Goal: Task Accomplishment & Management: Use online tool/utility

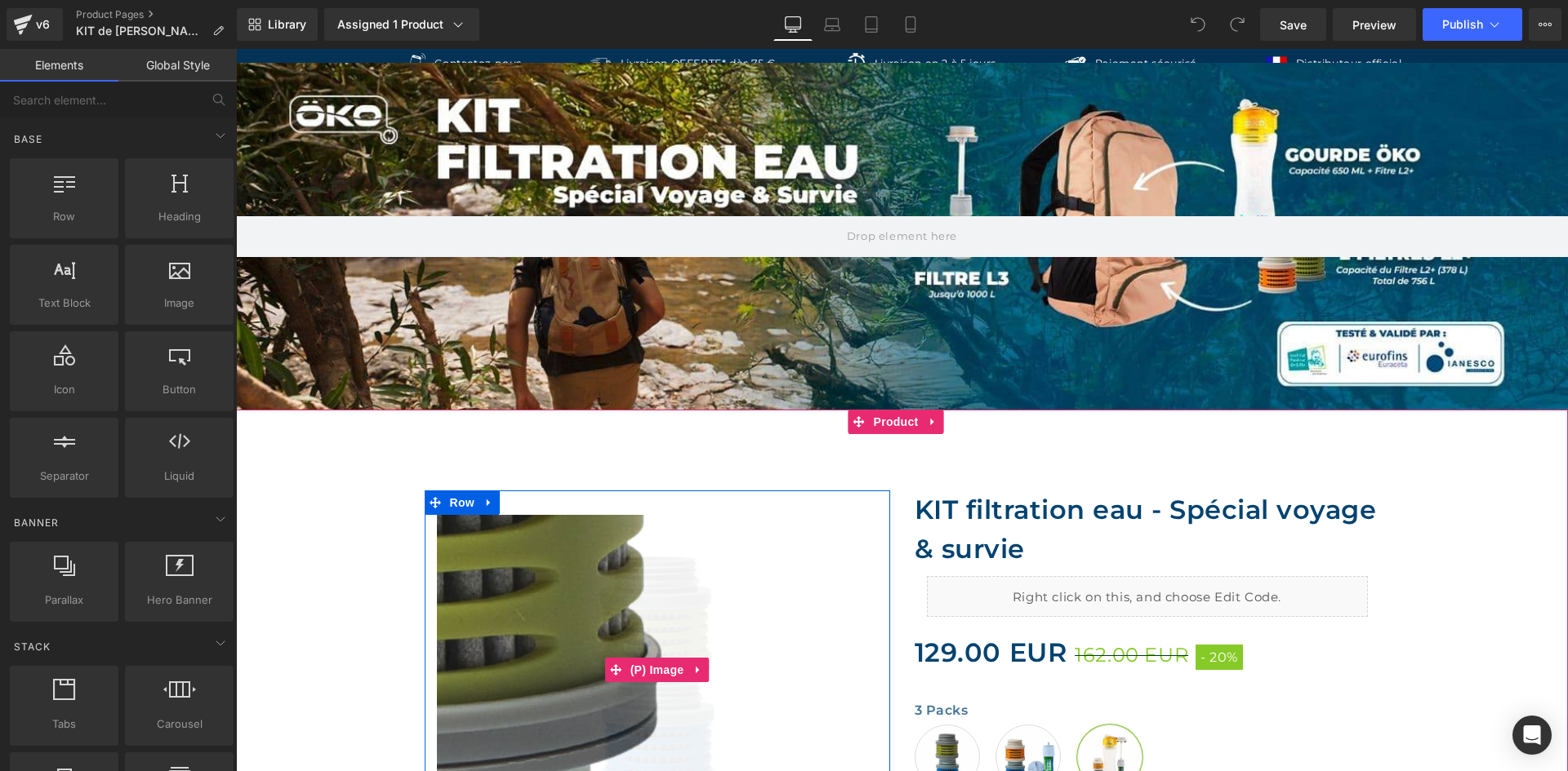
scroll to position [82, 0]
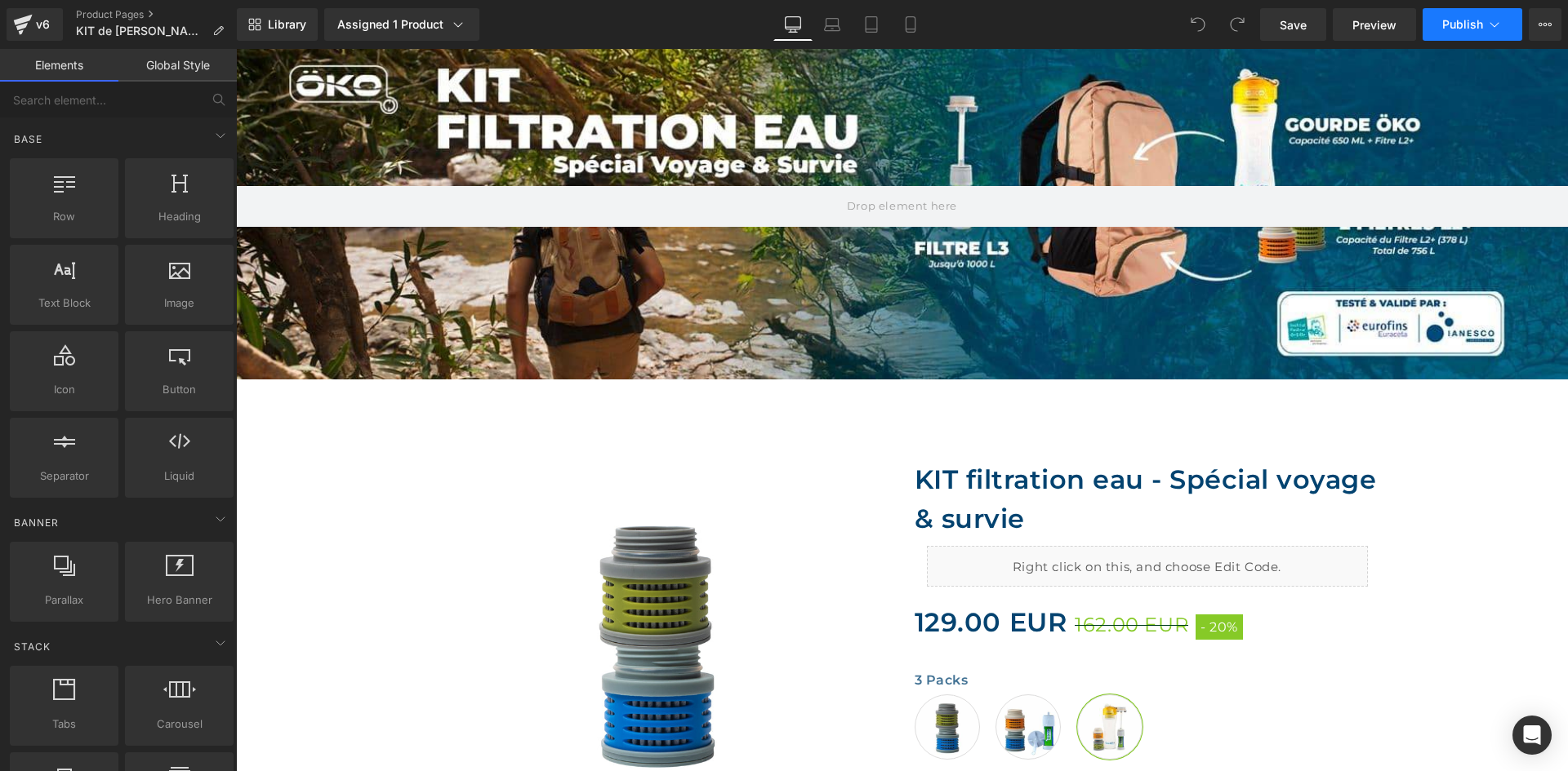
click at [1504, 23] on button "Publish" at bounding box center [1472, 24] width 100 height 33
click at [1548, 28] on icon at bounding box center [1545, 24] width 13 height 13
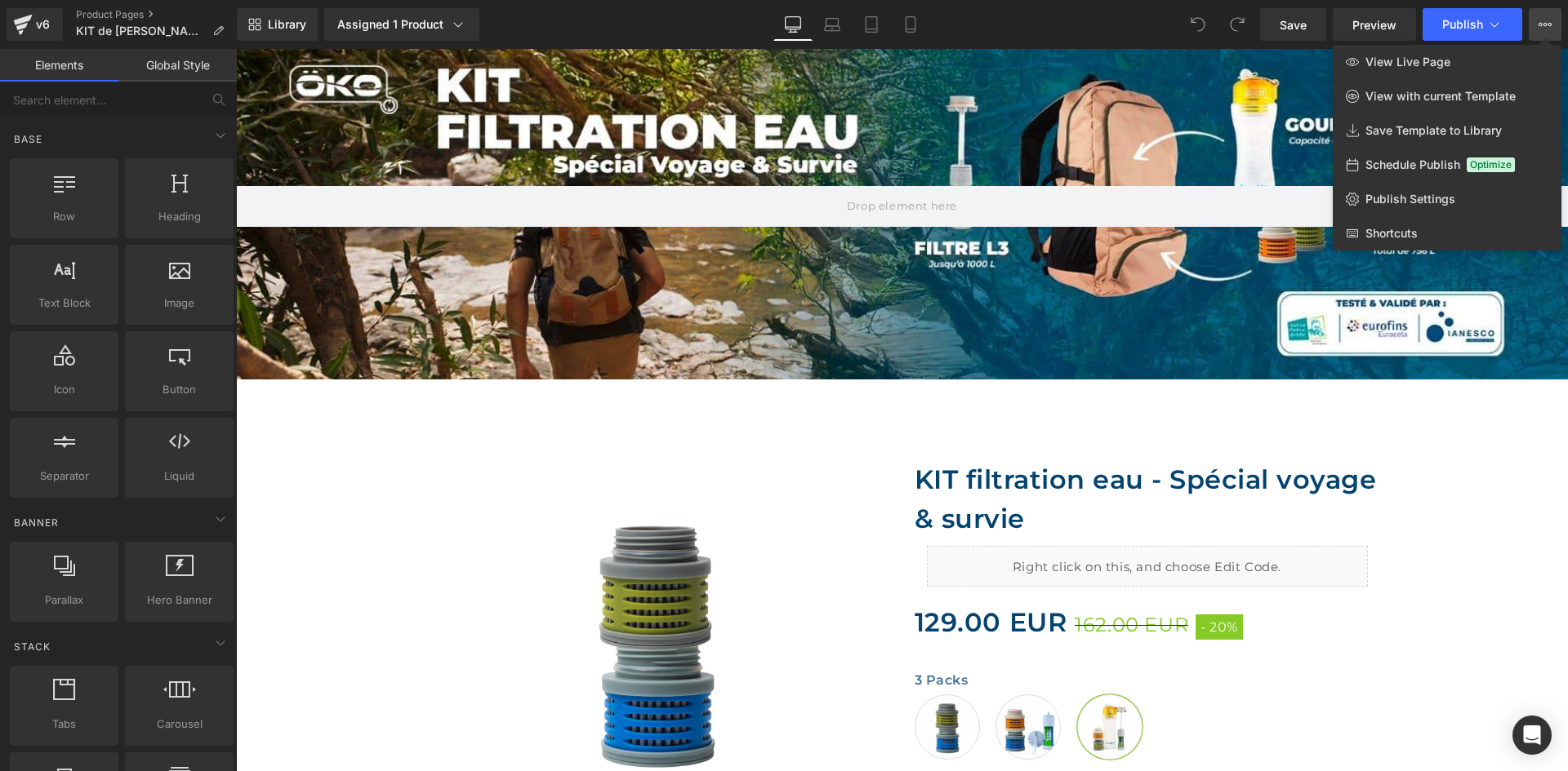
click at [1128, 20] on div "Library Assigned 1 Product Product Preview KIT filtration eau - Spécial voyage …" at bounding box center [902, 24] width 1331 height 33
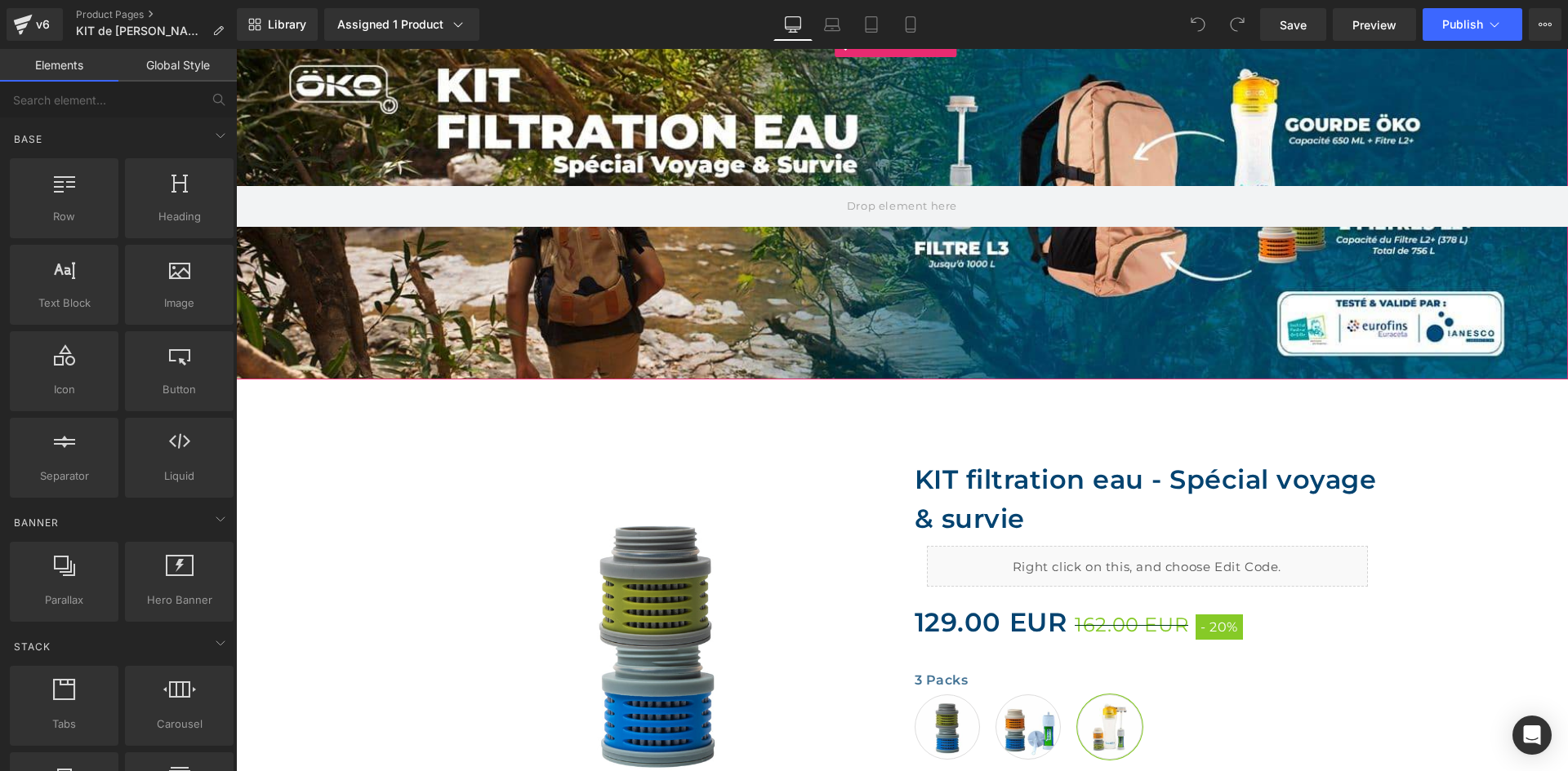
scroll to position [0, 0]
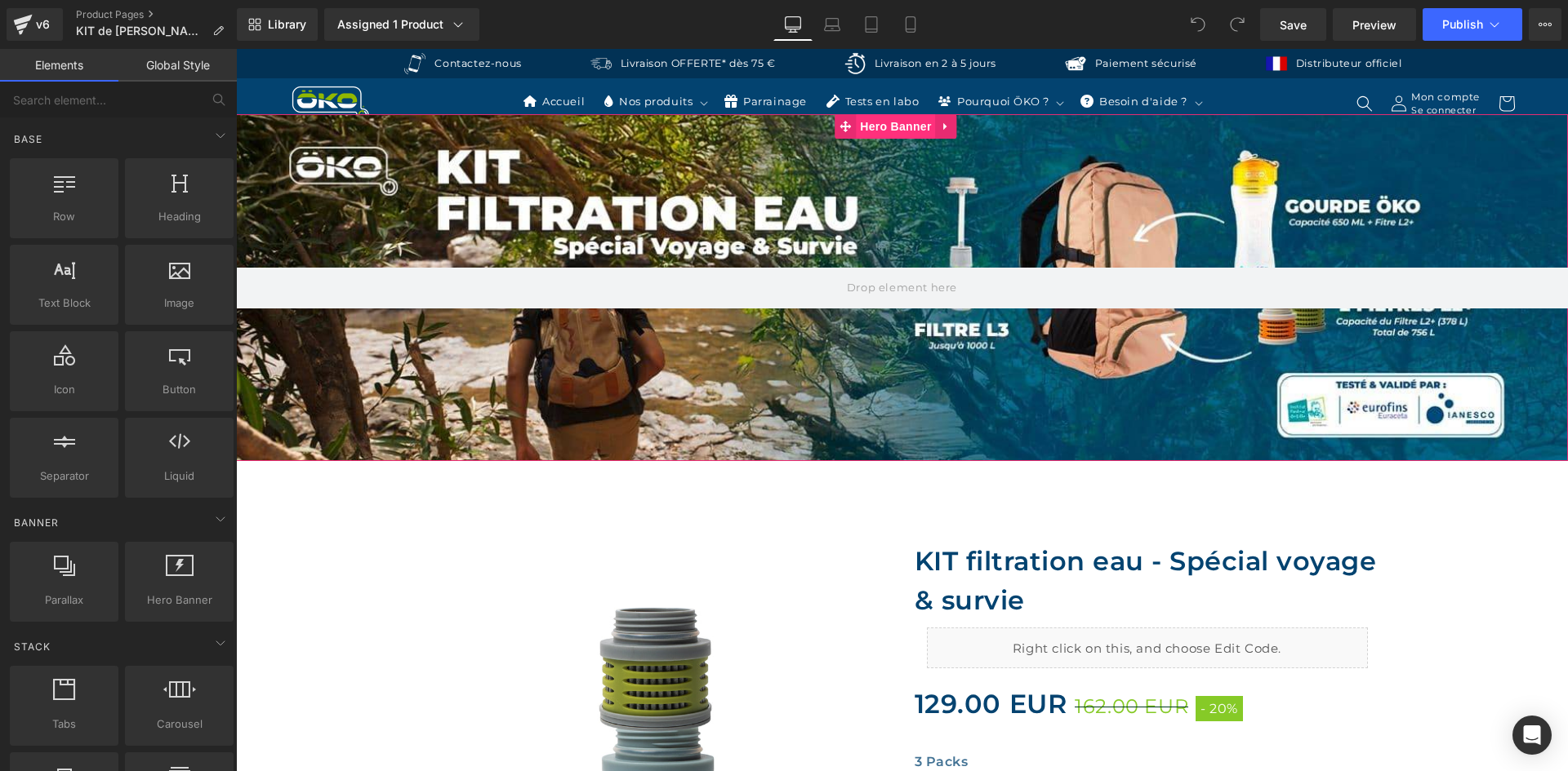
click at [901, 128] on span "Hero Banner" at bounding box center [895, 127] width 79 height 24
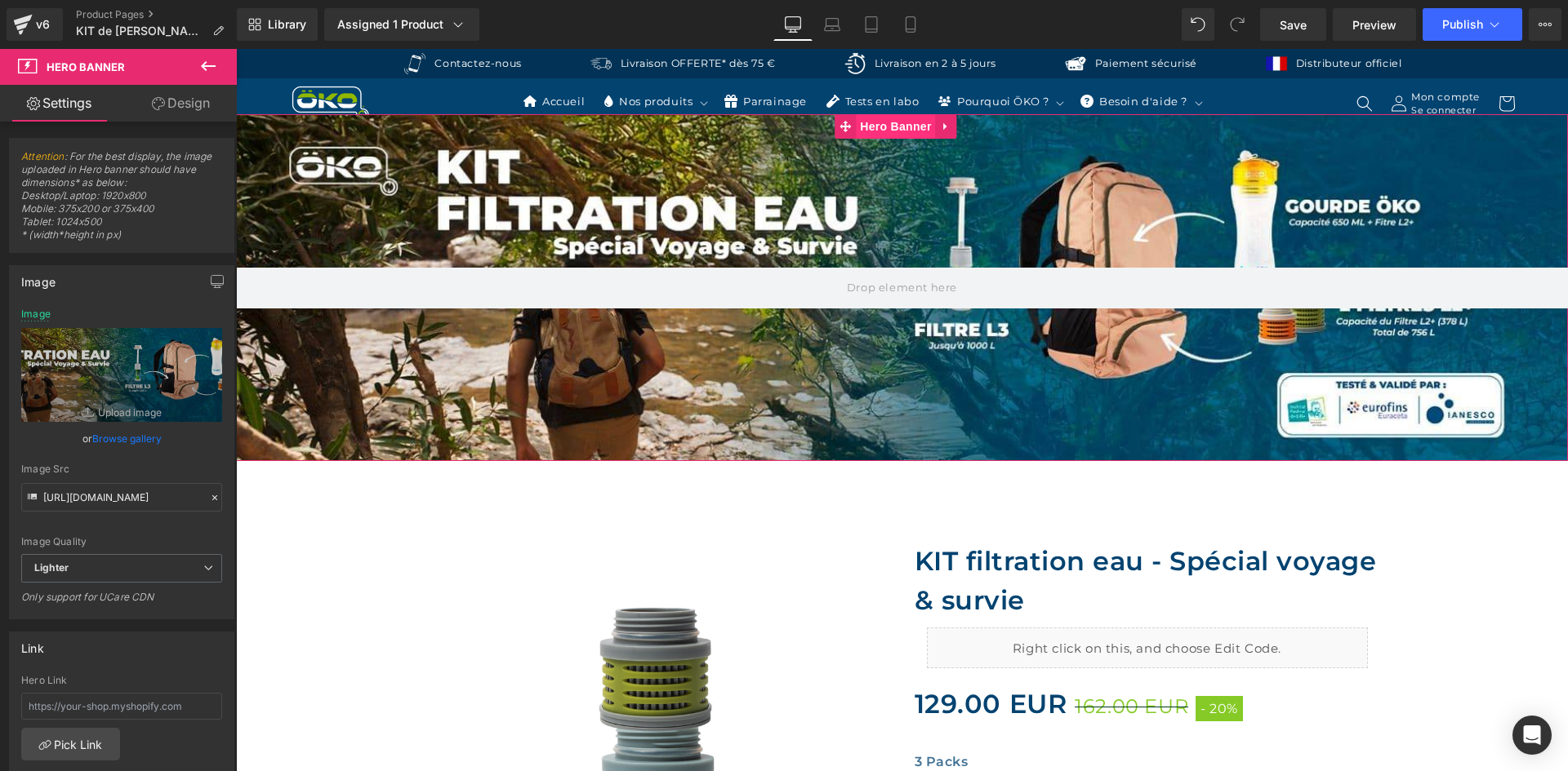
click at [891, 122] on span "Hero Banner" at bounding box center [895, 127] width 79 height 24
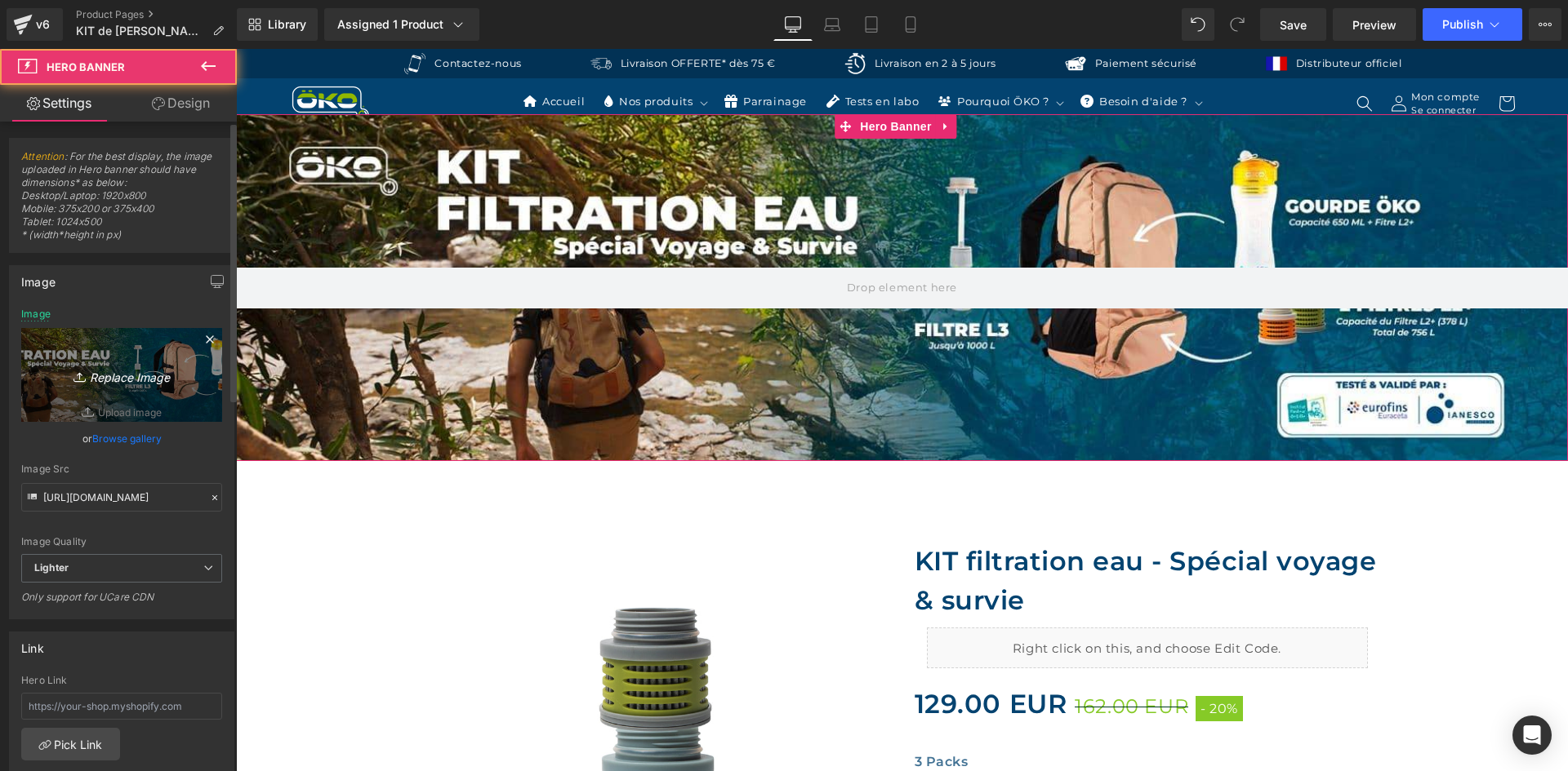
click at [128, 359] on link "Replace Image" at bounding box center [122, 374] width 201 height 94
type input "C:\fakepath\BANNIERE AVENTURE.jpg"
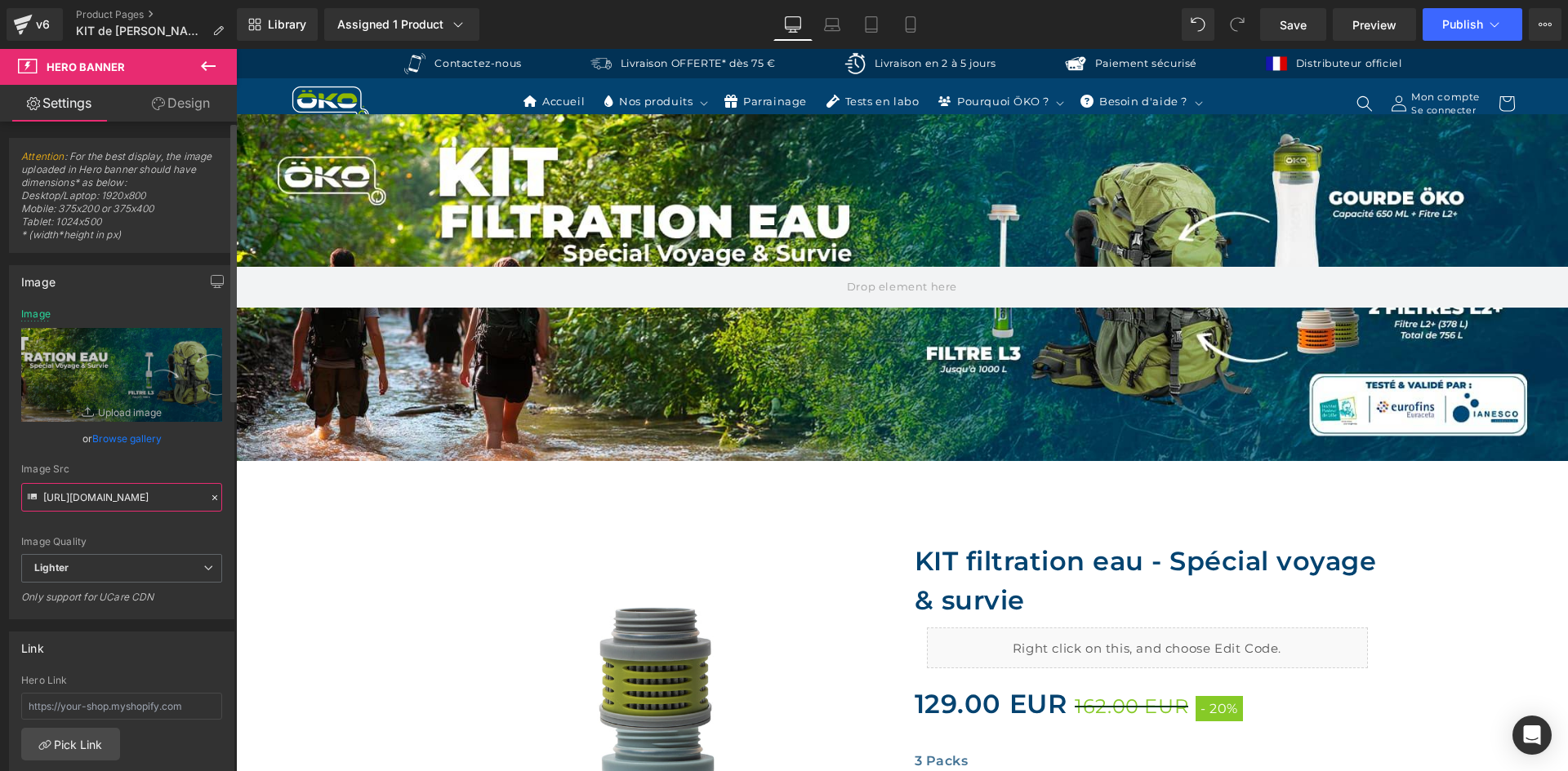
click at [120, 507] on input "https://ucarecdn.com/7bb535ee-9280-4cb7-976f-7d9085f555b3/-/format/auto/-/previ…" at bounding box center [122, 497] width 201 height 29
click at [211, 286] on icon "button" at bounding box center [217, 280] width 12 height 10
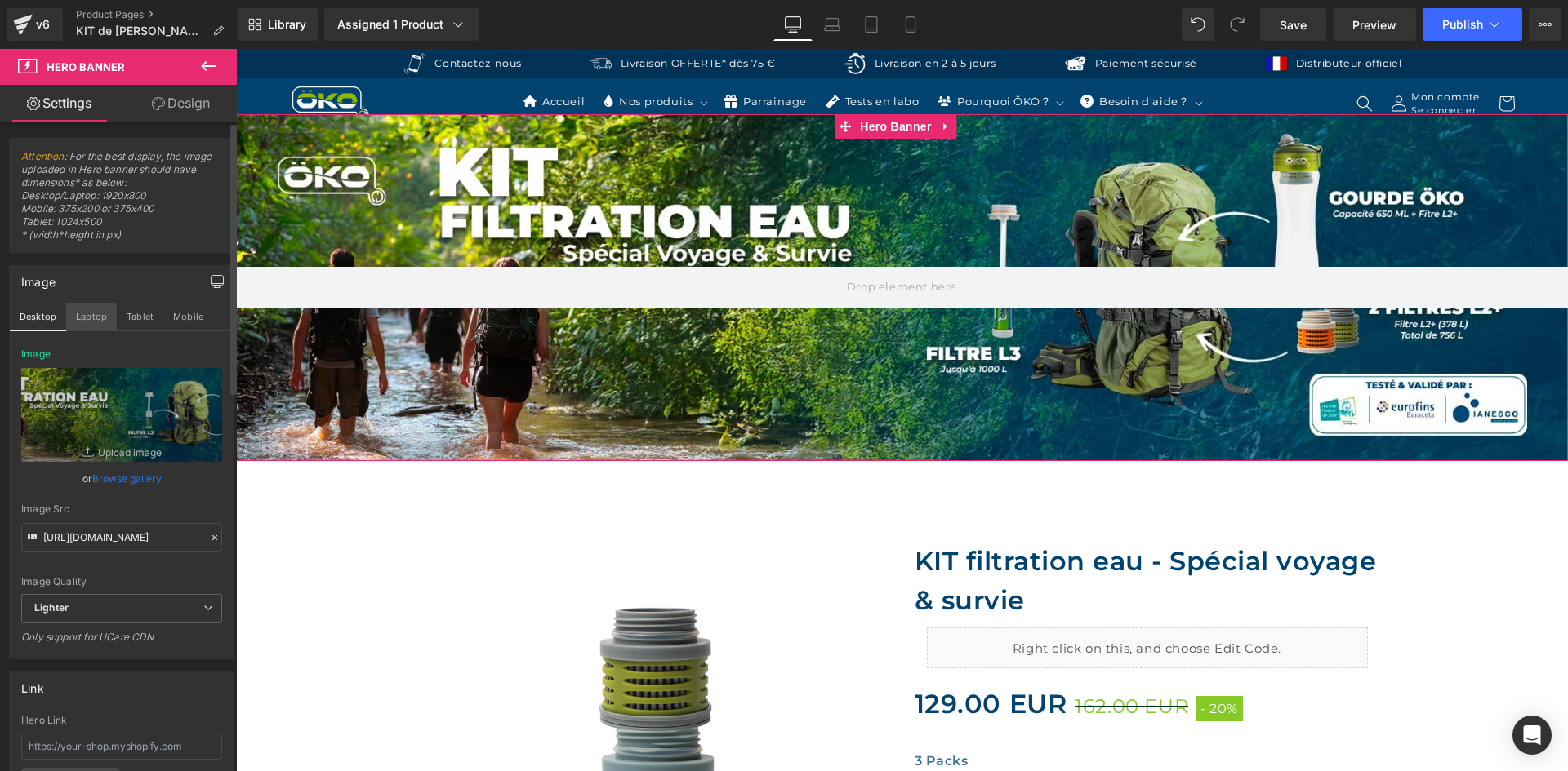
click at [98, 318] on button "Laptop" at bounding box center [91, 317] width 50 height 28
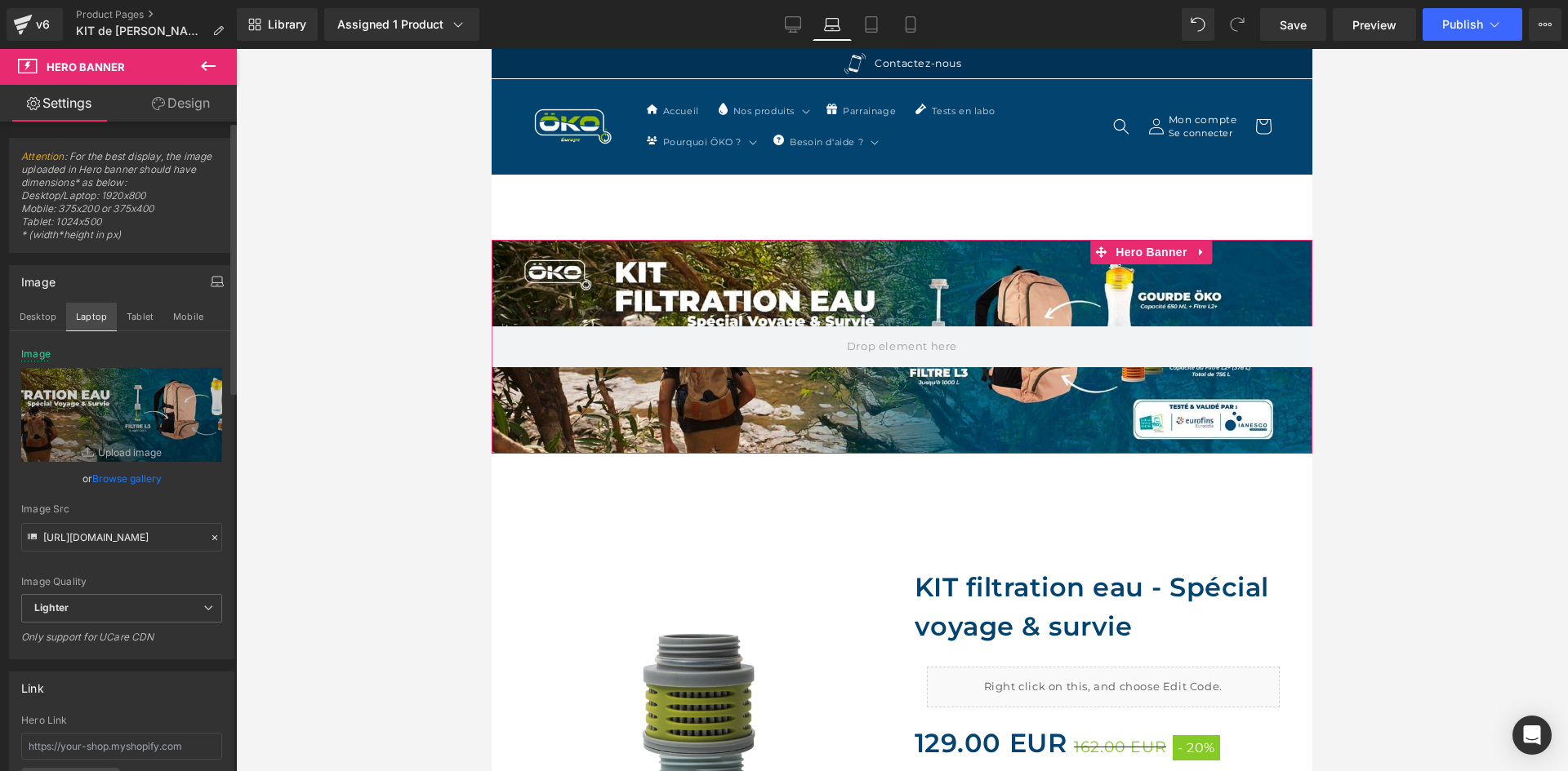
type input "https://ucarecdn.com/308308ed-0087-4297-9b79-8b3a144b21f9/-/format/auto/-/previ…"
click at [209, 534] on icon at bounding box center [214, 537] width 11 height 11
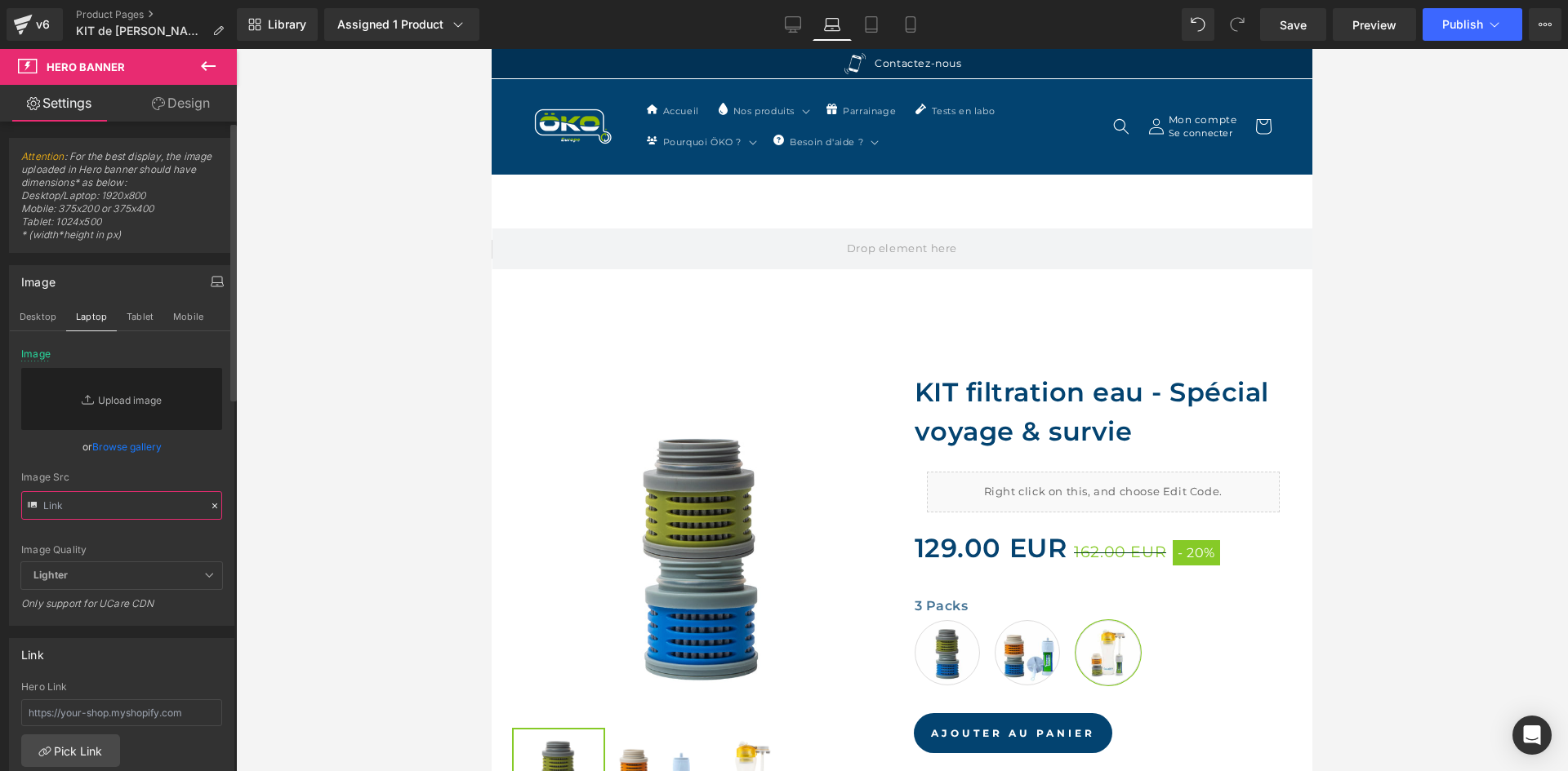
click at [130, 506] on input "text" at bounding box center [122, 506] width 201 height 29
paste input "https://ucarecdn.com/7bb535ee-9280-4cb7-976f-7d9085f555b3/-/format/auto/-/previ…"
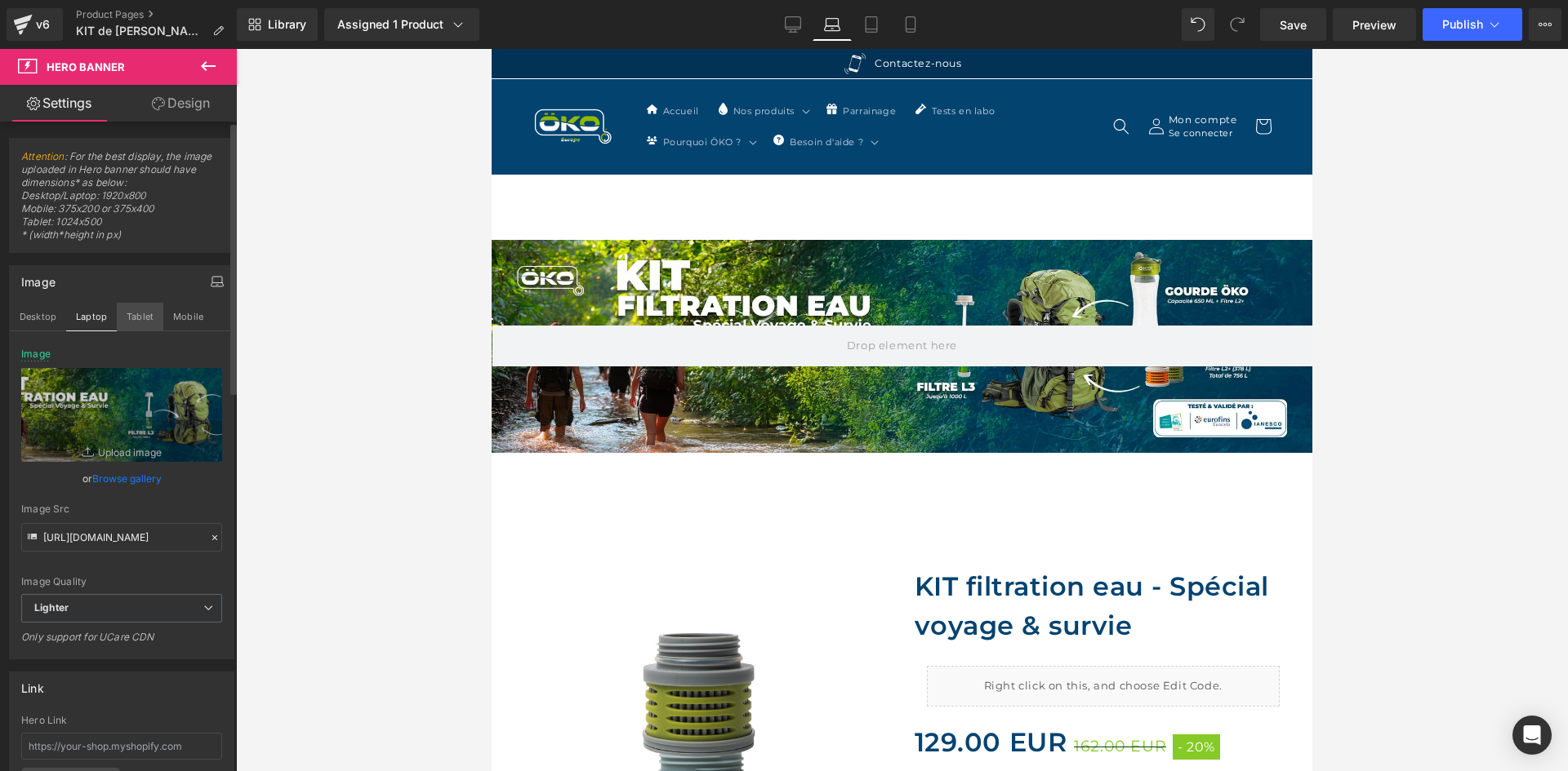
click at [133, 310] on button "Tablet" at bounding box center [140, 317] width 47 height 28
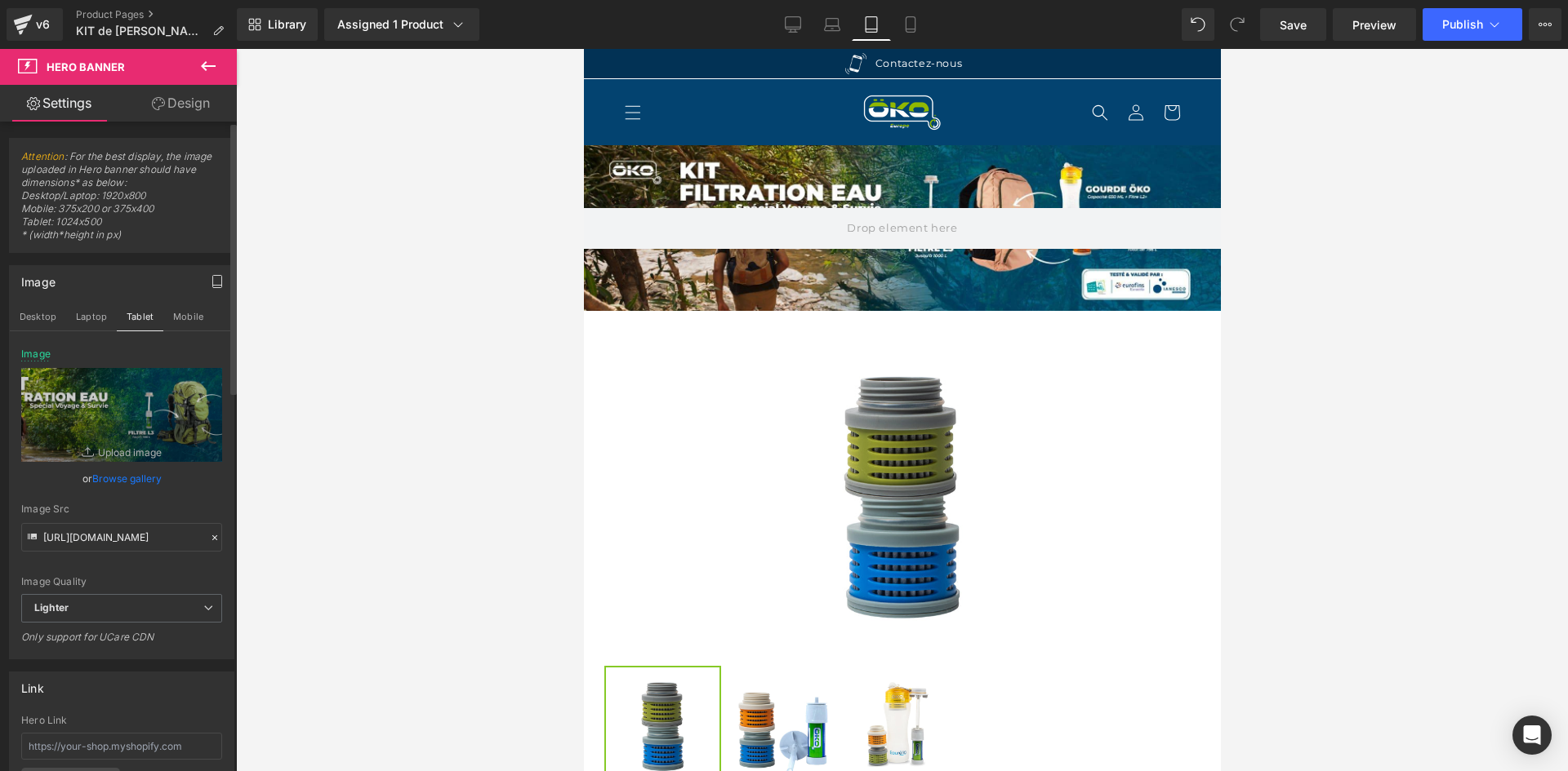
click at [190, 489] on div "Image Quality Lighter Lightest Lighter Lighter Lightest Only support for UCare …" at bounding box center [122, 471] width 201 height 246
click at [56, 302] on div "Image Desktop Laptop Tablet Mobile https://ucarecdn.com/7bb535ee-9280-4cb7-976f…" at bounding box center [122, 462] width 225 height 394
click at [49, 314] on button "Desktop" at bounding box center [38, 317] width 56 height 28
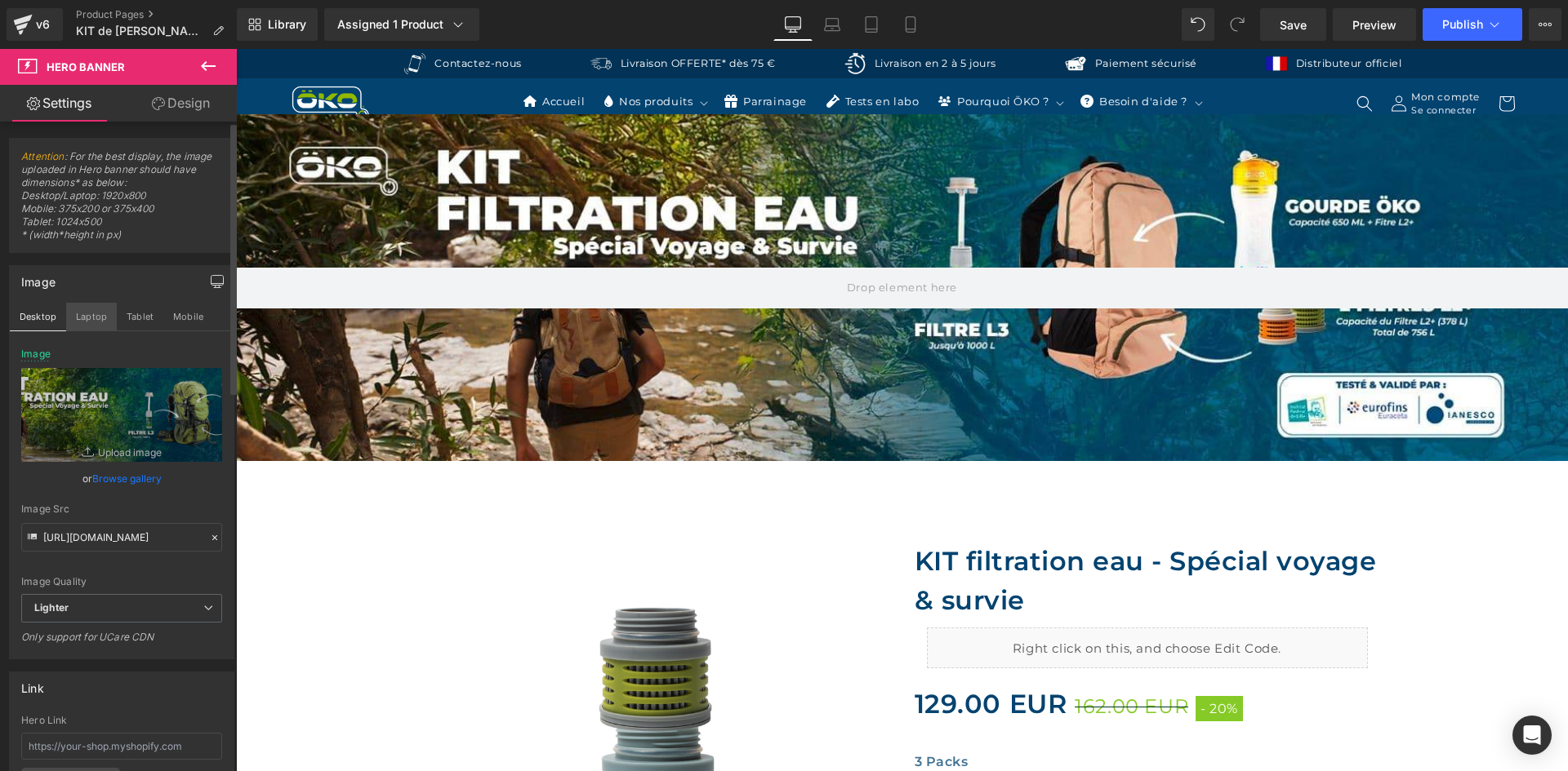
click at [89, 318] on button "Laptop" at bounding box center [91, 317] width 50 height 28
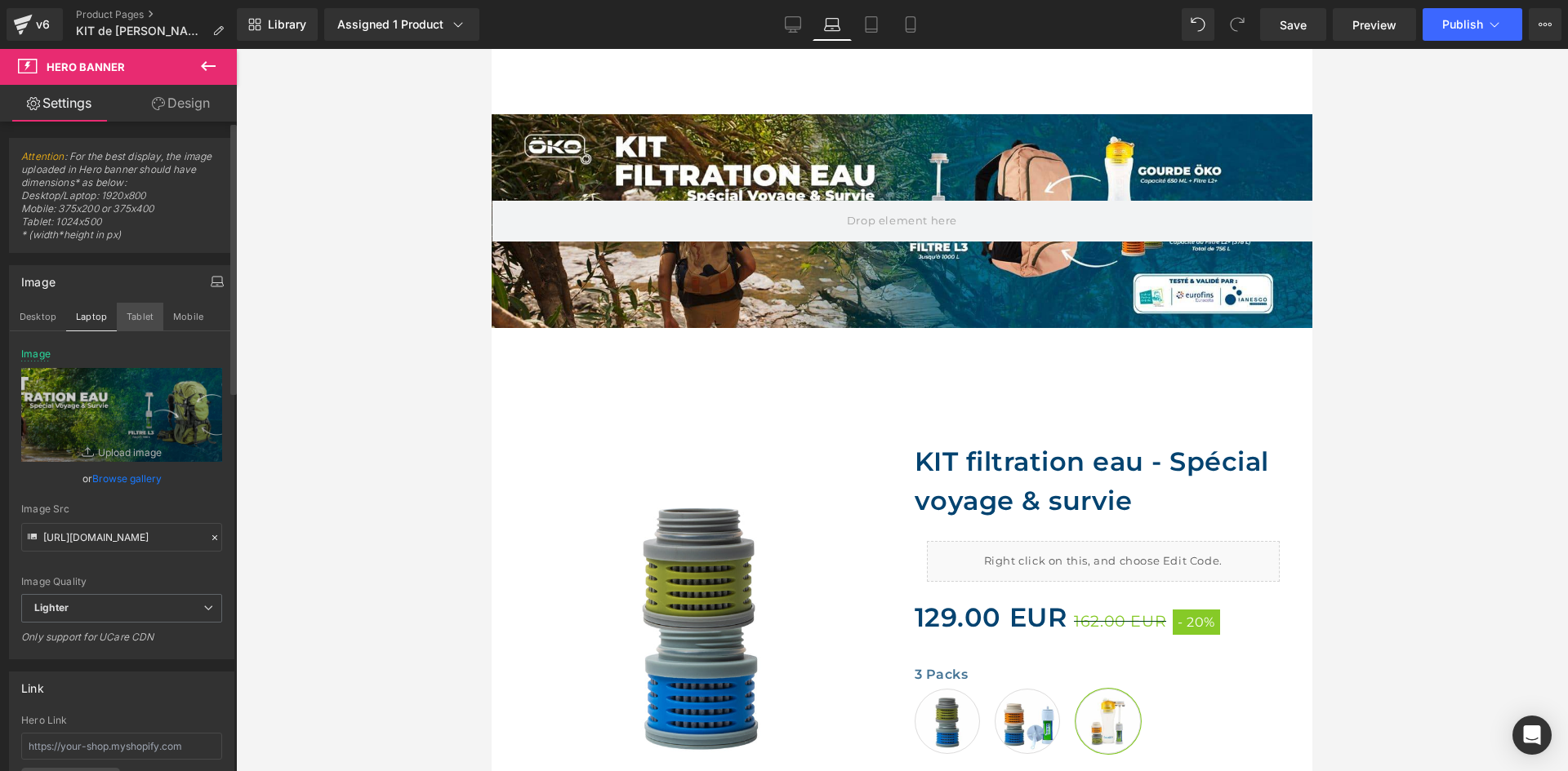
click at [134, 314] on button "Tablet" at bounding box center [140, 317] width 47 height 28
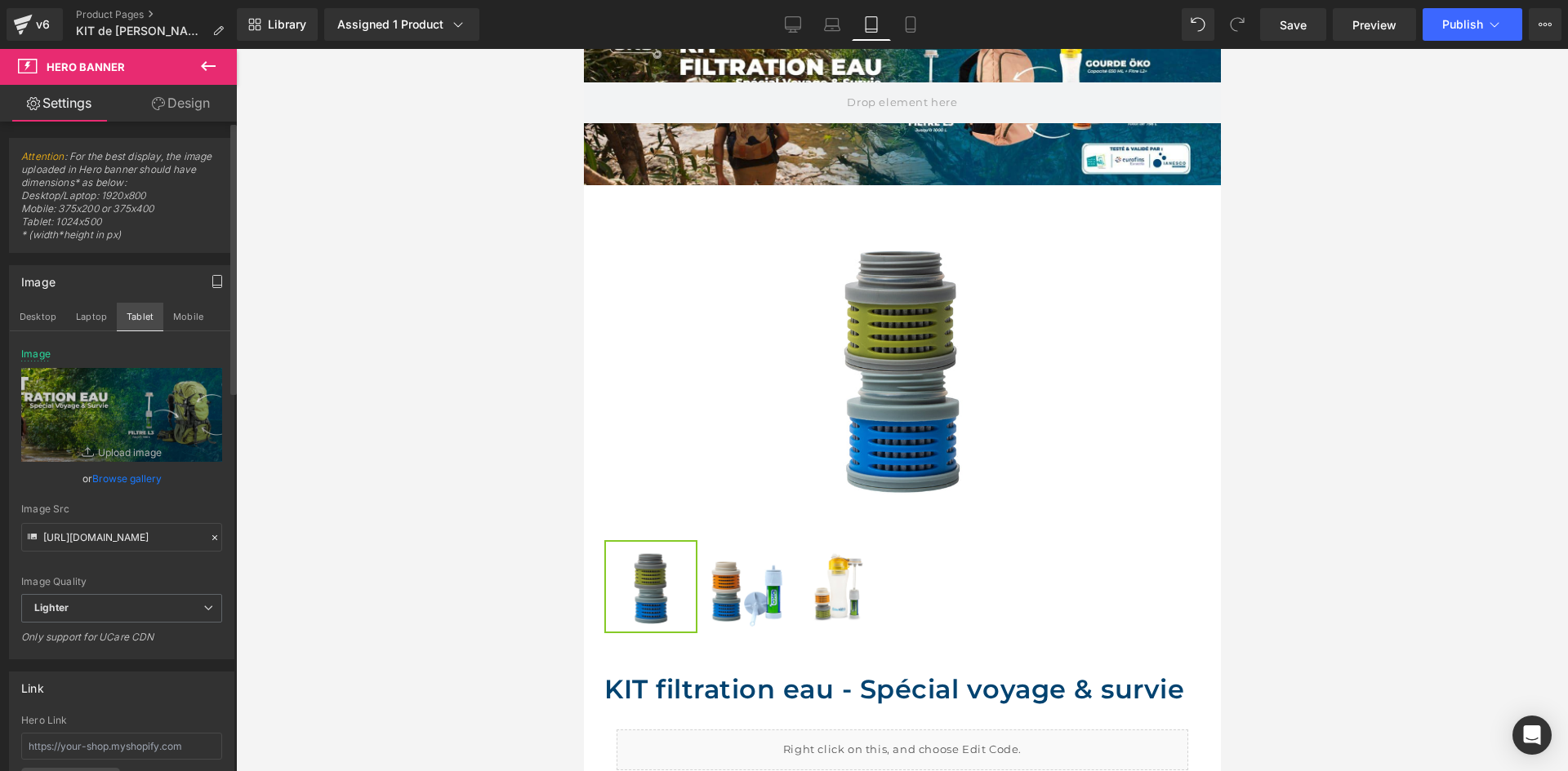
type input "https://ucarecdn.com/308308ed-0087-4297-9b79-8b3a144b21f9/-/format/auto/-/previ…"
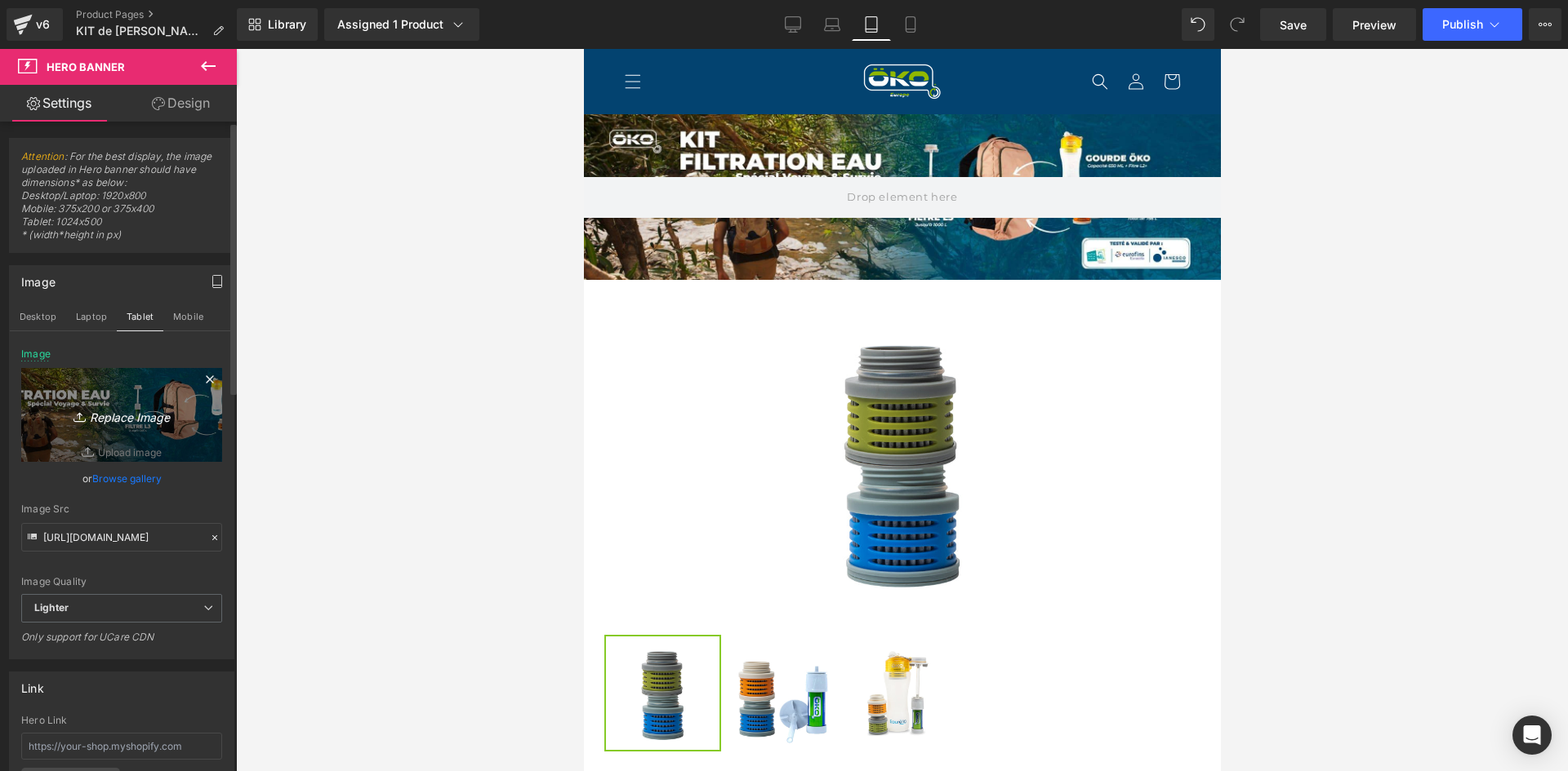
click at [120, 412] on icon "Replace Image" at bounding box center [121, 415] width 130 height 20
type input "C:\fakepath\BANNIERE MOBILE KIT DE SURVIE.jpg"
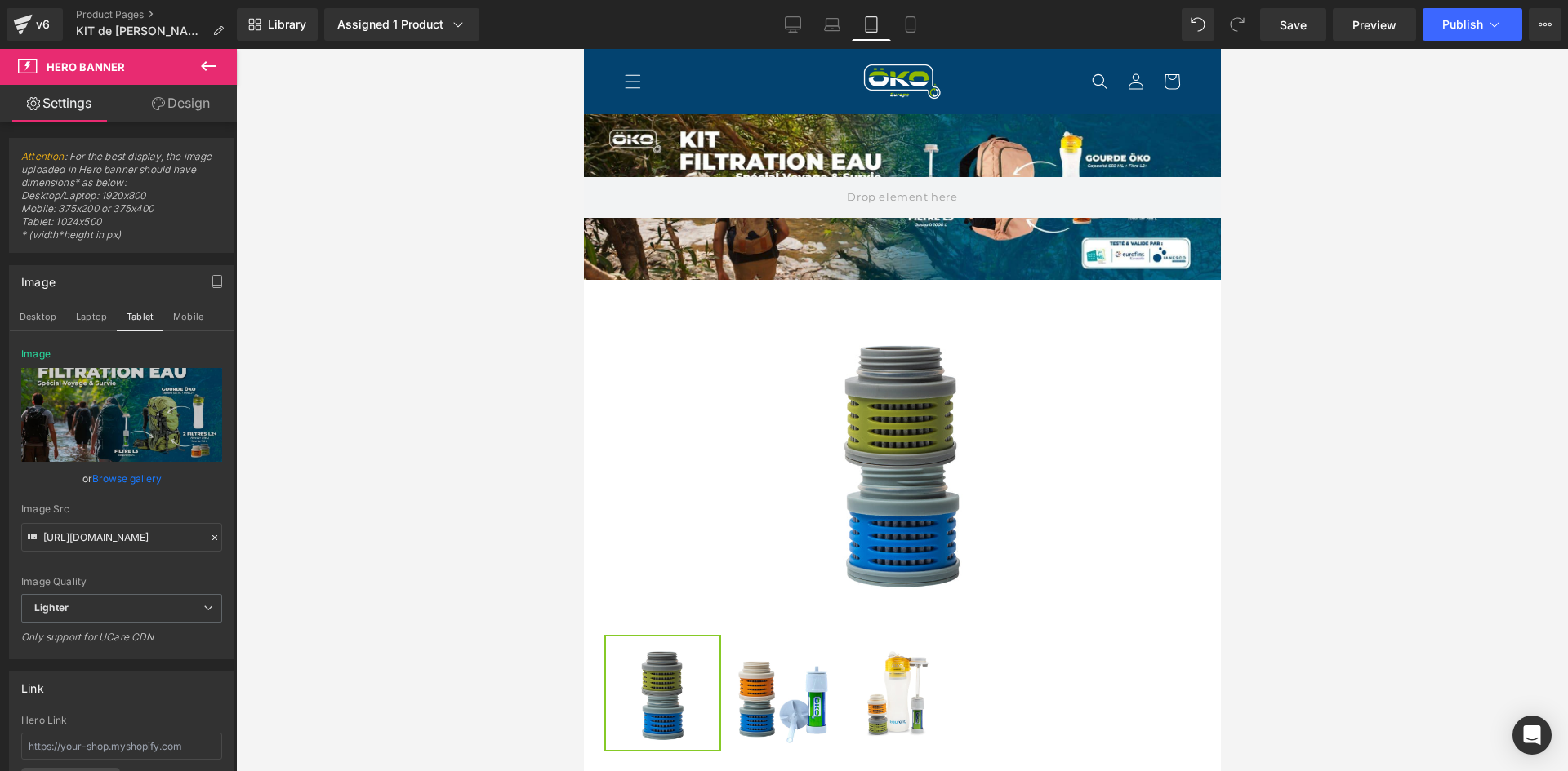
click at [182, 344] on div "Image Desktop Laptop Tablet Mobile https://ucarecdn.com/45ad1e3d-7d6d-4106-a460…" at bounding box center [122, 462] width 225 height 394
click at [163, 541] on input "https://ucarecdn.com/45ad1e3d-7d6d-4106-a460-fe752cddf180/-/format/auto/-/previ…" at bounding box center [122, 537] width 201 height 29
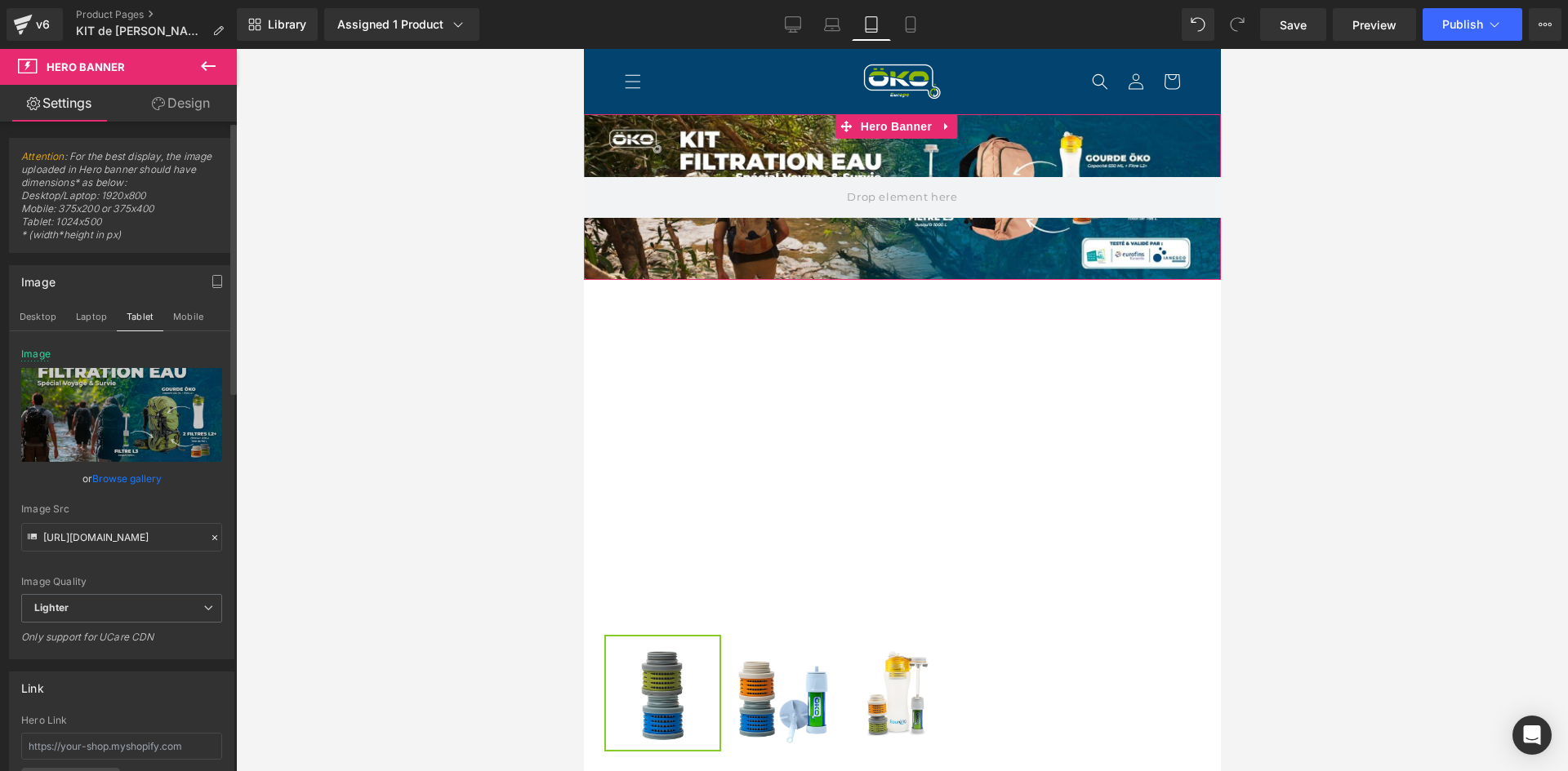
click at [194, 345] on div "Image Desktop Laptop Tablet Mobile https://ucarecdn.com/45ad1e3d-7d6d-4106-a460…" at bounding box center [122, 462] width 225 height 394
click at [181, 318] on button "Mobile" at bounding box center [187, 317] width 49 height 28
type input "https://ucarecdn.com/0169b615-57db-4220-9fb9-02560e643c0c/-/format/auto/-/previ…"
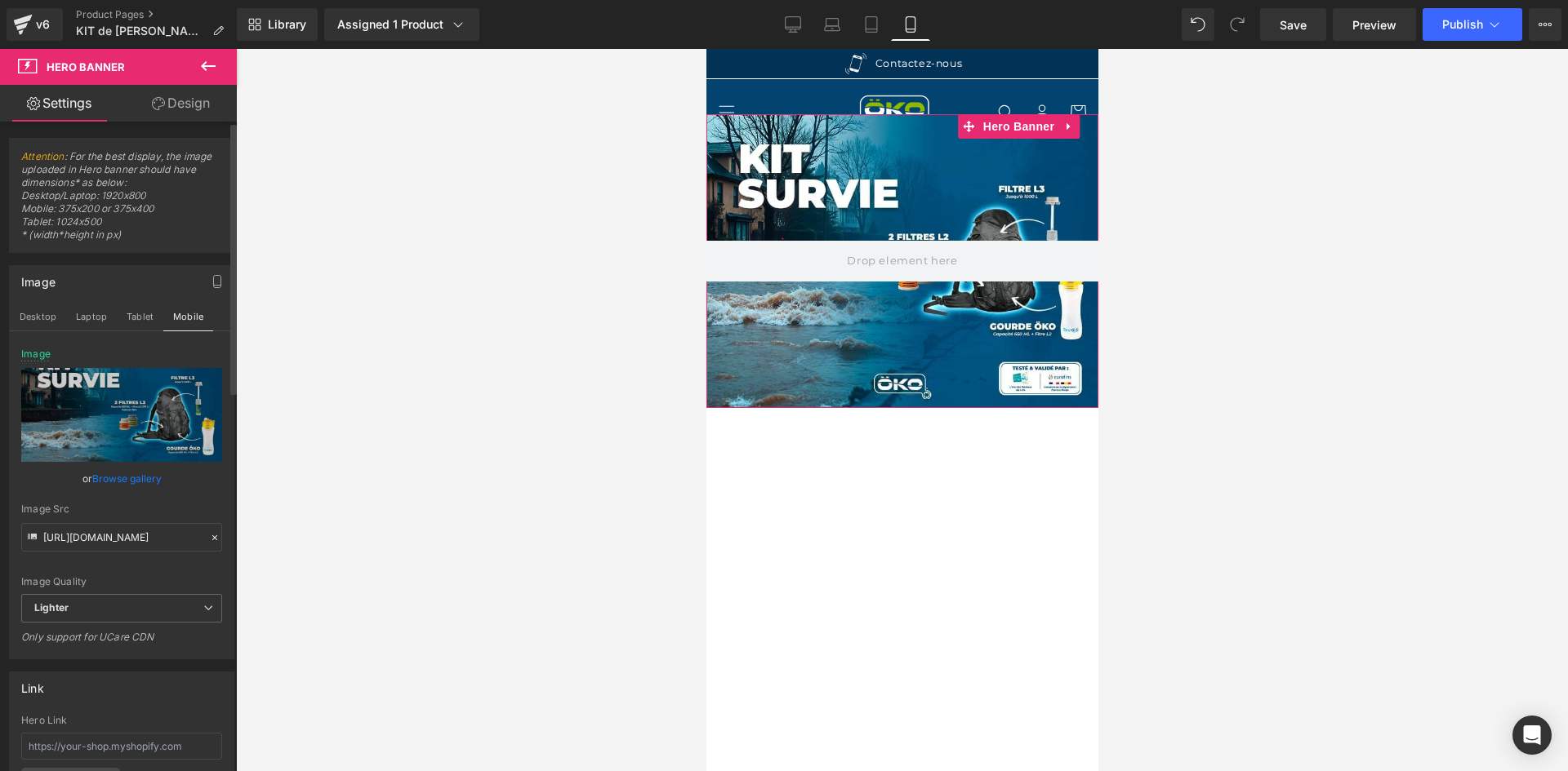
click at [209, 538] on icon at bounding box center [214, 537] width 11 height 11
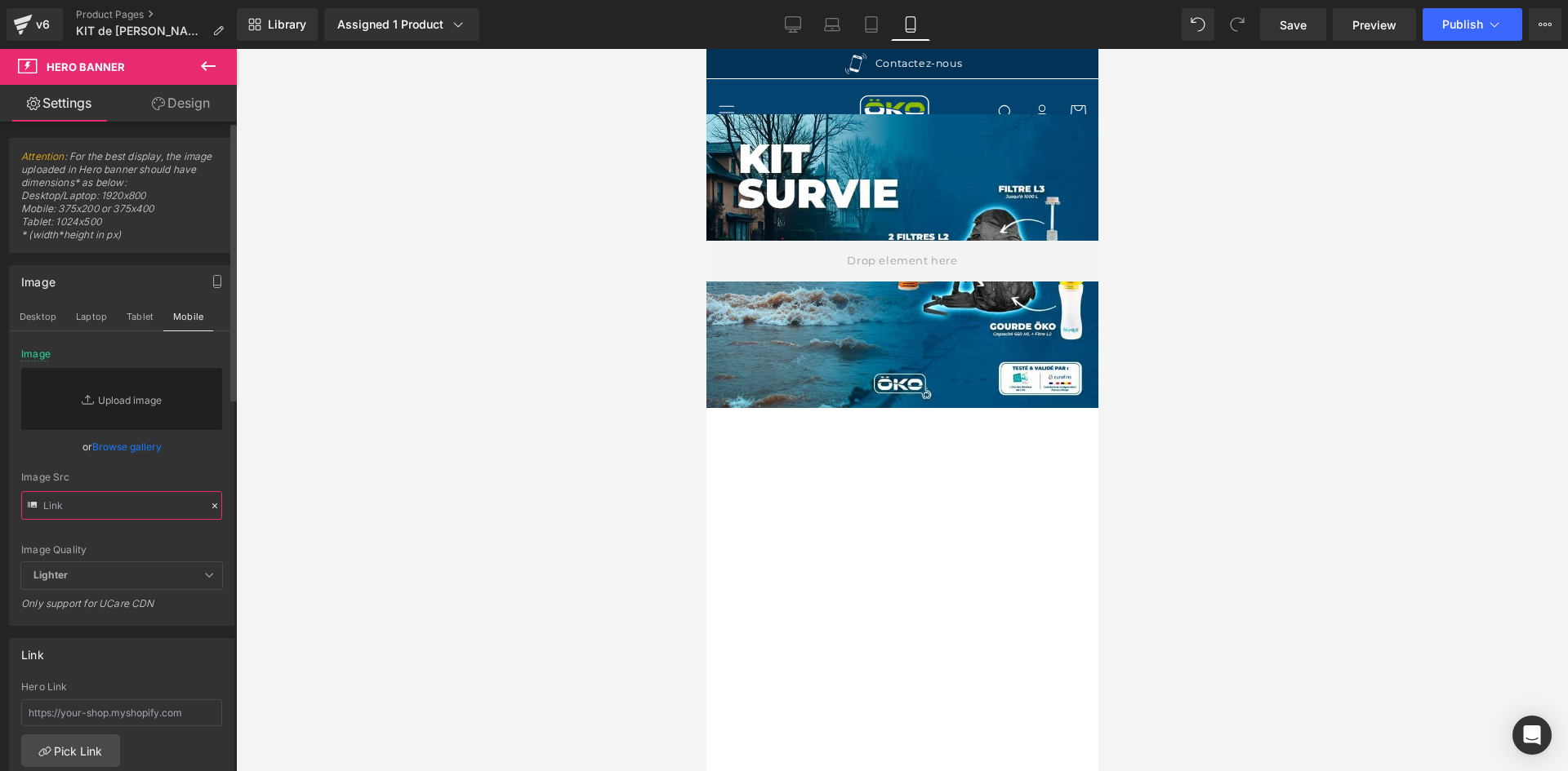
click at [145, 512] on input "text" at bounding box center [122, 506] width 201 height 29
paste input "https://ucarecdn.com/45ad1e3d-7d6d-4106-a460-fe752cddf180/-/format/auto/-/previ…"
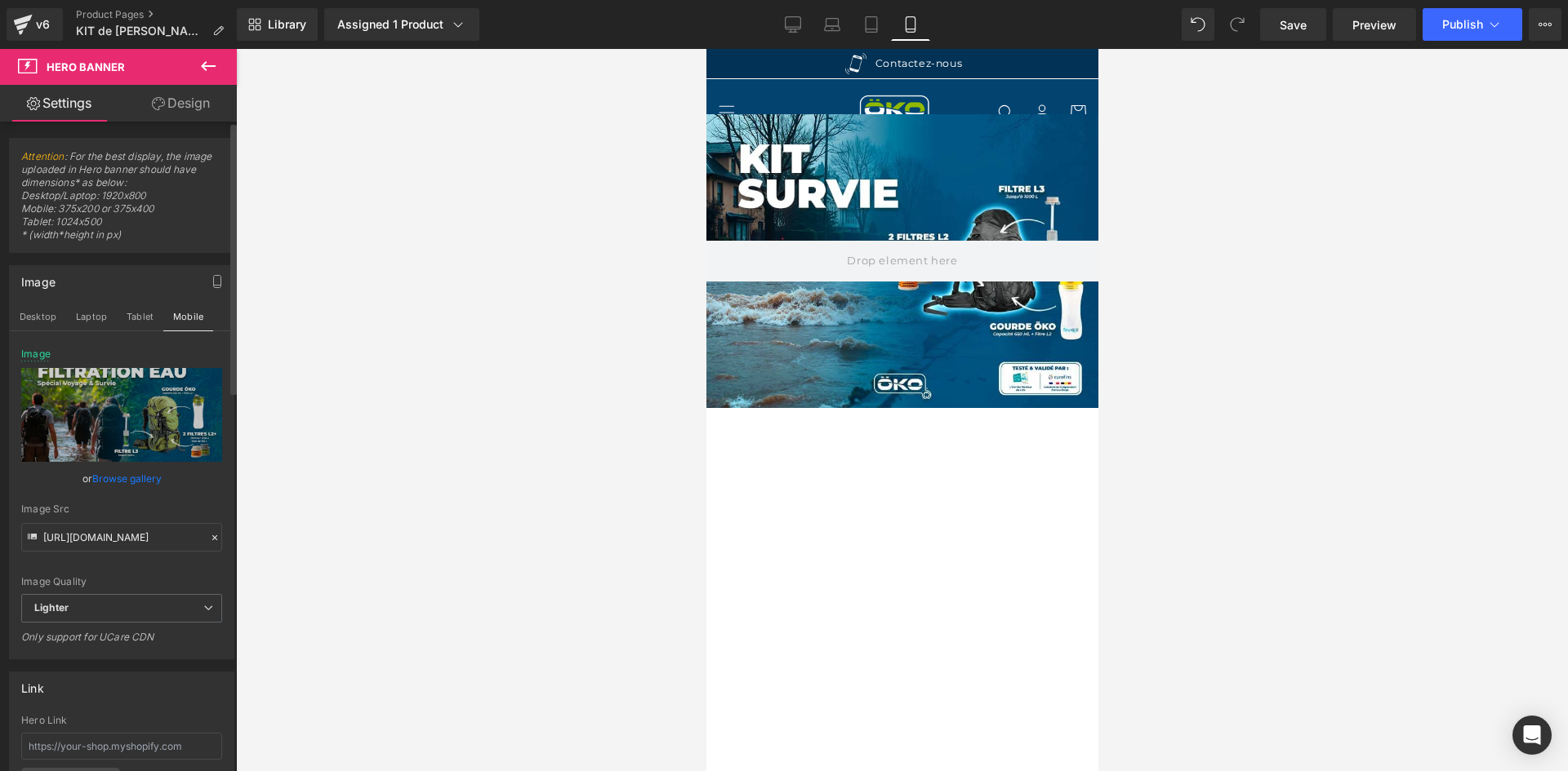
scroll to position [0, 0]
click at [158, 509] on div "Image Src" at bounding box center [122, 509] width 201 height 11
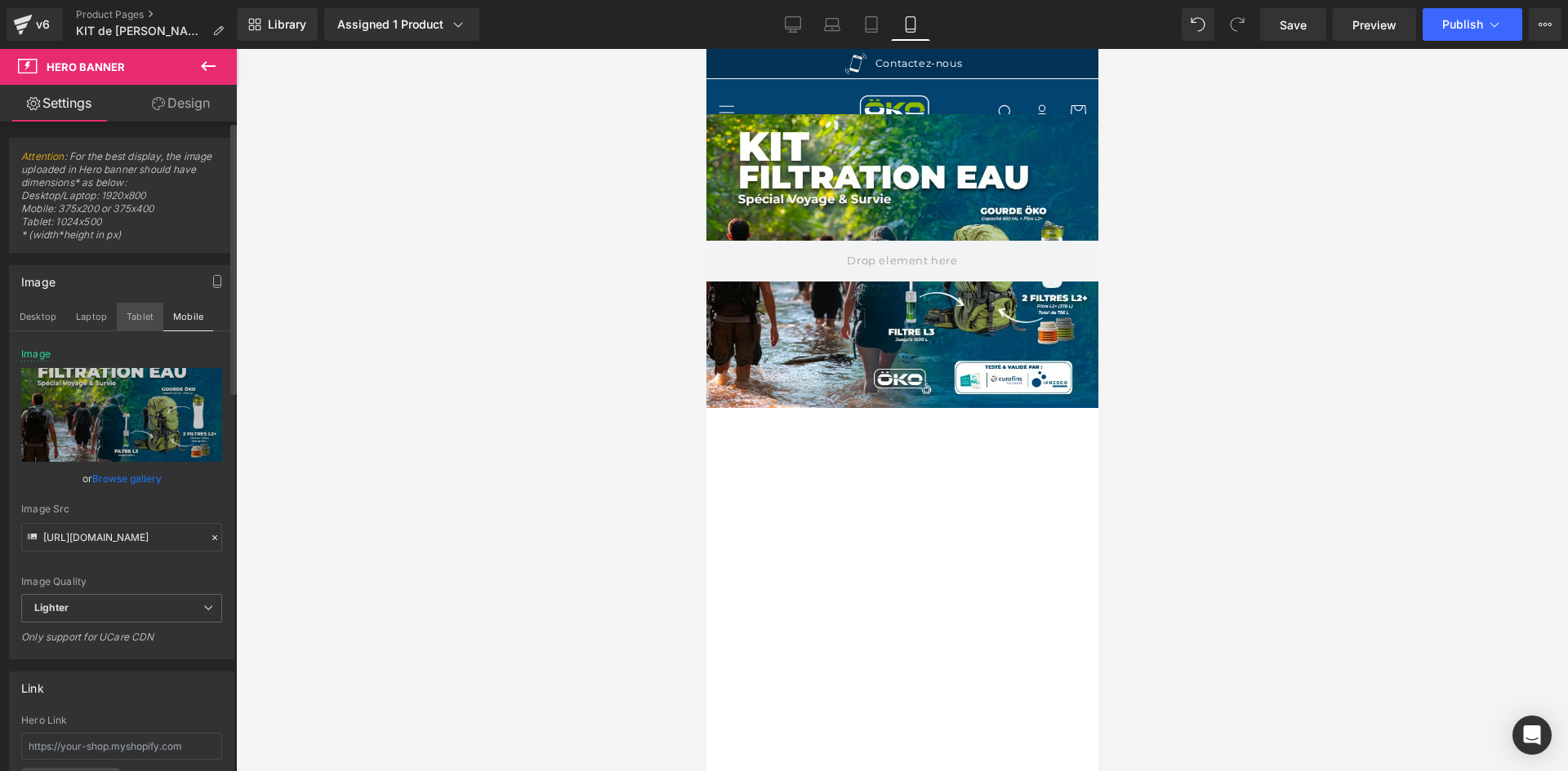
click at [143, 311] on button "Tablet" at bounding box center [140, 317] width 47 height 28
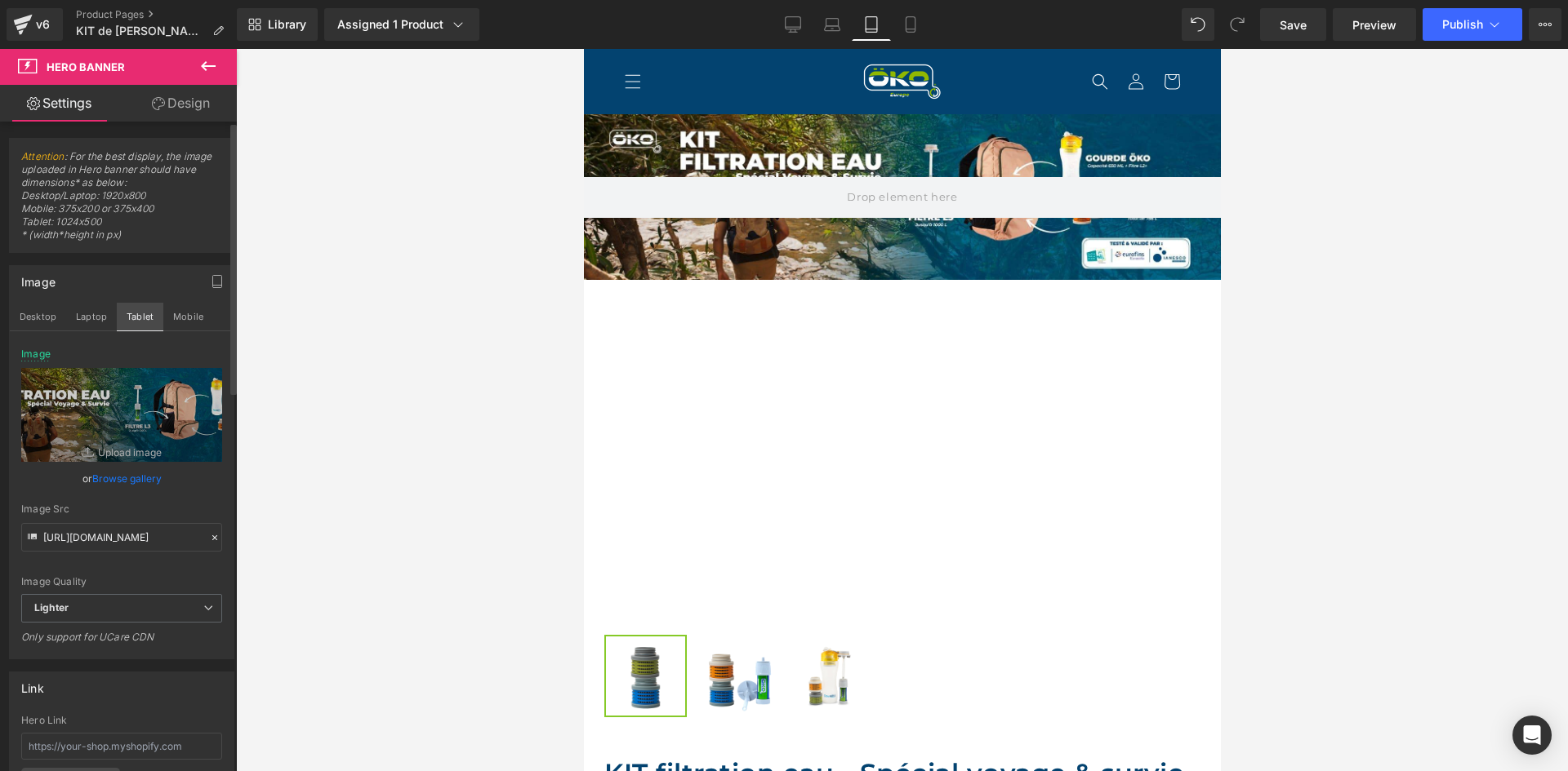
type input "https://ucarecdn.com/308308ed-0087-4297-9b79-8b3a144b21f9/-/format/auto/-/previ…"
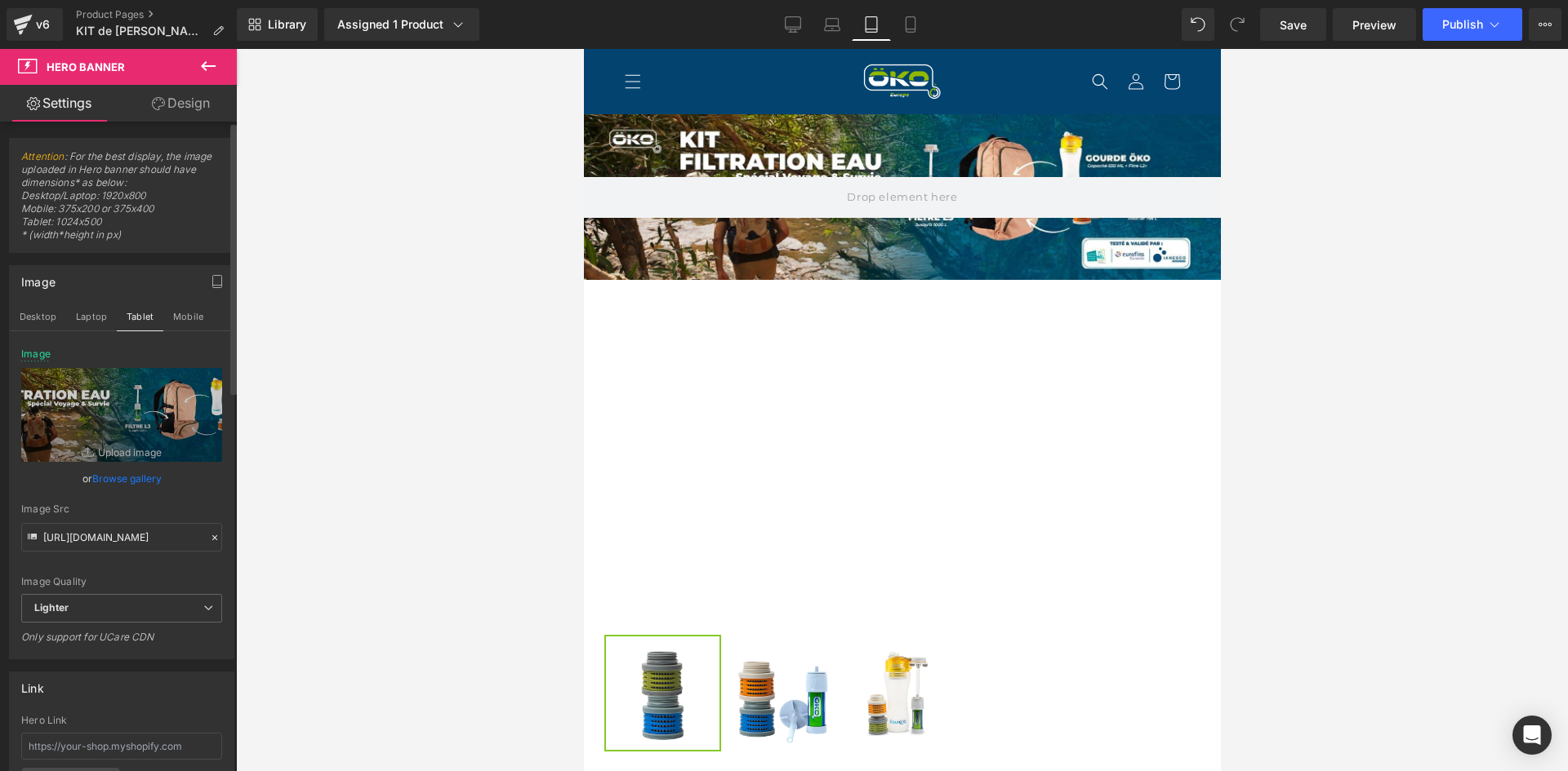
click at [209, 536] on icon at bounding box center [214, 537] width 11 height 11
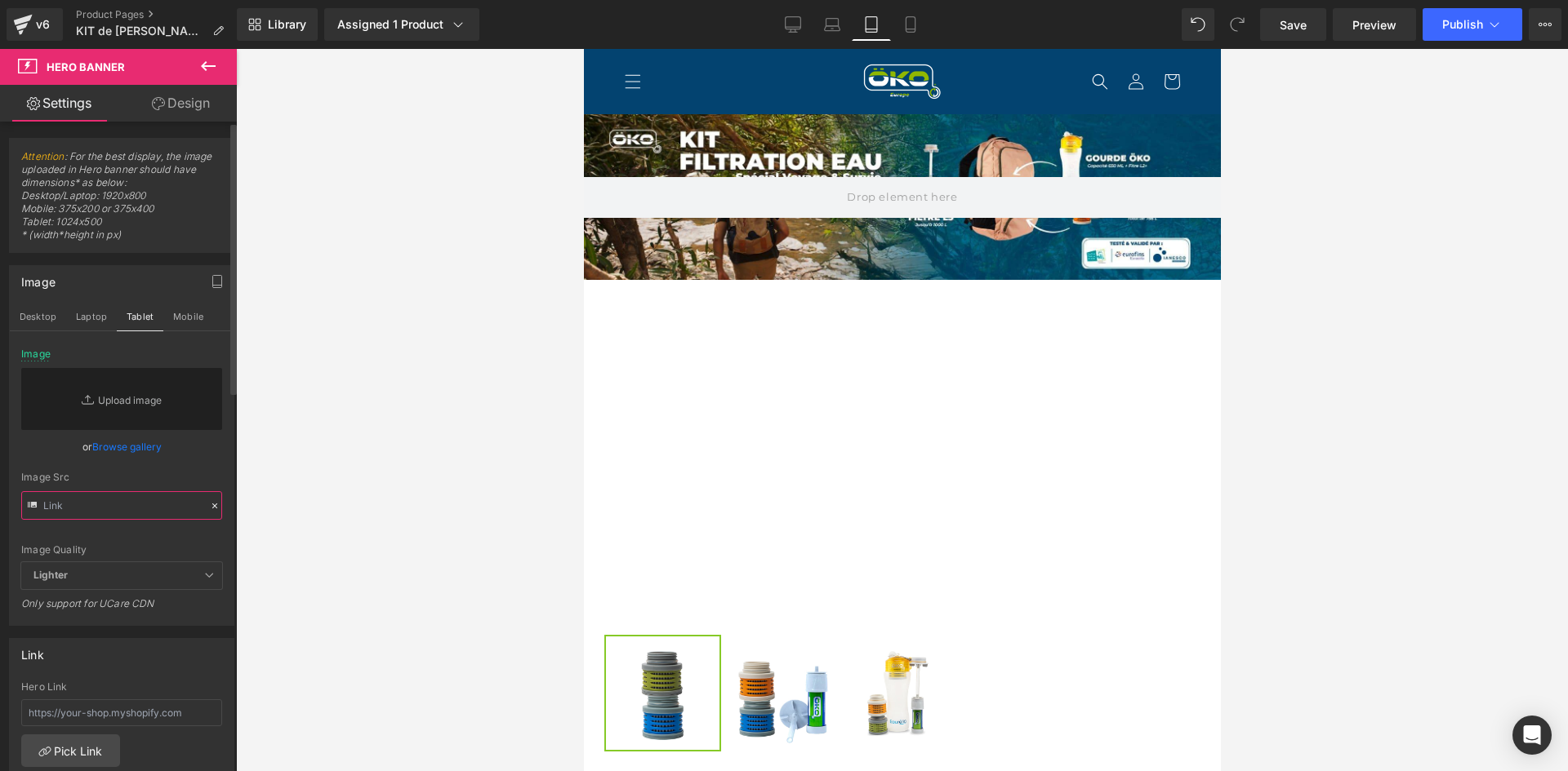
click at [141, 508] on input "text" at bounding box center [122, 506] width 201 height 29
paste input "https://ucarecdn.com/45ad1e3d-7d6d-4106-a460-fe752cddf180/-/format/auto/-/previ…"
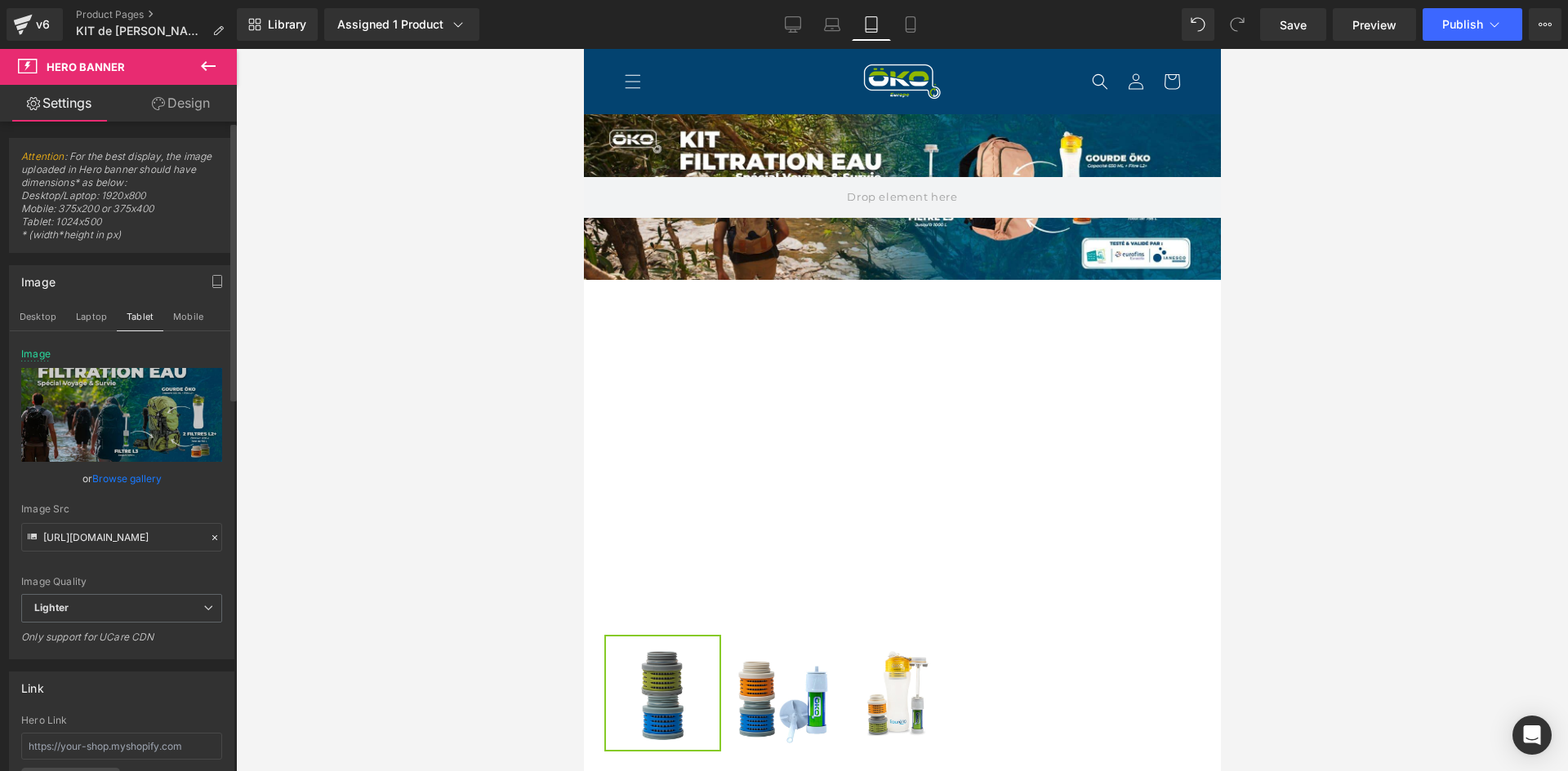
click at [182, 483] on div "or Browse gallery" at bounding box center [122, 479] width 201 height 17
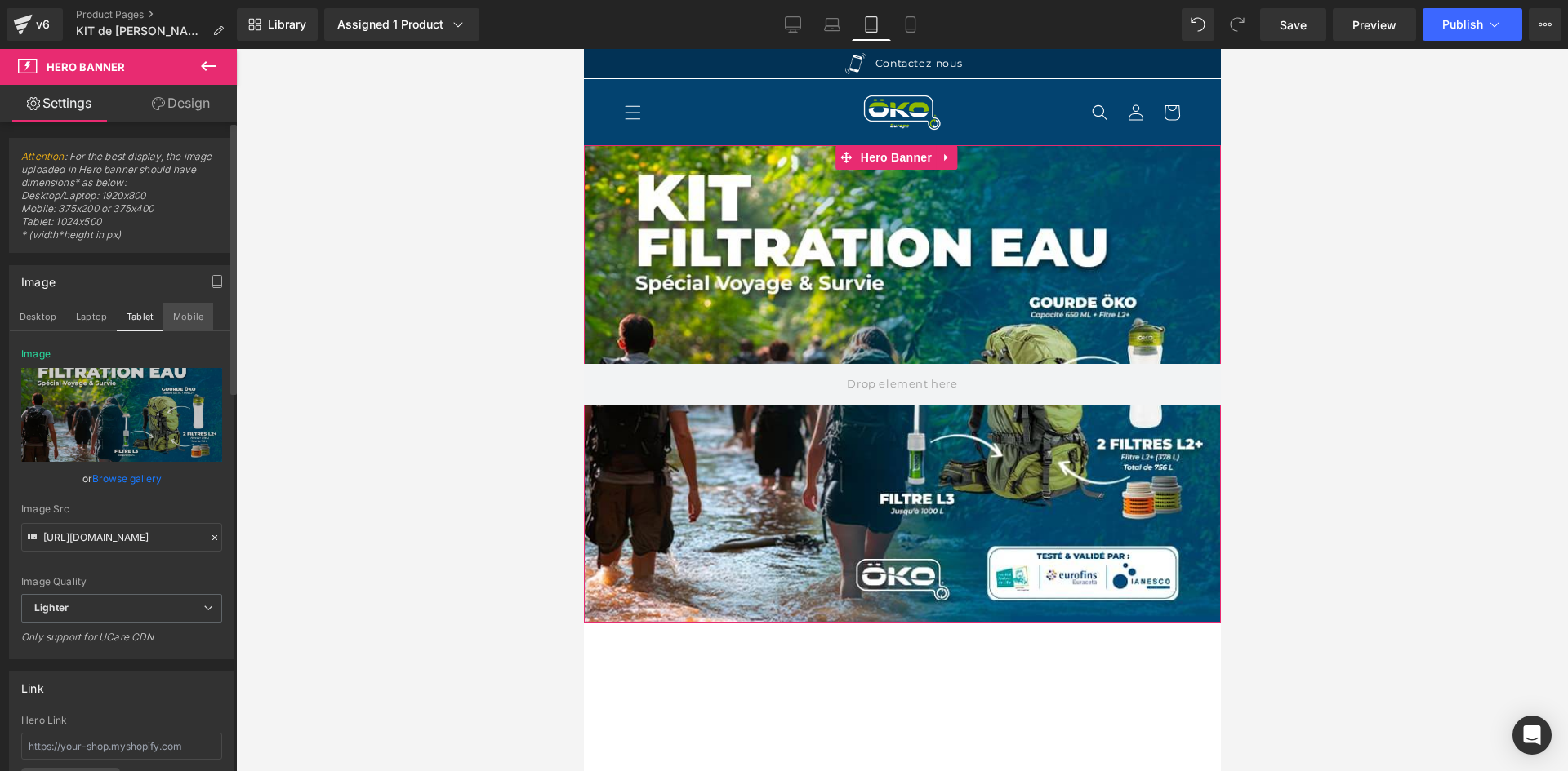
click at [178, 320] on button "Mobile" at bounding box center [187, 317] width 49 height 28
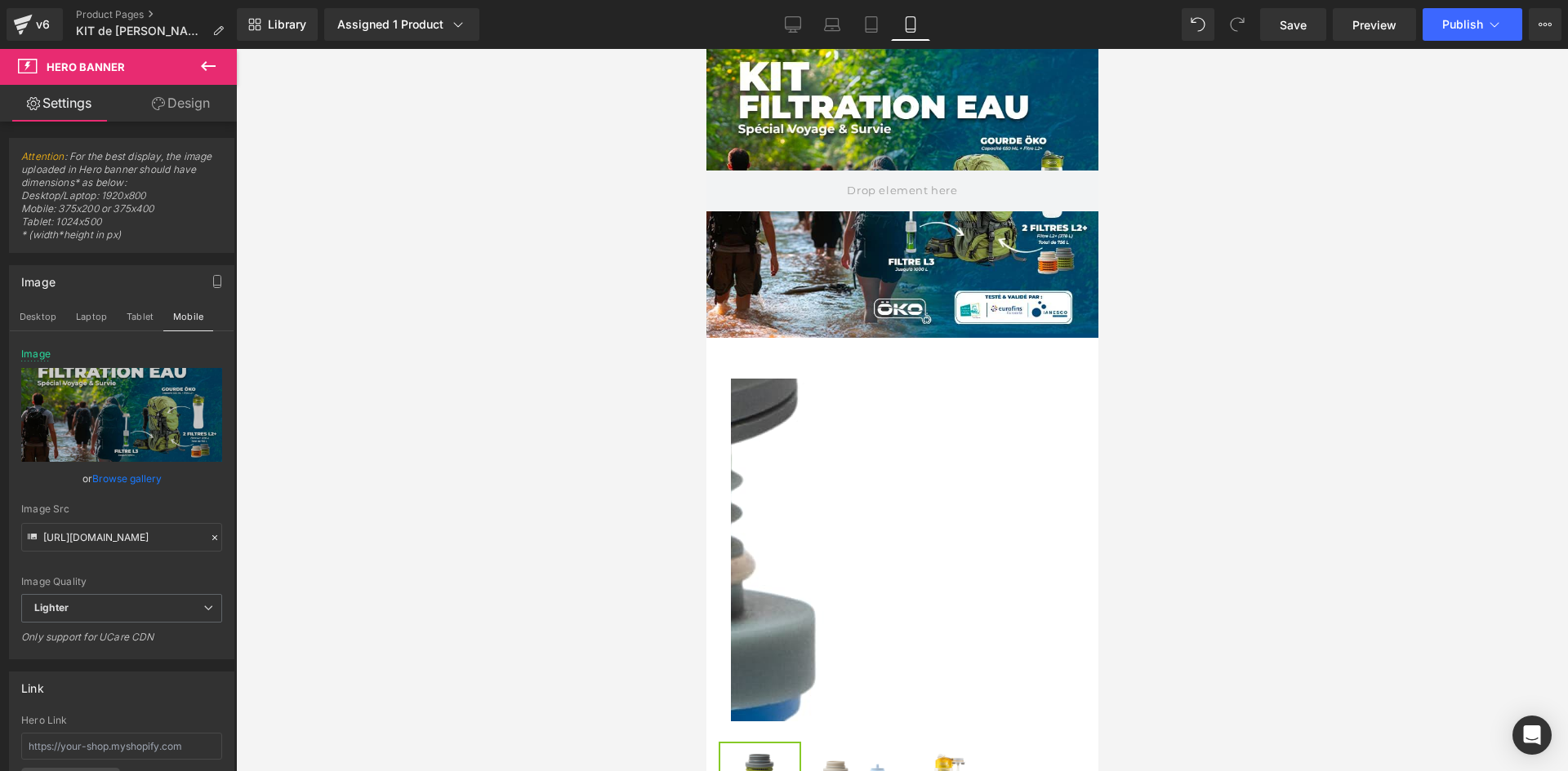
scroll to position [82, 0]
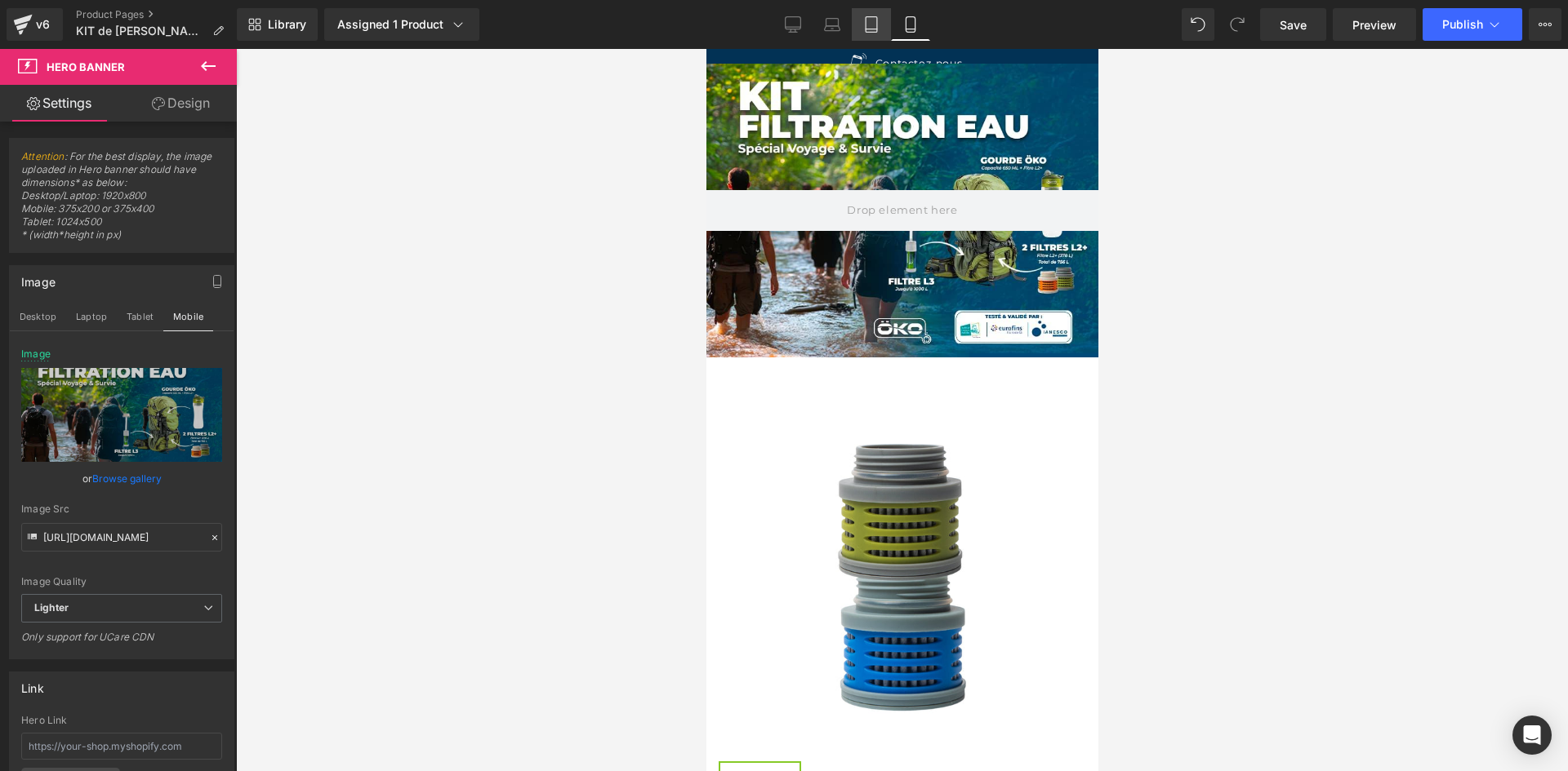
click at [872, 24] on icon at bounding box center [871, 25] width 17 height 17
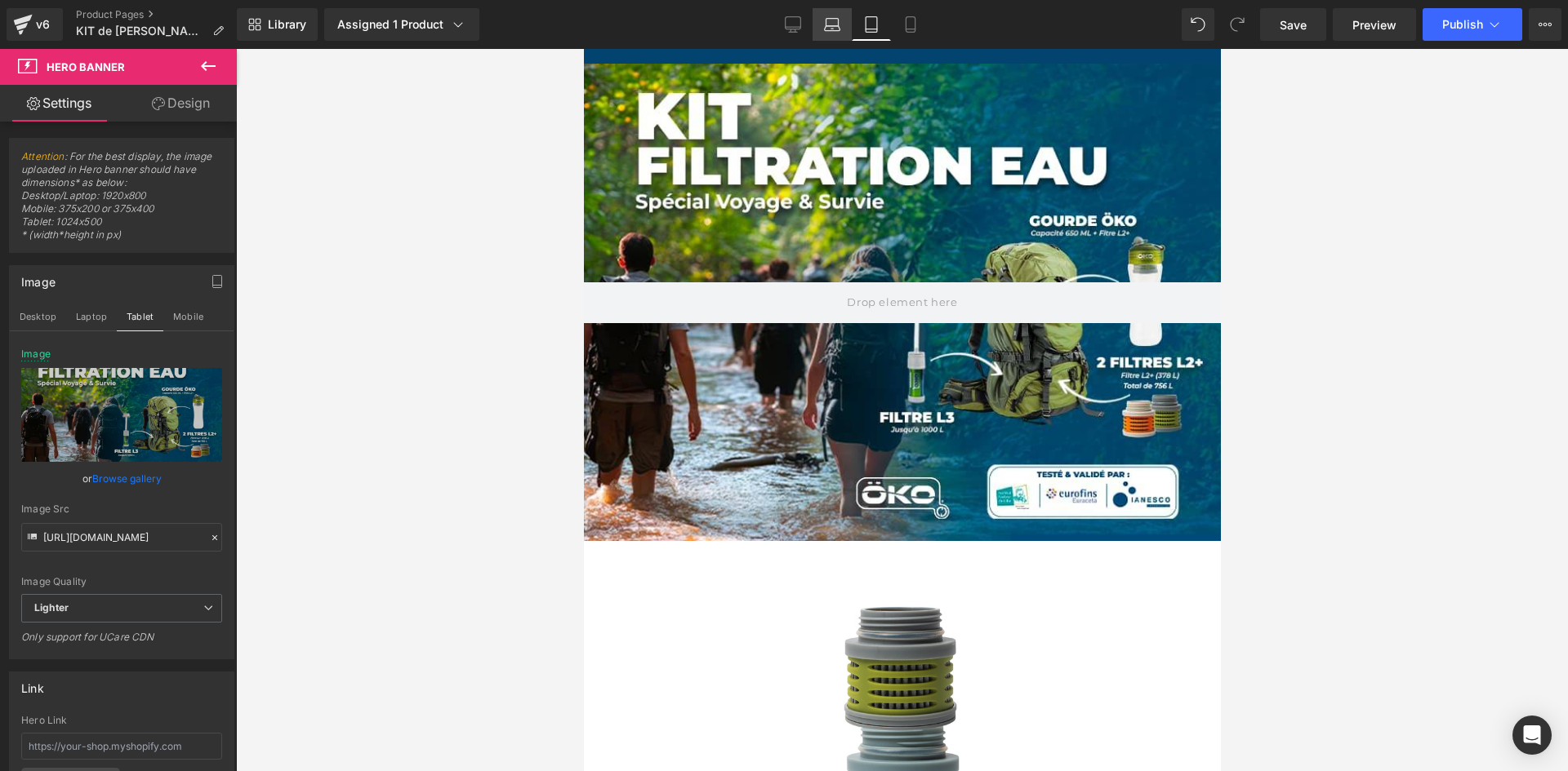
click at [835, 21] on icon at bounding box center [832, 25] width 17 height 17
type input "https://ucarecdn.com/7bb535ee-9280-4cb7-976f-7d9085f555b3/-/format/auto/-/previ…"
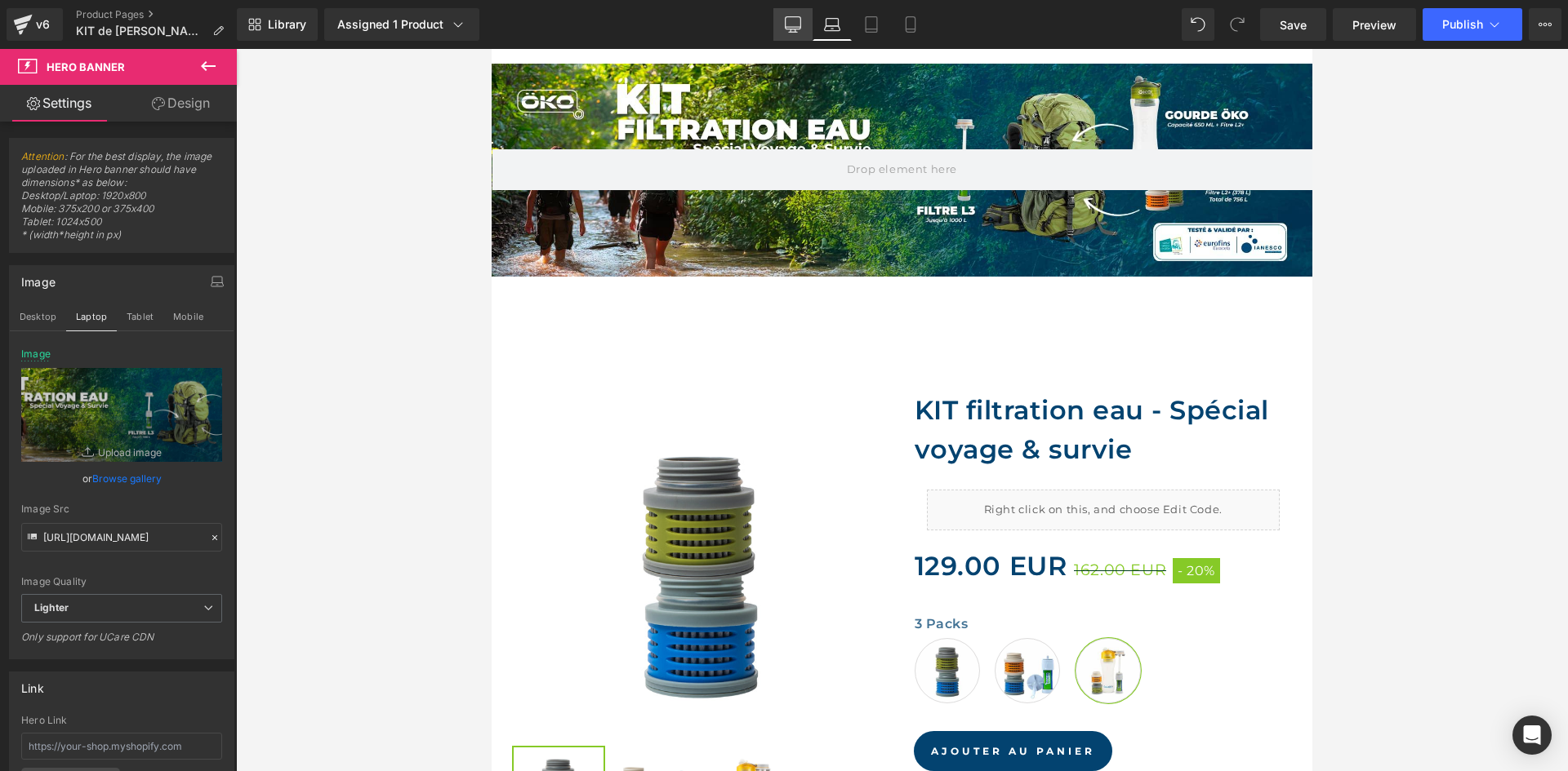
click at [803, 25] on link "Desktop" at bounding box center [793, 24] width 39 height 33
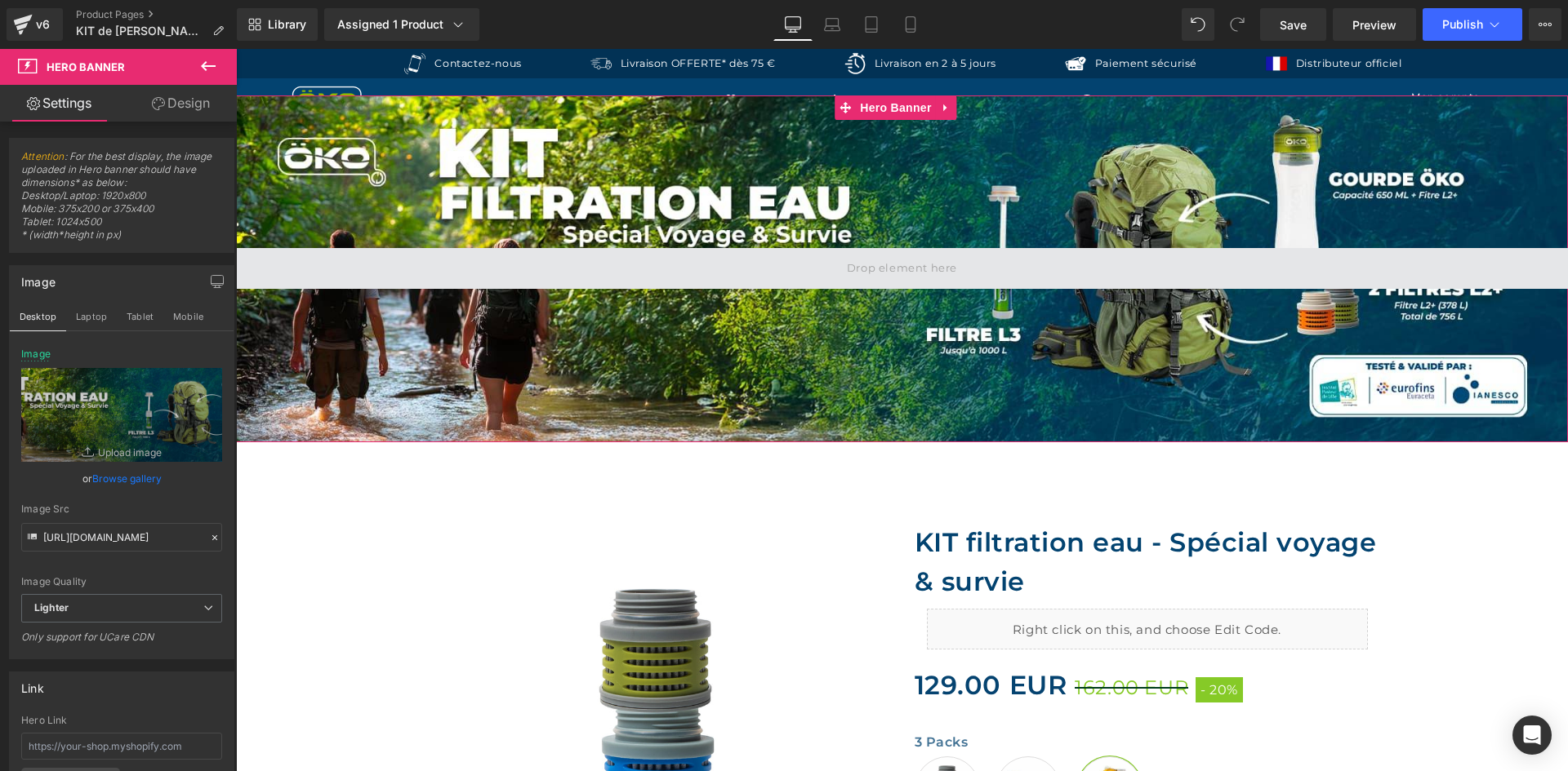
scroll to position [0, 0]
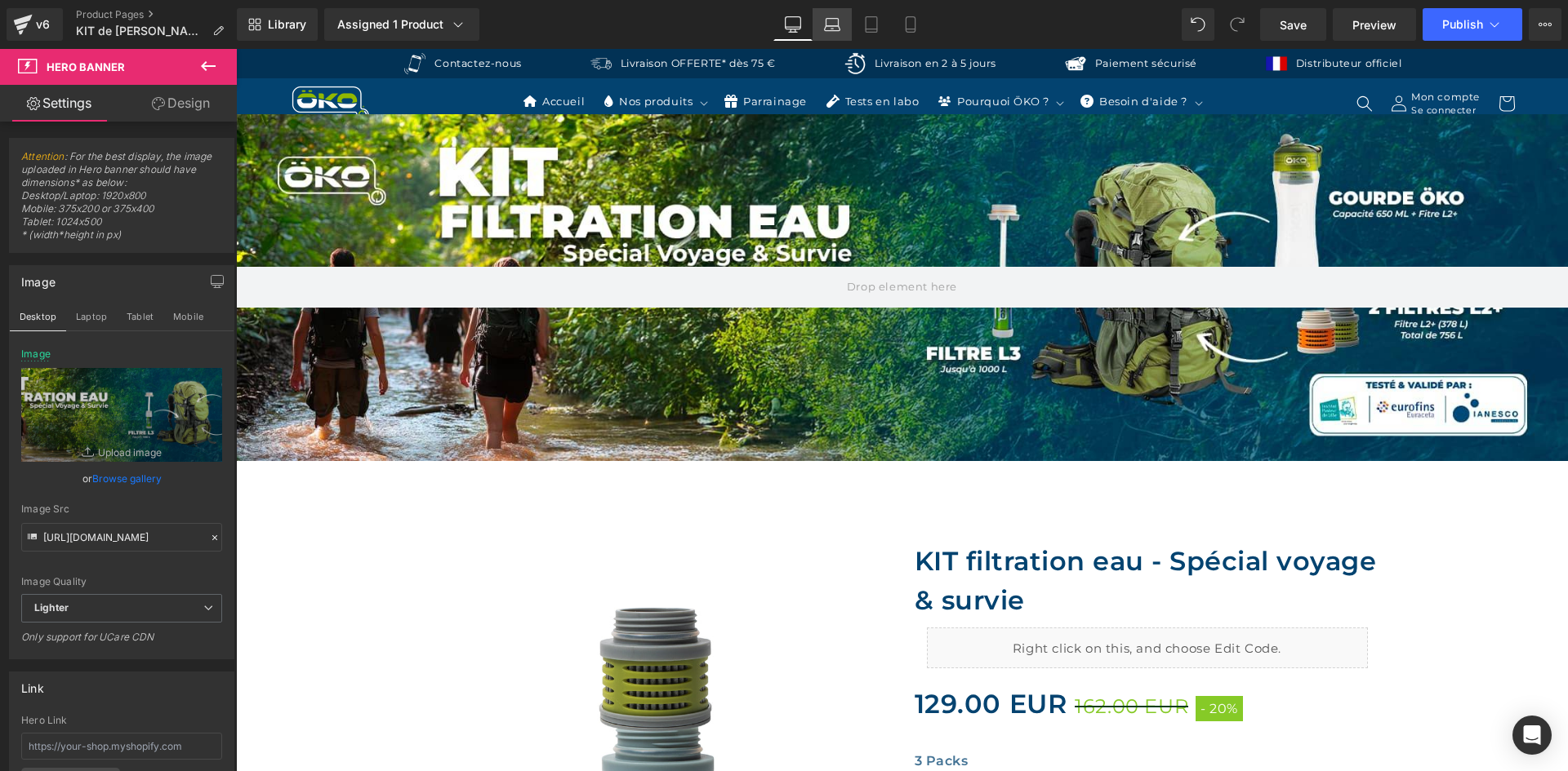
click at [848, 20] on link "Laptop" at bounding box center [832, 24] width 39 height 33
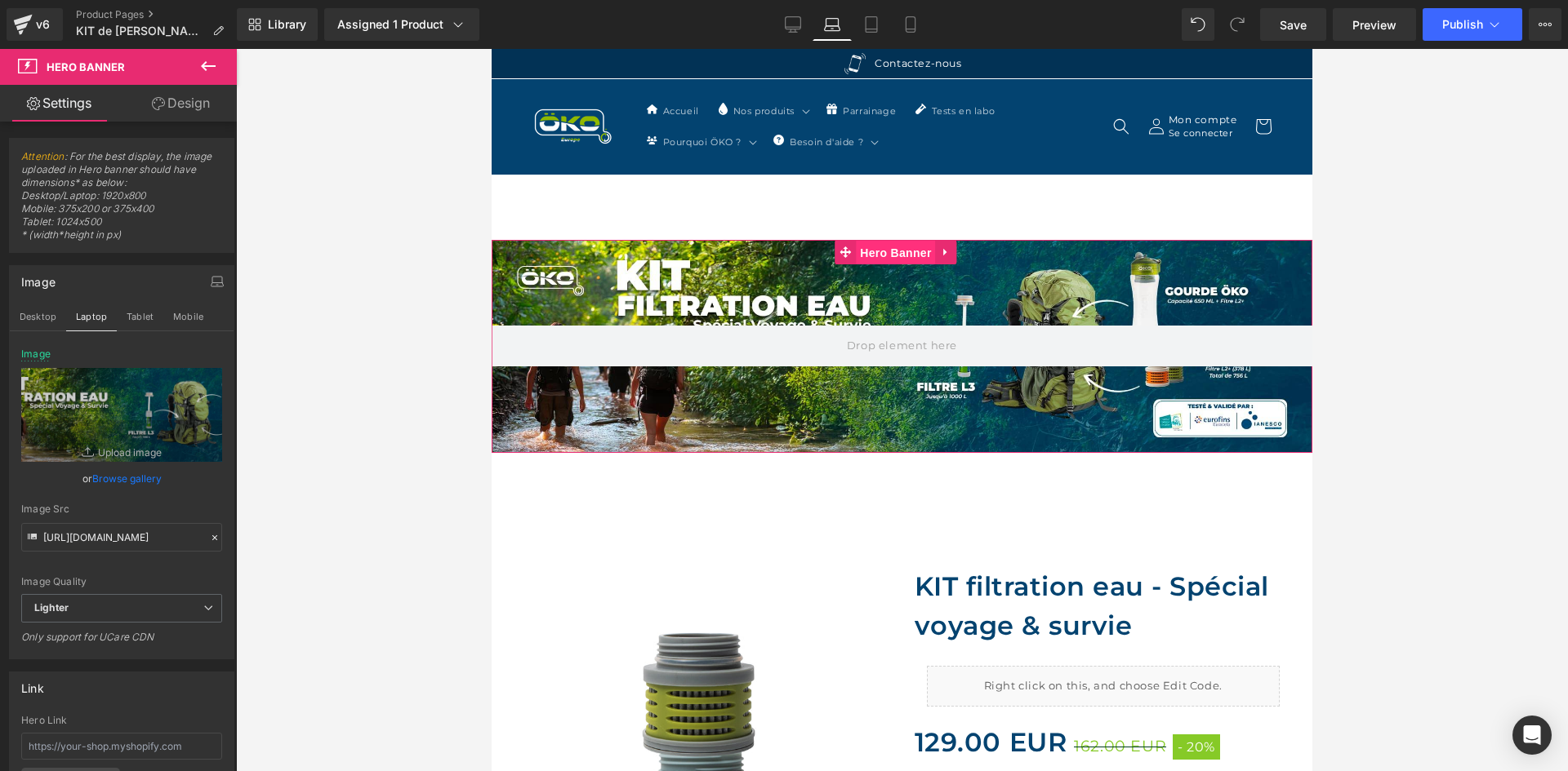
click at [884, 259] on span "Hero Banner" at bounding box center [895, 253] width 79 height 24
click at [871, 251] on span "Hero Banner" at bounding box center [895, 252] width 79 height 24
click at [180, 99] on link "Design" at bounding box center [181, 102] width 118 height 36
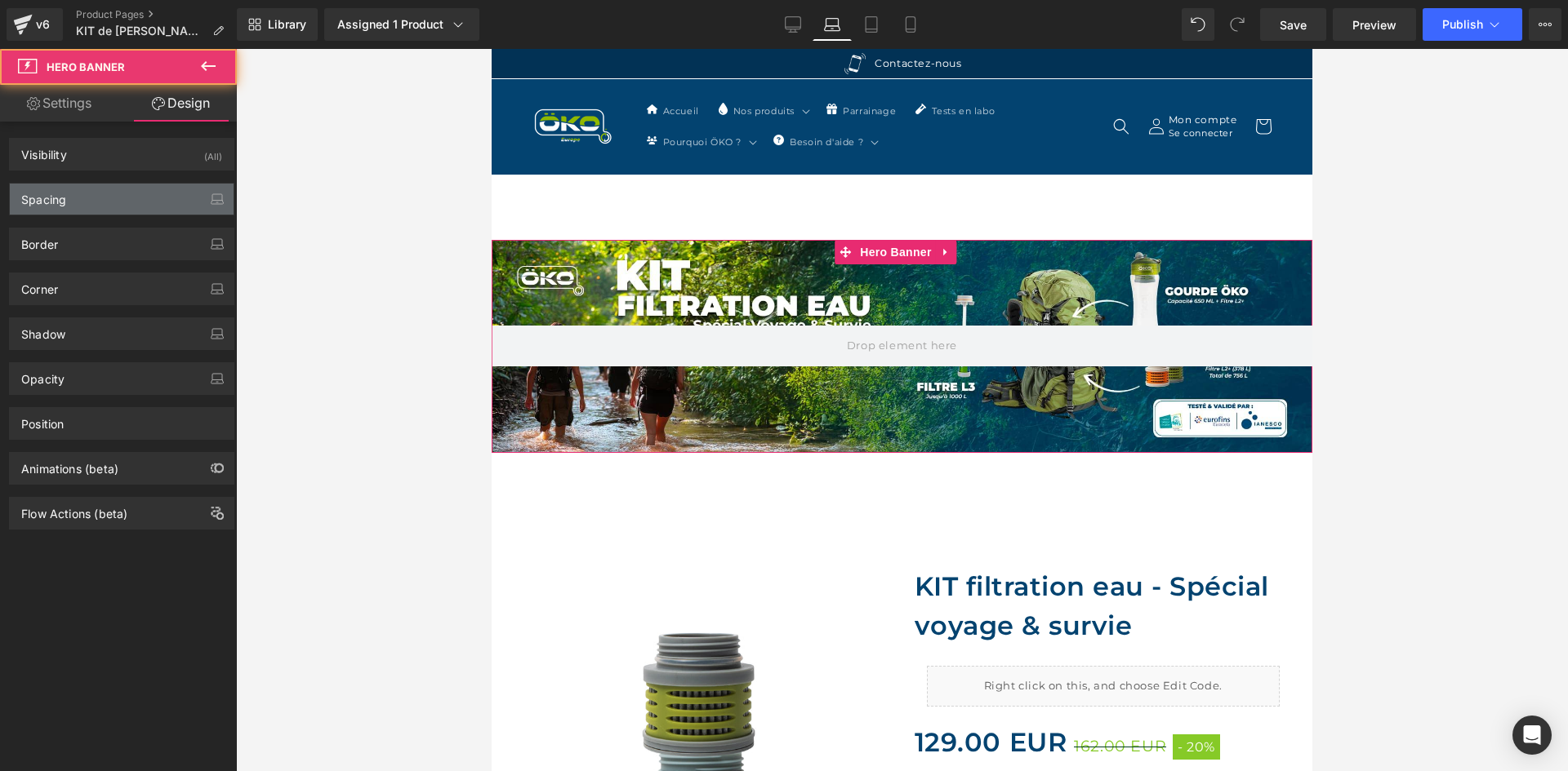
type input "0"
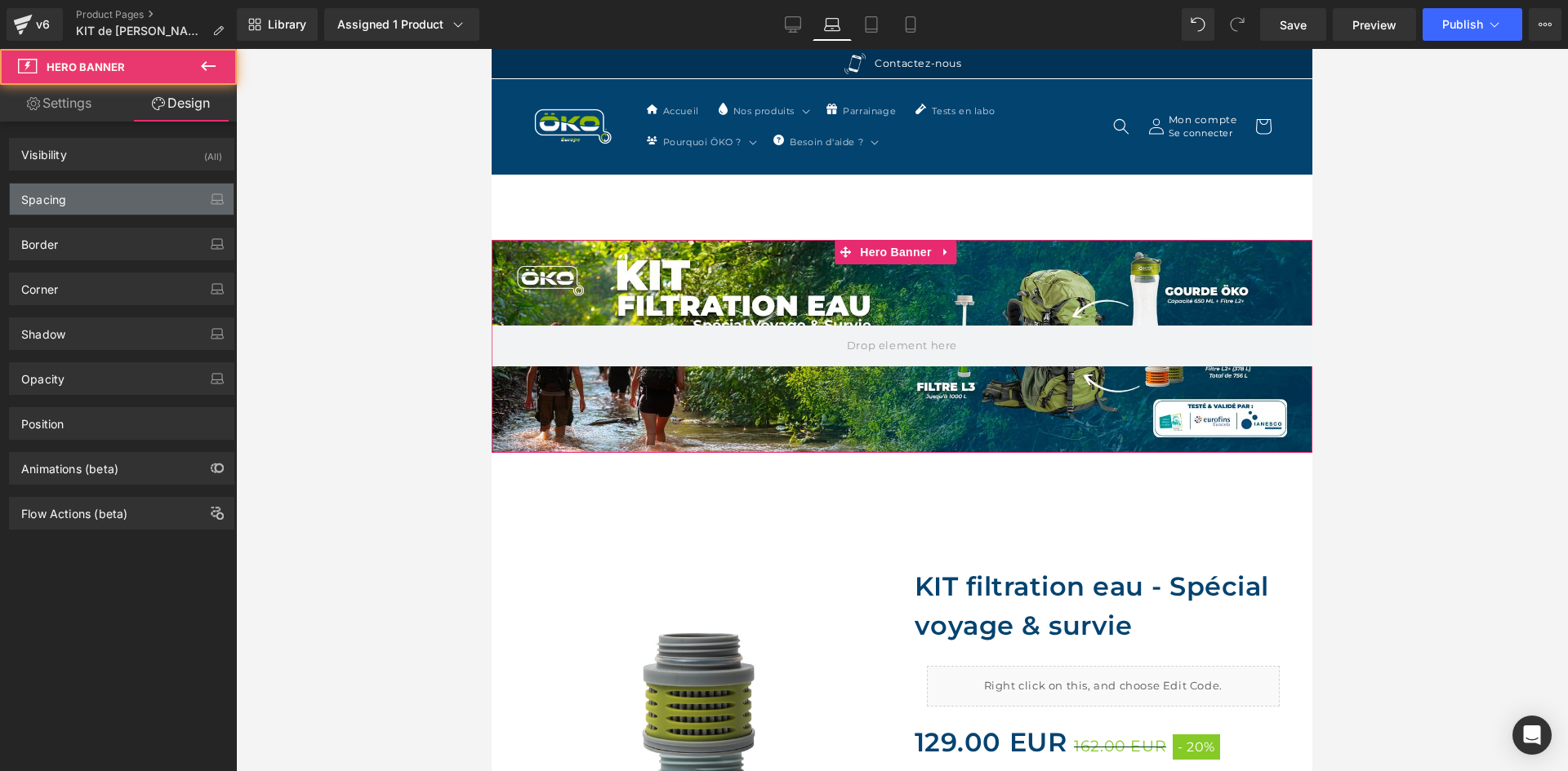
type input "0"
click at [89, 209] on div "Spacing" at bounding box center [122, 198] width 224 height 31
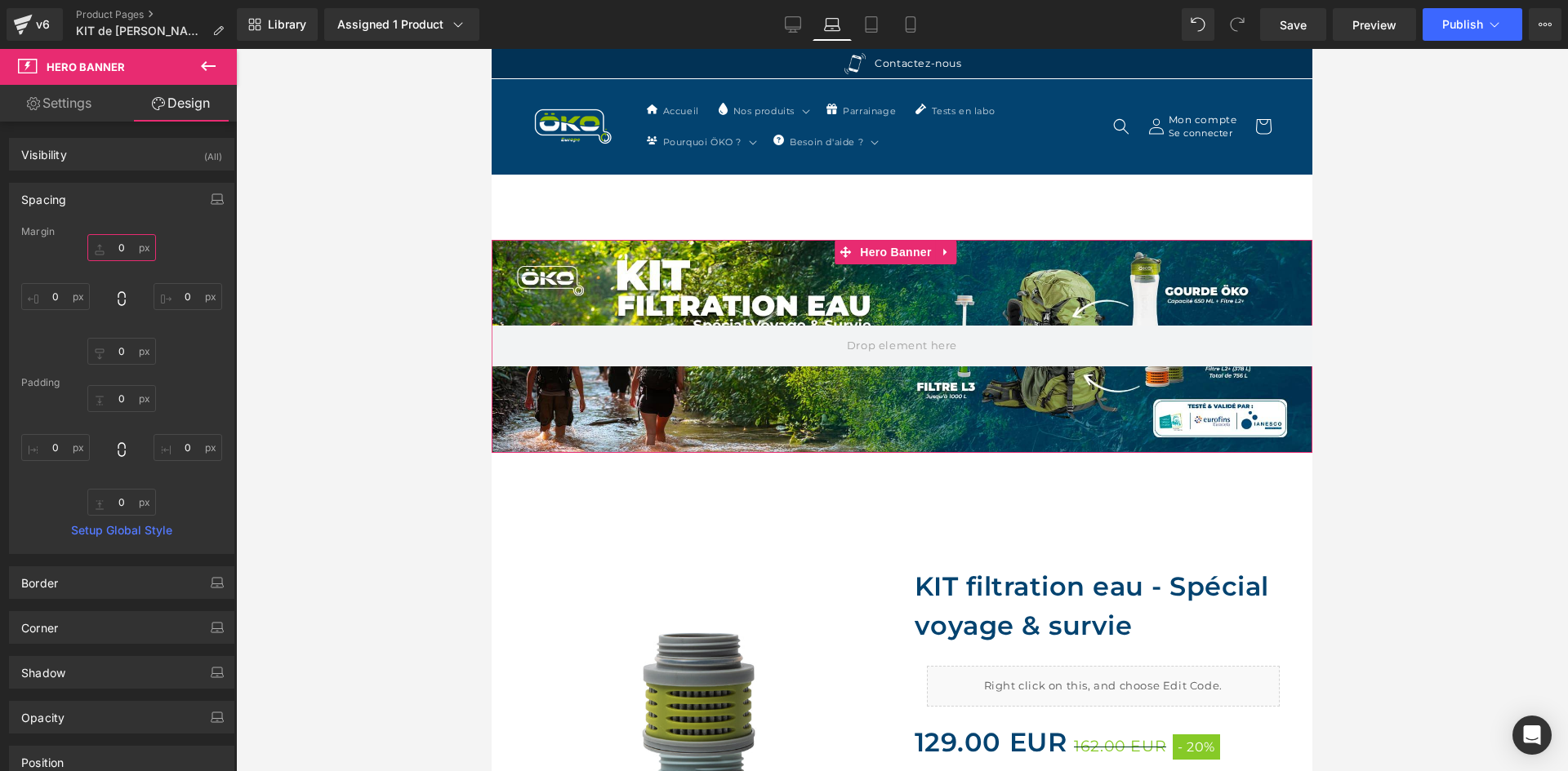
click at [126, 260] on input "0" at bounding box center [122, 248] width 69 height 27
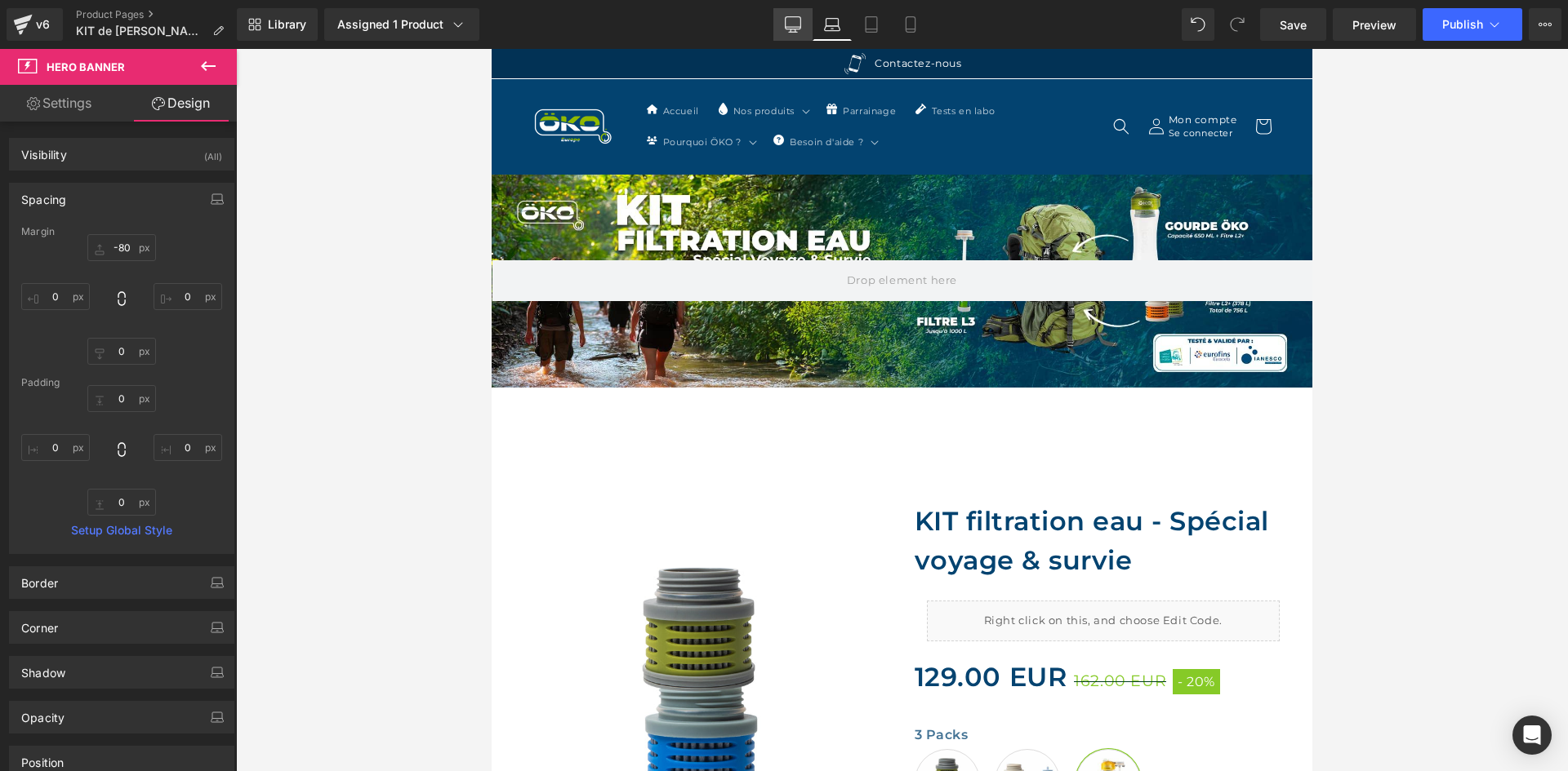
click at [792, 20] on icon at bounding box center [793, 25] width 17 height 17
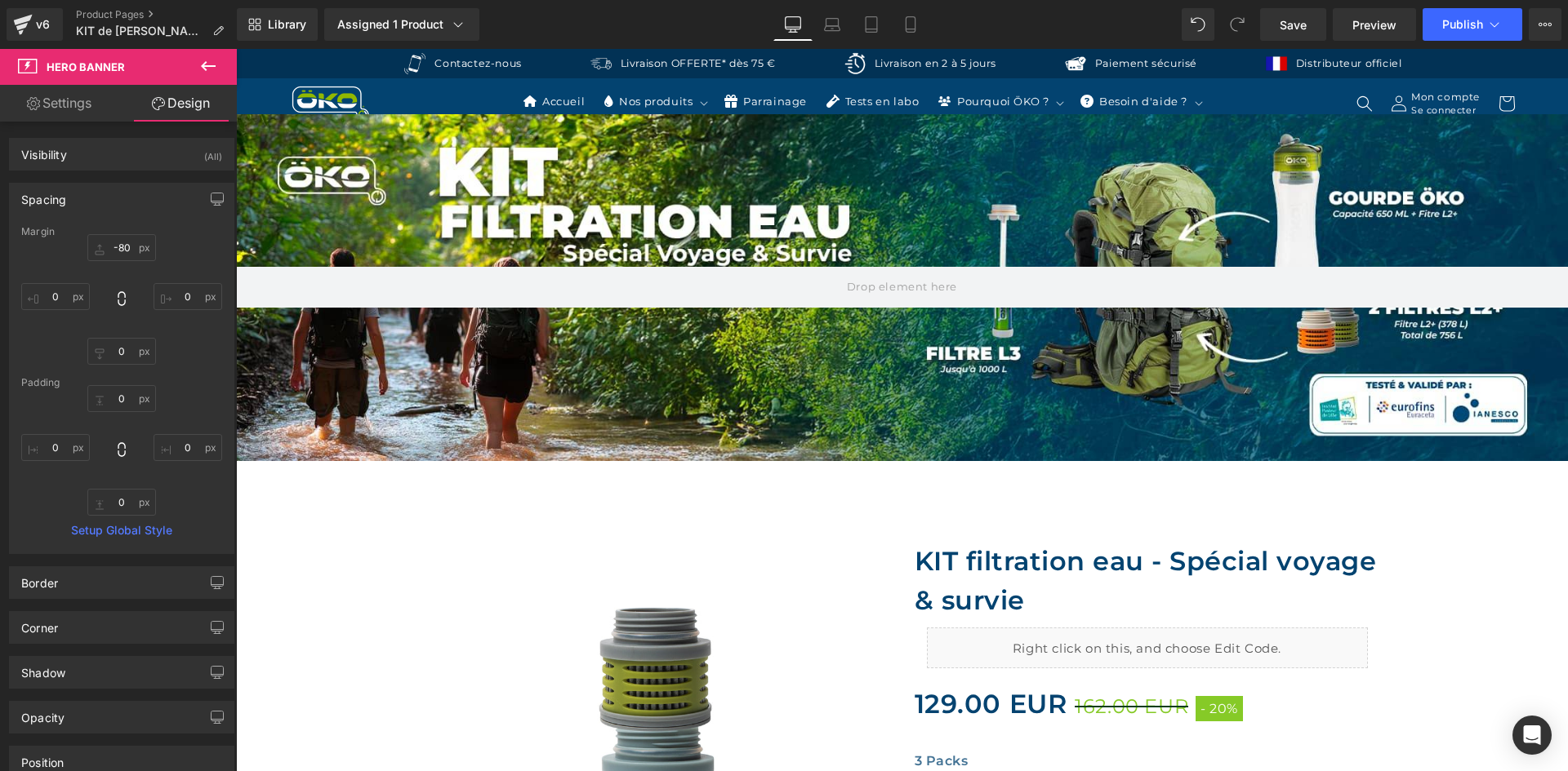
type input "0"
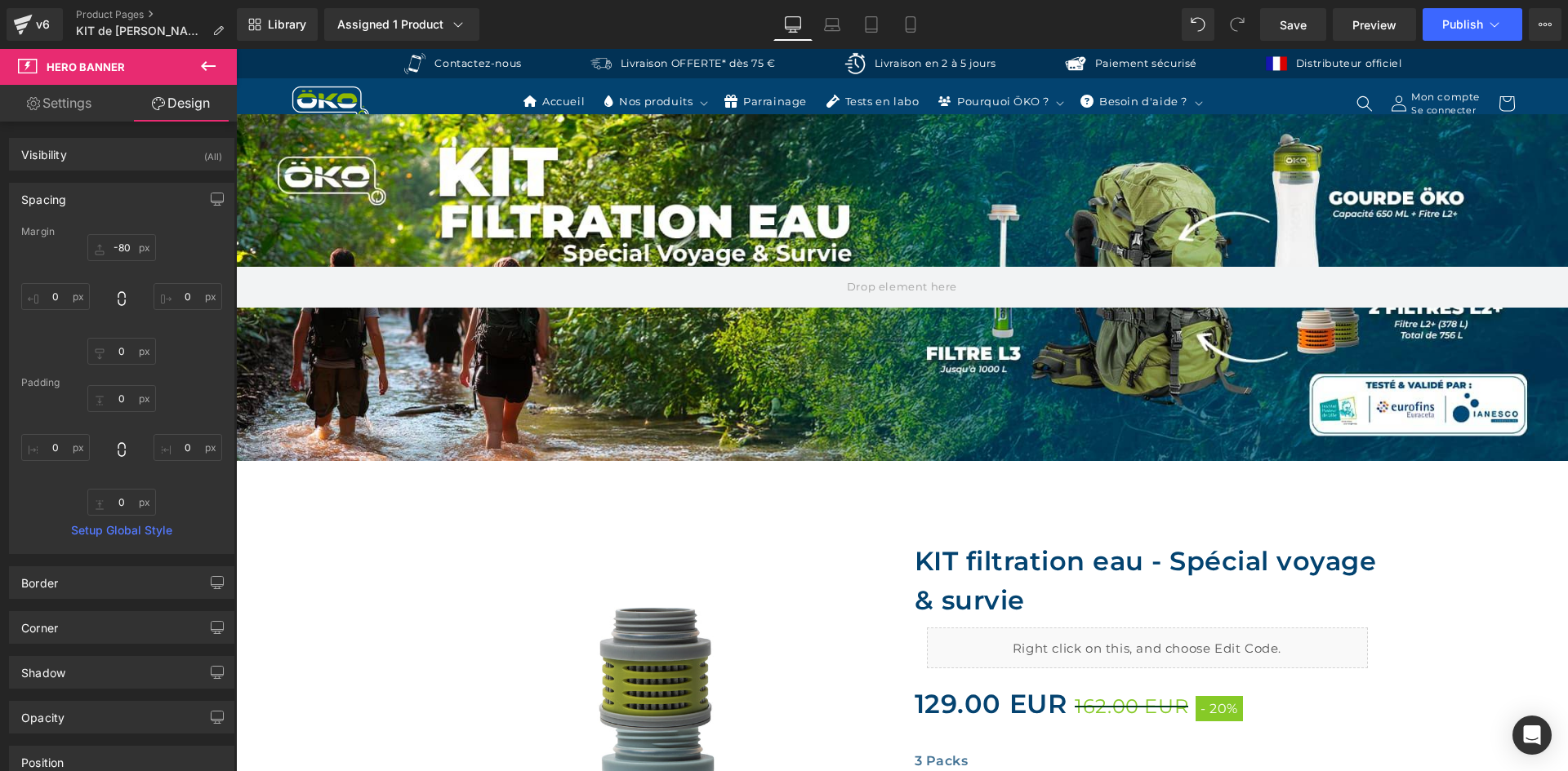
type input "0"
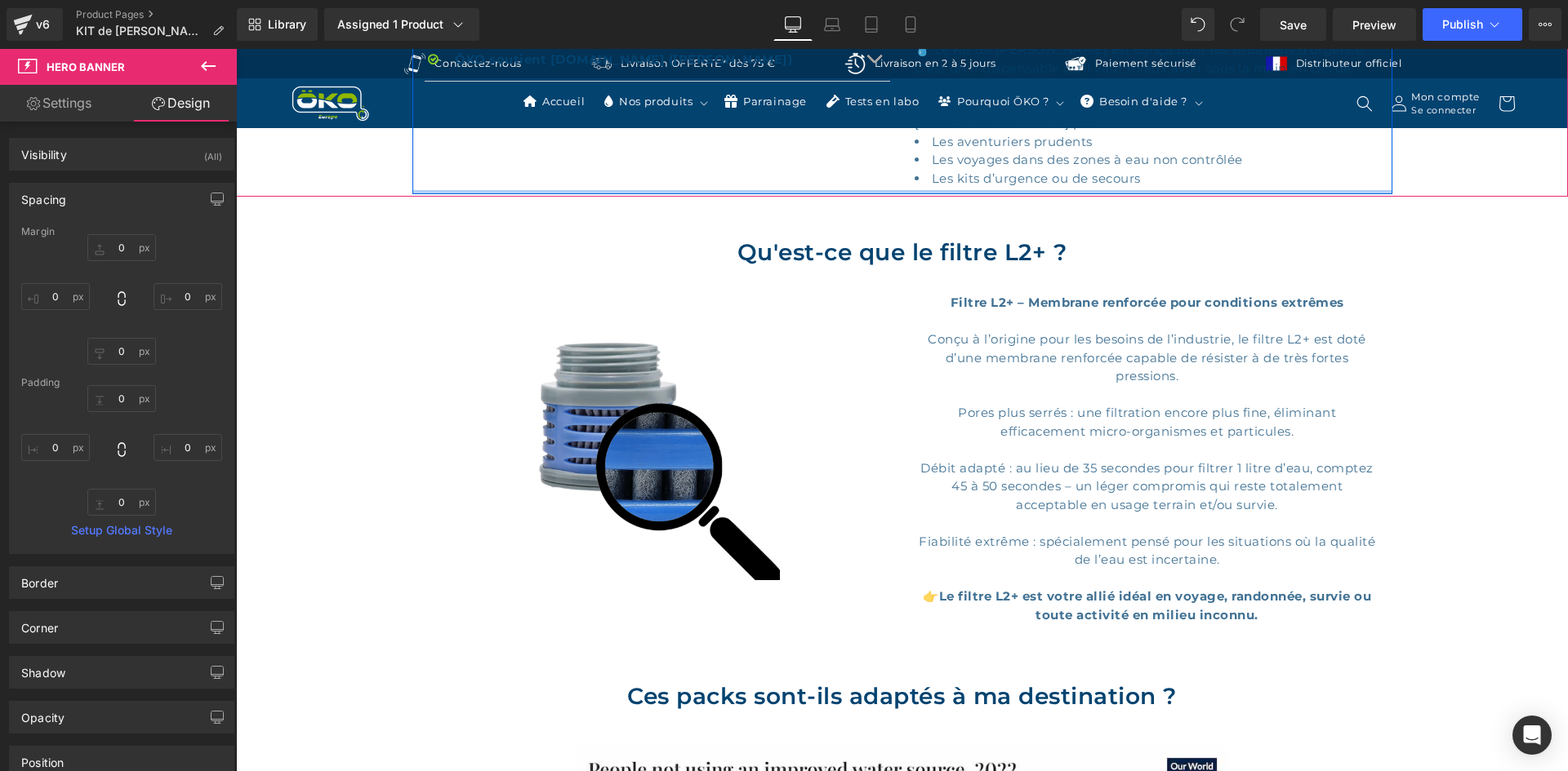
scroll to position [1224, 0]
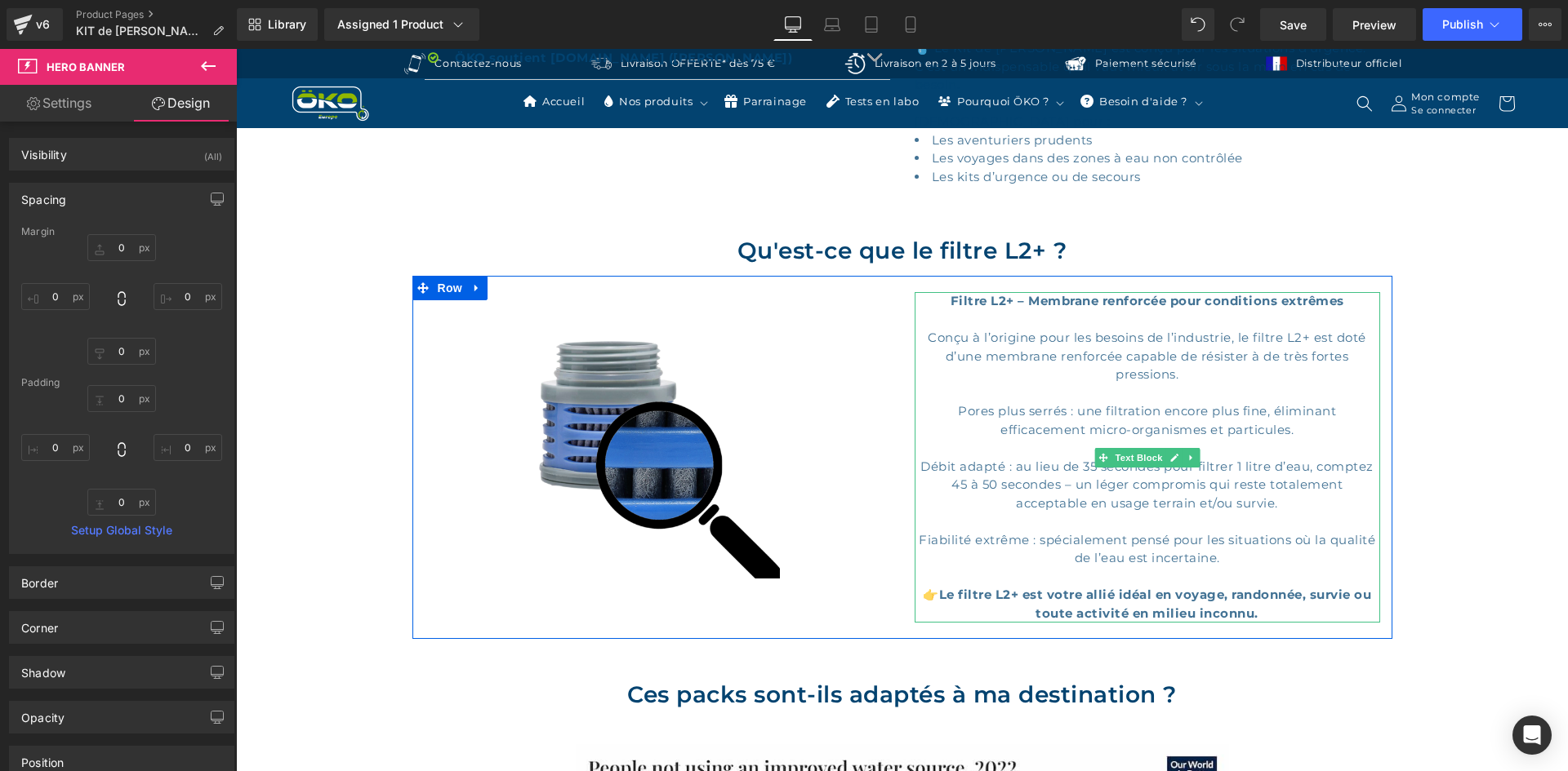
click at [1175, 386] on div "Filtre L2+ – Membrane renforcée pour conditions extrêmes Conçu à l’origine pour…" at bounding box center [1148, 457] width 466 height 331
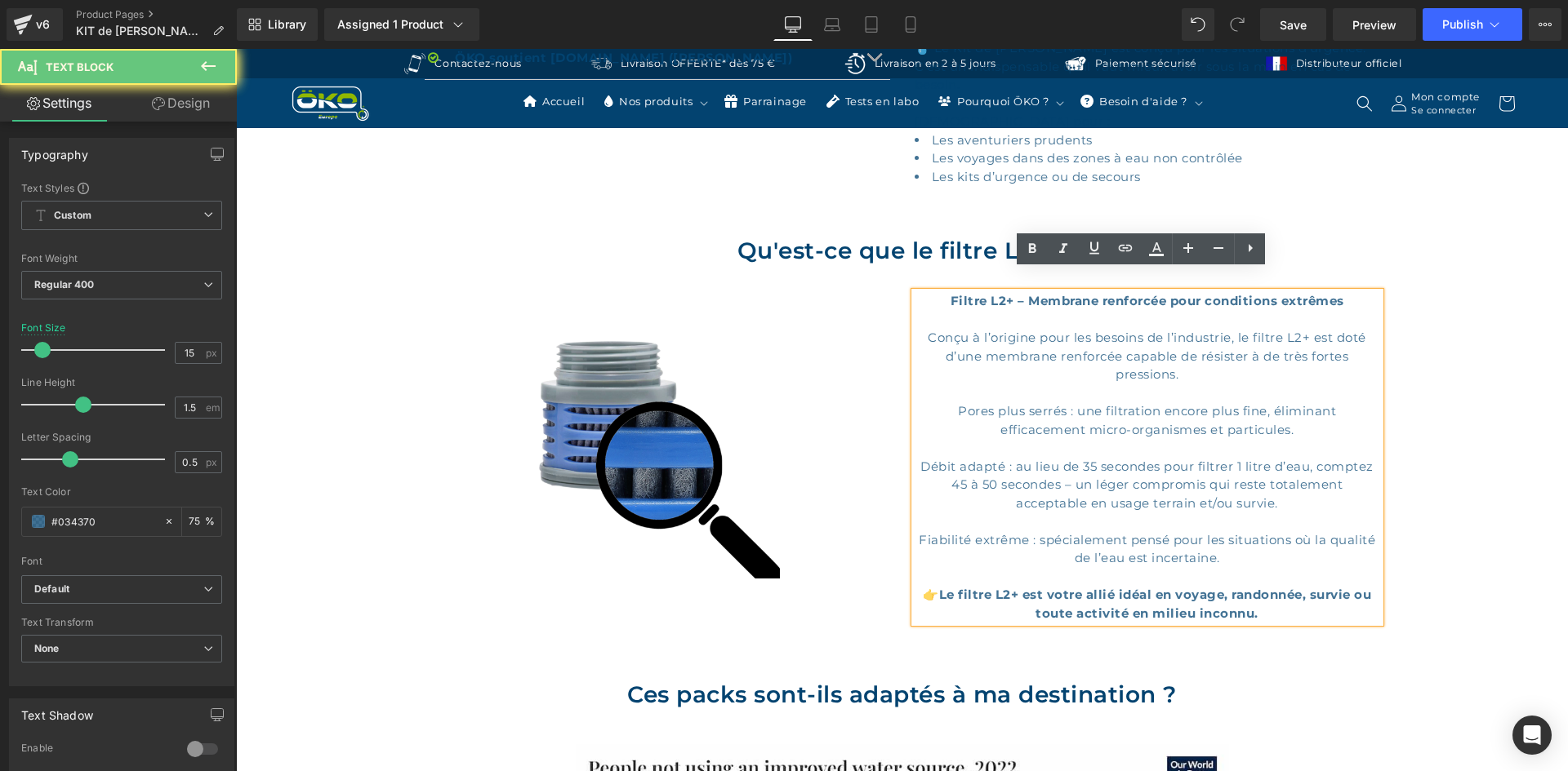
click at [1155, 368] on div "Filtre L2+ – Membrane renforcée pour conditions extrêmes Conçu à l’origine pour…" at bounding box center [1148, 457] width 466 height 331
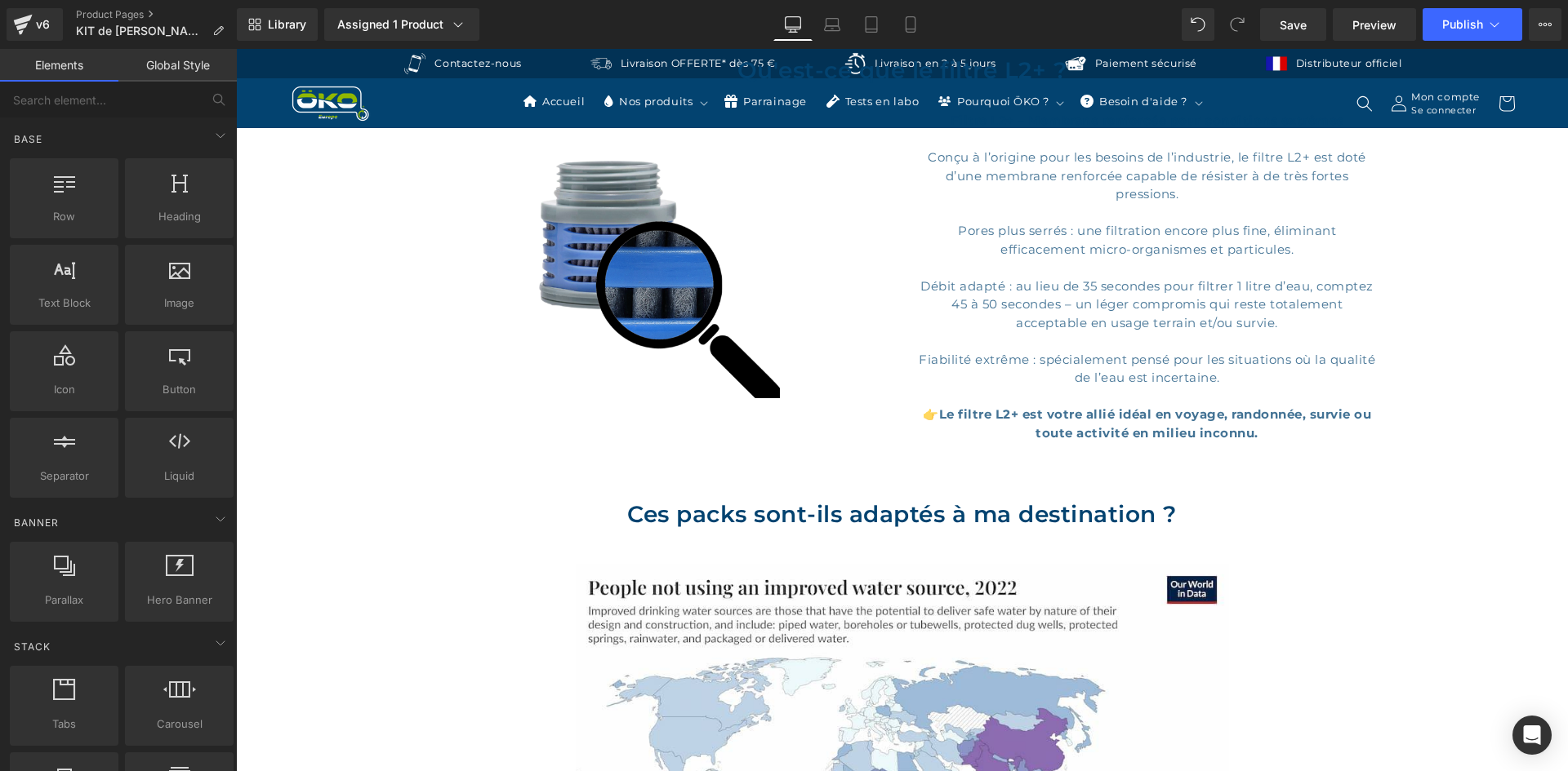
scroll to position [1387, 0]
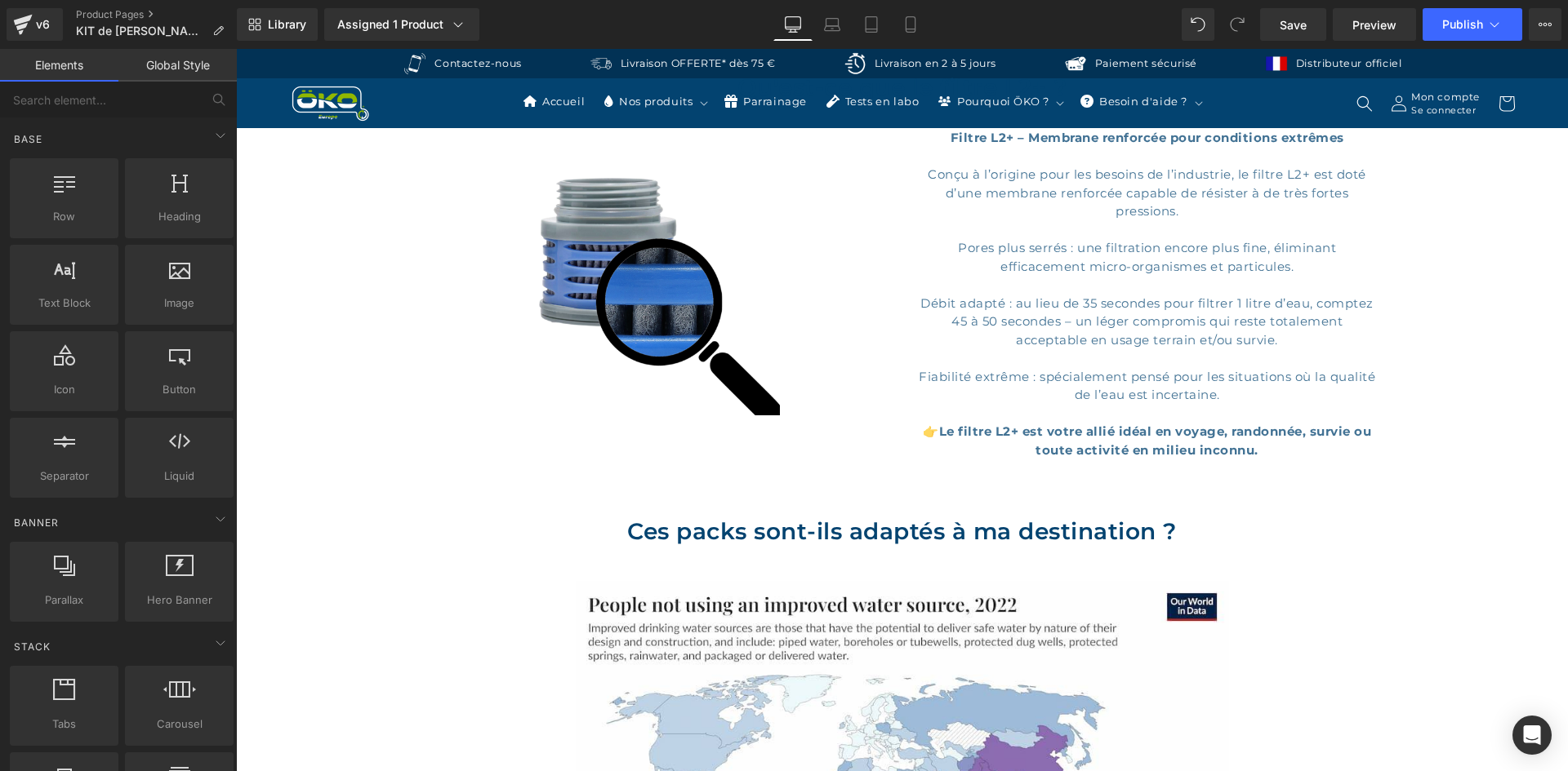
click at [1107, 201] on div "Filtre L2+ – Membrane renforcée pour conditions extrêmes Conçu à l’origine pour…" at bounding box center [1148, 293] width 466 height 331
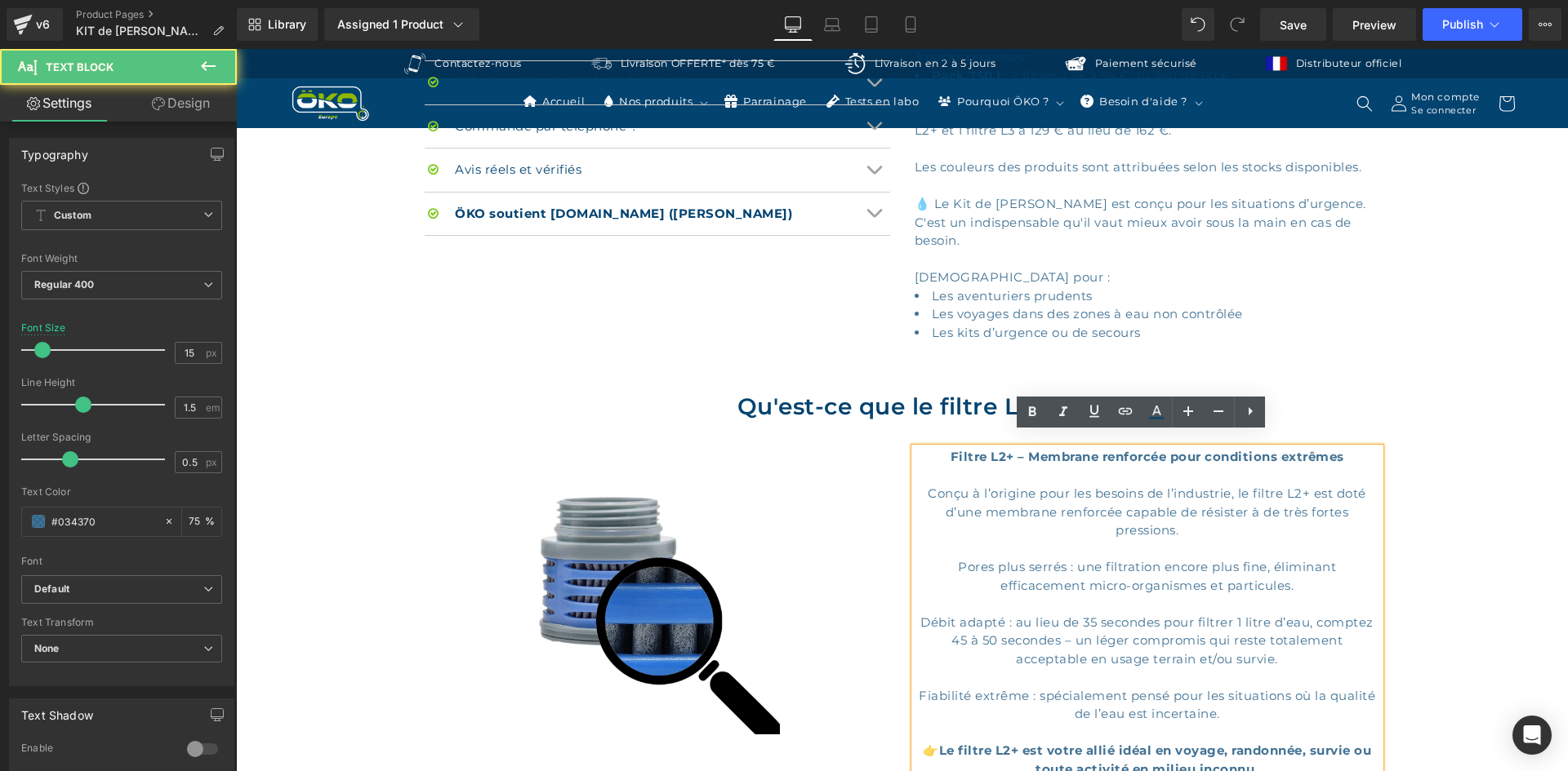
scroll to position [1061, 0]
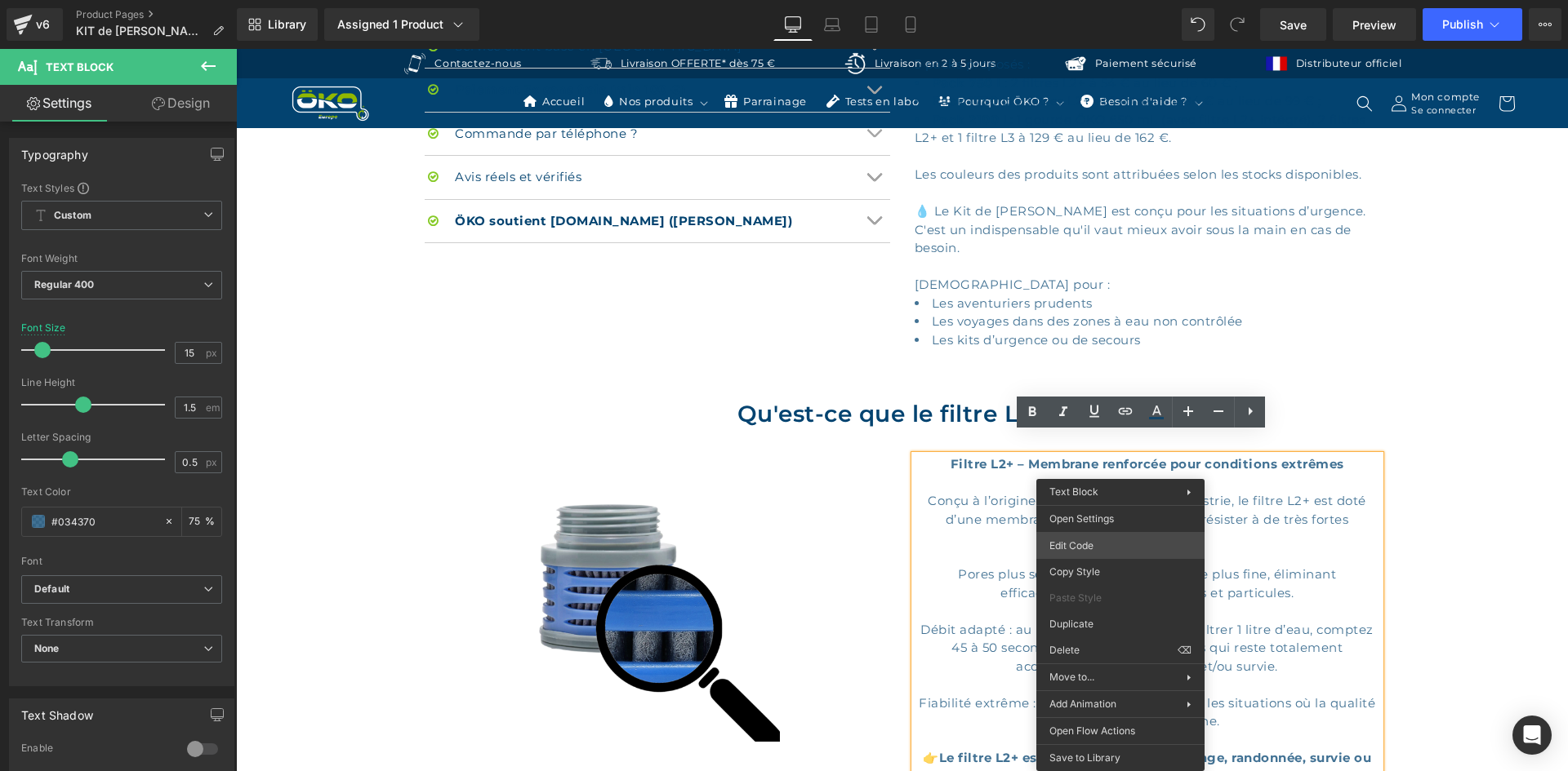
click at [1111, 0] on div "Hero Banner You are previewing how the will restyle your page. You can not edit…" at bounding box center [784, 0] width 1568 height 0
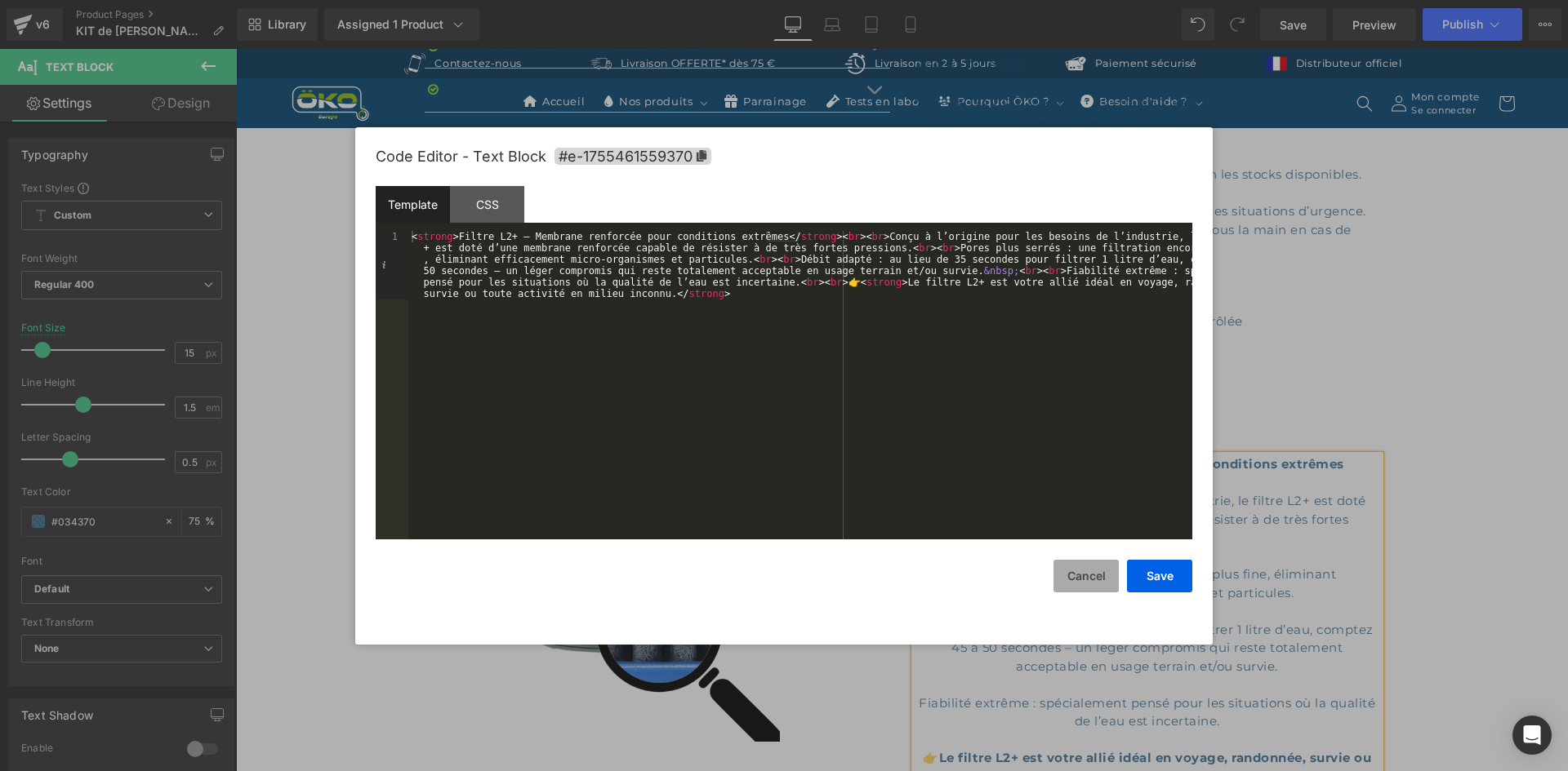
click at [1080, 578] on button "Cancel" at bounding box center [1086, 575] width 65 height 33
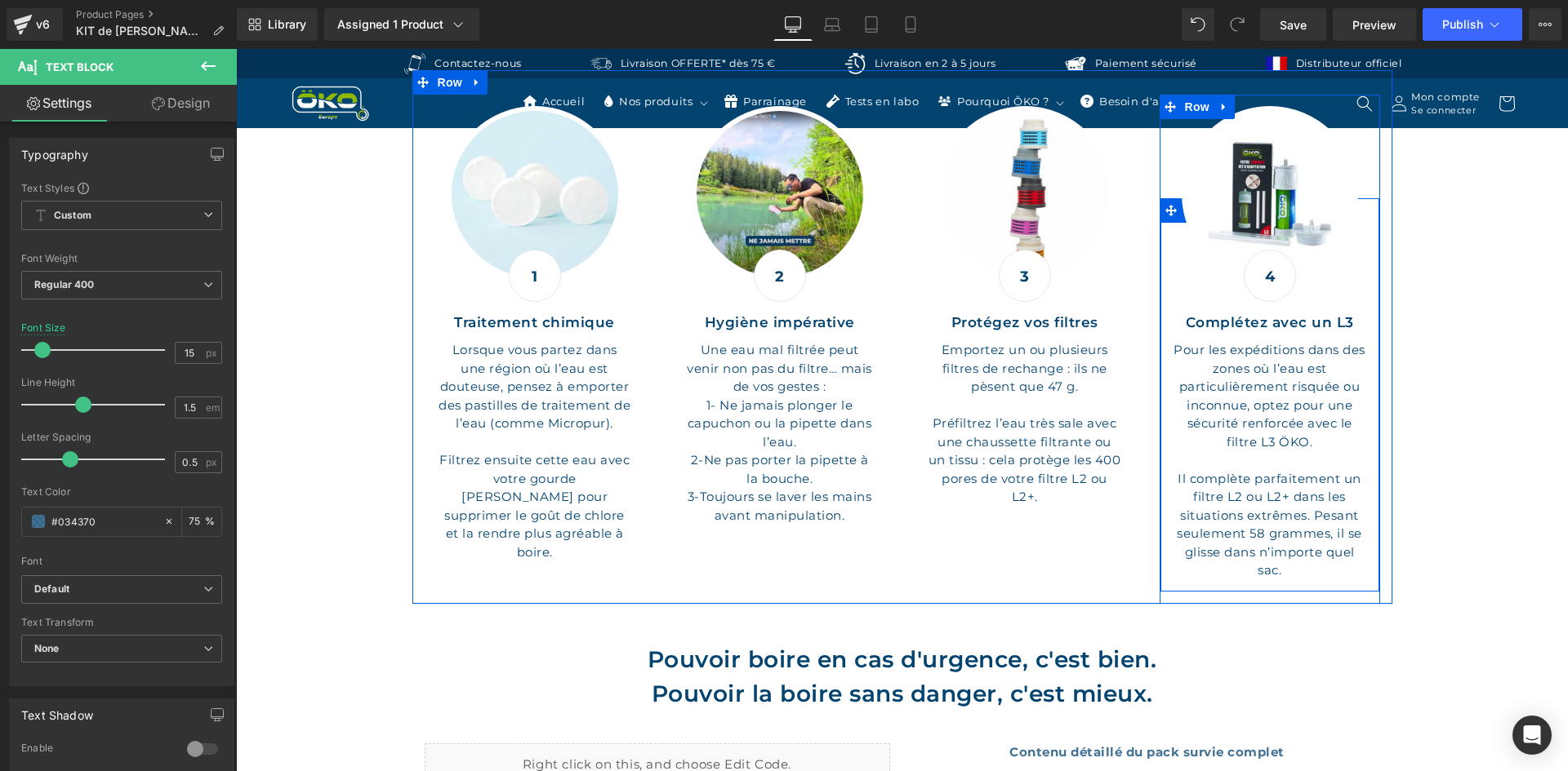
scroll to position [3020, 0]
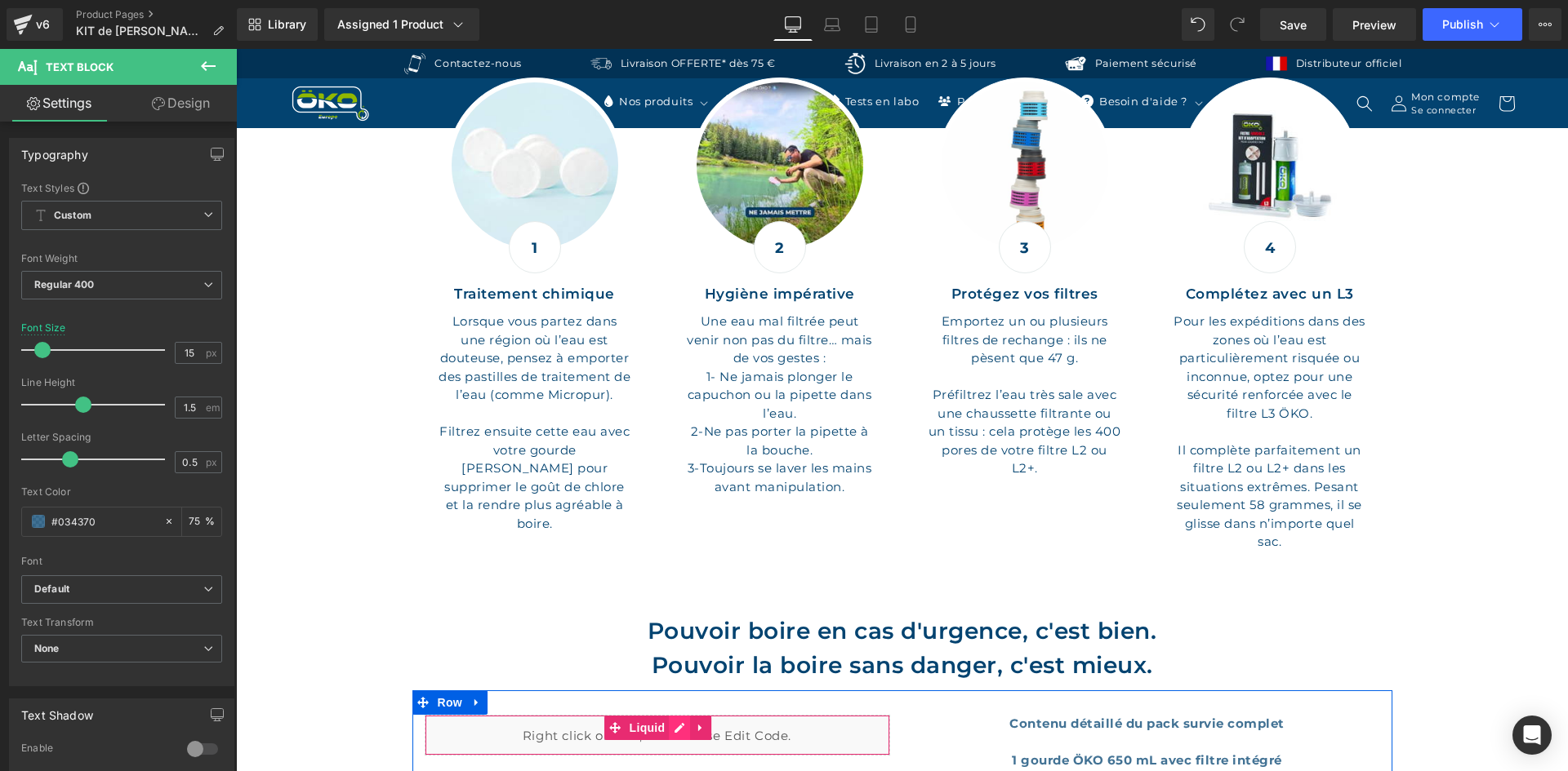
click at [674, 715] on div "Liquid" at bounding box center [658, 736] width 466 height 41
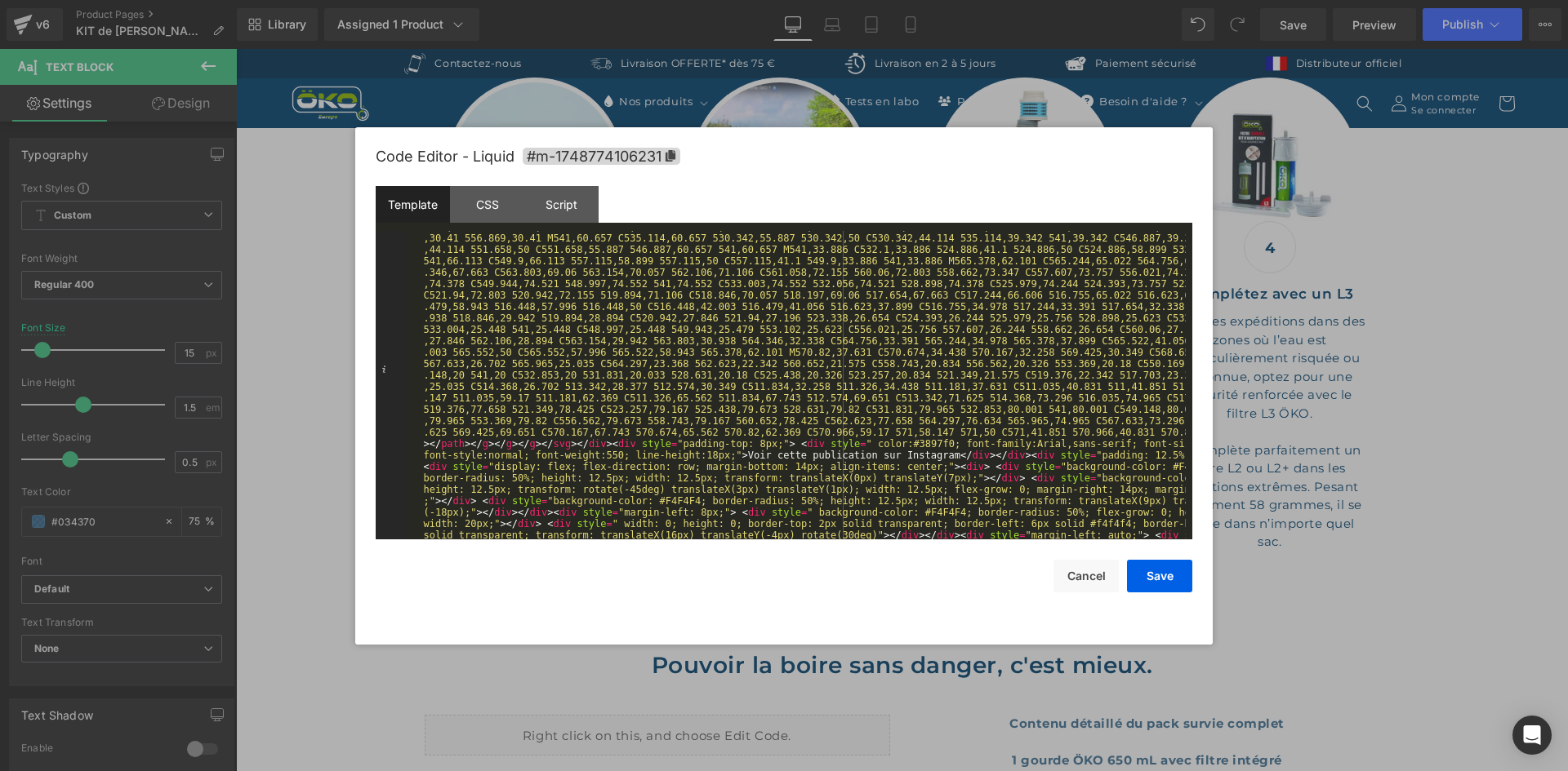
scroll to position [275, 0]
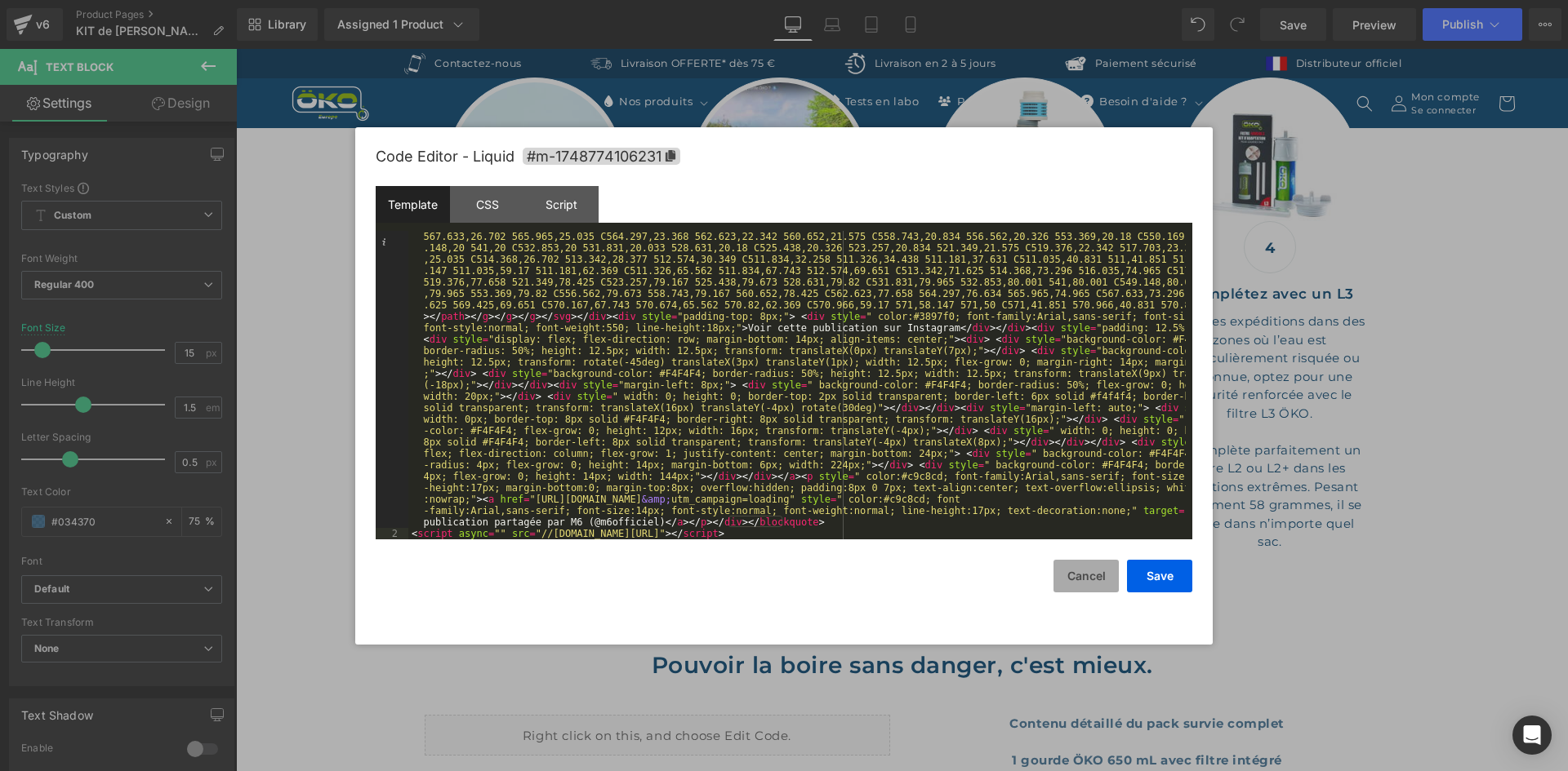
click at [1085, 574] on button "Cancel" at bounding box center [1086, 575] width 65 height 33
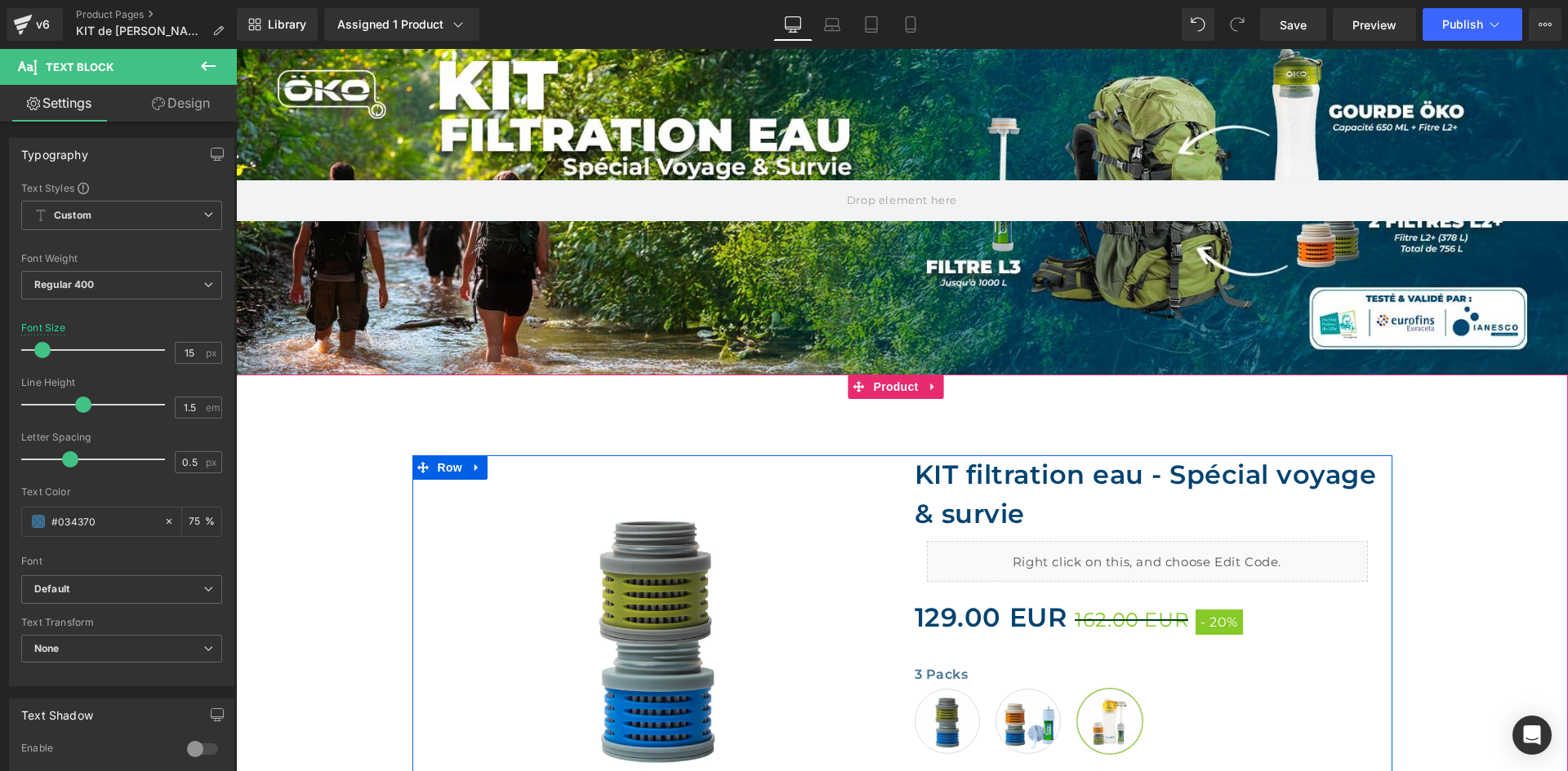
scroll to position [82, 0]
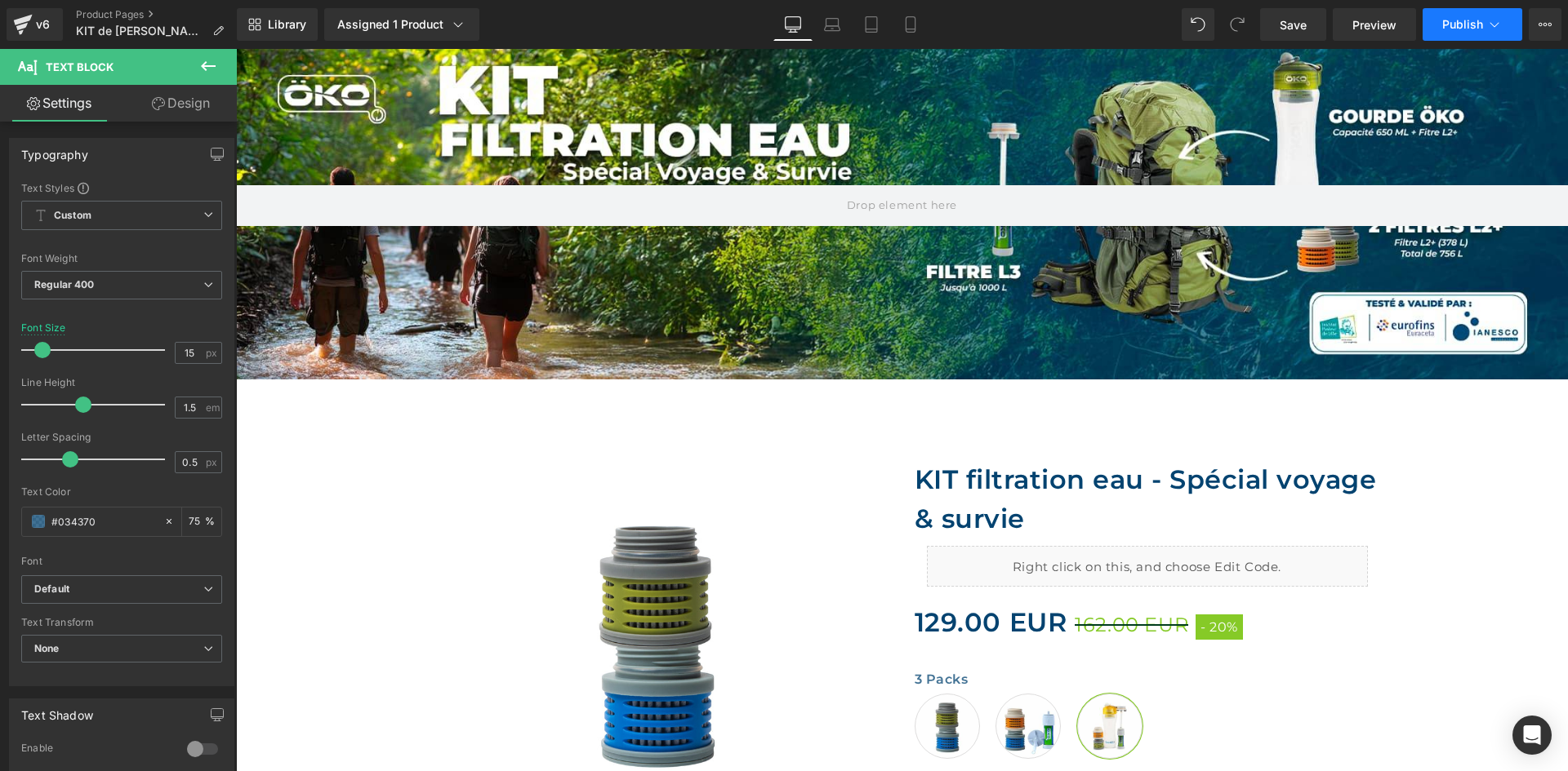
click at [1476, 21] on span "Publish" at bounding box center [1463, 24] width 41 height 13
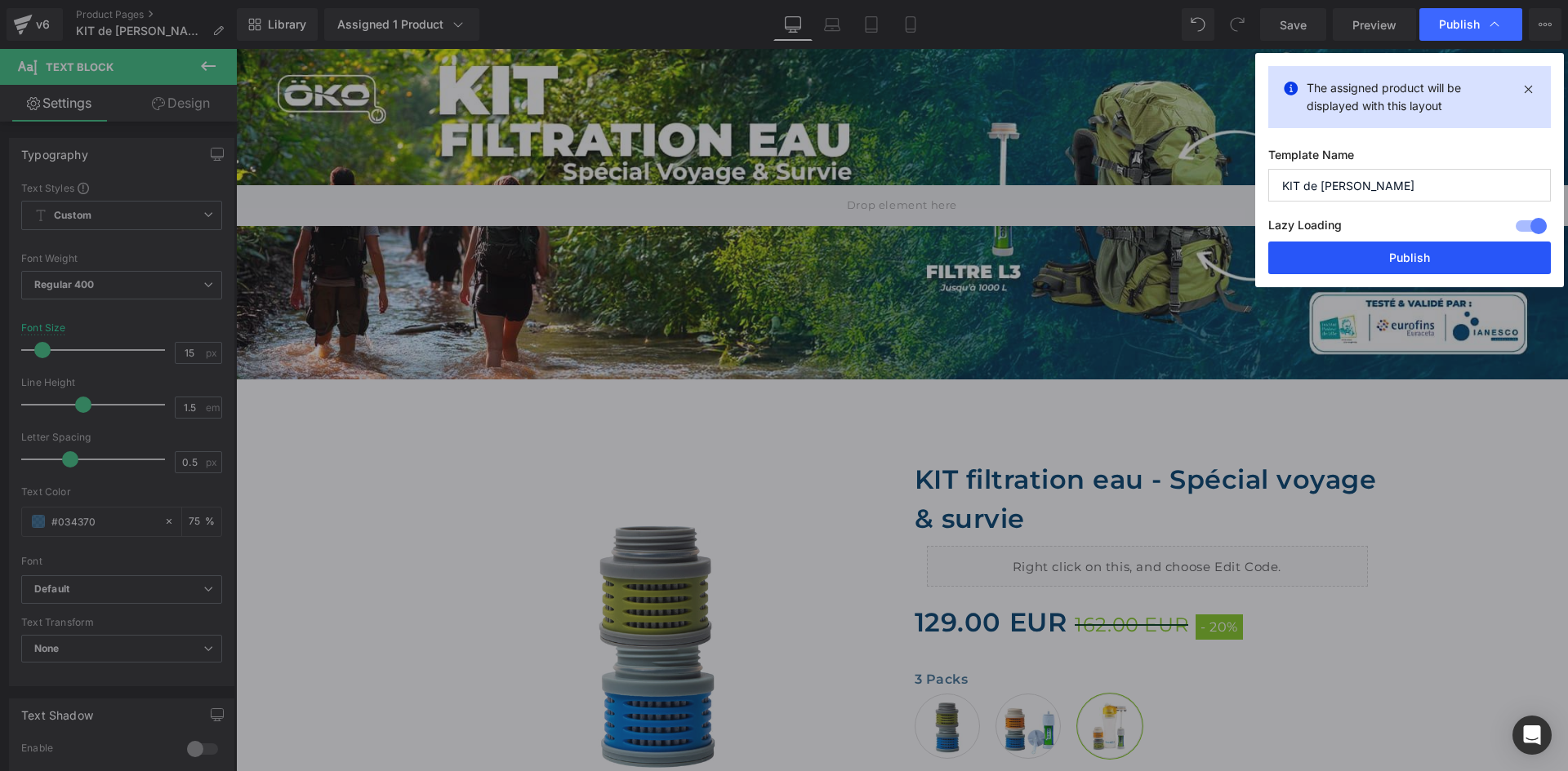
click at [1375, 251] on button "Publish" at bounding box center [1409, 257] width 282 height 33
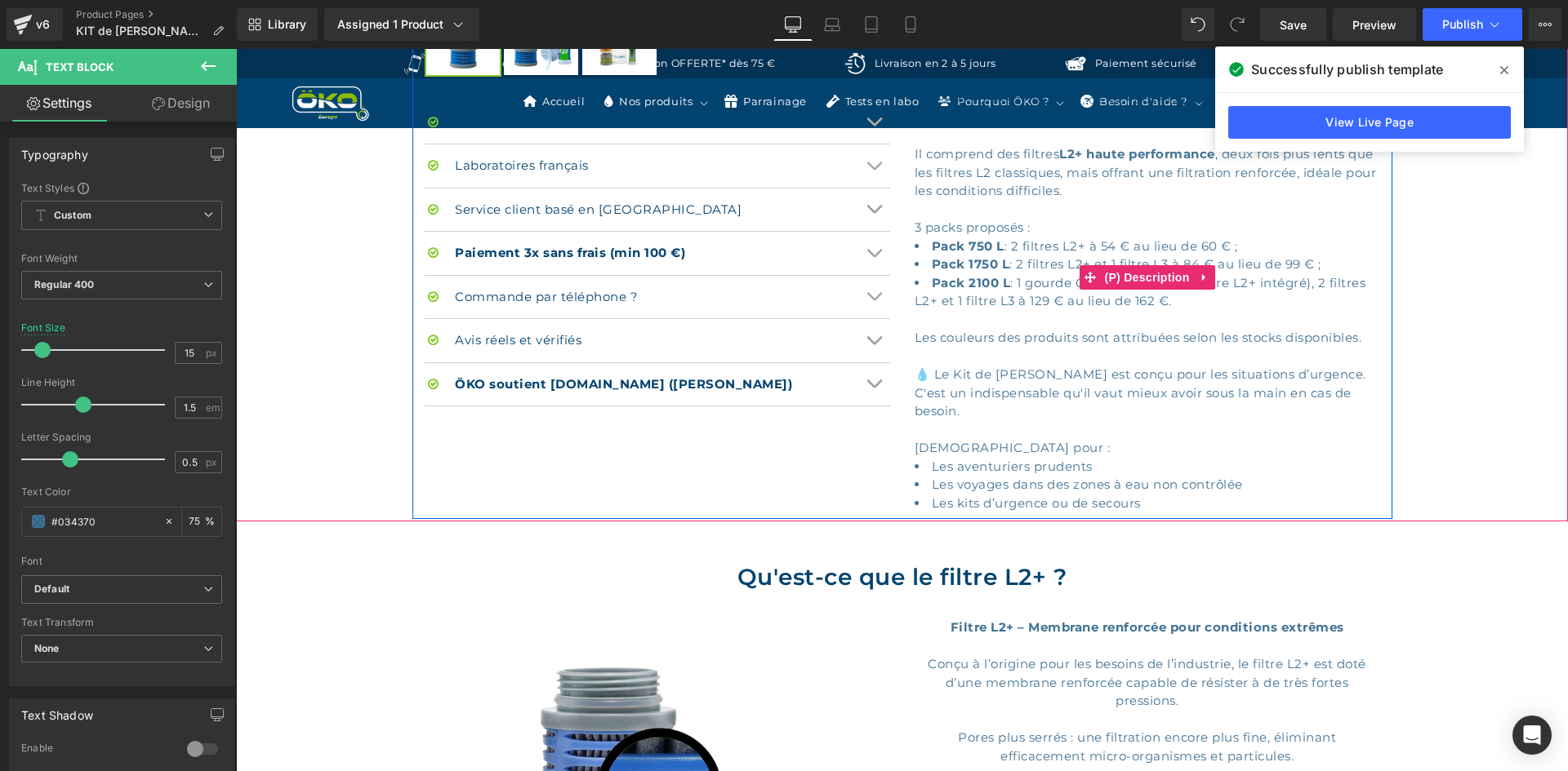
scroll to position [980, 0]
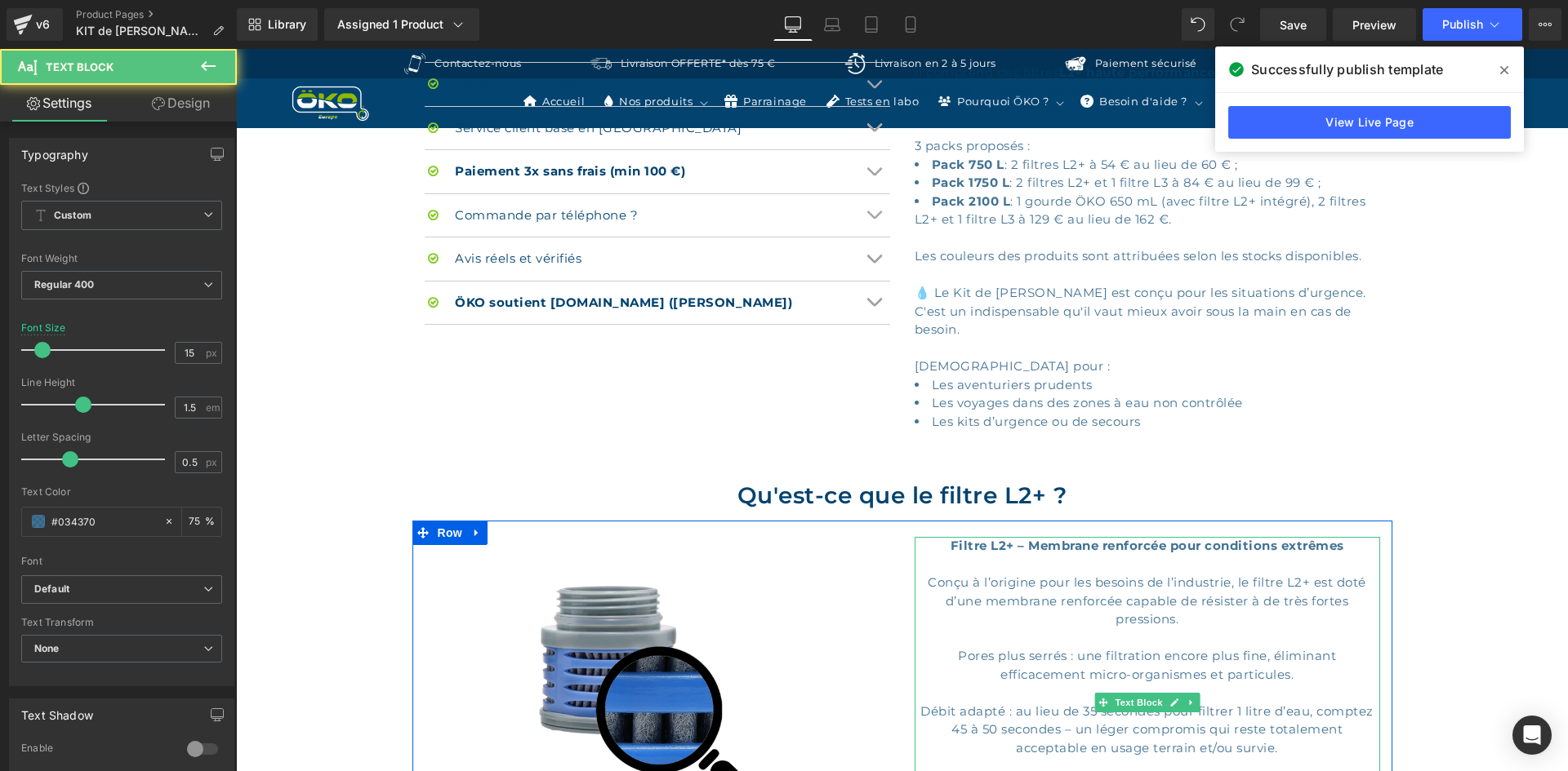
click at [1062, 572] on div "Filtre L2+ – Membrane renforcée pour conditions extrêmes Conçu à l’origine pour…" at bounding box center [1148, 702] width 466 height 331
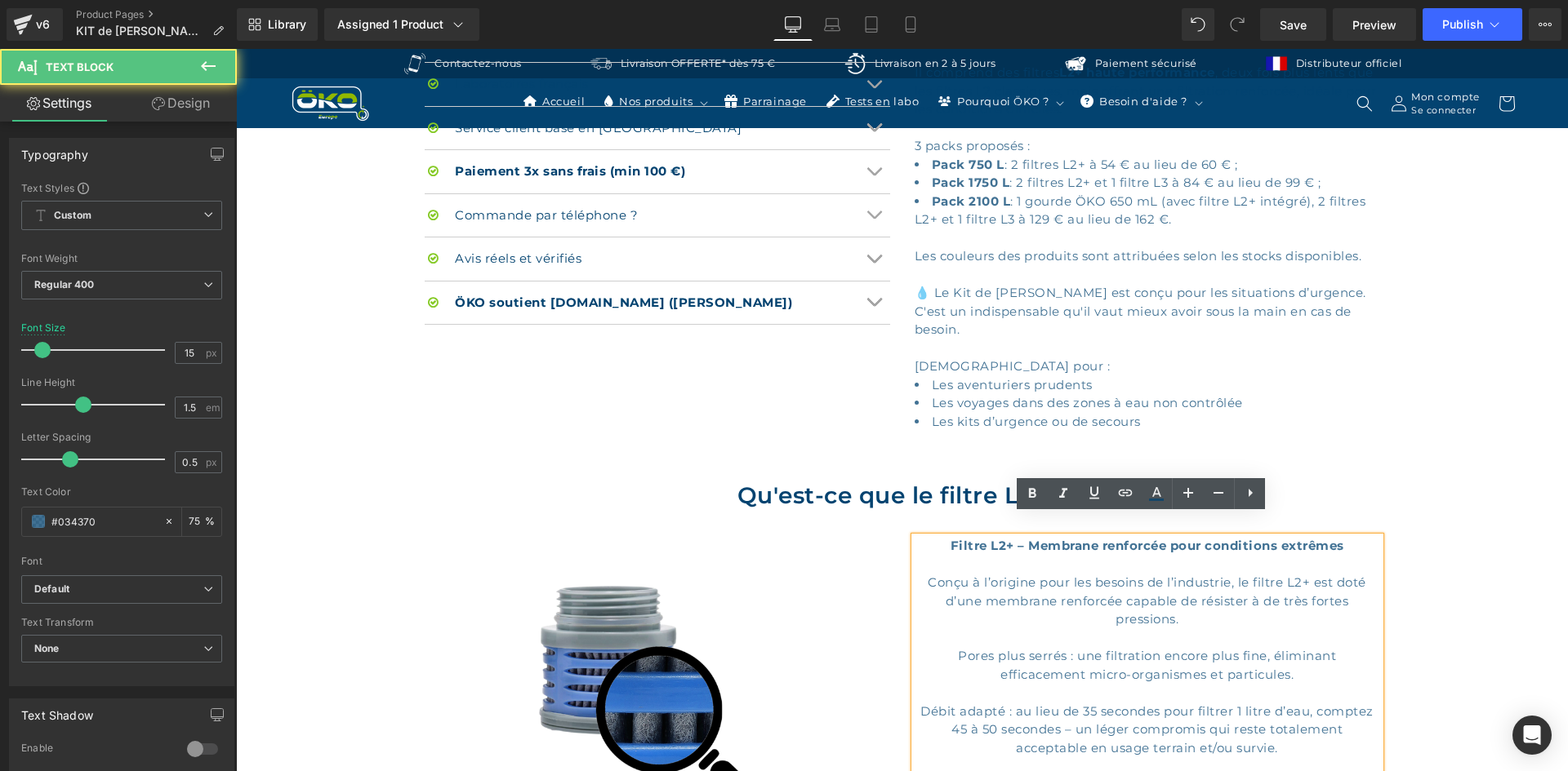
copy div "Filtre L2+ – Membrane renforcée pour conditions extrêmes Conçu à l’origine pour…"
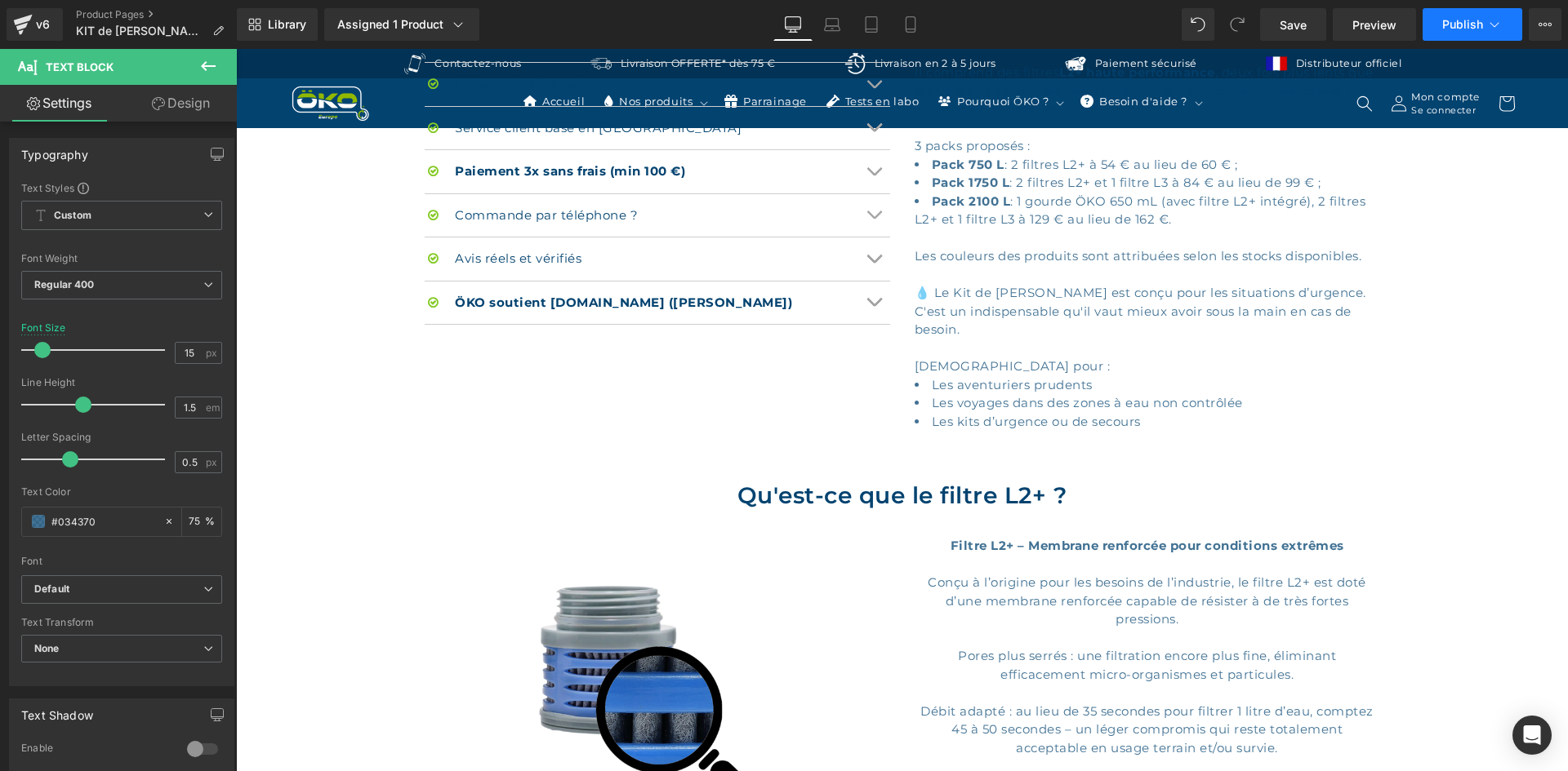
click at [1493, 27] on icon at bounding box center [1494, 25] width 17 height 17
click at [1542, 25] on icon at bounding box center [1540, 25] width 4 height 4
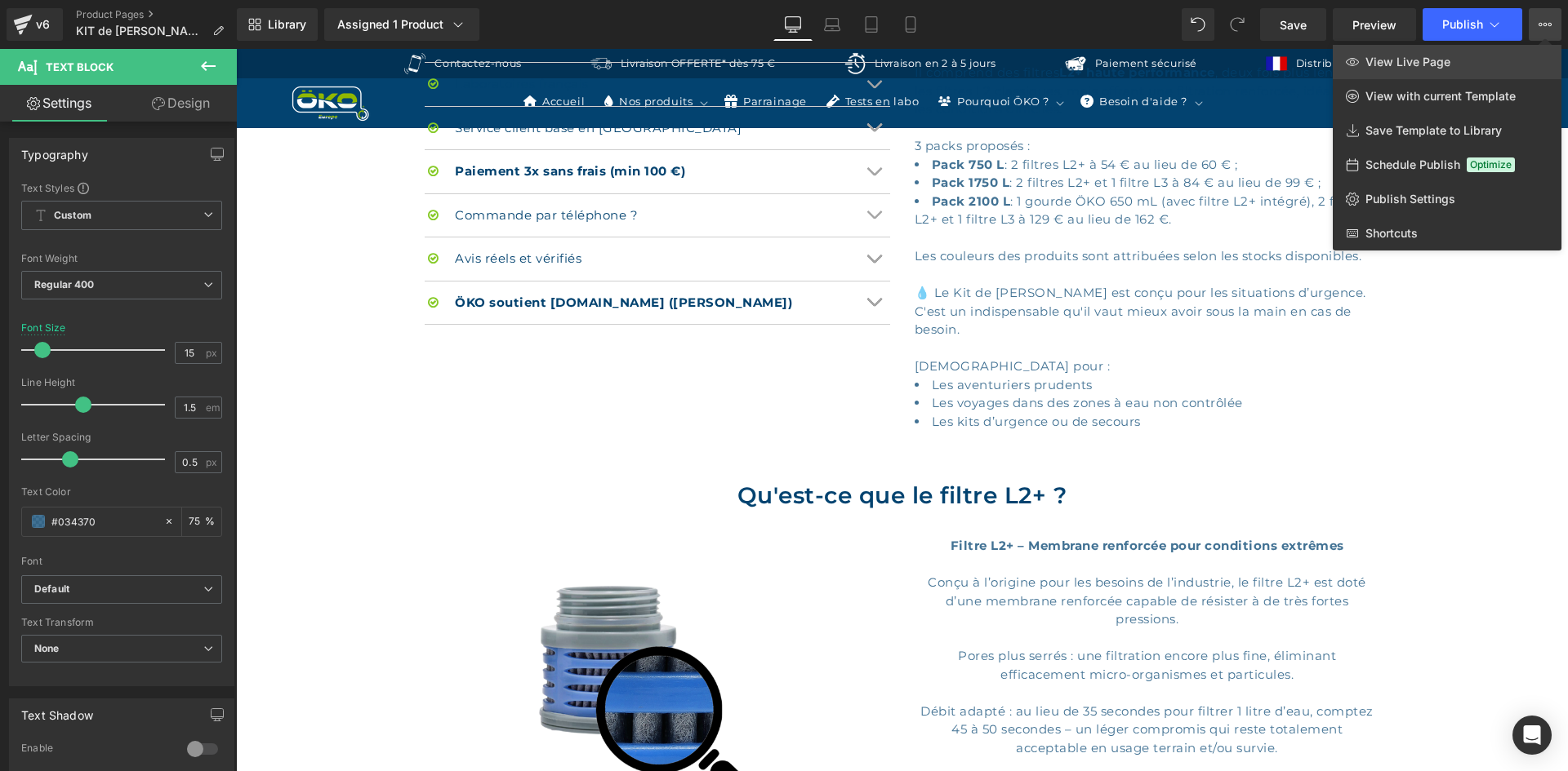
click at [1467, 50] on link "View Live Page" at bounding box center [1446, 61] width 228 height 34
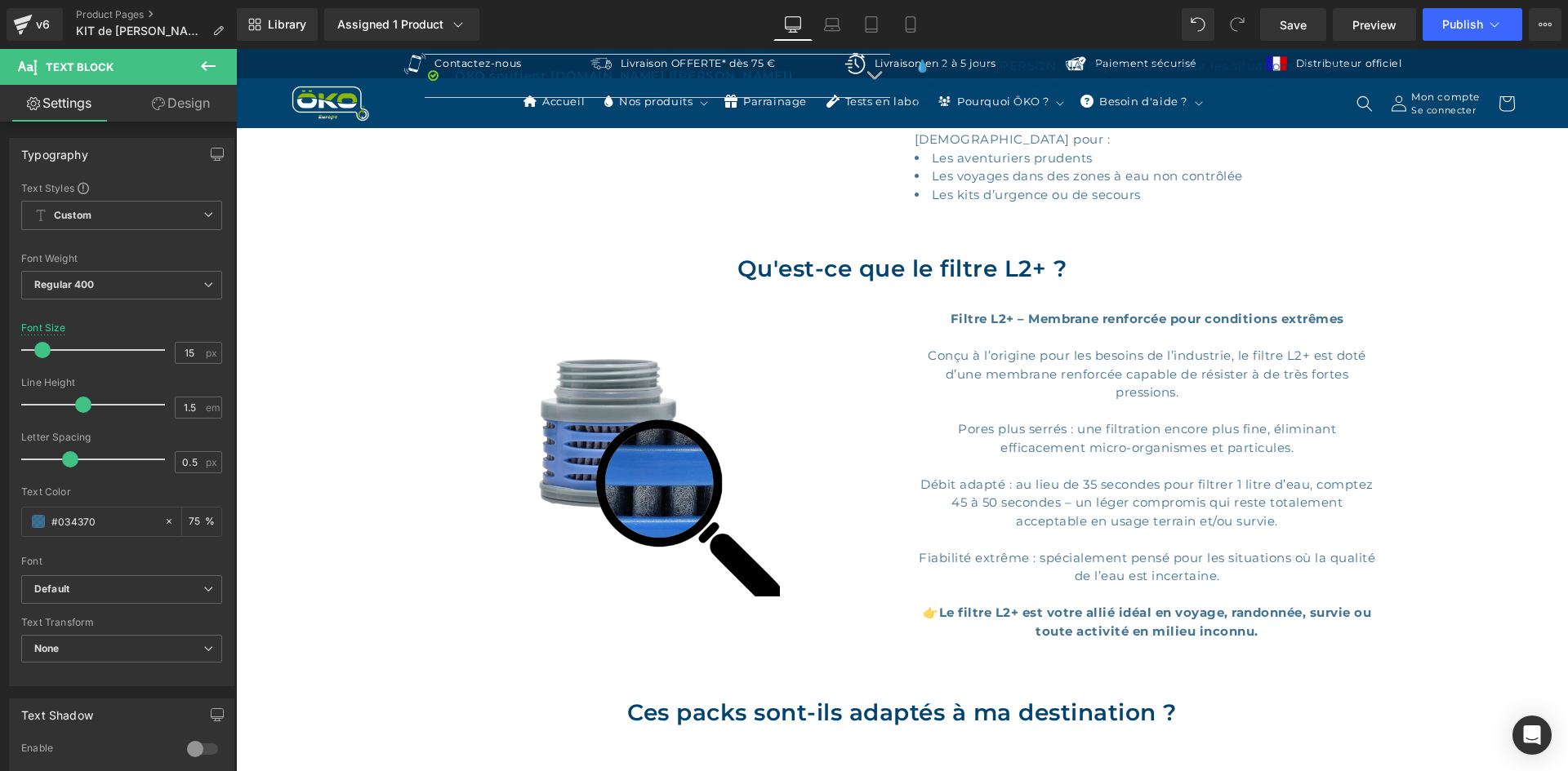
scroll to position [1224, 0]
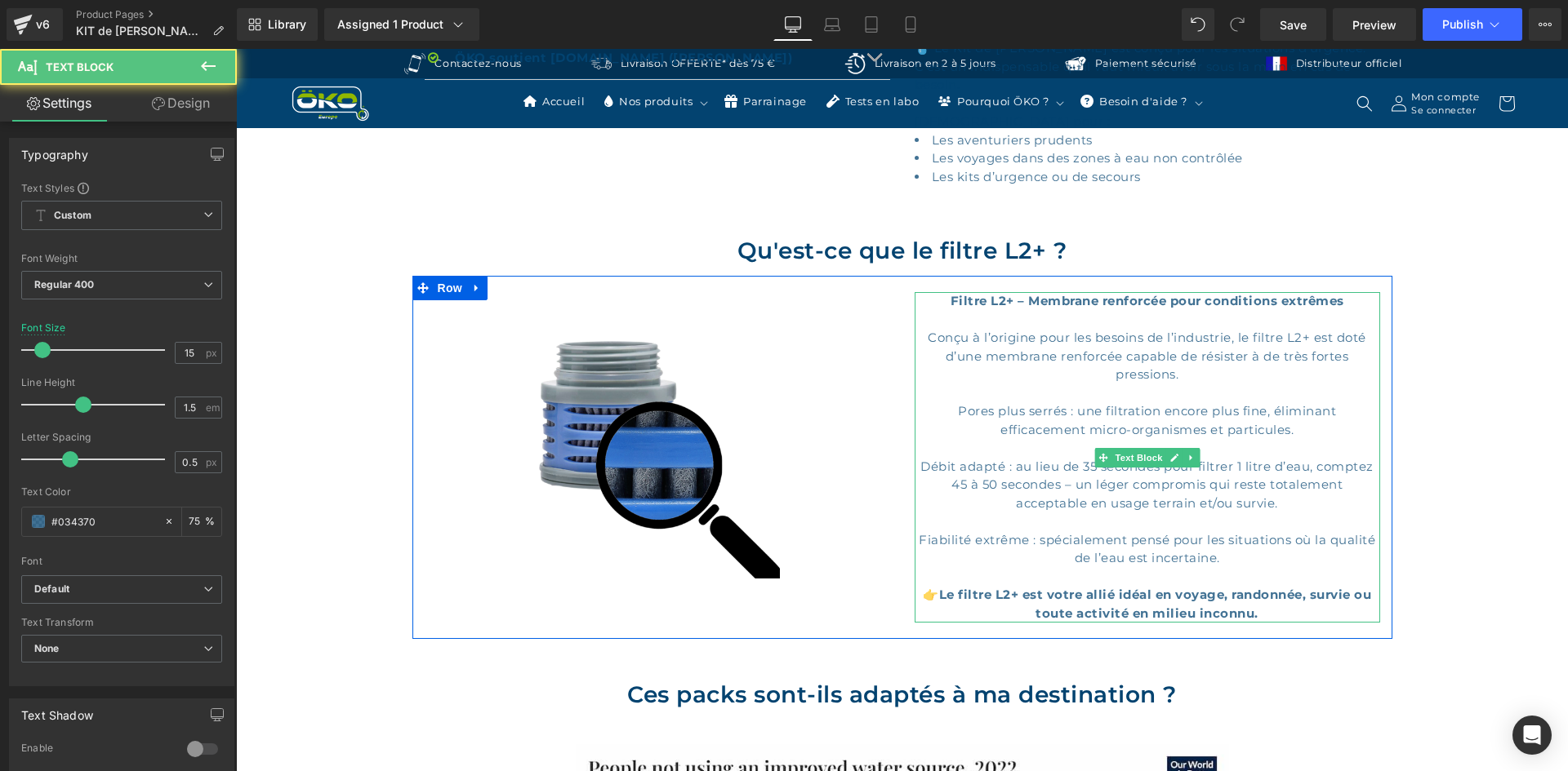
click at [1233, 332] on div "Filtre L2+ – Membrane renforcée pour conditions extrêmes Conçu à l’origine pour…" at bounding box center [1148, 457] width 466 height 331
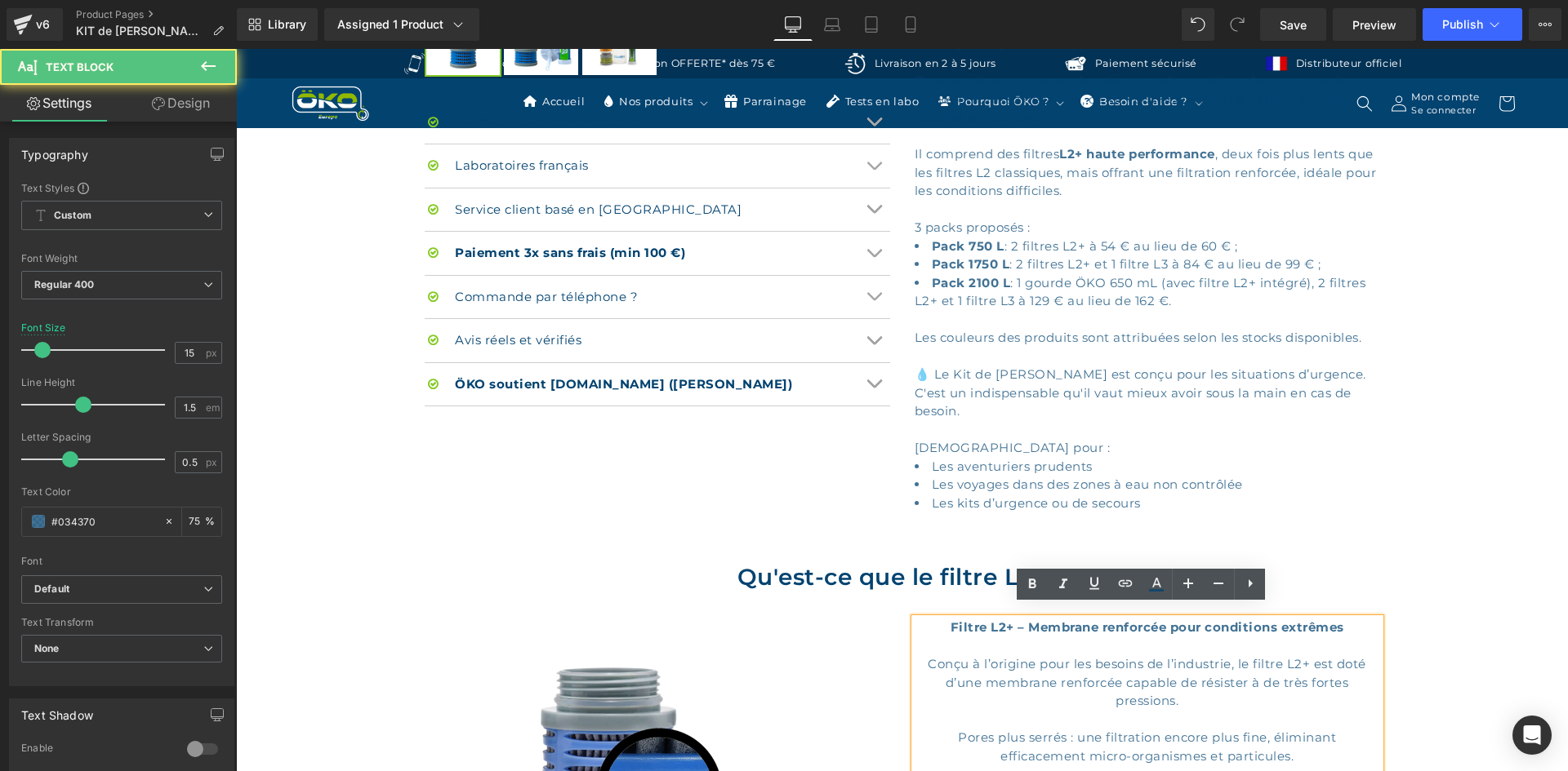
scroll to position [408, 0]
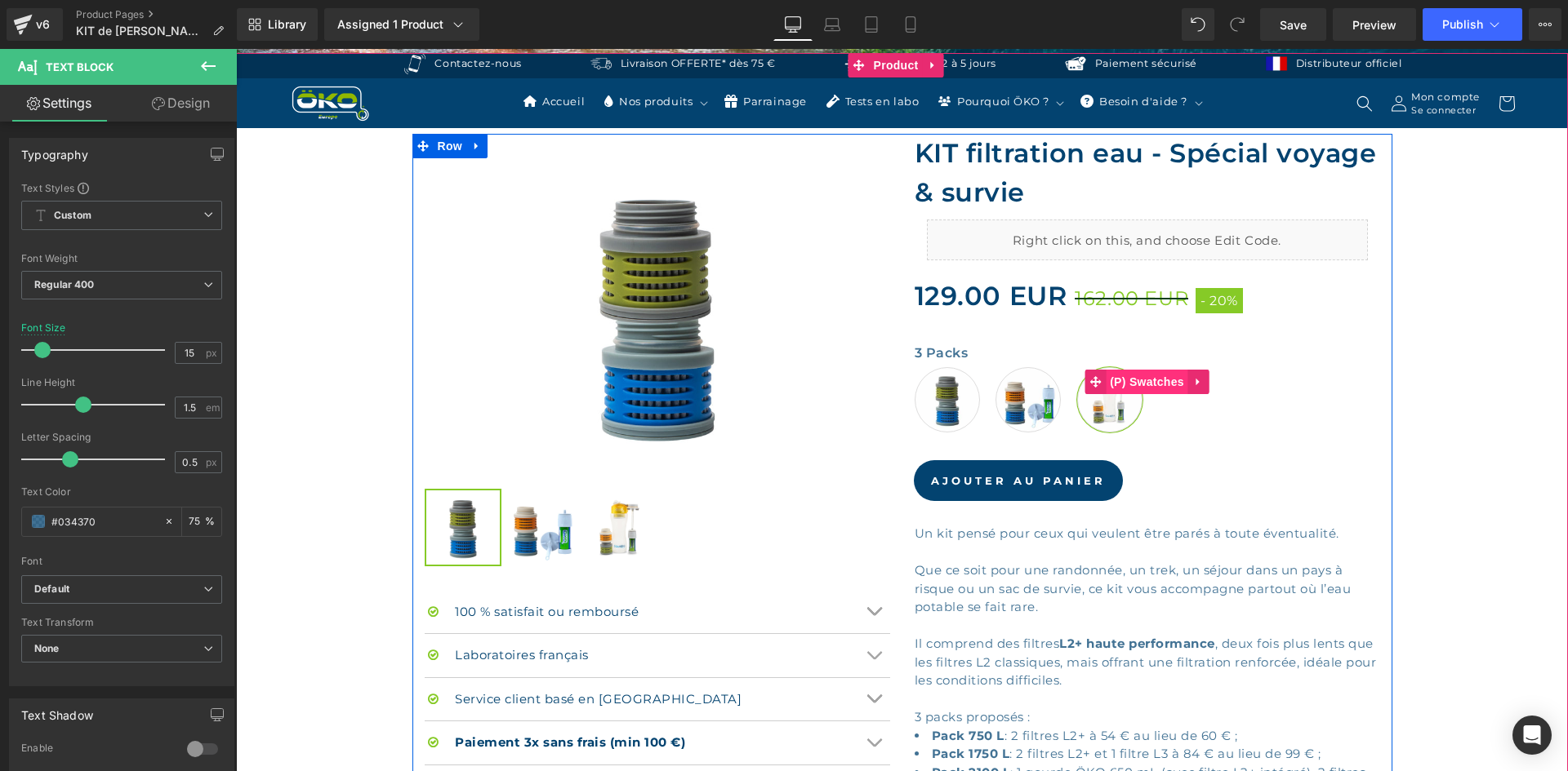
click at [1121, 387] on span "(P) Swatches" at bounding box center [1147, 382] width 83 height 24
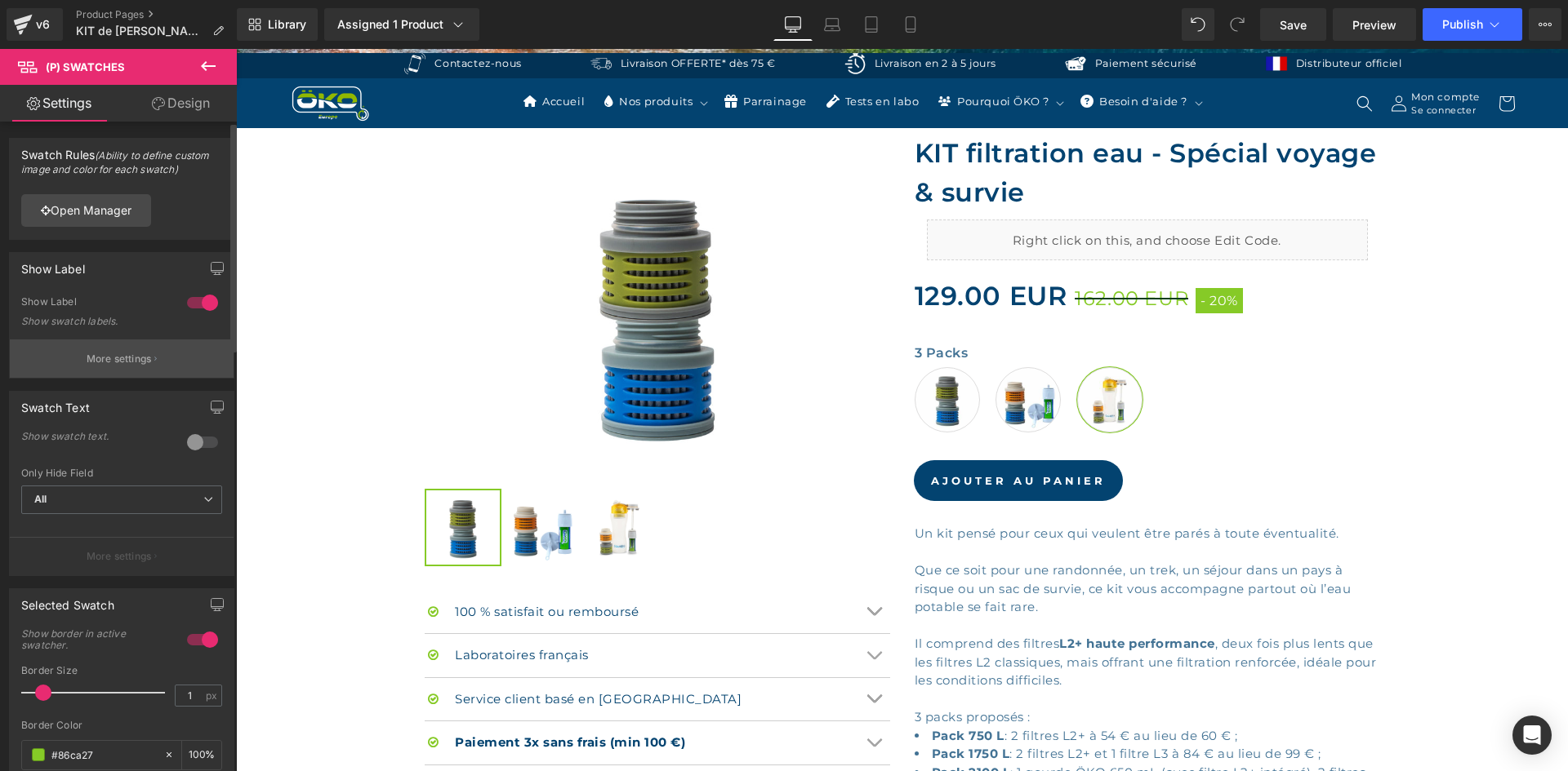
click at [95, 358] on p "More settings" at bounding box center [119, 359] width 65 height 15
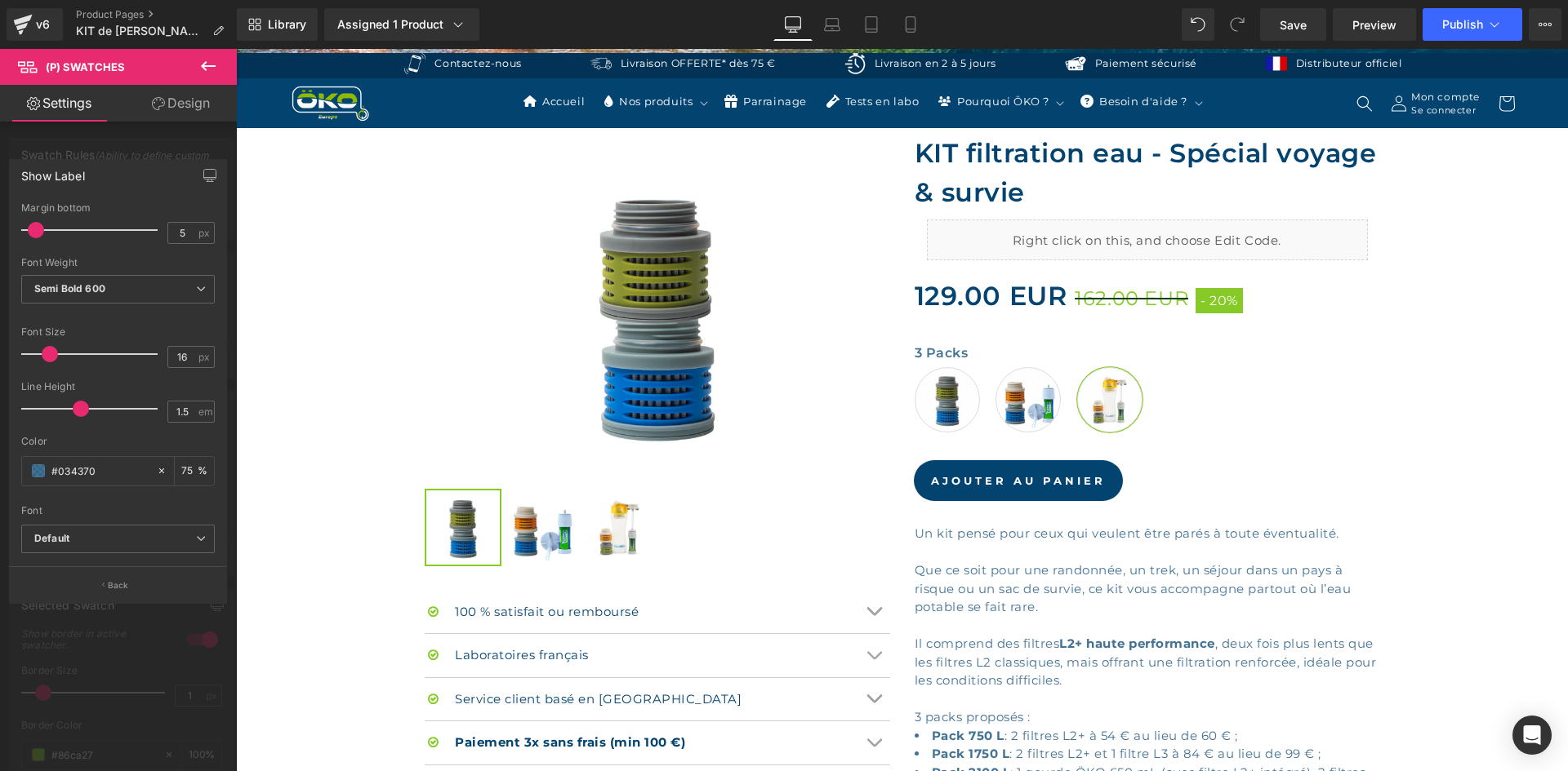
click at [186, 141] on div at bounding box center [118, 414] width 237 height 730
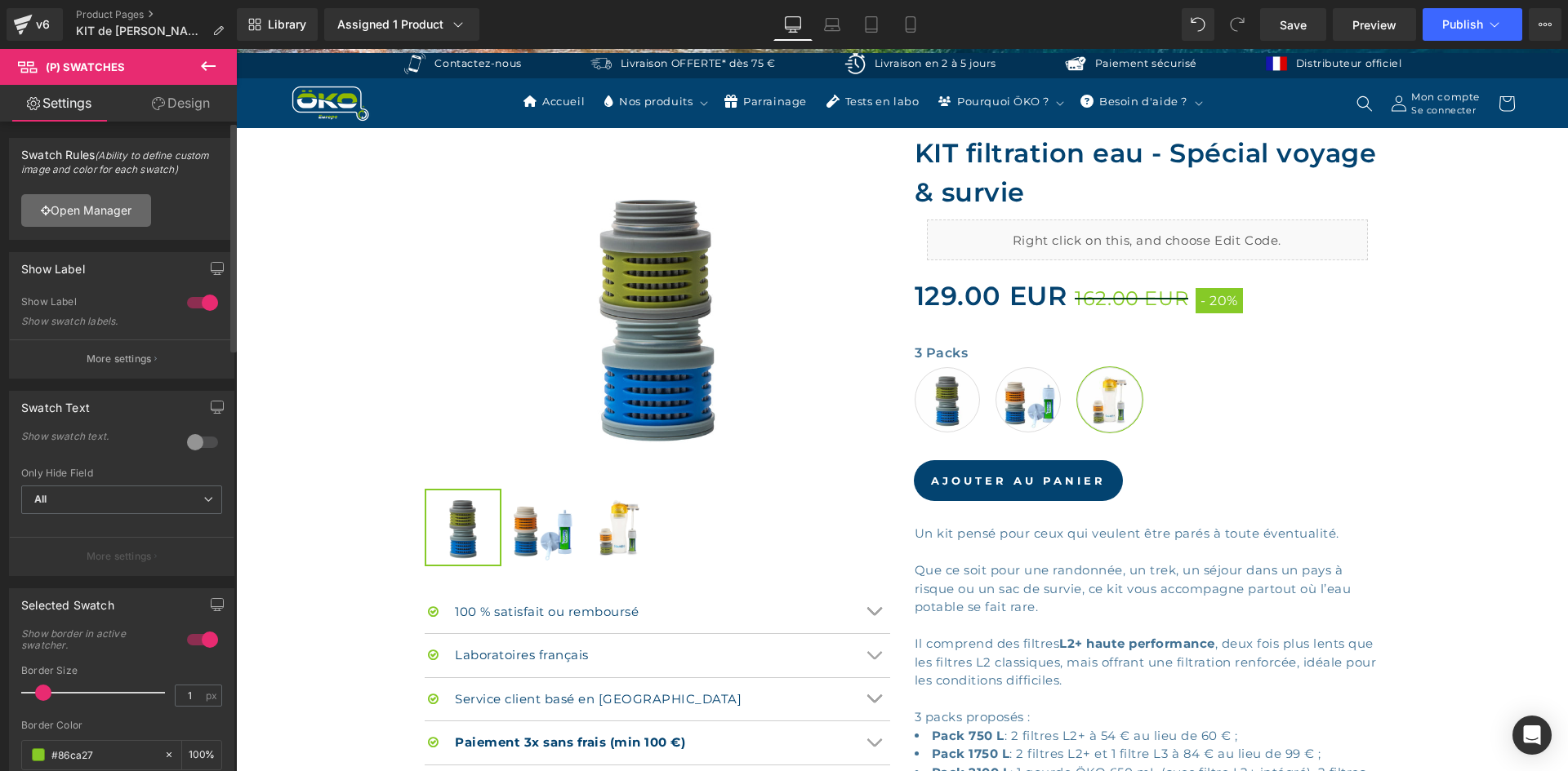
click at [113, 209] on link "Open Manager" at bounding box center [86, 210] width 130 height 33
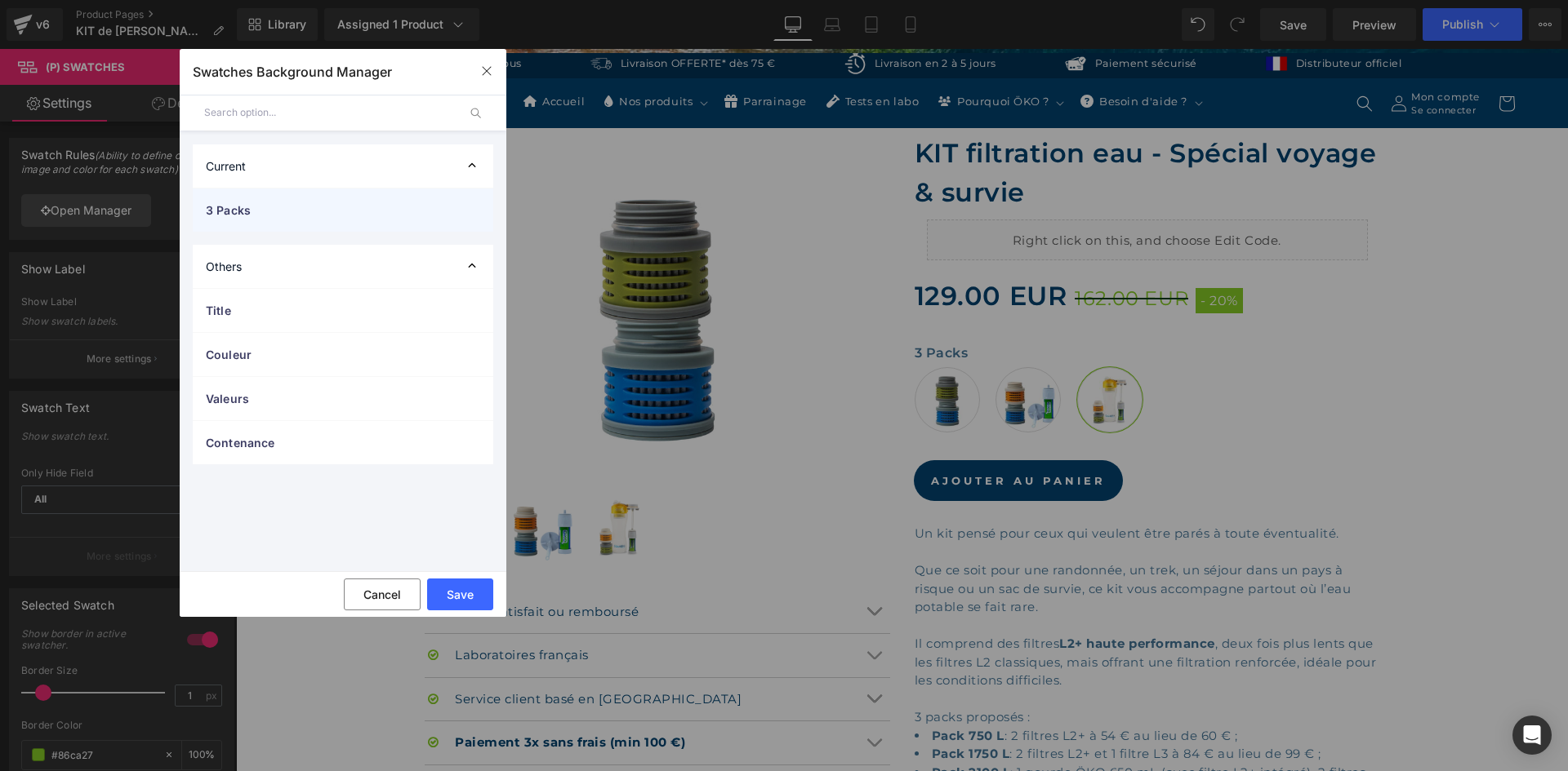
click at [248, 212] on span "3 Packs" at bounding box center [326, 210] width 241 height 17
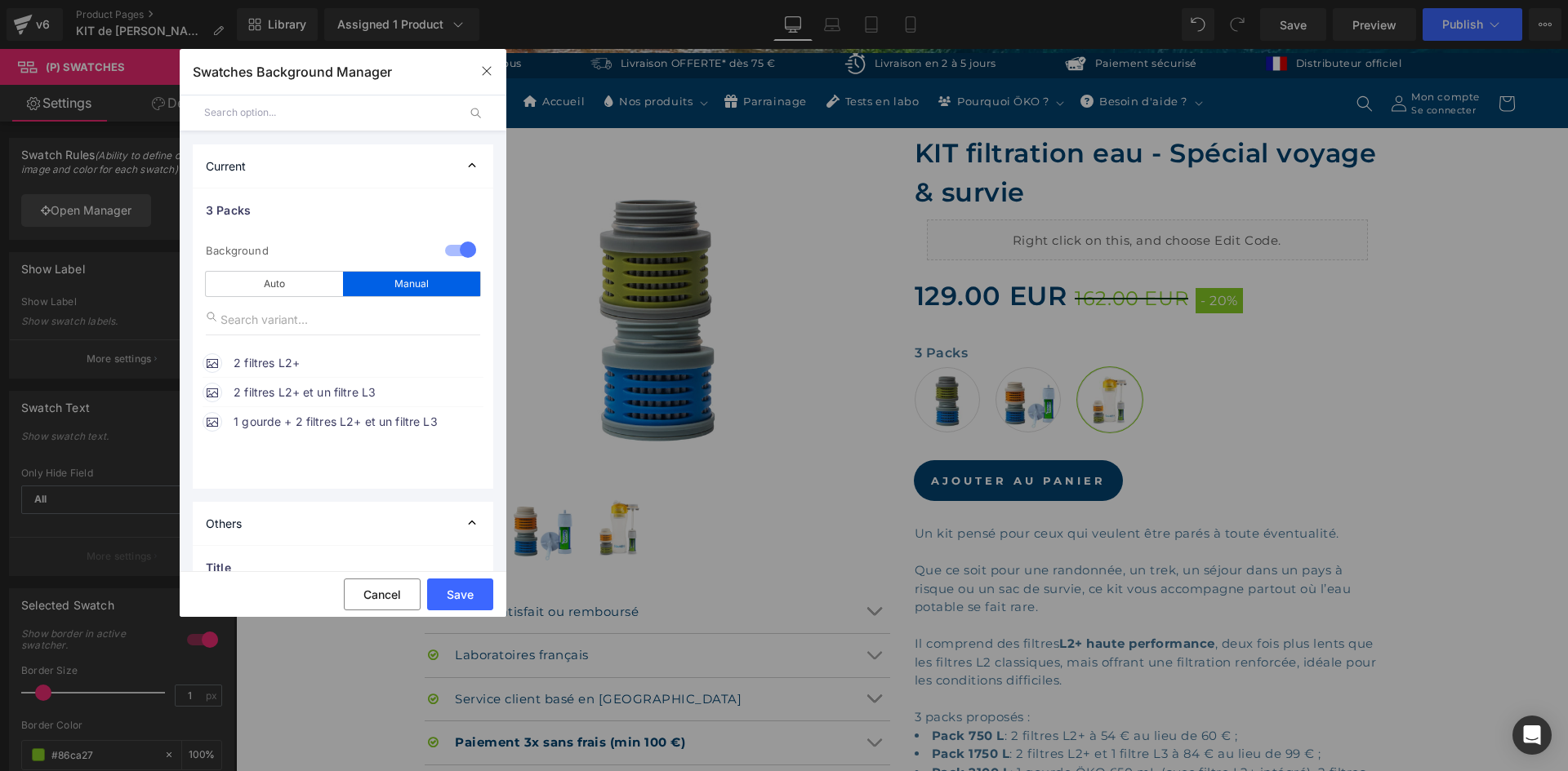
click at [304, 425] on span "1 gourde + 2 filtres L2+ et un filtre L3" at bounding box center [358, 422] width 248 height 20
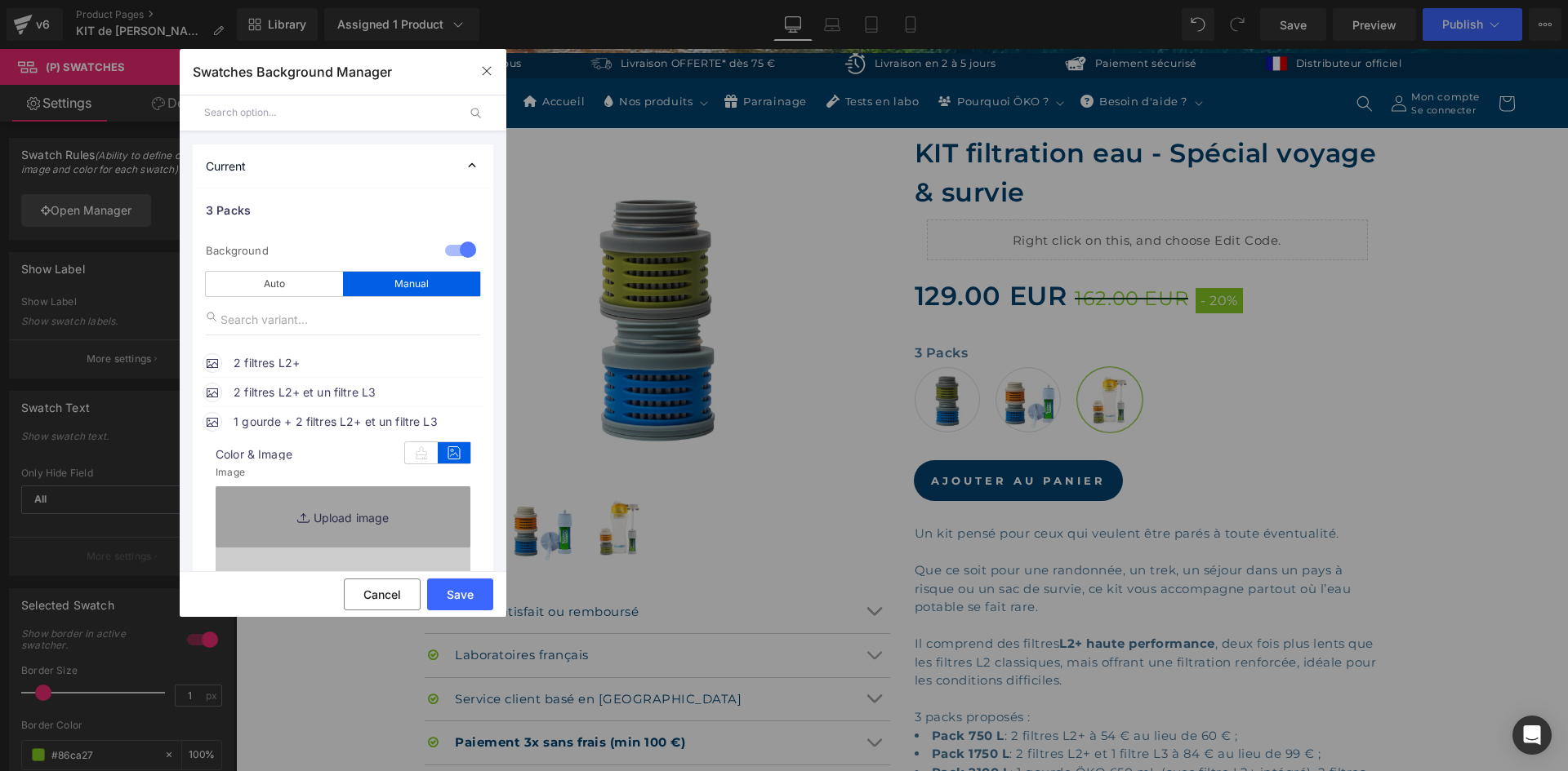
type input "https://ucarecdn.com/912b4b68-8e69-4e43-acd8-a6de7535f46f/-/format/auto/-/previ…"
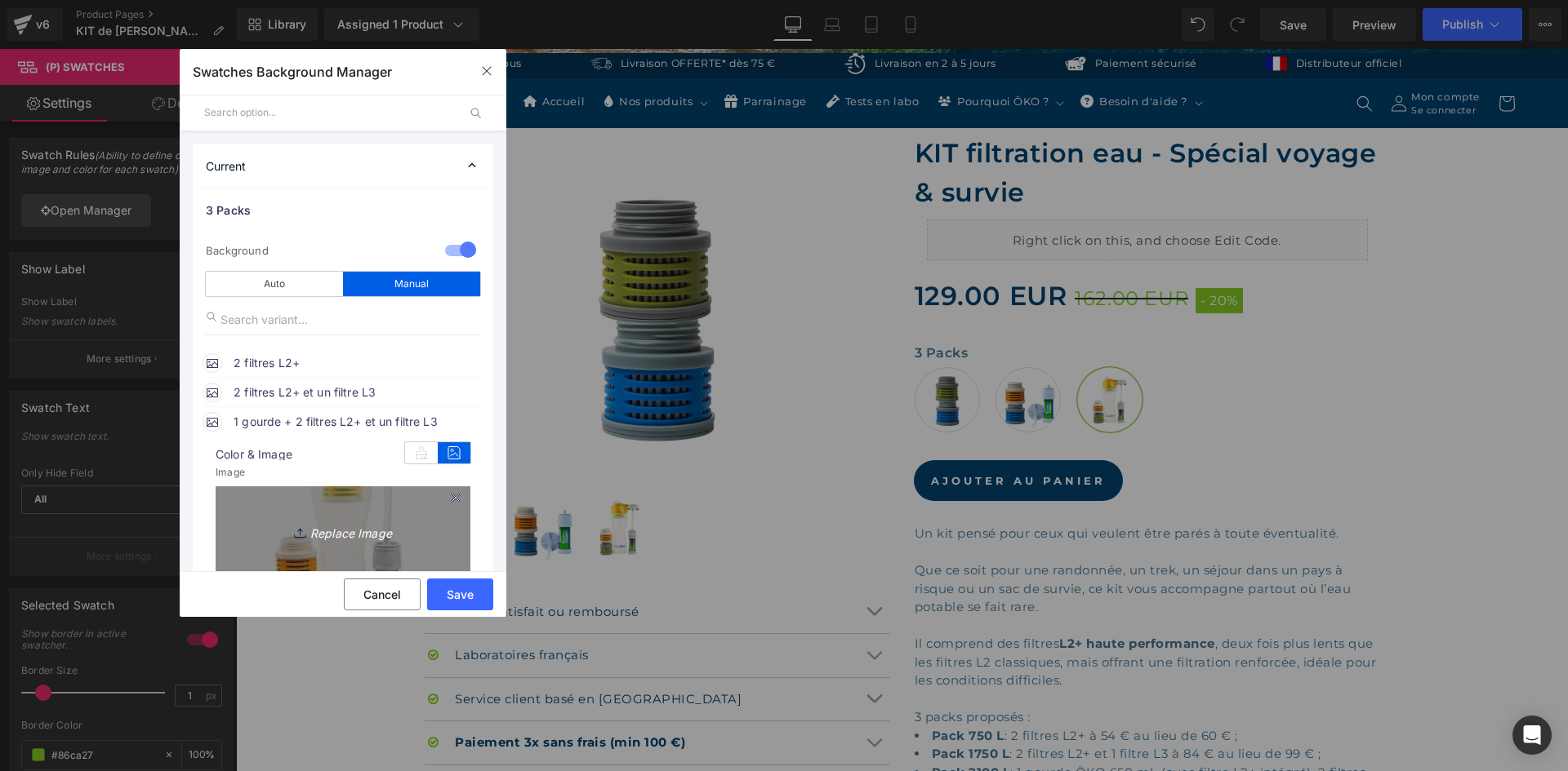
click at [355, 517] on link "Replace Image" at bounding box center [342, 531] width 254 height 89
type input "C:\fakepath\GOURDE 650ML (1).jpg"
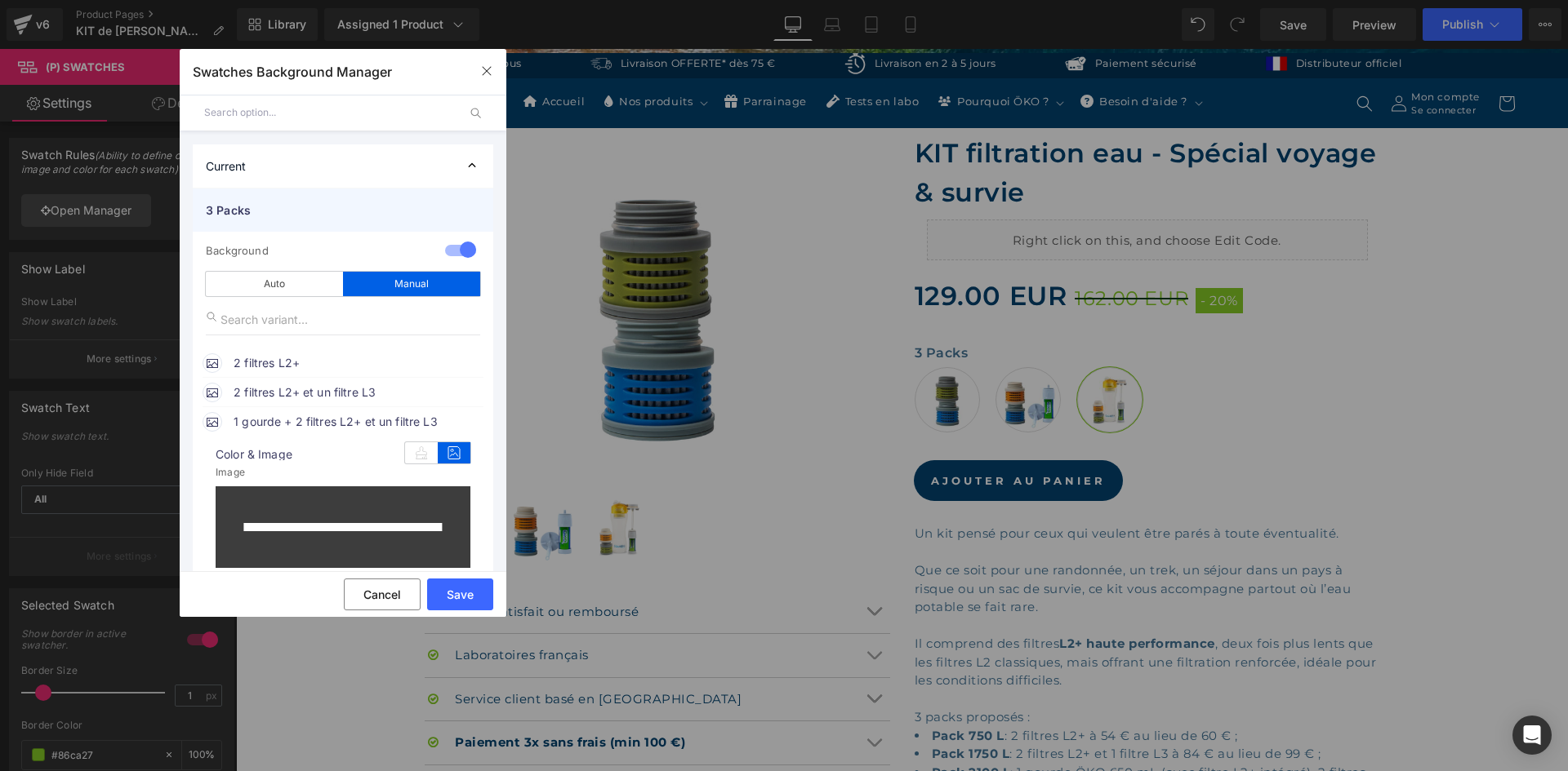
type input "https://ucarecdn.com/4e014667-e030-41e9-b18e-d12f62e77e27/-/format/auto/-/previ…"
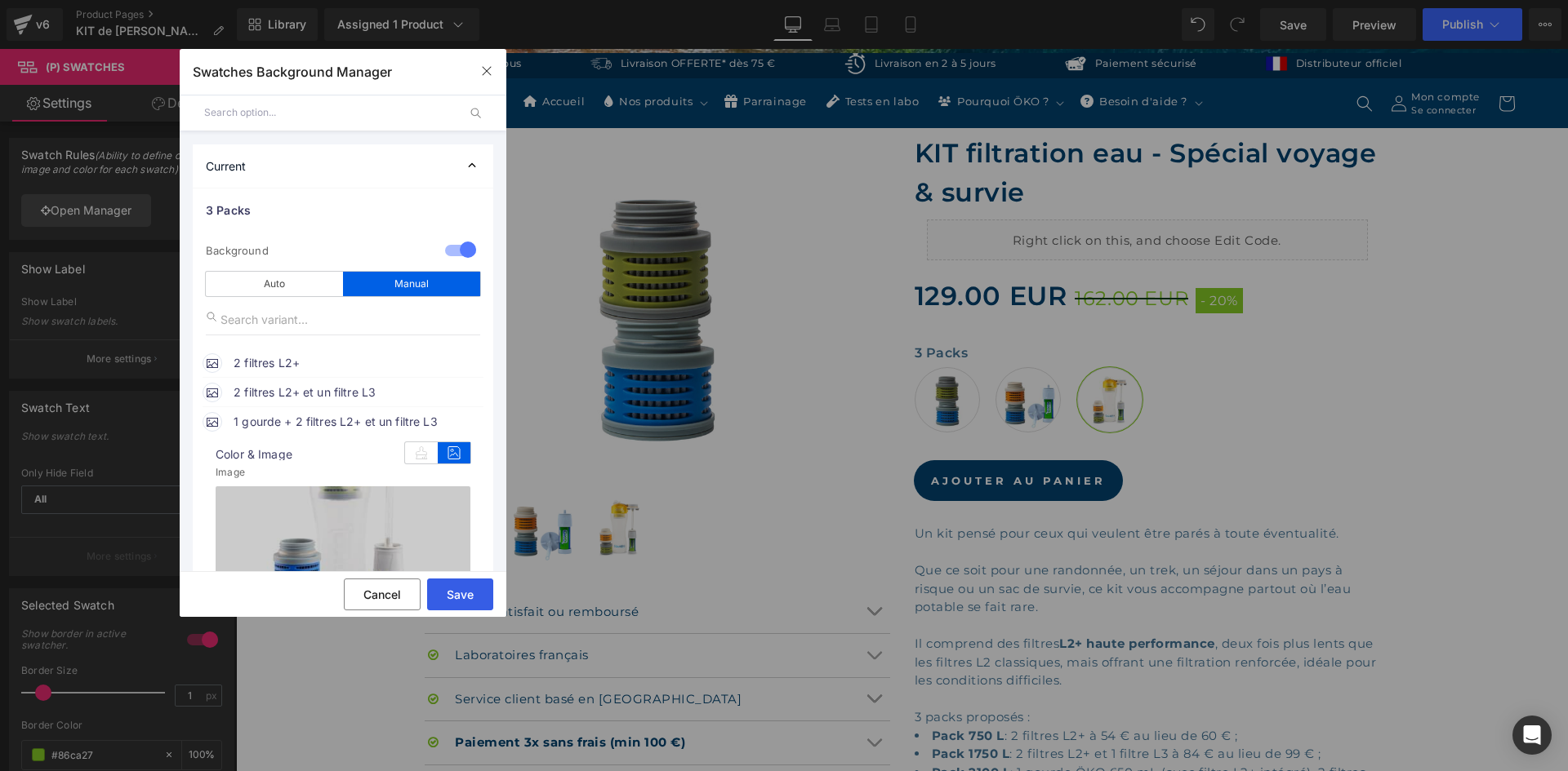
click at [453, 580] on button "Save" at bounding box center [459, 594] width 66 height 32
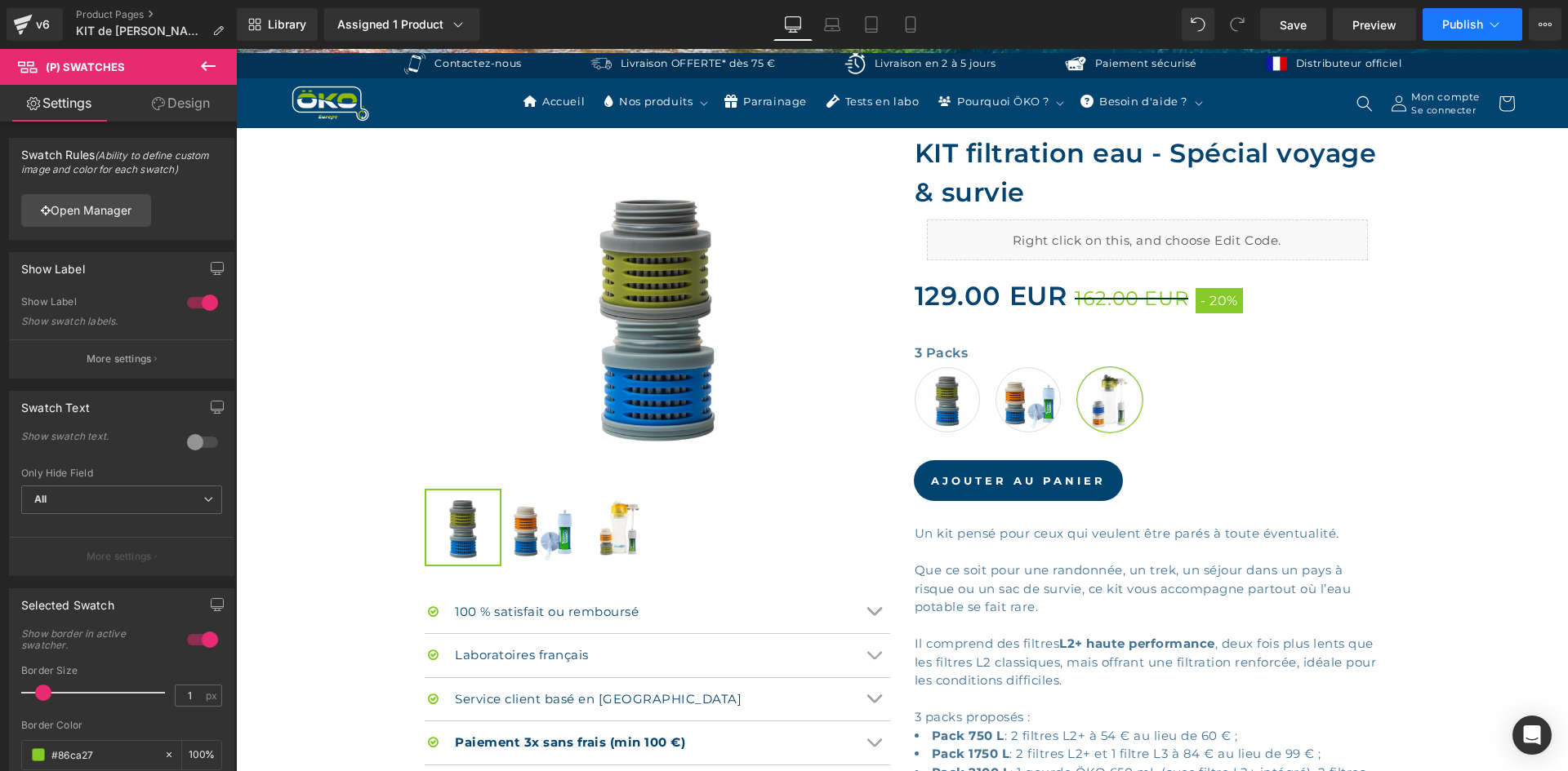
click at [1466, 27] on span "Publish" at bounding box center [1463, 24] width 41 height 13
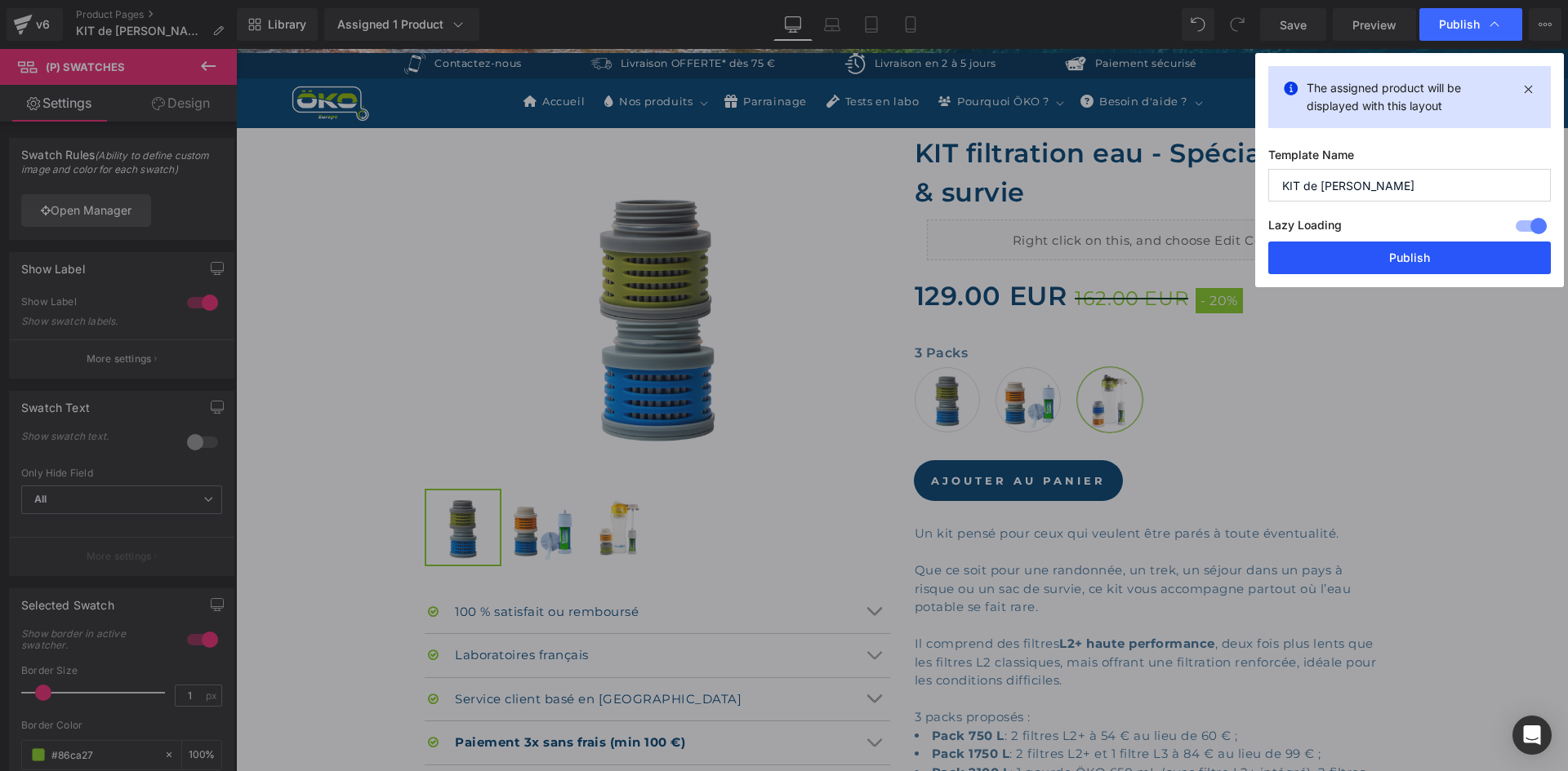
drag, startPoint x: 1374, startPoint y: 254, endPoint x: 1163, endPoint y: 345, distance: 229.8
click at [1374, 254] on button "Publish" at bounding box center [1409, 257] width 282 height 33
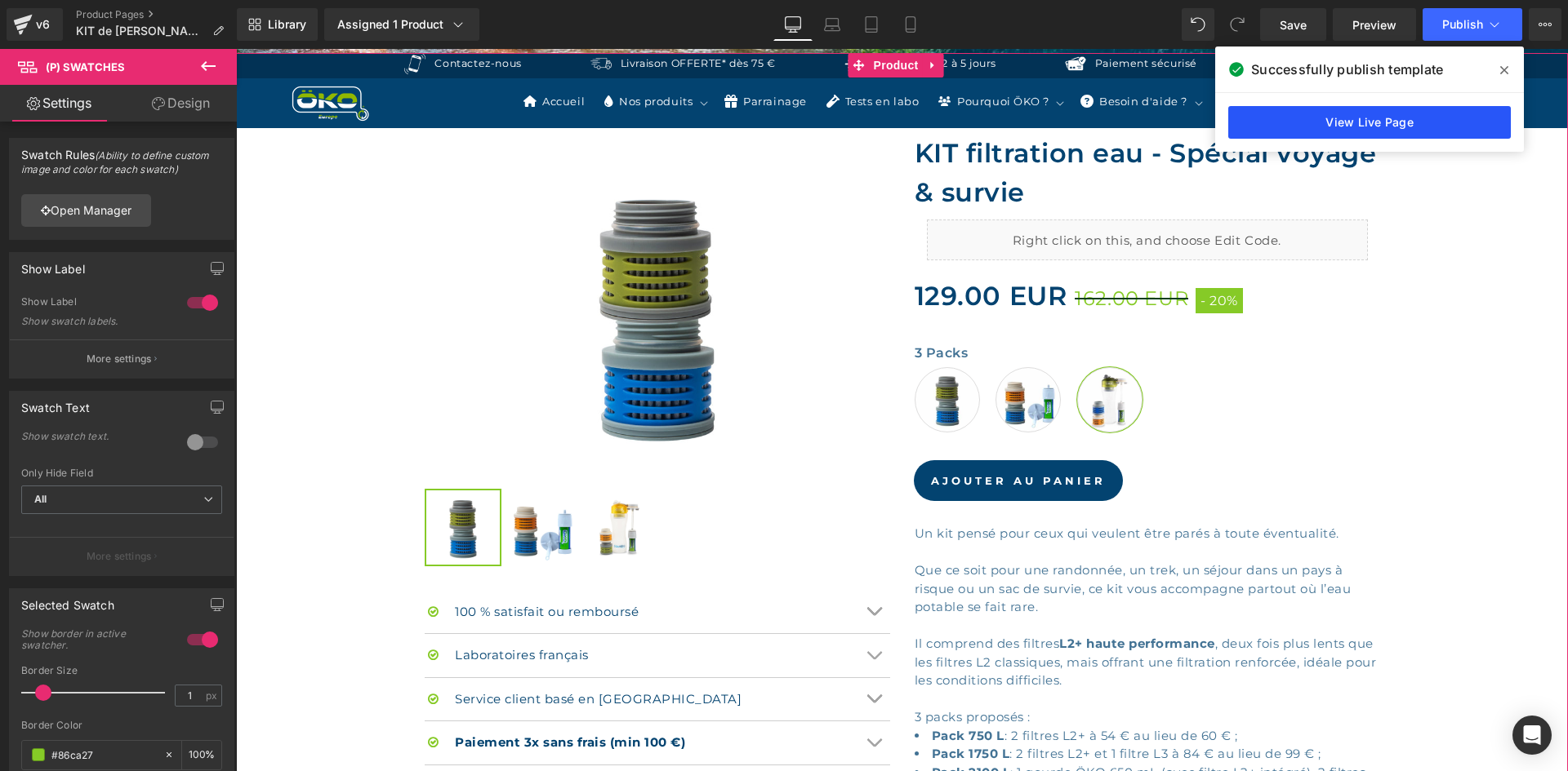
click at [1425, 124] on link "View Live Page" at bounding box center [1369, 122] width 282 height 33
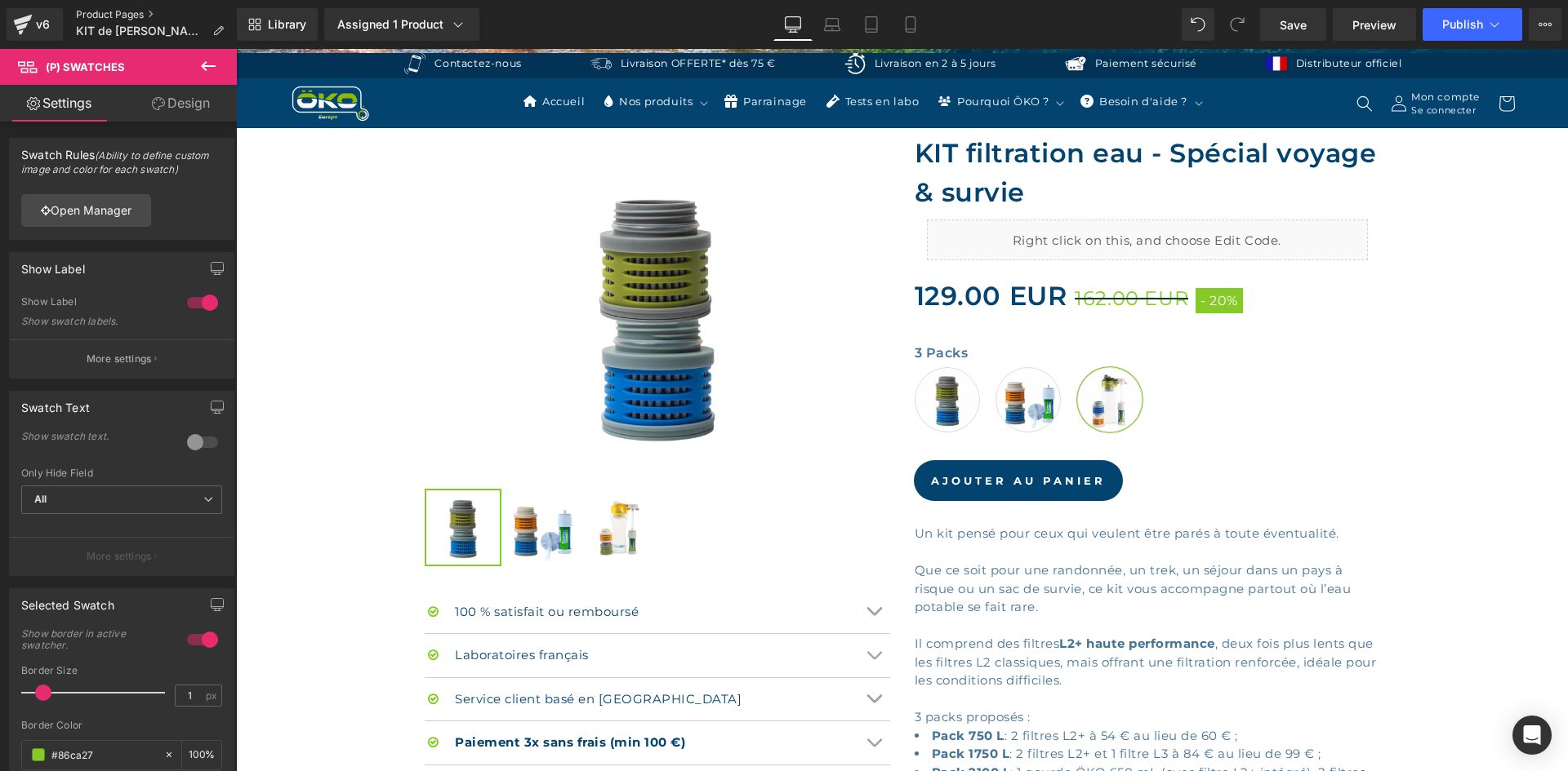
click at [96, 10] on link "Product Pages" at bounding box center [157, 15] width 161 height 13
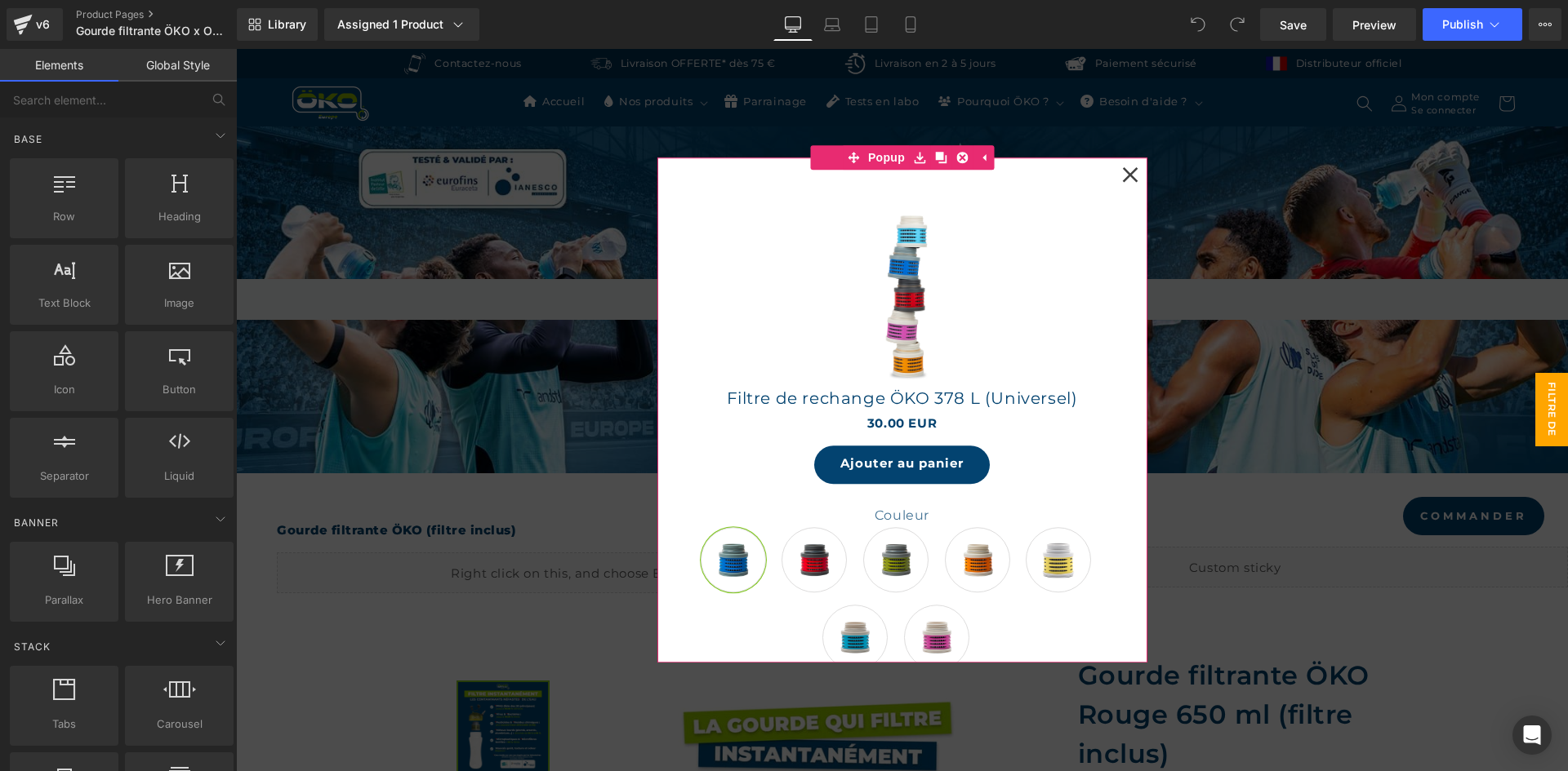
click at [1122, 180] on icon at bounding box center [1129, 174] width 16 height 16
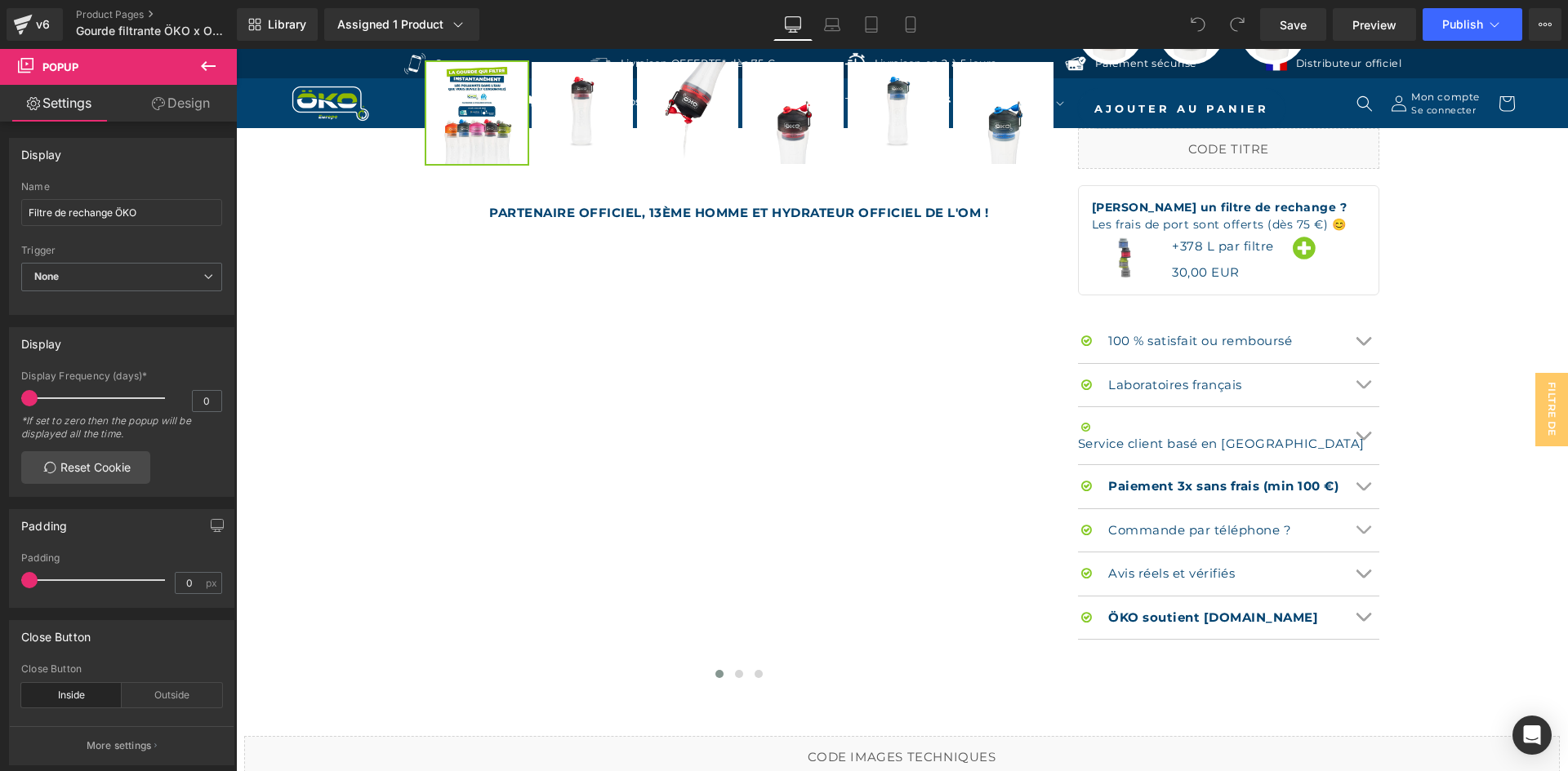
scroll to position [1143, 0]
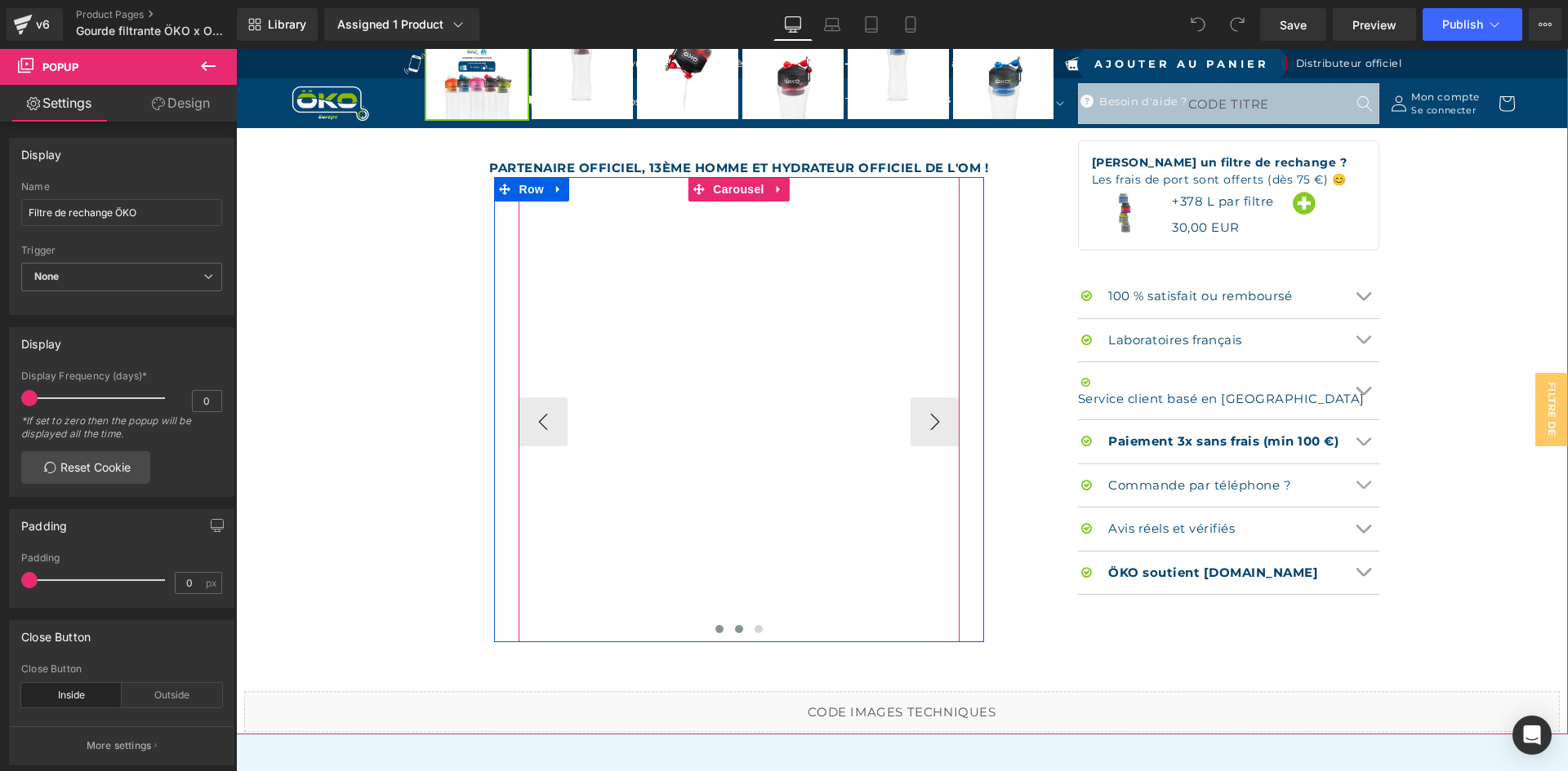
click at [731, 624] on button at bounding box center [739, 629] width 20 height 17
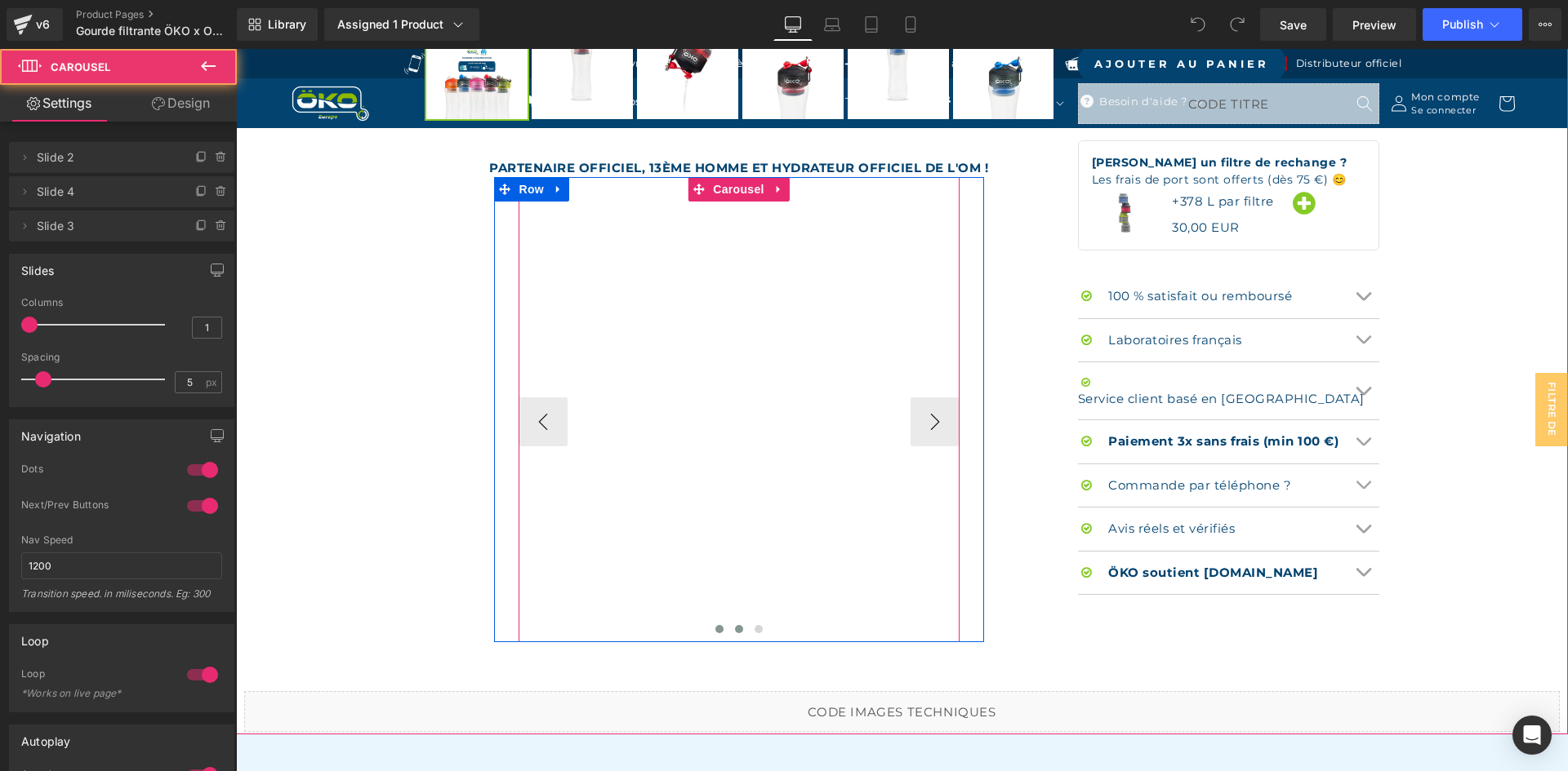
click at [716, 632] on span at bounding box center [719, 629] width 8 height 8
click at [744, 187] on span "Carousel" at bounding box center [738, 189] width 59 height 24
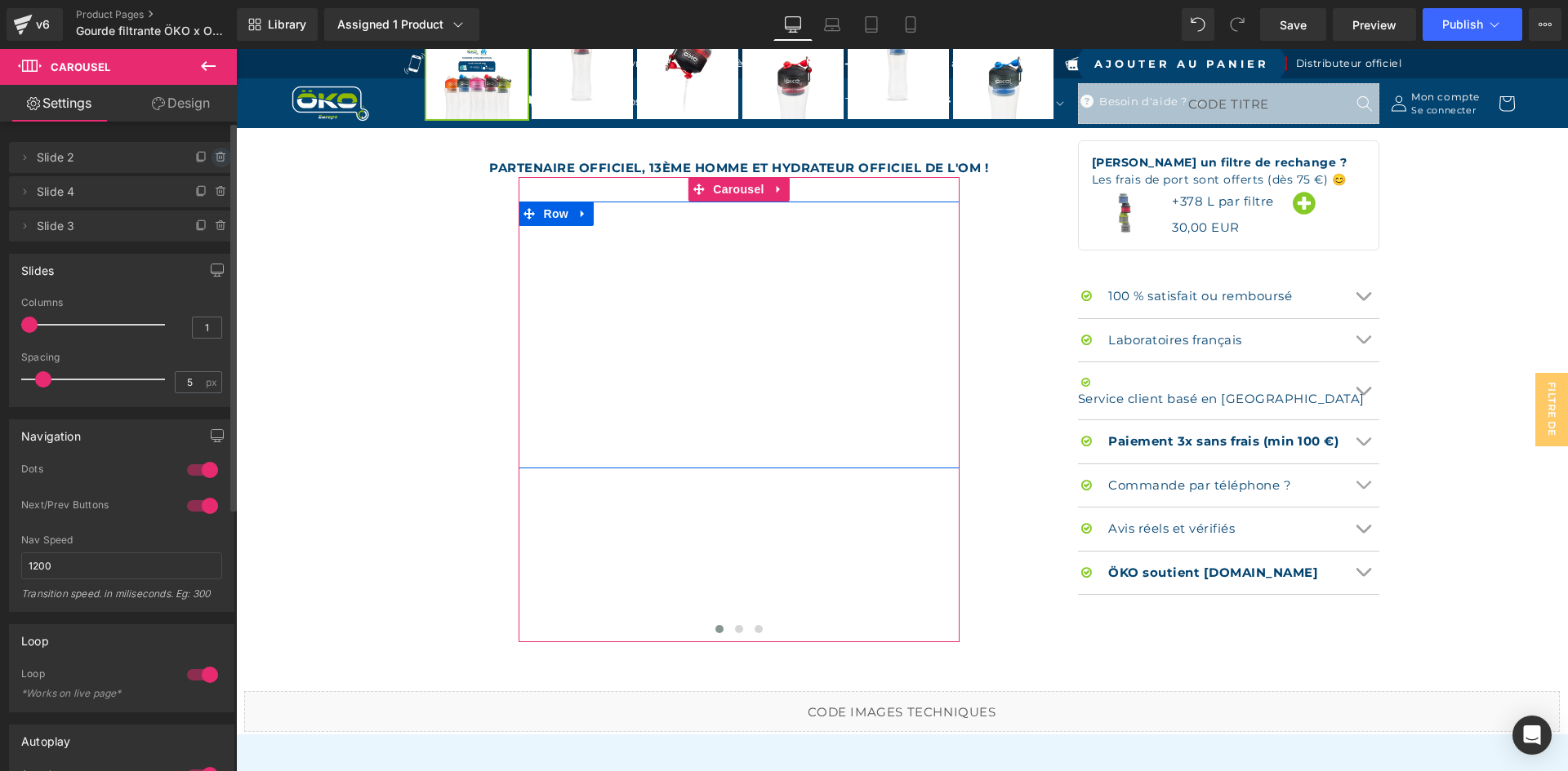
click at [215, 156] on icon at bounding box center [222, 157] width 13 height 13
click at [198, 153] on button "Delete" at bounding box center [203, 158] width 51 height 21
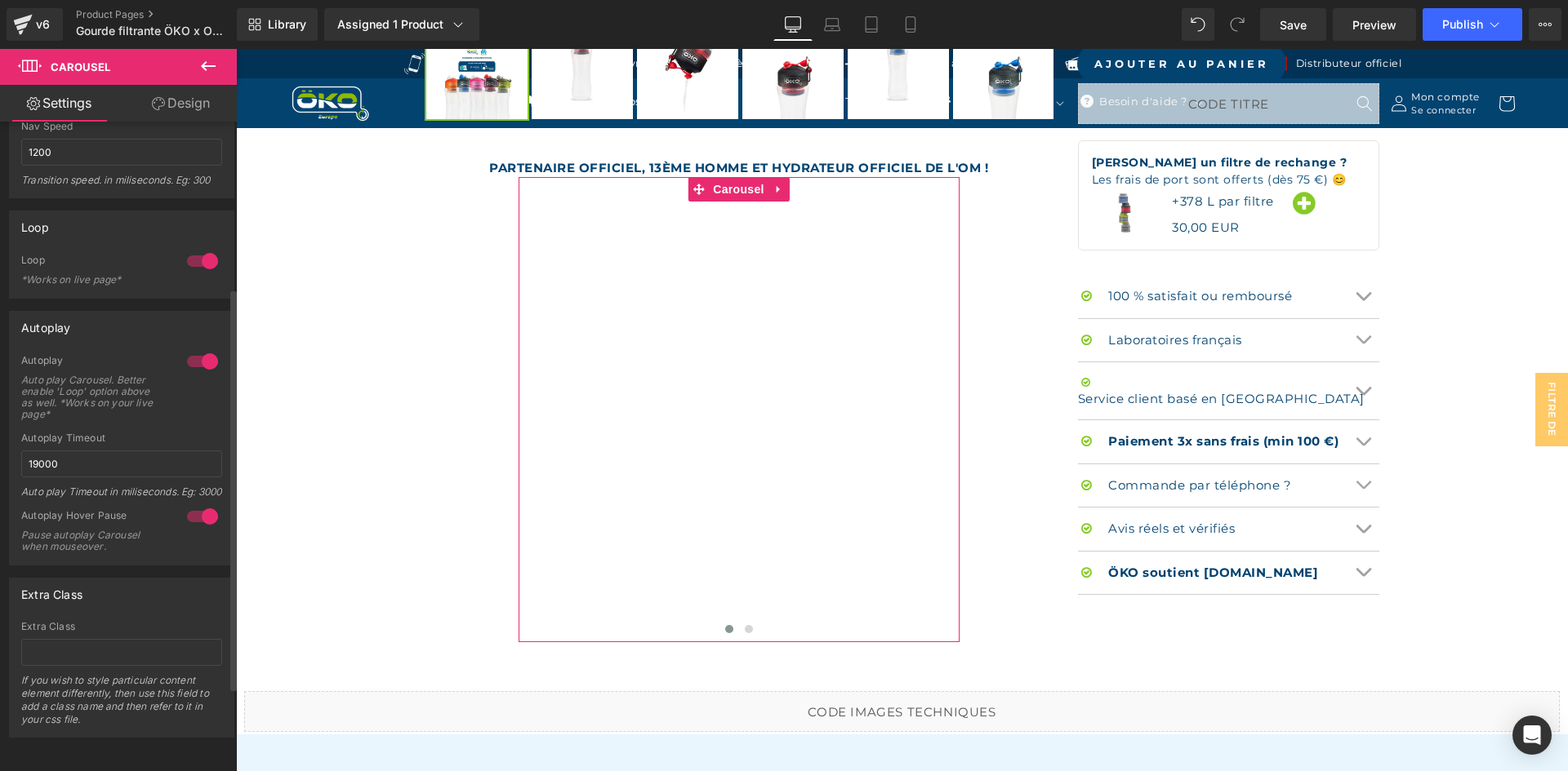
scroll to position [405, 0]
click at [1465, 19] on span "Publish" at bounding box center [1463, 24] width 41 height 13
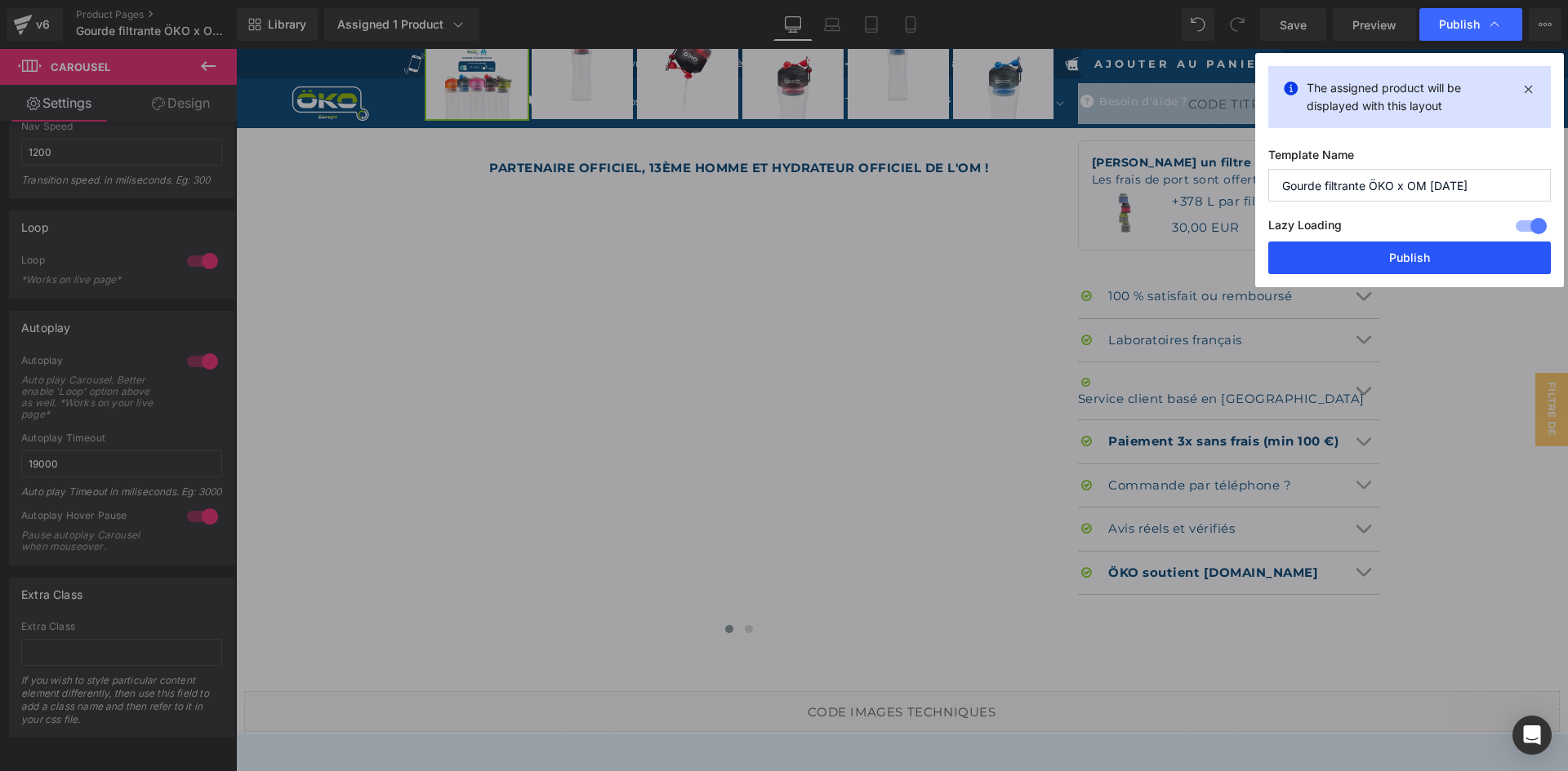
click at [1382, 257] on button "Publish" at bounding box center [1409, 257] width 282 height 33
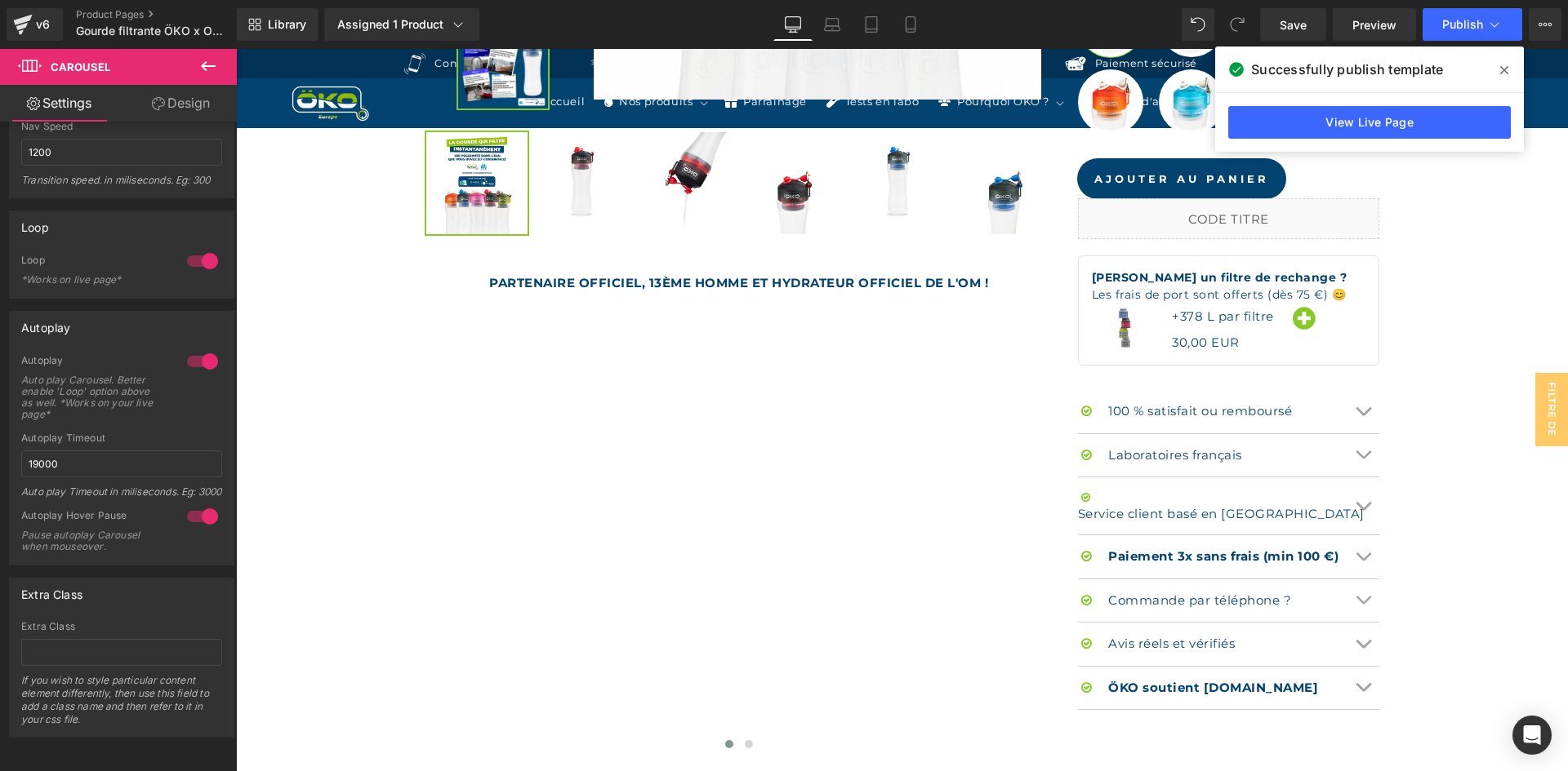
scroll to position [1061, 0]
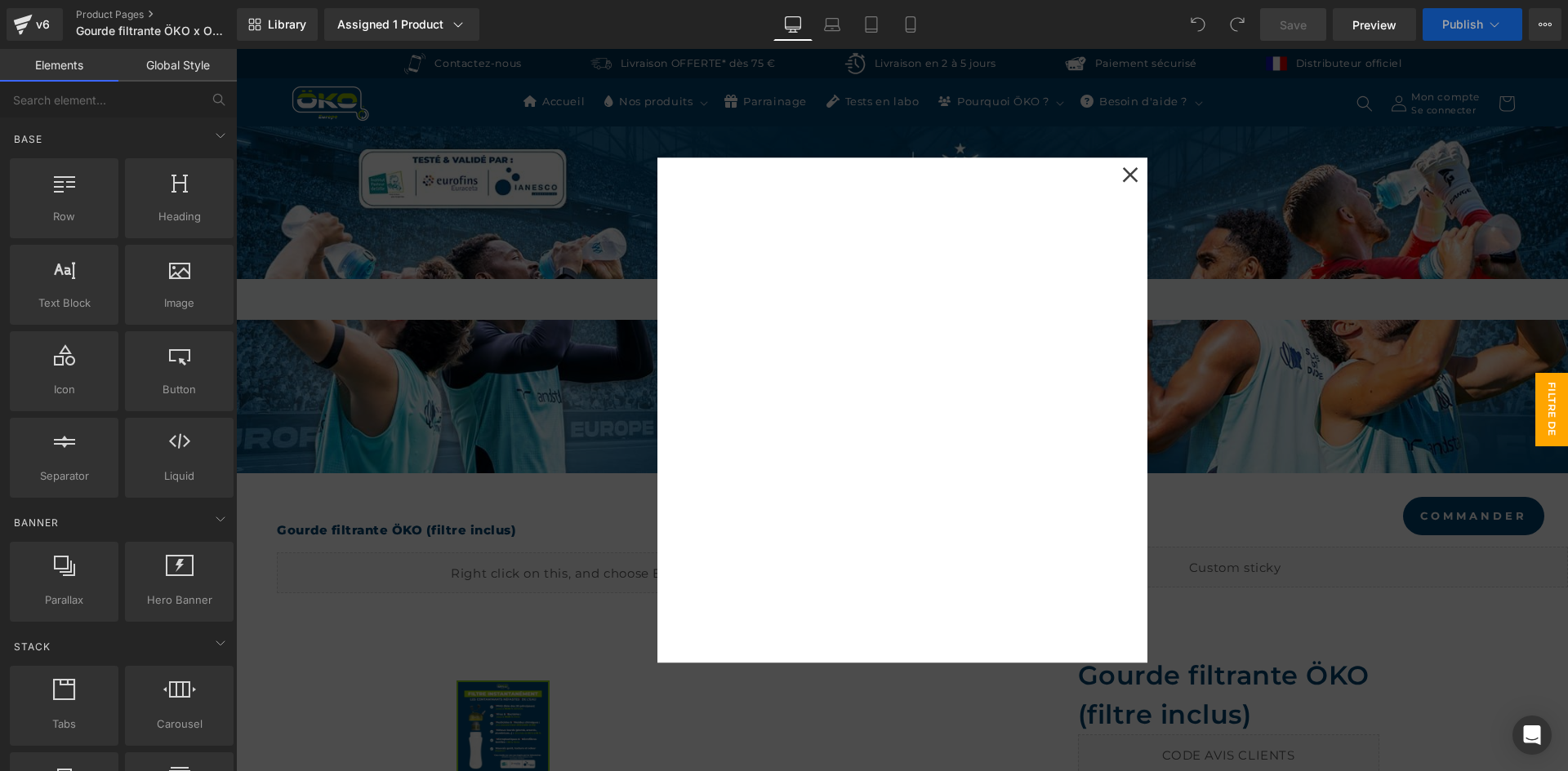
click at [1124, 171] on icon at bounding box center [1130, 175] width 17 height 17
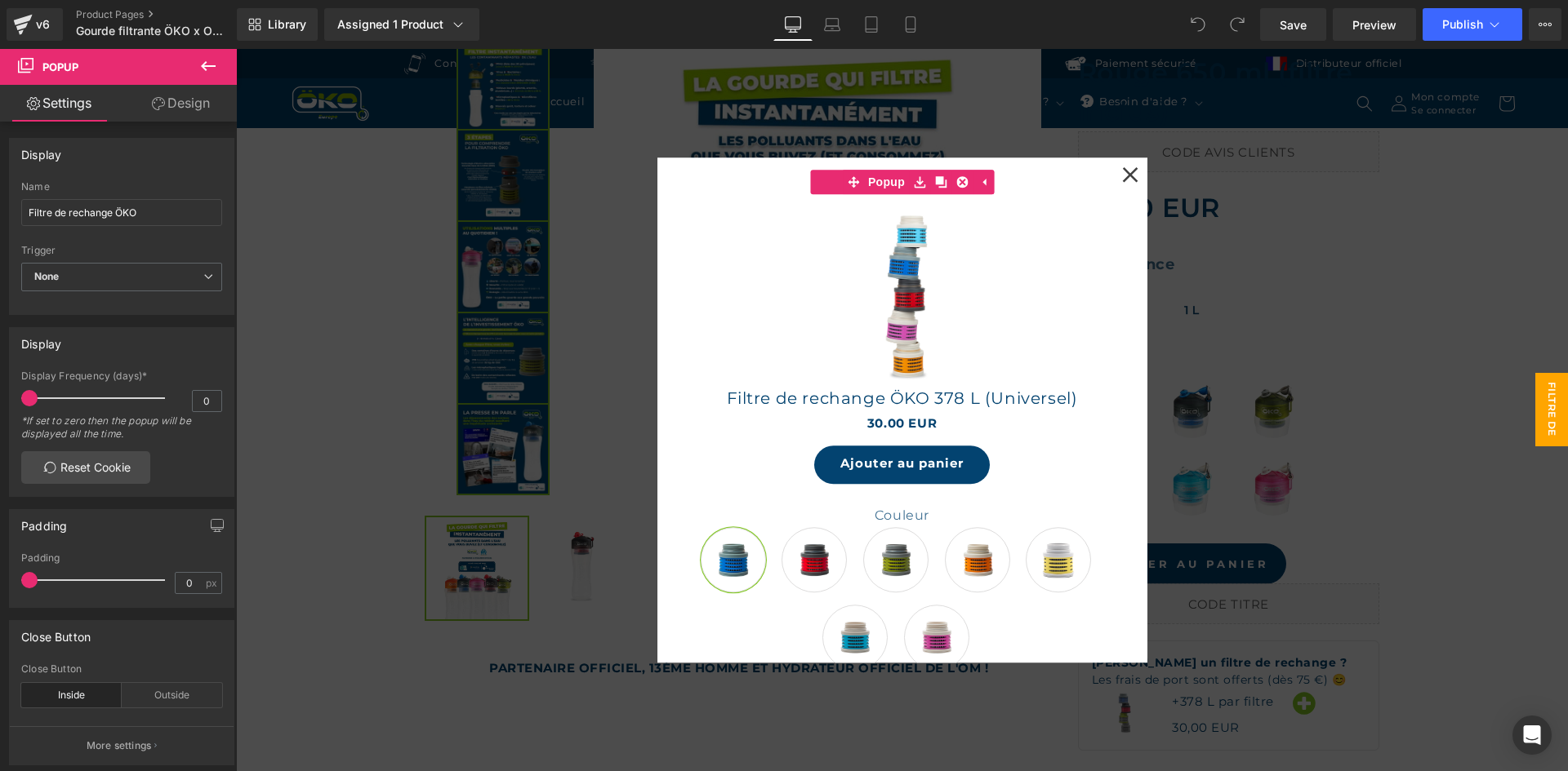
scroll to position [653, 0]
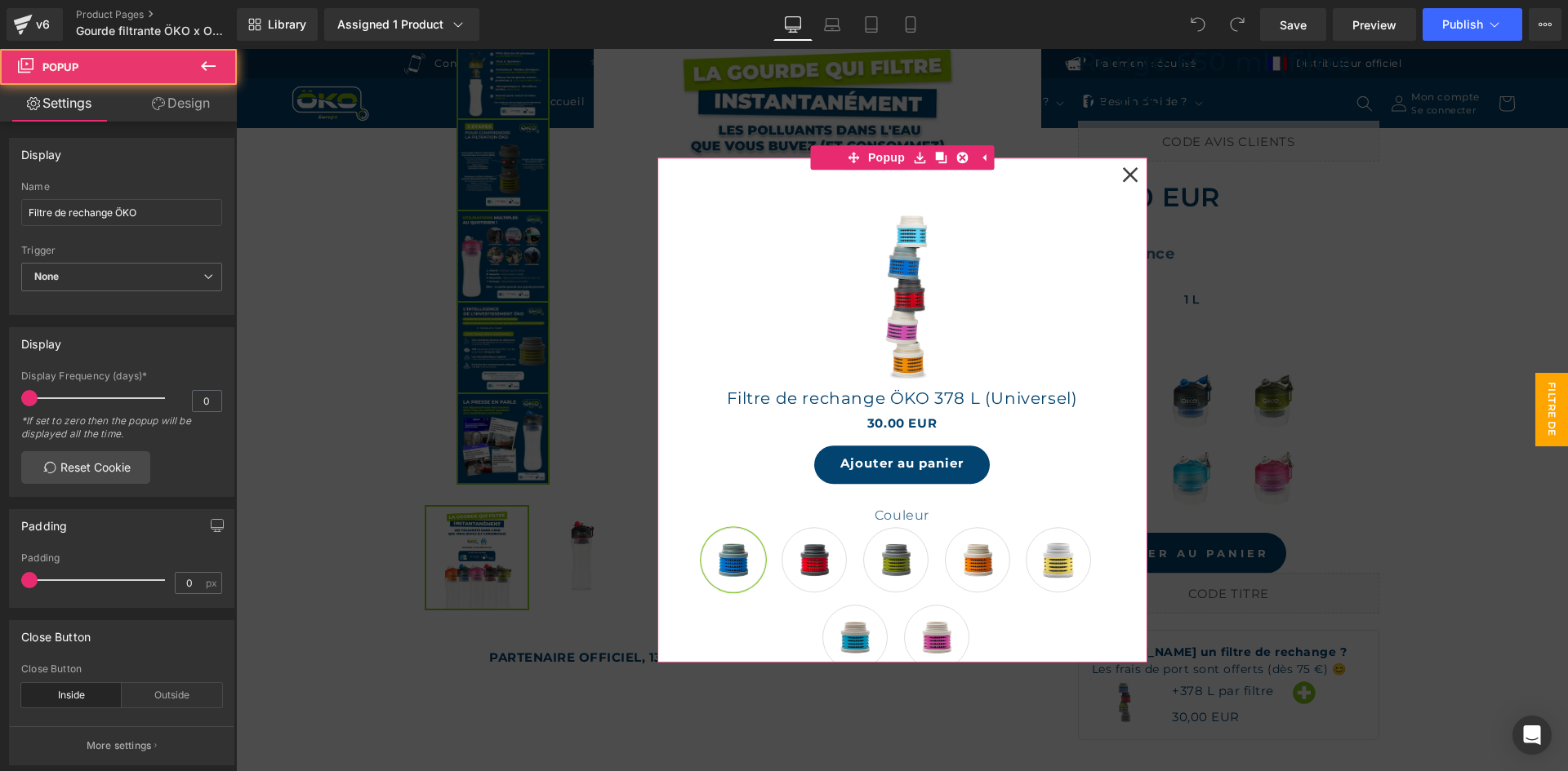
click at [1126, 175] on icon at bounding box center [1129, 174] width 16 height 16
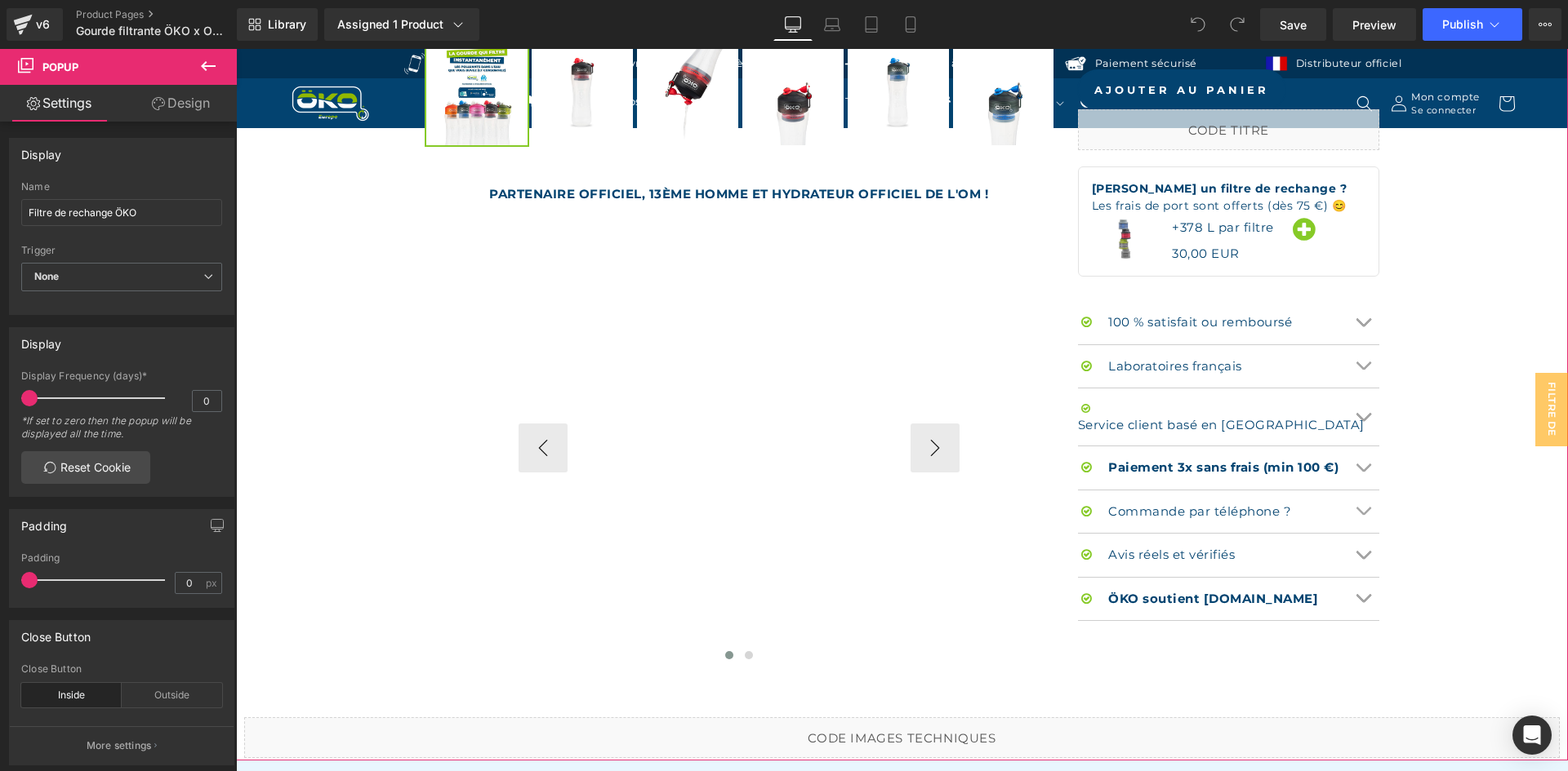
scroll to position [1143, 0]
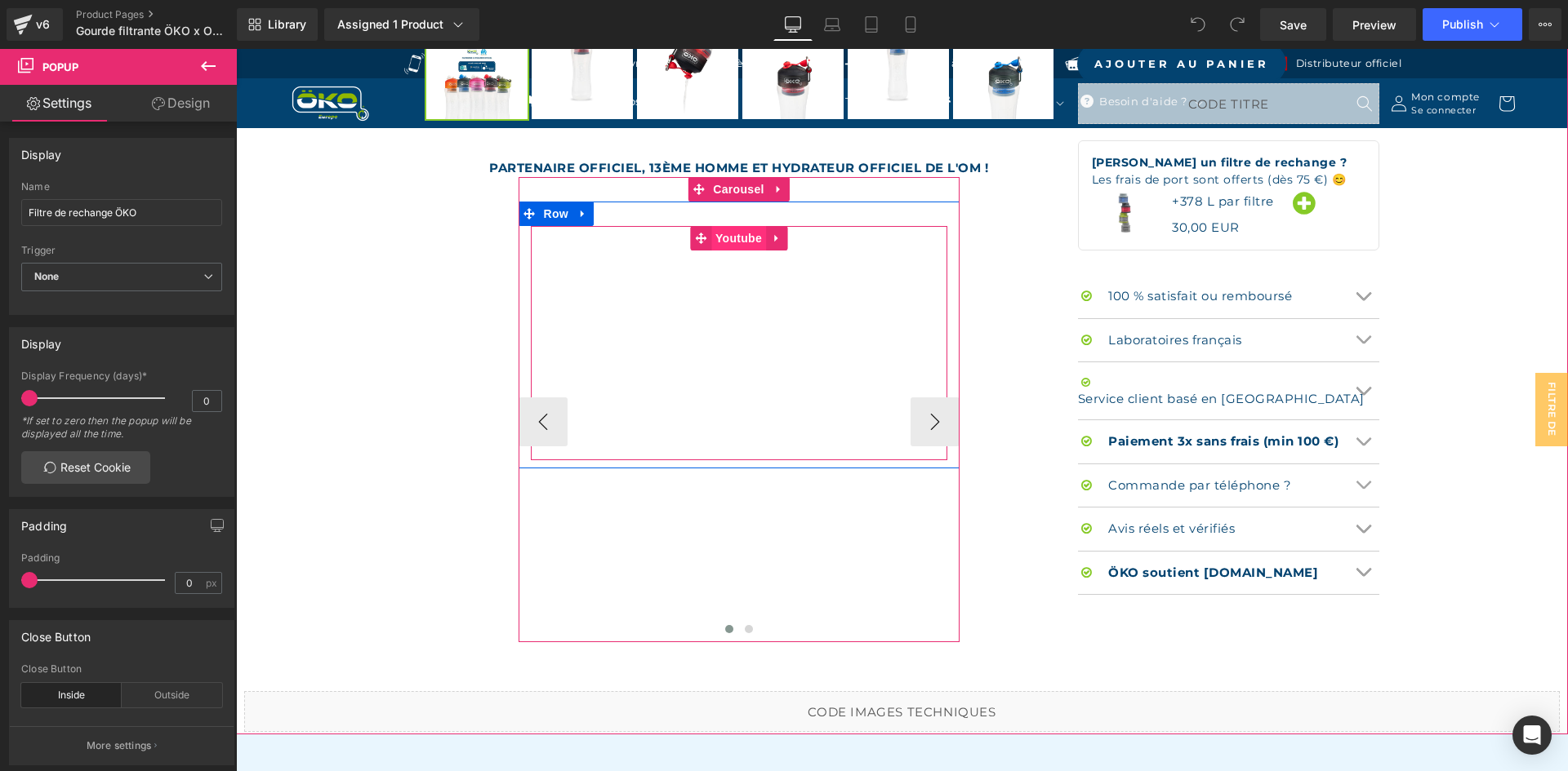
click at [736, 247] on span "Youtube" at bounding box center [738, 238] width 55 height 24
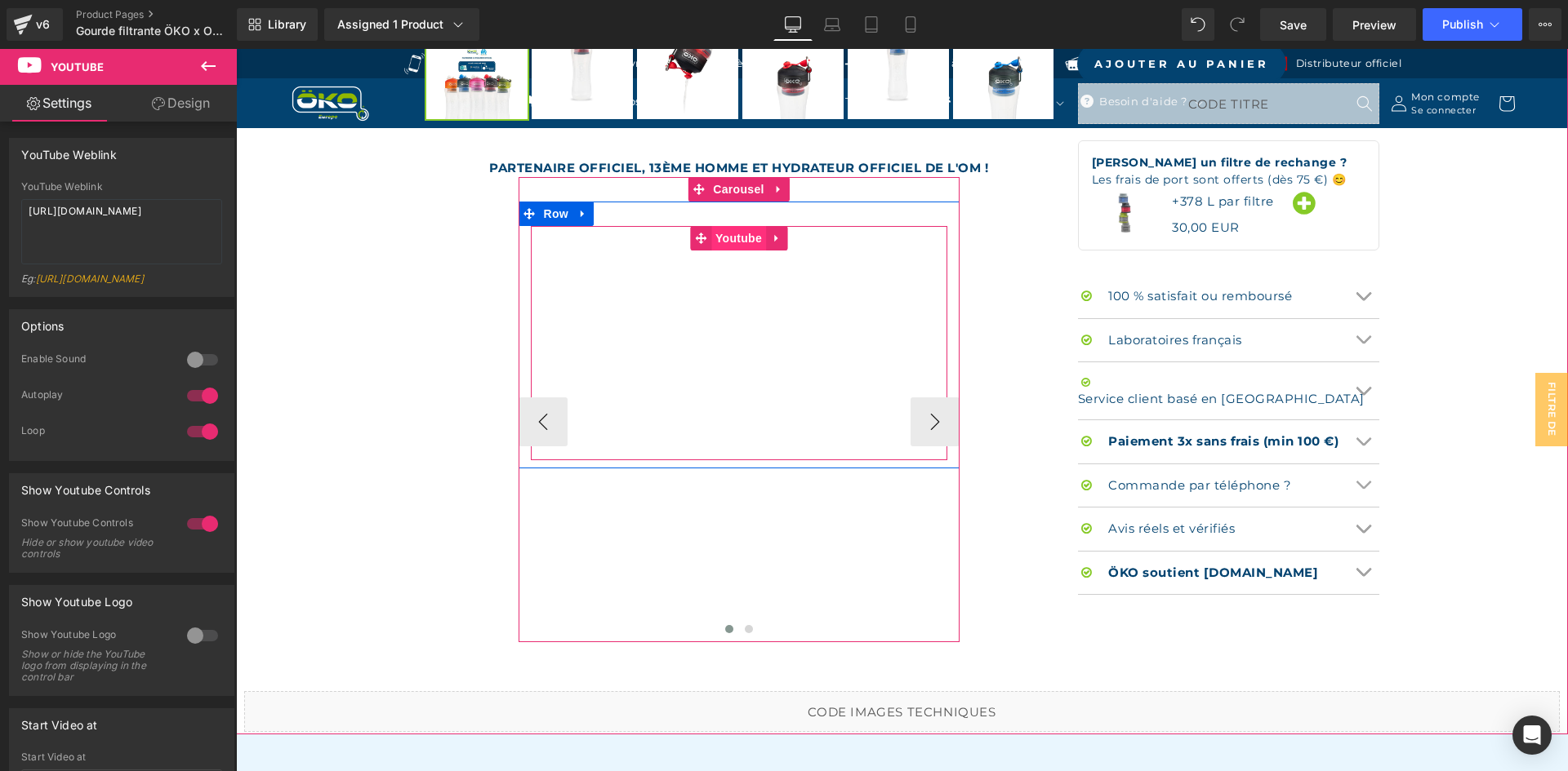
click at [739, 240] on span "Youtube" at bounding box center [738, 238] width 55 height 24
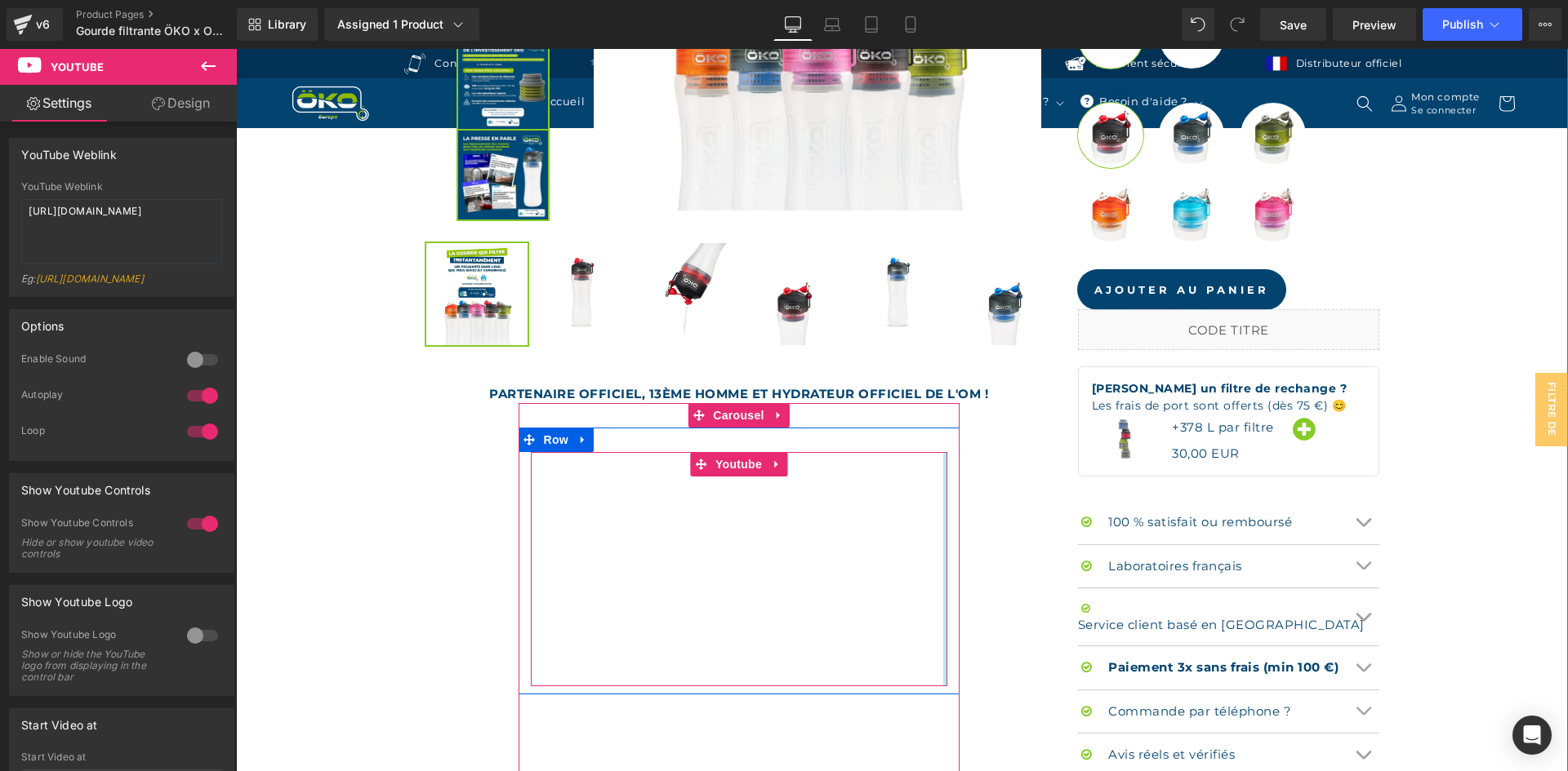
scroll to position [898, 0]
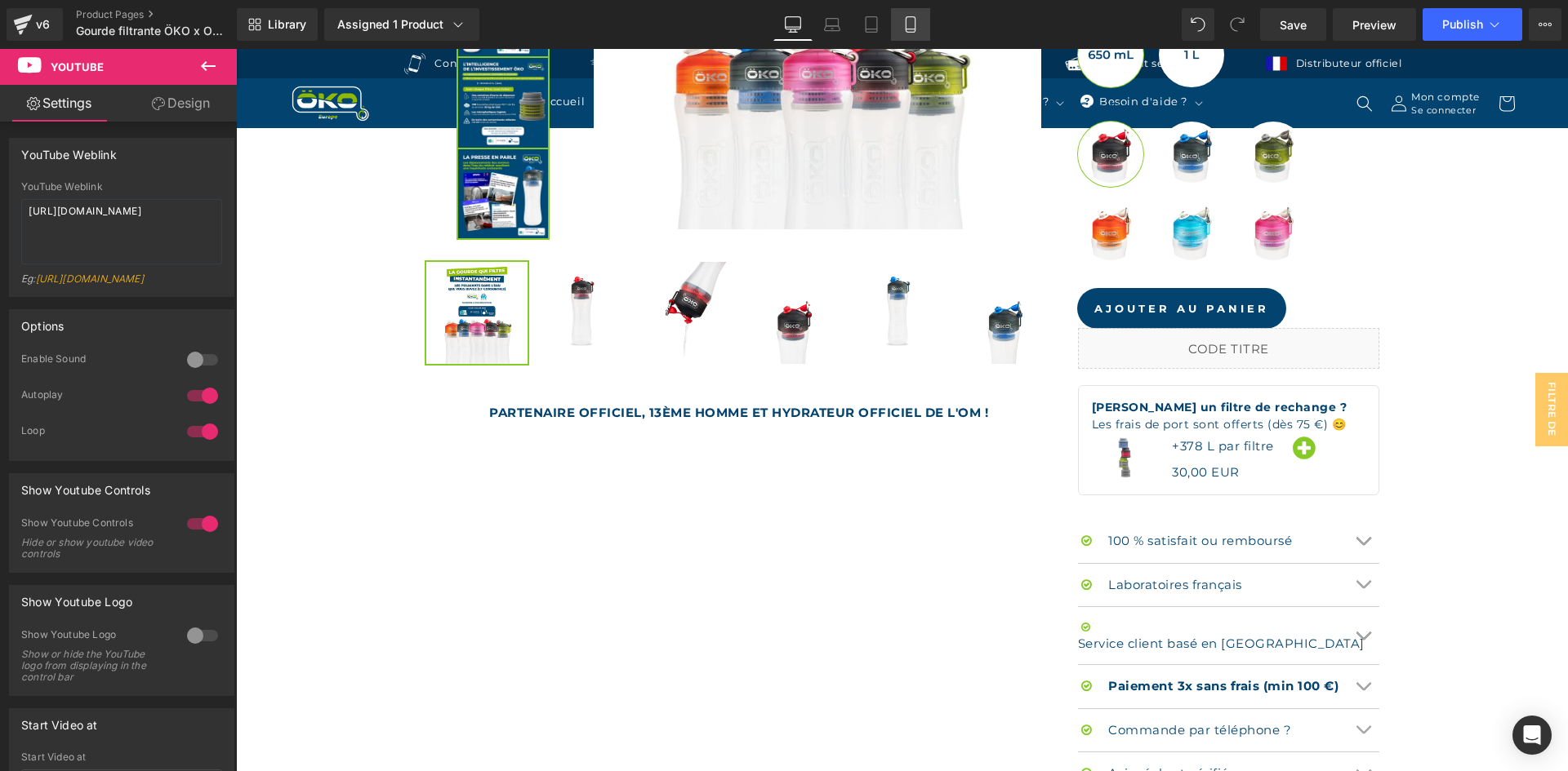
click at [907, 26] on icon at bounding box center [910, 24] width 9 height 16
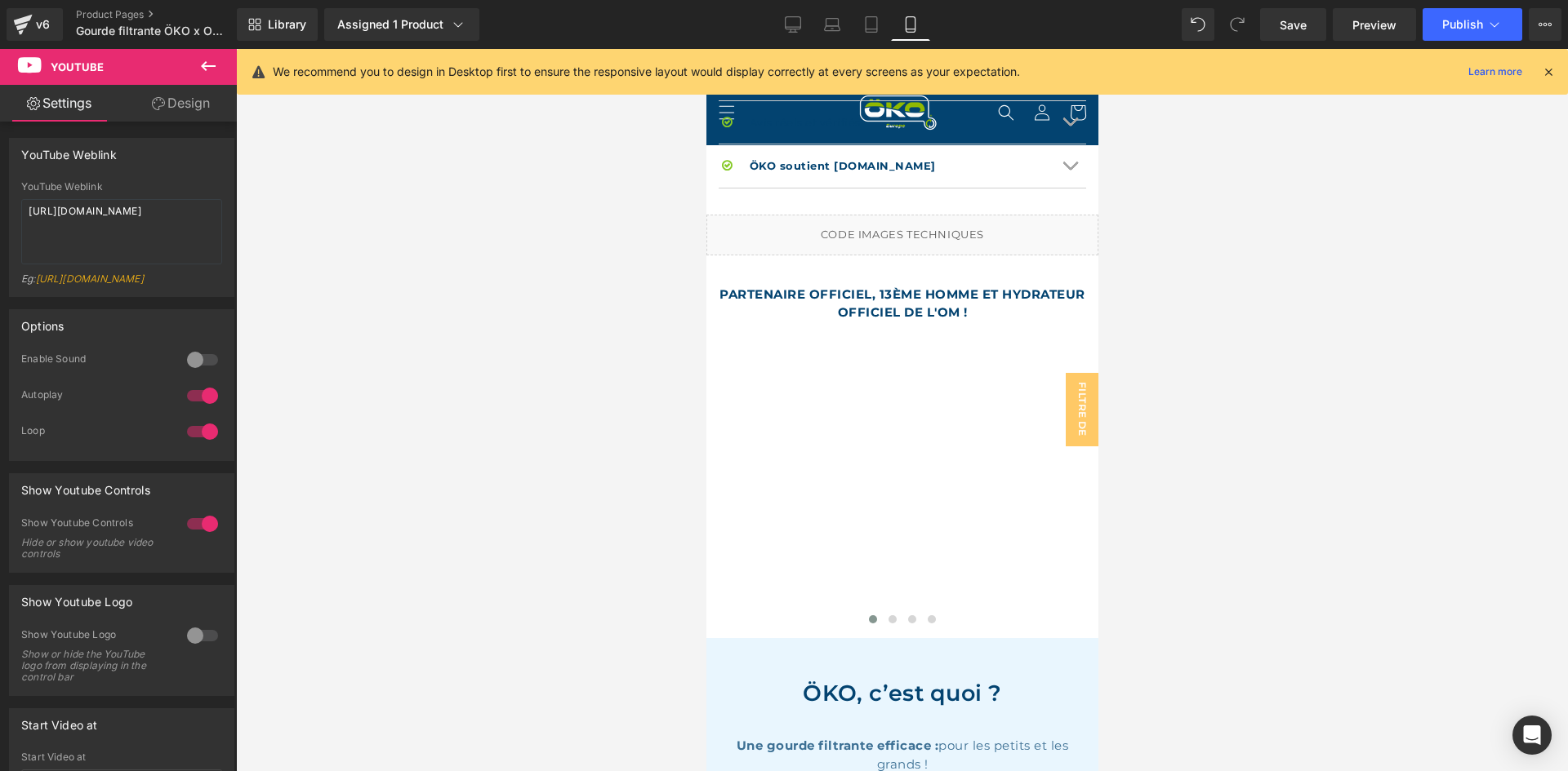
scroll to position [1795, 0]
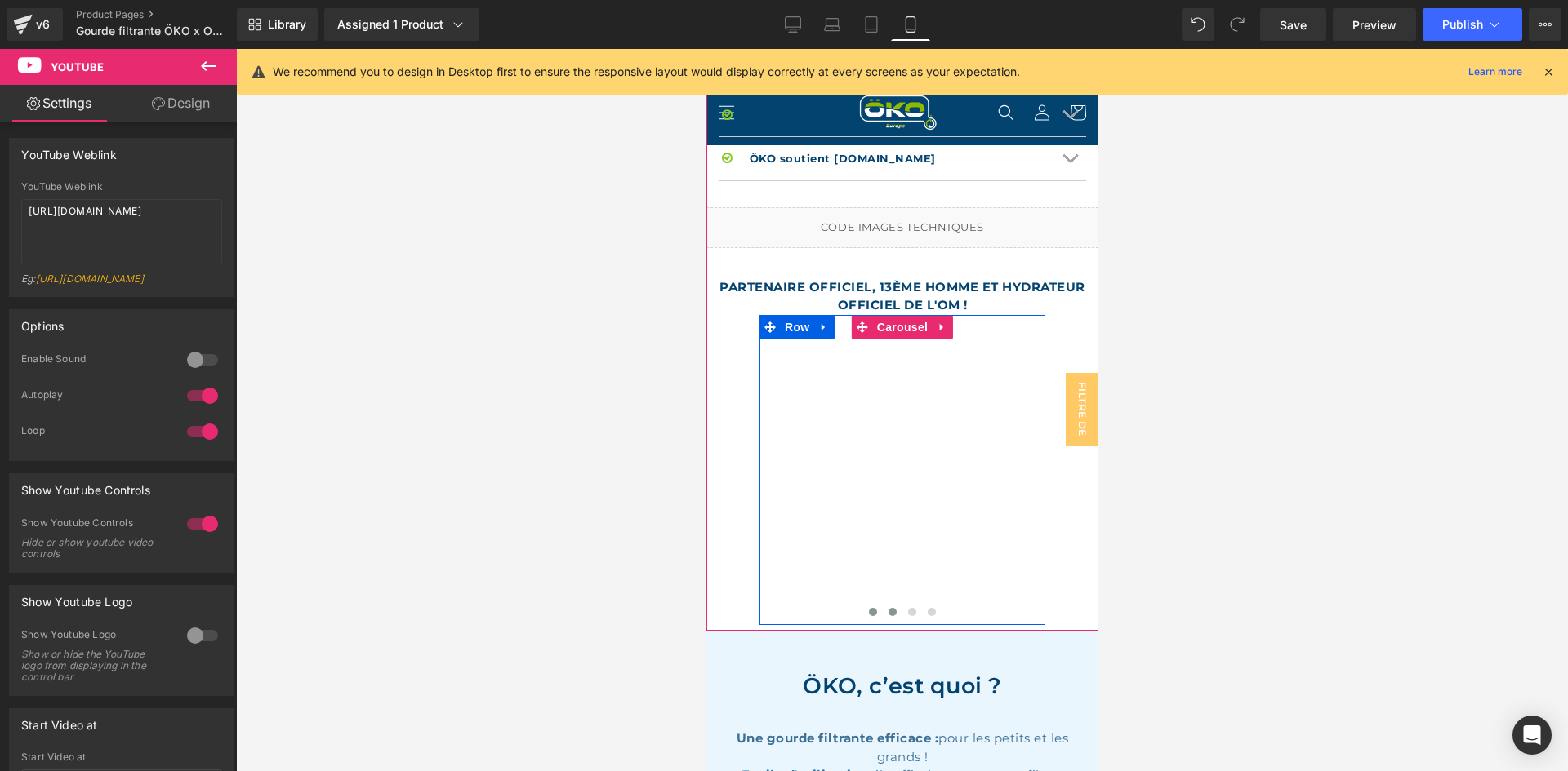
click at [888, 608] on span at bounding box center [892, 612] width 8 height 8
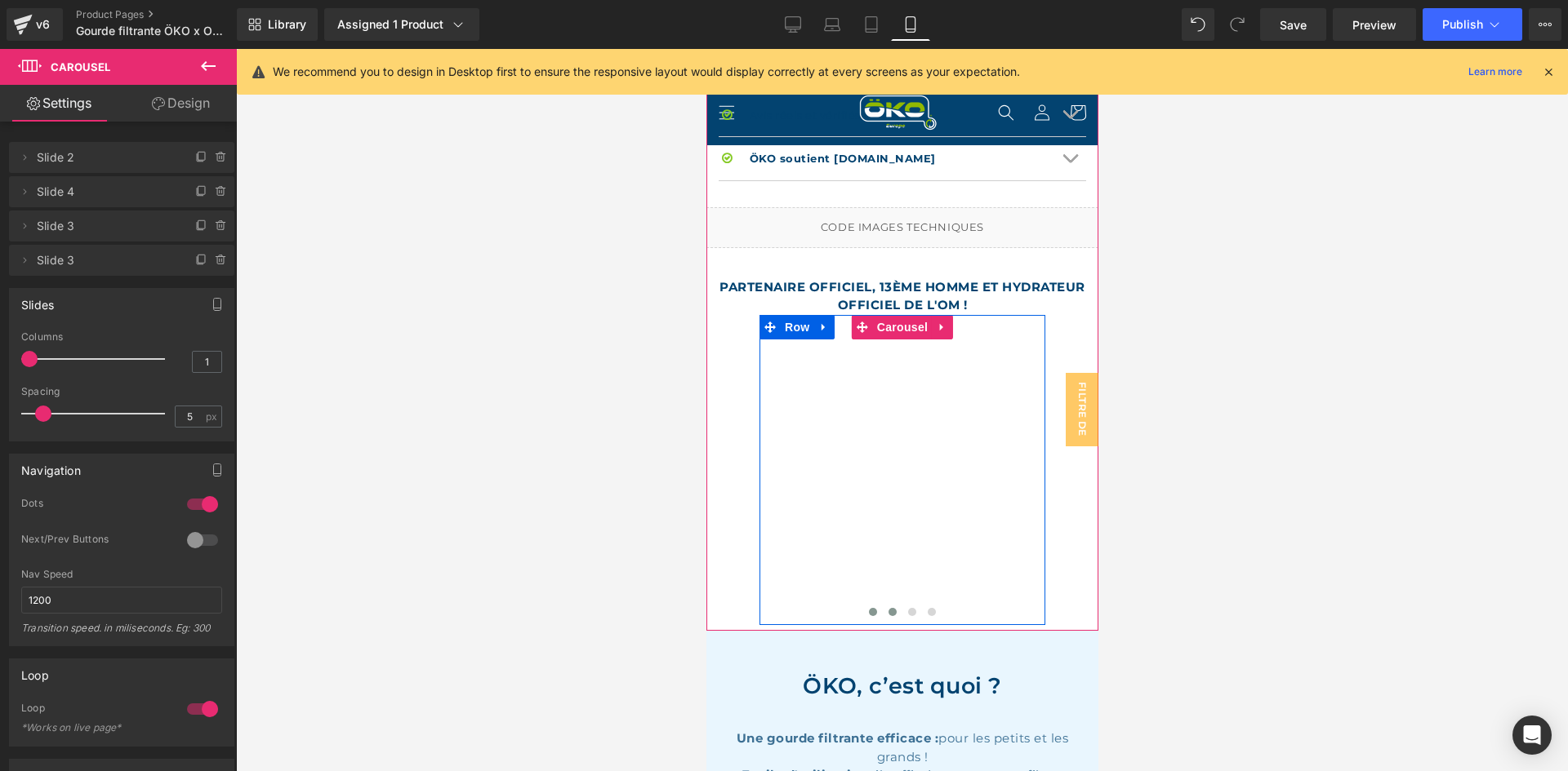
click at [869, 604] on button at bounding box center [872, 613] width 20 height 17
click at [890, 604] on button at bounding box center [892, 613] width 20 height 17
click at [907, 604] on button at bounding box center [911, 613] width 20 height 17
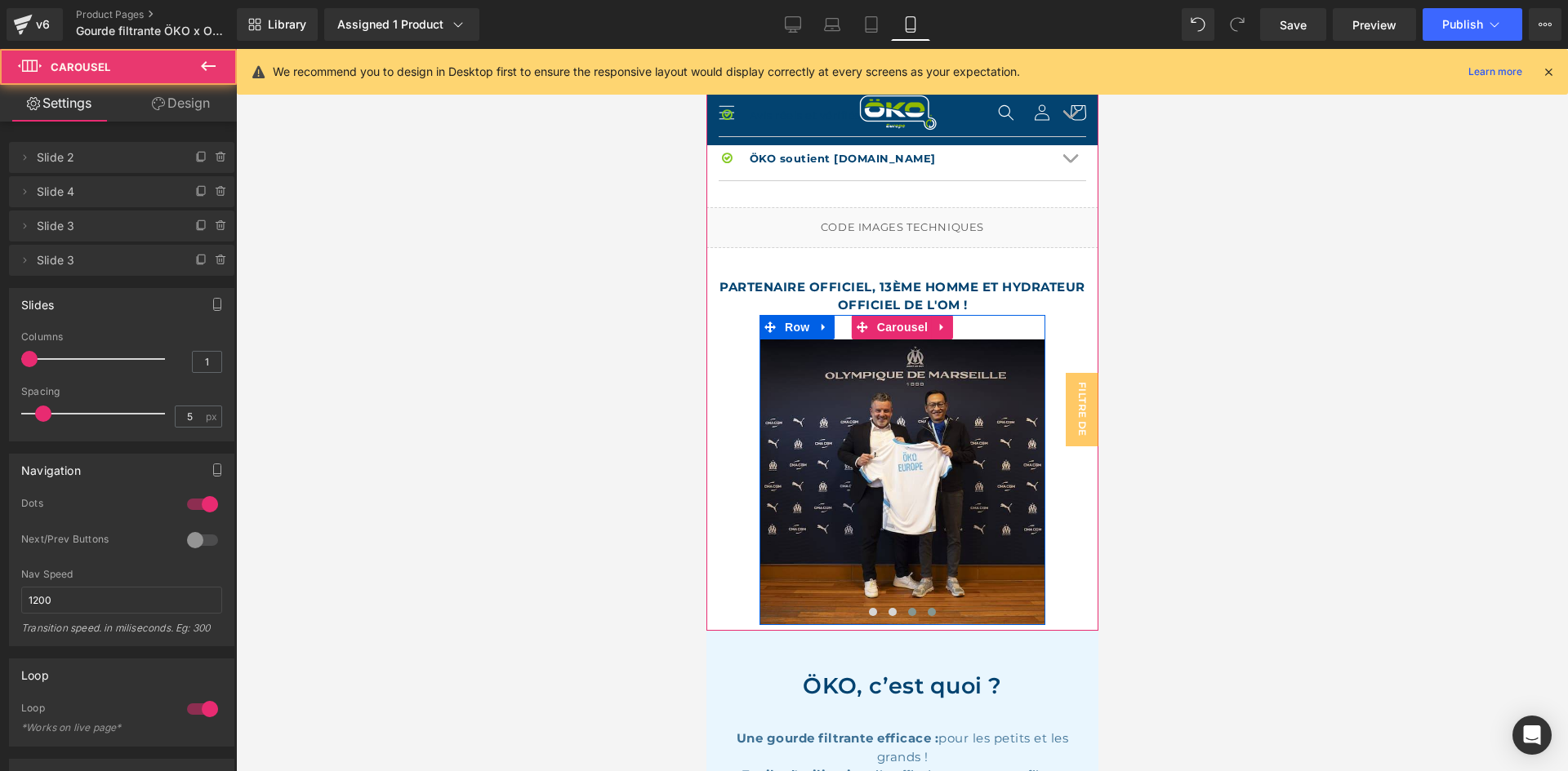
click at [927, 608] on span at bounding box center [931, 612] width 8 height 8
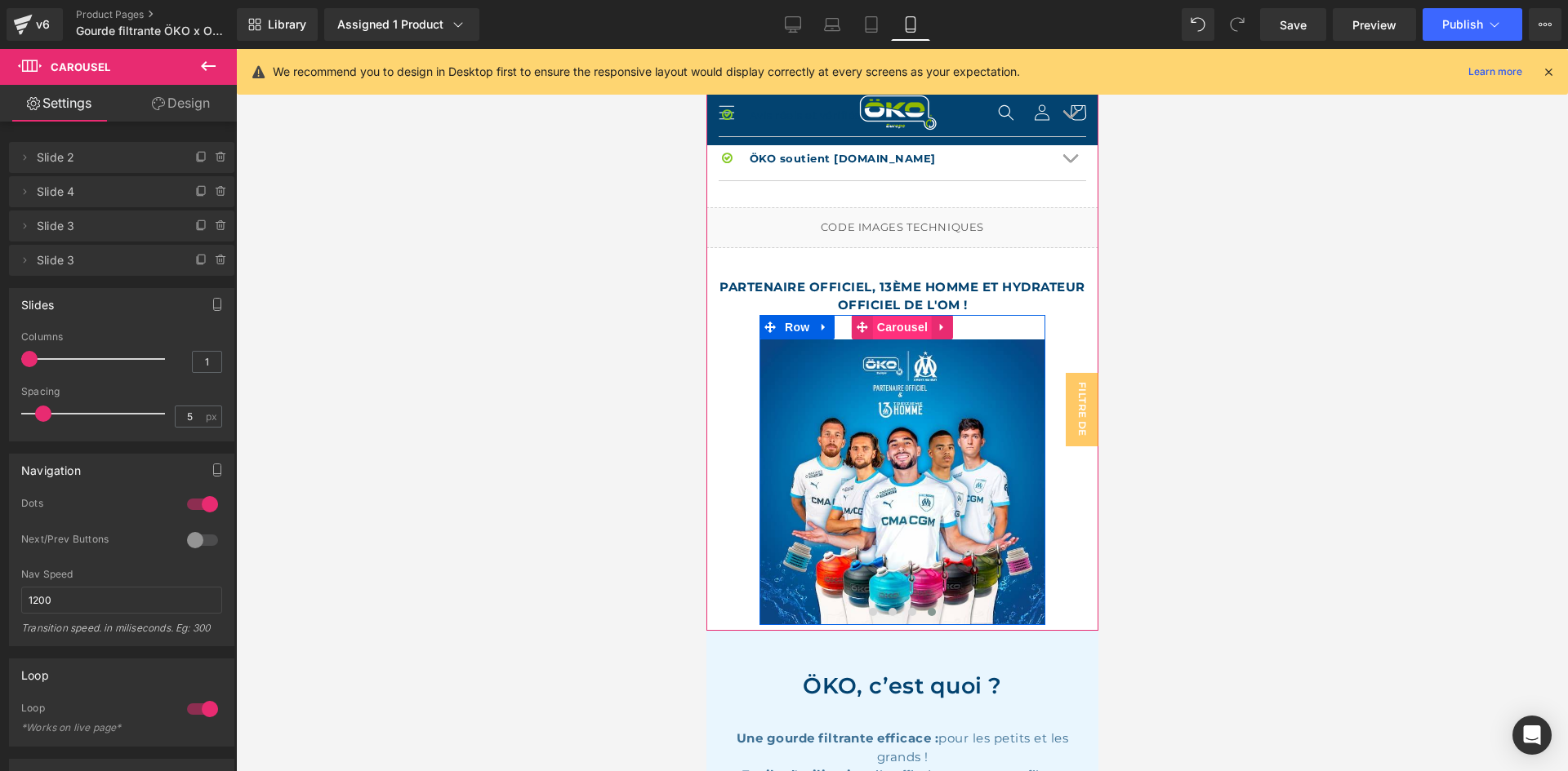
click at [894, 319] on span "Carousel" at bounding box center [901, 327] width 59 height 24
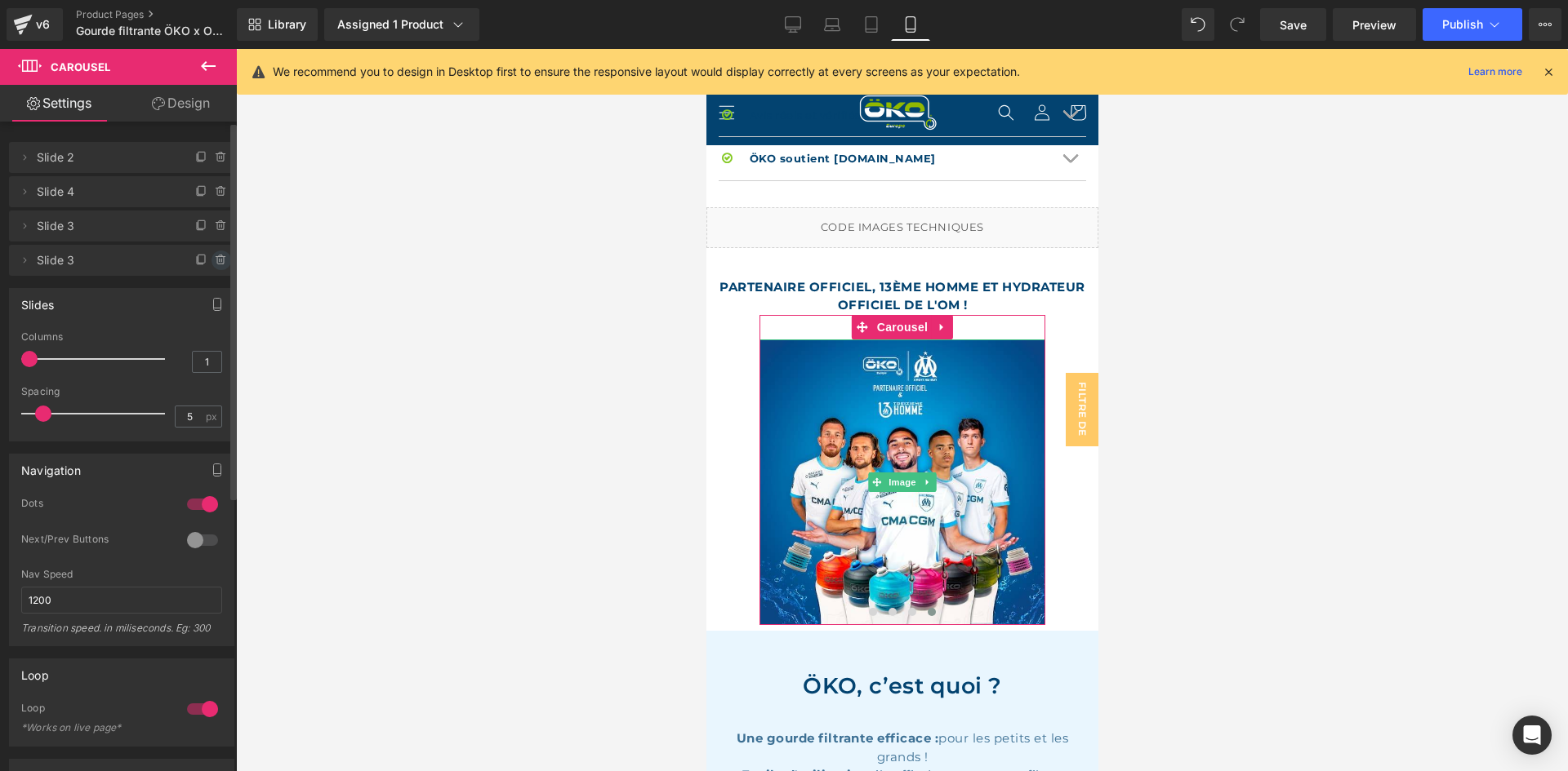
click at [222, 266] on span at bounding box center [221, 260] width 20 height 20
click at [212, 258] on button "Delete" at bounding box center [203, 261] width 51 height 21
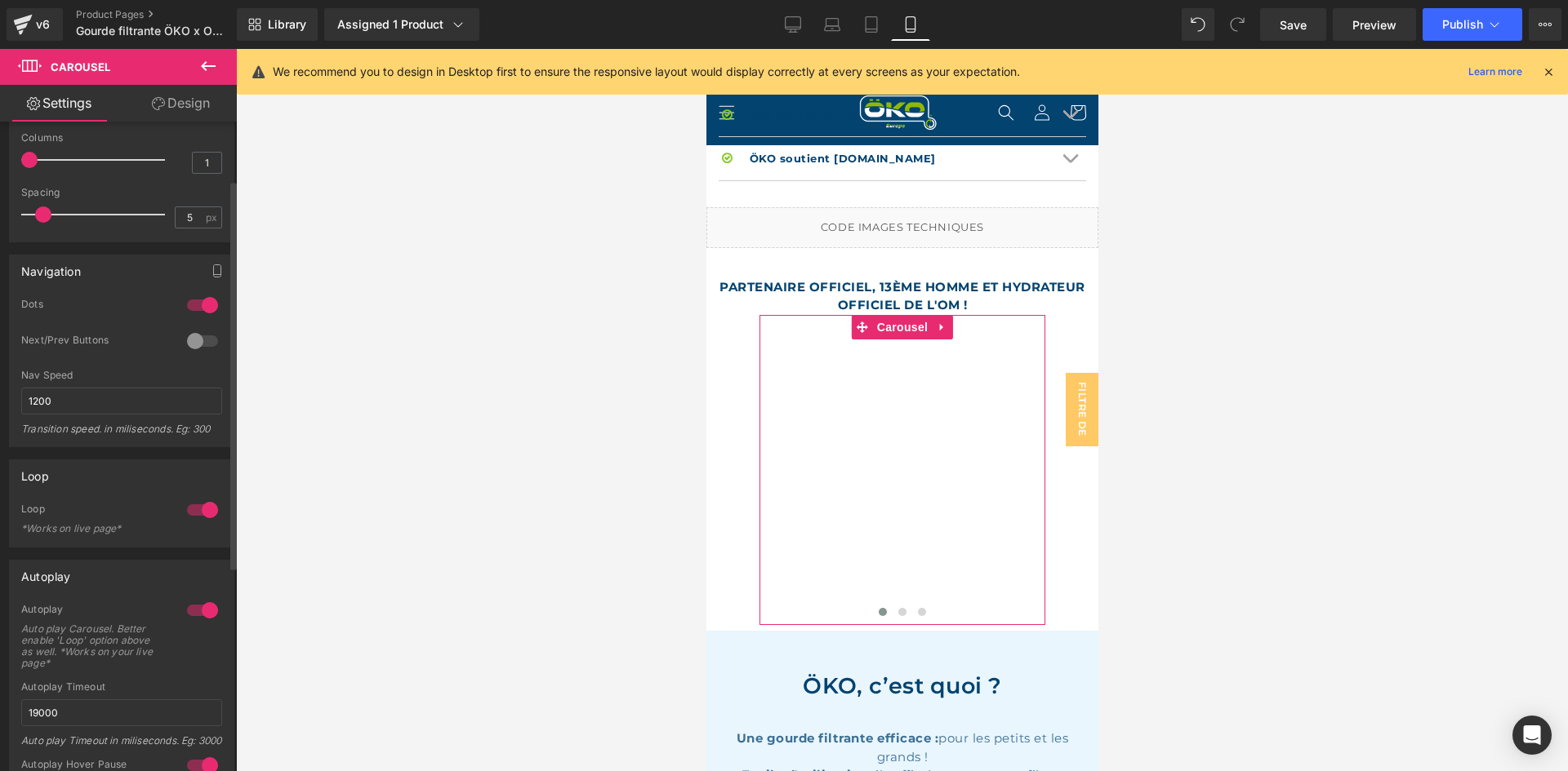
scroll to position [245, 0]
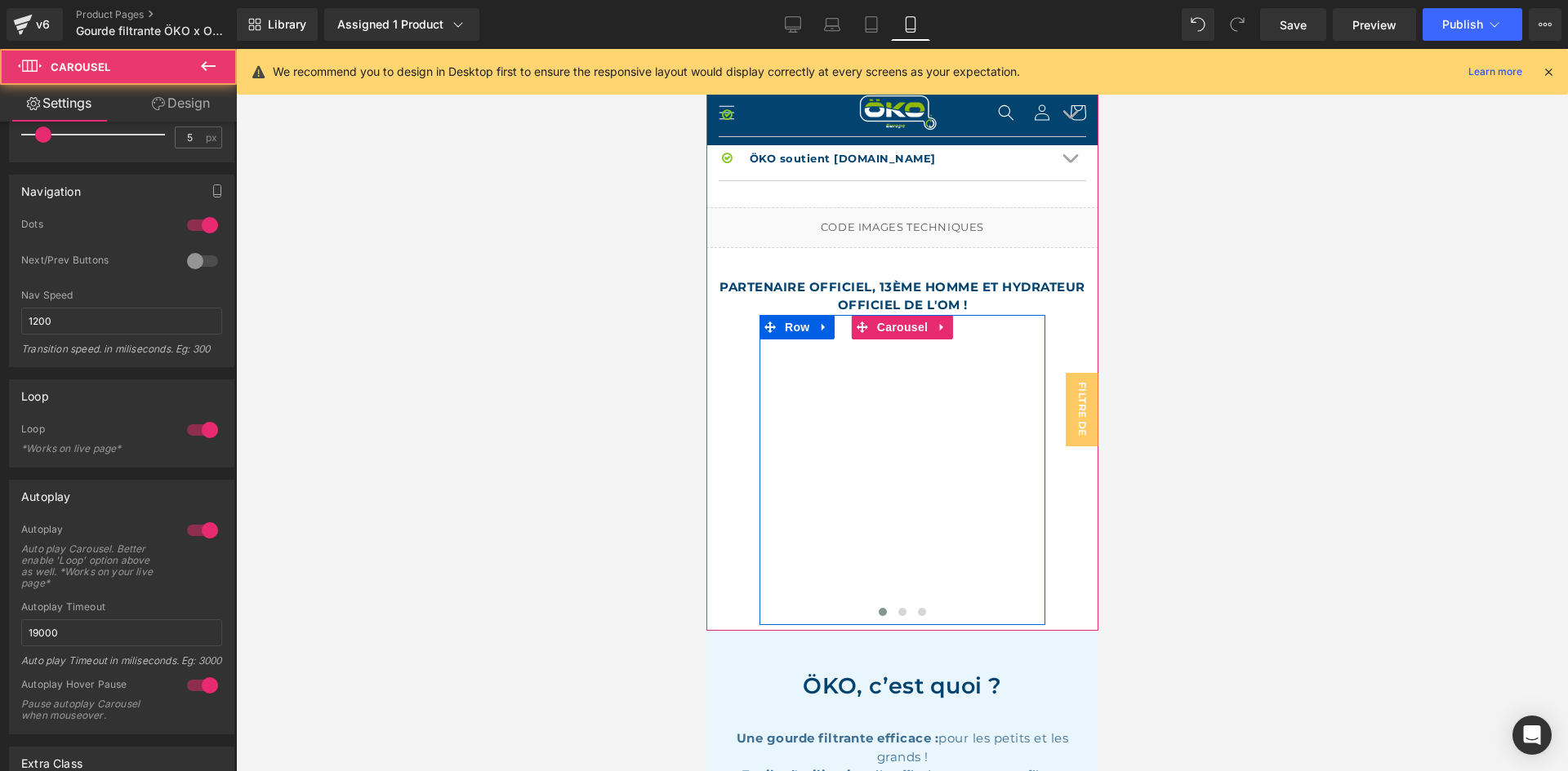
click at [873, 604] on button at bounding box center [881, 613] width 20 height 17
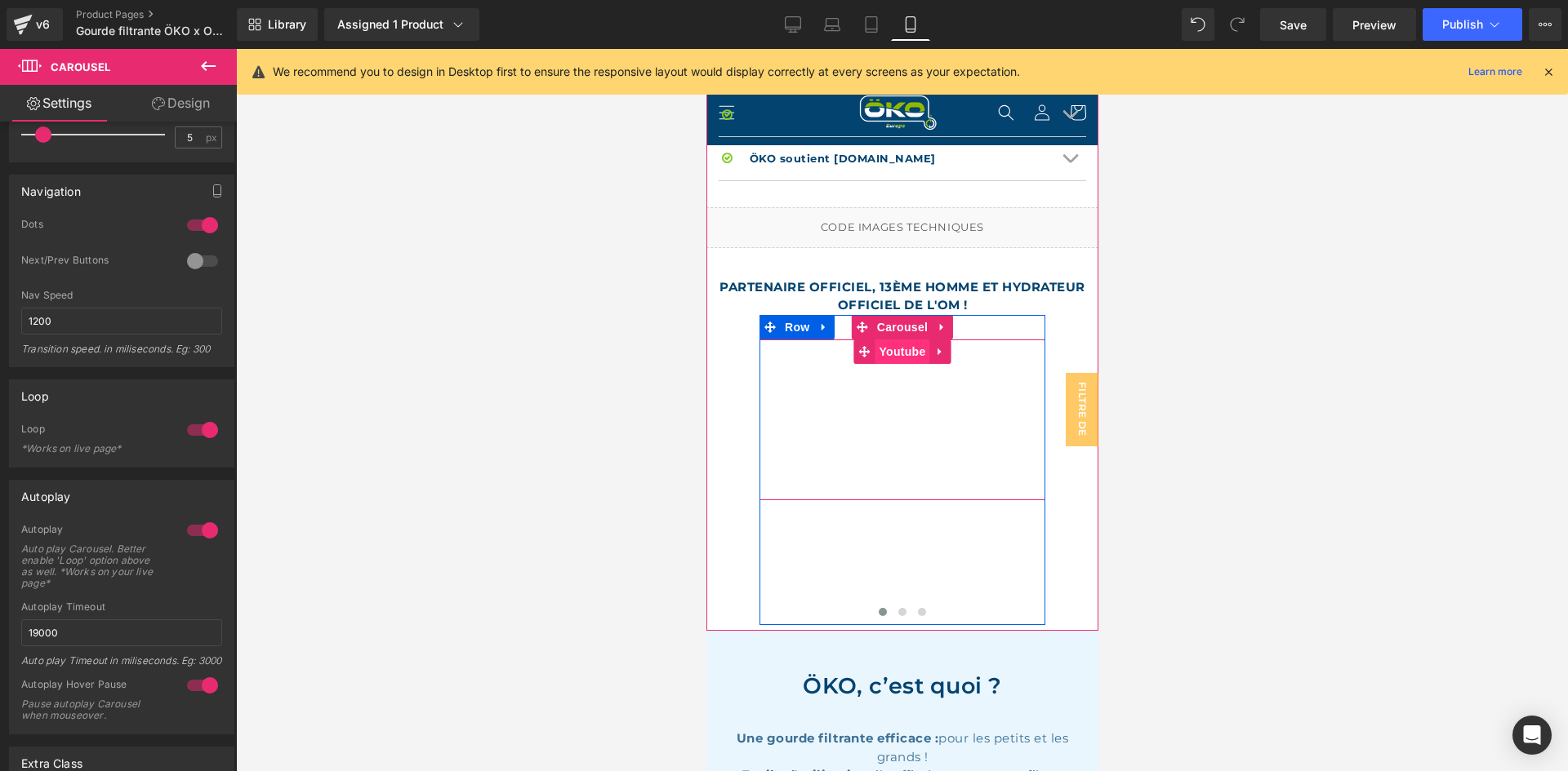
click at [896, 340] on span "Youtube" at bounding box center [901, 352] width 55 height 24
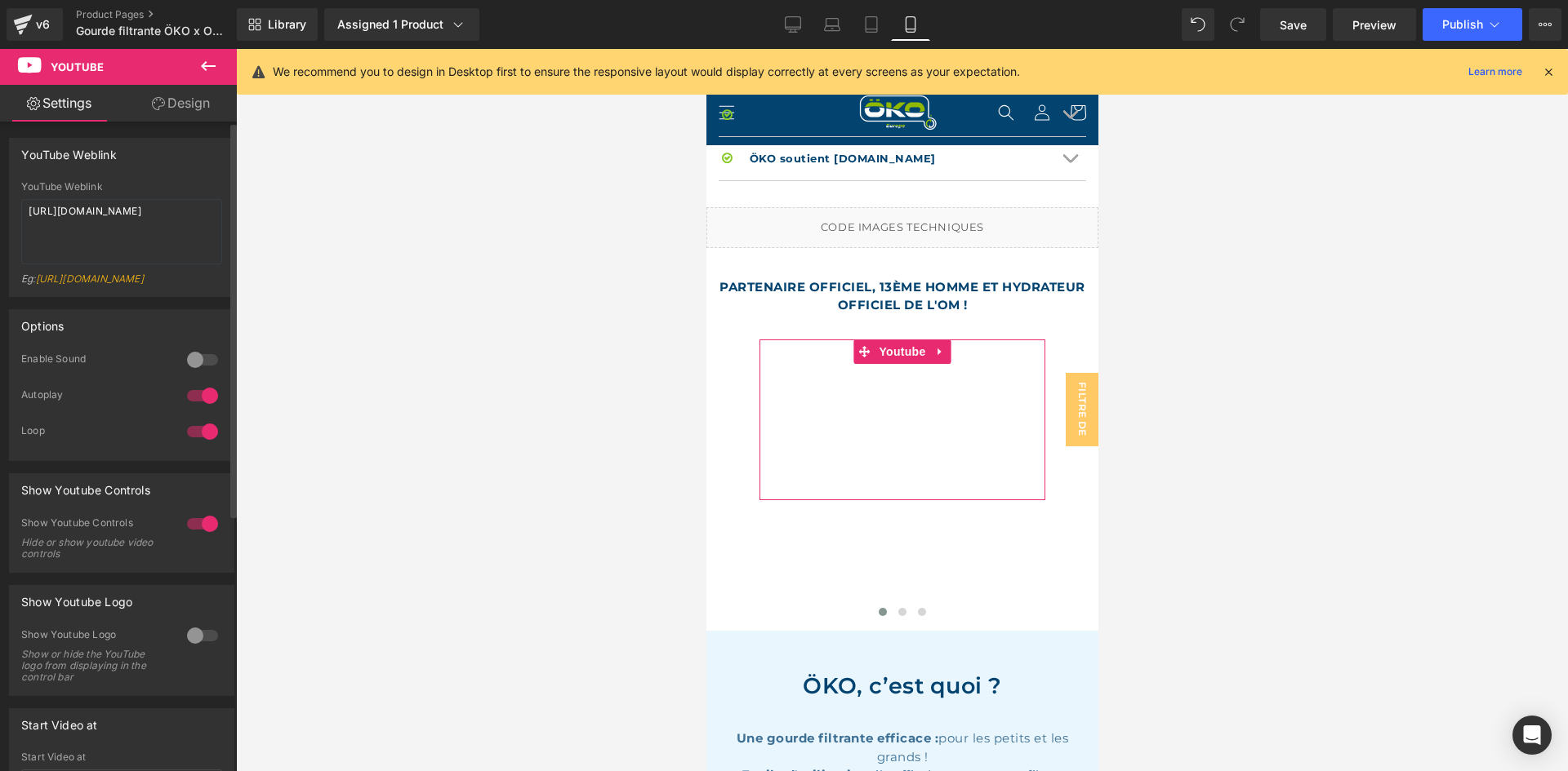
drag, startPoint x: 188, startPoint y: 227, endPoint x: 0, endPoint y: 185, distance: 192.6
click at [0, 185] on div "YouTube Weblink YouTube Weblink [URL][DOMAIN_NAME] Eg: [URL][DOMAIN_NAME]" at bounding box center [122, 211] width 244 height 171
click at [136, 187] on div "YouTube Weblink" at bounding box center [122, 187] width 201 height 11
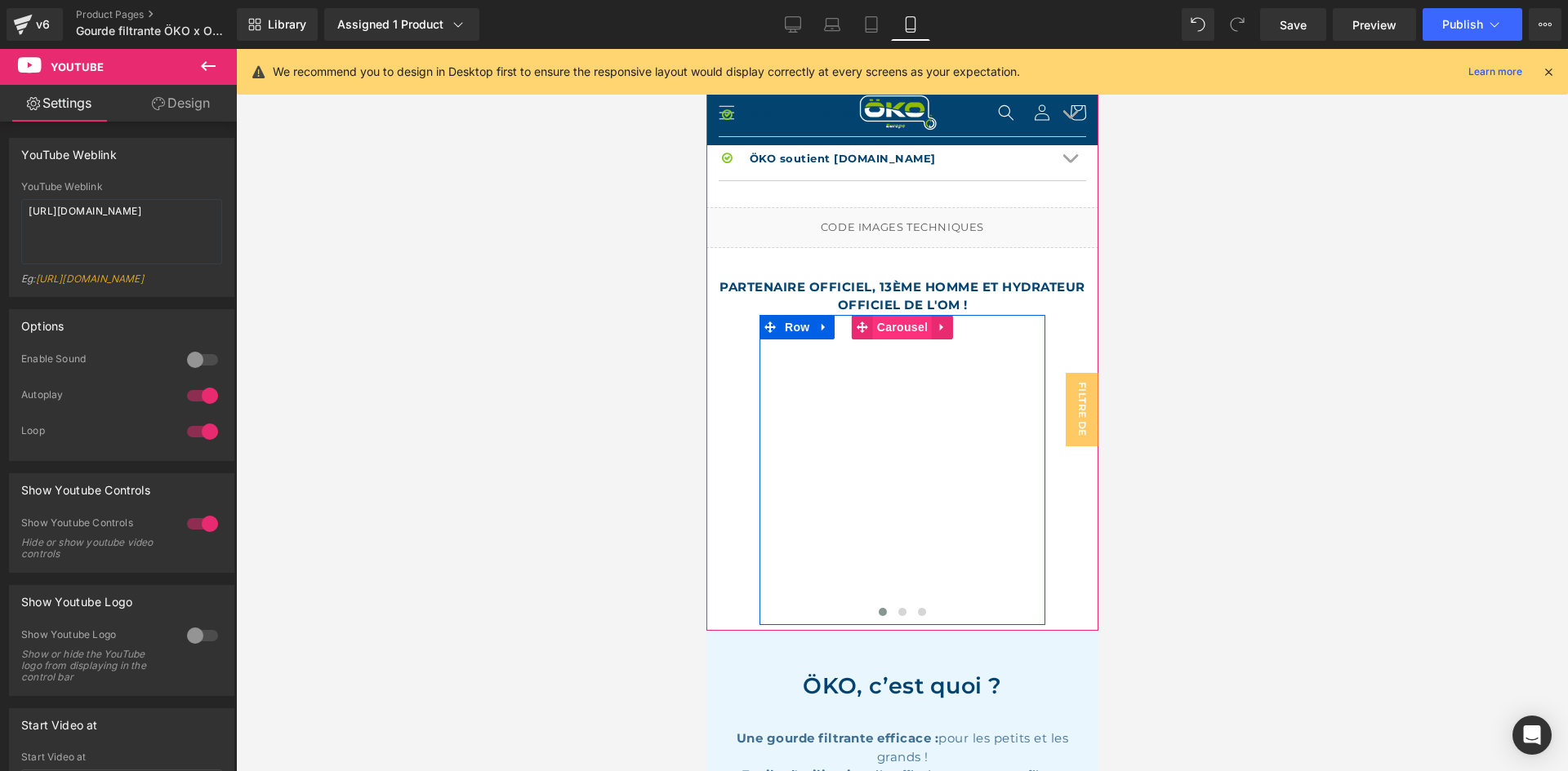
click at [912, 315] on span "Carousel" at bounding box center [901, 327] width 59 height 24
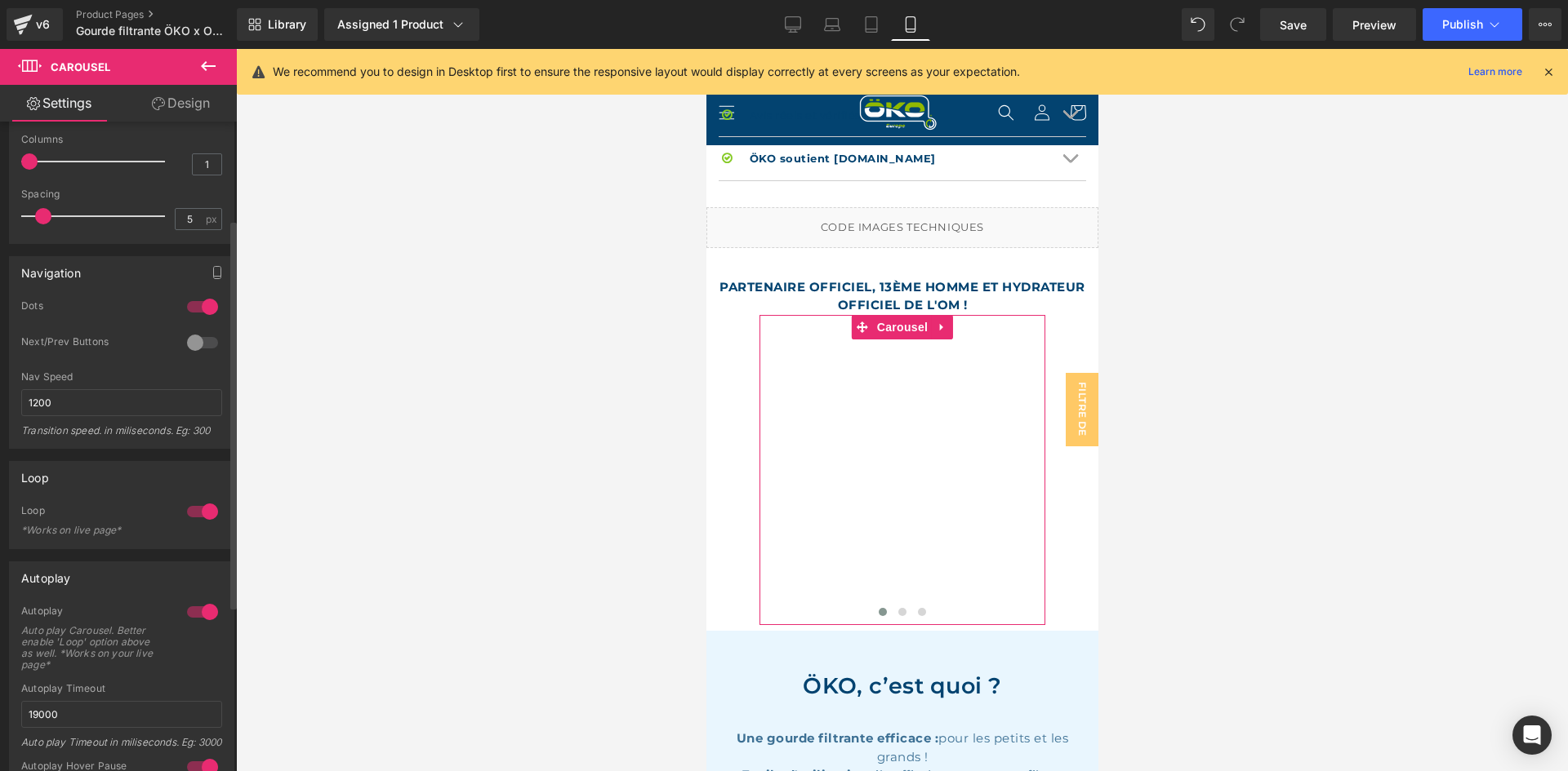
scroll to position [327, 0]
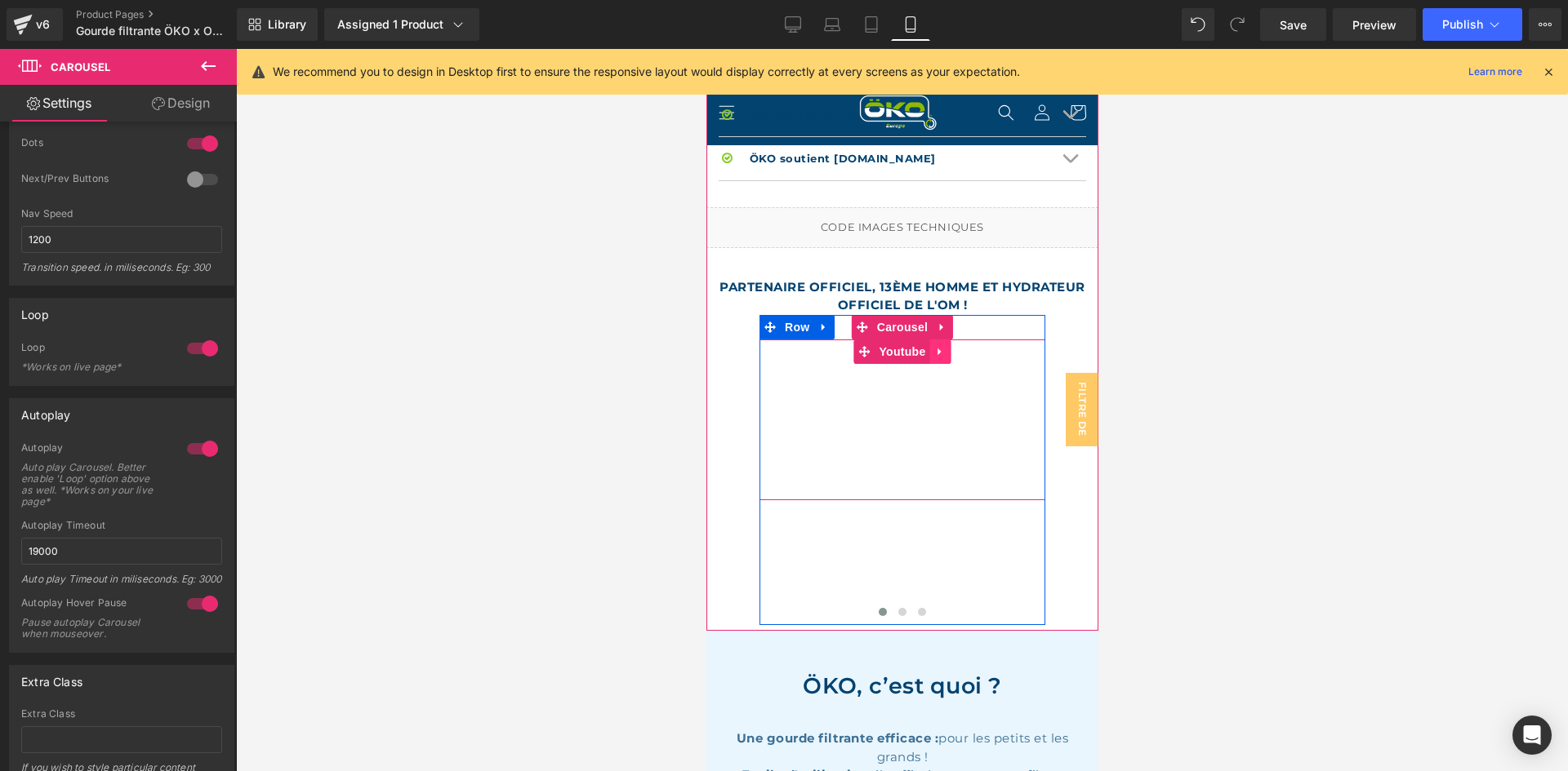
click at [934, 345] on icon at bounding box center [940, 351] width 11 height 12
click at [872, 315] on span "Carousel" at bounding box center [901, 327] width 59 height 24
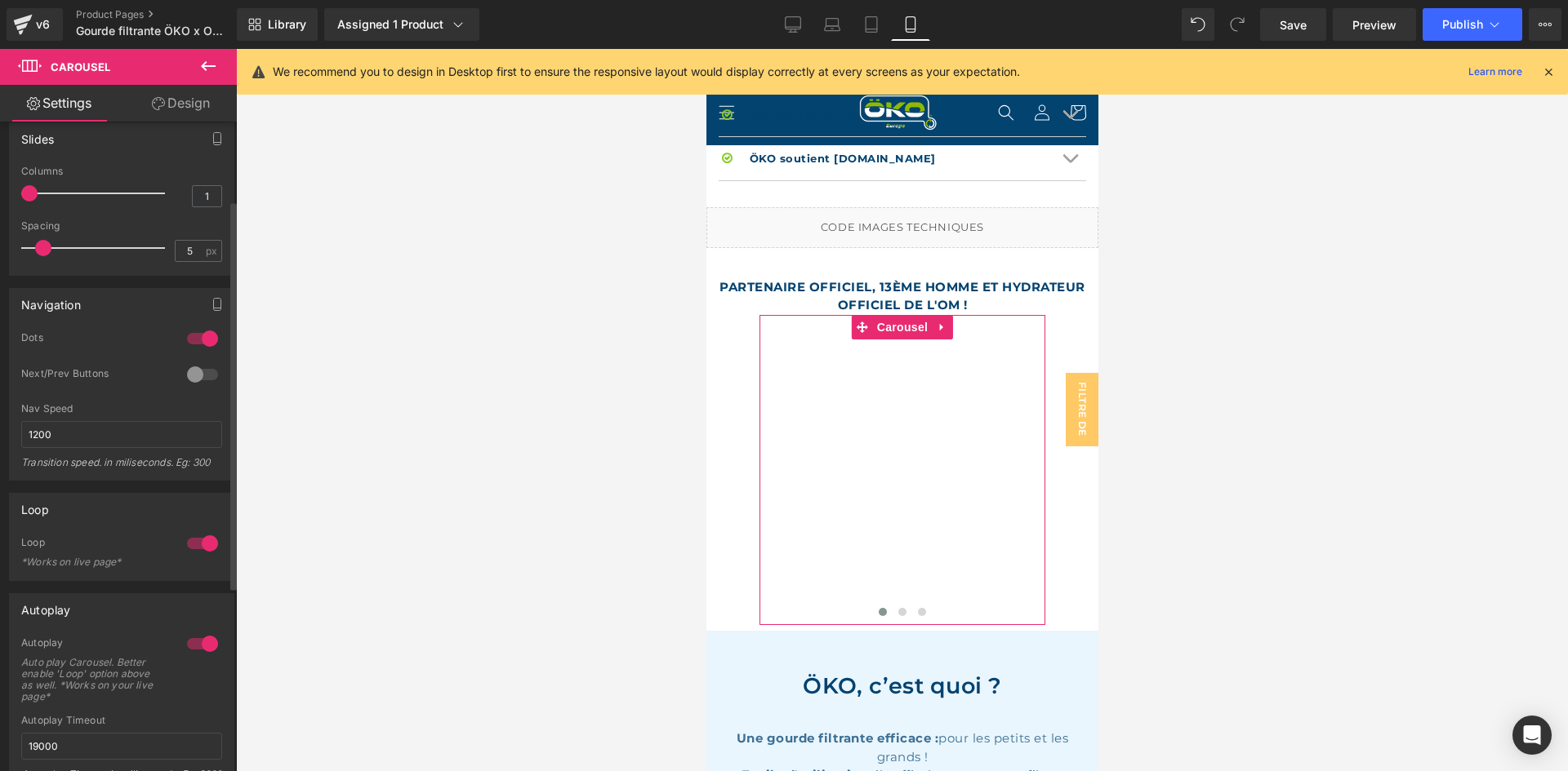
scroll to position [0, 0]
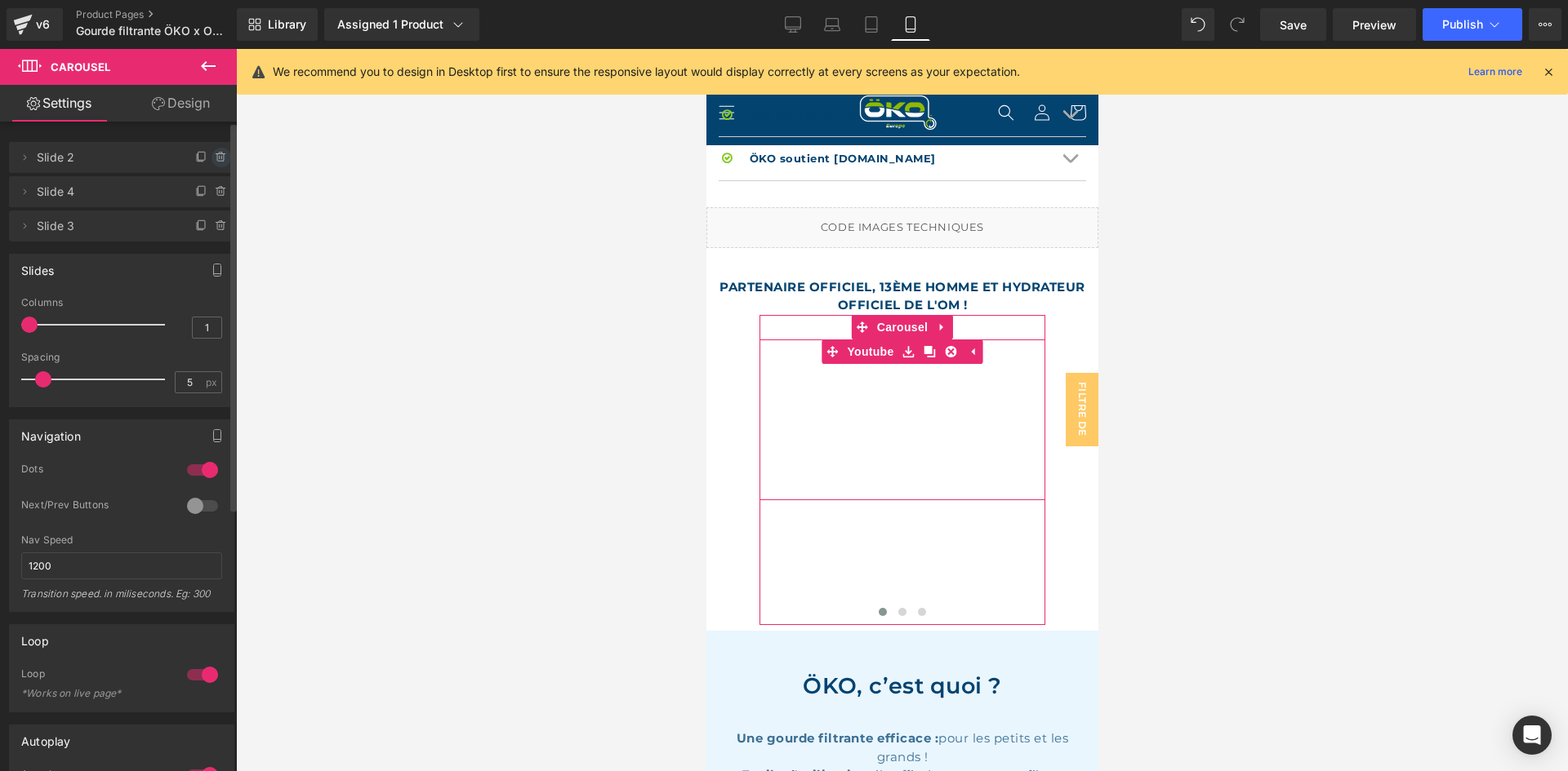
click at [217, 159] on icon at bounding box center [220, 158] width 7 height 7
click at [197, 156] on button "Delete" at bounding box center [203, 158] width 51 height 21
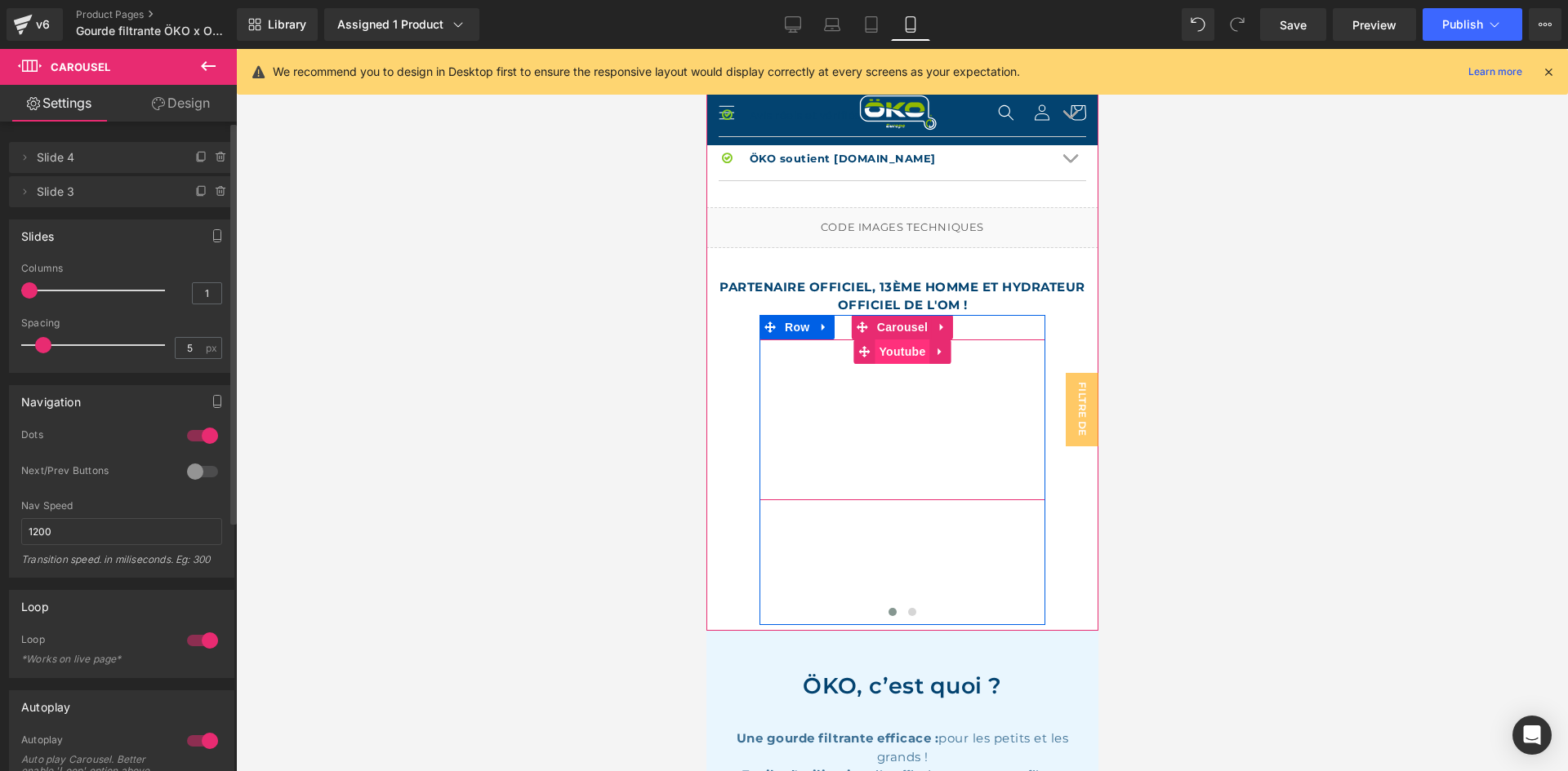
click at [895, 340] on span "Youtube" at bounding box center [901, 352] width 55 height 24
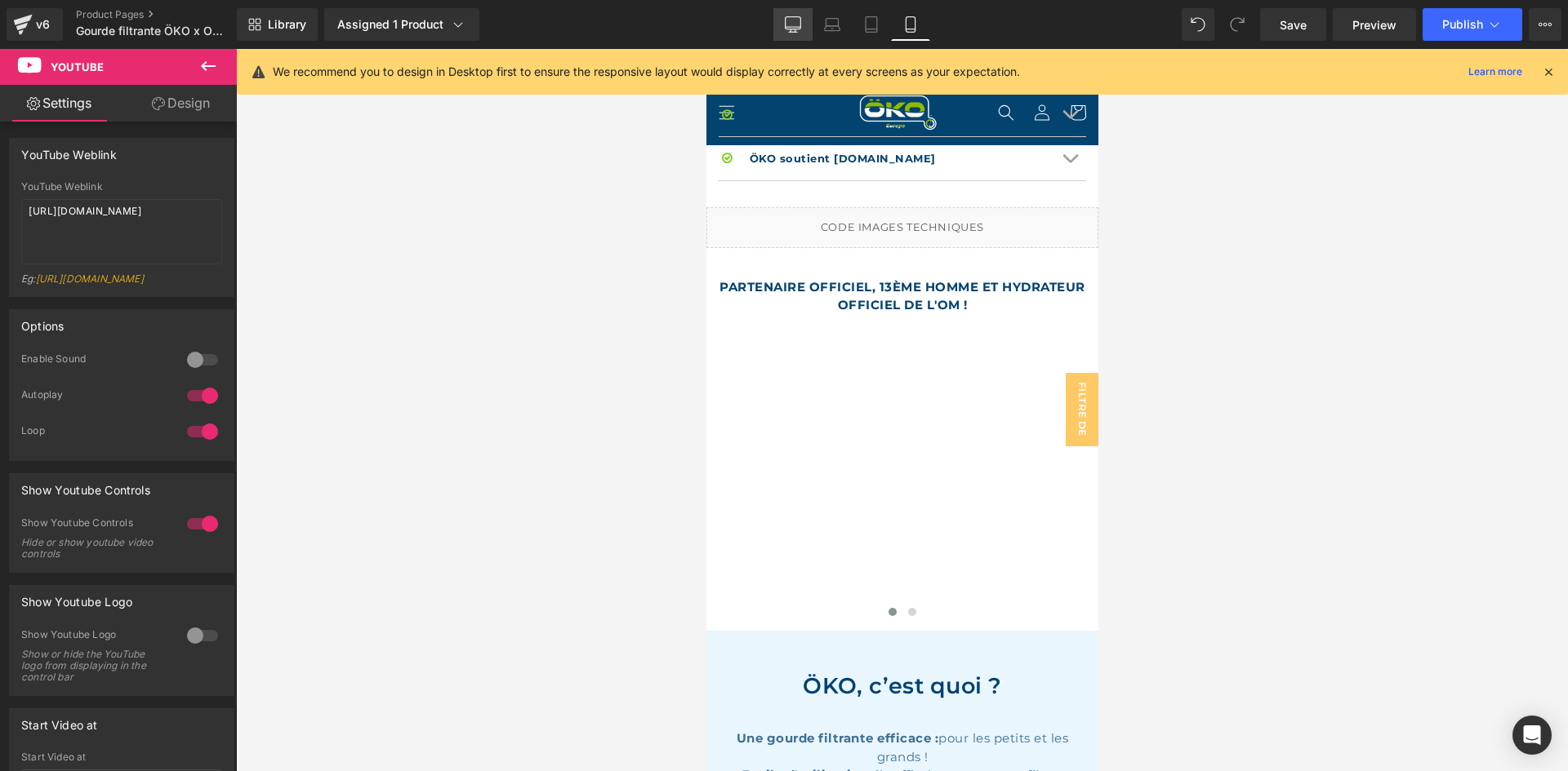
click at [802, 23] on link "Desktop" at bounding box center [793, 24] width 39 height 33
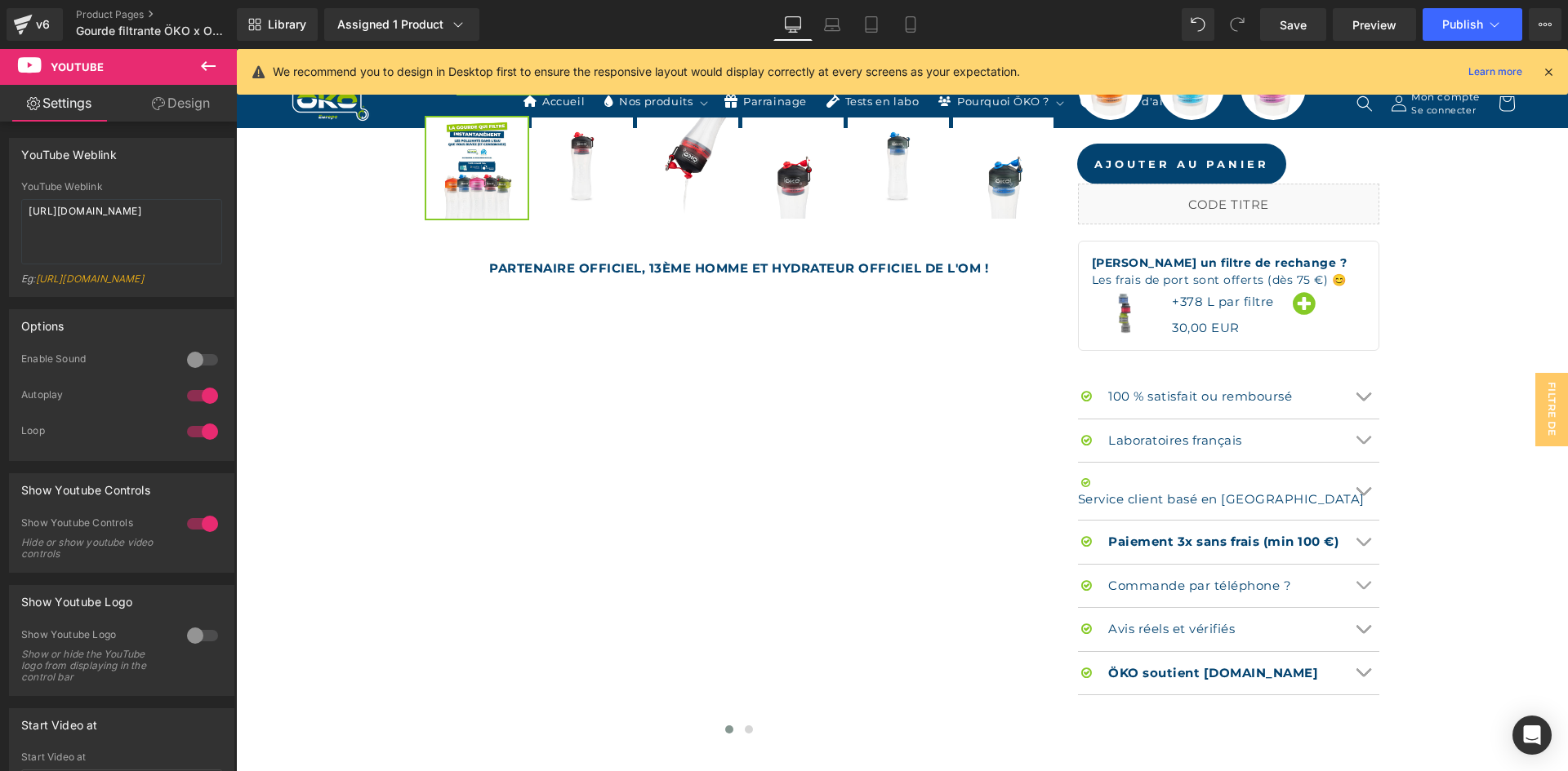
scroll to position [1061, 0]
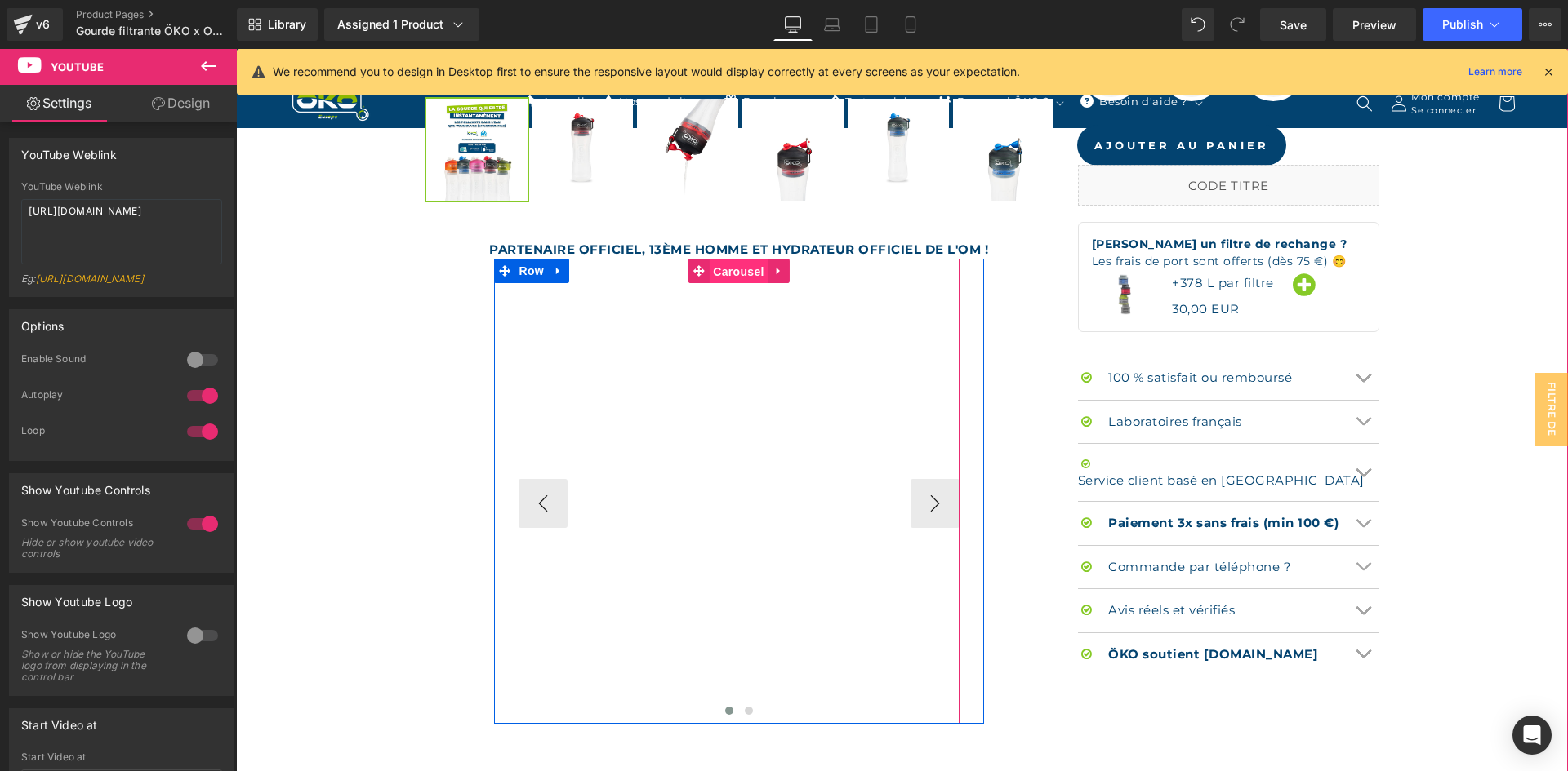
click at [749, 267] on span "Carousel" at bounding box center [738, 272] width 59 height 24
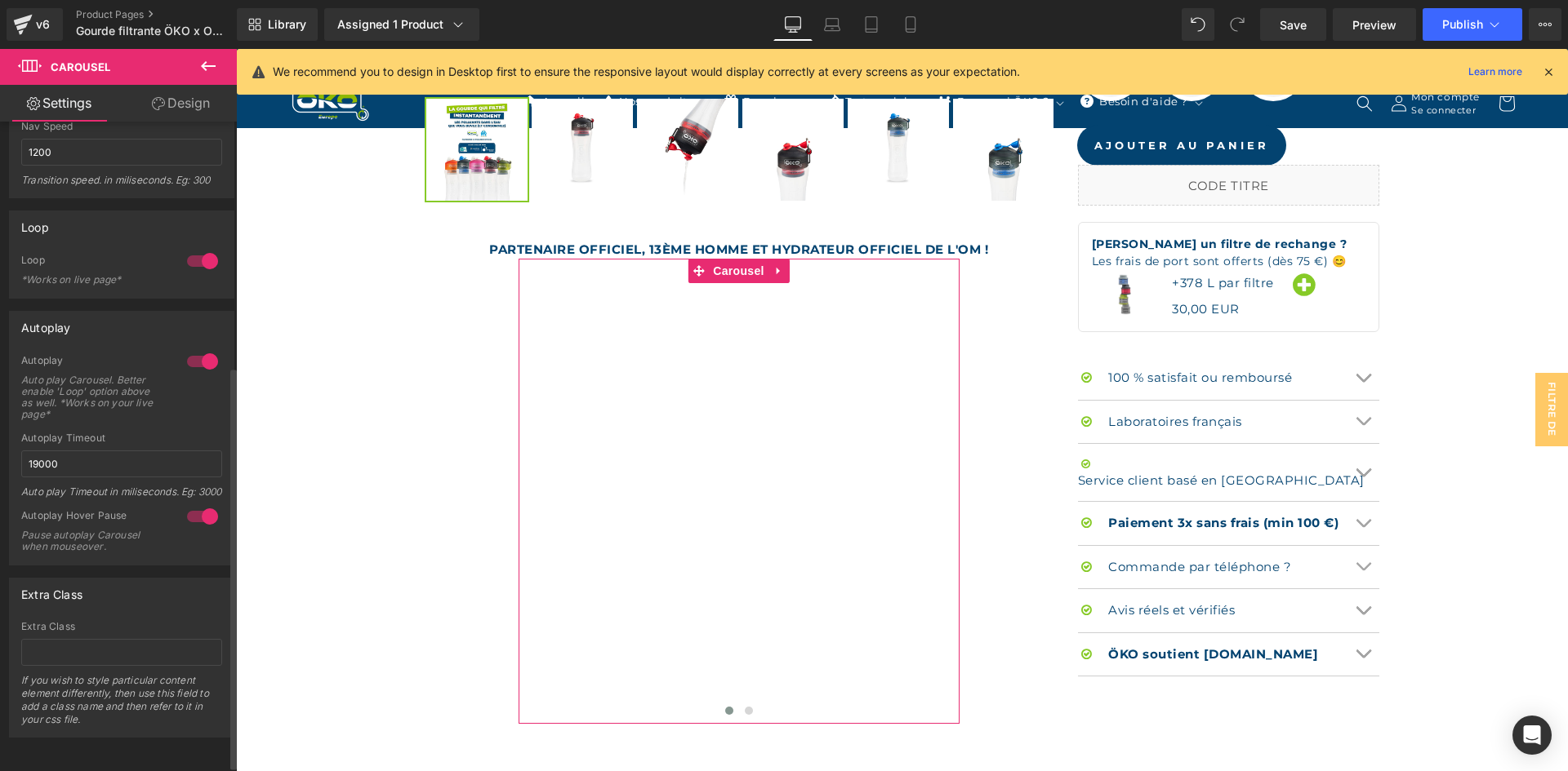
scroll to position [405, 0]
click at [39, 451] on input "19000" at bounding box center [122, 464] width 201 height 27
type input "17000"
click at [100, 405] on div "Autoplay Auto play Carousel. Better enable 'Loop' option above as well. *Works …" at bounding box center [122, 393] width 201 height 78
click at [929, 31] on link "Mobile" at bounding box center [910, 24] width 39 height 33
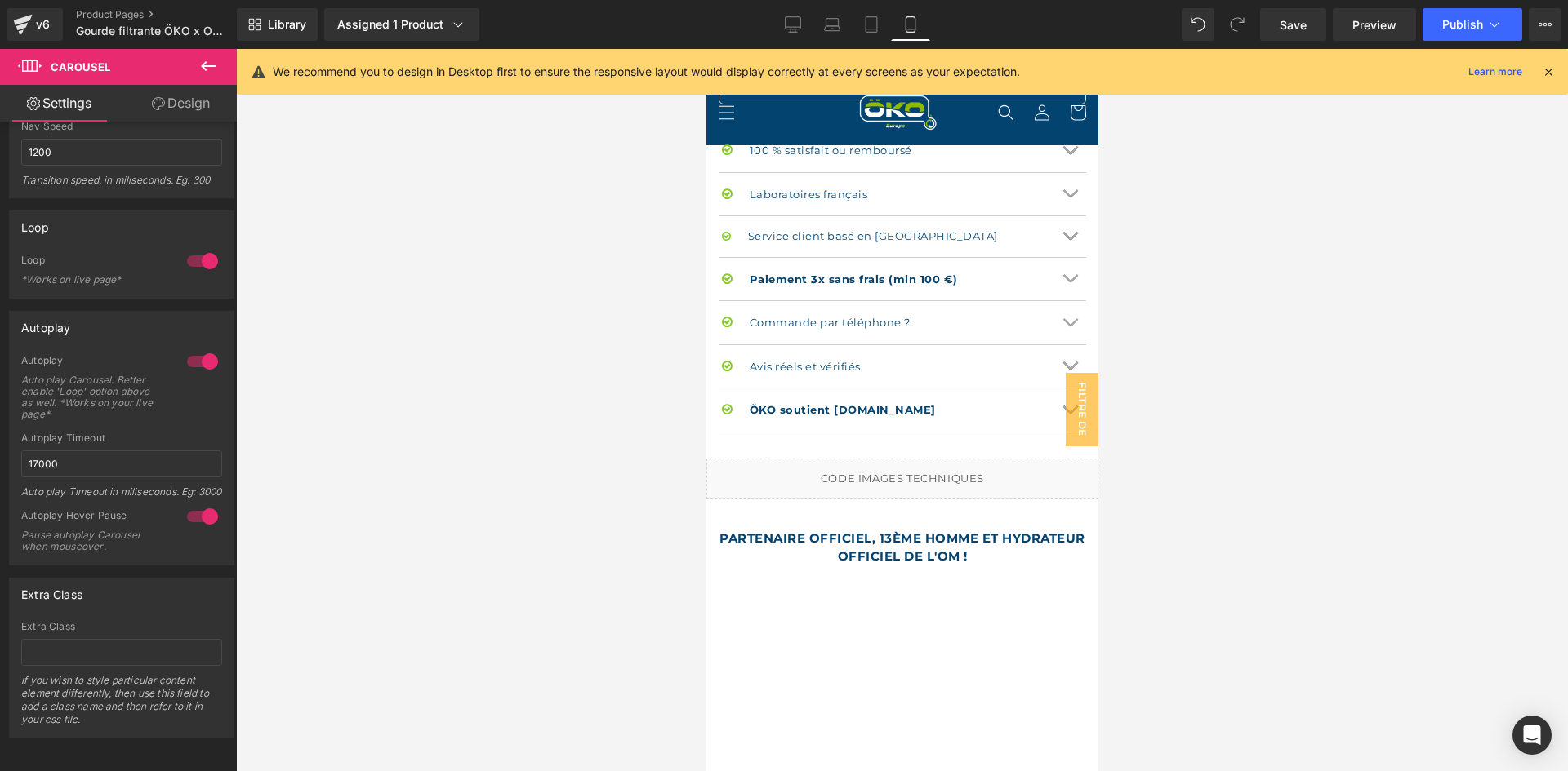
scroll to position [1550, 0]
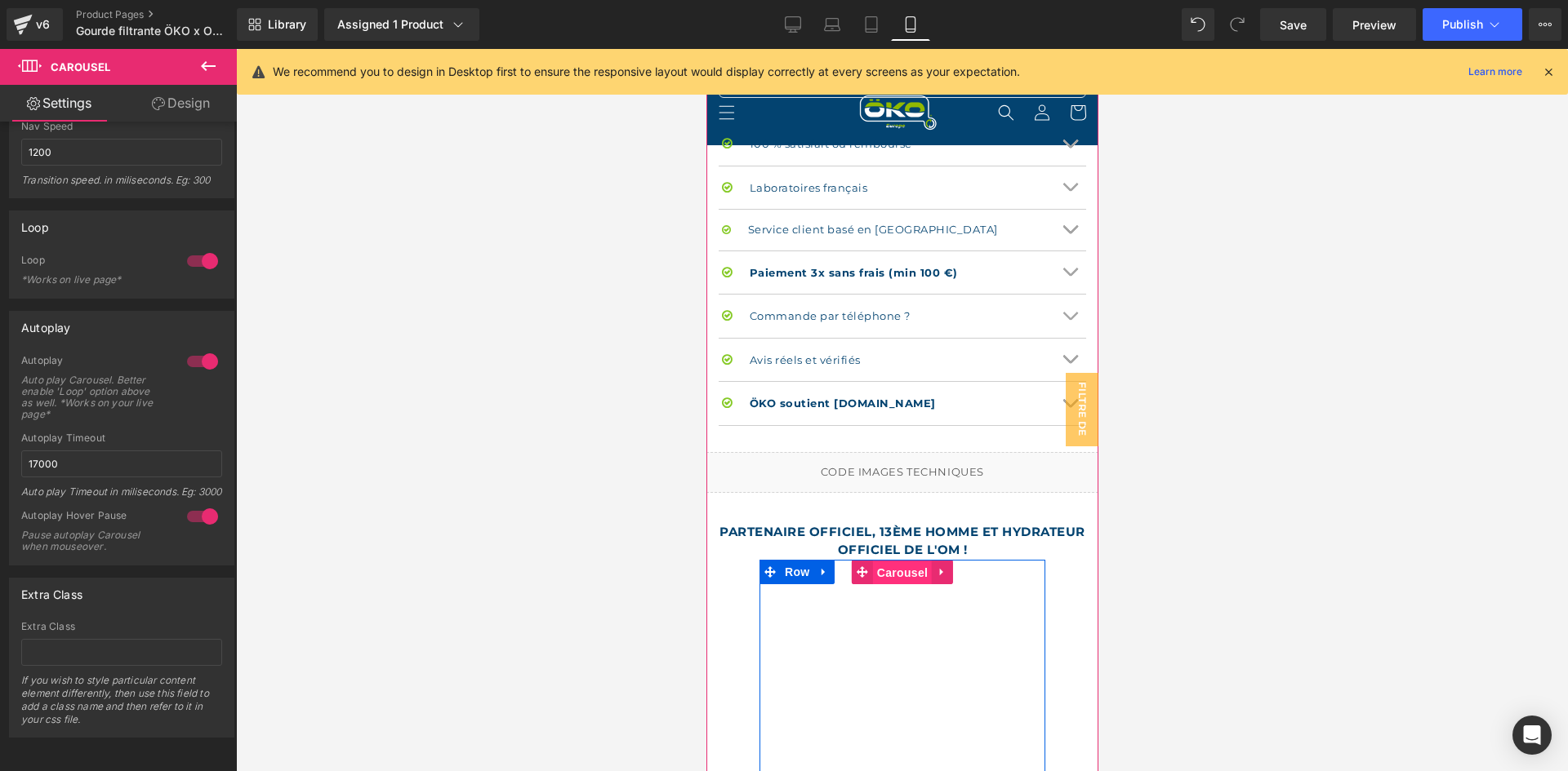
click at [880, 561] on span "Carousel" at bounding box center [901, 573] width 59 height 24
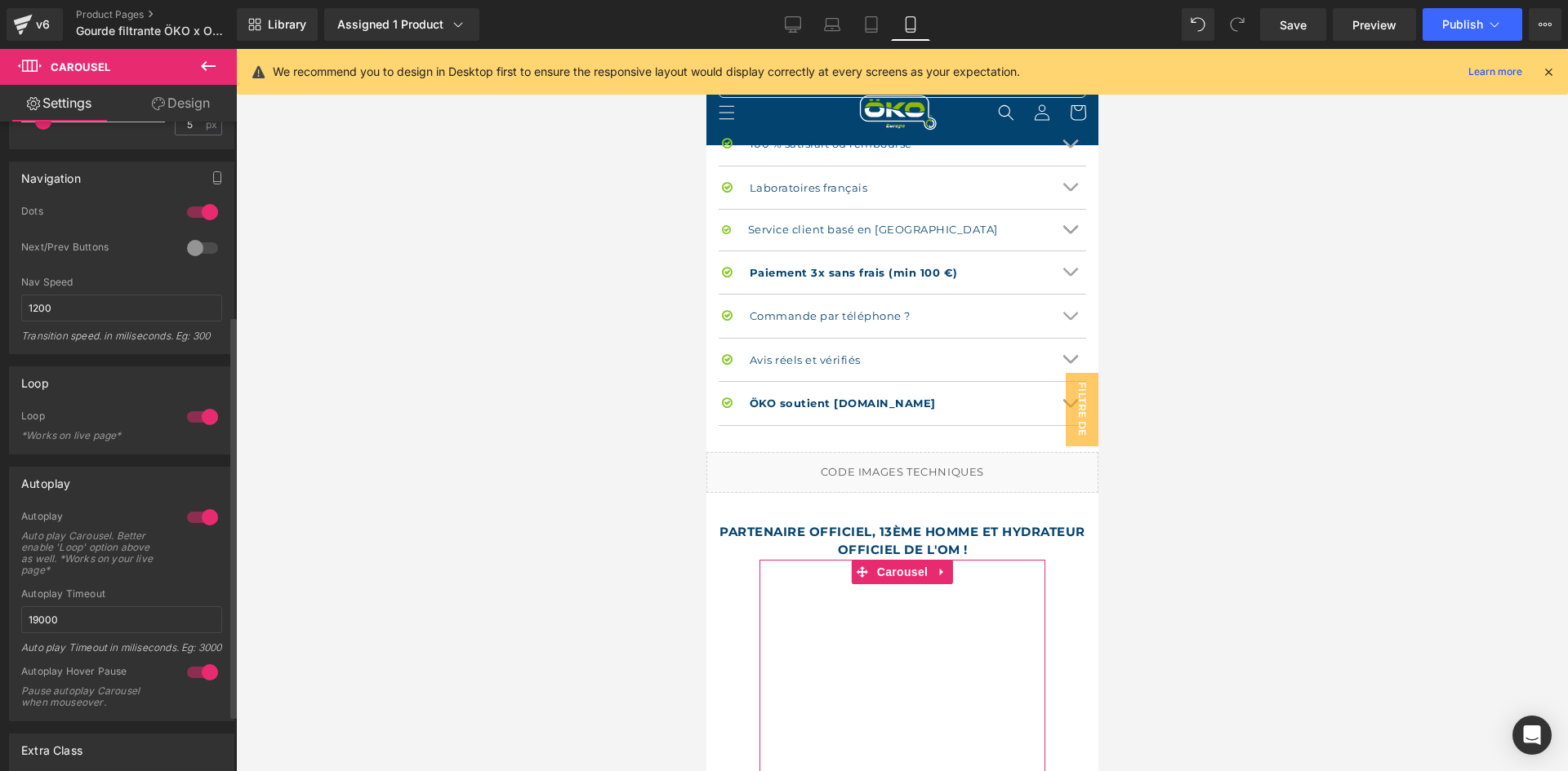
scroll to position [327, 0]
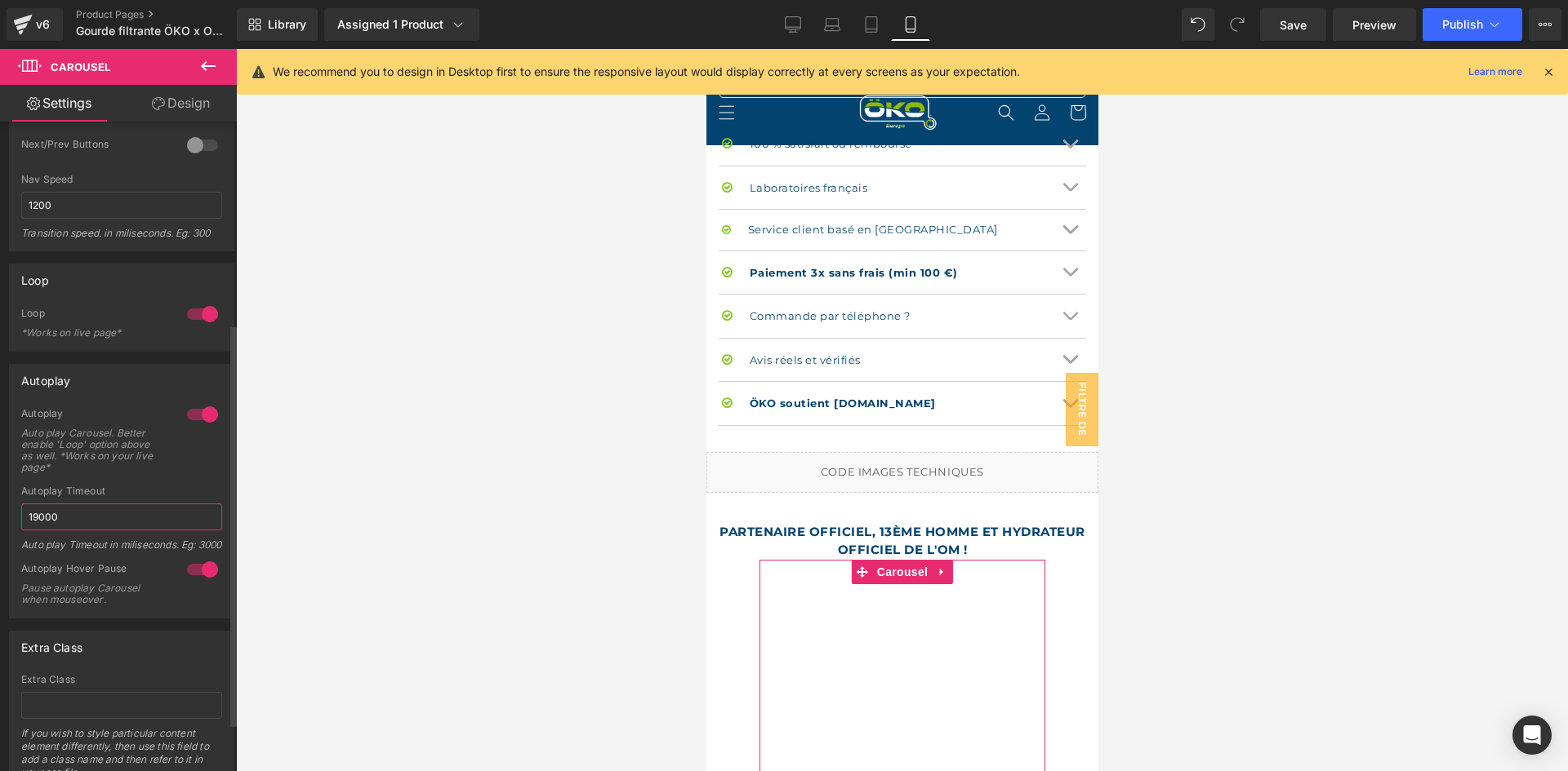
click at [41, 520] on input "19000" at bounding box center [122, 517] width 201 height 27
type input "17000"
click at [87, 478] on div "Autoplay Auto play Carousel. Better enable 'Loop' option above as well. *Works …" at bounding box center [122, 446] width 201 height 78
click at [1450, 29] on span "Publish" at bounding box center [1463, 24] width 41 height 13
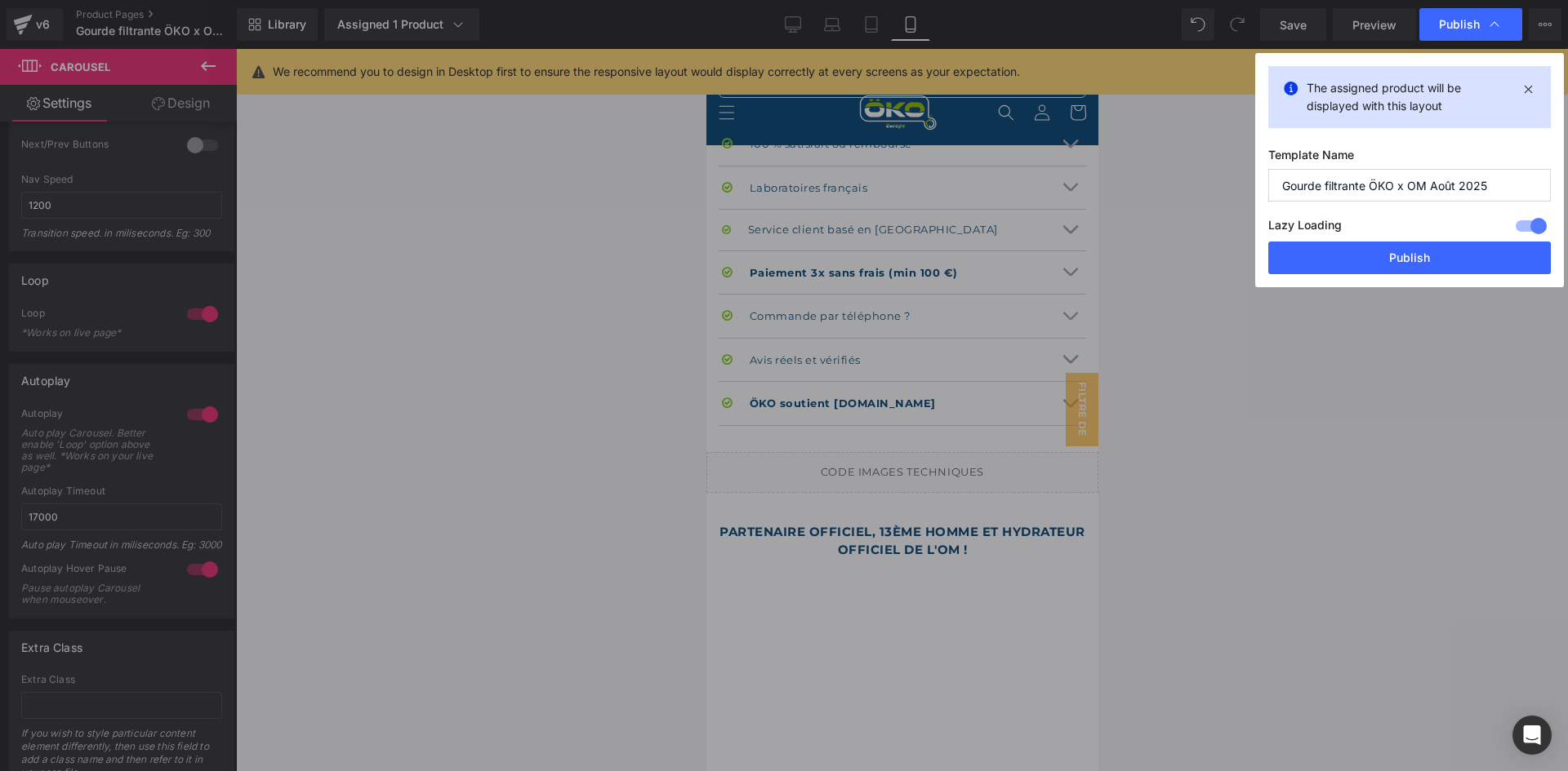
click at [1383, 261] on button "Publish" at bounding box center [1409, 257] width 282 height 33
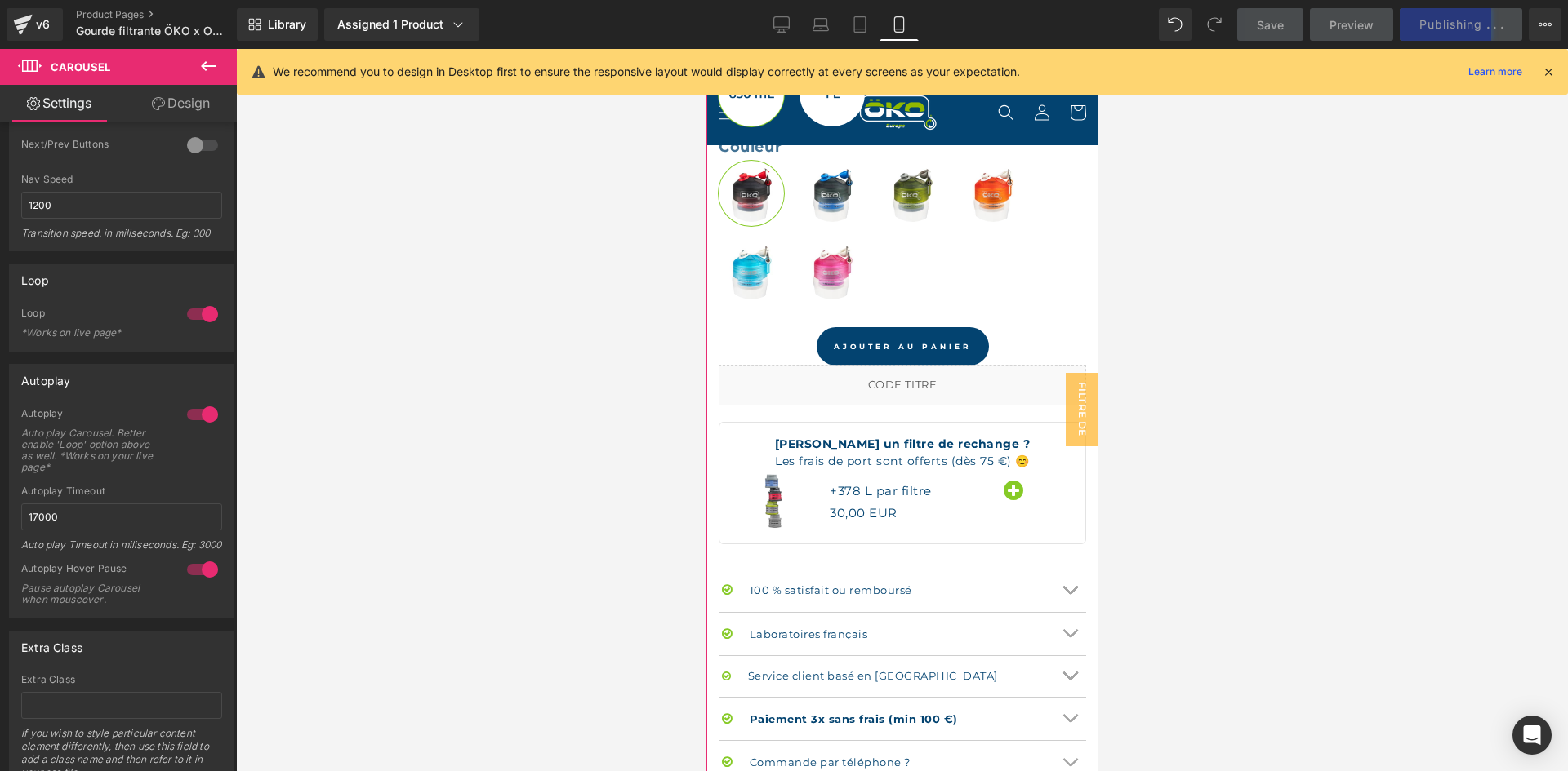
scroll to position [1143, 0]
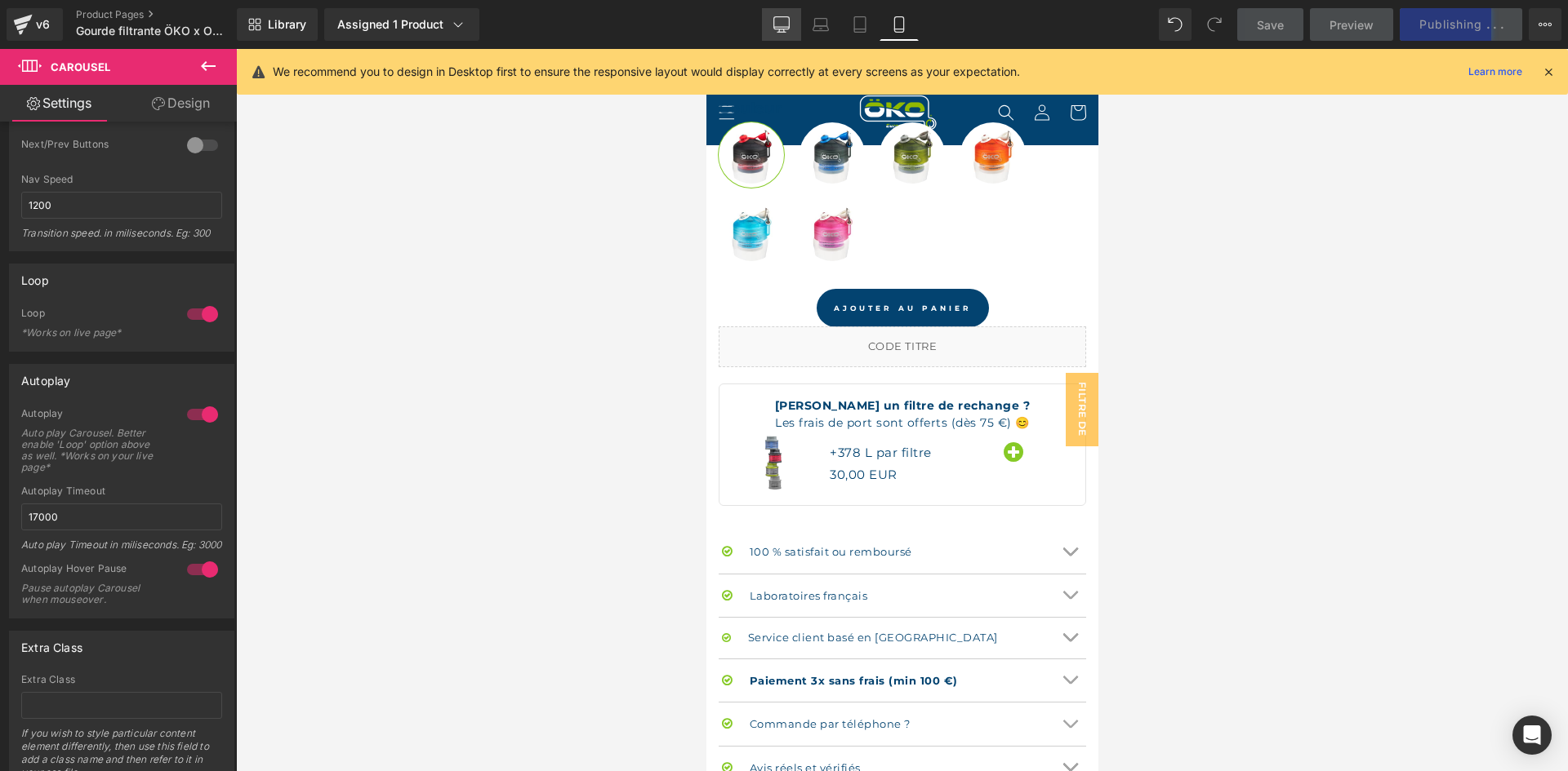
click at [788, 24] on icon at bounding box center [782, 25] width 17 height 17
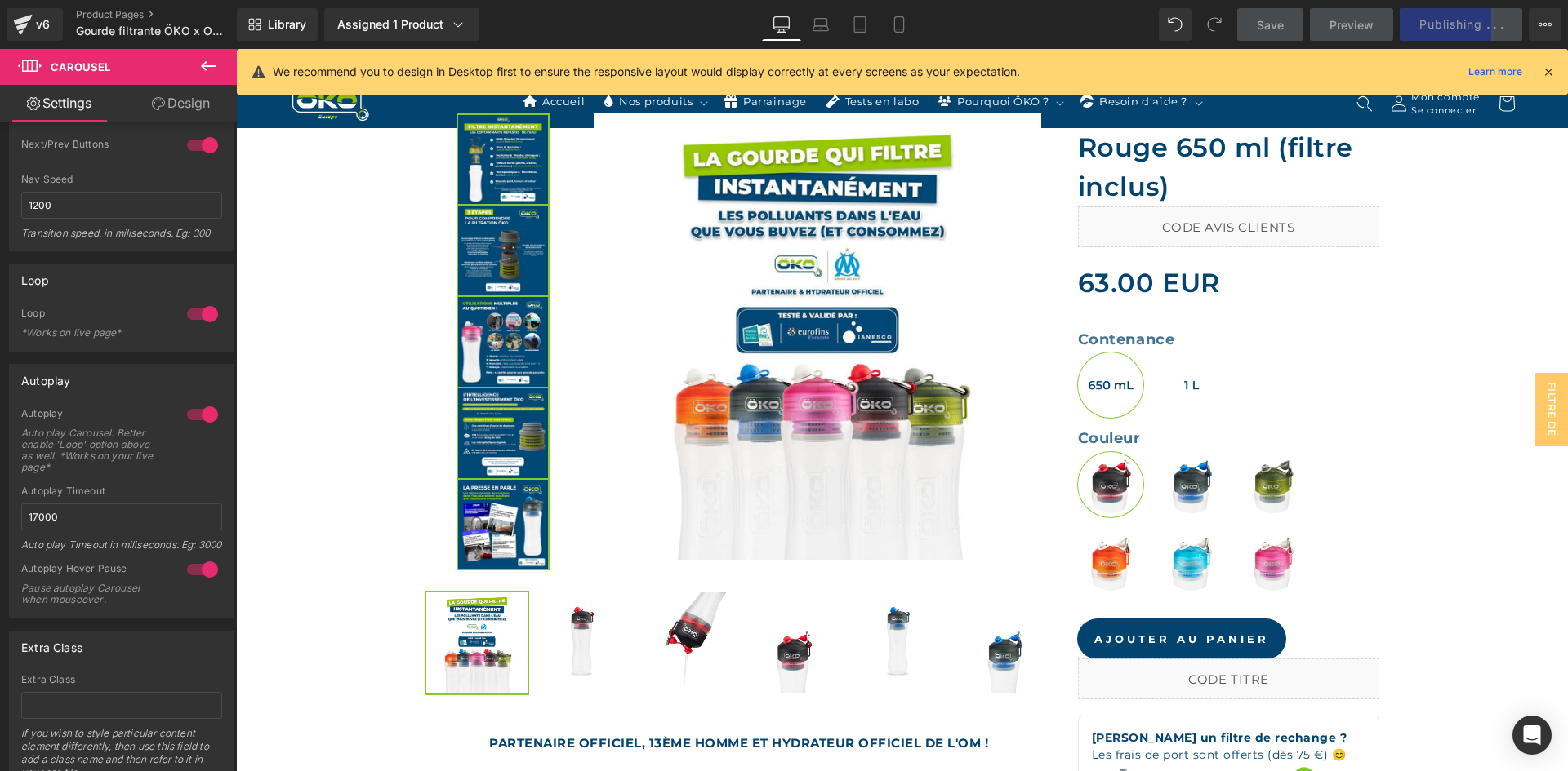
scroll to position [572, 0]
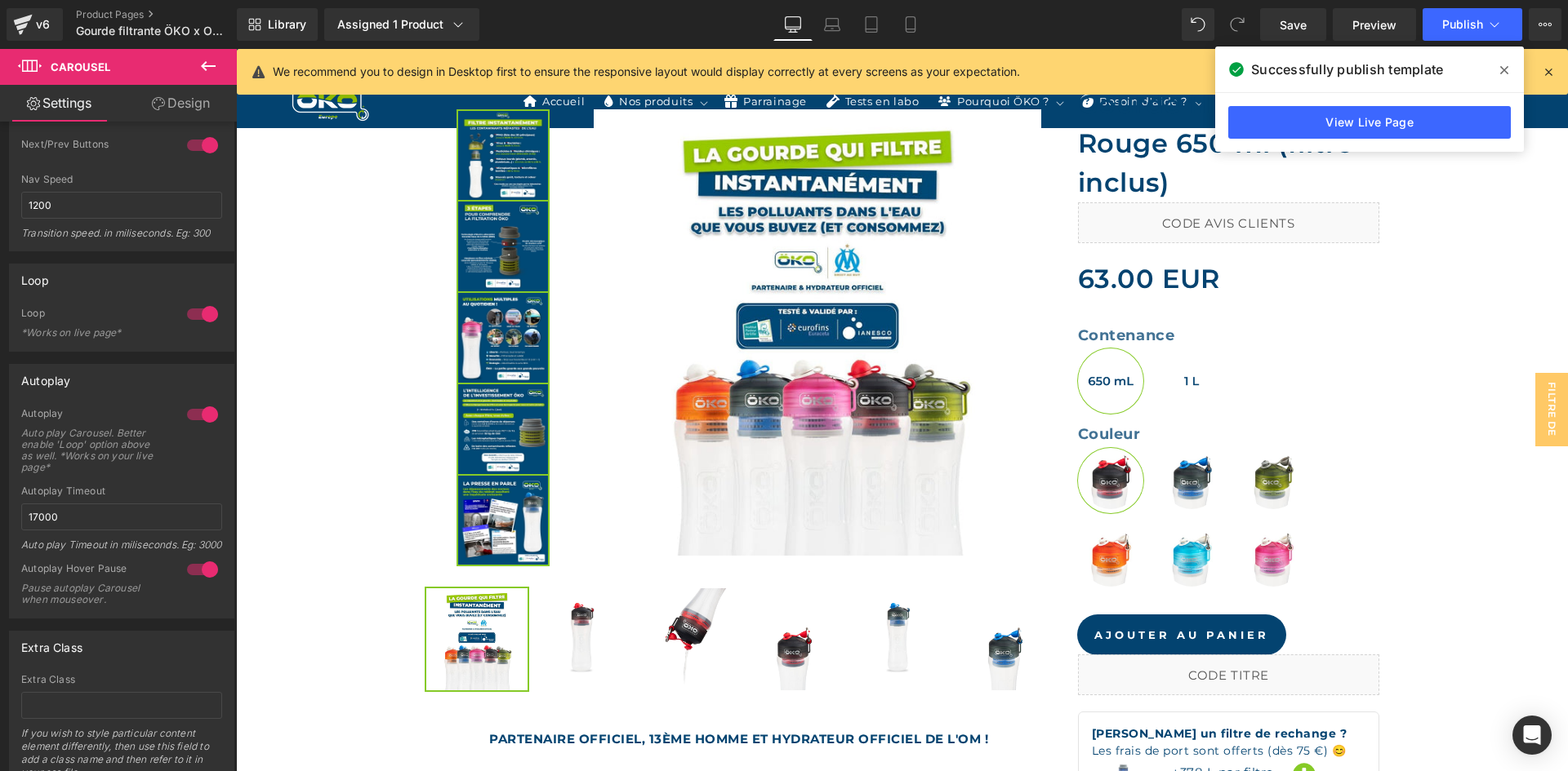
click at [1552, 67] on icon at bounding box center [1548, 72] width 15 height 15
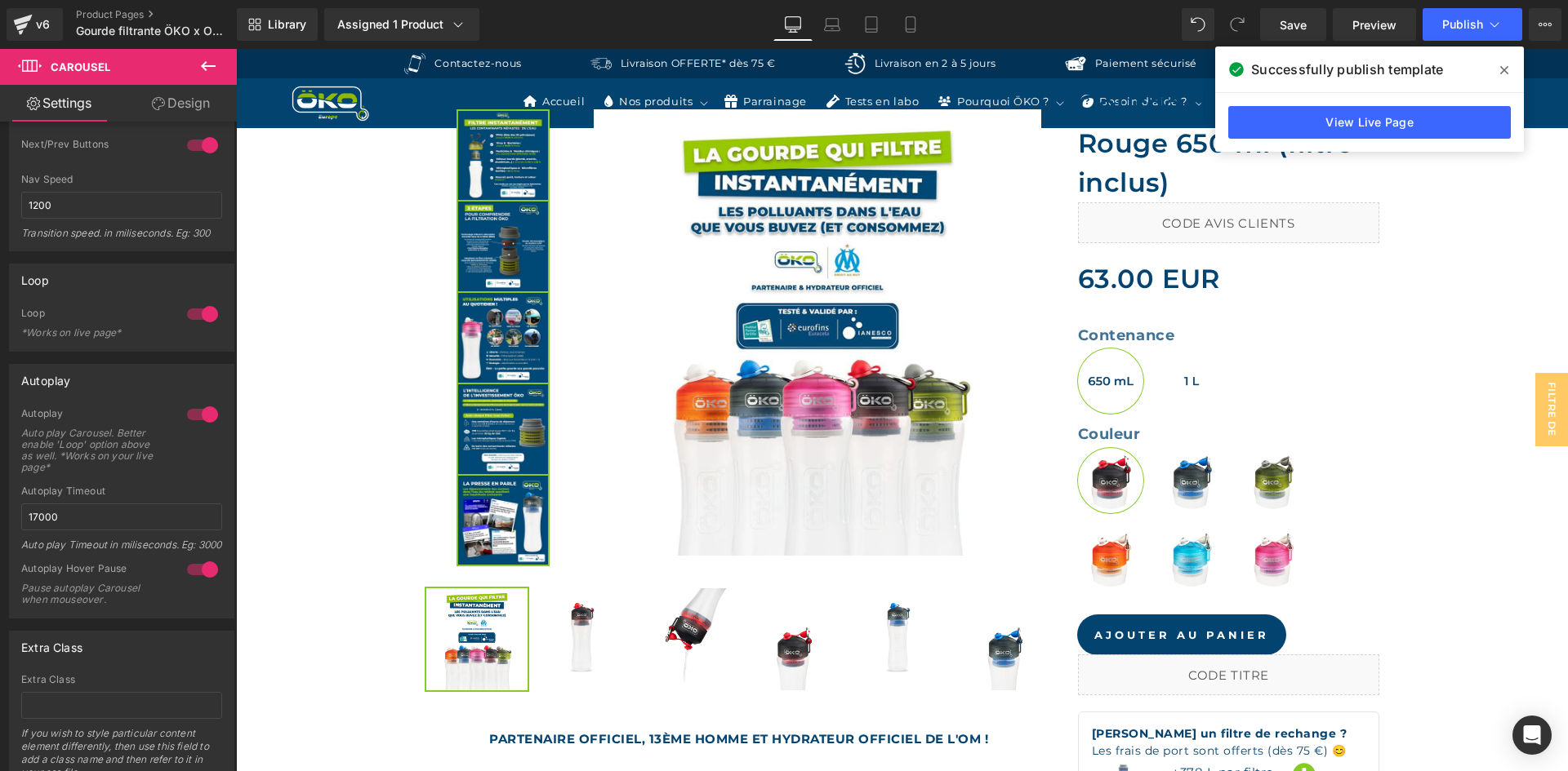
click at [1509, 58] on span at bounding box center [1505, 70] width 26 height 26
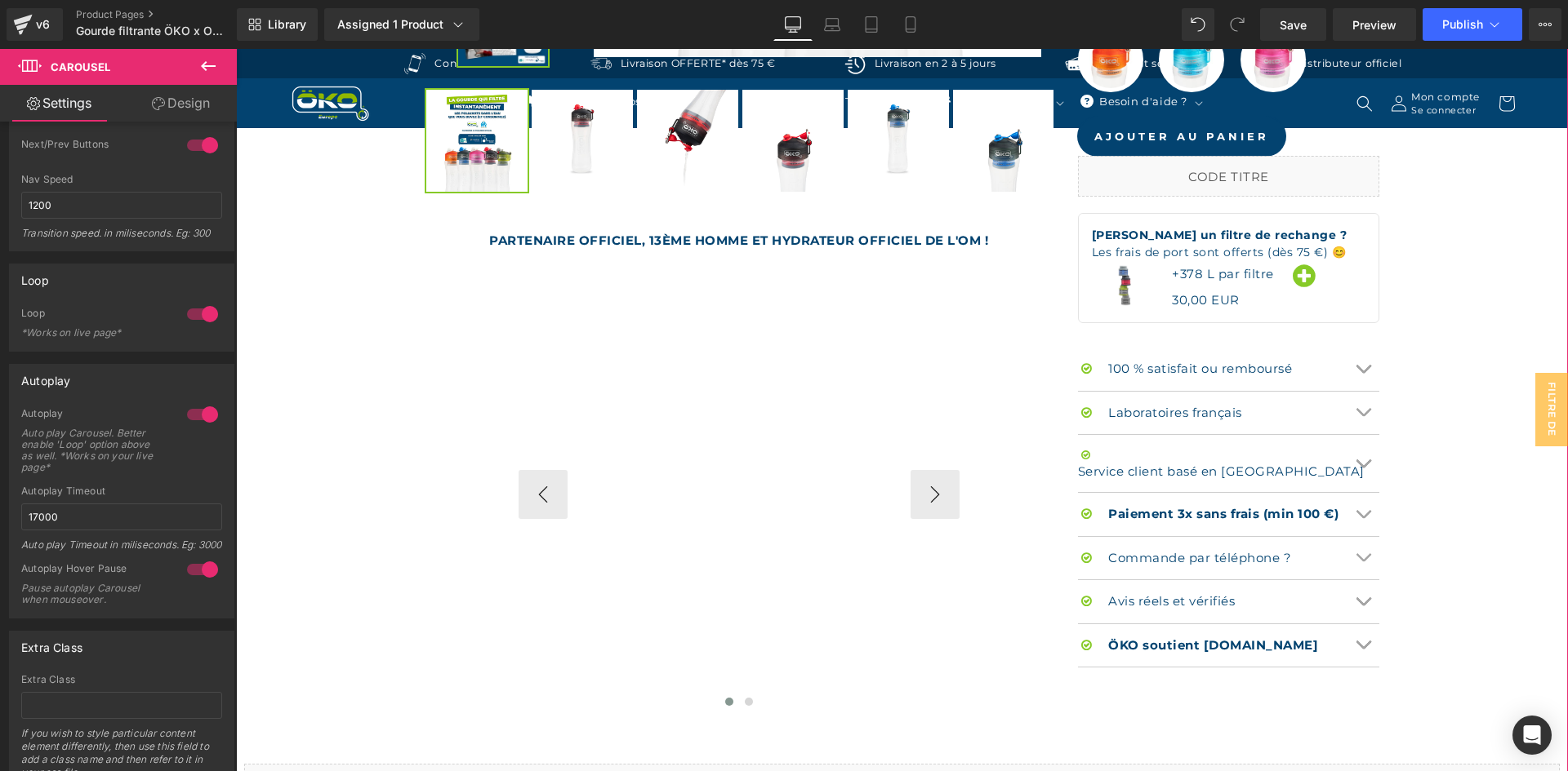
scroll to position [1143, 0]
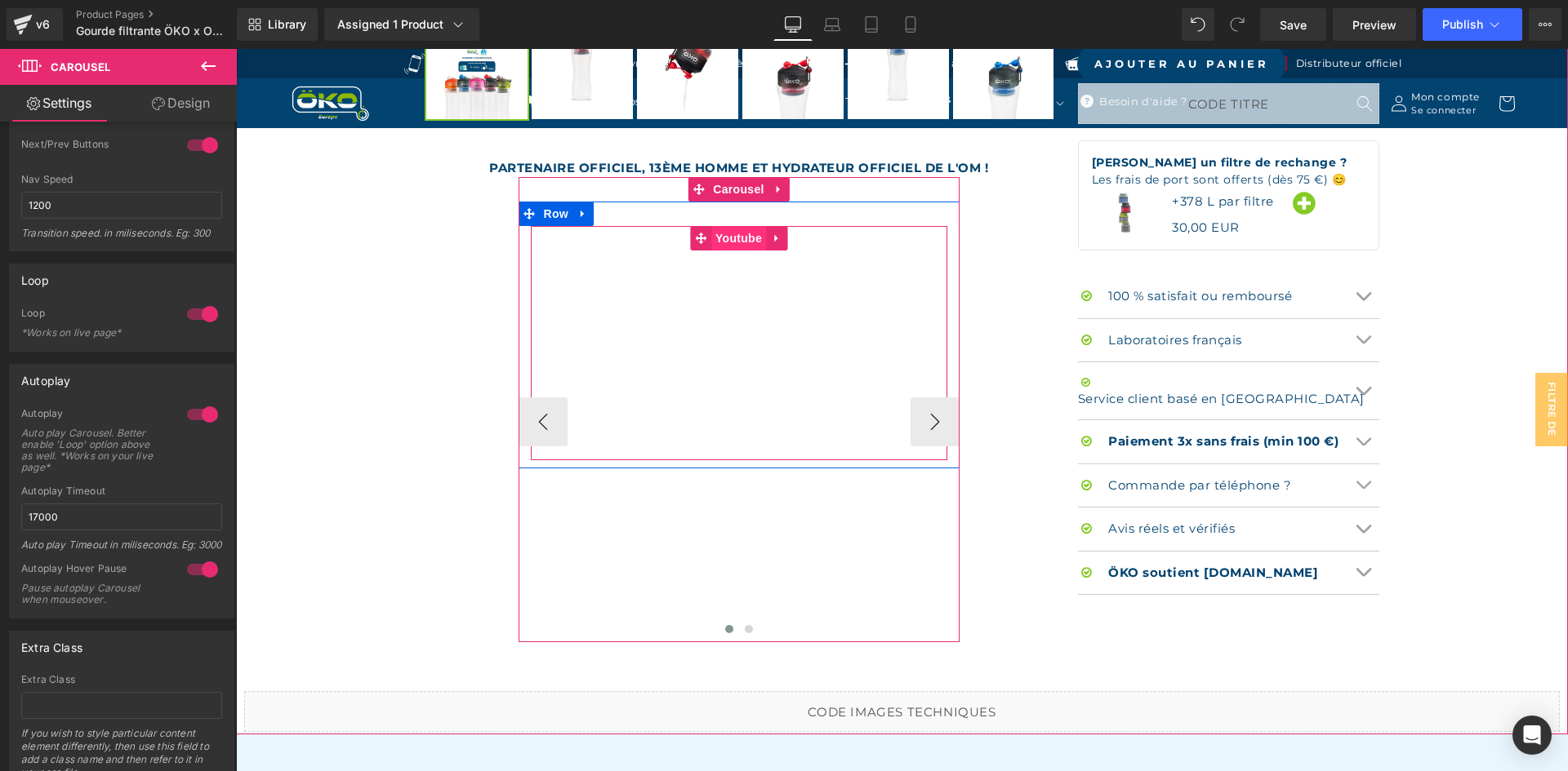
click at [719, 238] on span "Youtube" at bounding box center [738, 238] width 55 height 24
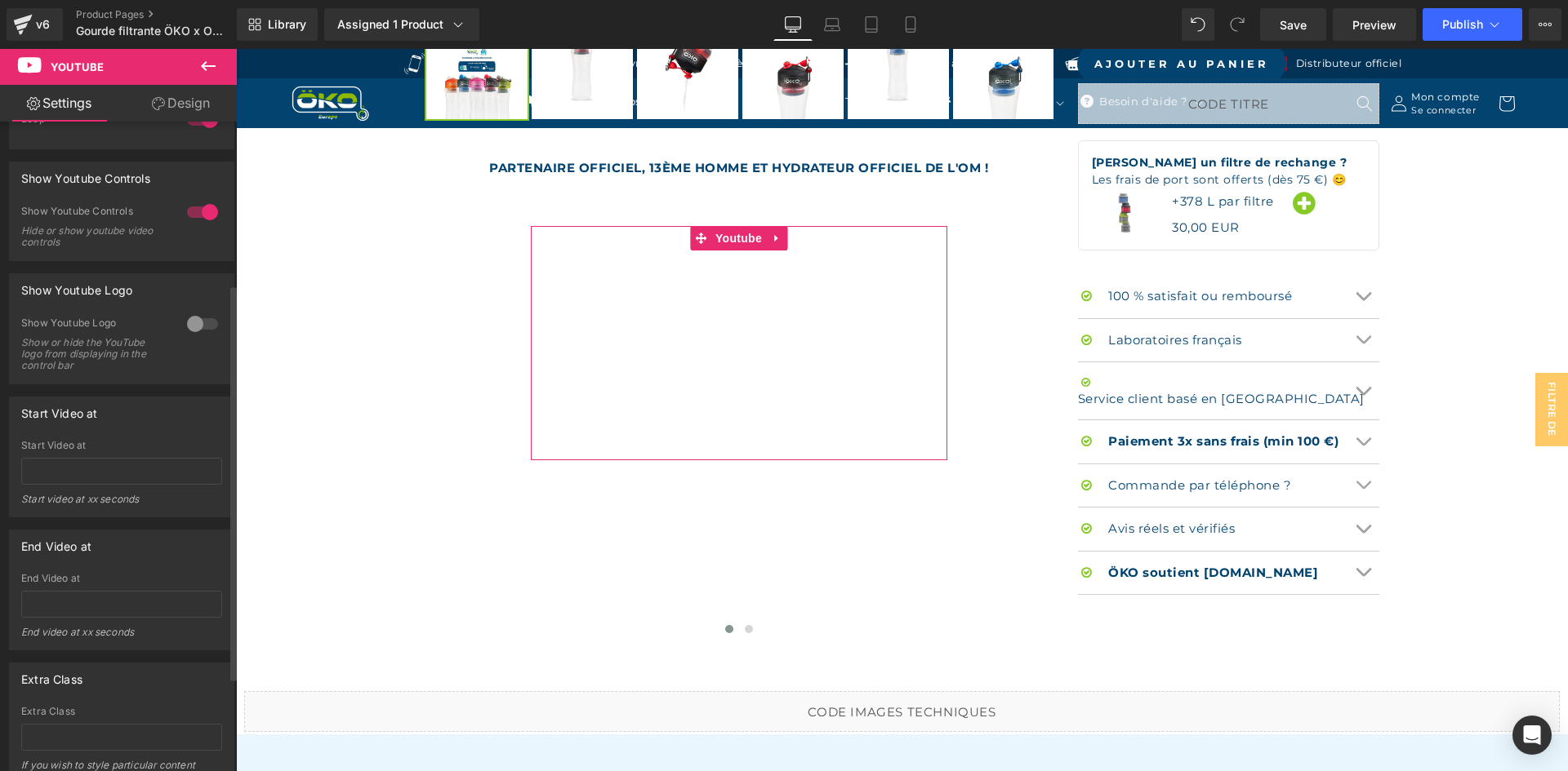
scroll to position [422, 0]
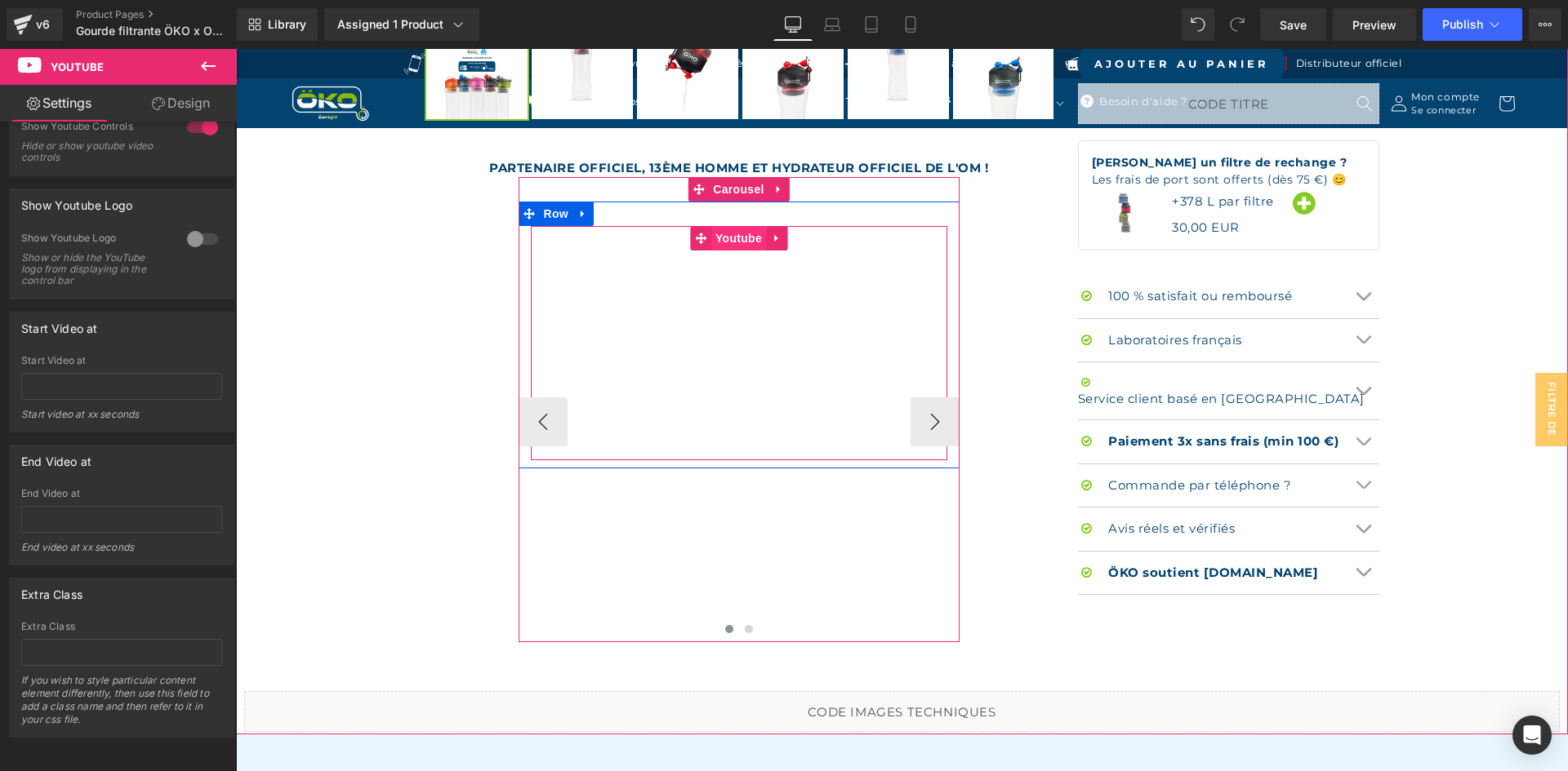
click at [727, 242] on span "Youtube" at bounding box center [738, 238] width 55 height 24
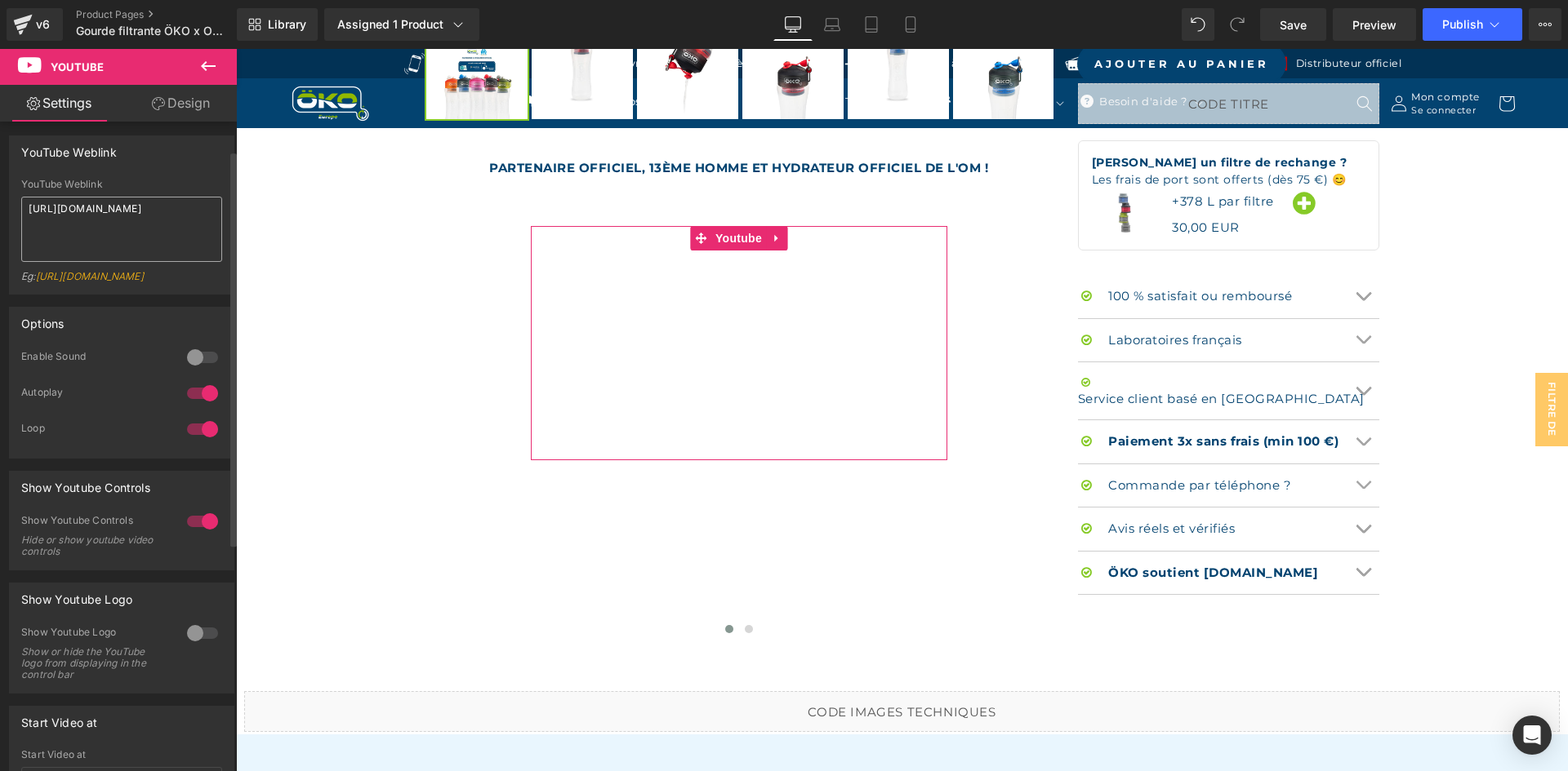
scroll to position [0, 0]
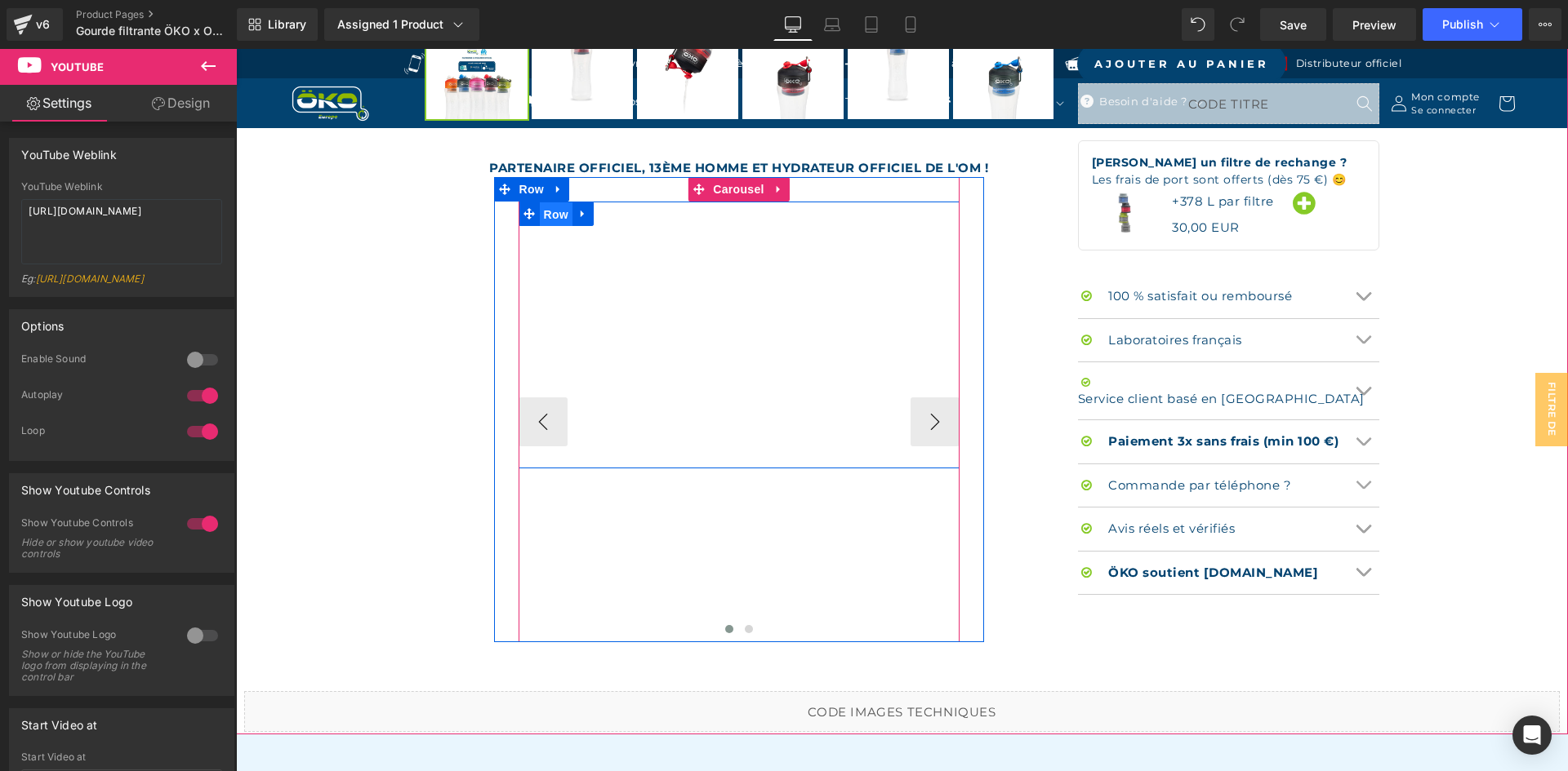
click at [539, 219] on span "Row" at bounding box center [555, 214] width 33 height 24
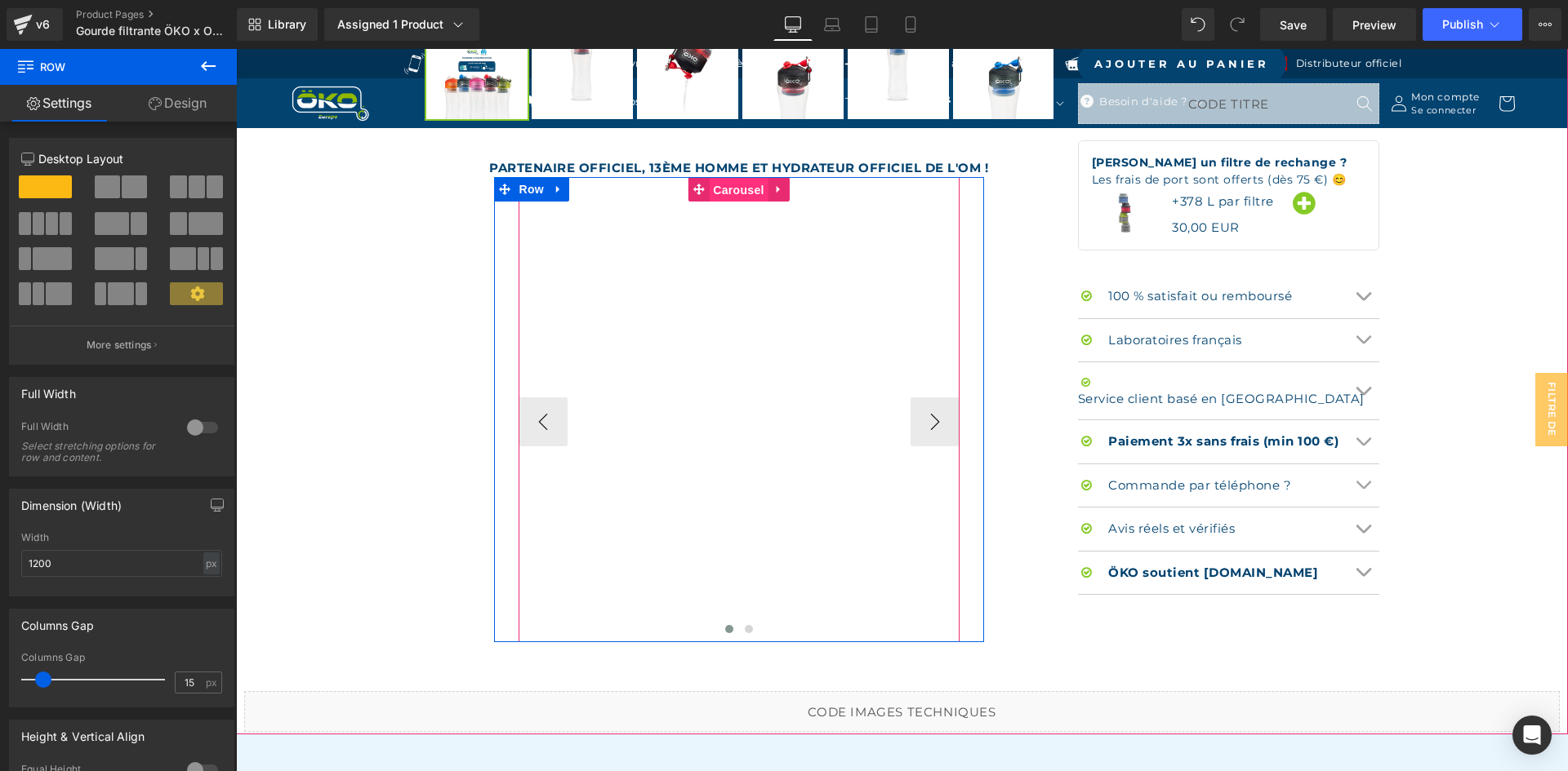
click at [711, 193] on span "Carousel" at bounding box center [738, 190] width 59 height 24
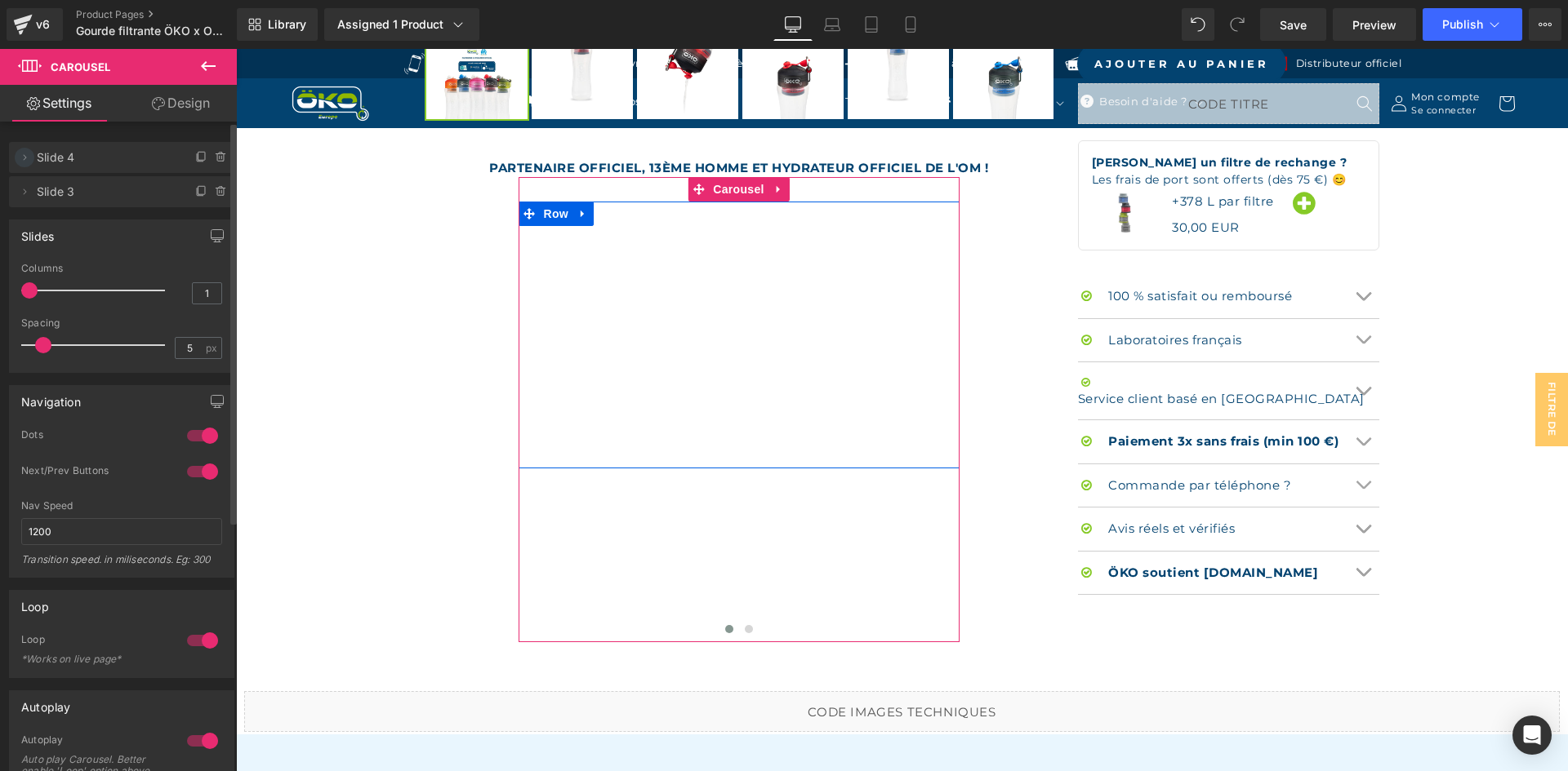
click at [26, 159] on icon at bounding box center [24, 157] width 13 height 13
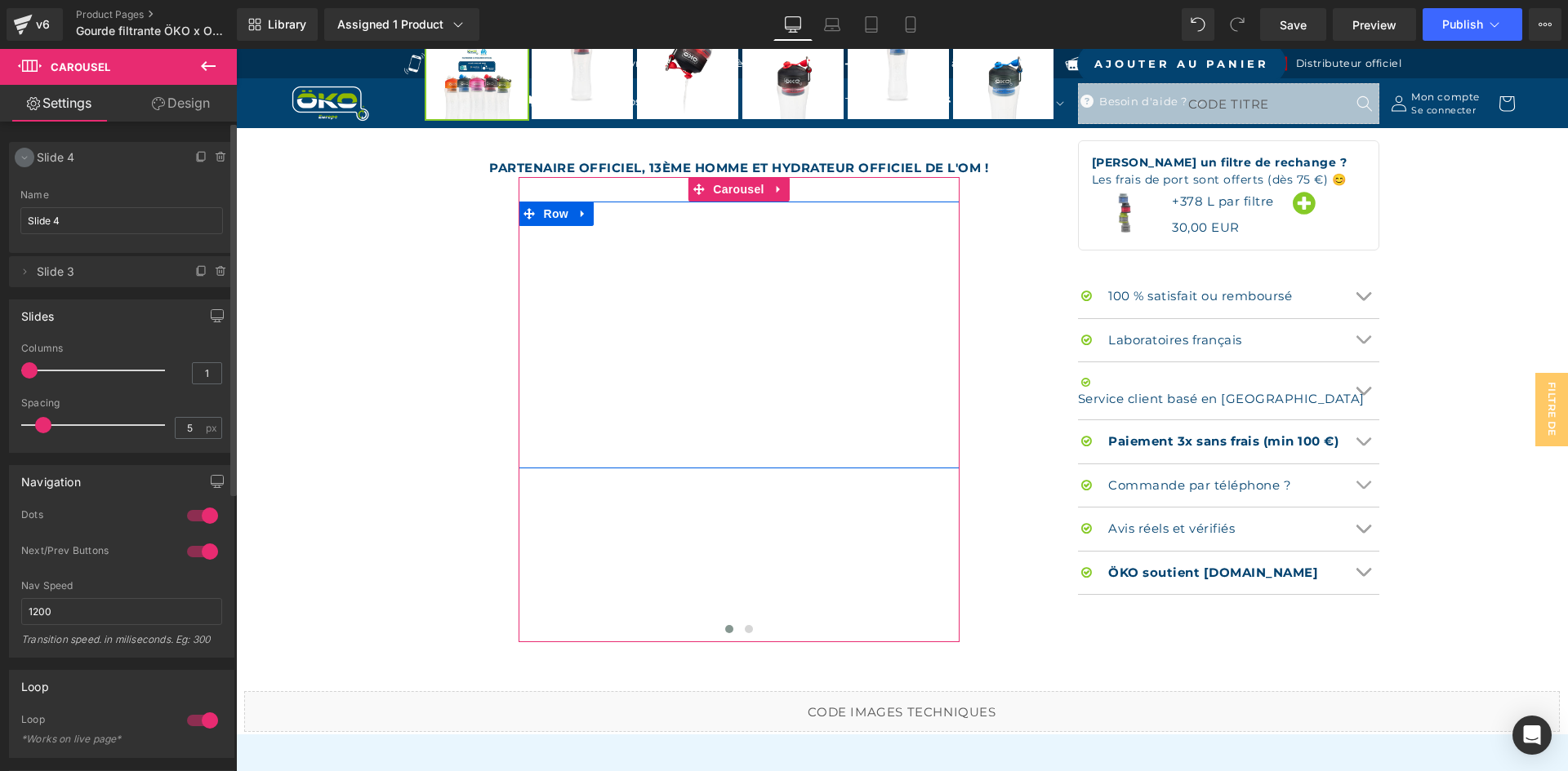
click at [26, 159] on icon at bounding box center [24, 157] width 13 height 13
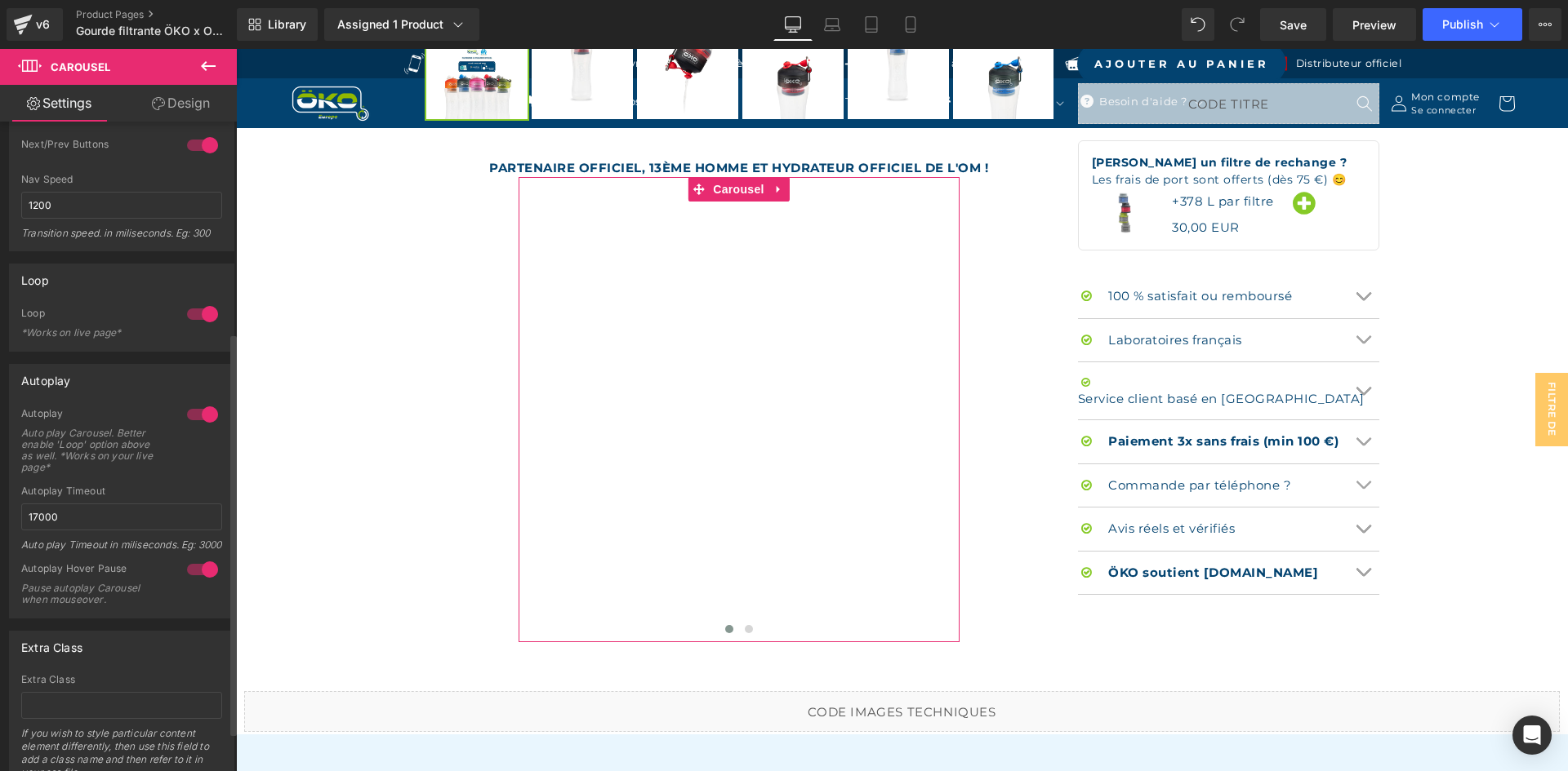
scroll to position [405, 0]
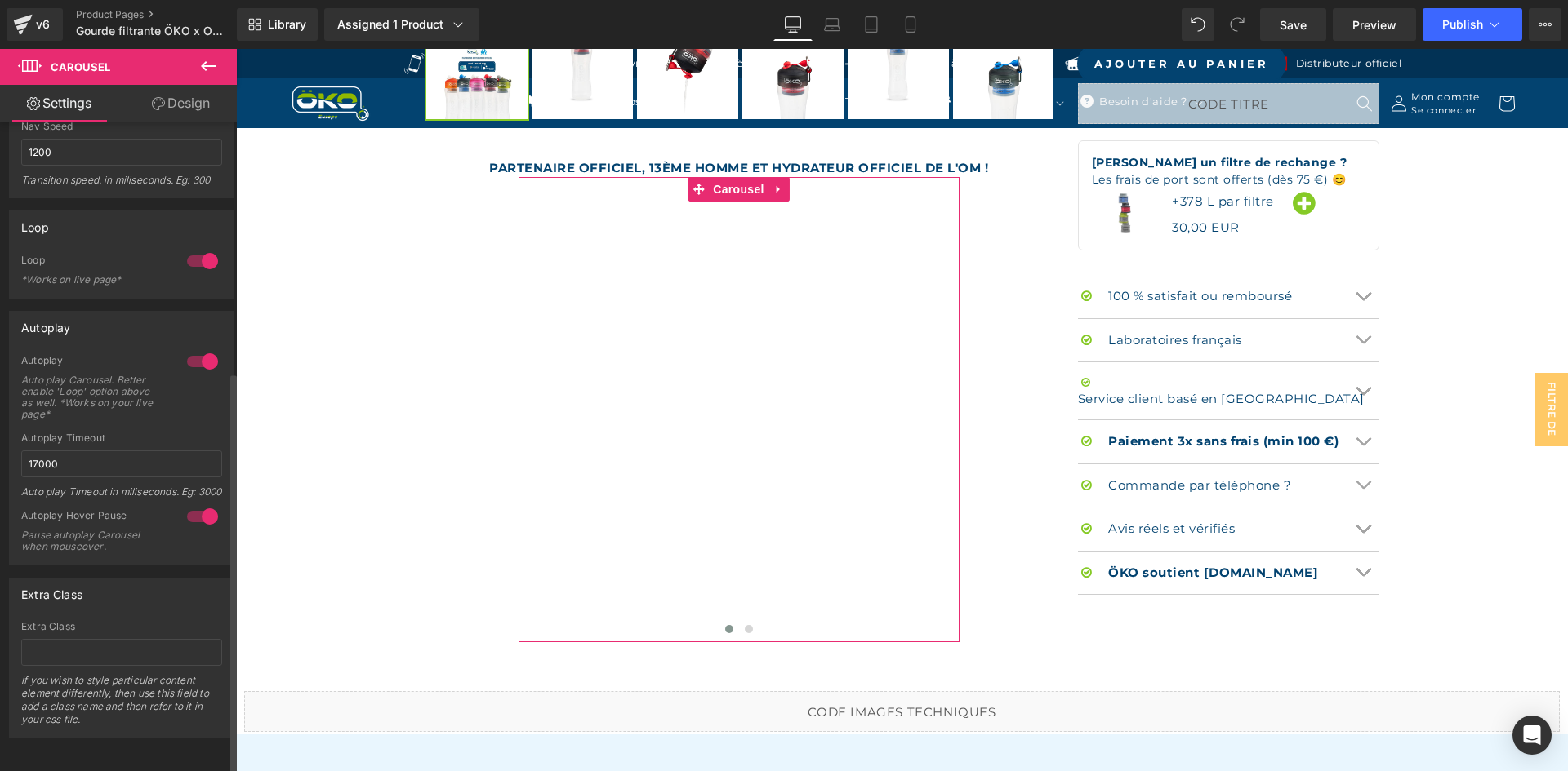
click at [184, 348] on div at bounding box center [202, 361] width 39 height 26
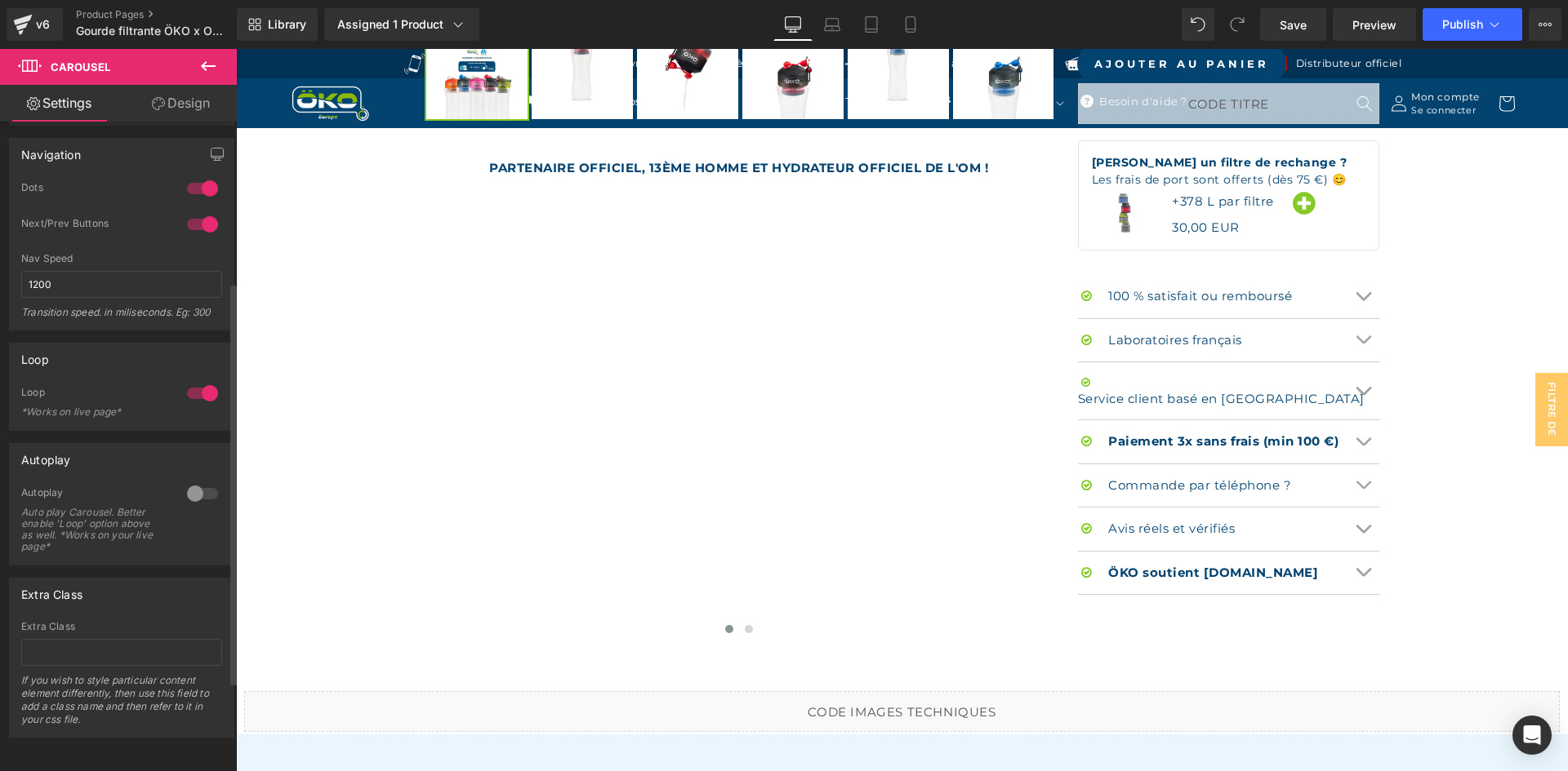
scroll to position [260, 0]
click at [190, 380] on div at bounding box center [202, 393] width 39 height 26
click at [1431, 29] on button "Publish" at bounding box center [1472, 24] width 100 height 33
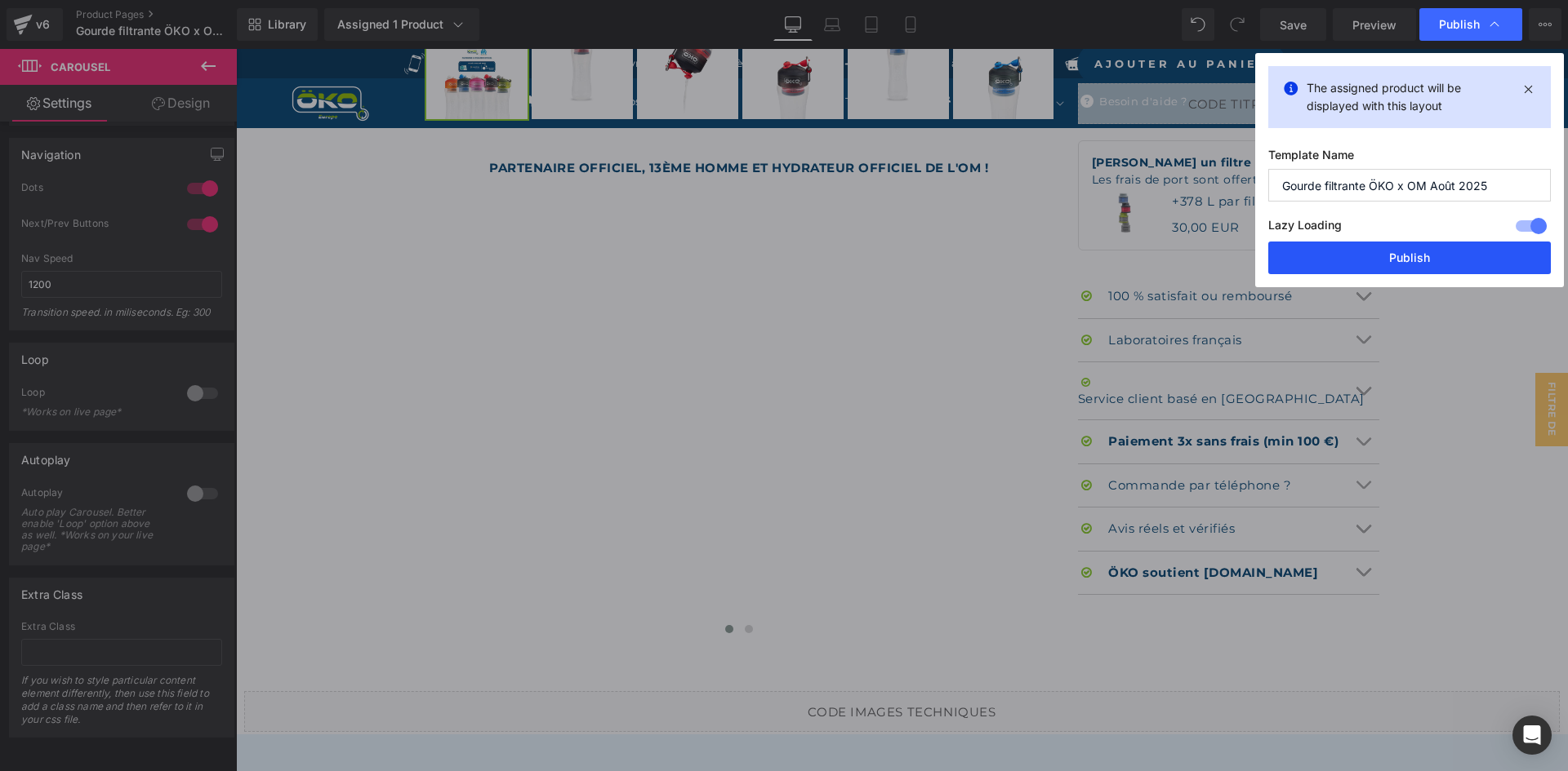
click at [1339, 254] on button "Publish" at bounding box center [1409, 257] width 282 height 33
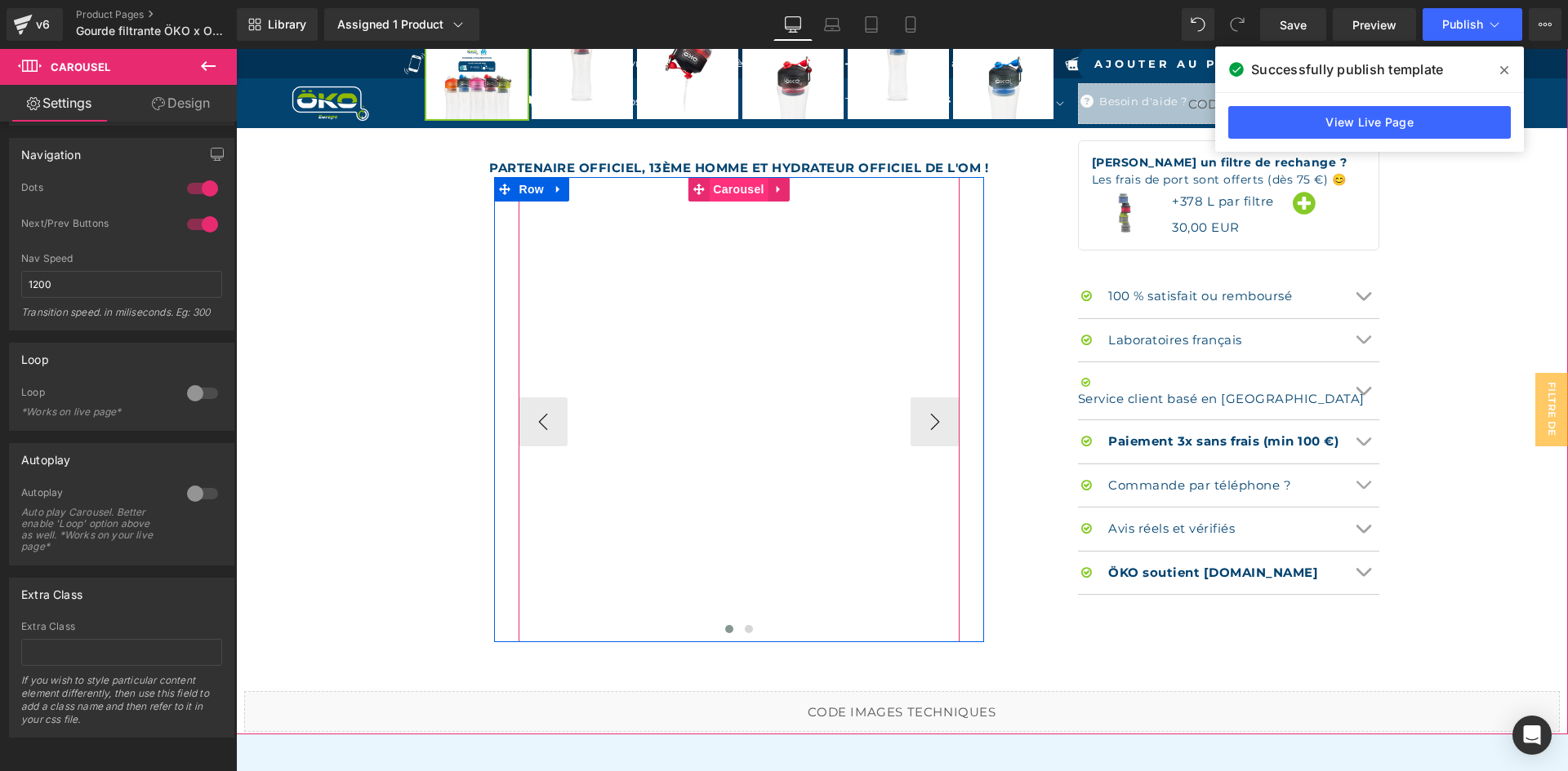
click at [724, 189] on span "Carousel" at bounding box center [738, 189] width 59 height 24
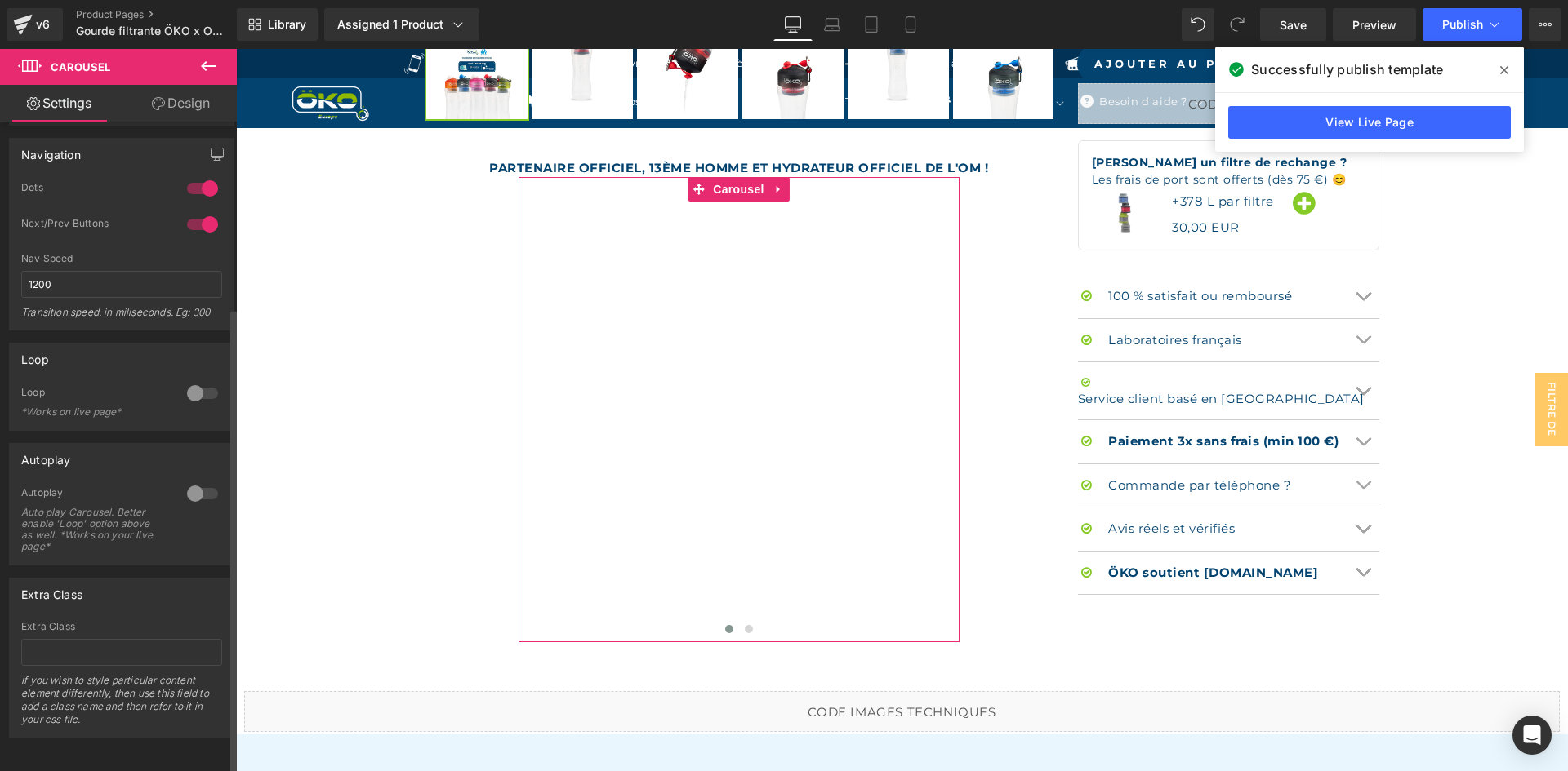
click at [194, 382] on div at bounding box center [202, 393] width 39 height 26
click at [211, 483] on div at bounding box center [202, 494] width 39 height 26
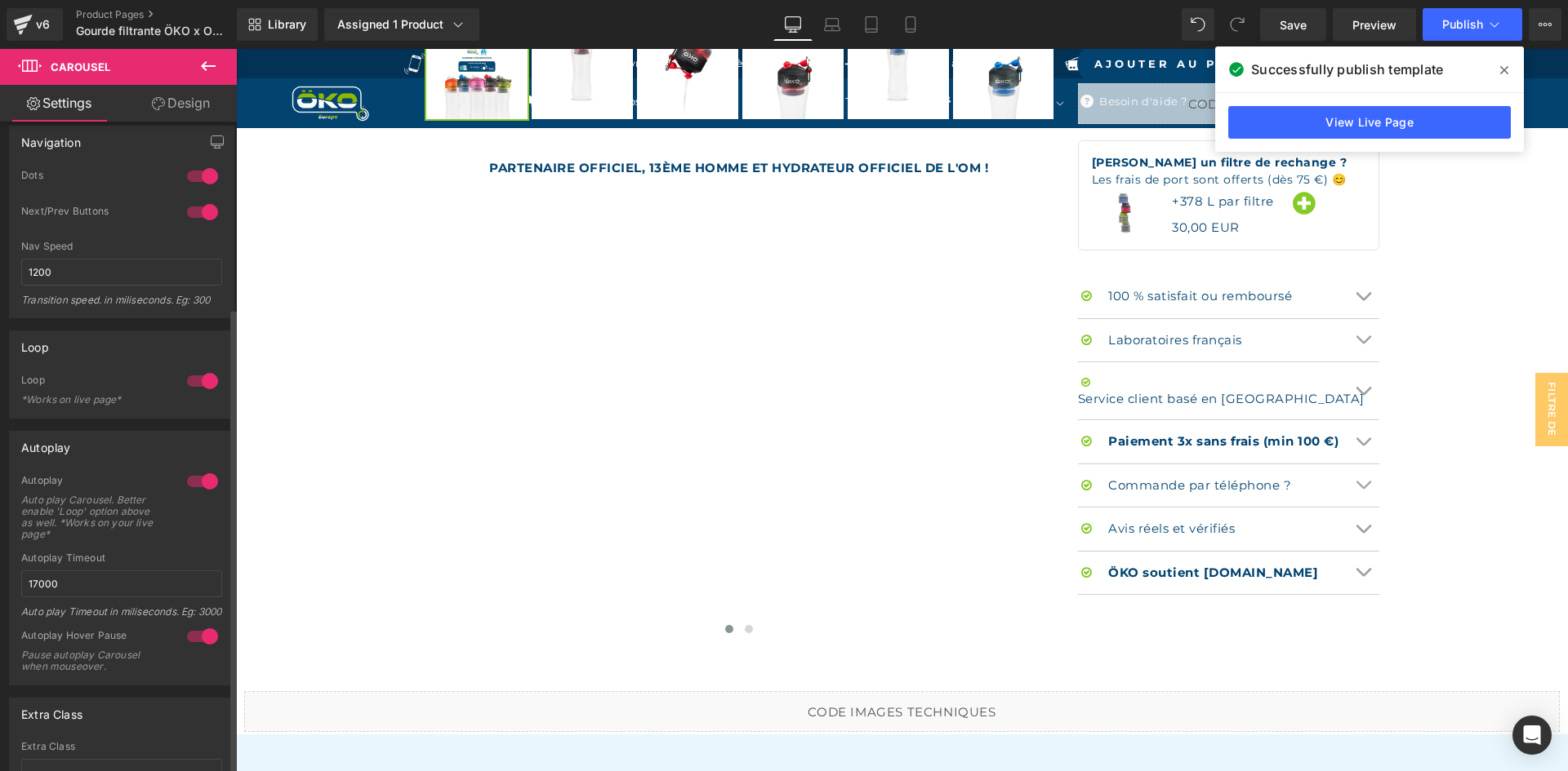
scroll to position [405, 0]
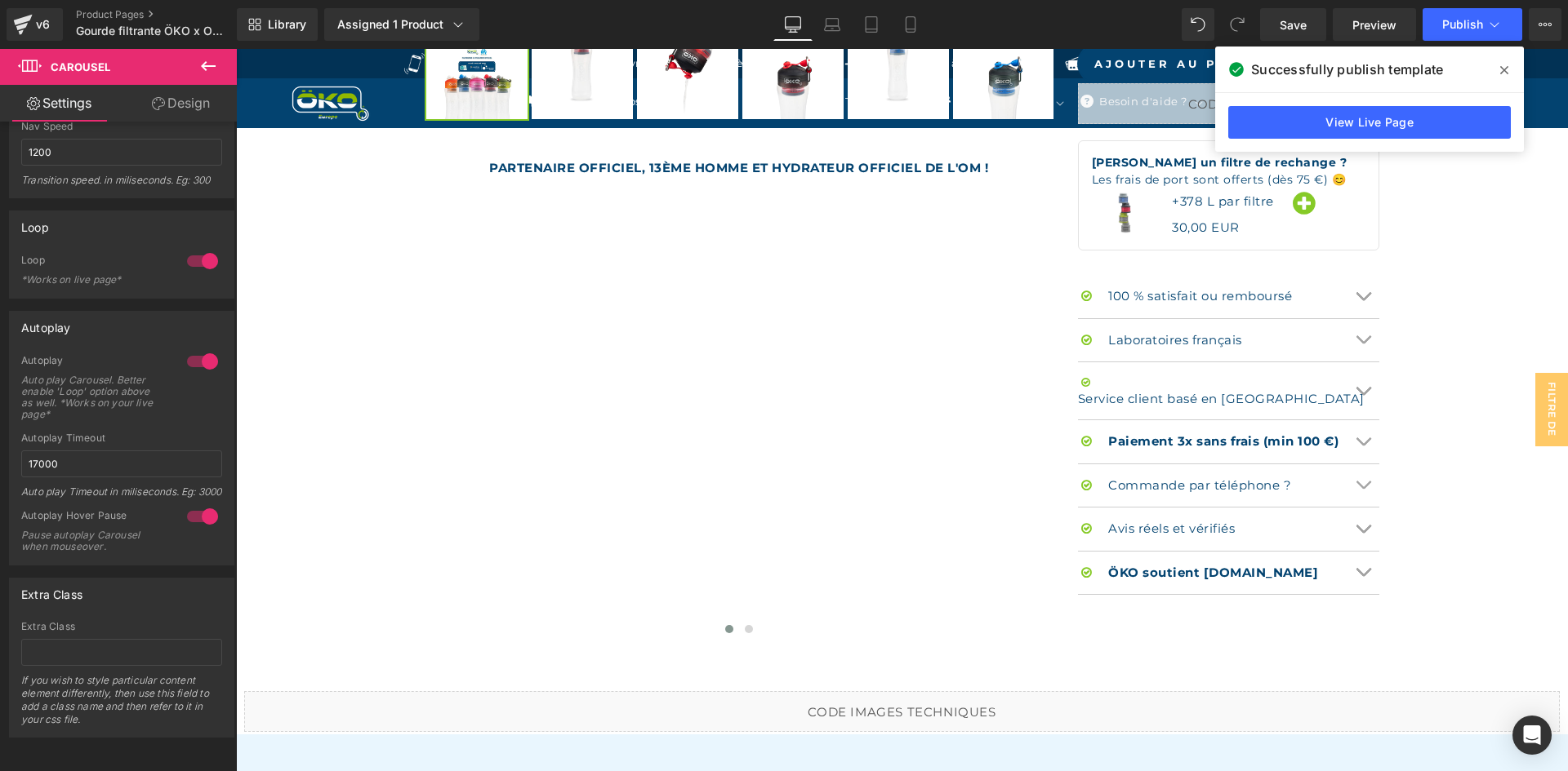
drag, startPoint x: 1494, startPoint y: 67, endPoint x: 1259, endPoint y: 18, distance: 240.1
click at [1494, 67] on span at bounding box center [1505, 70] width 26 height 26
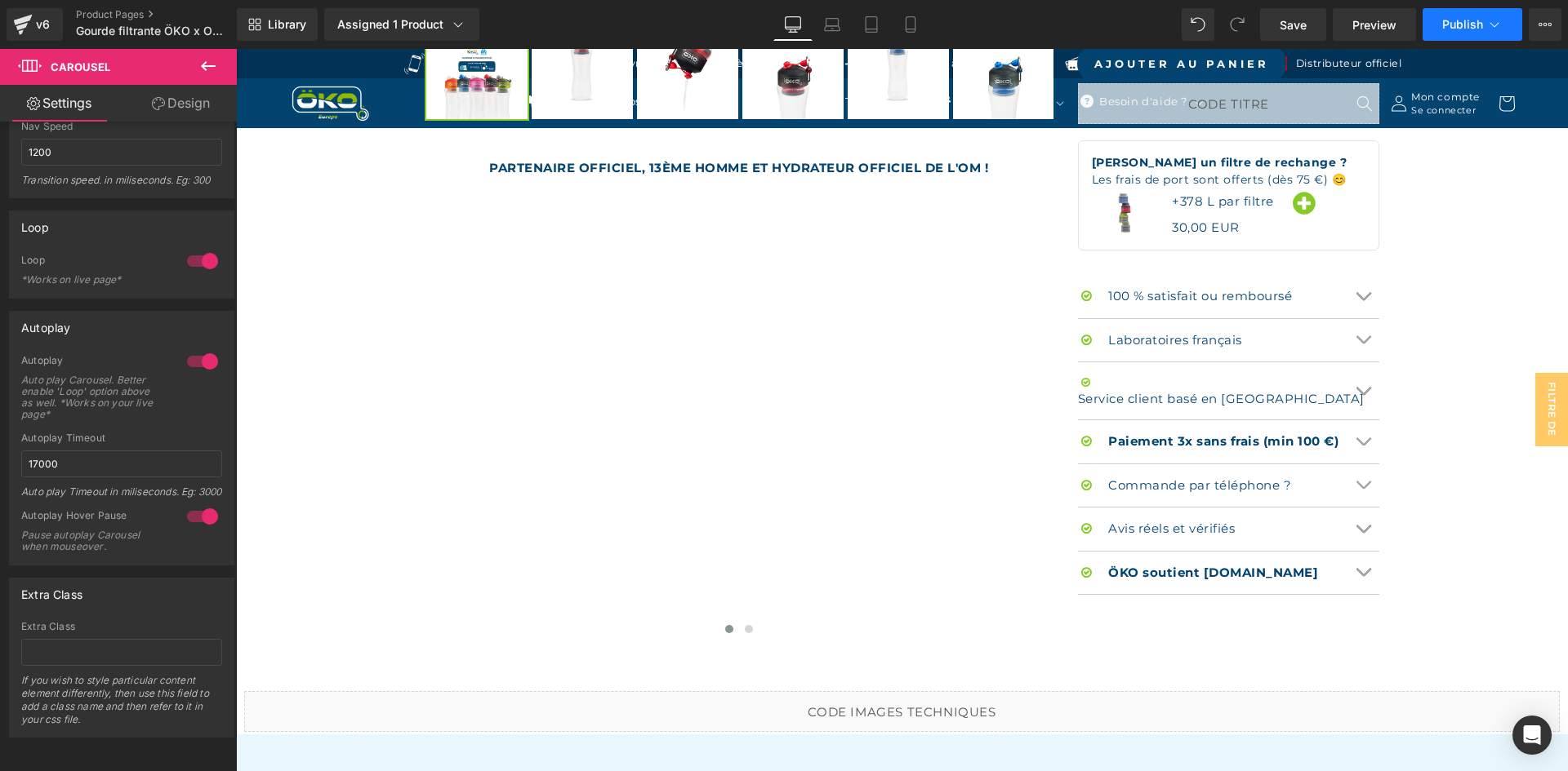
click at [1482, 26] on span "Publish" at bounding box center [1463, 24] width 41 height 13
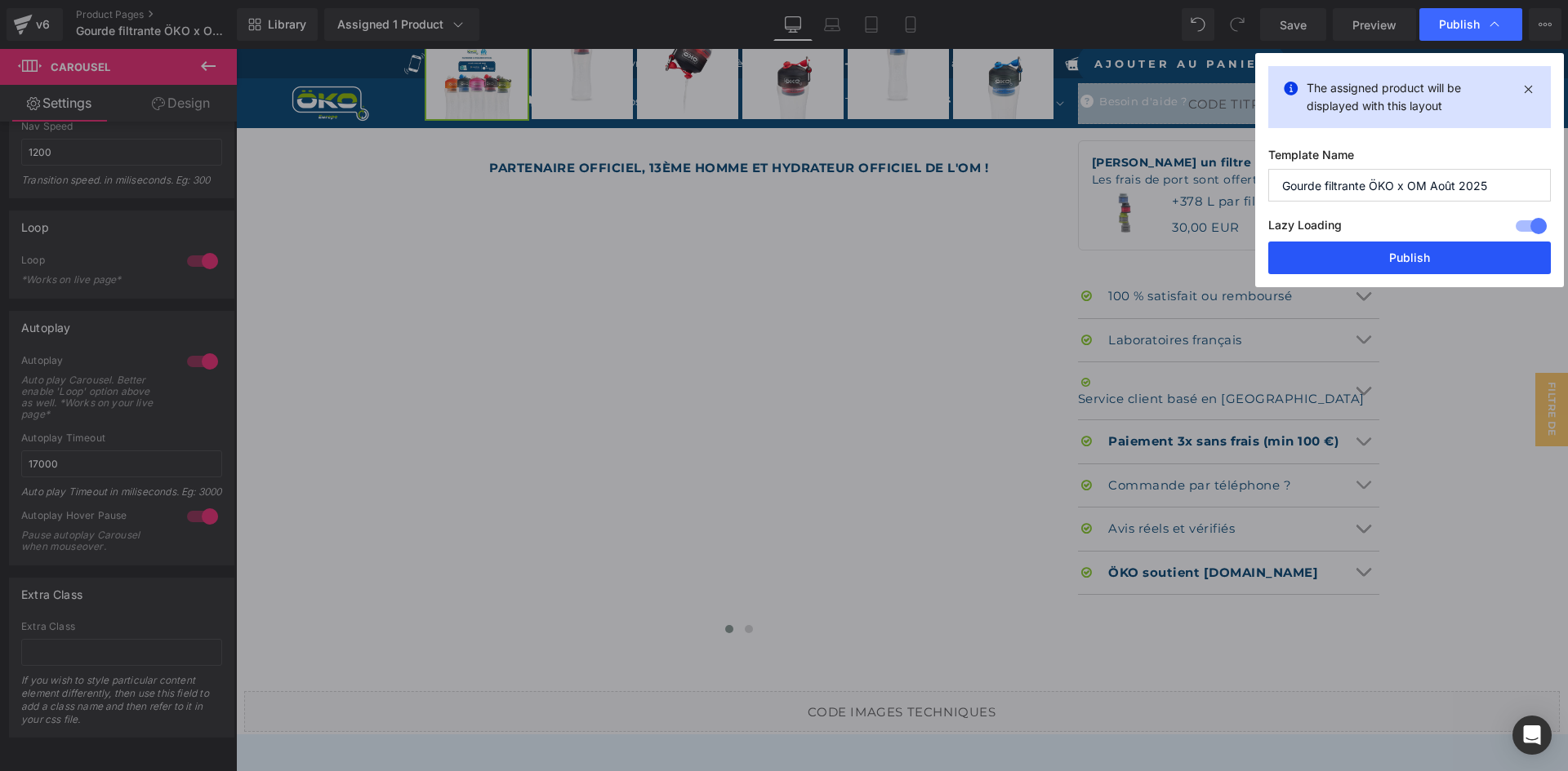
click at [1386, 266] on button "Publish" at bounding box center [1409, 257] width 282 height 33
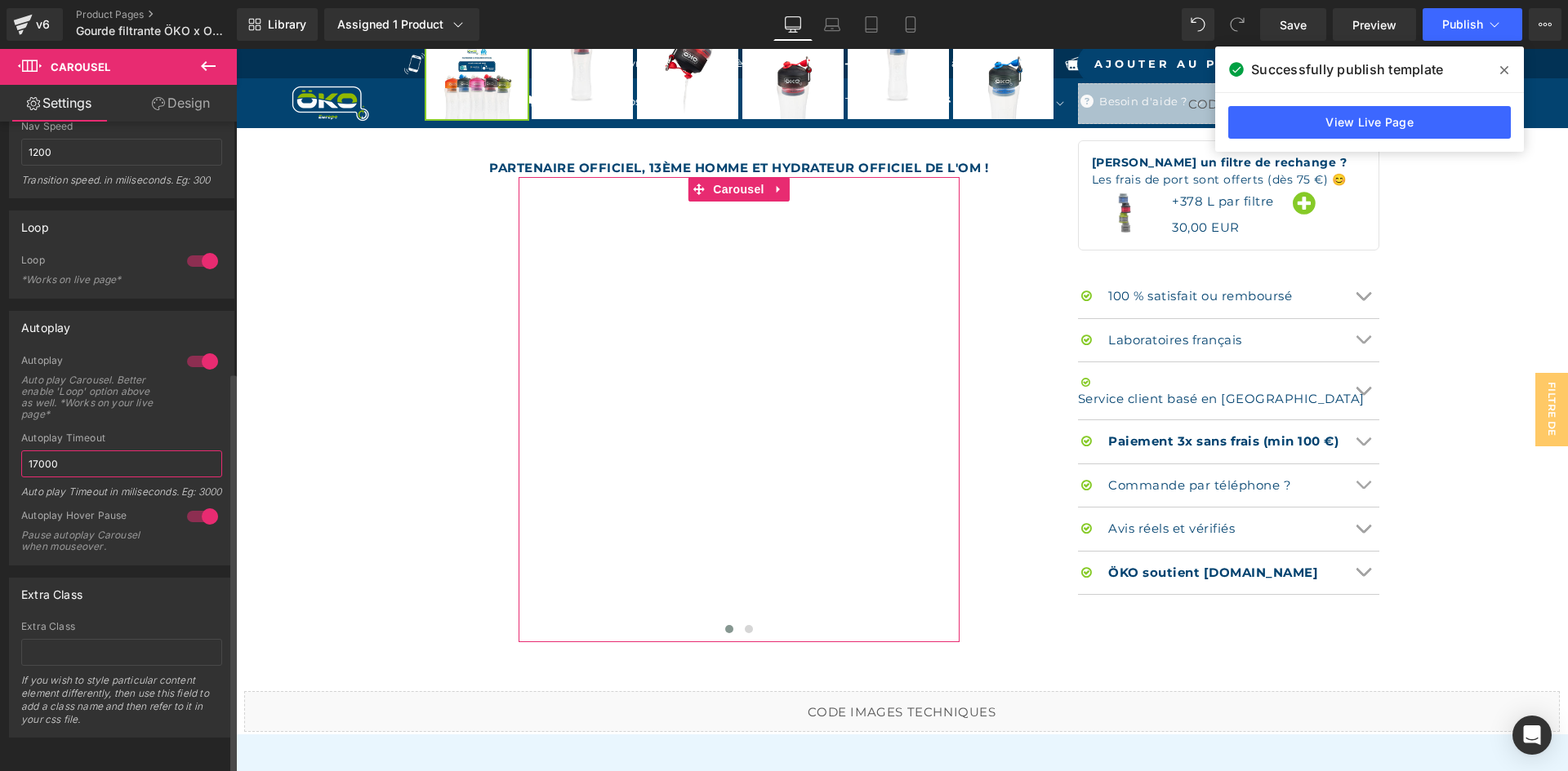
drag, startPoint x: 89, startPoint y: 435, endPoint x: 0, endPoint y: 426, distance: 89.5
click at [0, 426] on div "Autoplay 1 Autoplay Auto play Carousel. Better enable 'Loop' option above as we…" at bounding box center [122, 432] width 244 height 267
click at [111, 433] on div "Autoplay Timeout 12000 Auto play Timeout in miliseconds. Eg: 3000" at bounding box center [122, 471] width 201 height 76
click at [1508, 61] on span at bounding box center [1505, 70] width 26 height 26
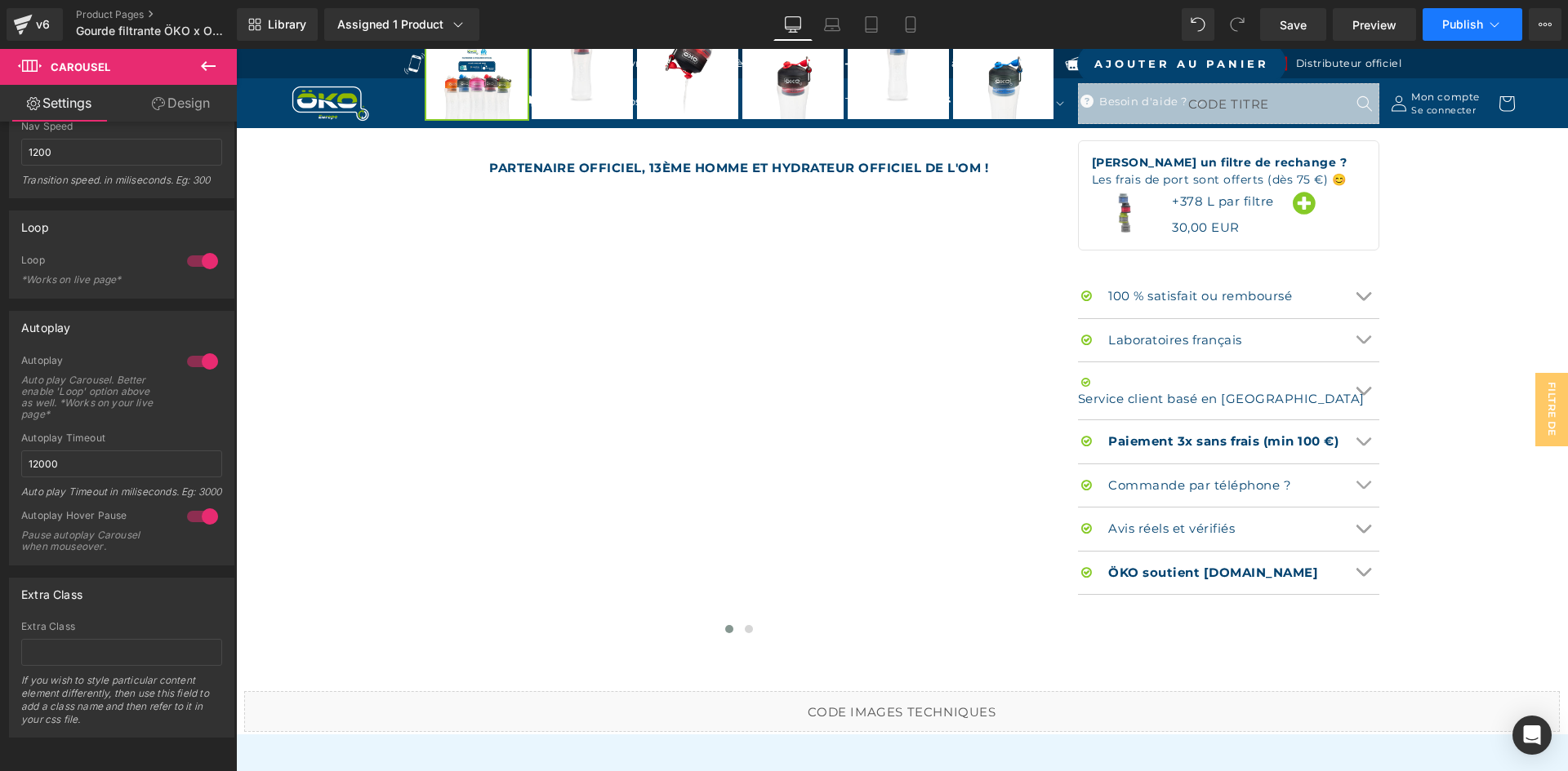
click at [1458, 23] on span "Publish" at bounding box center [1463, 24] width 41 height 13
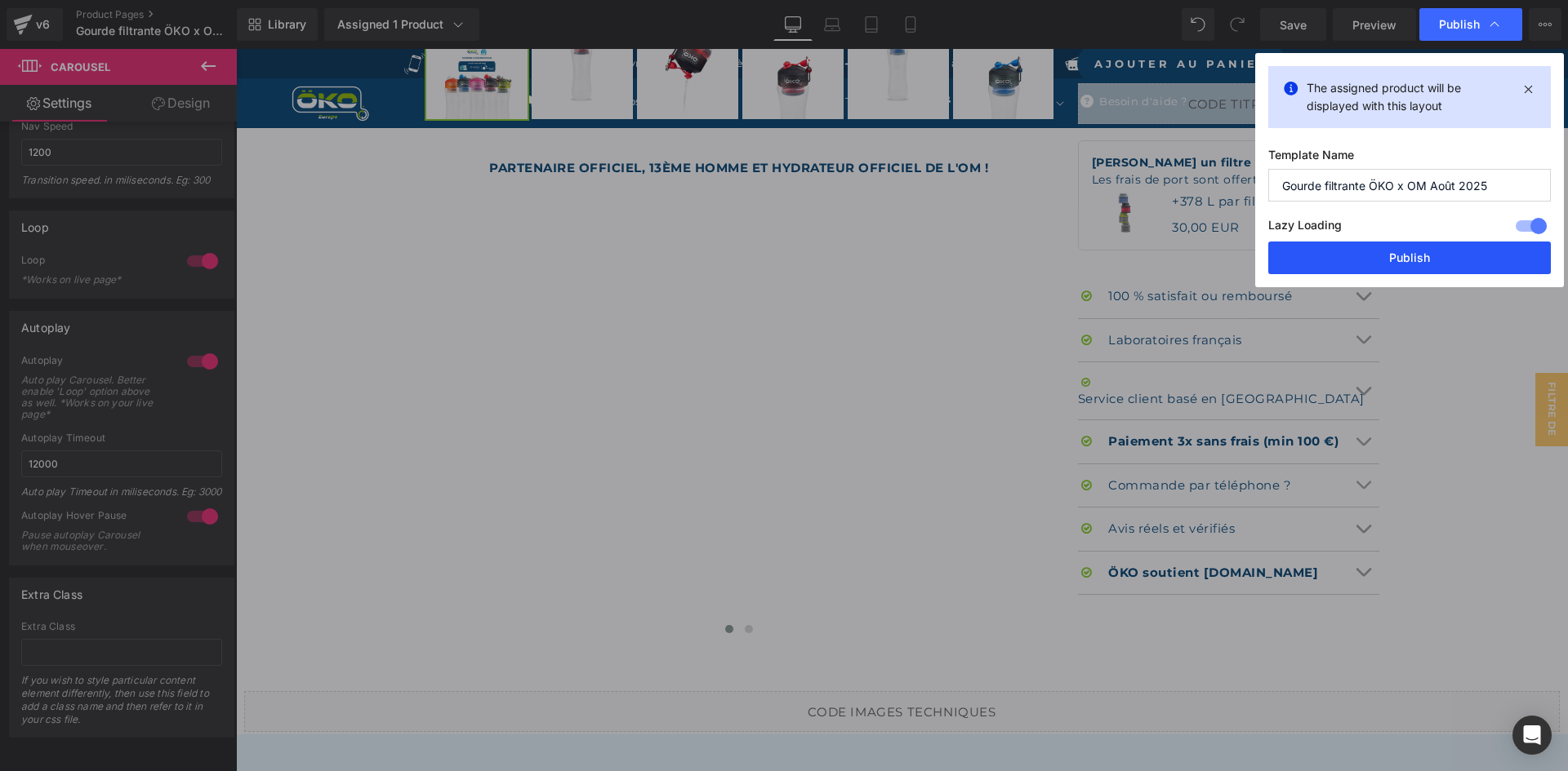
click at [1339, 254] on button "Publish" at bounding box center [1409, 257] width 282 height 33
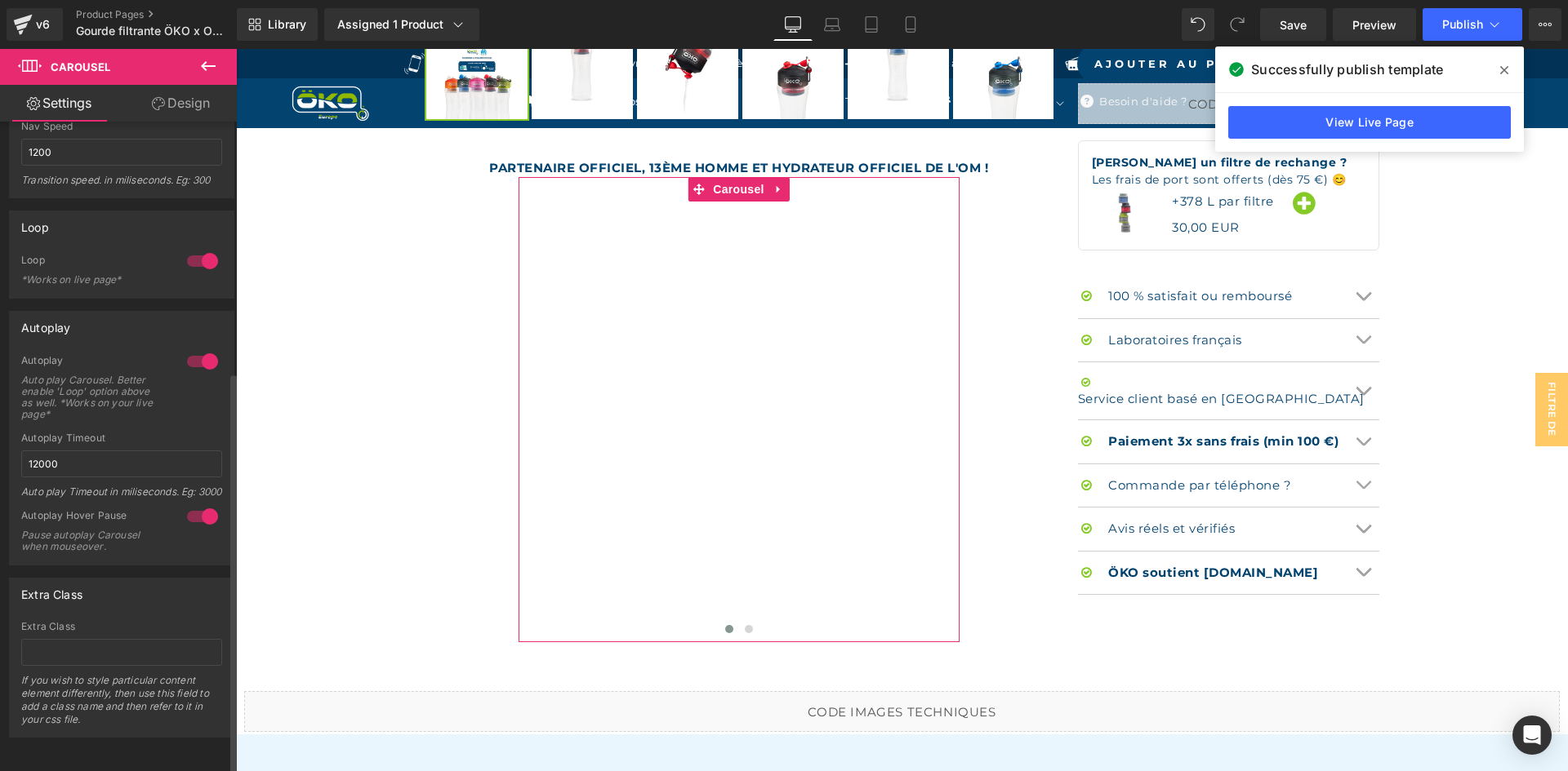
click at [188, 504] on div at bounding box center [202, 517] width 39 height 26
click at [190, 348] on div at bounding box center [202, 361] width 39 height 26
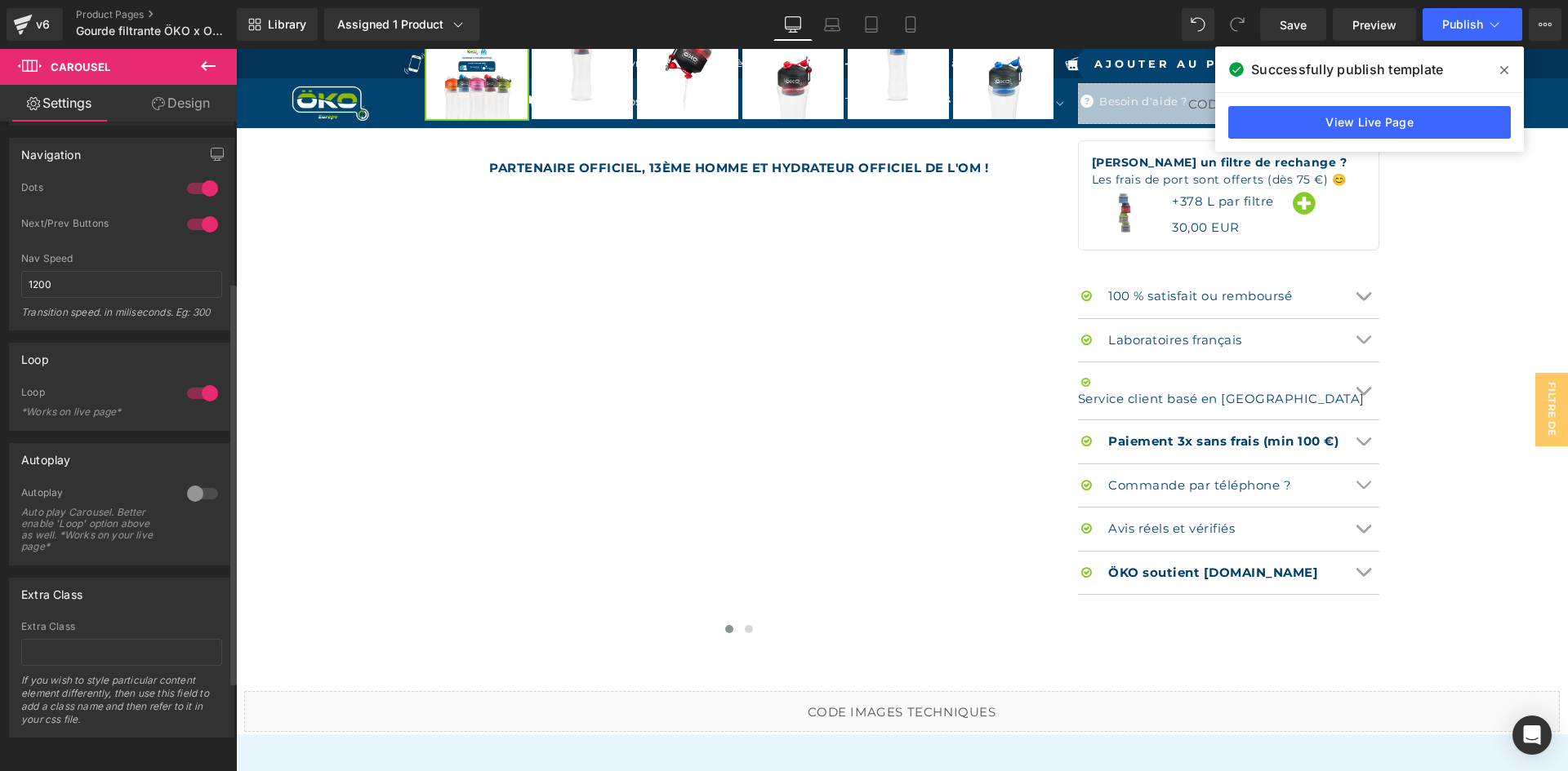
scroll to position [260, 0]
click at [1466, 17] on button "Publish" at bounding box center [1472, 24] width 100 height 33
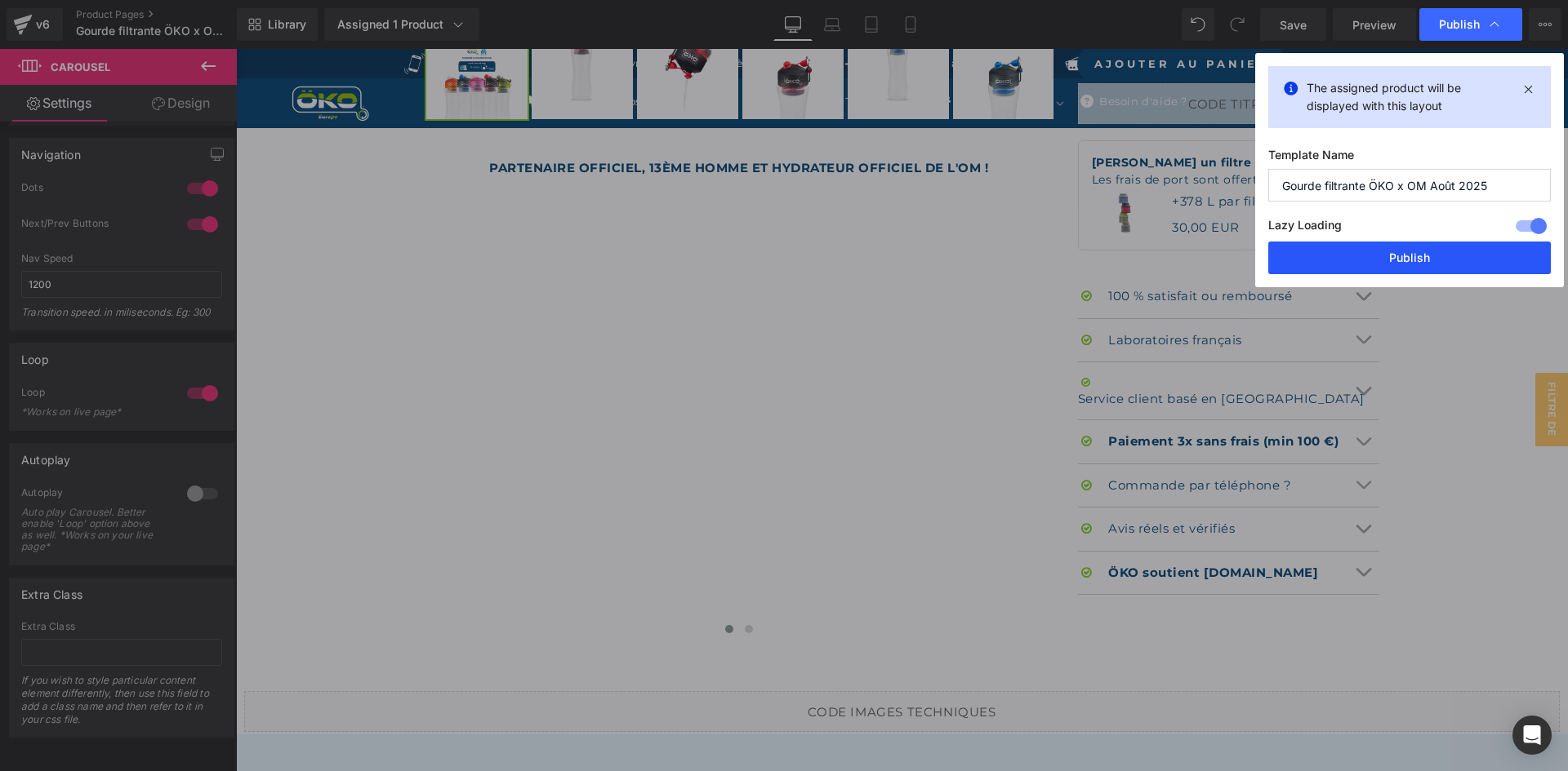
click at [1398, 262] on button "Publish" at bounding box center [1409, 257] width 282 height 33
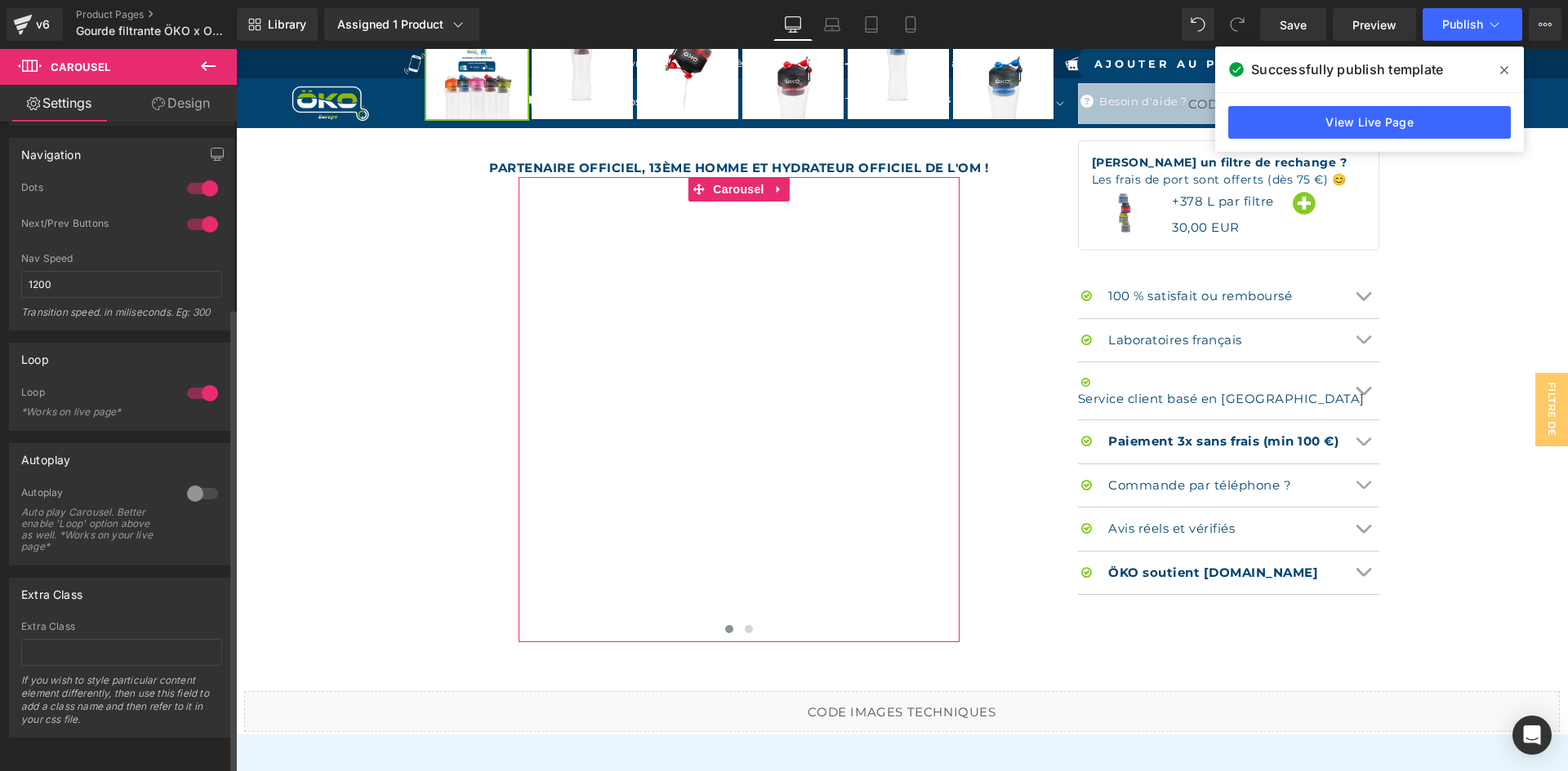
click at [188, 384] on div at bounding box center [202, 393] width 39 height 26
click at [201, 480] on div at bounding box center [202, 494] width 39 height 26
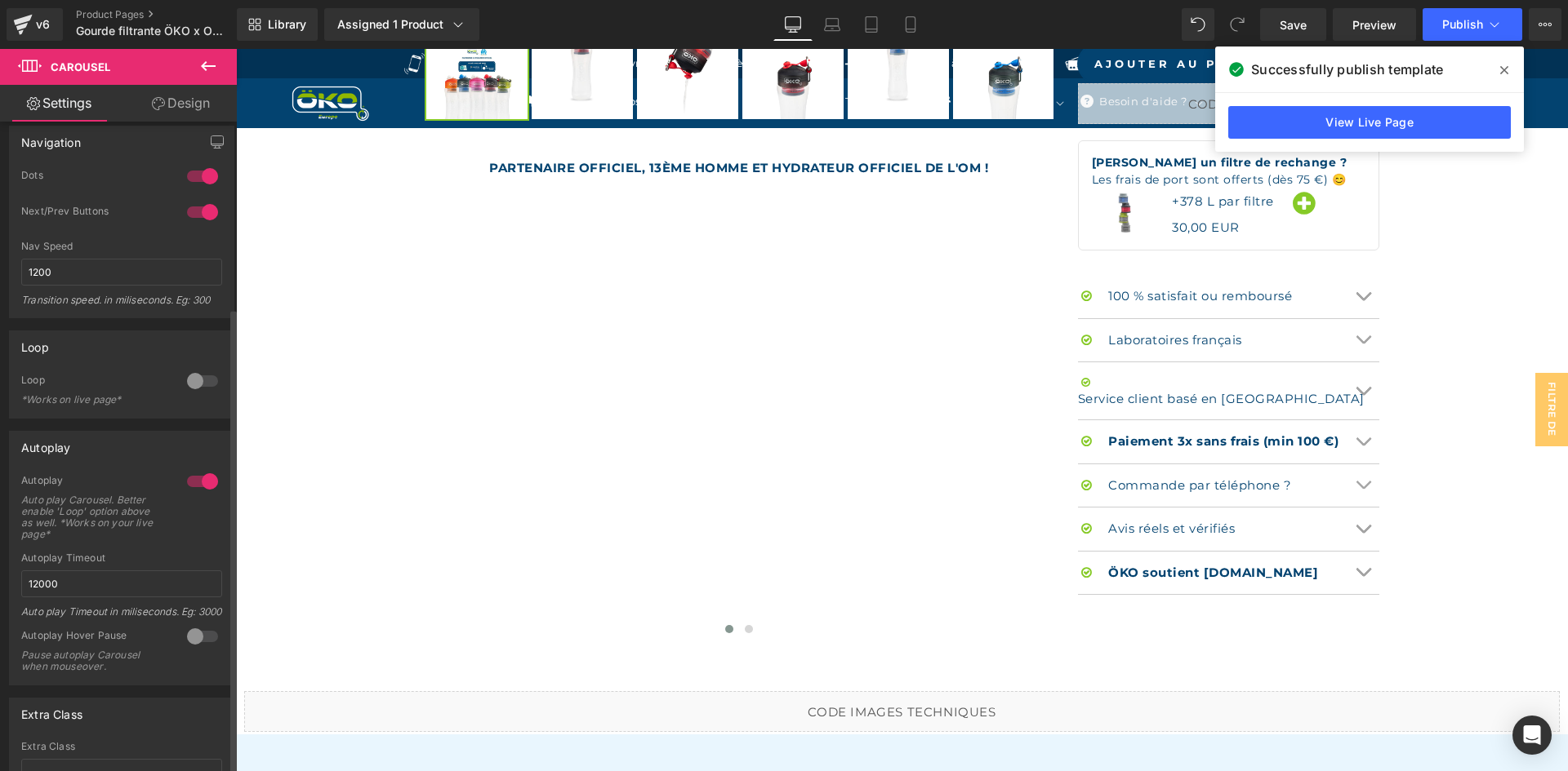
scroll to position [405, 0]
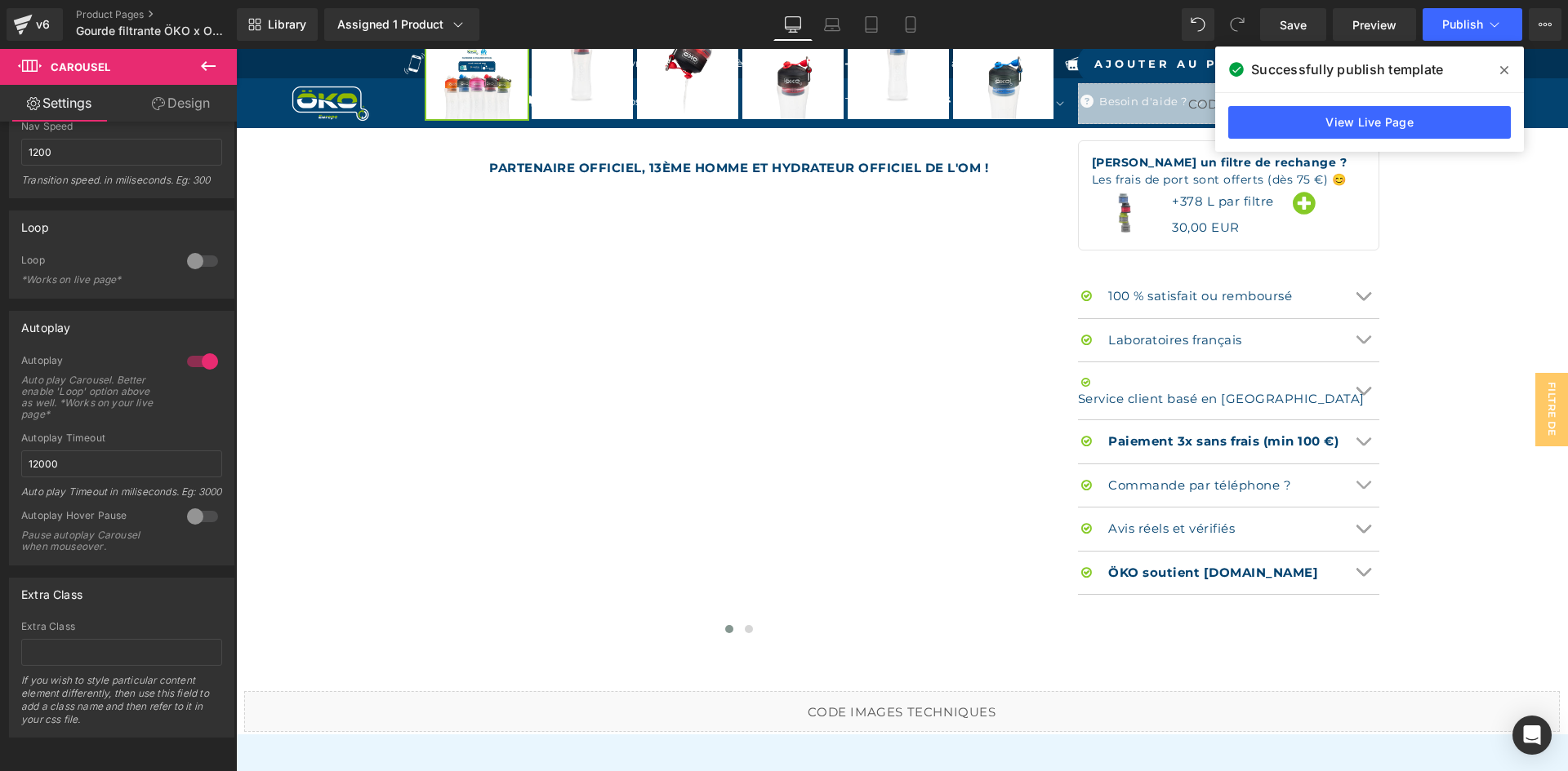
click at [1496, 70] on span at bounding box center [1505, 70] width 26 height 26
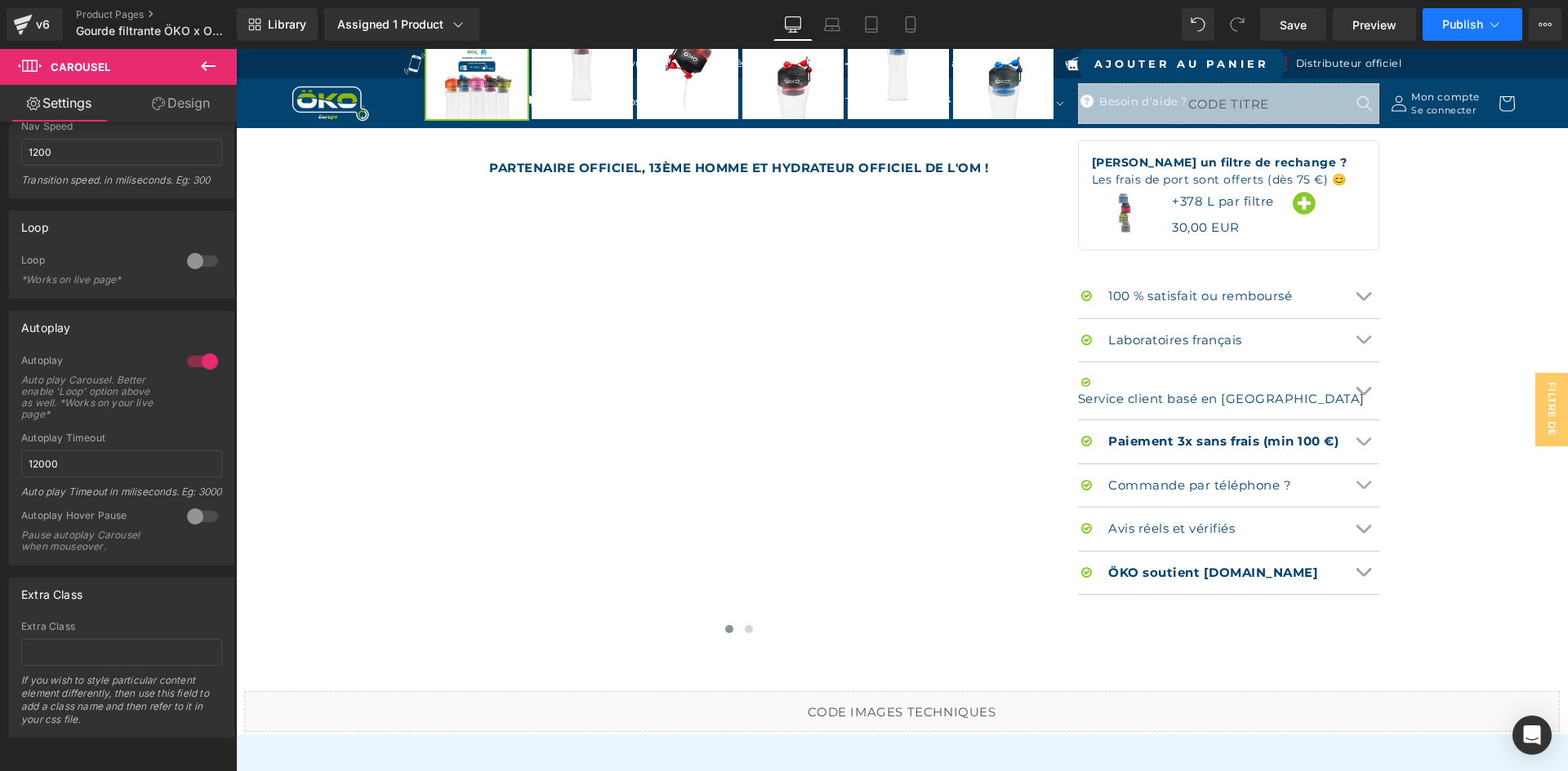
click at [1478, 30] on span "Publish" at bounding box center [1463, 24] width 41 height 13
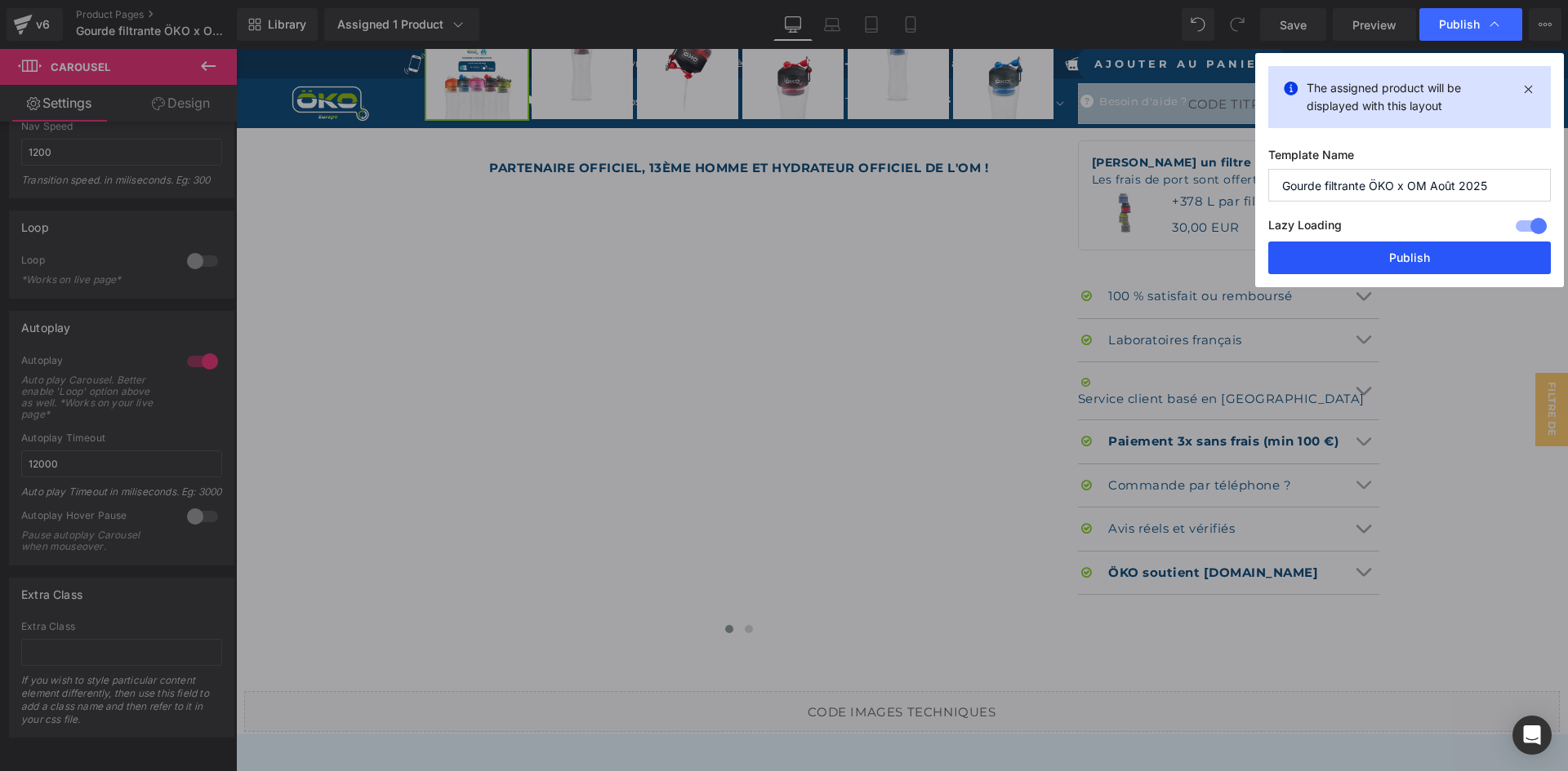
click at [1350, 251] on button "Publish" at bounding box center [1409, 257] width 282 height 33
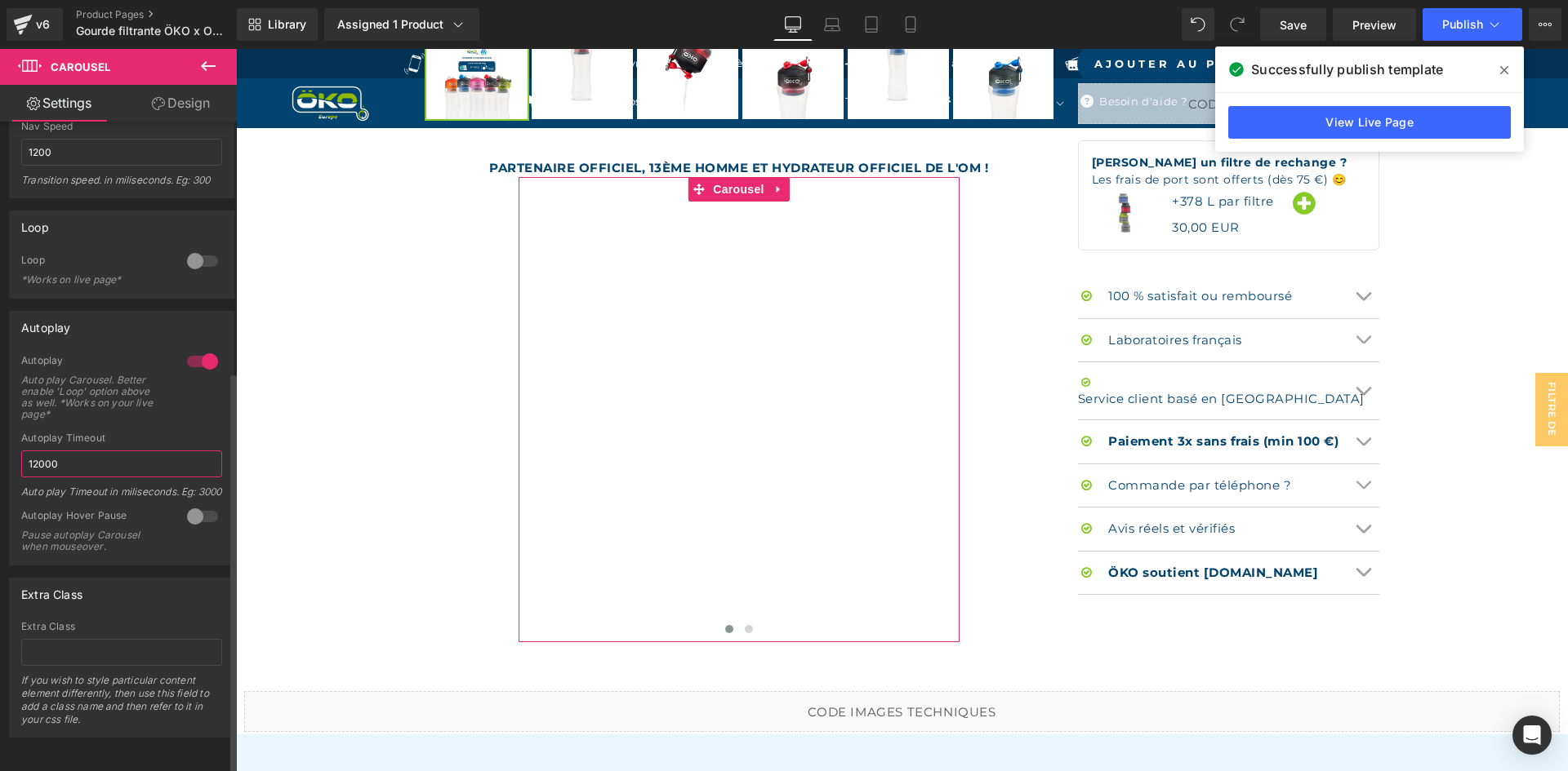
click at [37, 451] on input "12000" at bounding box center [122, 464] width 201 height 27
type input "18000"
click at [190, 506] on div at bounding box center [202, 517] width 39 height 26
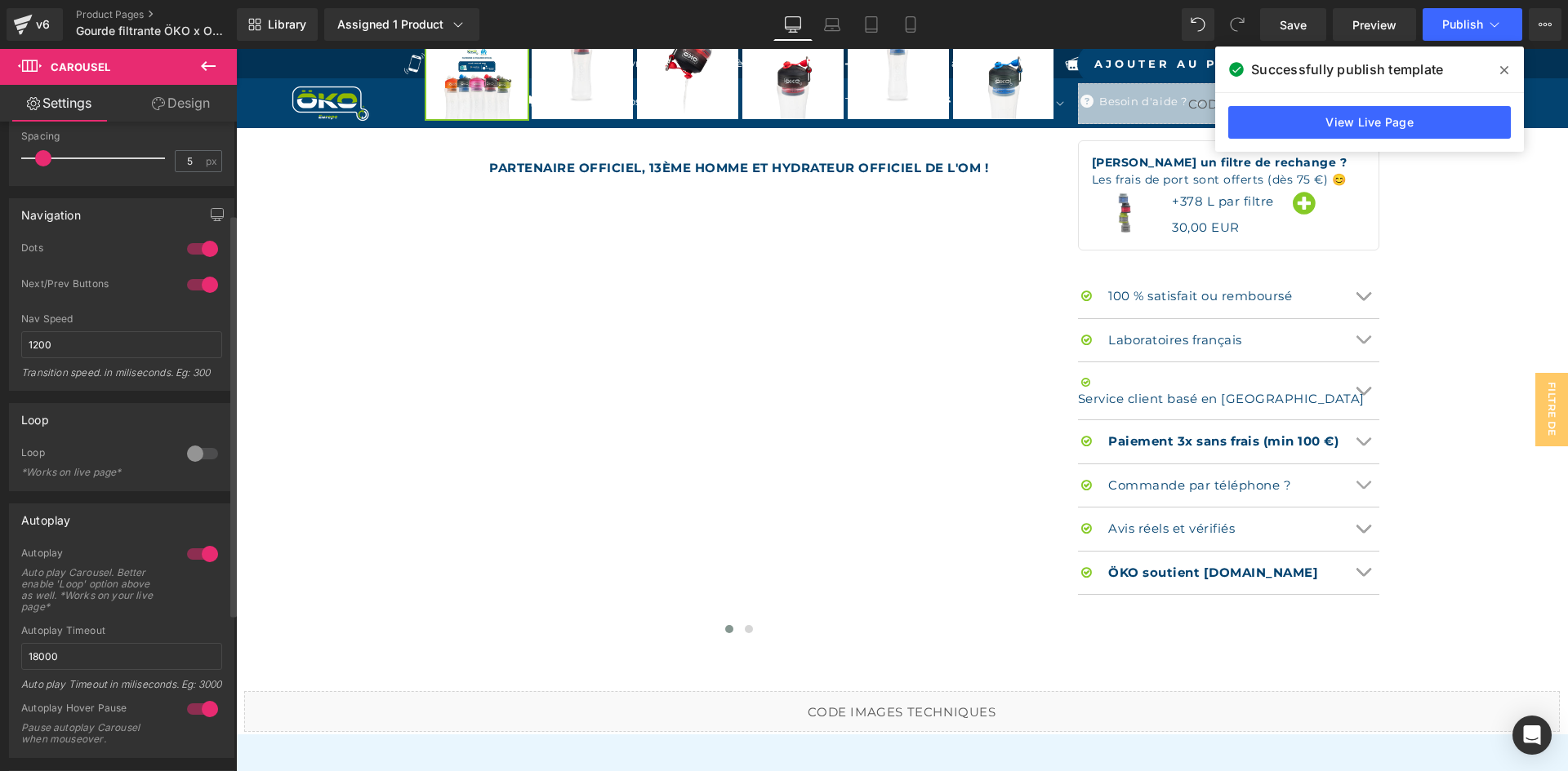
scroll to position [0, 0]
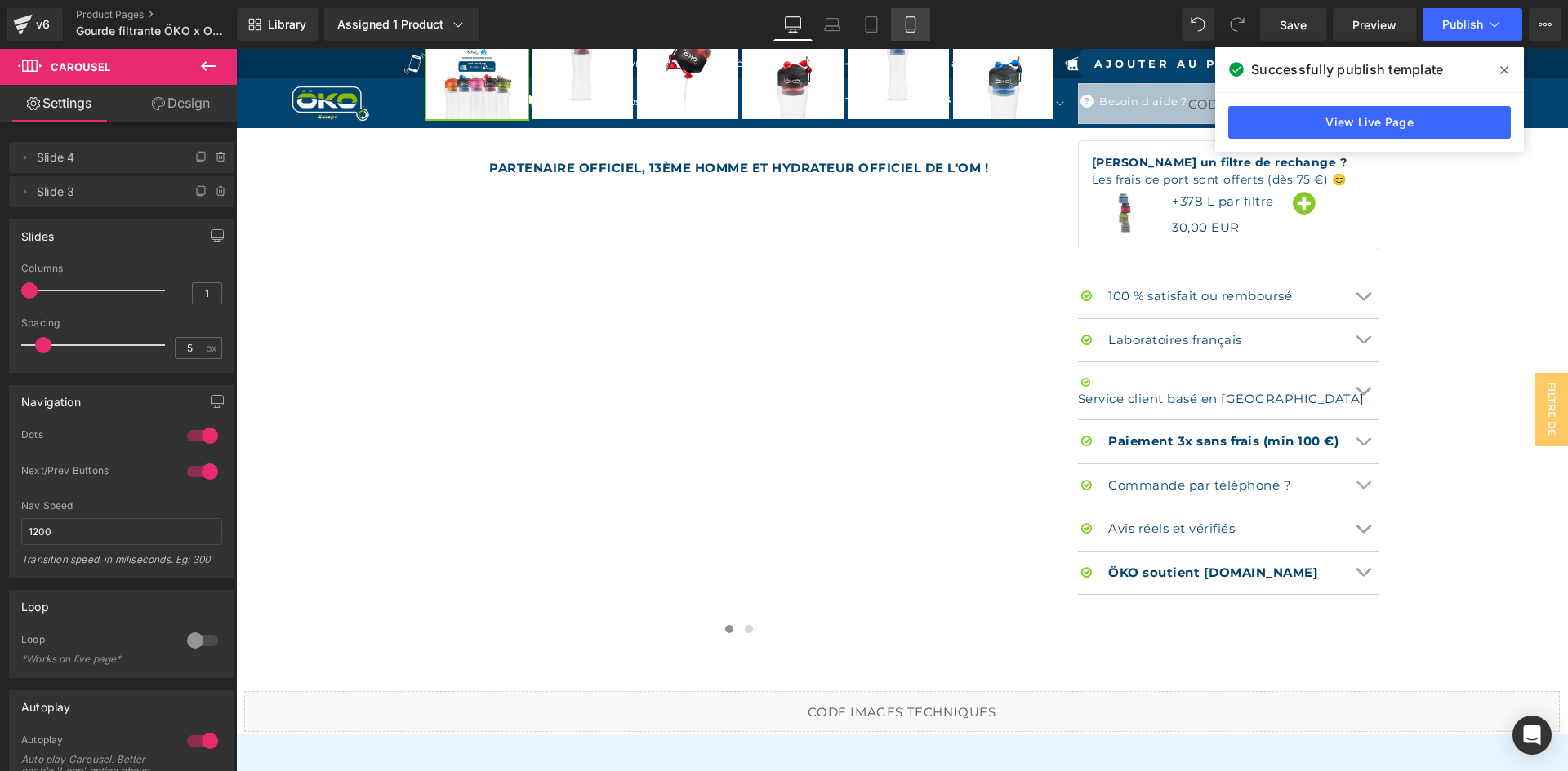
click at [909, 23] on icon at bounding box center [911, 25] width 17 height 17
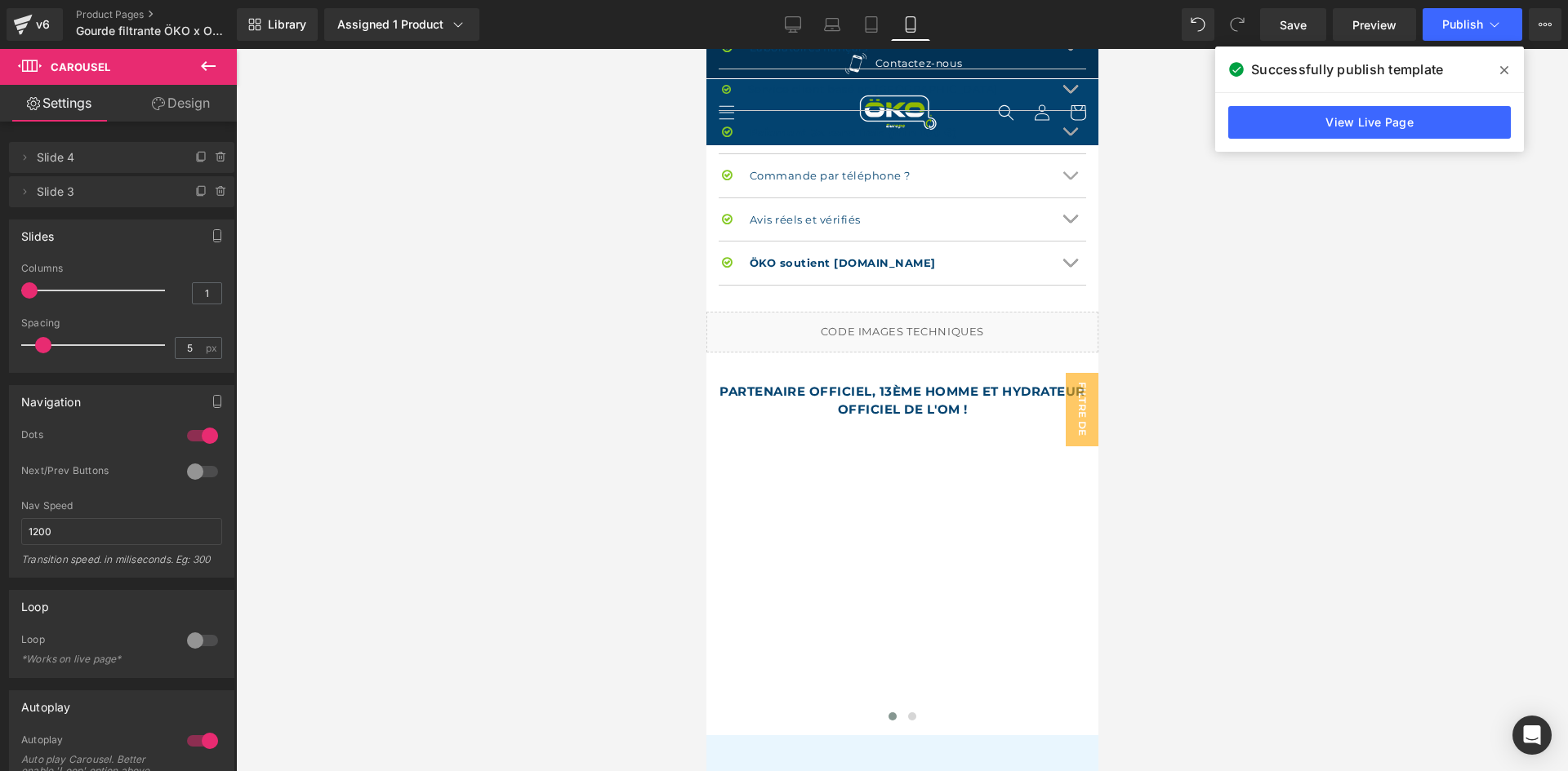
scroll to position [1795, 0]
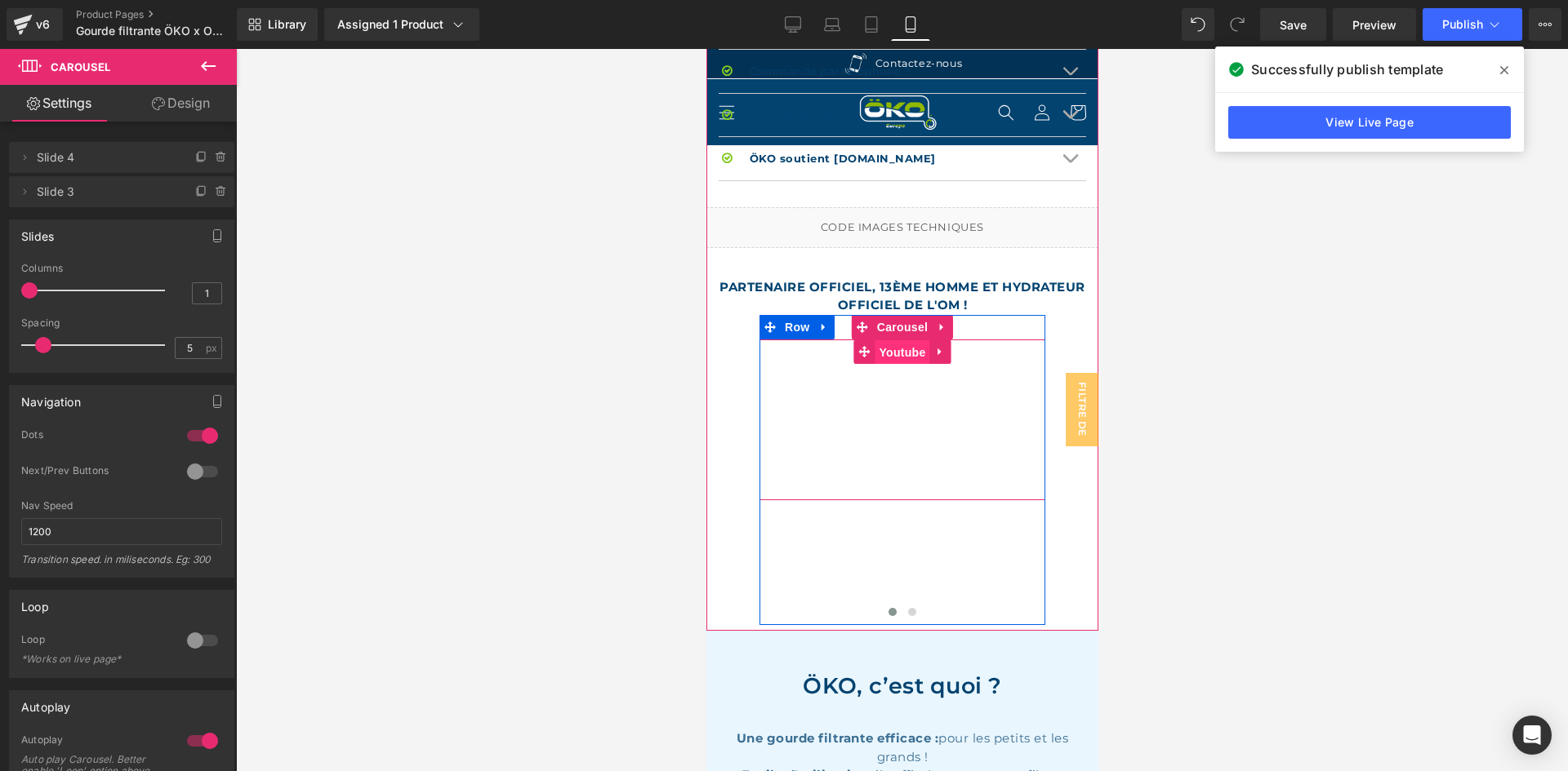
click at [893, 341] on span "Youtube" at bounding box center [901, 353] width 55 height 24
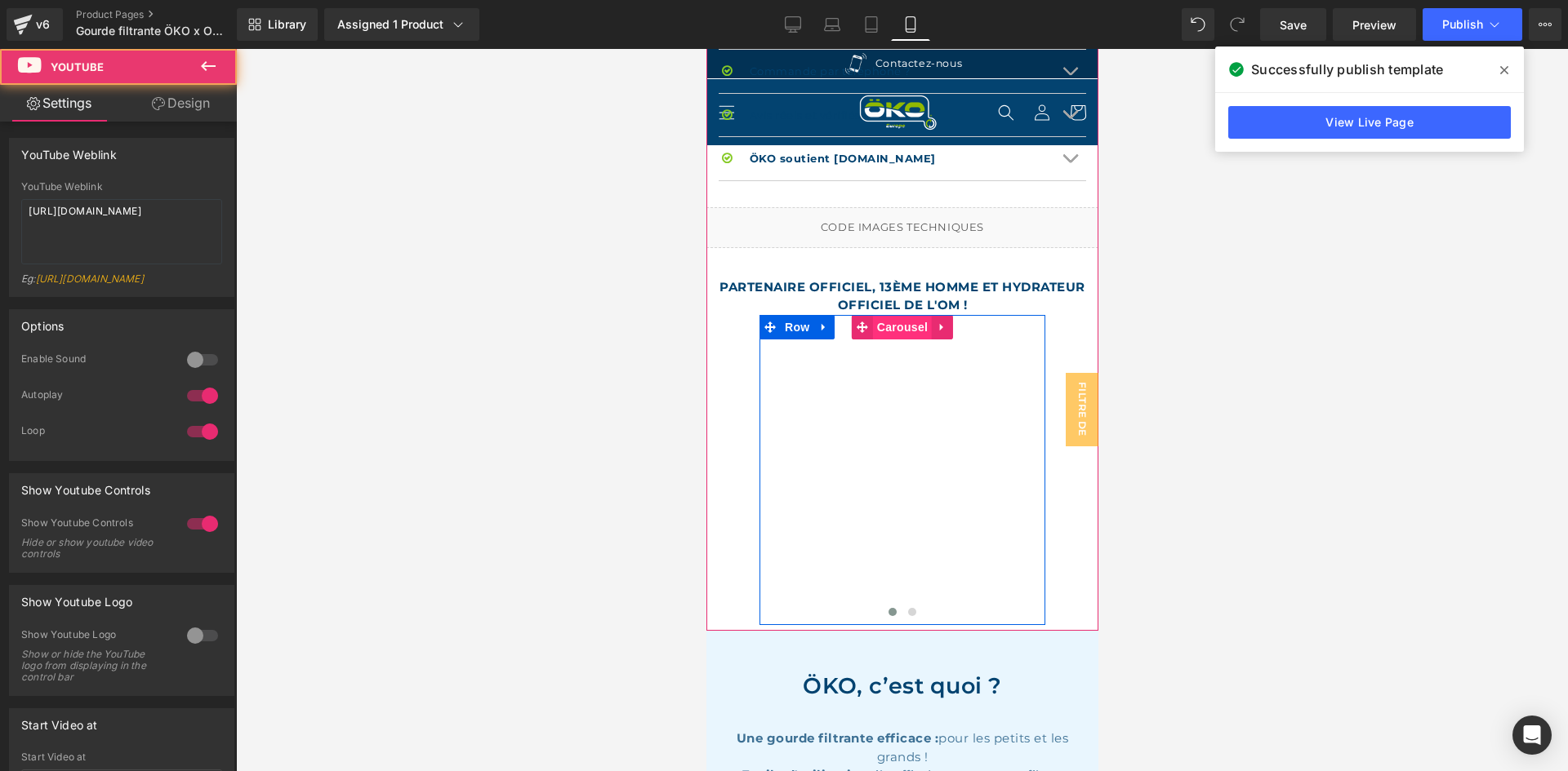
click at [897, 315] on span "Carousel" at bounding box center [901, 327] width 59 height 24
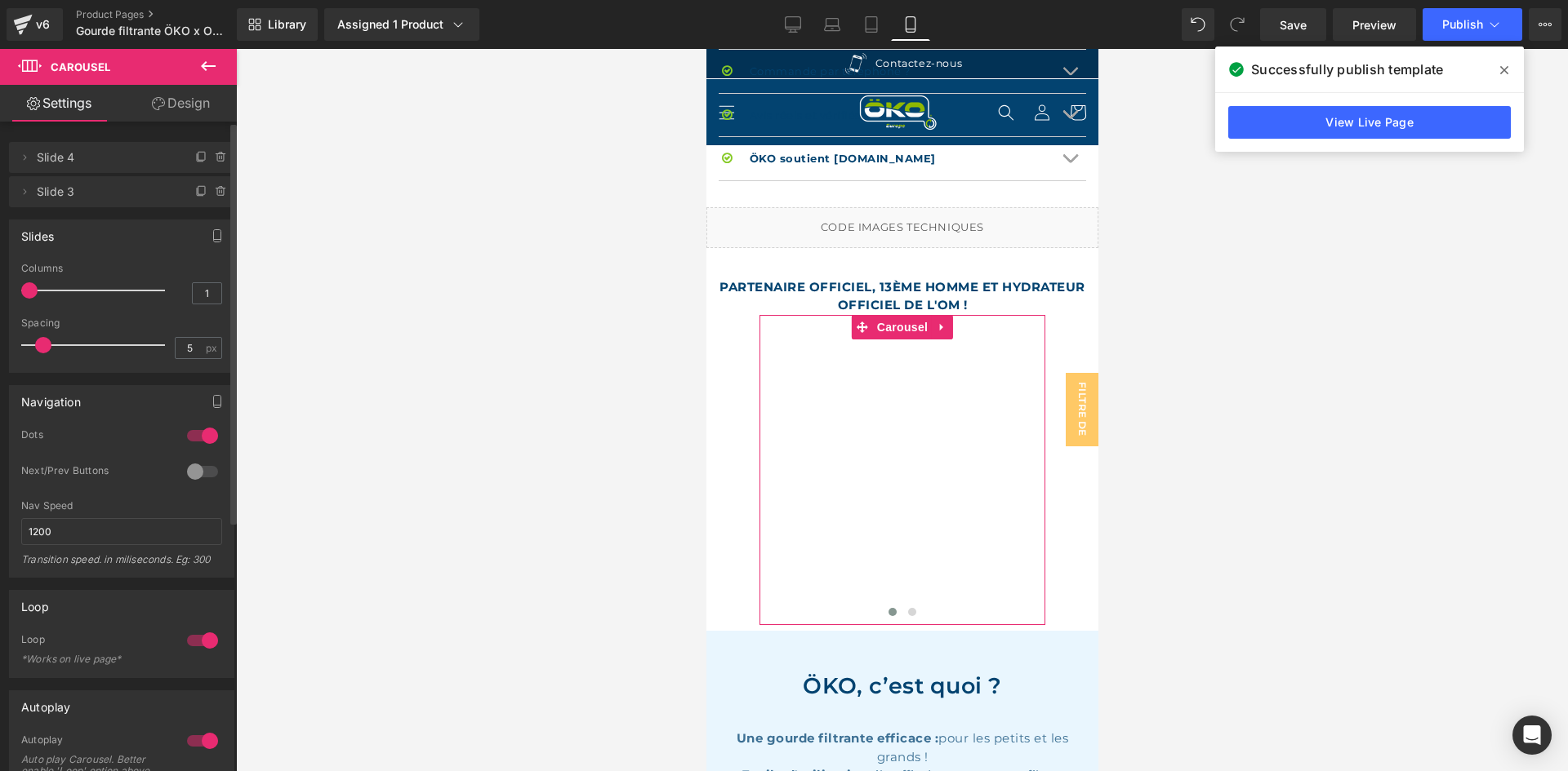
click at [187, 653] on div at bounding box center [202, 641] width 39 height 26
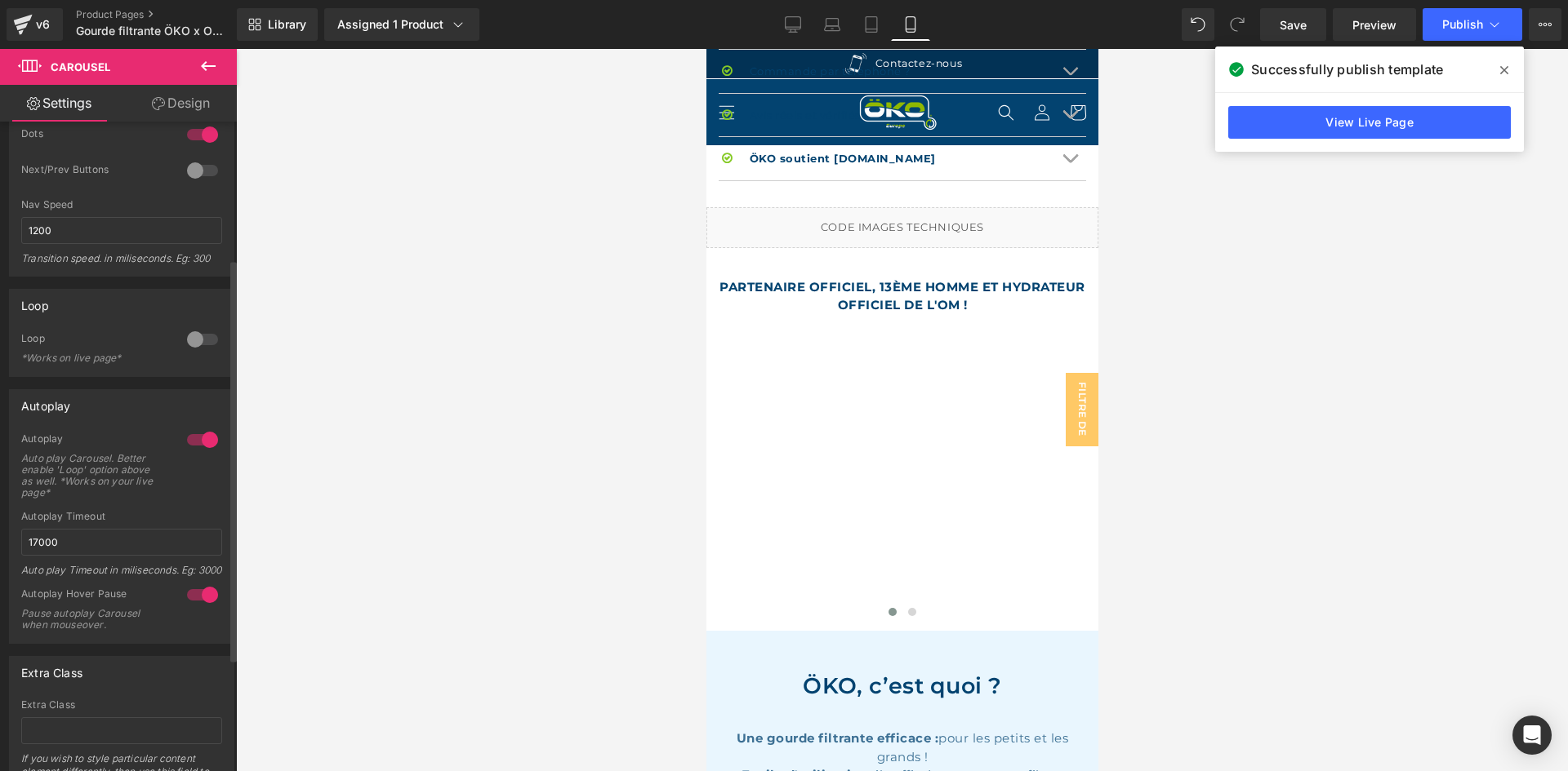
scroll to position [327, 0]
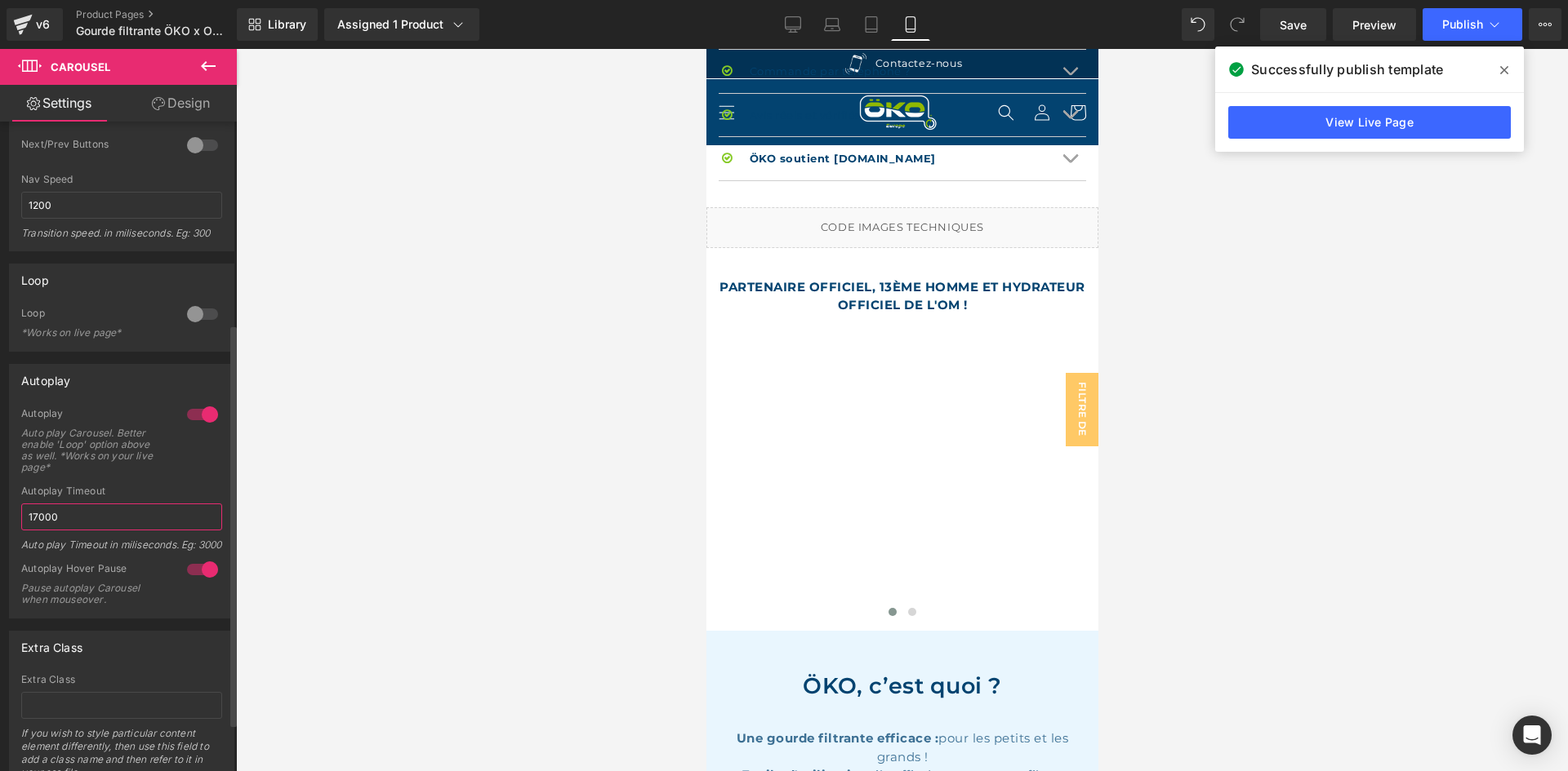
click at [37, 525] on input "17000" at bounding box center [122, 517] width 201 height 27
click at [1507, 66] on icon at bounding box center [1504, 70] width 8 height 13
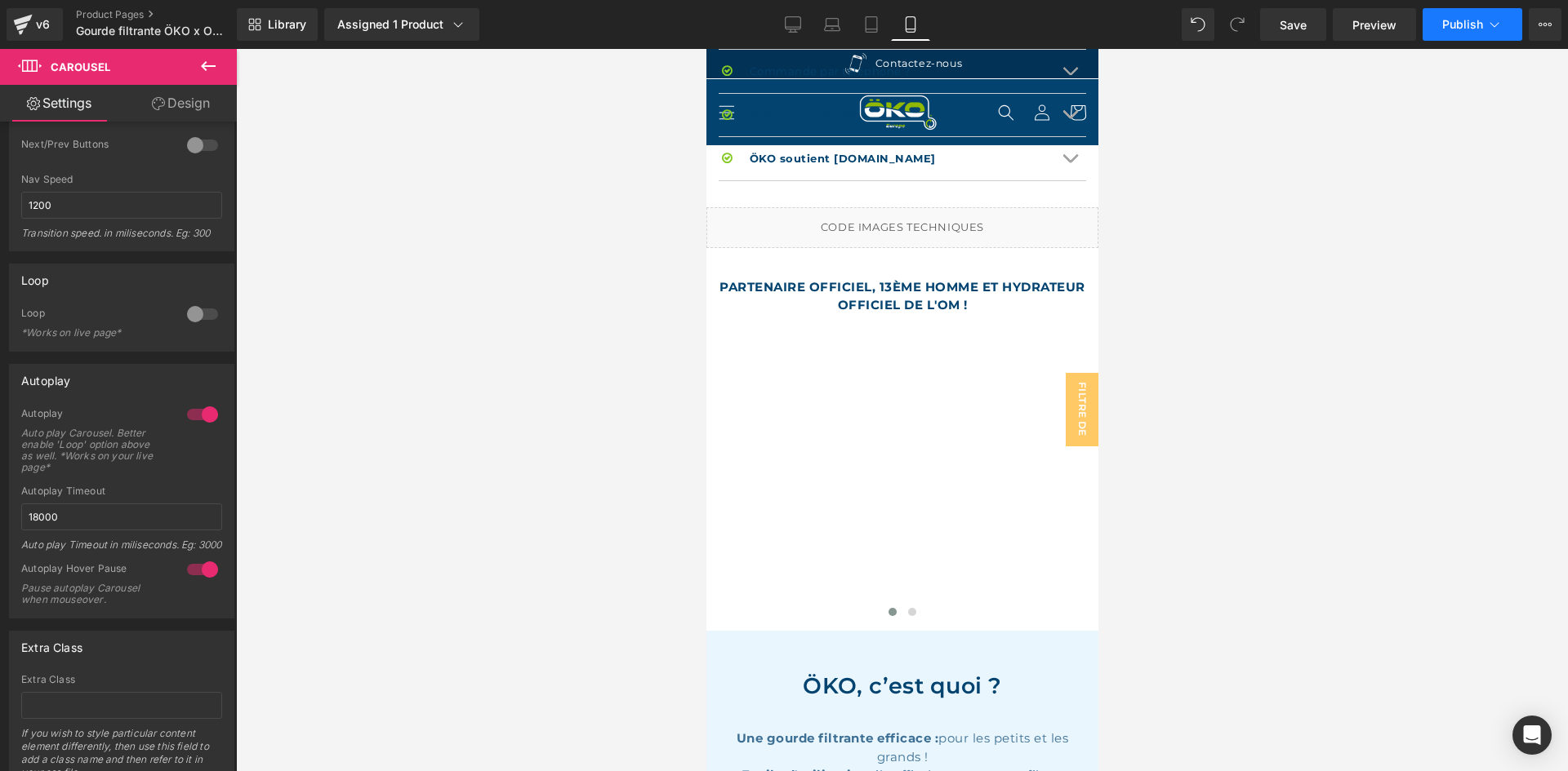
click at [1455, 23] on span "Publish" at bounding box center [1463, 24] width 41 height 13
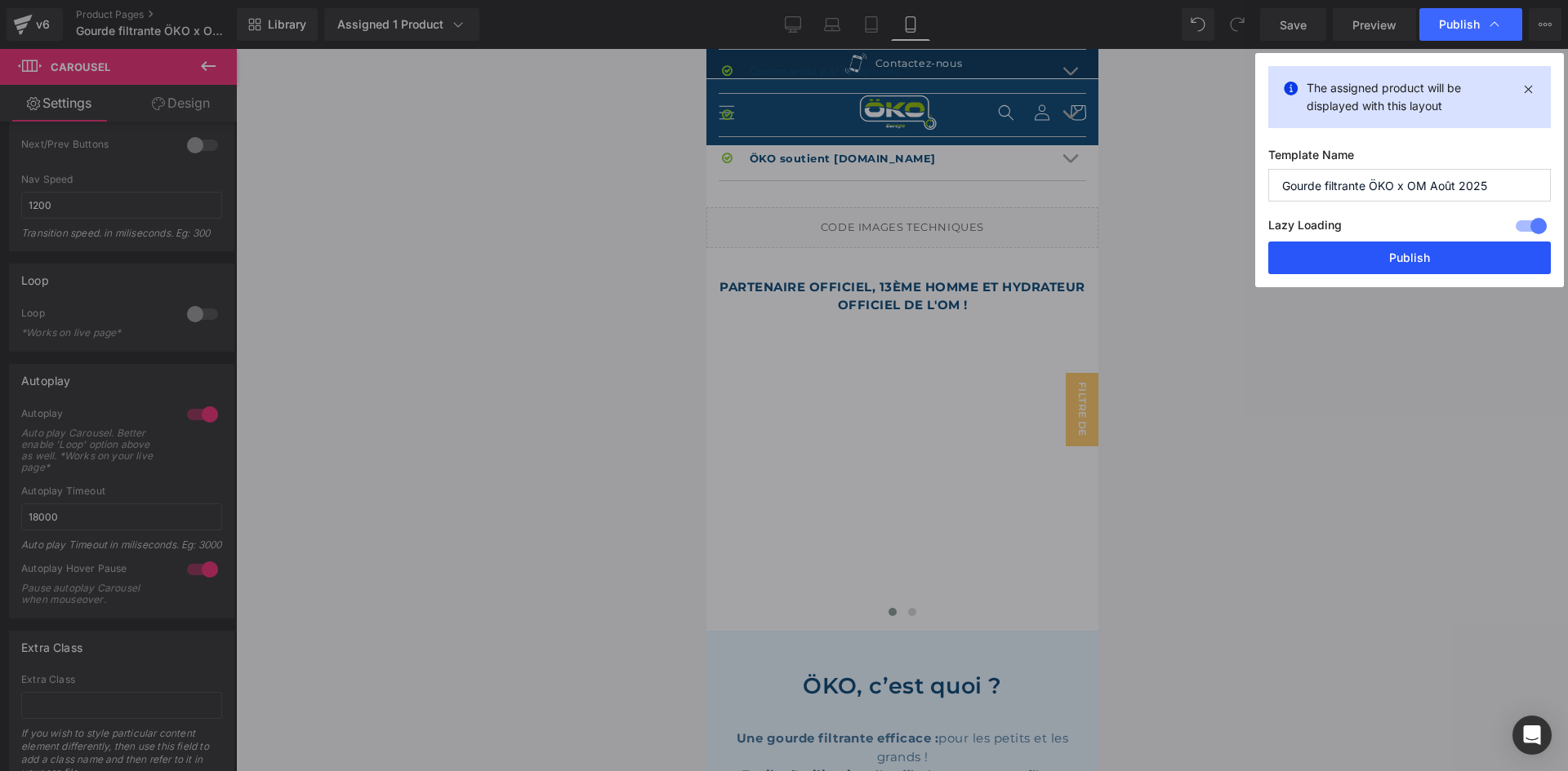
click at [1374, 248] on button "Publish" at bounding box center [1409, 257] width 282 height 33
click at [785, 24] on icon at bounding box center [793, 25] width 17 height 17
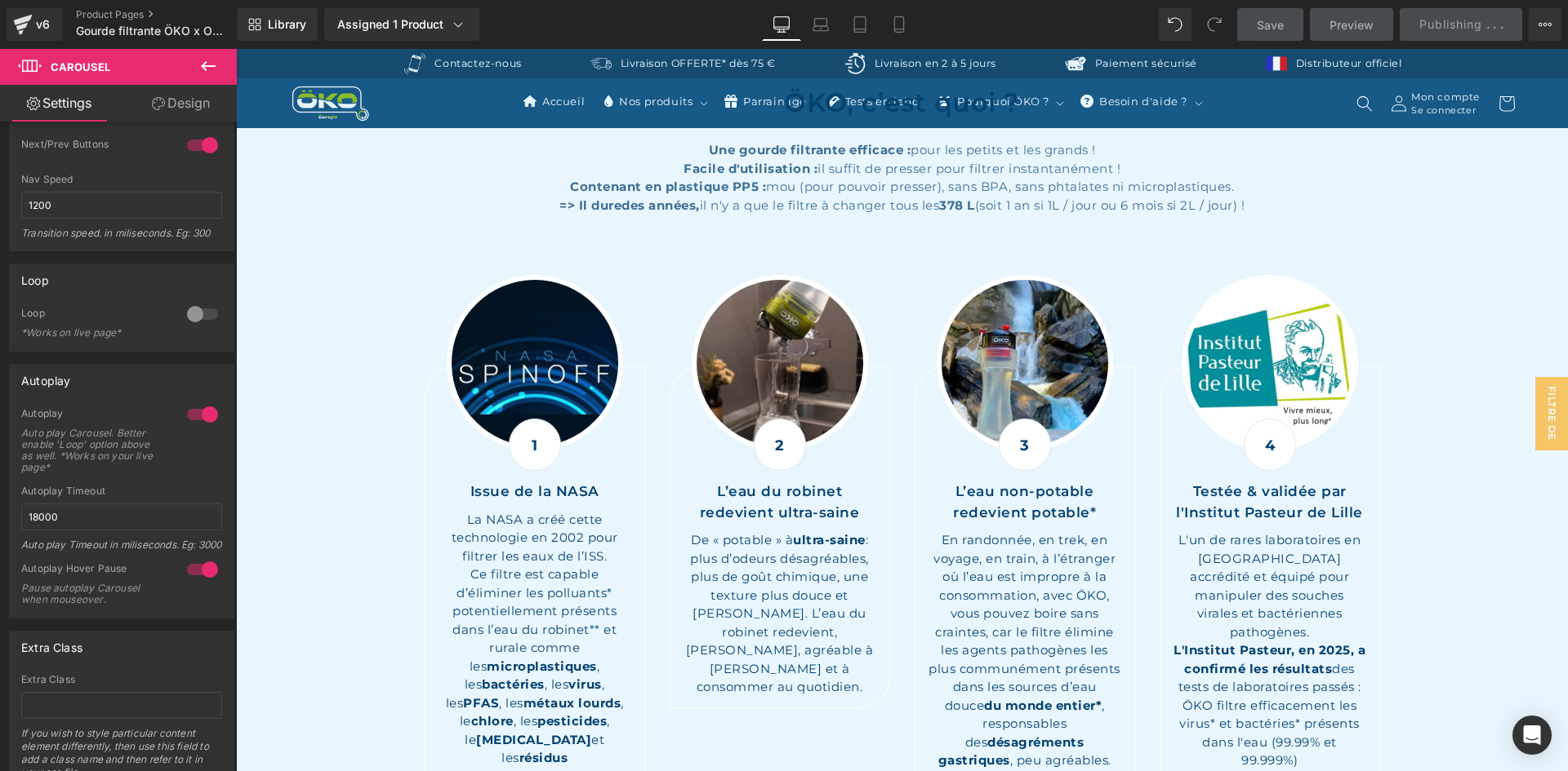
scroll to position [0, 0]
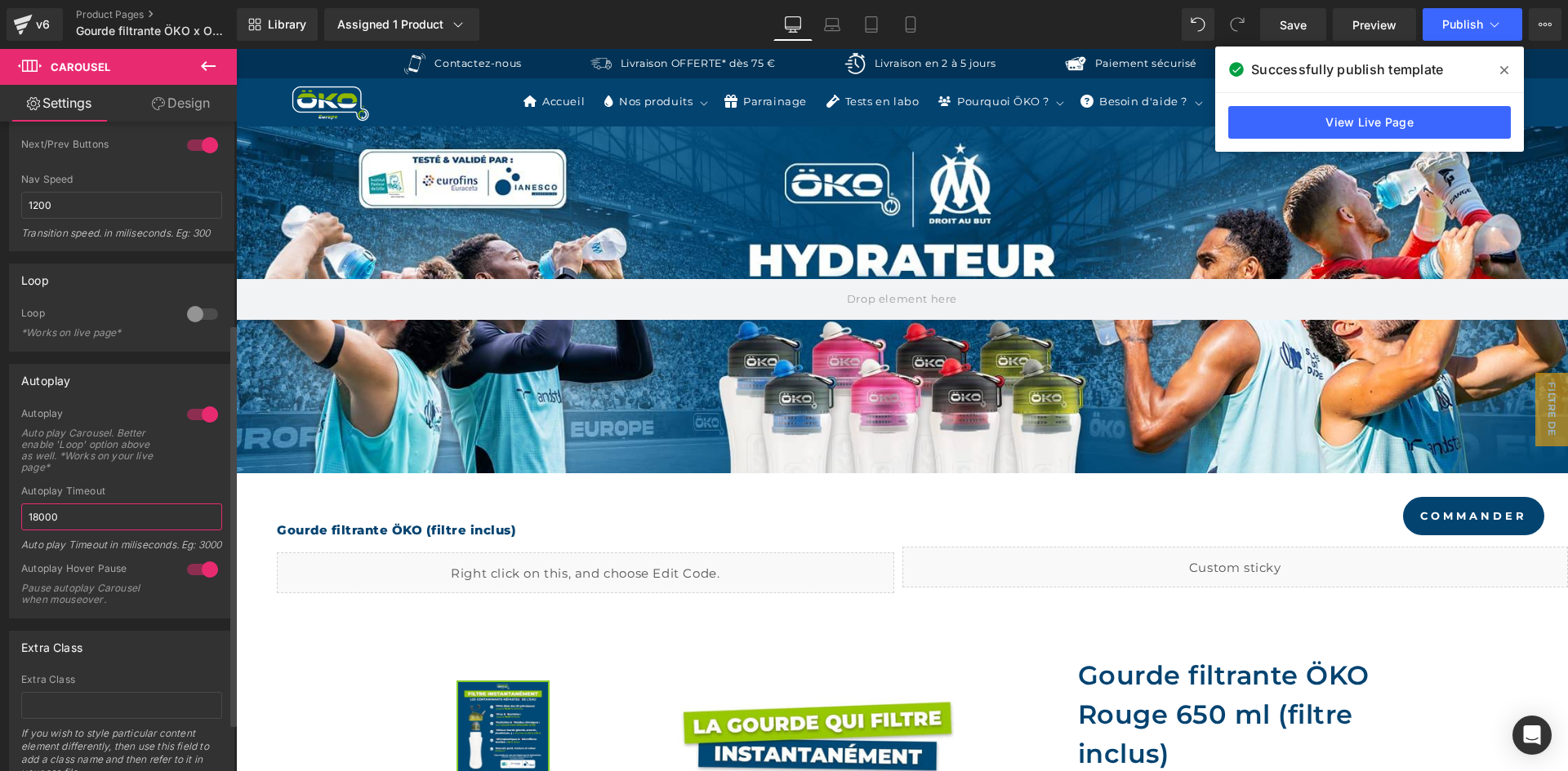
click at [37, 507] on input "18000" at bounding box center [122, 517] width 201 height 27
type input "19000"
click at [901, 19] on link "Mobile" at bounding box center [910, 24] width 39 height 33
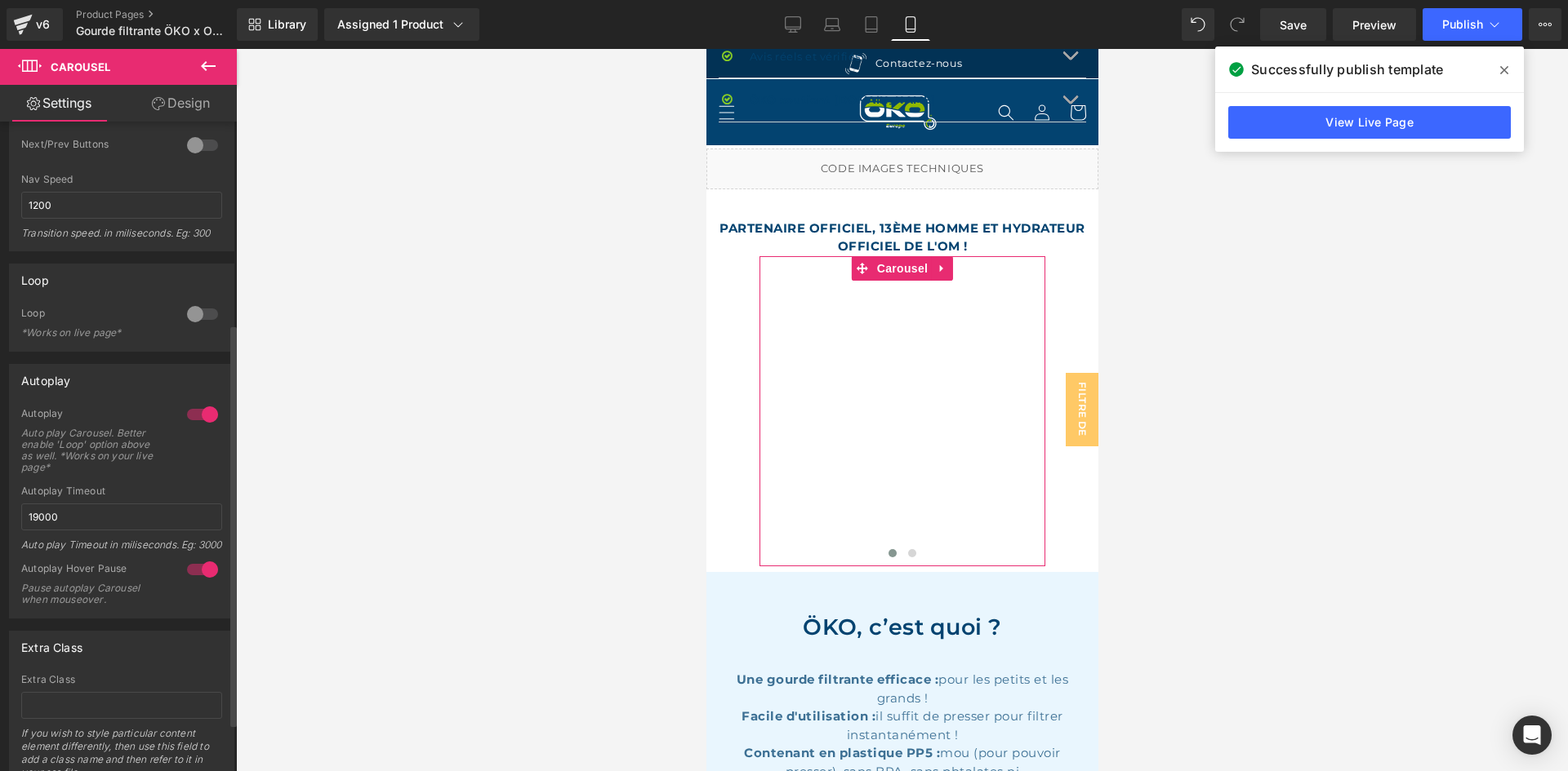
scroll to position [1801, 0]
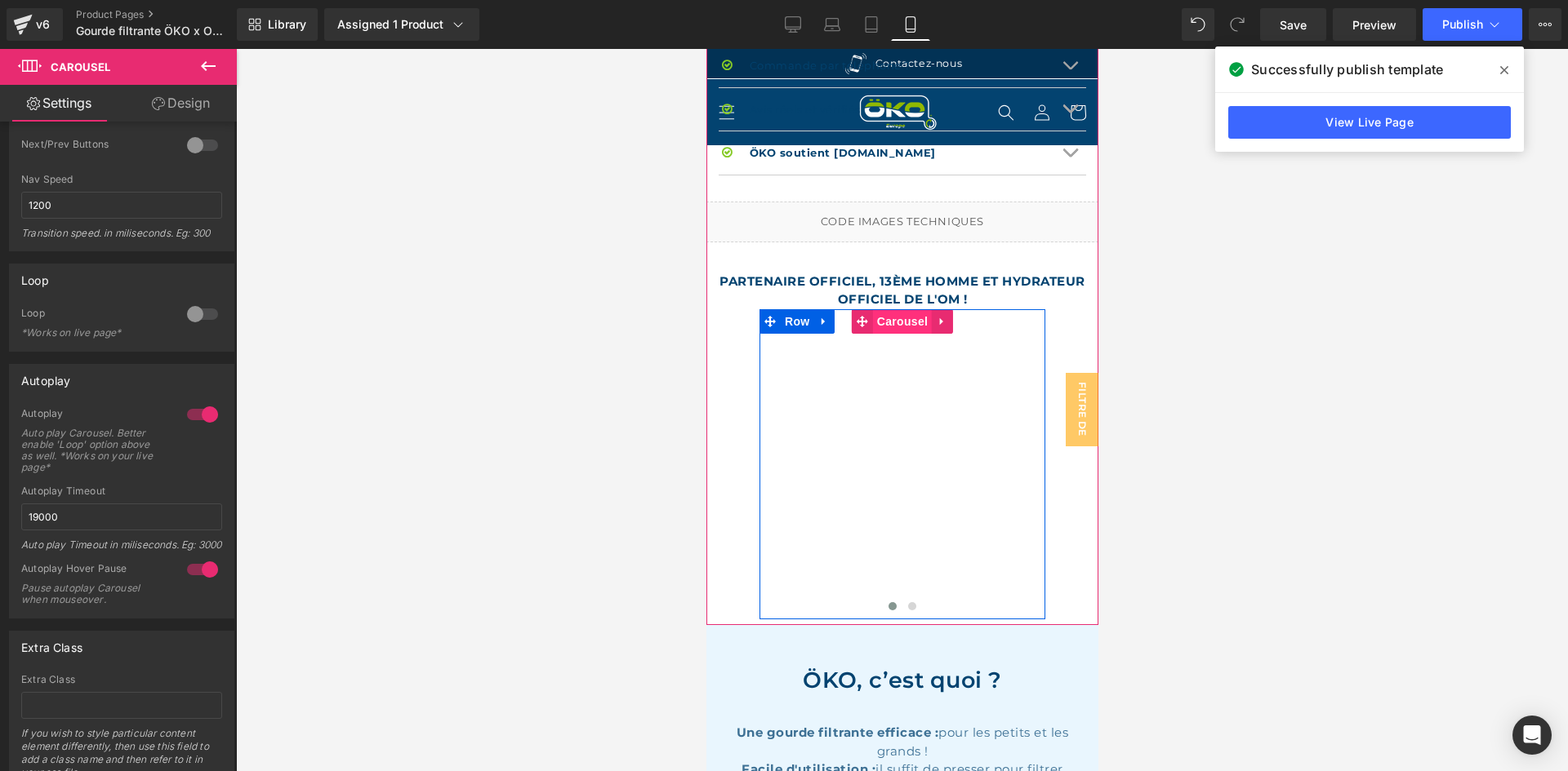
click at [907, 314] on span "Carousel" at bounding box center [901, 321] width 59 height 24
click at [891, 310] on span "Carousel" at bounding box center [901, 322] width 59 height 24
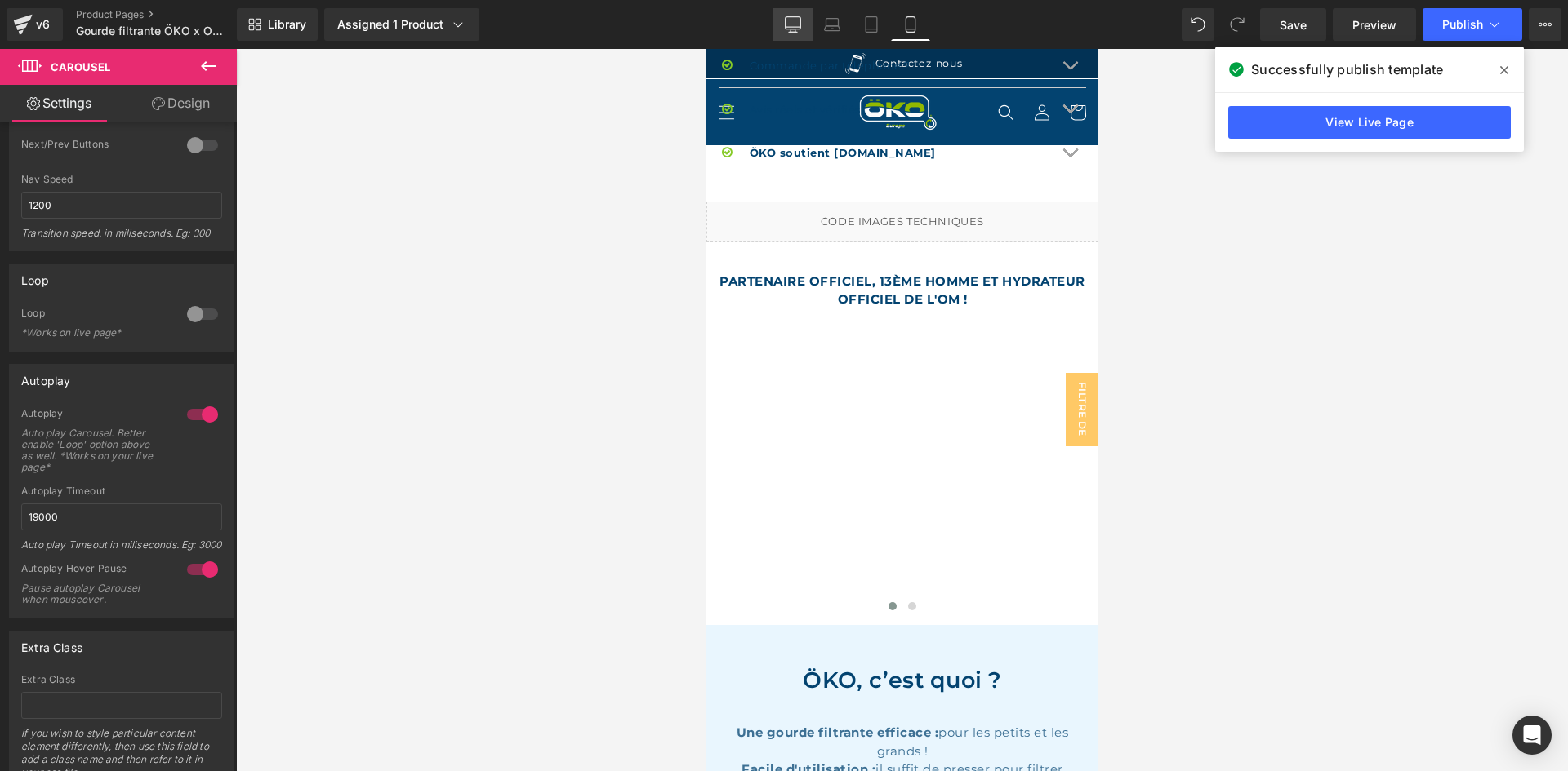
drag, startPoint x: 797, startPoint y: 27, endPoint x: 773, endPoint y: 34, distance: 25.0
click at [797, 27] on icon at bounding box center [793, 27] width 16 height 0
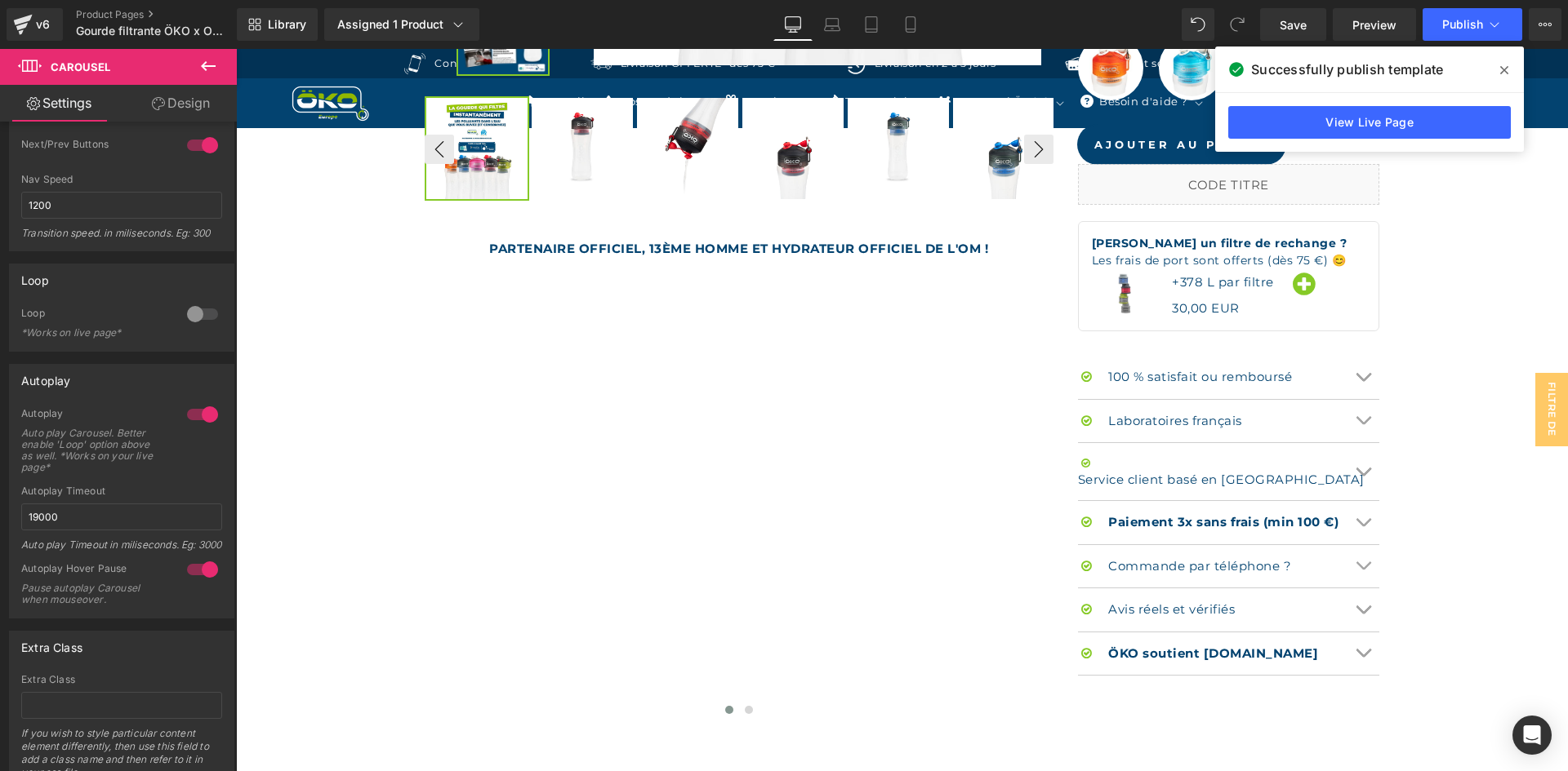
scroll to position [1061, 0]
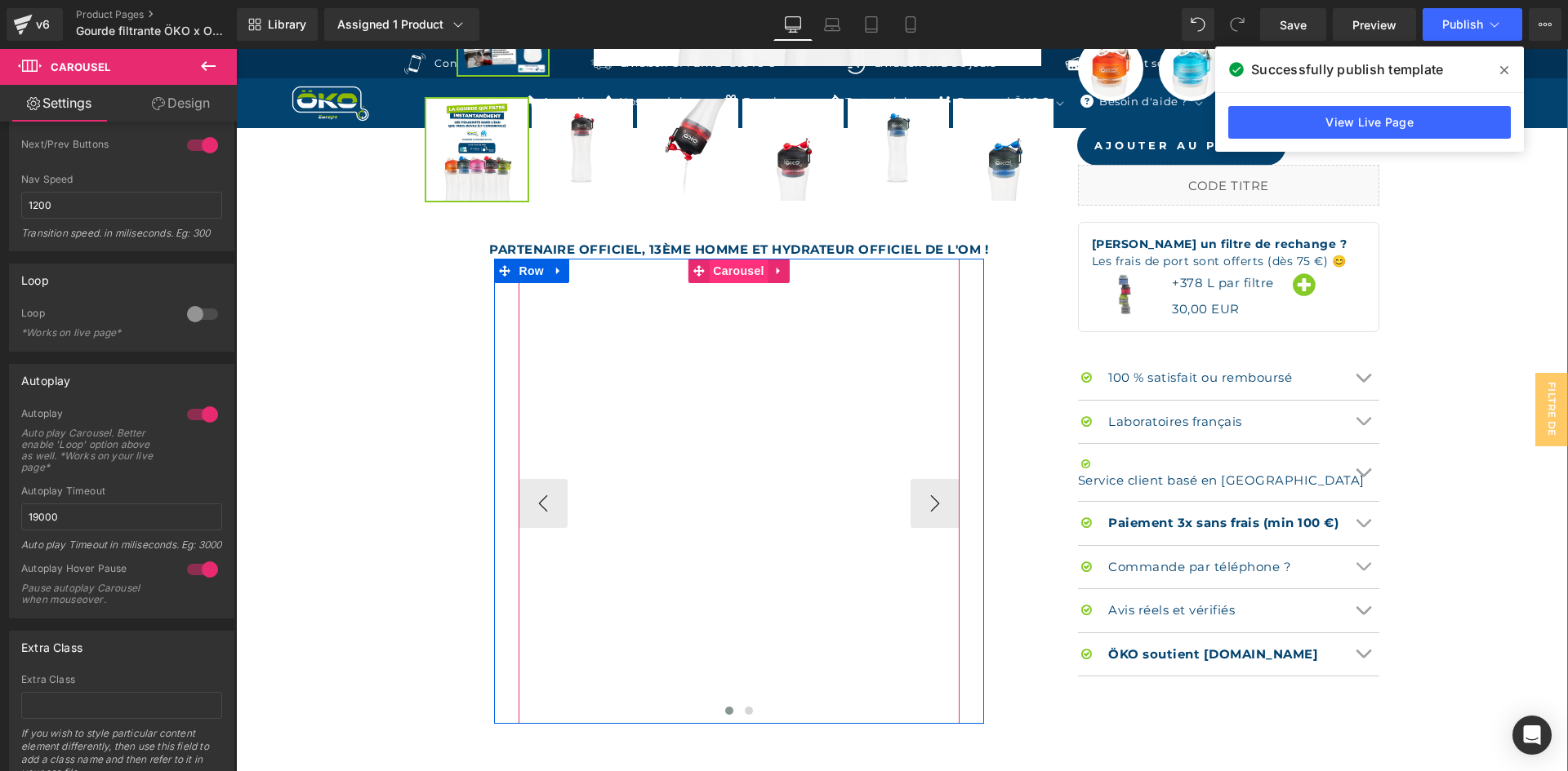
click at [732, 278] on span "Carousel" at bounding box center [738, 271] width 59 height 24
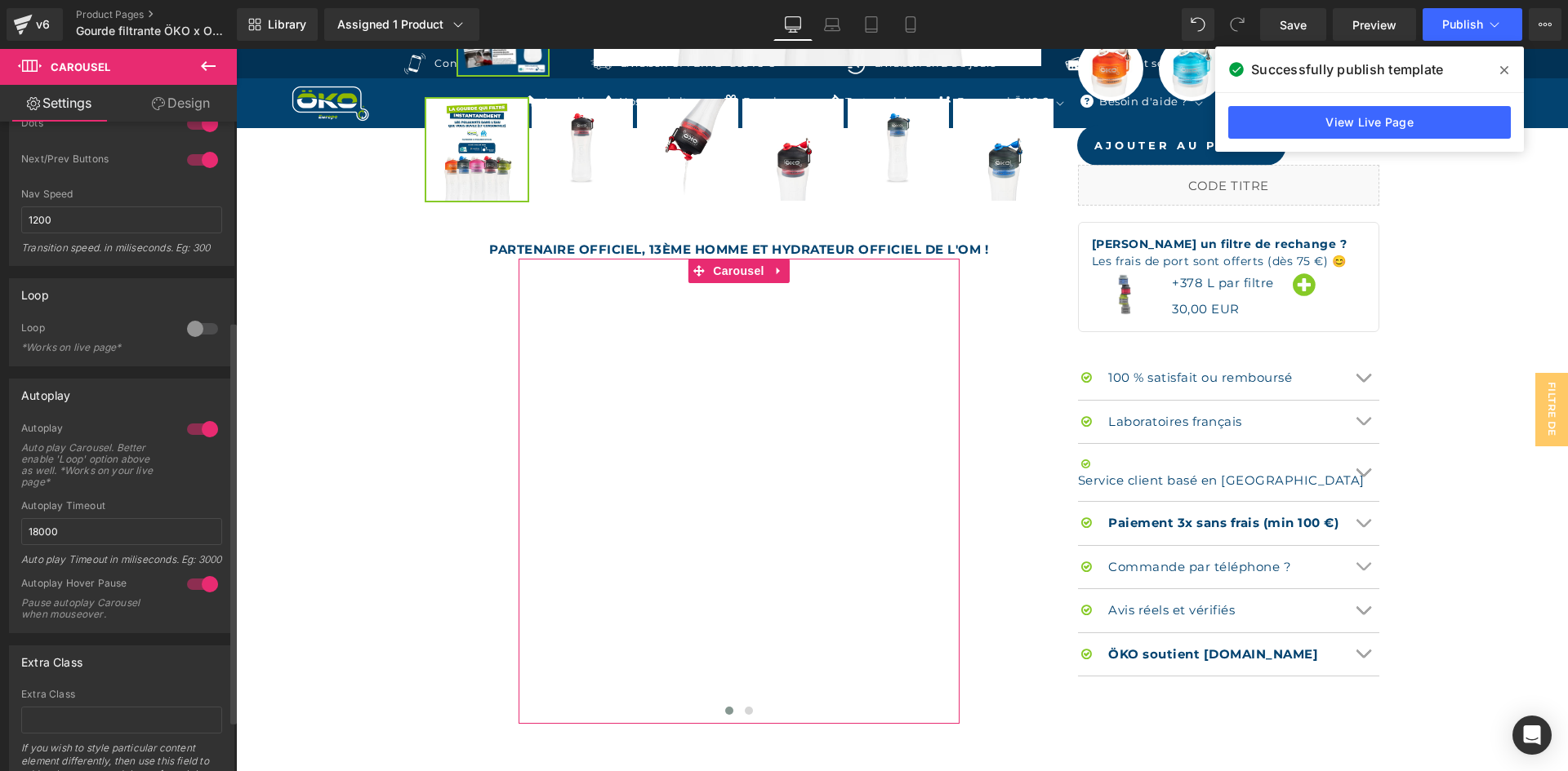
scroll to position [327, 0]
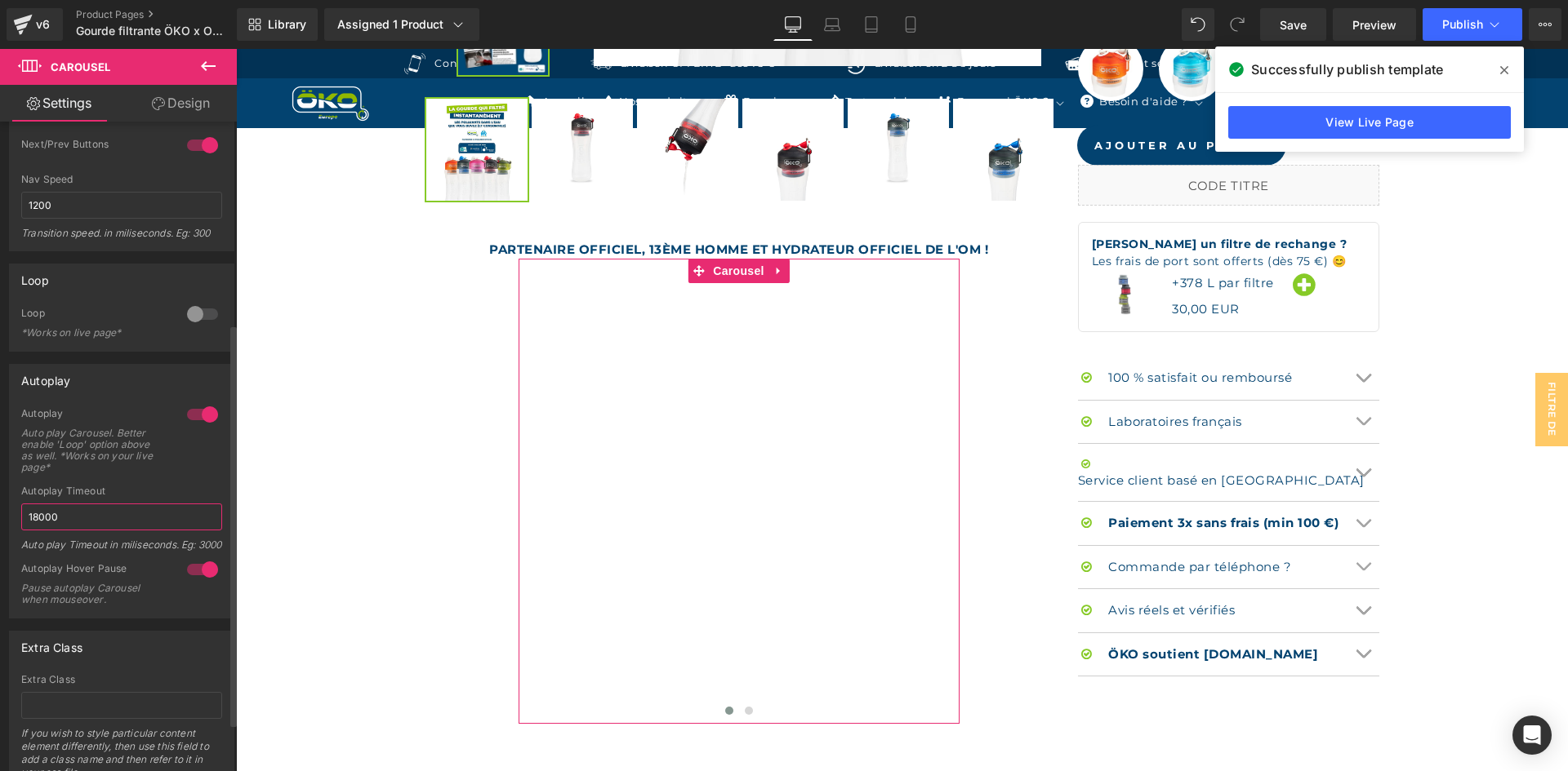
click at [41, 513] on input "18000" at bounding box center [122, 517] width 201 height 27
type input "19000"
click at [96, 494] on div "Autoplay Timeout" at bounding box center [122, 492] width 201 height 11
click at [1458, 23] on span "Publish" at bounding box center [1463, 24] width 41 height 13
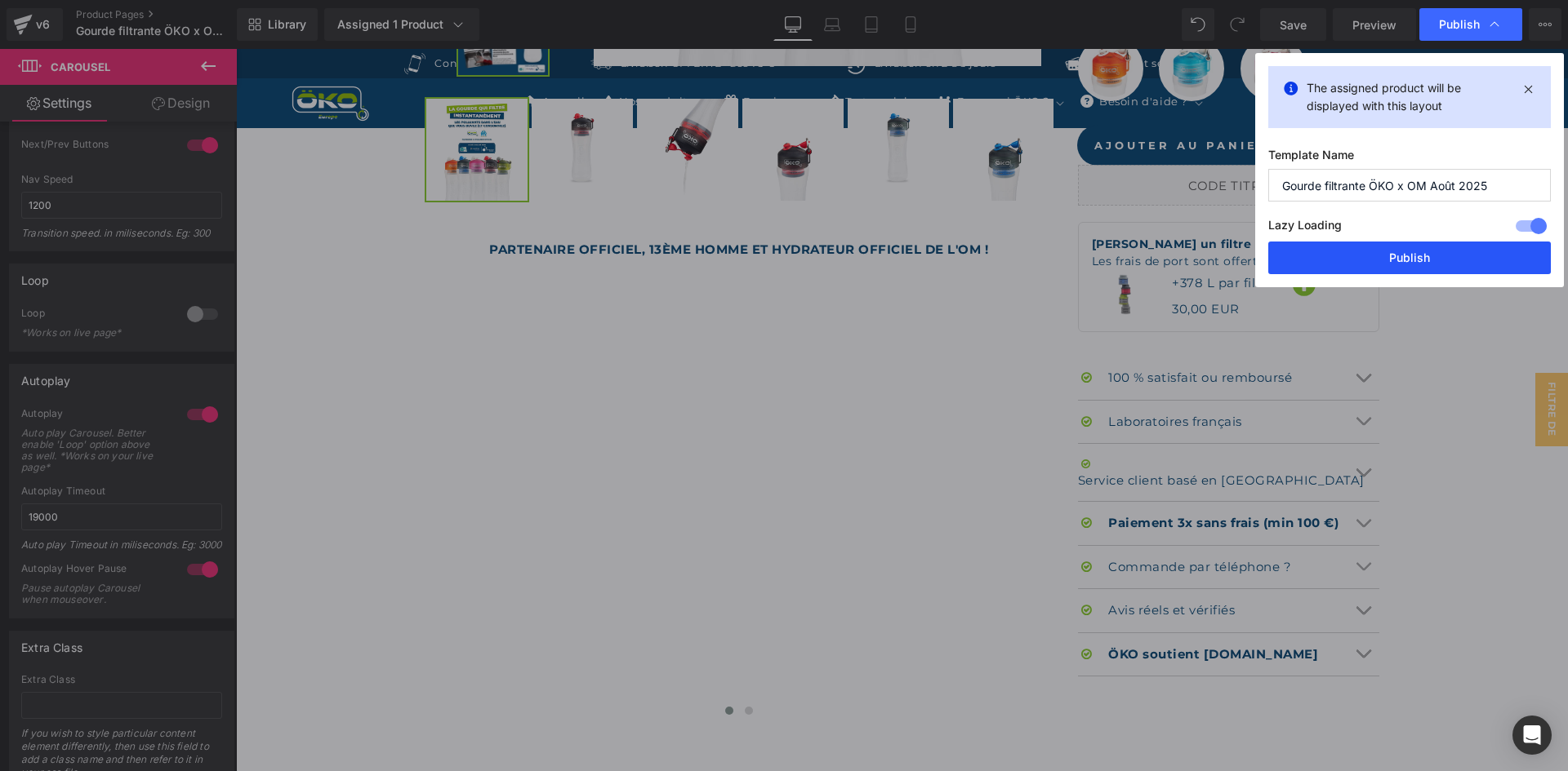
click at [1384, 264] on button "Publish" at bounding box center [1409, 257] width 282 height 33
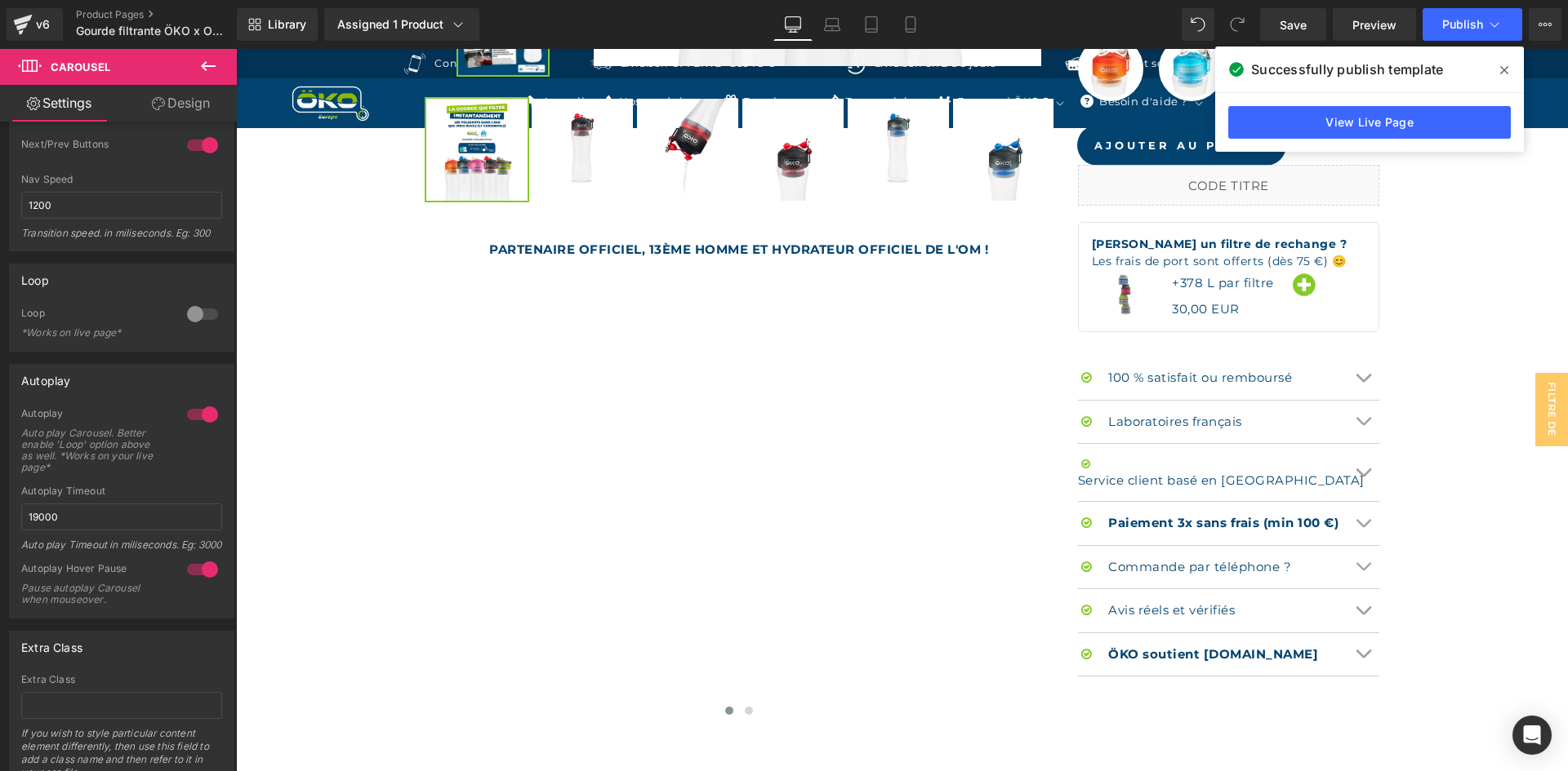
click at [1504, 65] on icon at bounding box center [1504, 70] width 8 height 13
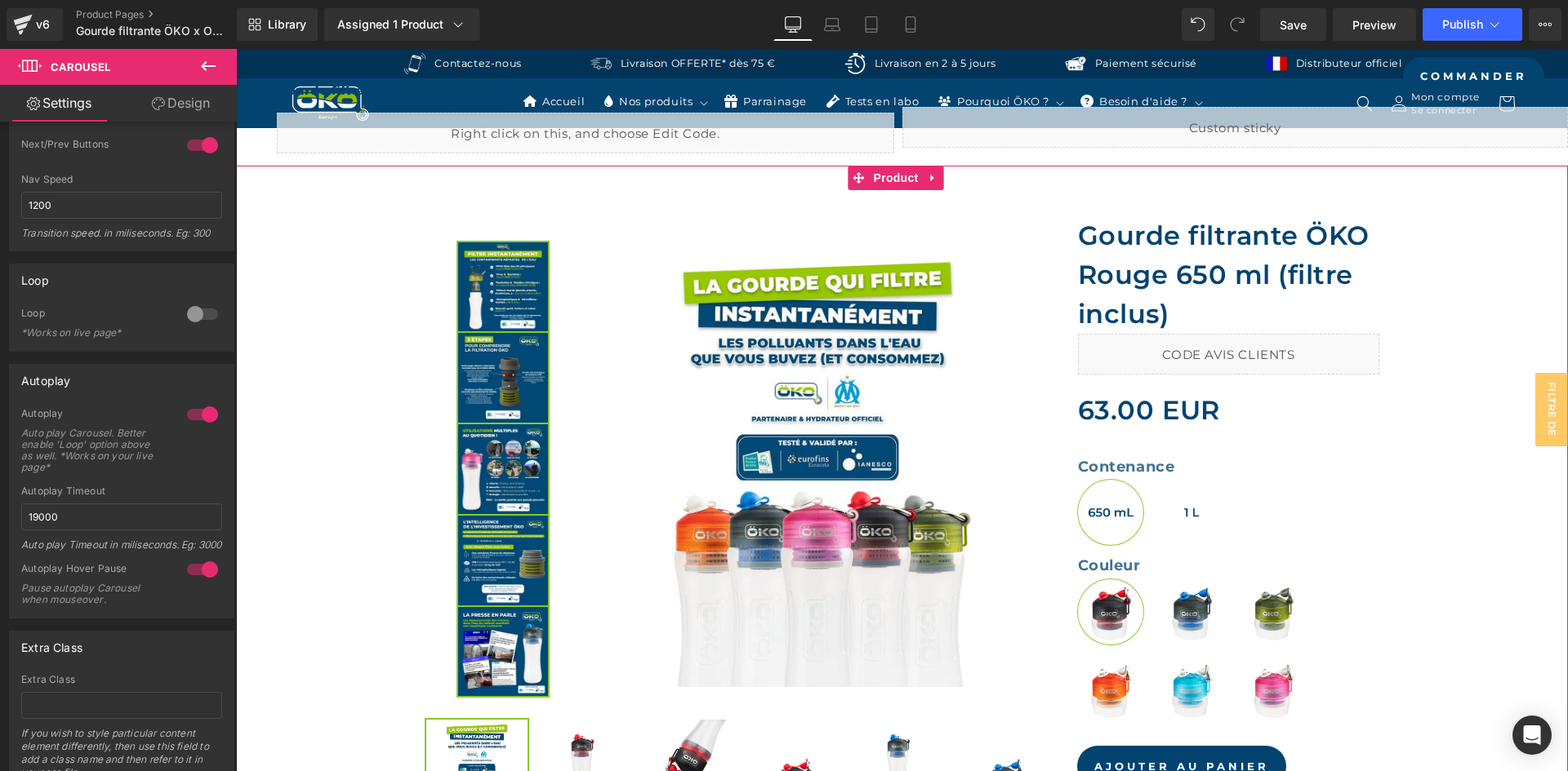
scroll to position [408, 0]
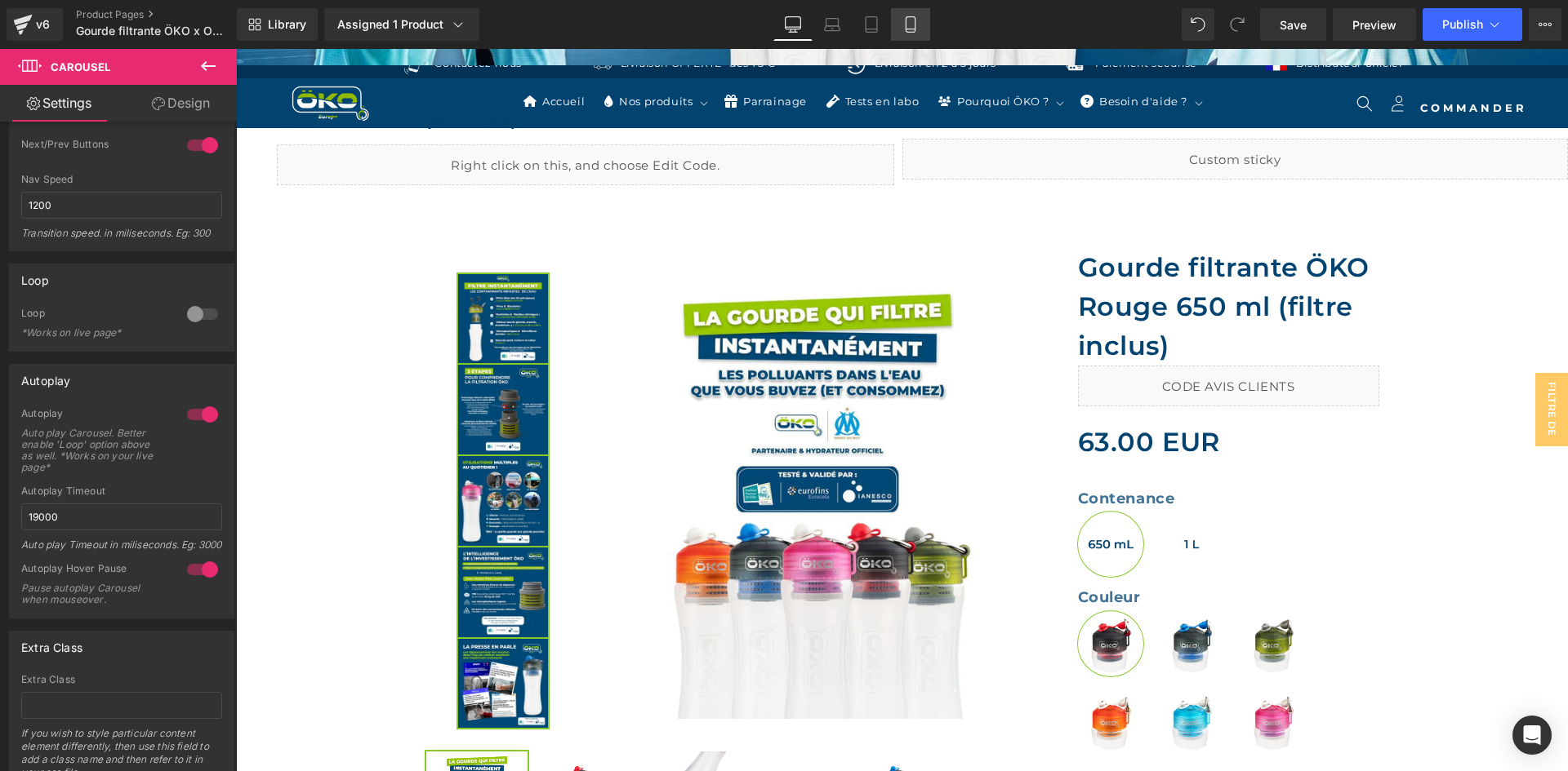
click at [894, 22] on link "Mobile" at bounding box center [910, 24] width 39 height 33
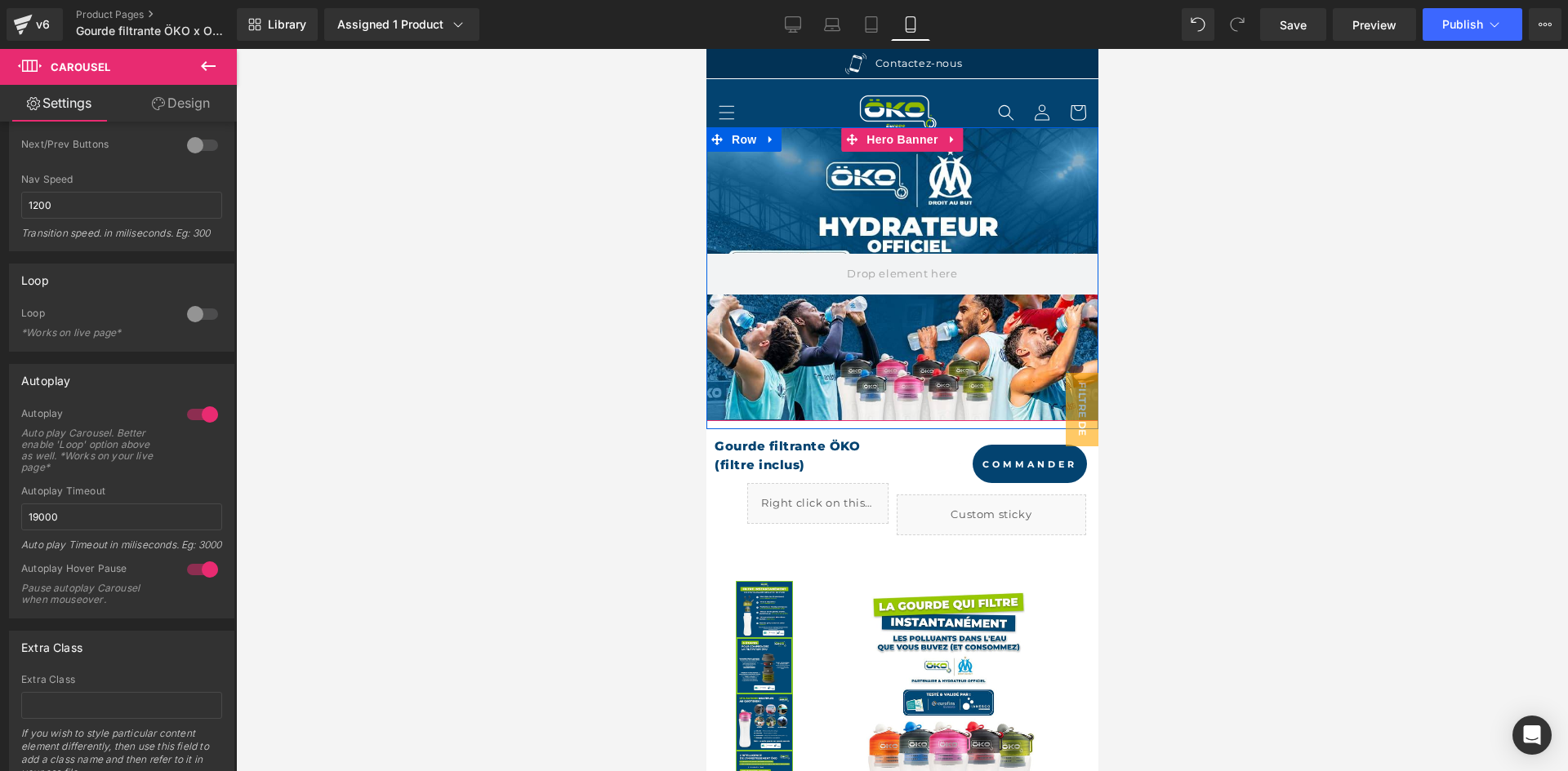
scroll to position [245, 0]
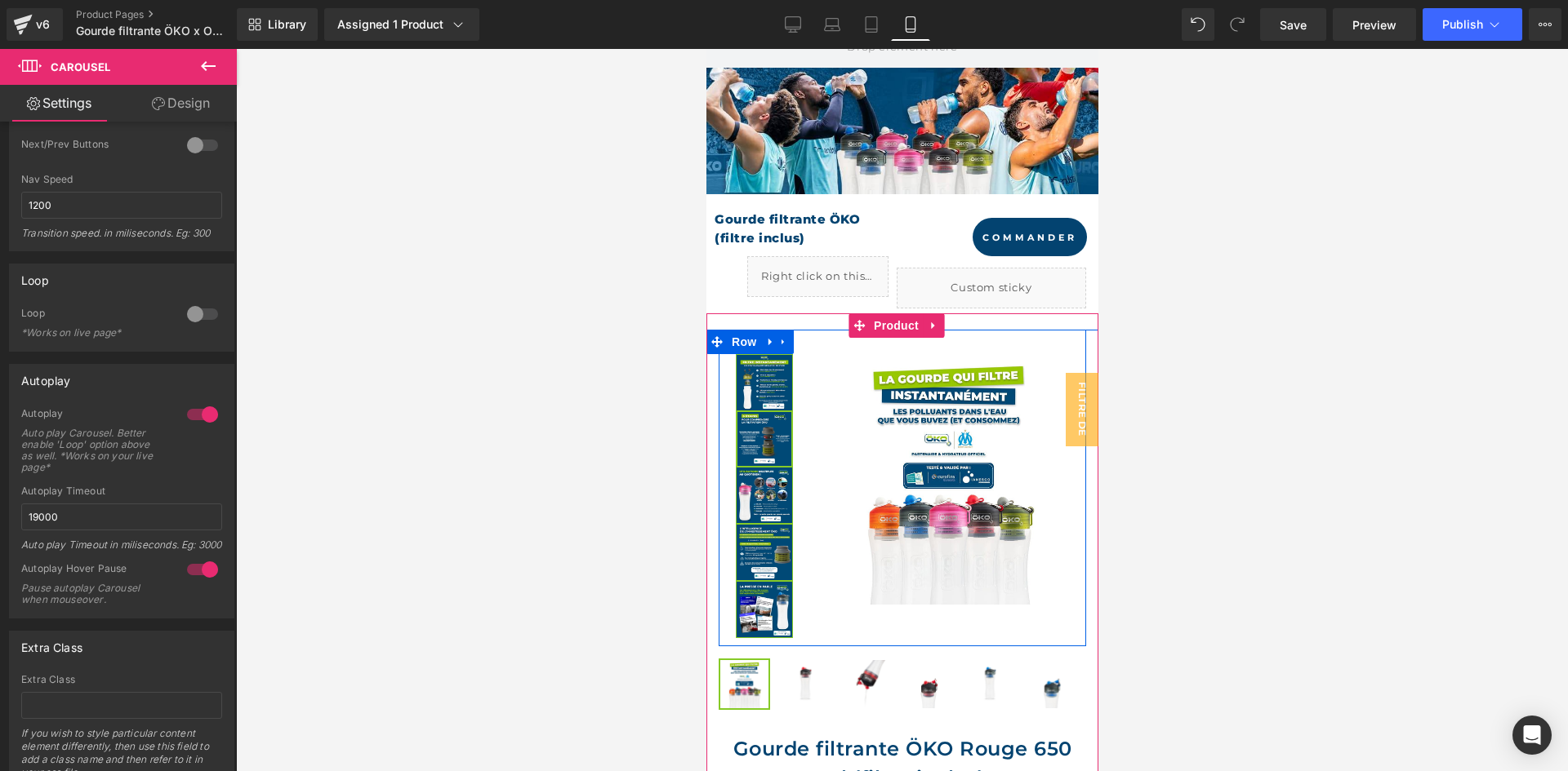
click at [804, 363] on div "Image Image Image Image Image" at bounding box center [763, 496] width 92 height 285
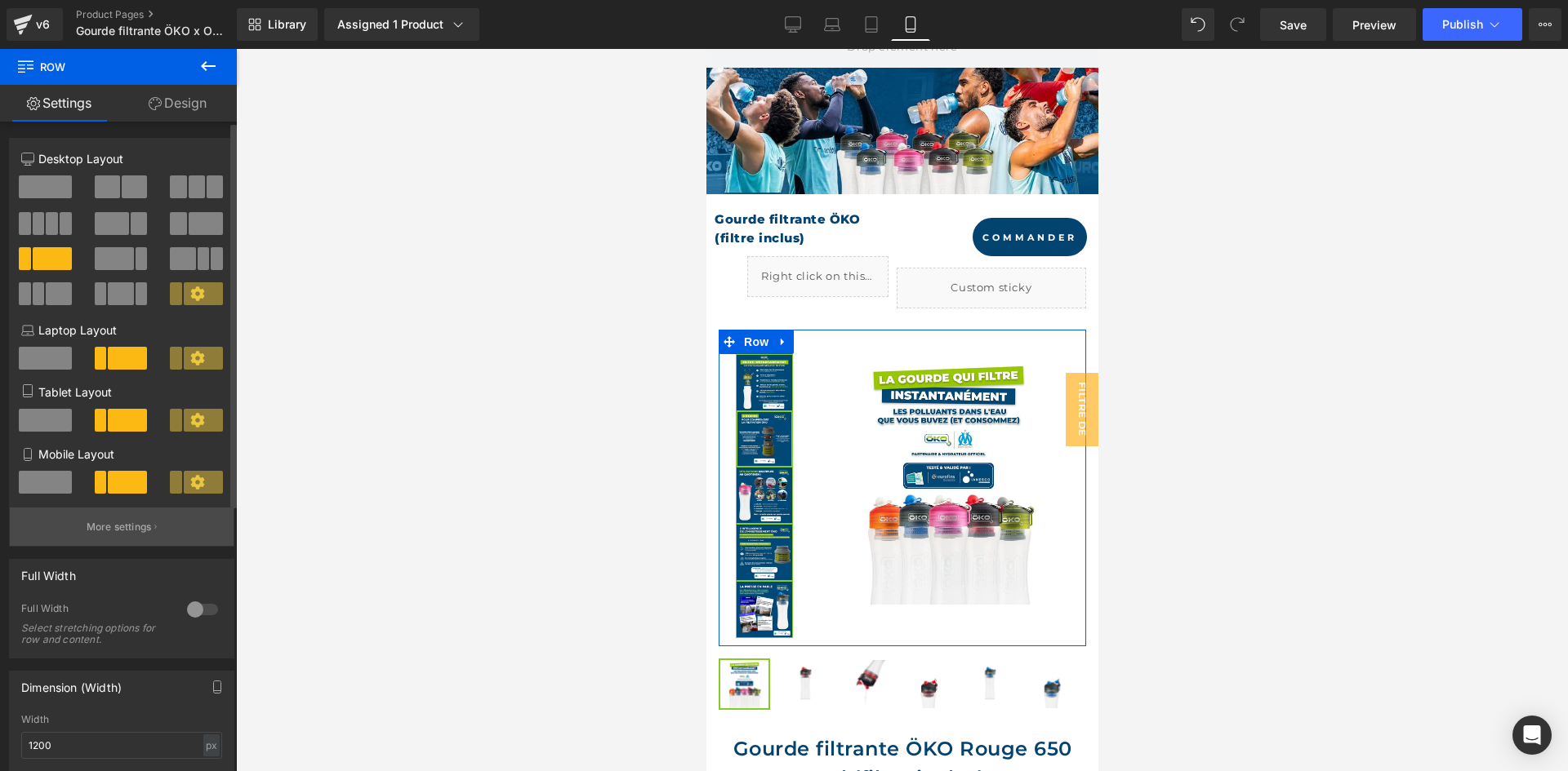
click at [188, 528] on button "More settings" at bounding box center [122, 526] width 224 height 38
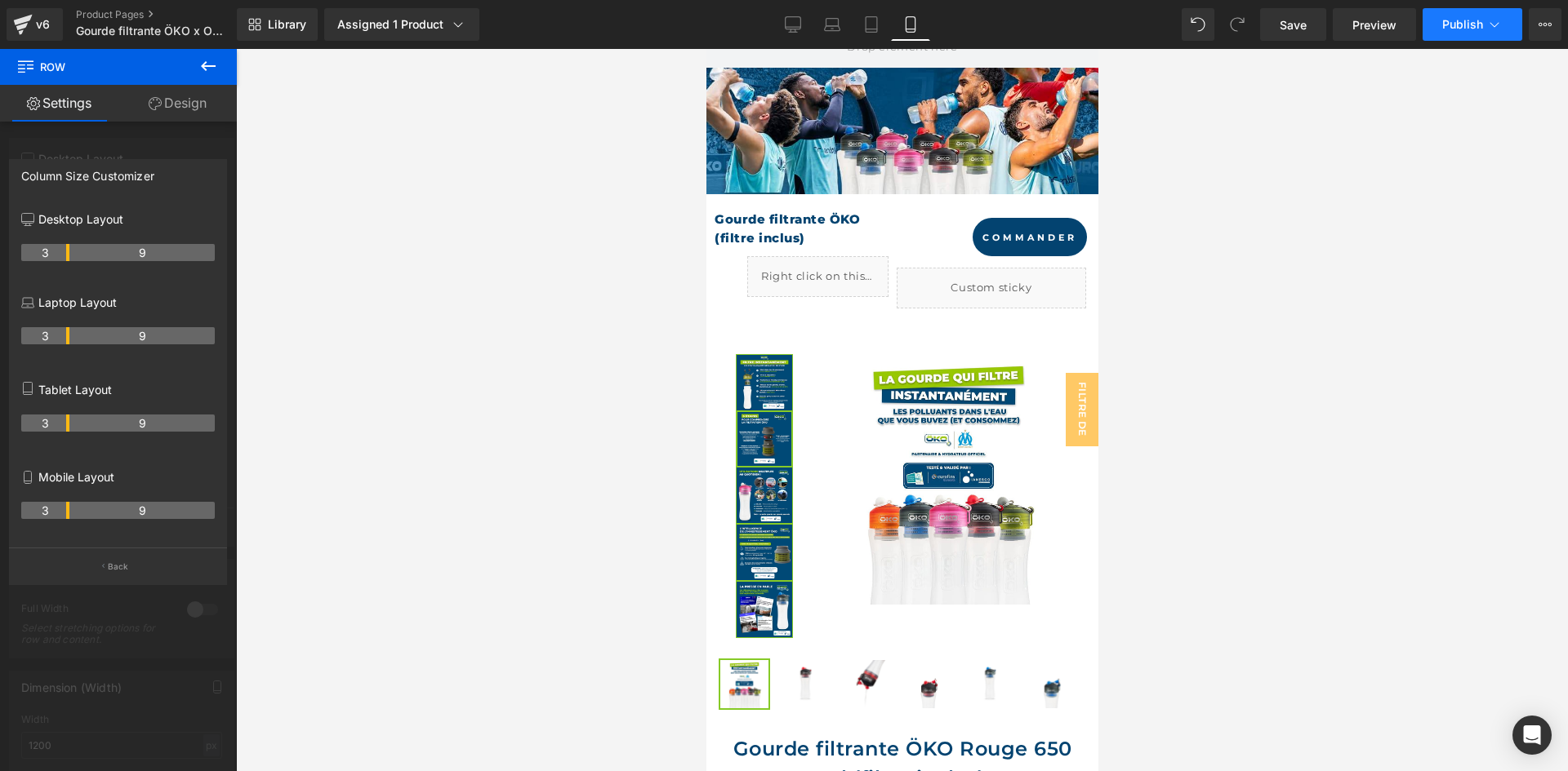
click at [1501, 25] on icon at bounding box center [1494, 25] width 17 height 17
click at [1546, 32] on button "View Live Page View with current Template Save Template to Library Schedule Pub…" at bounding box center [1545, 24] width 33 height 33
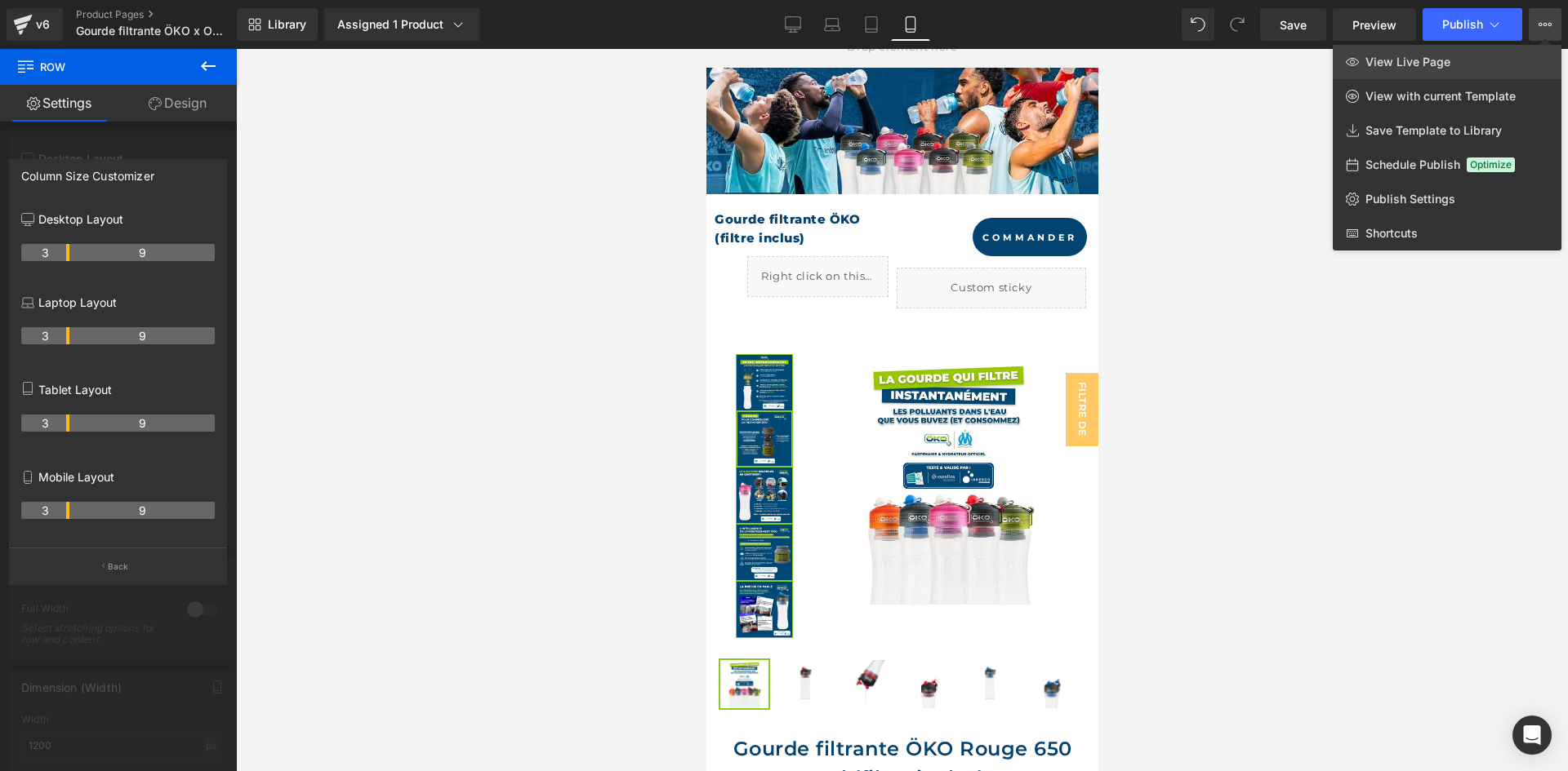
click at [1521, 62] on link "View Live Page" at bounding box center [1446, 61] width 228 height 34
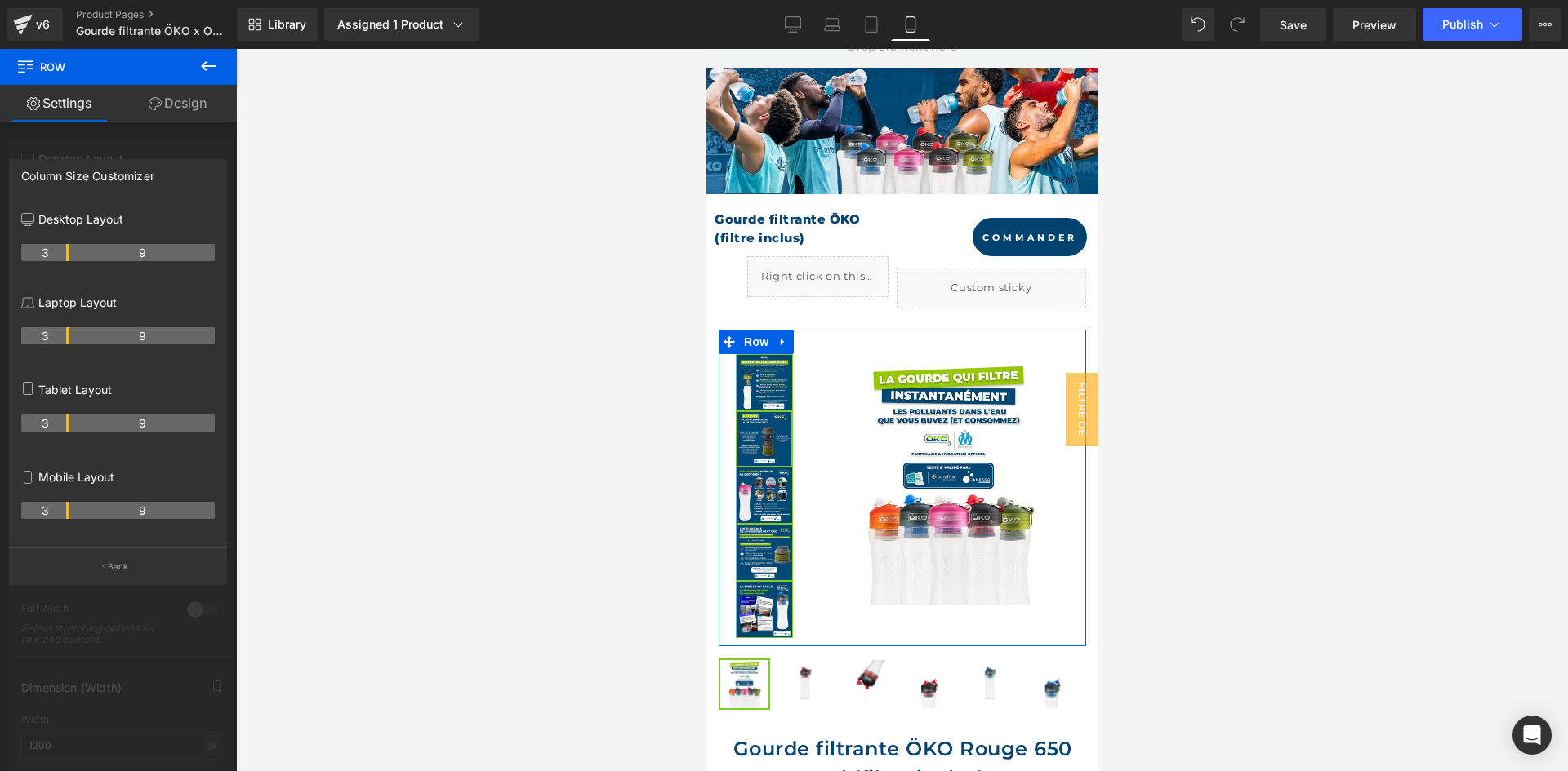
click at [139, 156] on div at bounding box center [118, 414] width 237 height 730
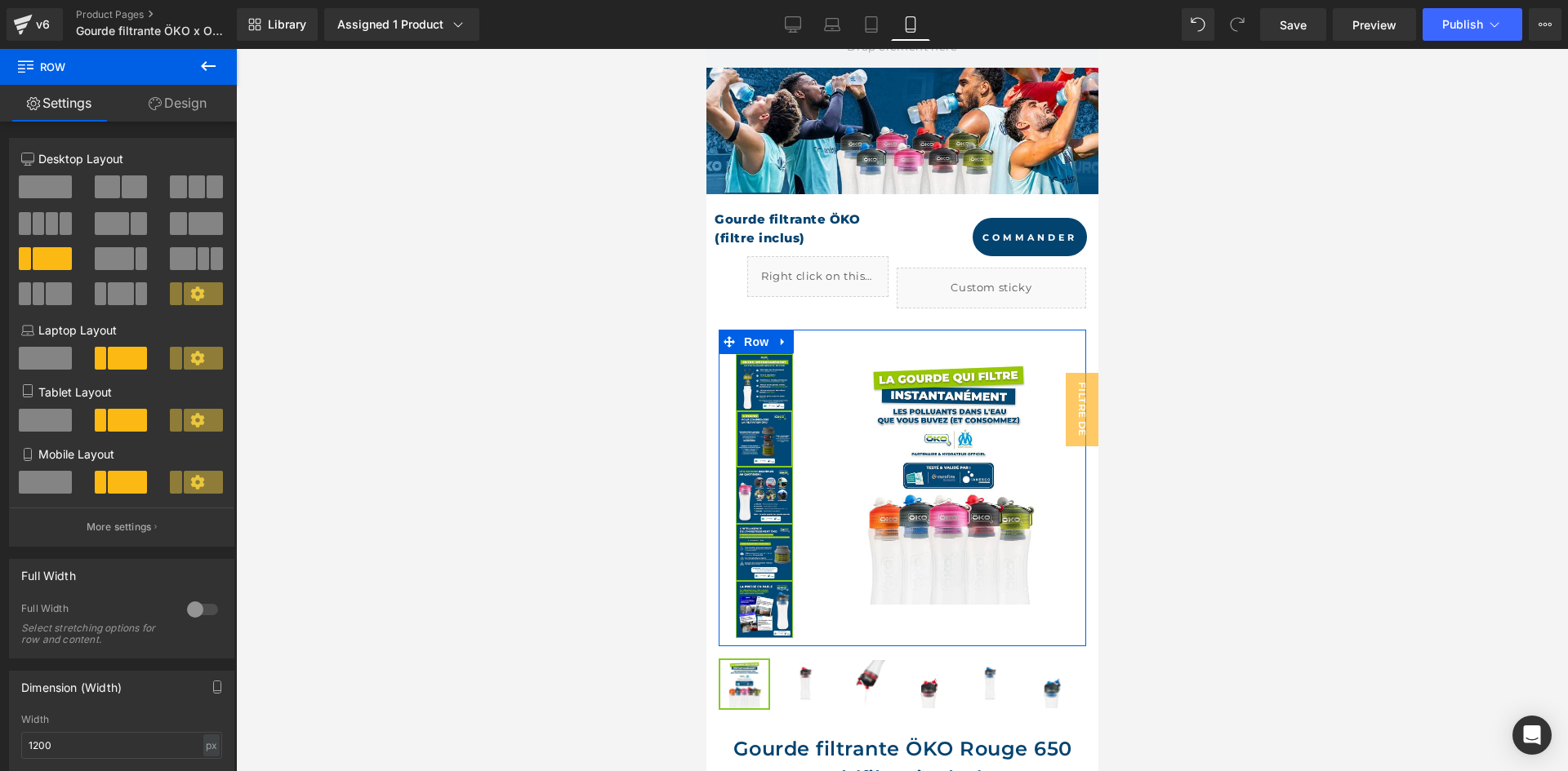
click at [170, 107] on link "Design" at bounding box center [177, 102] width 118 height 36
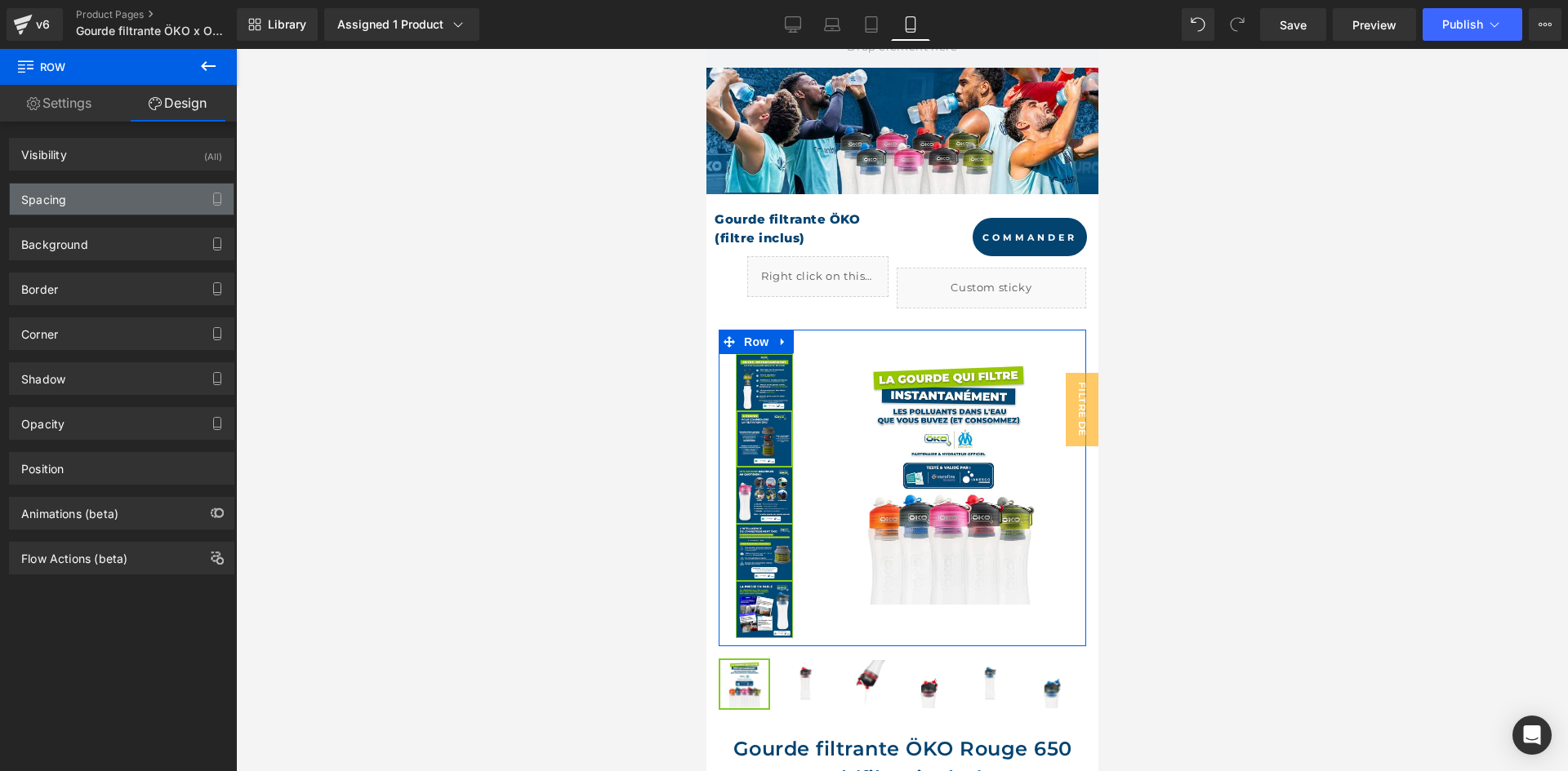
click at [109, 201] on div "Spacing" at bounding box center [122, 198] width 224 height 31
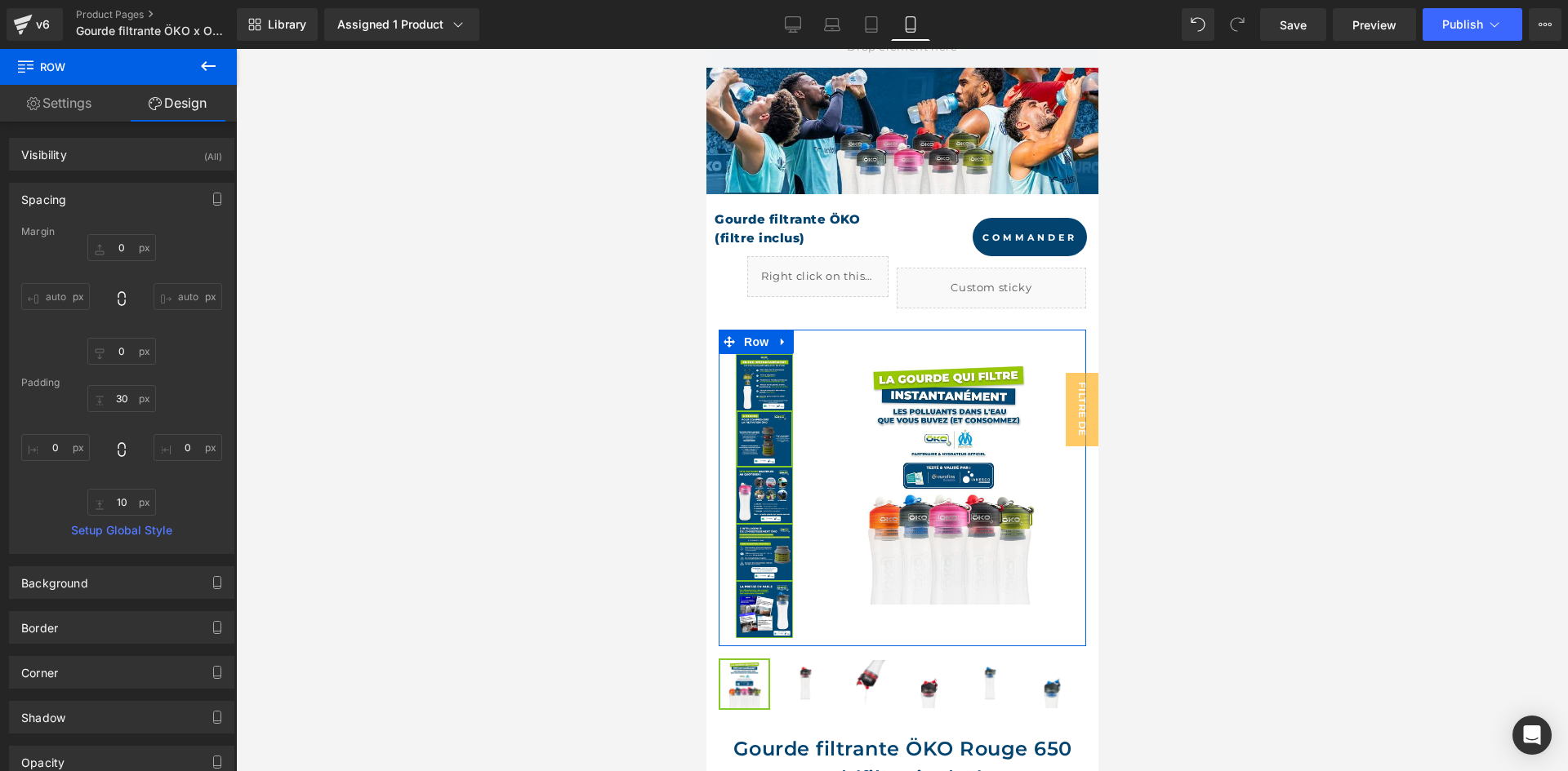
click at [78, 95] on link "Settings" at bounding box center [59, 102] width 118 height 36
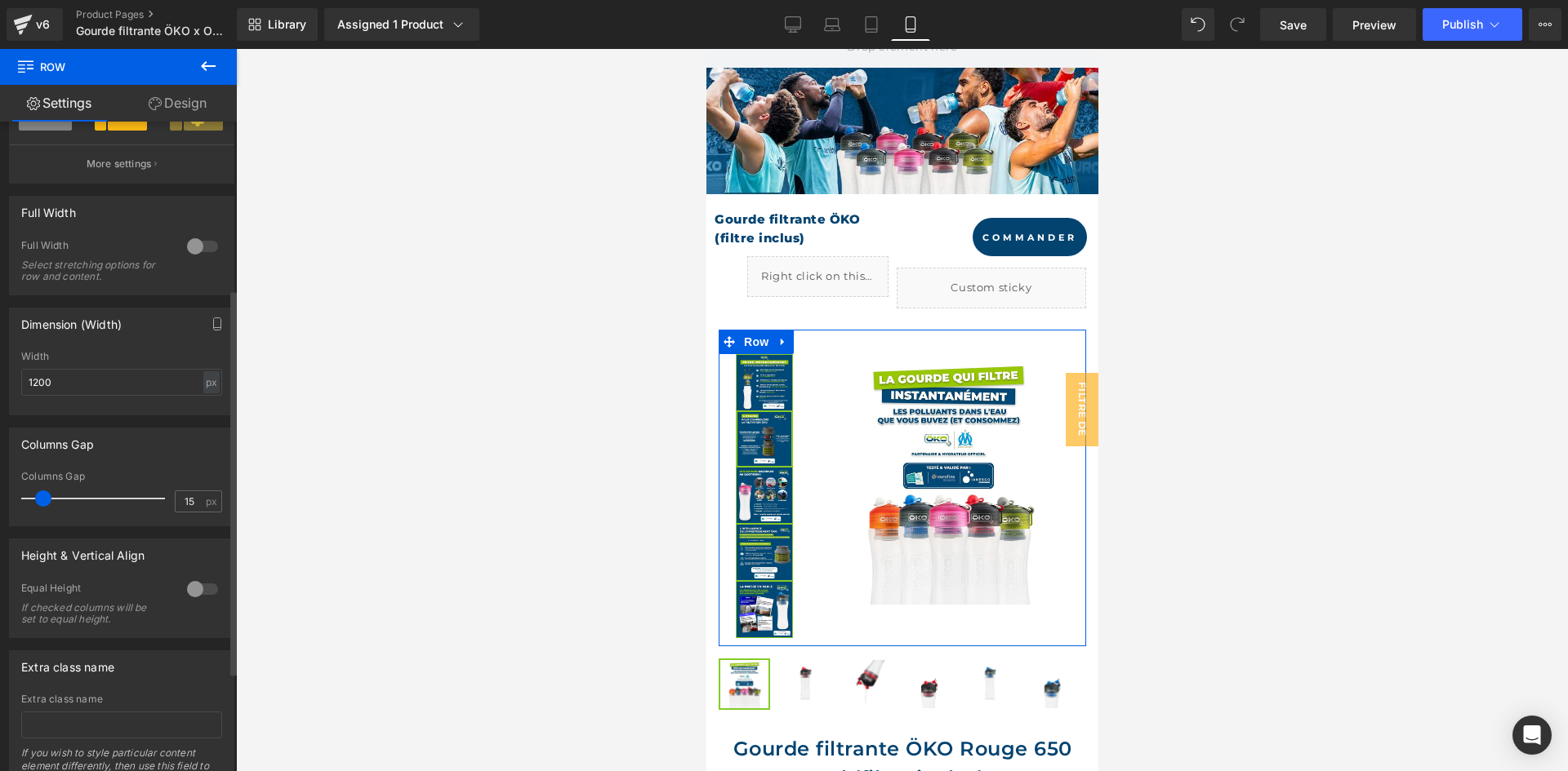
scroll to position [408, 0]
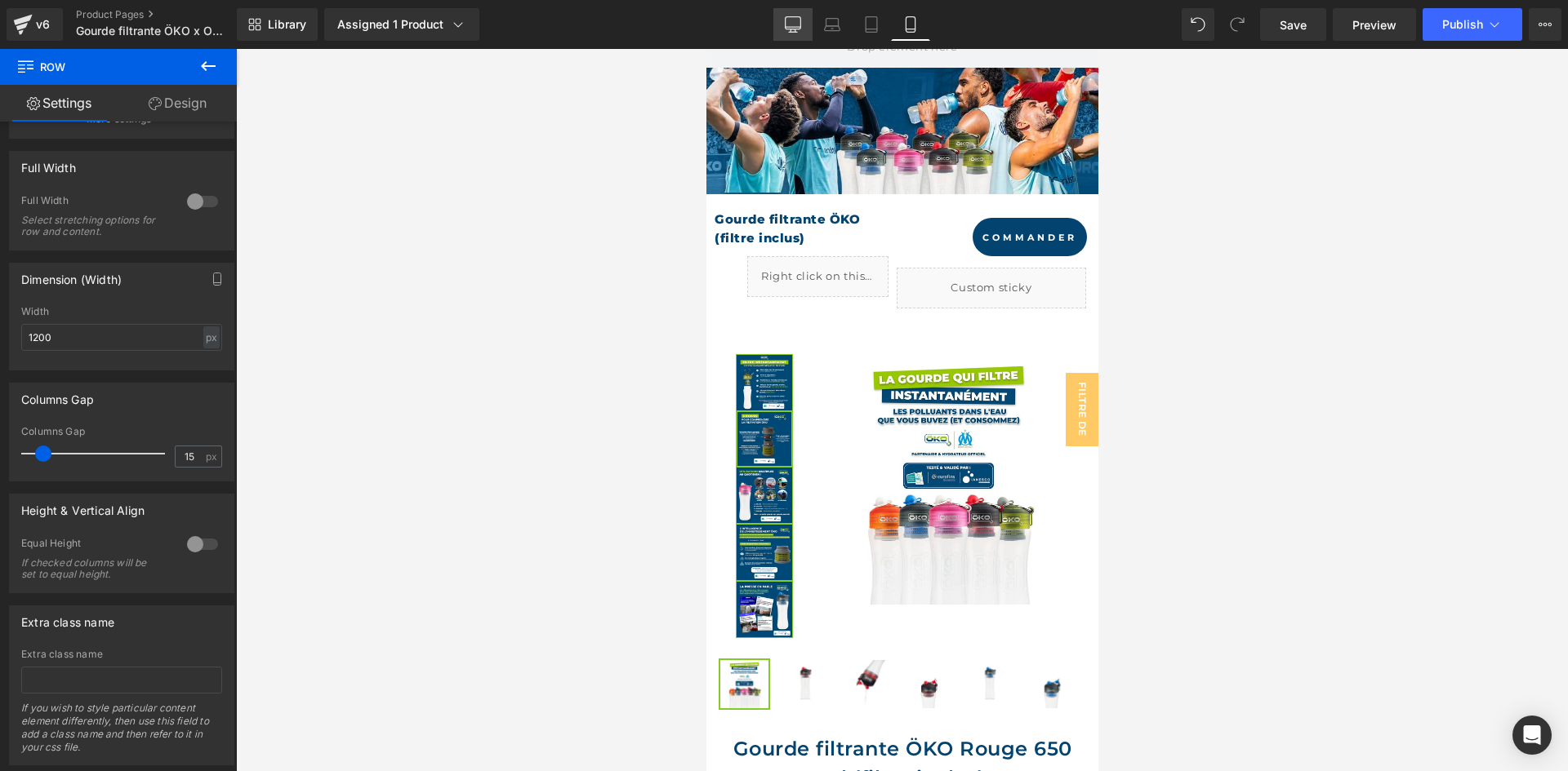
click at [788, 30] on icon at bounding box center [793, 22] width 16 height 12
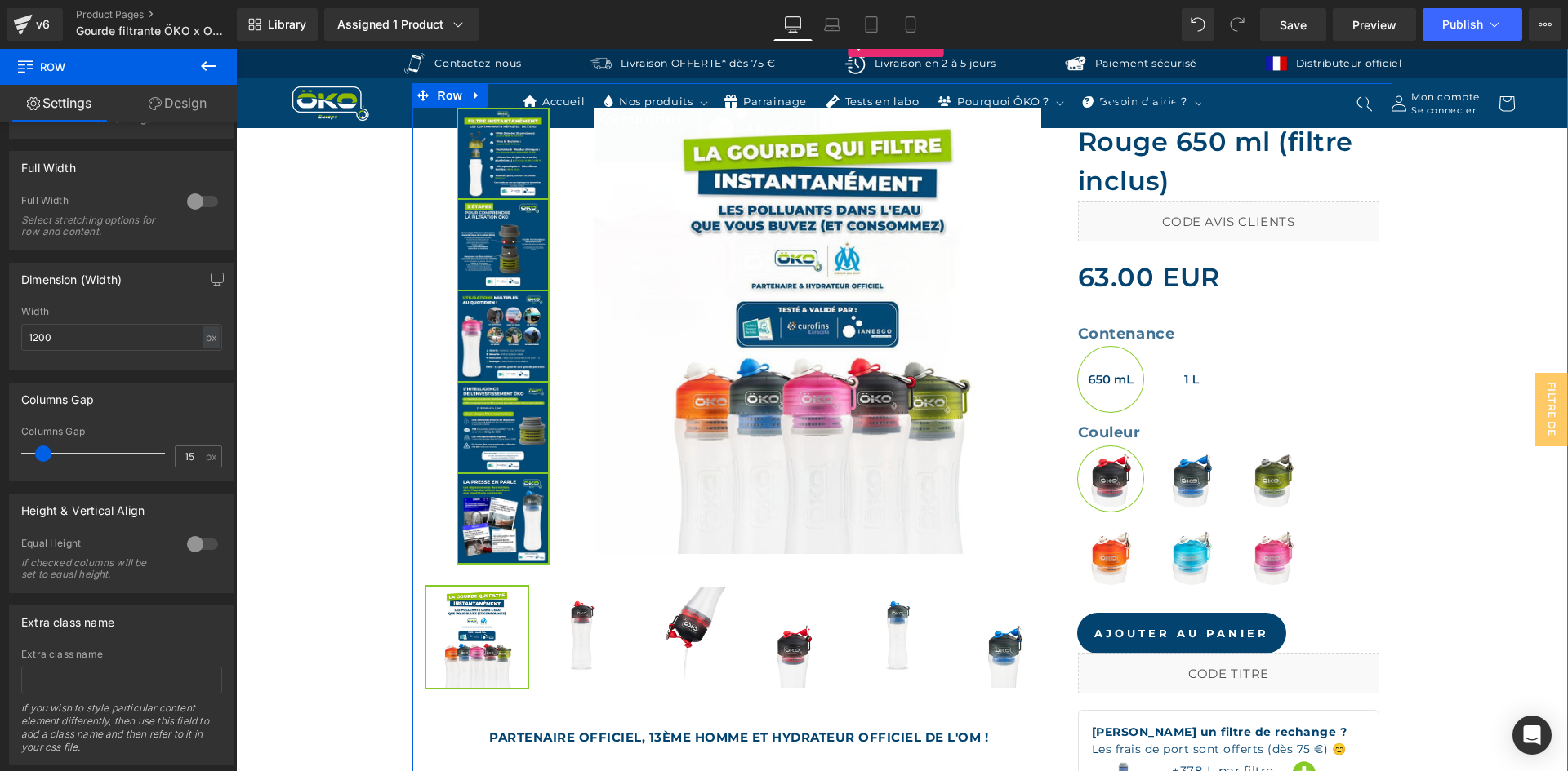
scroll to position [571, 0]
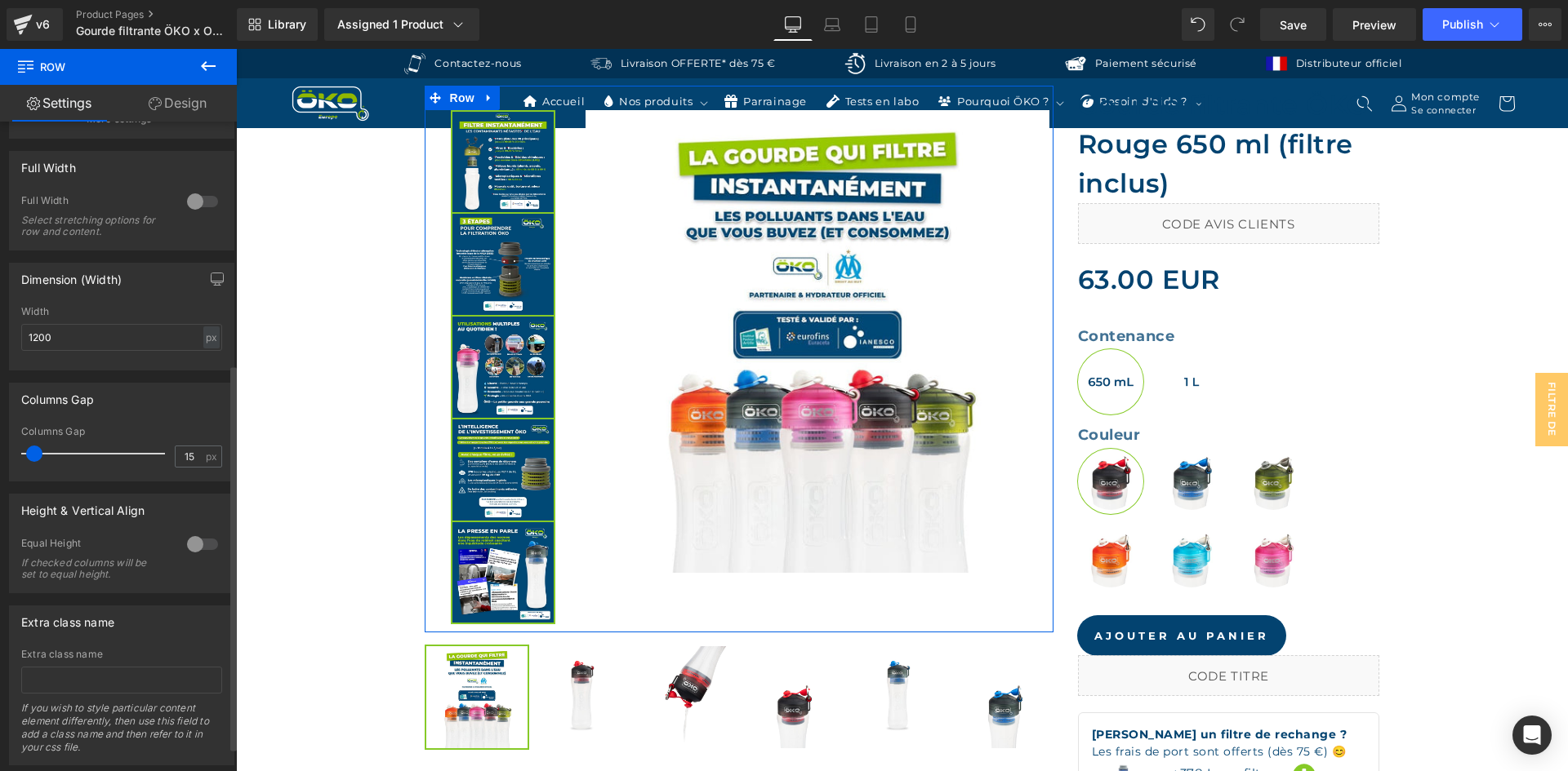
drag, startPoint x: 36, startPoint y: 454, endPoint x: 27, endPoint y: 451, distance: 9.5
click at [27, 451] on span at bounding box center [34, 454] width 17 height 17
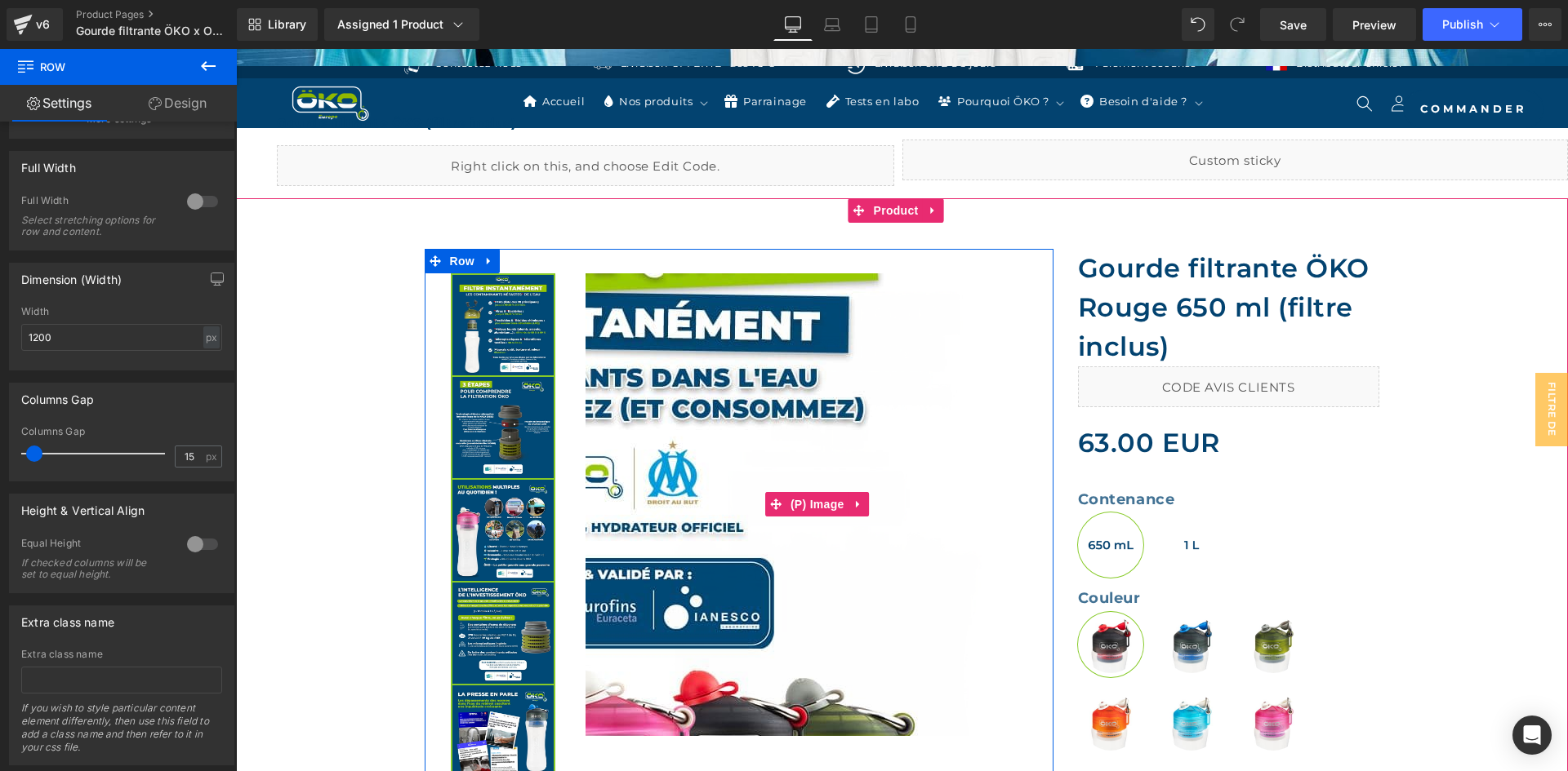
scroll to position [489, 0]
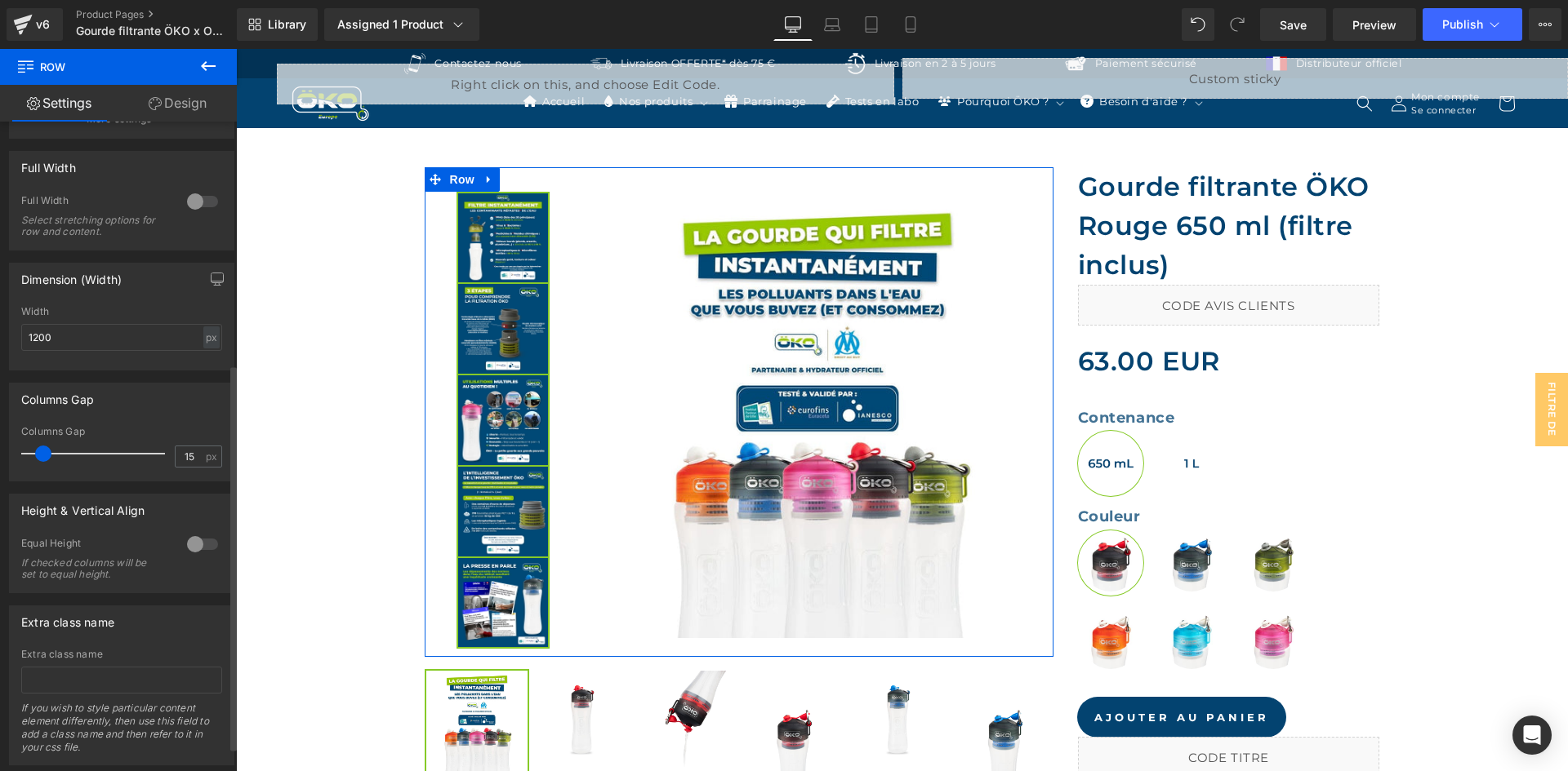
drag, startPoint x: 34, startPoint y: 453, endPoint x: 43, endPoint y: 457, distance: 9.8
click at [43, 457] on span at bounding box center [44, 454] width 17 height 17
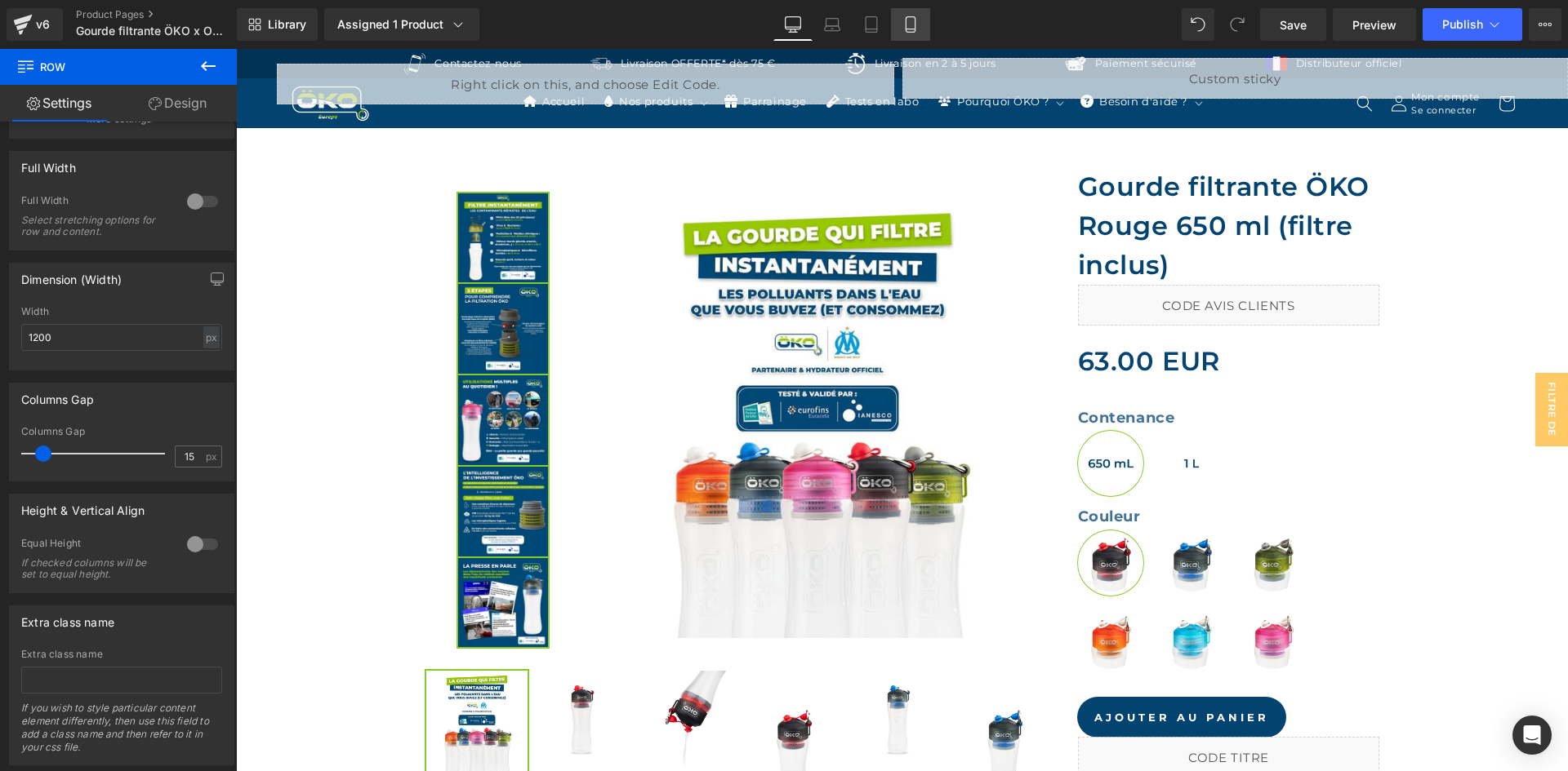
click at [905, 29] on icon at bounding box center [911, 25] width 17 height 17
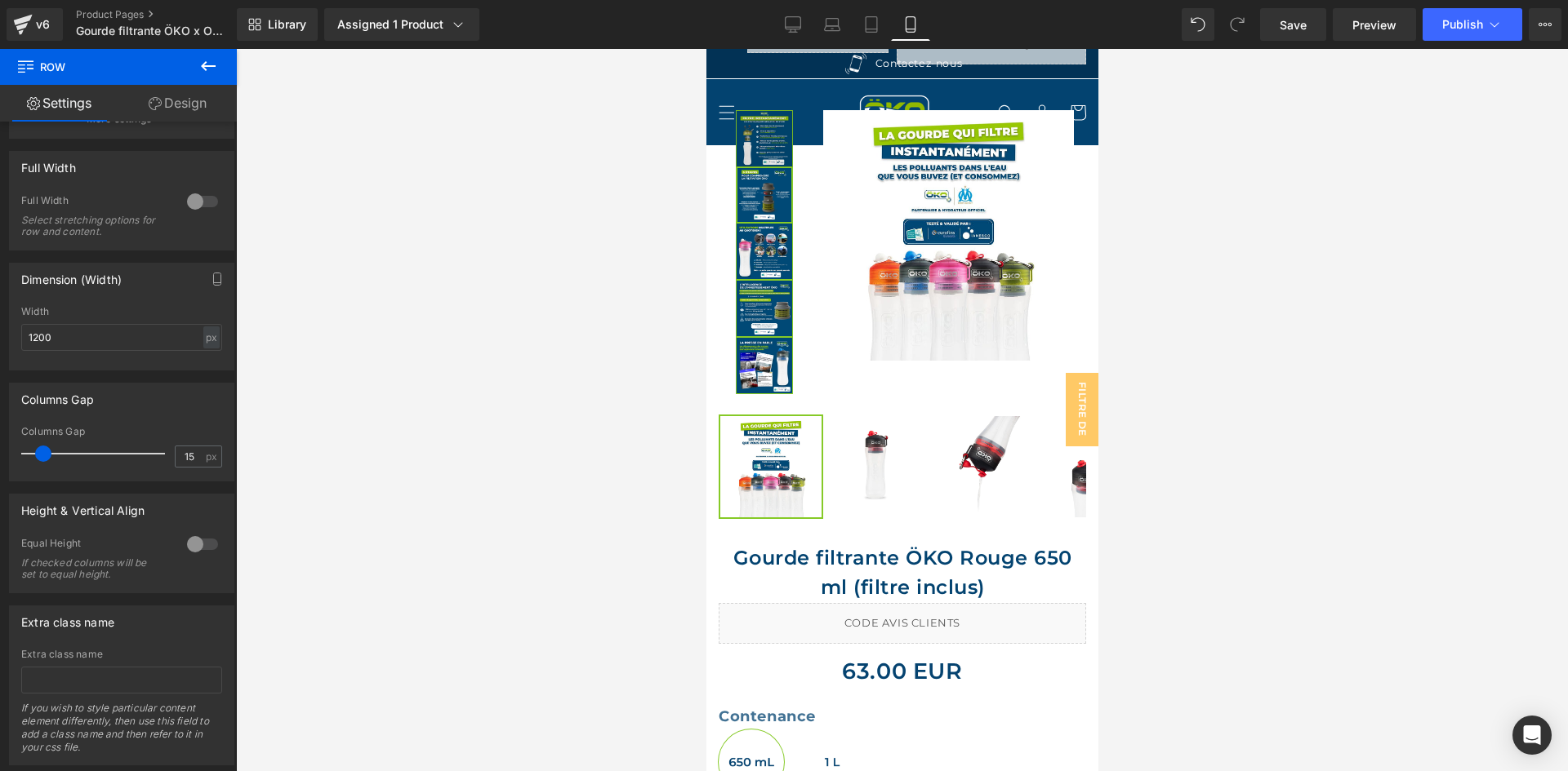
scroll to position [407, 0]
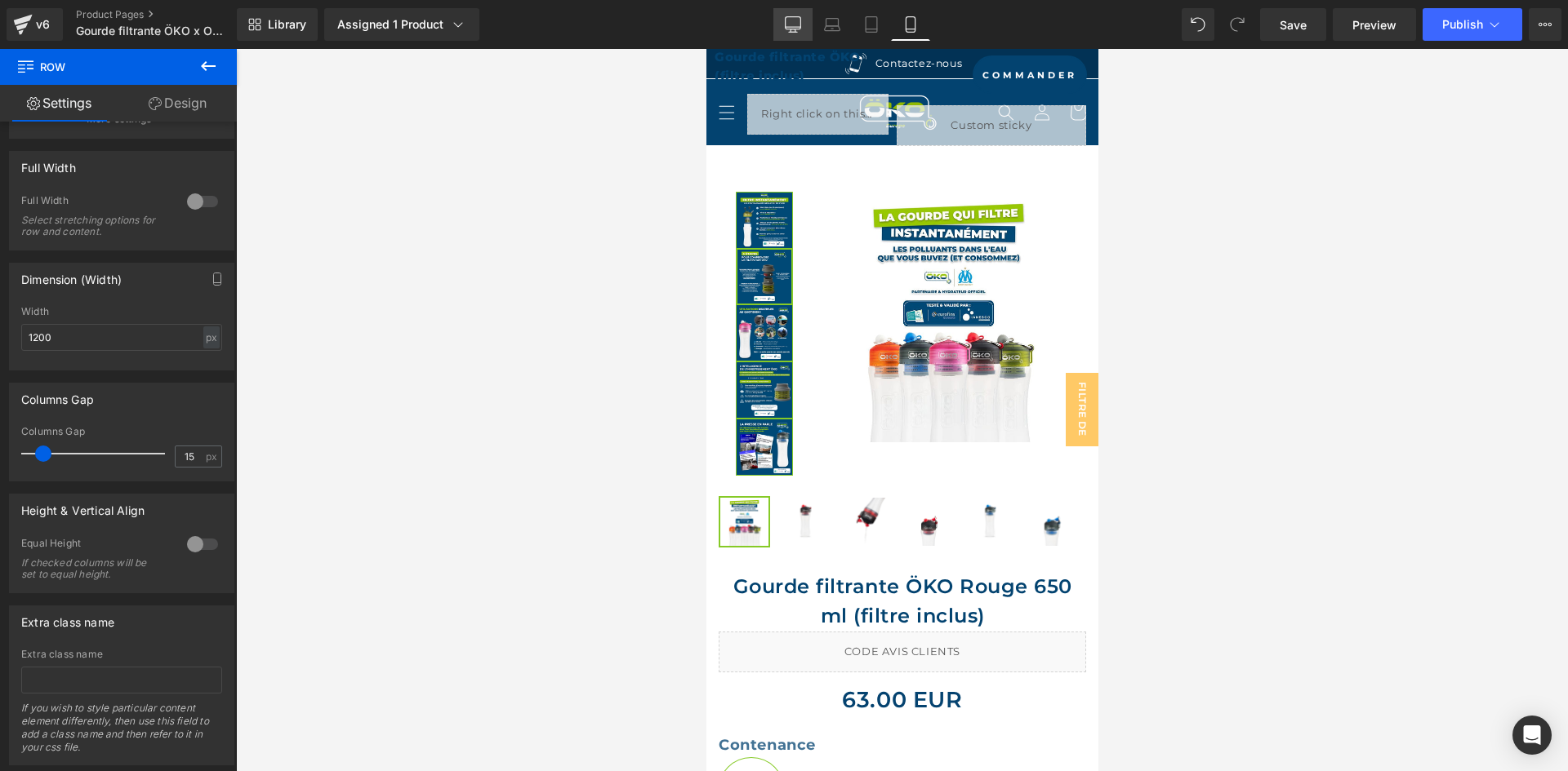
click at [784, 36] on link "Desktop" at bounding box center [793, 24] width 39 height 33
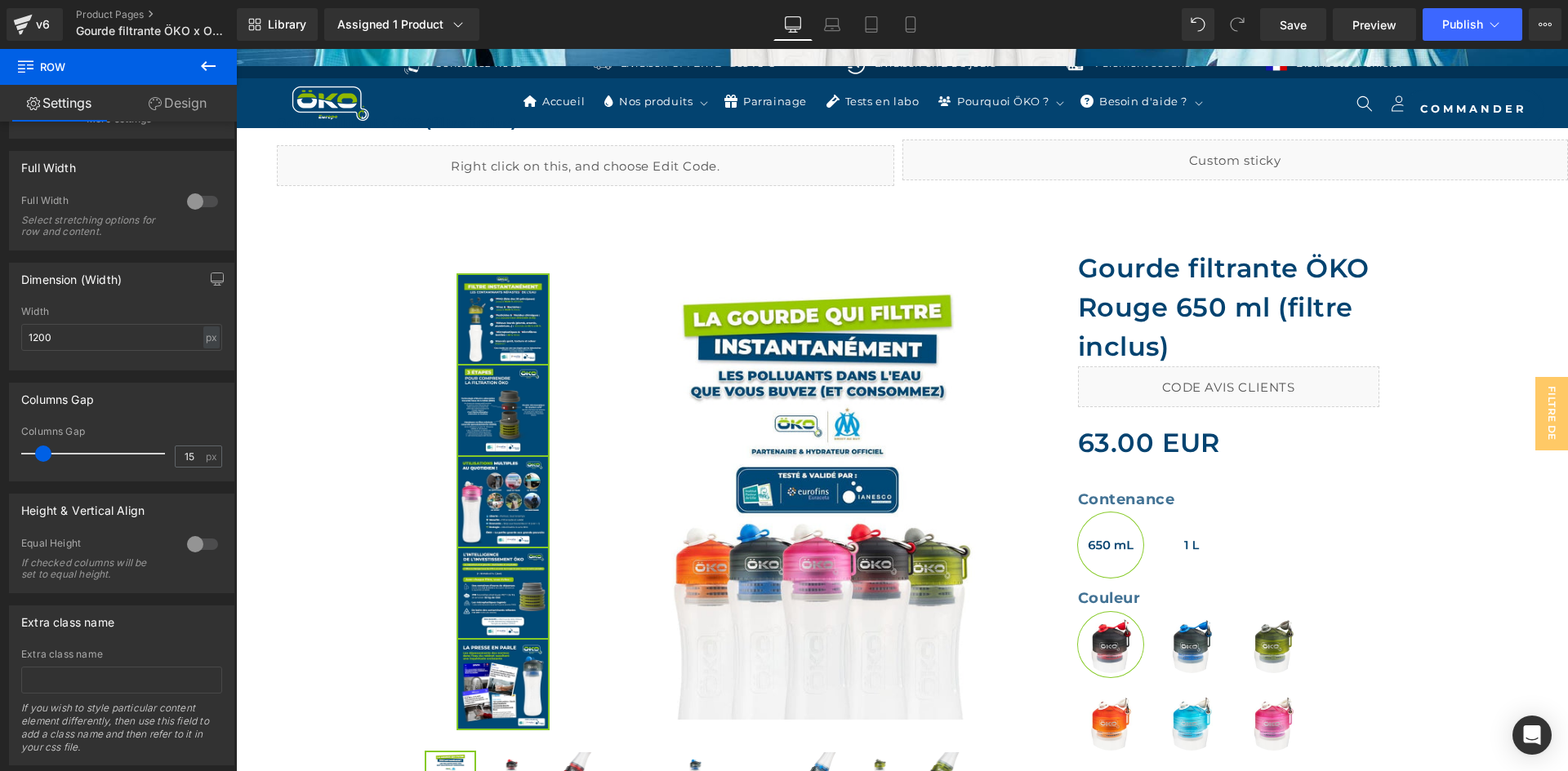
scroll to position [490, 0]
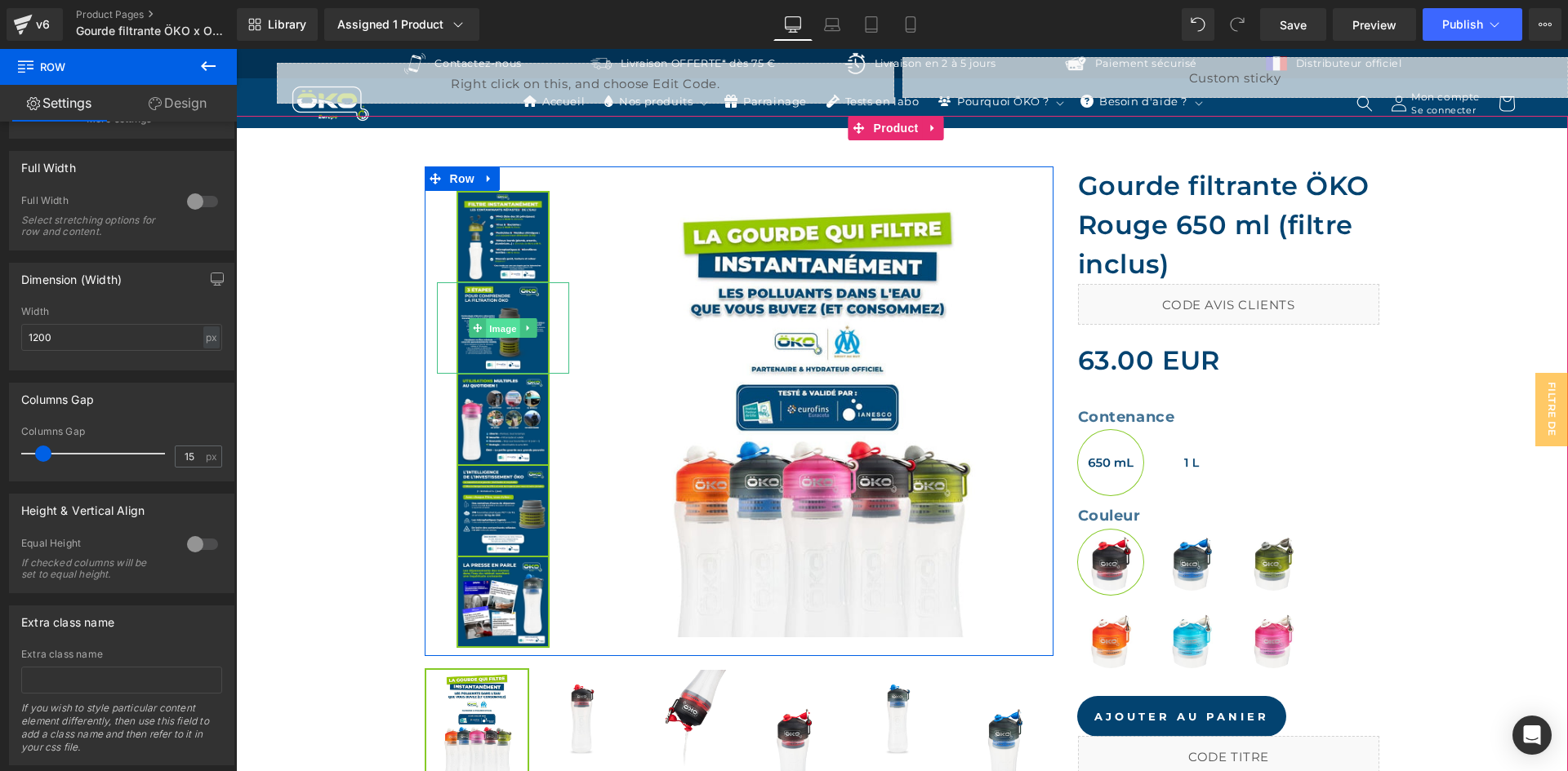
click at [500, 328] on span "Image" at bounding box center [503, 329] width 34 height 20
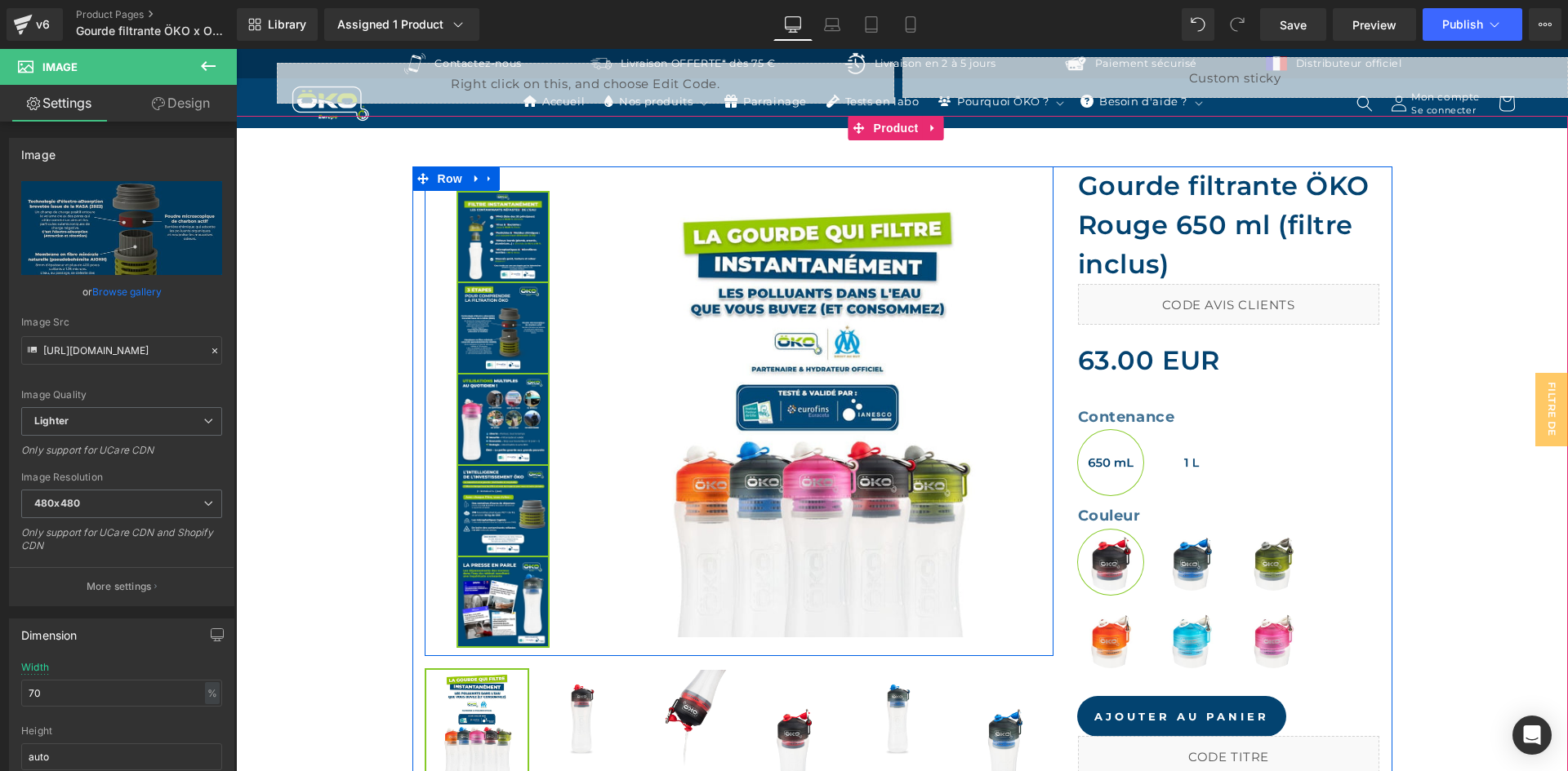
click at [581, 213] on div "Sale Off (P) Image" at bounding box center [817, 414] width 472 height 447
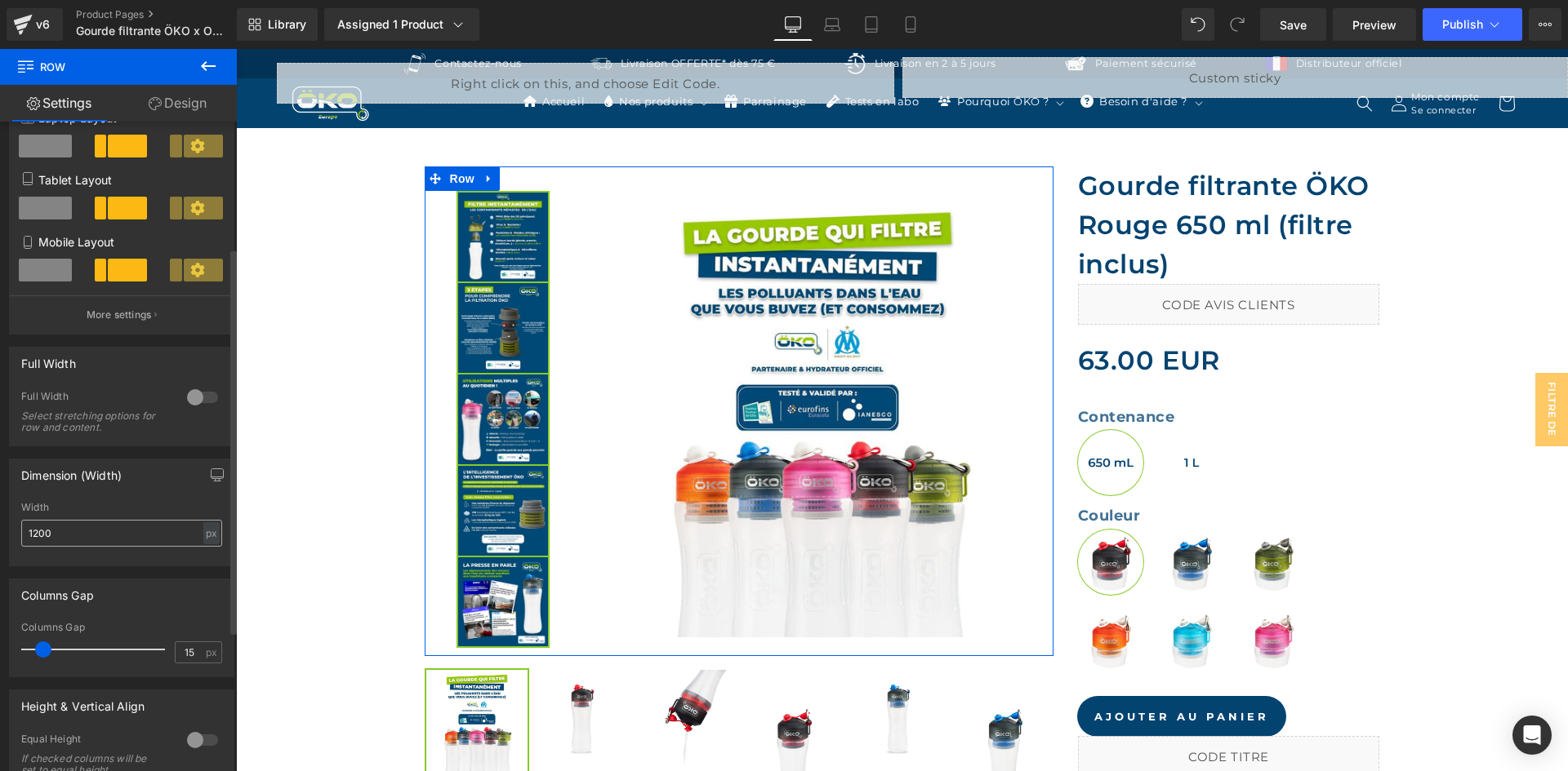
scroll to position [245, 0]
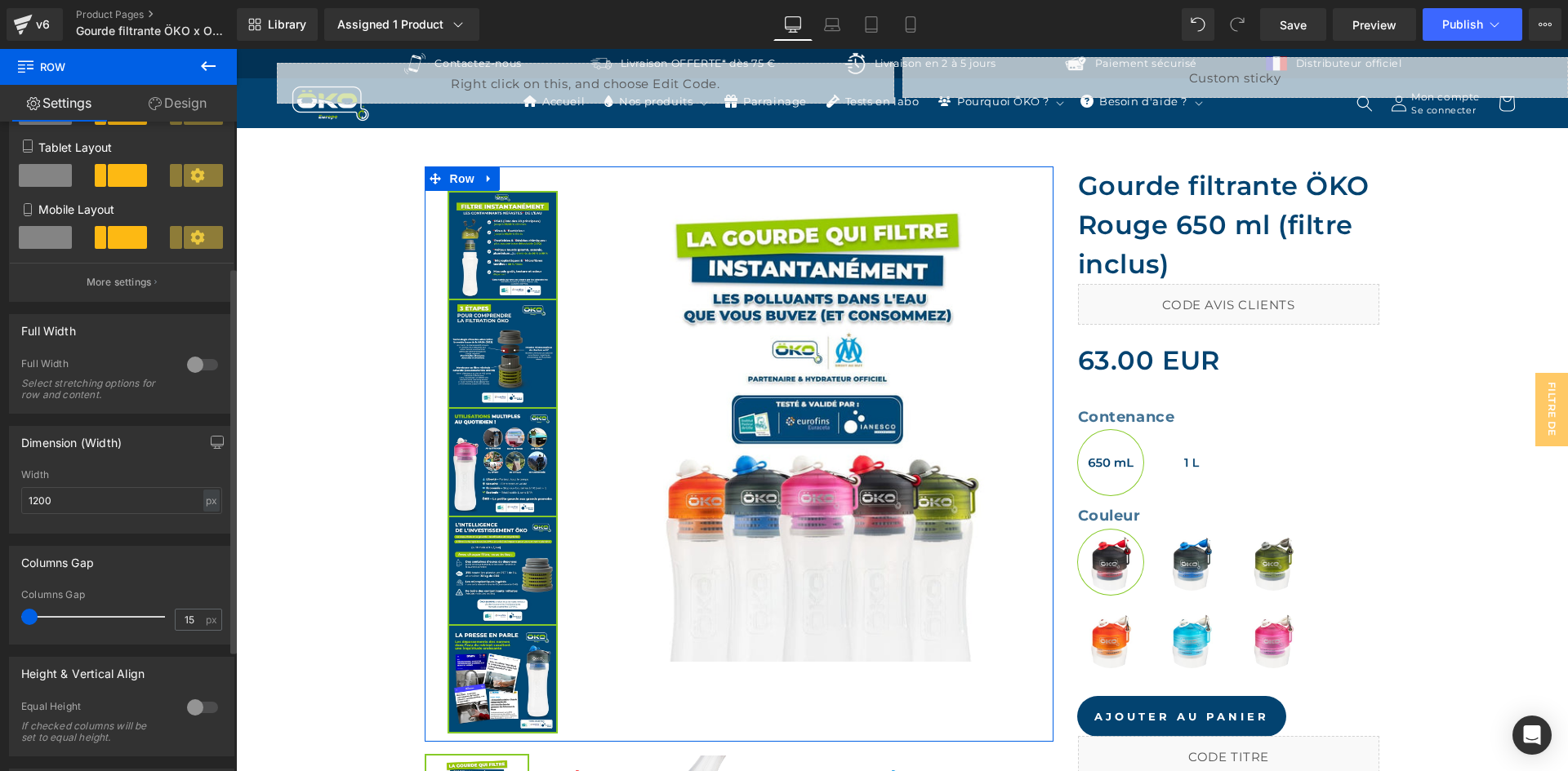
drag, startPoint x: 42, startPoint y: 615, endPoint x: 7, endPoint y: 604, distance: 36.7
click at [7, 604] on div "Columns Gap 15px Columns Gap 15 px" at bounding box center [122, 588] width 244 height 111
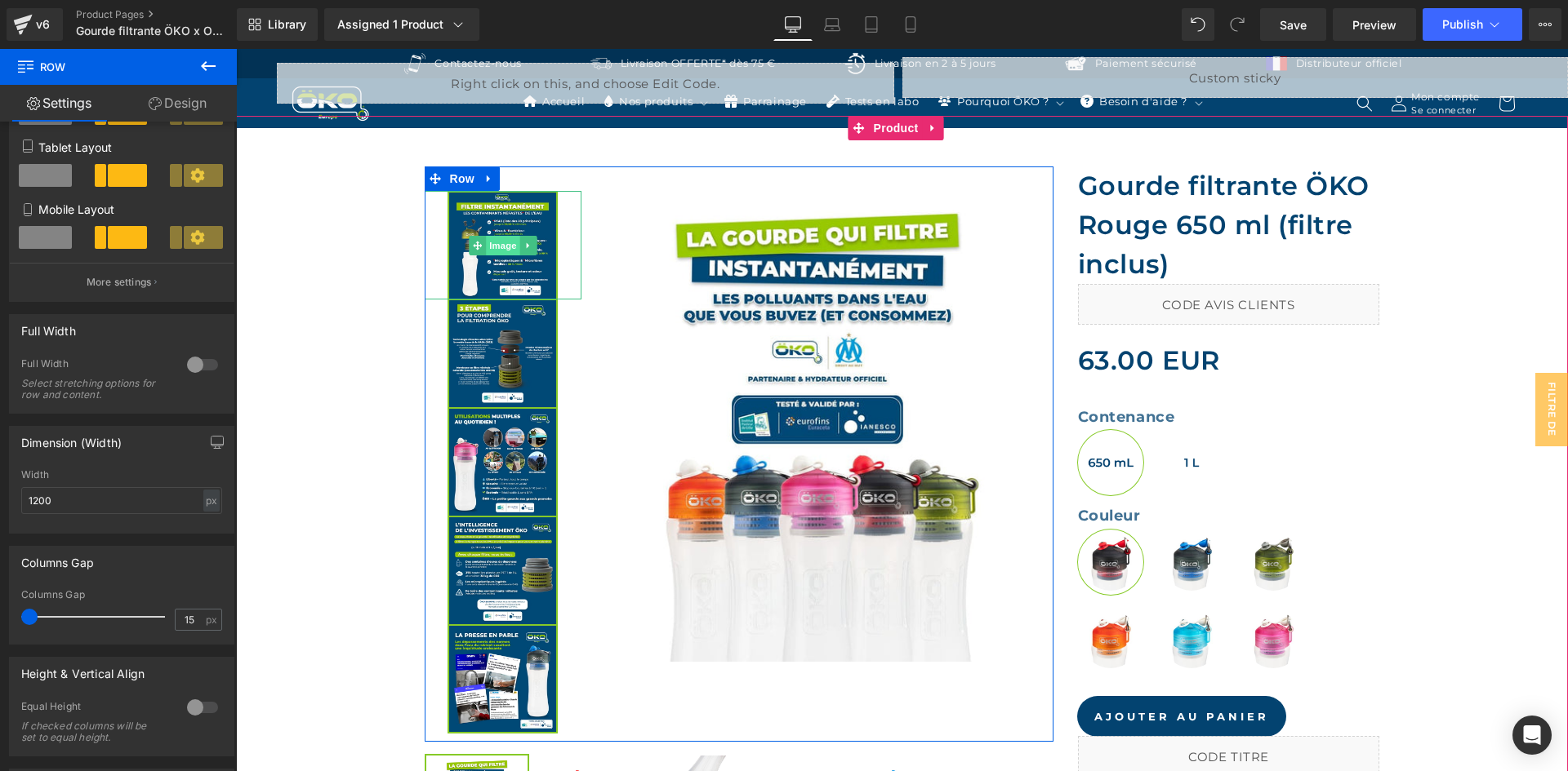
click at [487, 242] on span "Image" at bounding box center [503, 245] width 34 height 20
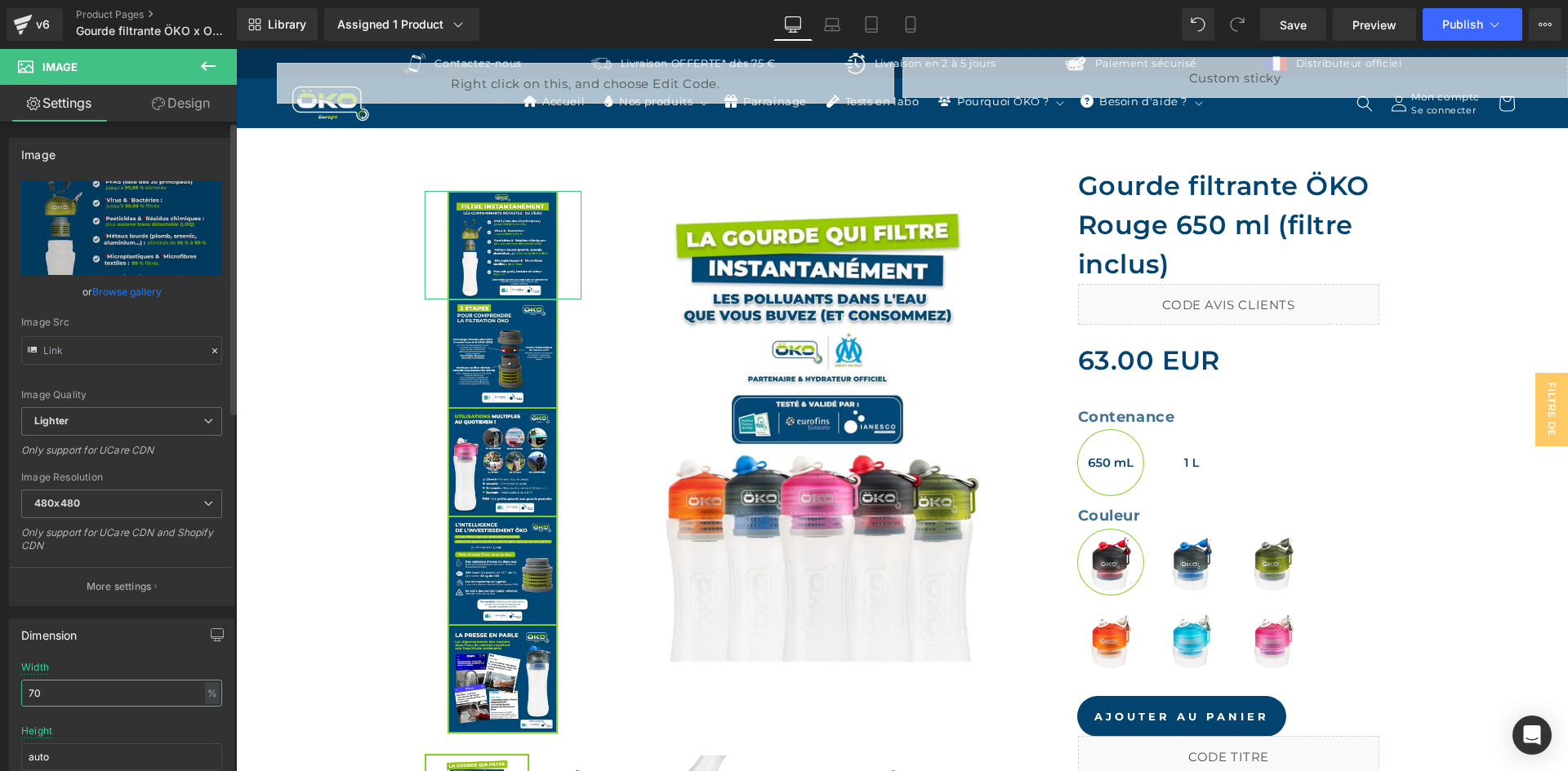
drag, startPoint x: 89, startPoint y: 697, endPoint x: 0, endPoint y: 692, distance: 89.1
click at [0, 692] on div "Dimension 70% Width 70 % % px auto Height auto 0 Circle Image" at bounding box center [122, 716] width 244 height 220
type input "65"
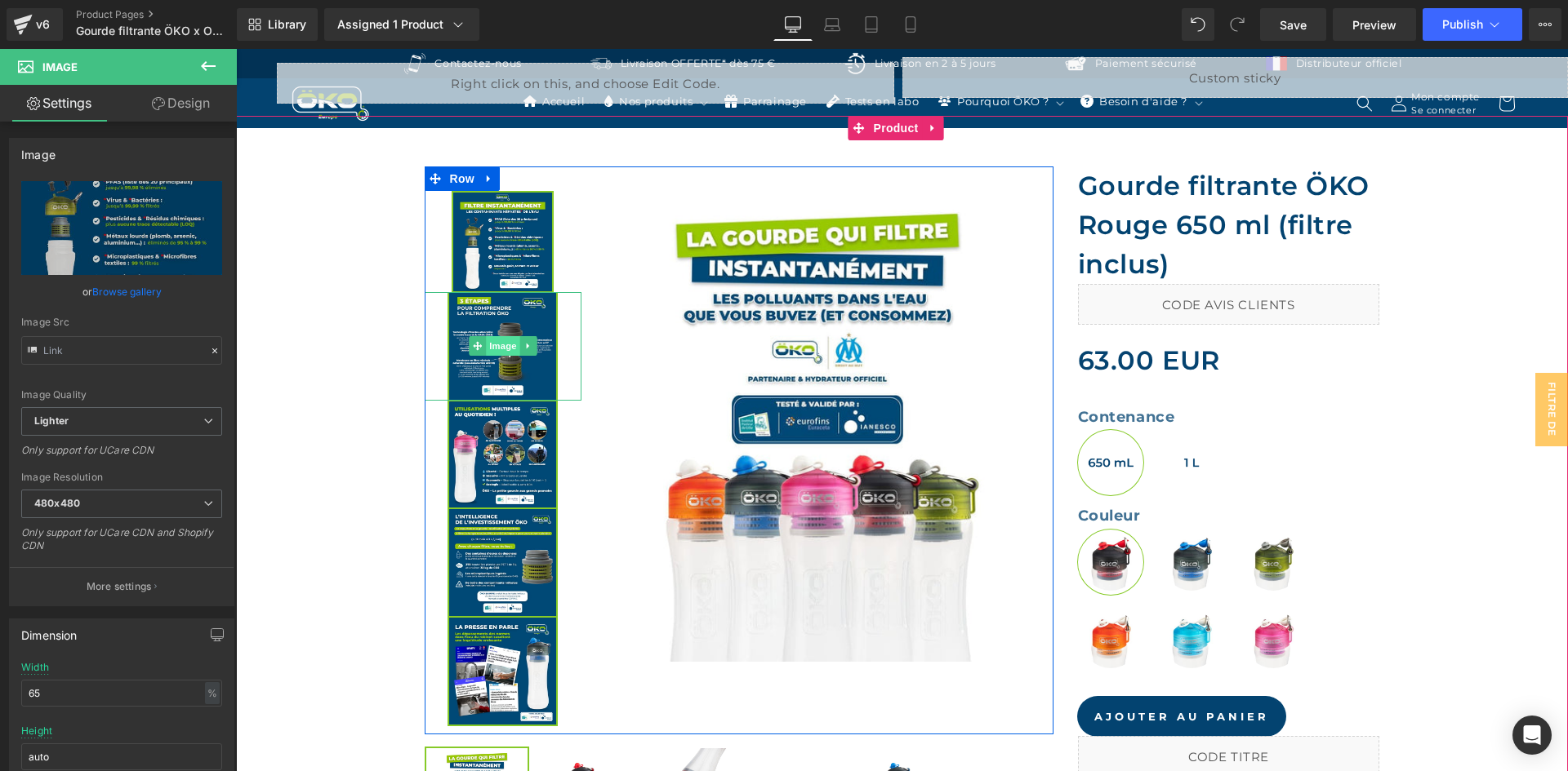
click at [505, 343] on span "Image" at bounding box center [503, 345] width 34 height 20
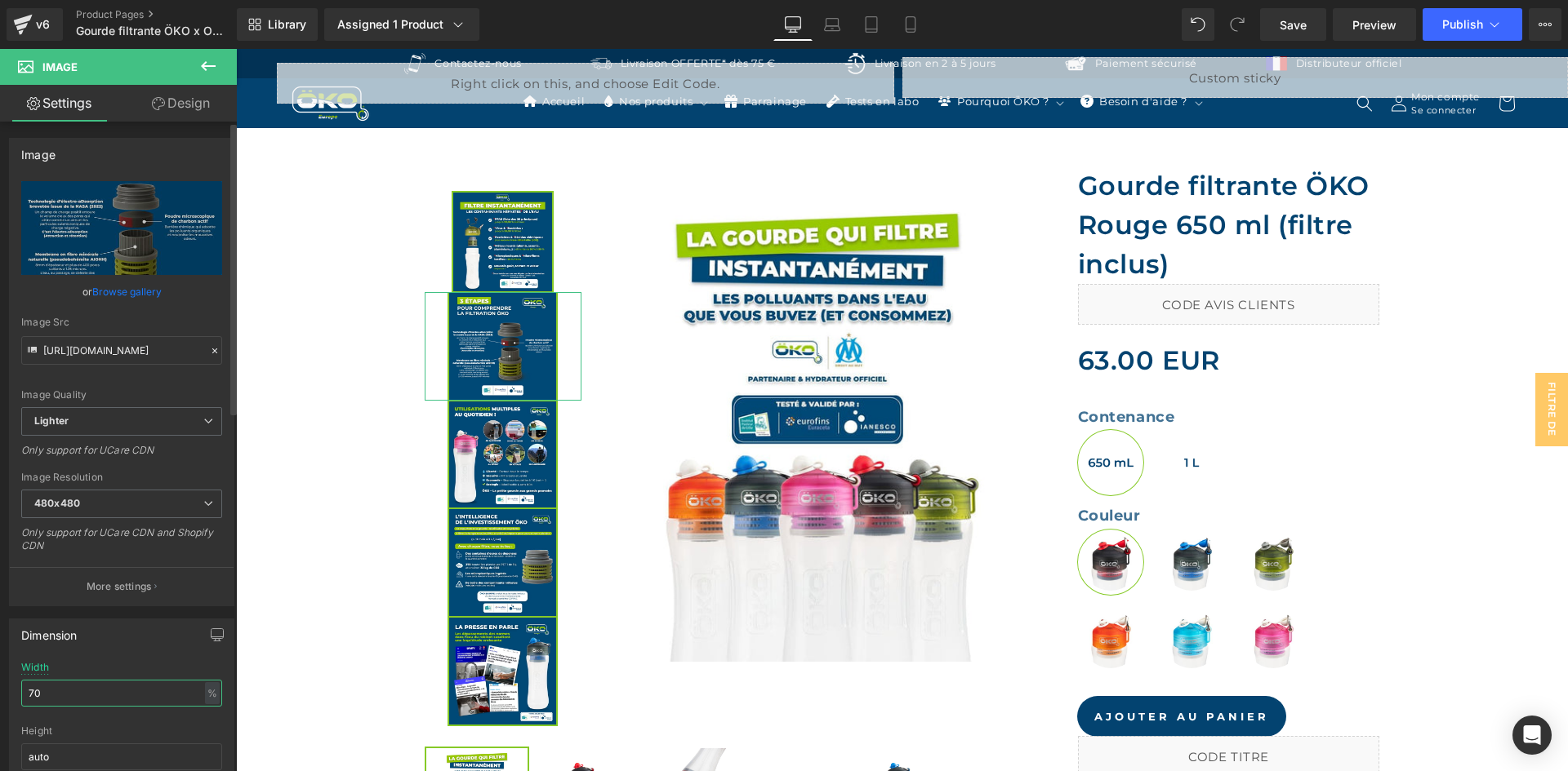
drag, startPoint x: 77, startPoint y: 691, endPoint x: 0, endPoint y: 670, distance: 79.8
click at [0, 674] on div "Dimension 70% Width 70 % % px auto Height auto 0 Circle Image" at bounding box center [122, 716] width 244 height 220
type input "65"
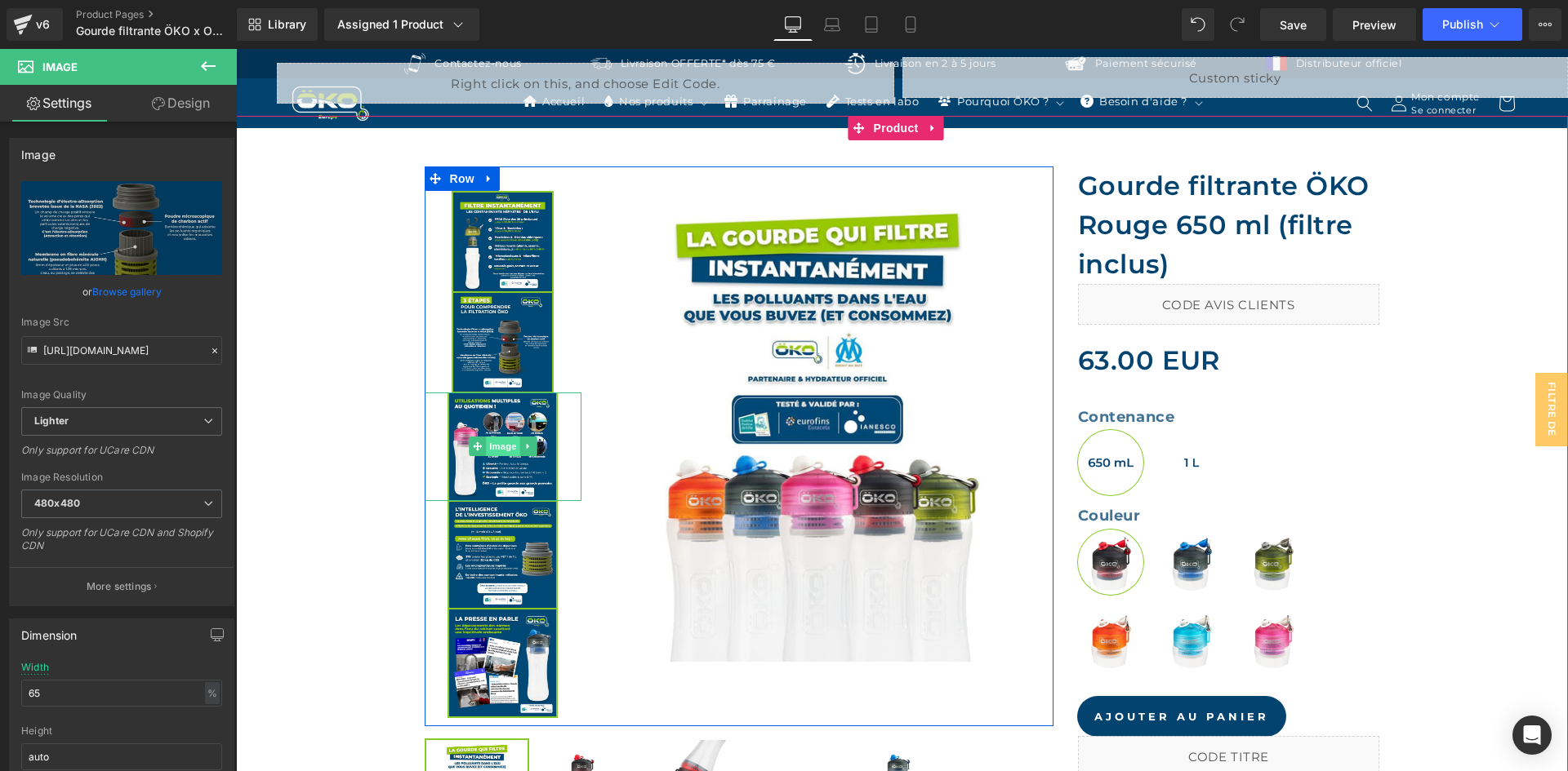
click at [492, 455] on span "Image" at bounding box center [503, 446] width 34 height 20
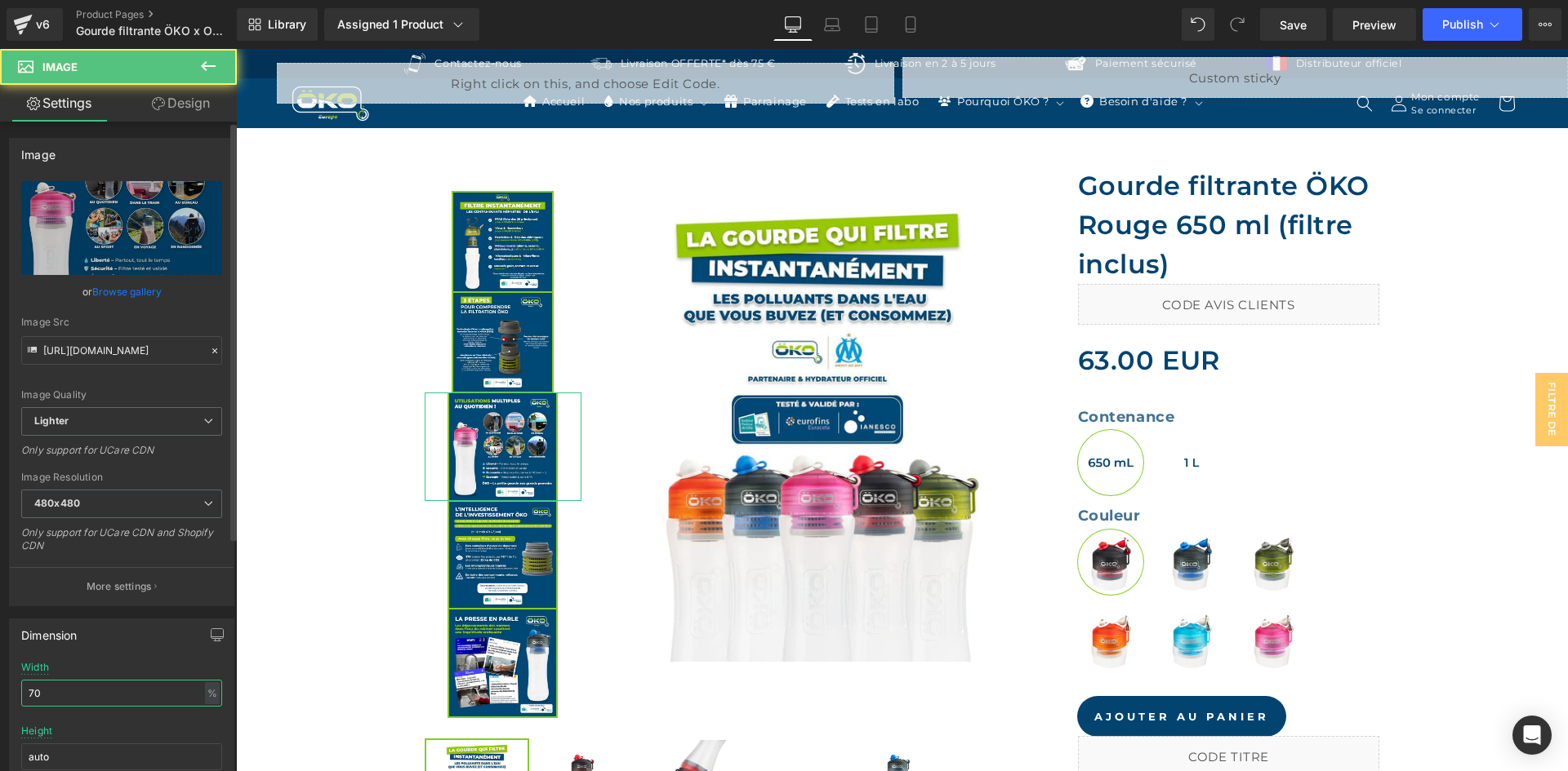
drag, startPoint x: 48, startPoint y: 682, endPoint x: 1, endPoint y: 680, distance: 47.0
click at [0, 680] on div "Dimension 70% Width 70 % % px auto Height auto 0 Circle Image" at bounding box center [122, 716] width 244 height 220
type input "65"
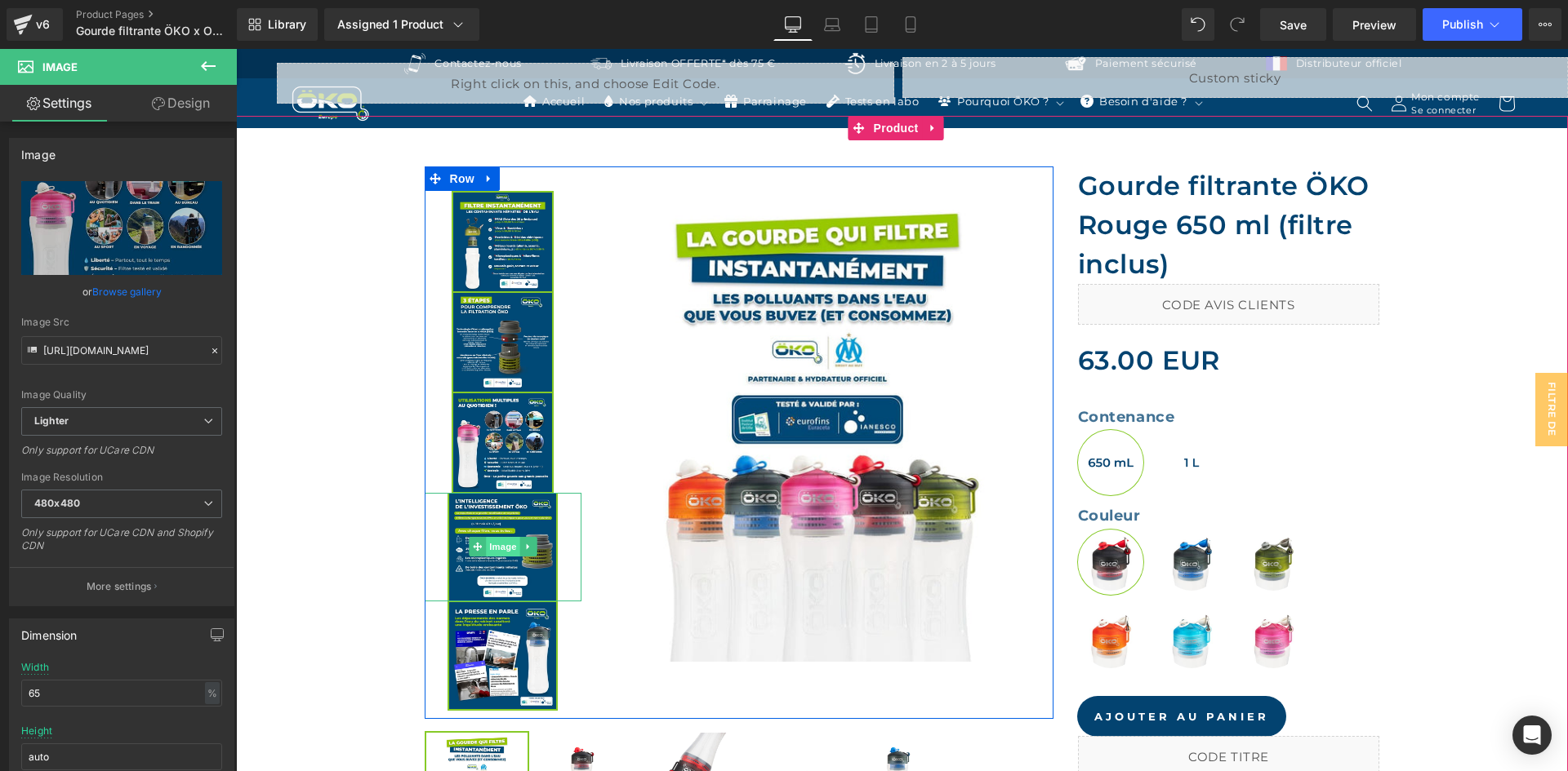
click at [492, 543] on span "Image" at bounding box center [503, 547] width 34 height 20
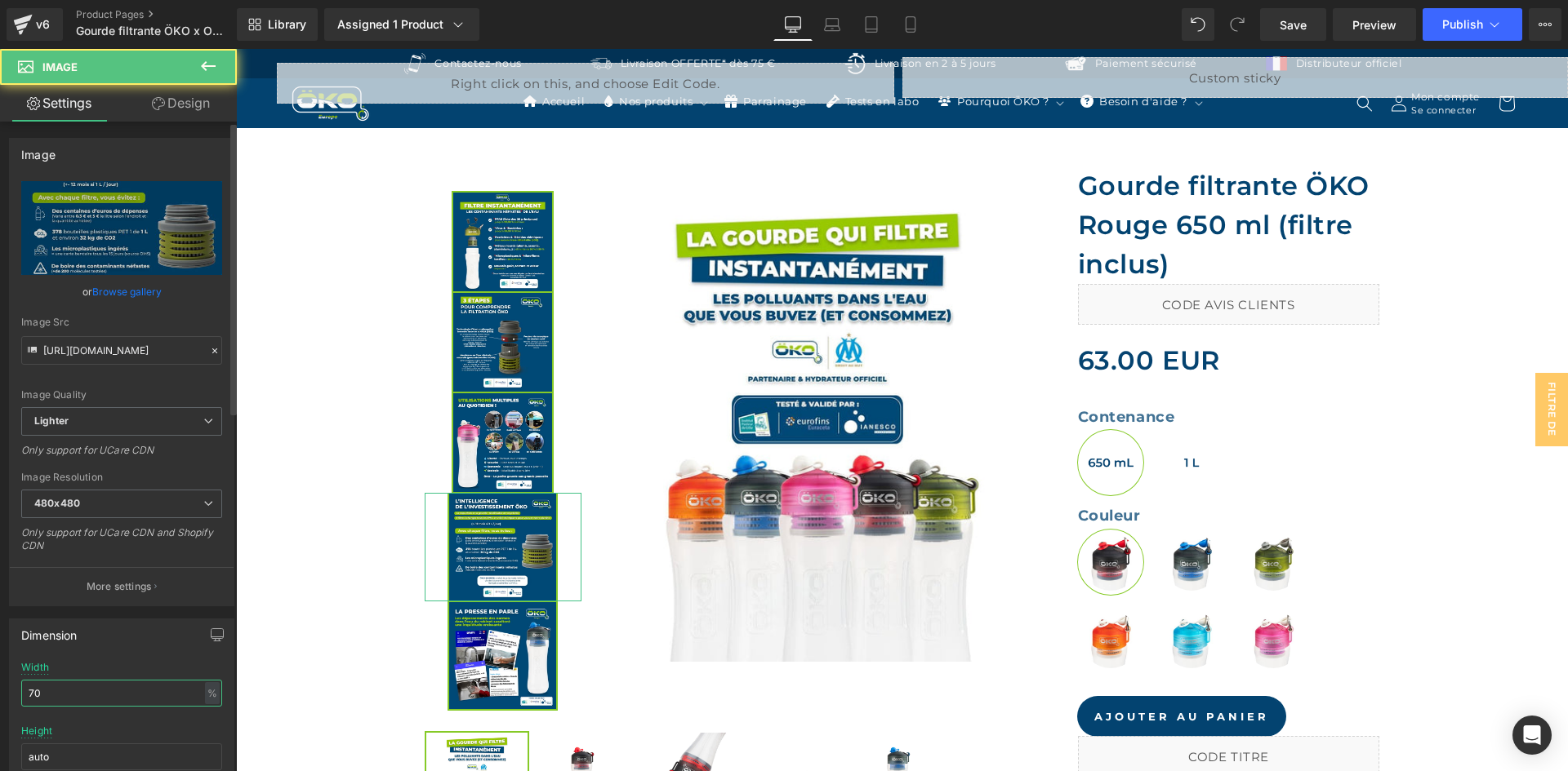
drag, startPoint x: 56, startPoint y: 691, endPoint x: 28, endPoint y: 697, distance: 28.6
click at [25, 695] on input "70" at bounding box center [122, 693] width 201 height 27
type input "65"
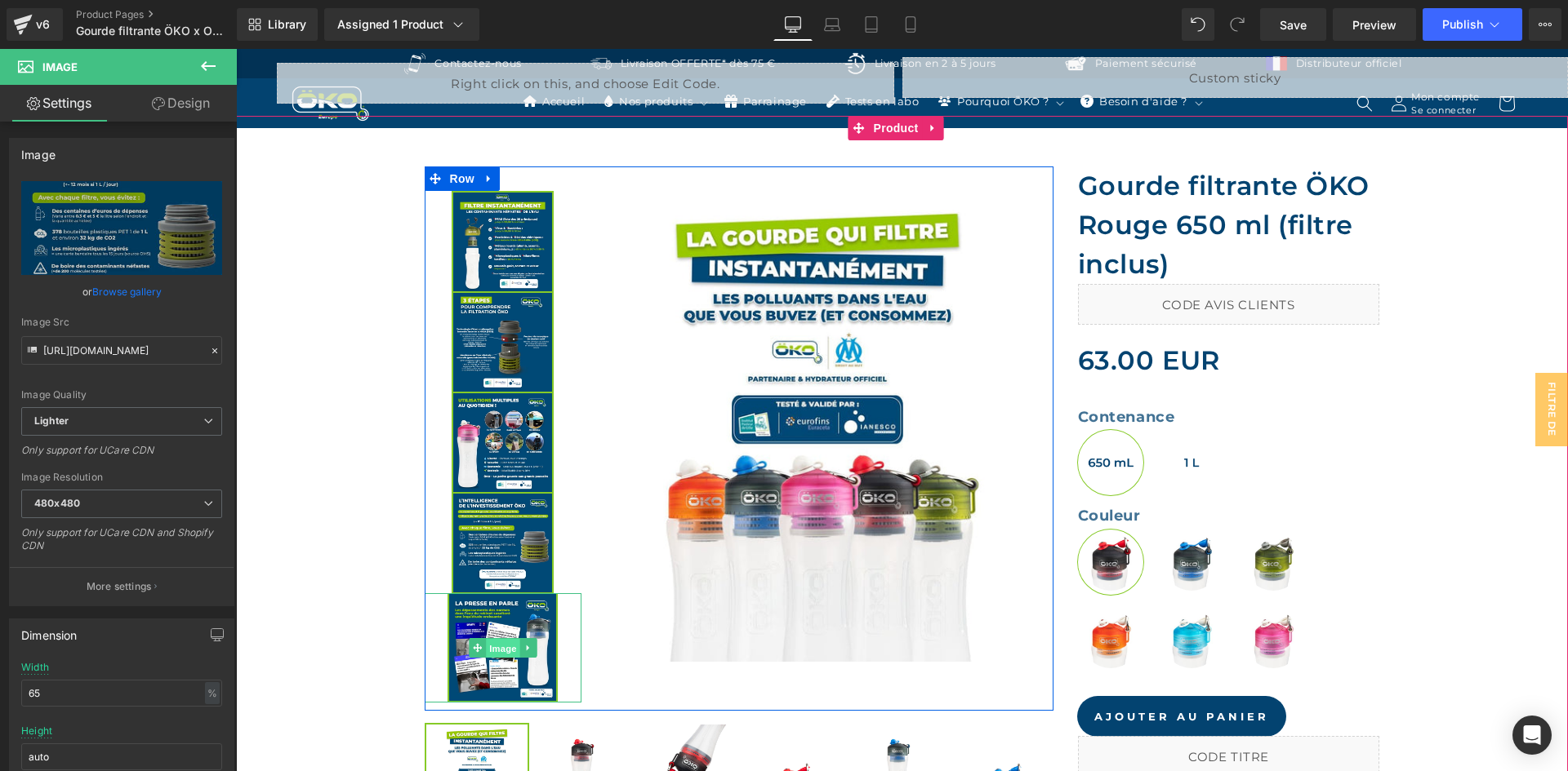
click at [498, 643] on span "Image" at bounding box center [503, 648] width 34 height 20
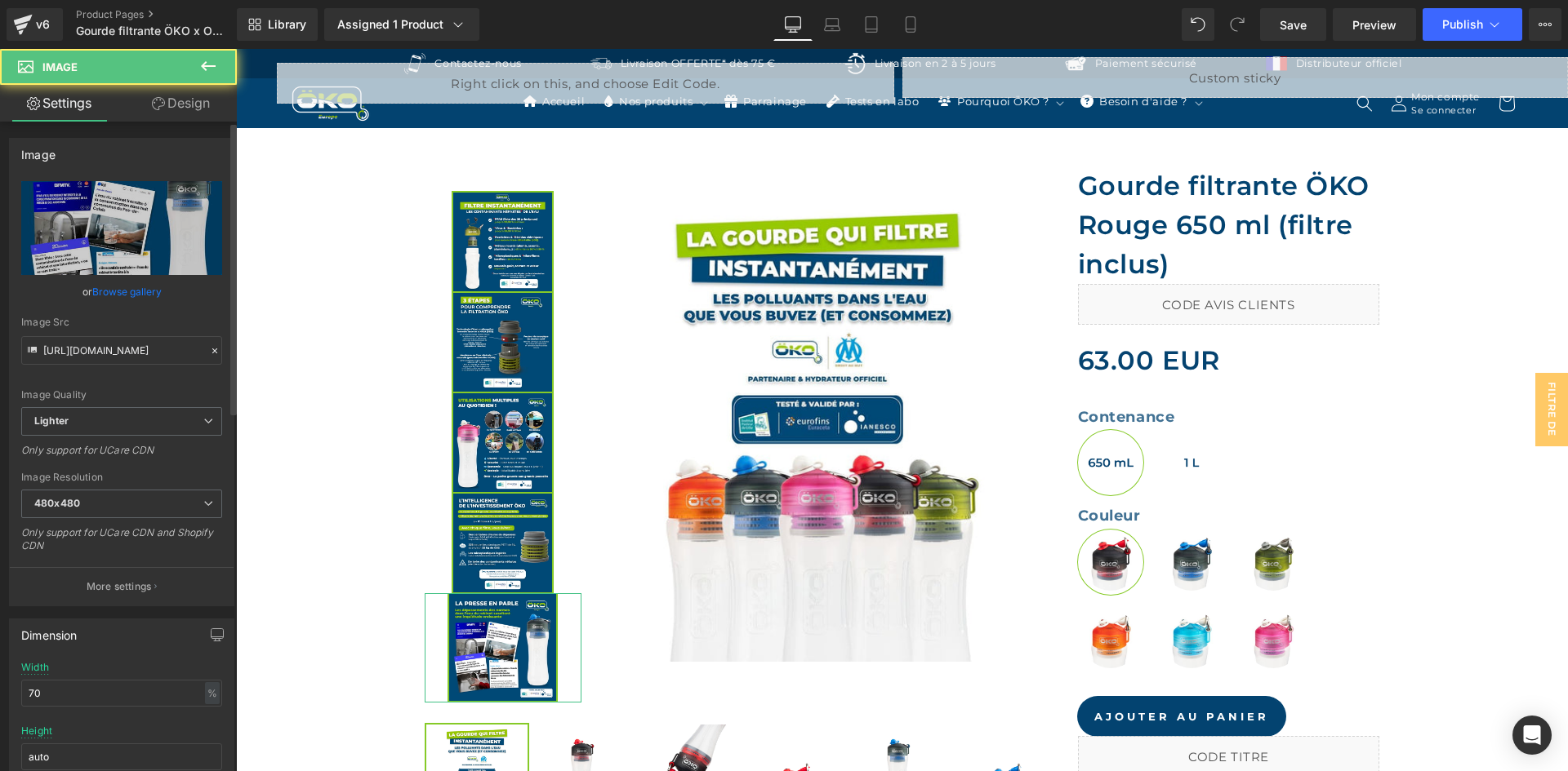
drag, startPoint x: 28, startPoint y: 669, endPoint x: 0, endPoint y: 670, distance: 28.0
click at [0, 670] on div "Dimension 70% Width 70 % % px auto Height auto 0 Circle Image" at bounding box center [122, 716] width 244 height 220
drag, startPoint x: 50, startPoint y: 692, endPoint x: 8, endPoint y: 718, distance: 49.4
click at [2, 678] on div "Dimension 70% Width 70 % % px auto Height auto 0 Circle Image" at bounding box center [122, 716] width 244 height 220
type input "65"
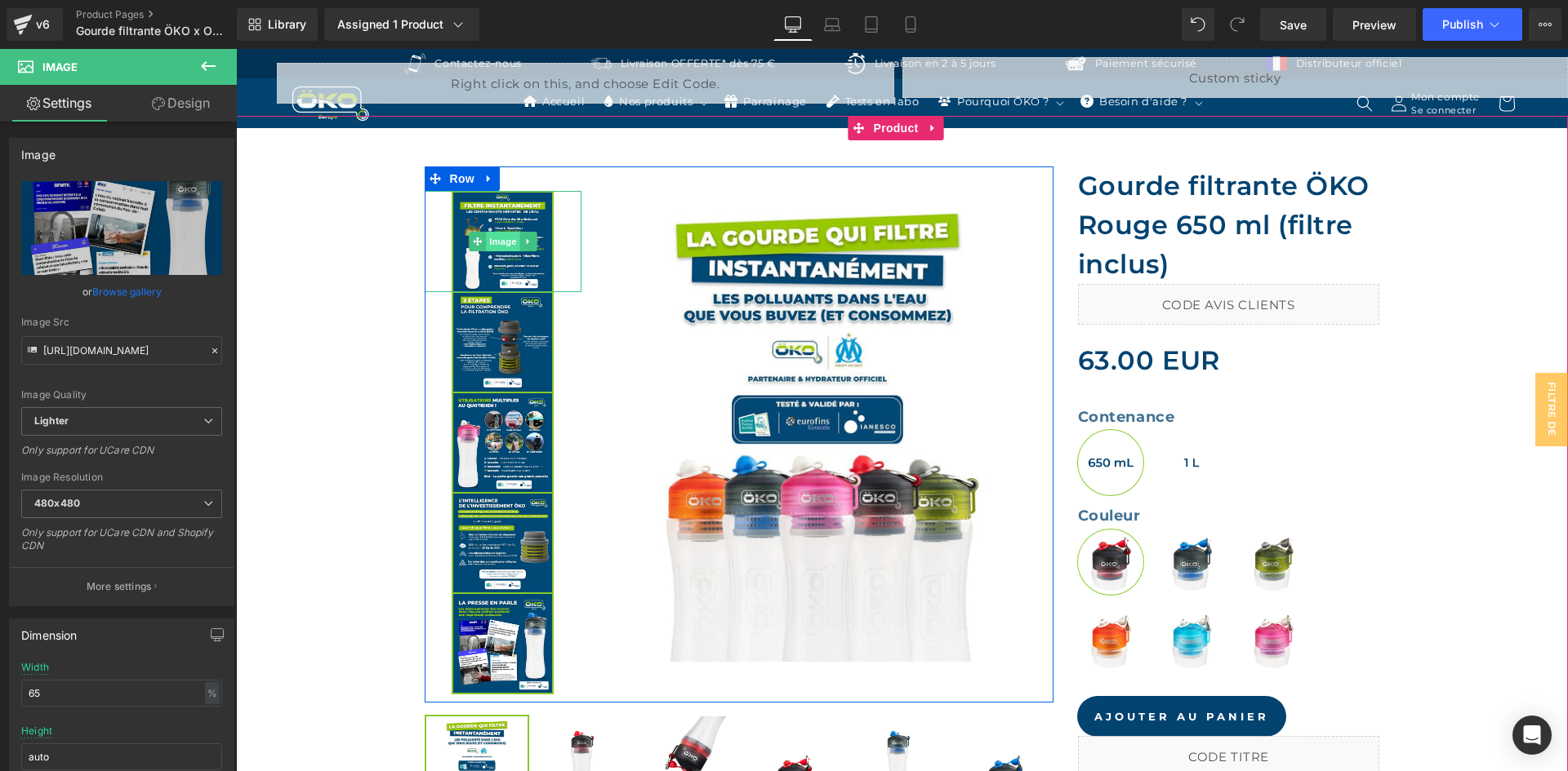
click at [506, 240] on span "Image" at bounding box center [503, 241] width 34 height 20
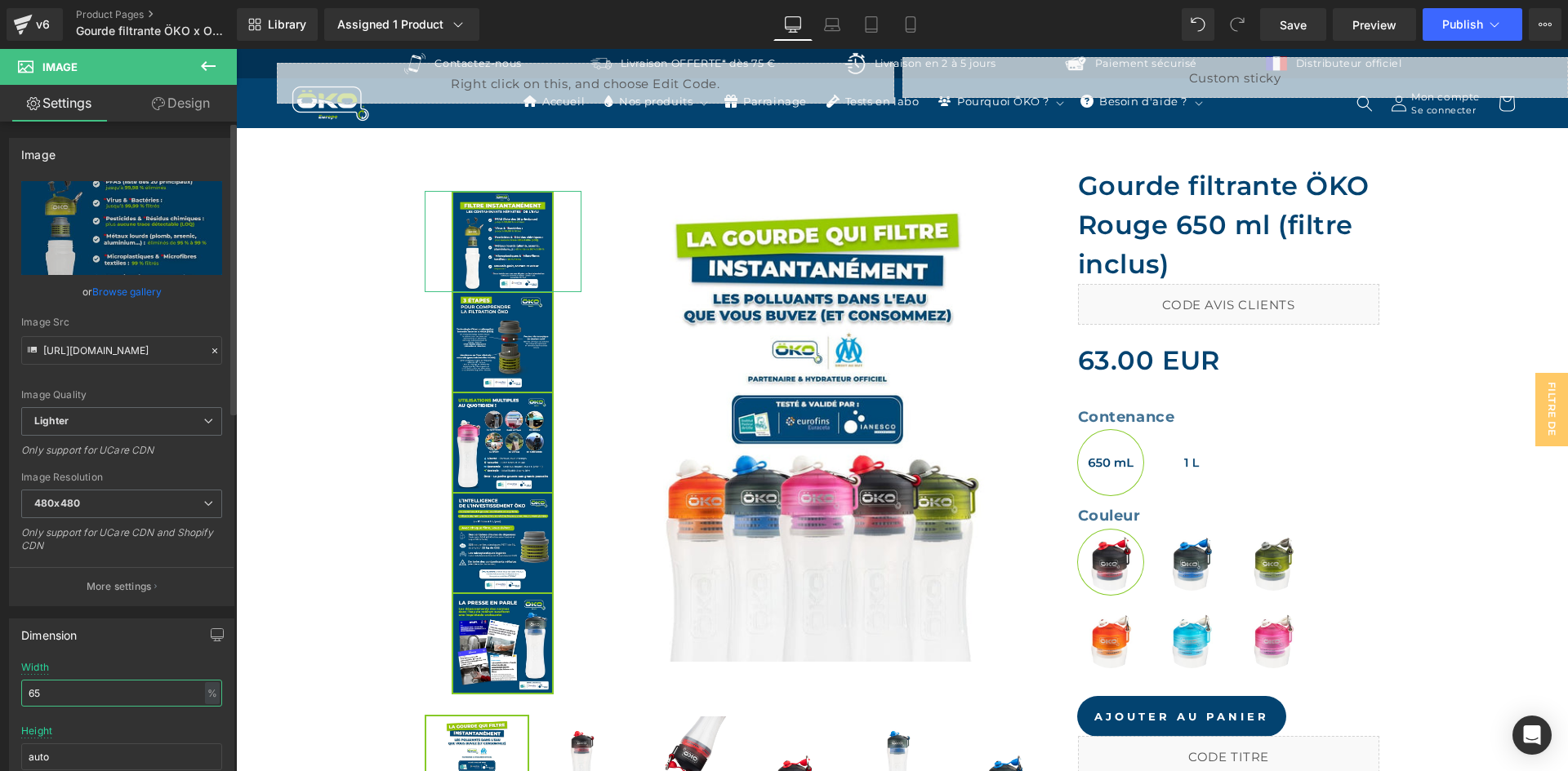
drag, startPoint x: 74, startPoint y: 684, endPoint x: 0, endPoint y: 656, distance: 79.1
click at [0, 656] on div "Dimension 65% Width 65 % % px auto Height auto 0 Circle Image" at bounding box center [122, 716] width 244 height 220
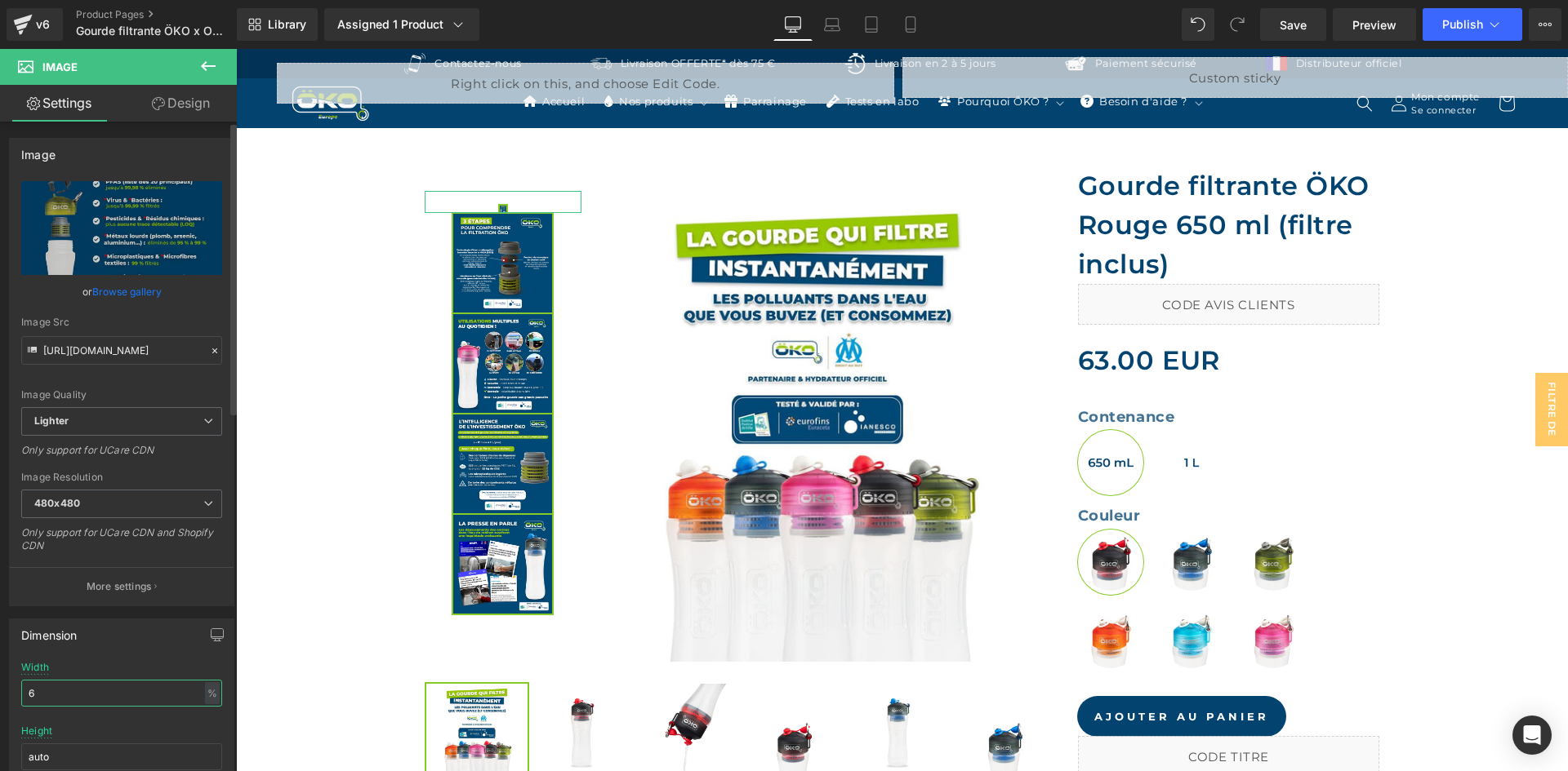
type input "60"
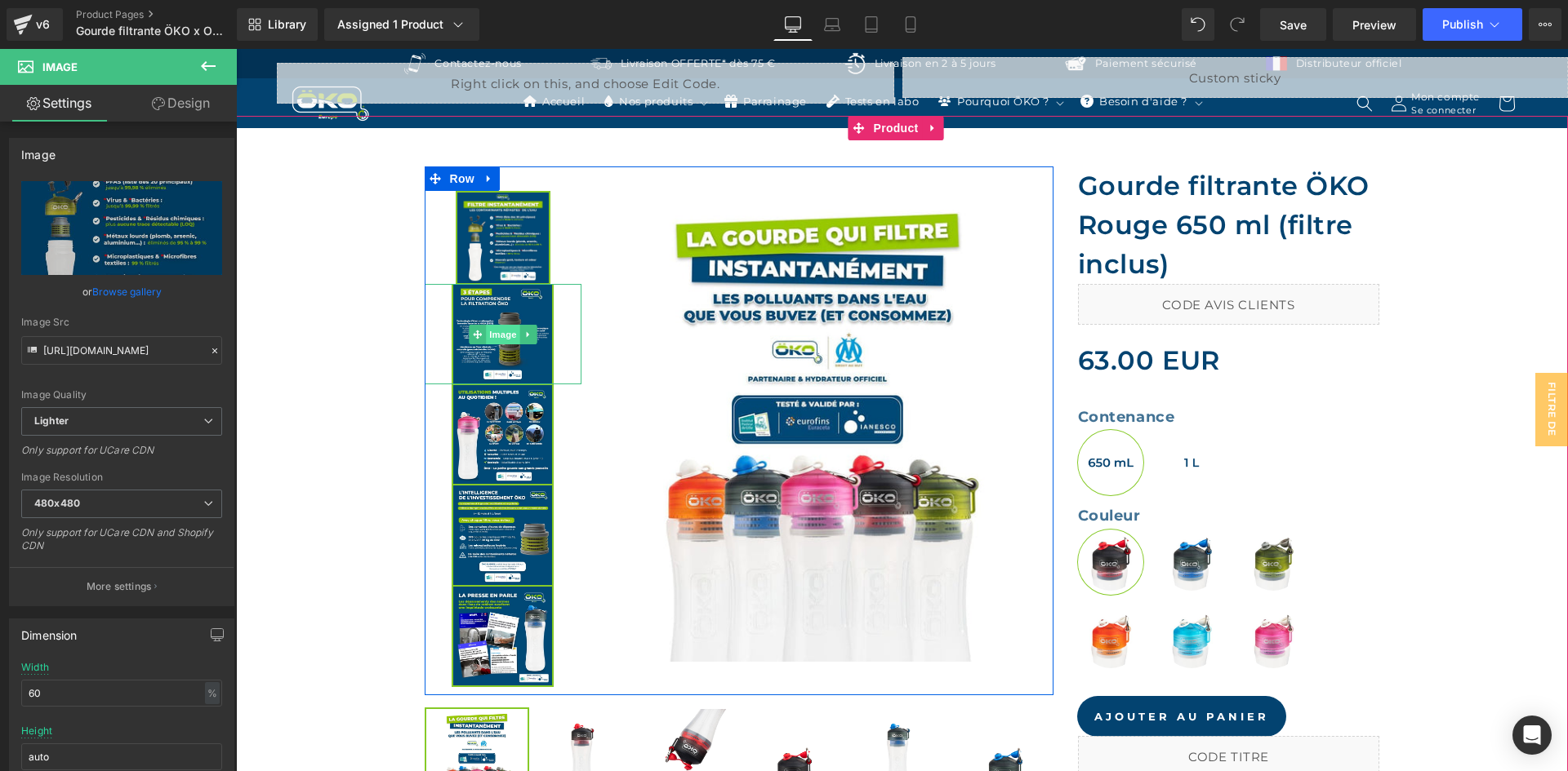
click at [493, 333] on span "Image" at bounding box center [503, 334] width 34 height 20
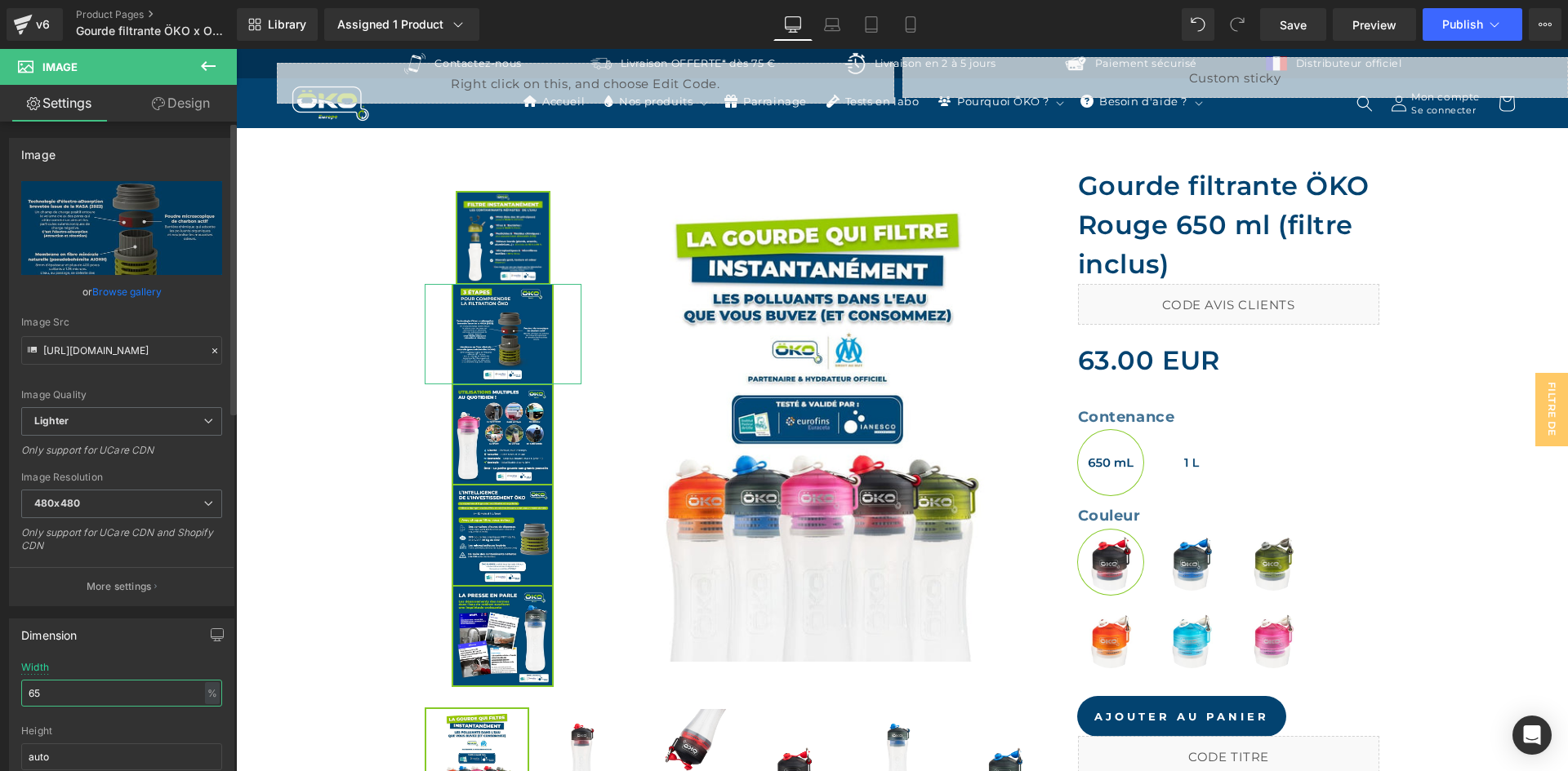
drag, startPoint x: 61, startPoint y: 701, endPoint x: 0, endPoint y: 679, distance: 64.8
click at [0, 679] on div "Dimension 65% Width 65 % % px auto Height auto 0 Circle Image" at bounding box center [122, 716] width 244 height 220
type input "60"
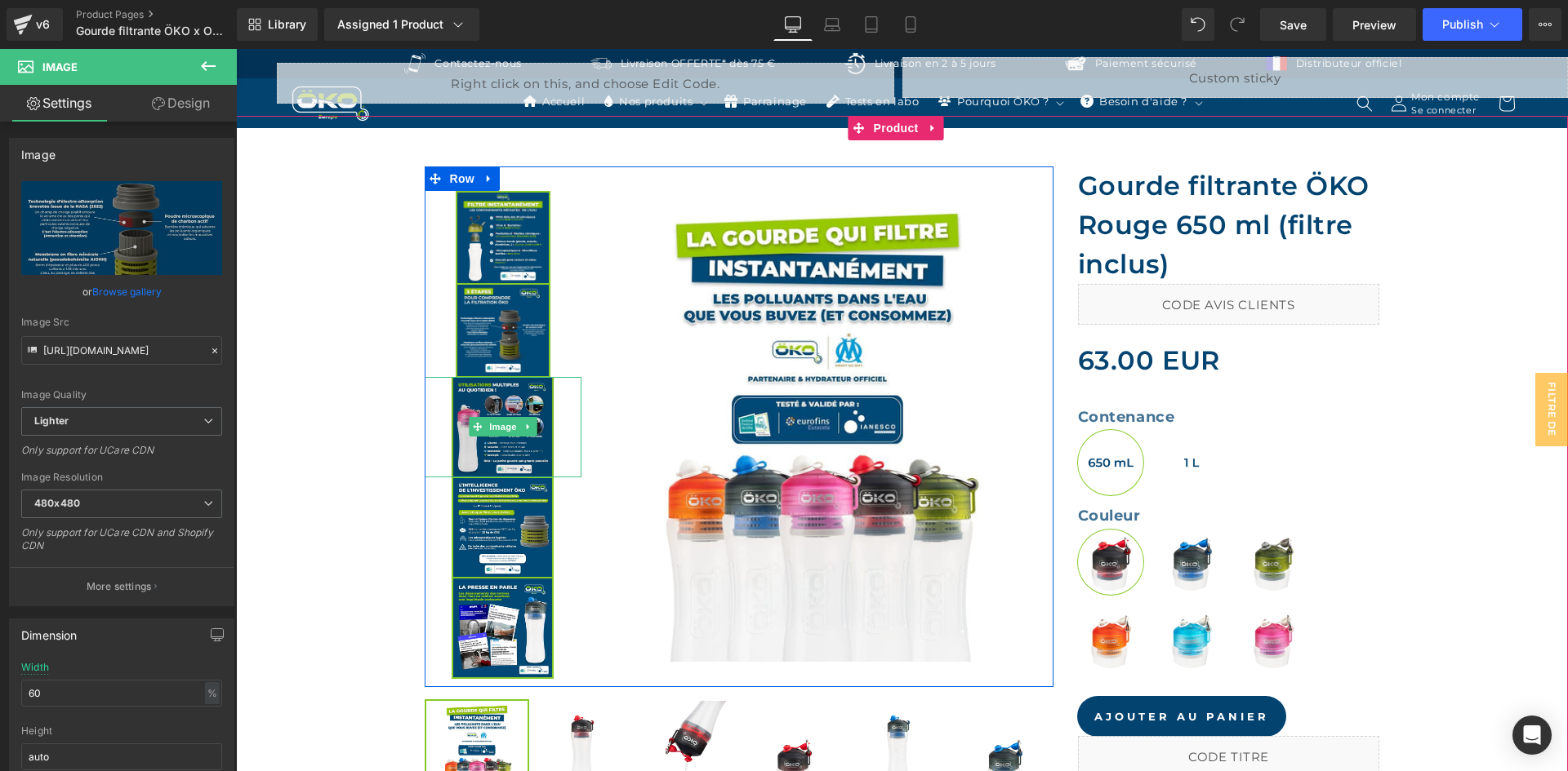
click at [499, 410] on img at bounding box center [503, 427] width 102 height 101
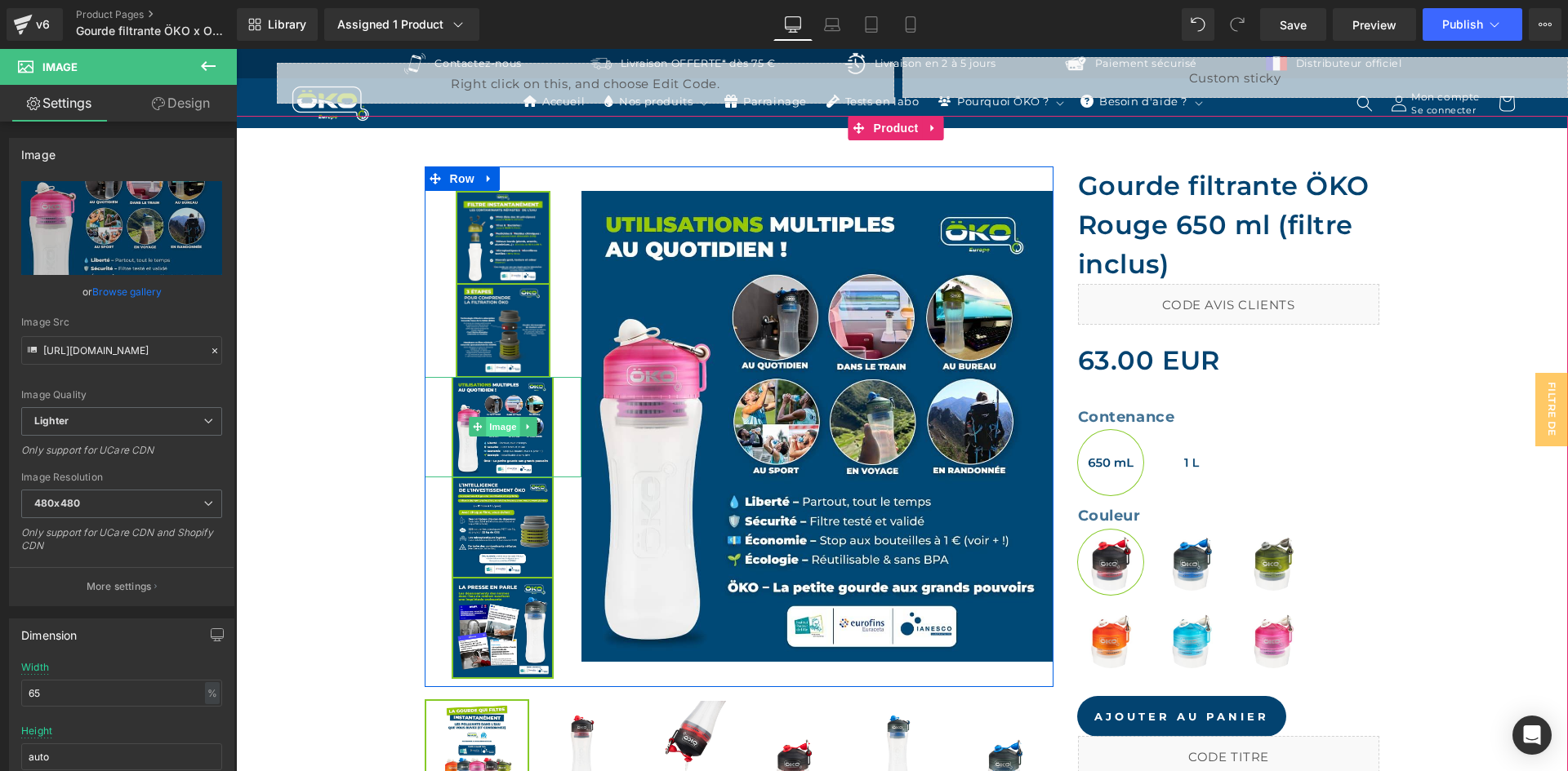
click at [499, 420] on span "Image" at bounding box center [503, 426] width 34 height 20
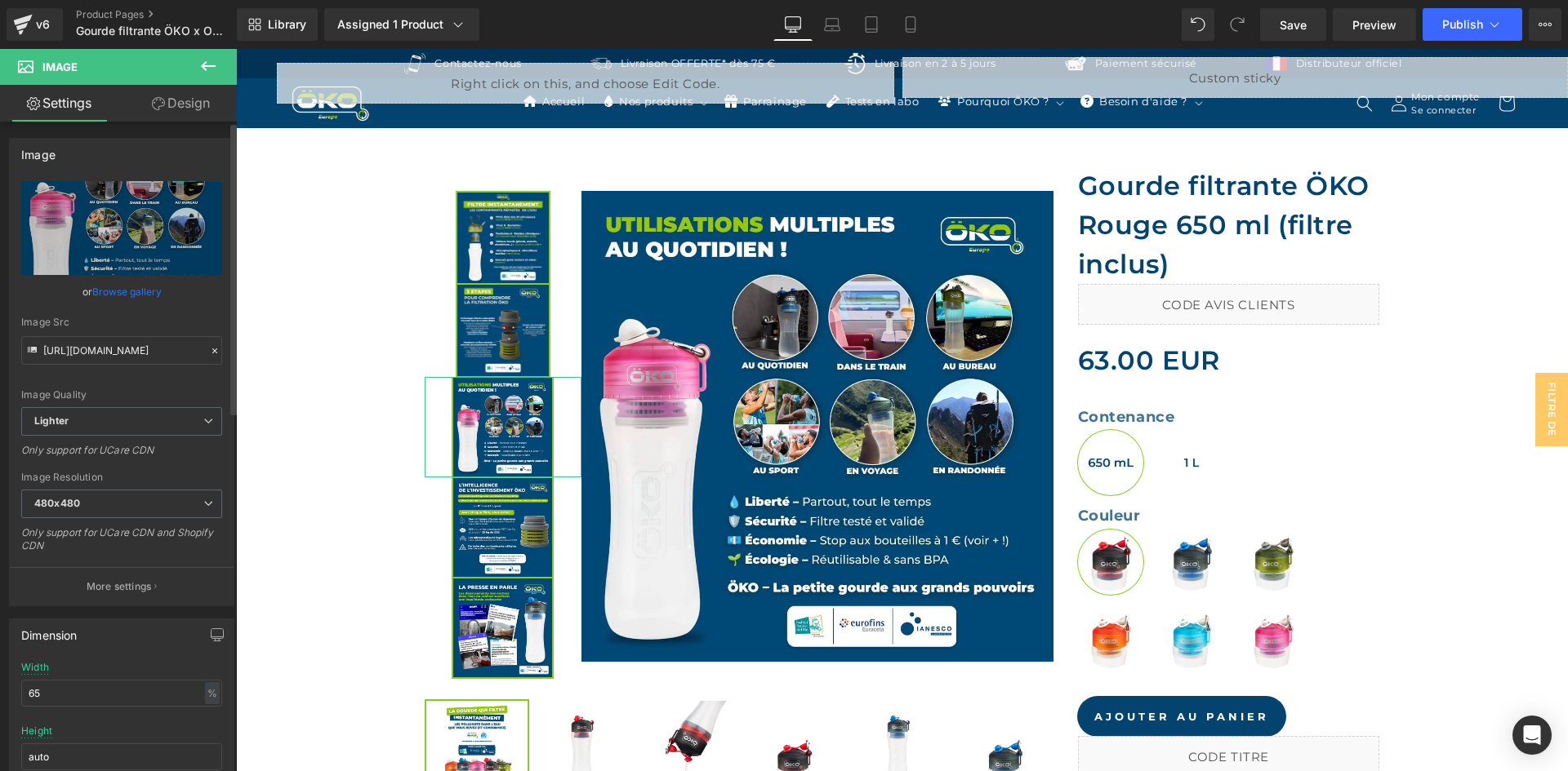
drag, startPoint x: 89, startPoint y: 697, endPoint x: 0, endPoint y: 666, distance: 94.2
click at [0, 666] on div "Dimension 65% Width 65 % % px auto Height auto 0 Circle Image" at bounding box center [122, 716] width 244 height 220
type input "60"
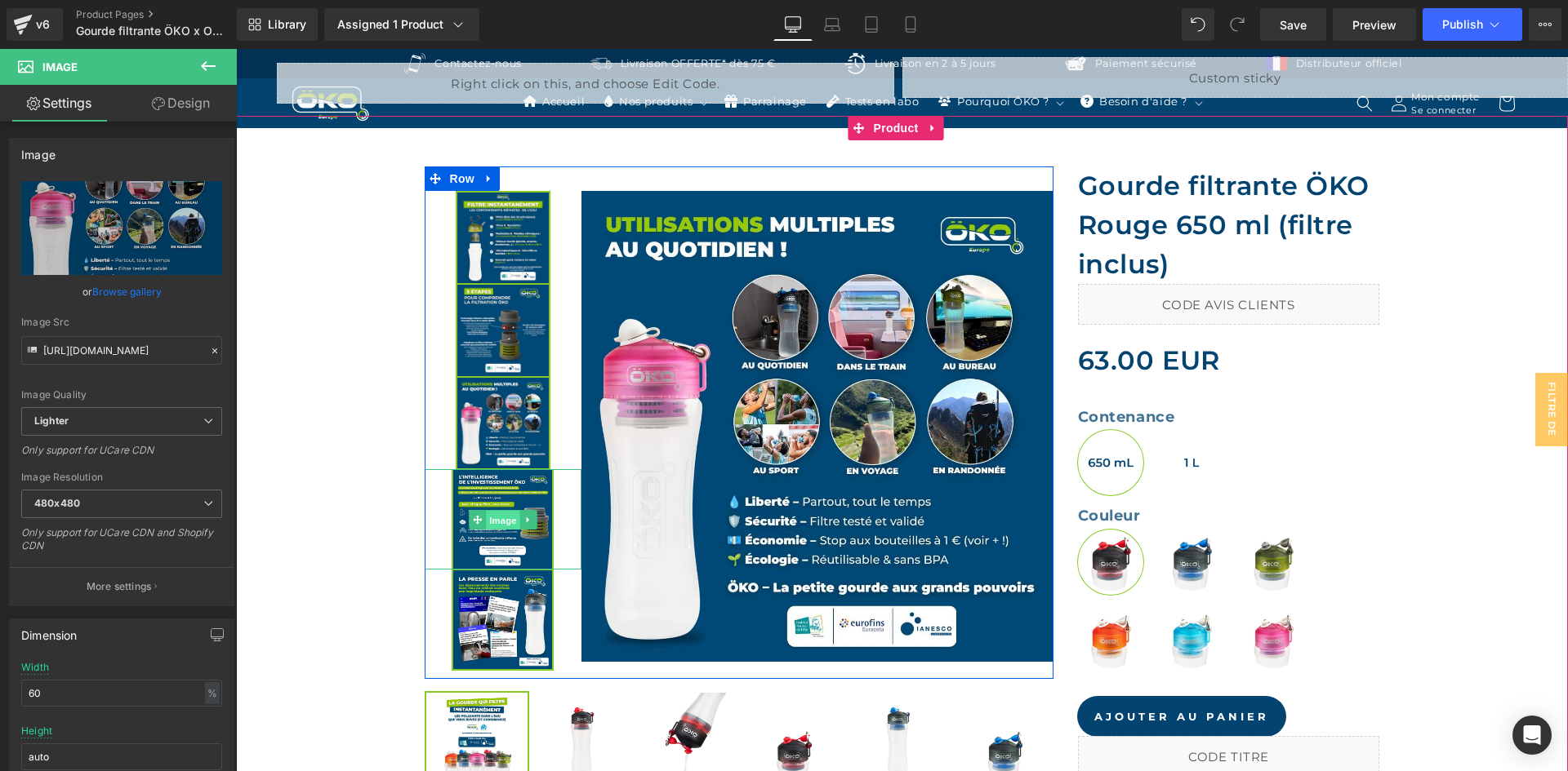
click at [501, 515] on span "Image" at bounding box center [503, 521] width 34 height 20
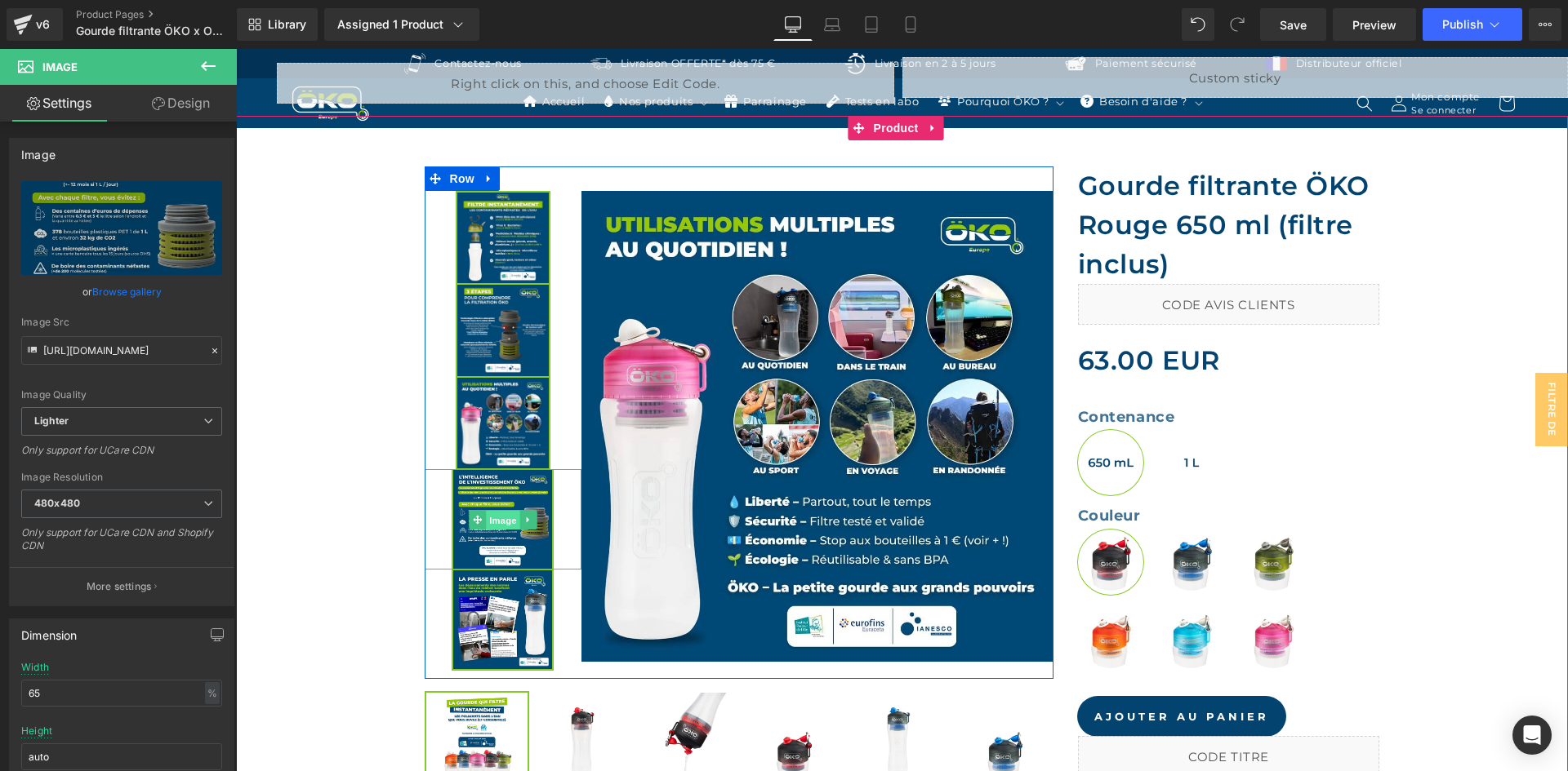
click at [501, 516] on span "Image" at bounding box center [503, 521] width 34 height 20
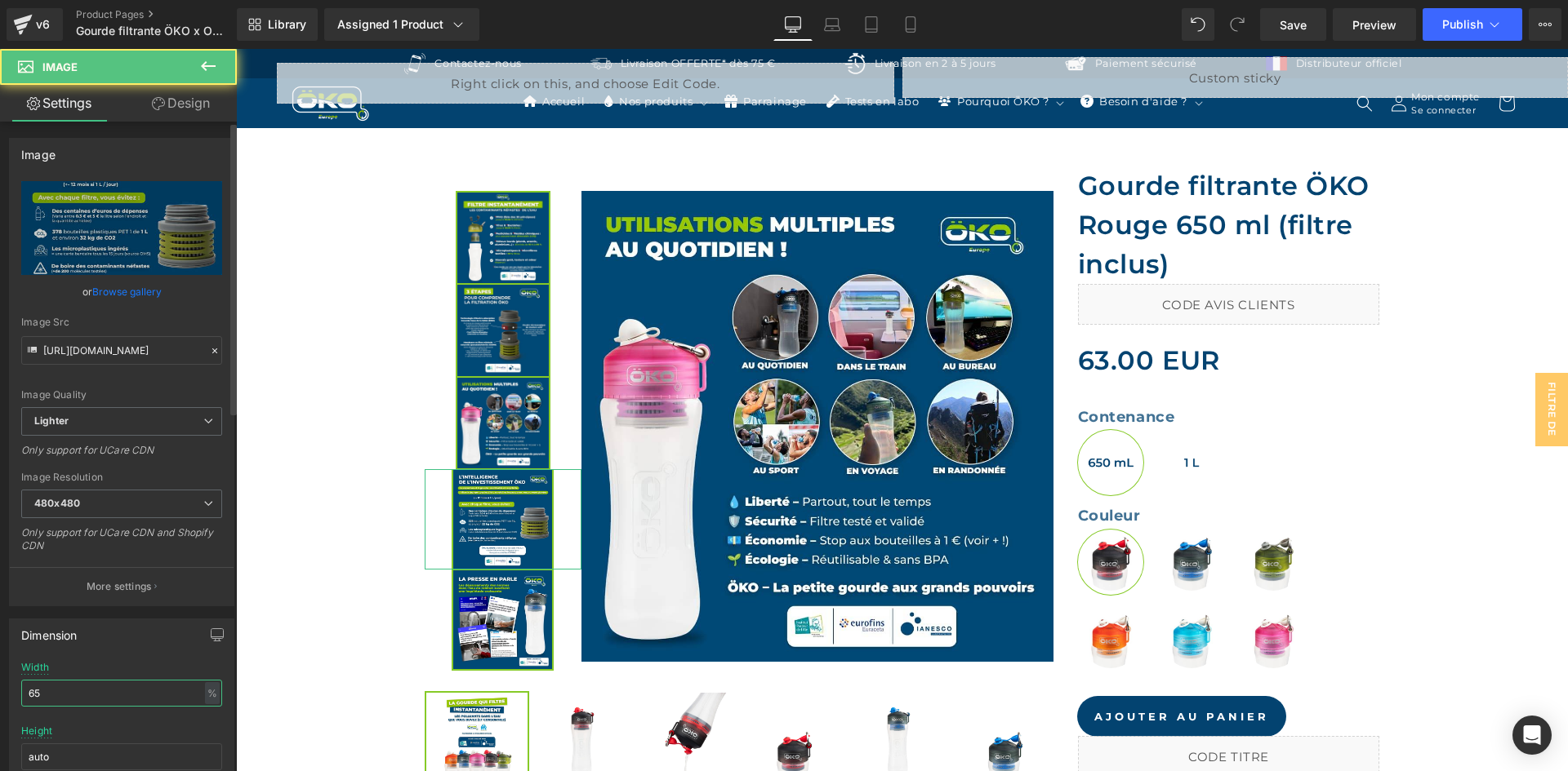
drag, startPoint x: 61, startPoint y: 697, endPoint x: 0, endPoint y: 683, distance: 62.6
click at [1, 684] on div "Dimension 65% Width 65 % % px auto Height auto 0 Circle Image" at bounding box center [122, 716] width 244 height 220
type input "60"
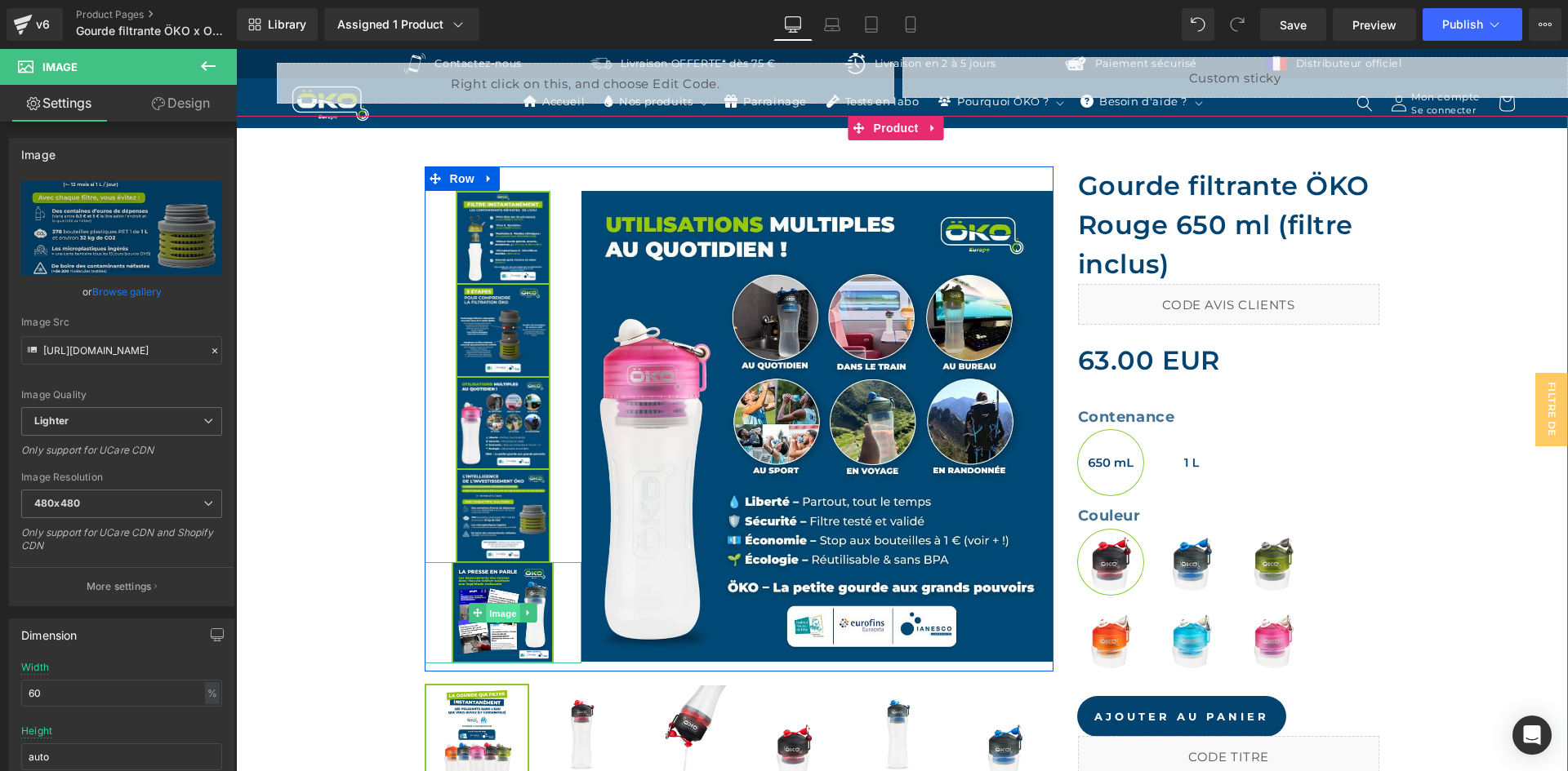
click at [489, 618] on span "Image" at bounding box center [503, 614] width 34 height 20
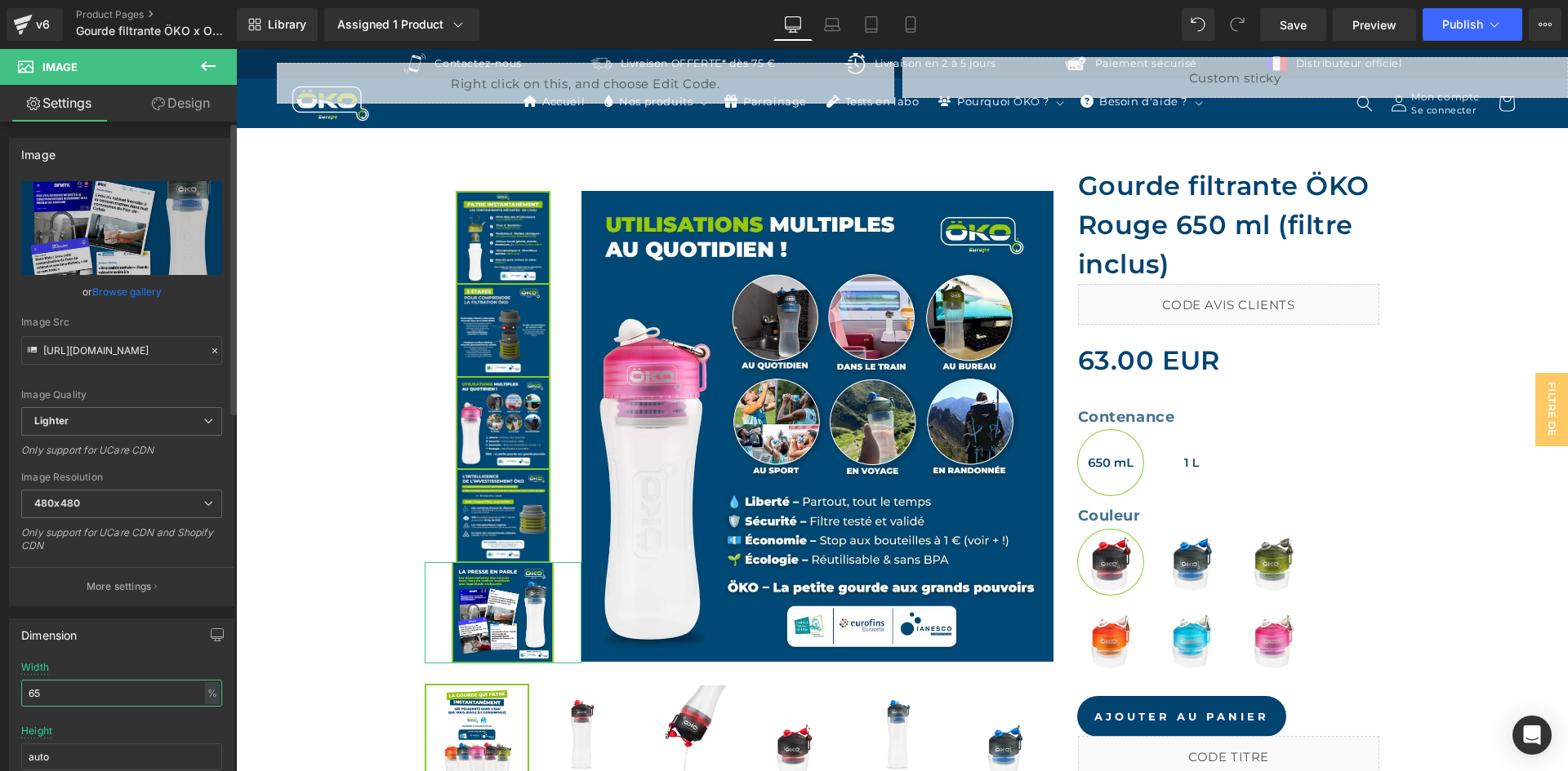
drag, startPoint x: 62, startPoint y: 695, endPoint x: 0, endPoint y: 687, distance: 62.5
click at [0, 687] on div "Dimension 65% Width 65 % % px auto Height auto 0 Circle Image" at bounding box center [122, 716] width 244 height 220
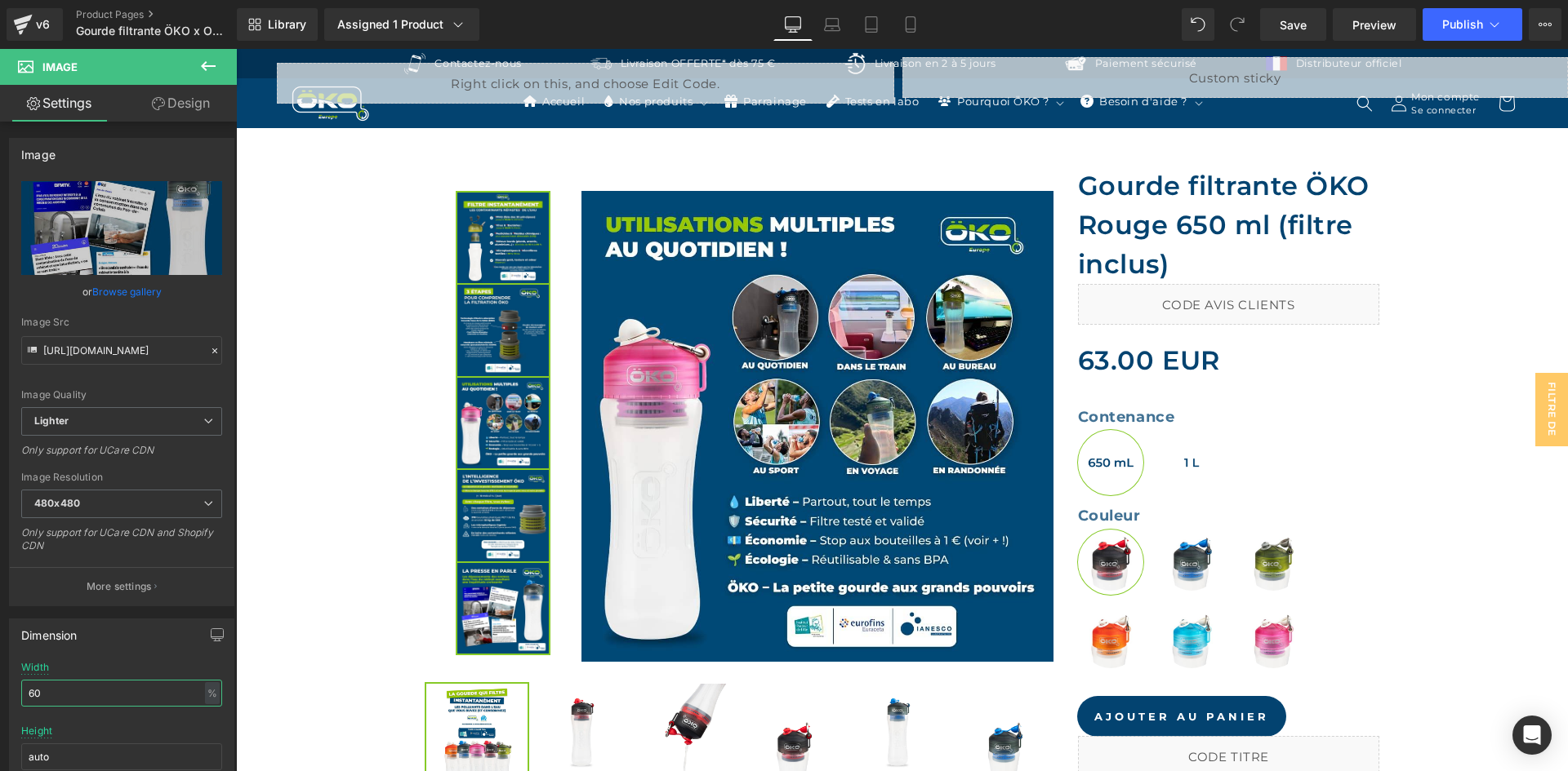
type input "60"
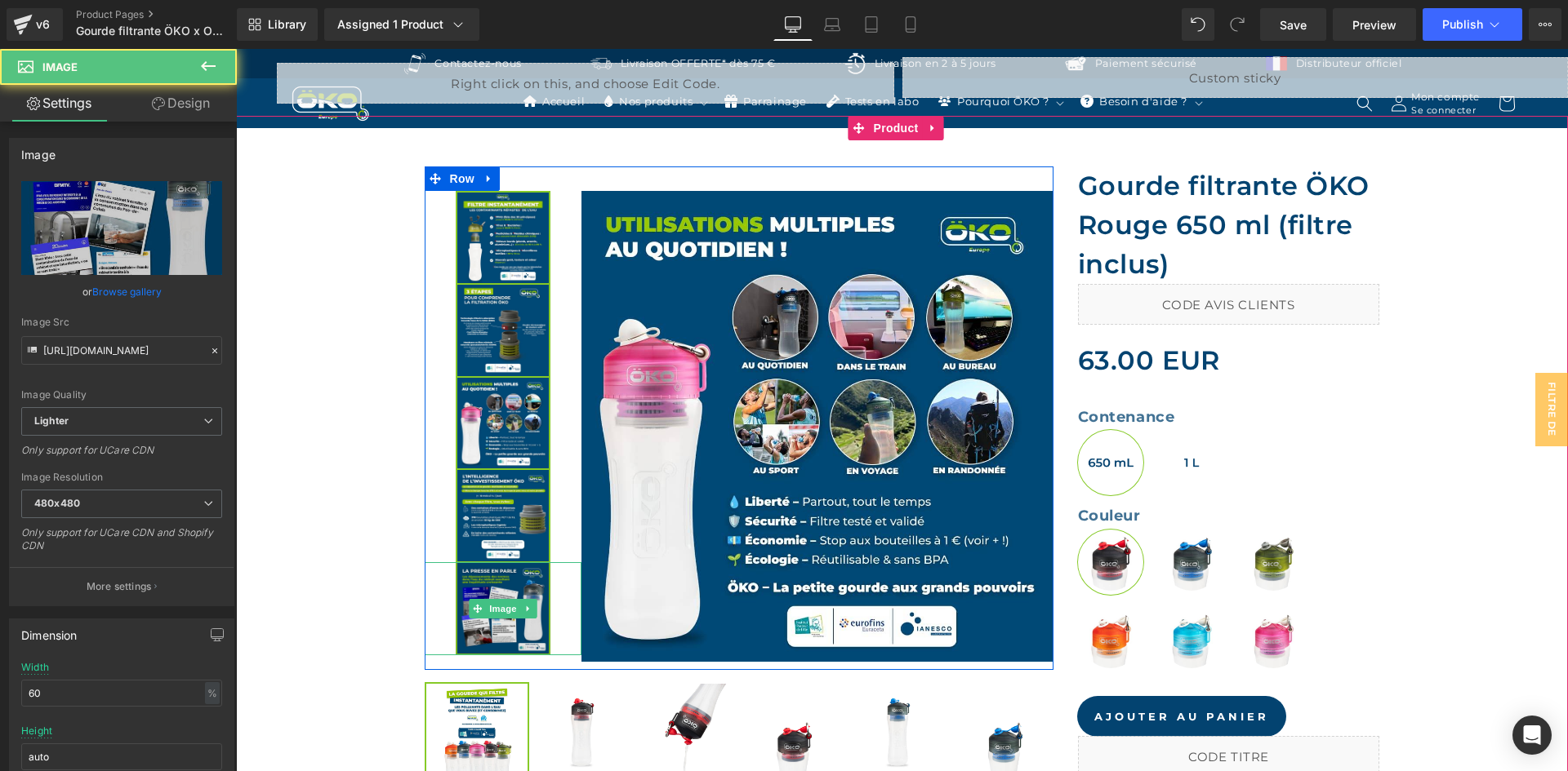
click at [486, 594] on img at bounding box center [503, 609] width 95 height 94
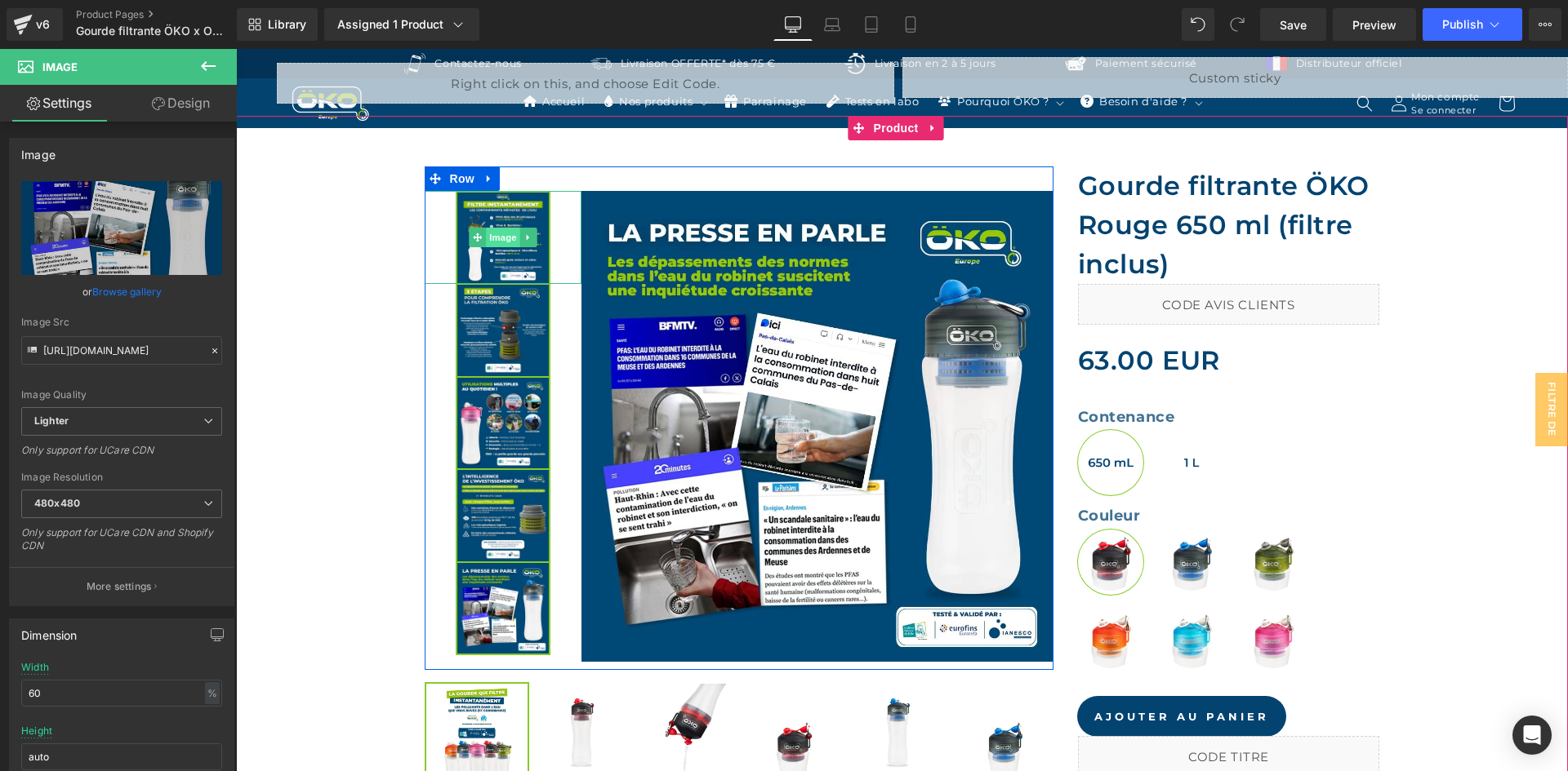
click at [498, 234] on span "Image" at bounding box center [503, 237] width 34 height 20
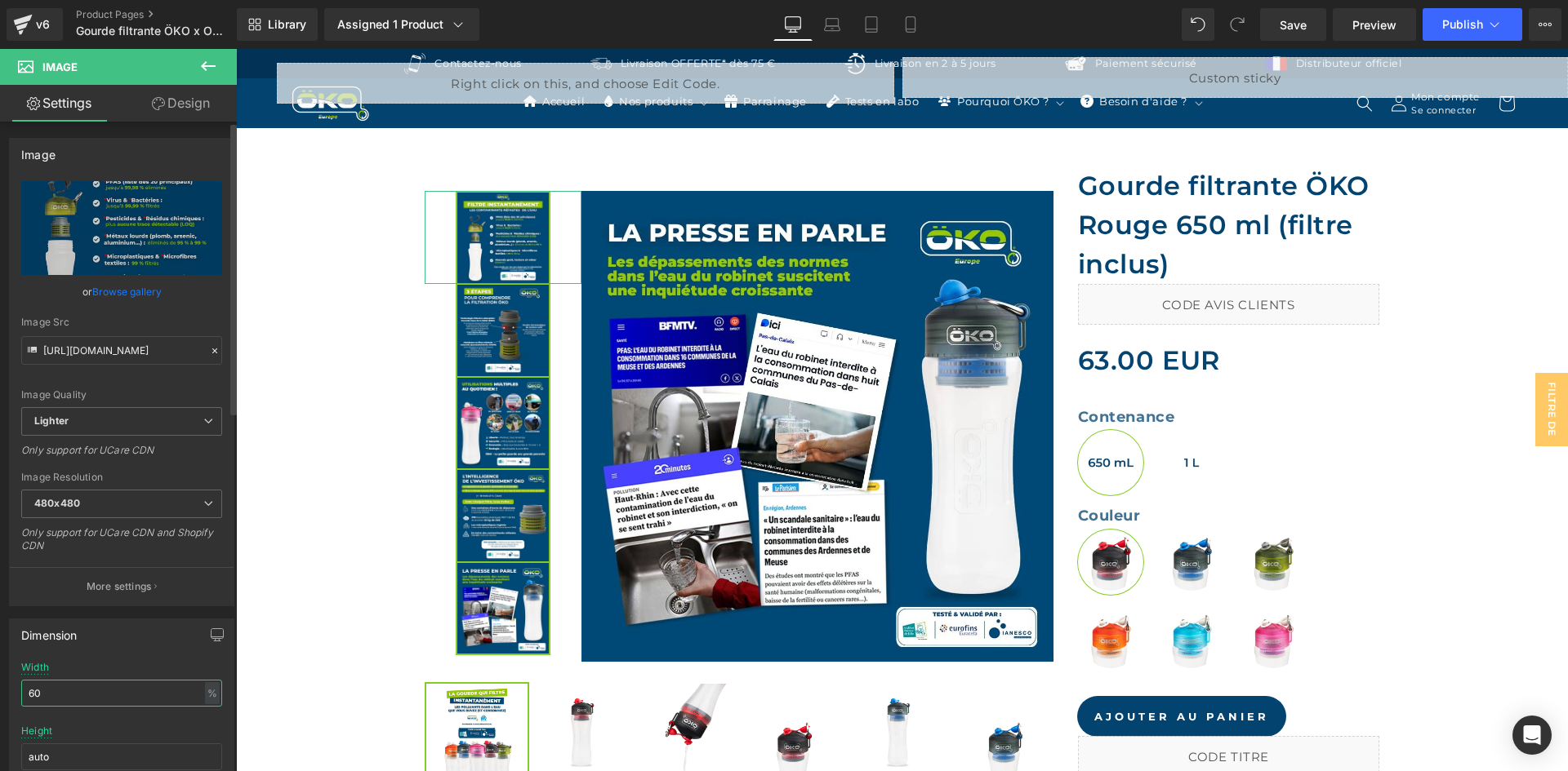
click at [66, 684] on input "60" at bounding box center [122, 693] width 201 height 27
type input "61"
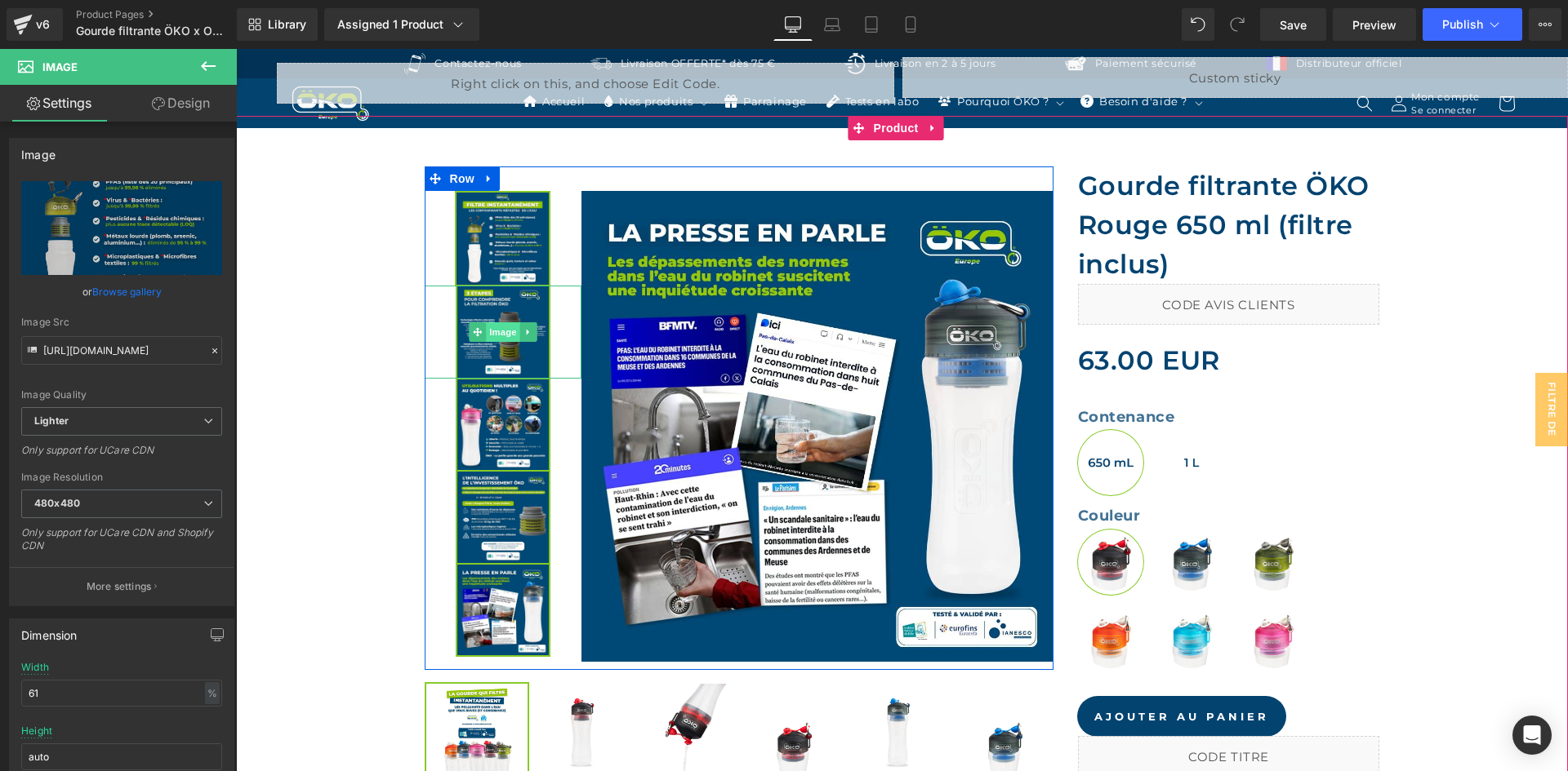
click at [506, 328] on span "Image" at bounding box center [503, 331] width 34 height 20
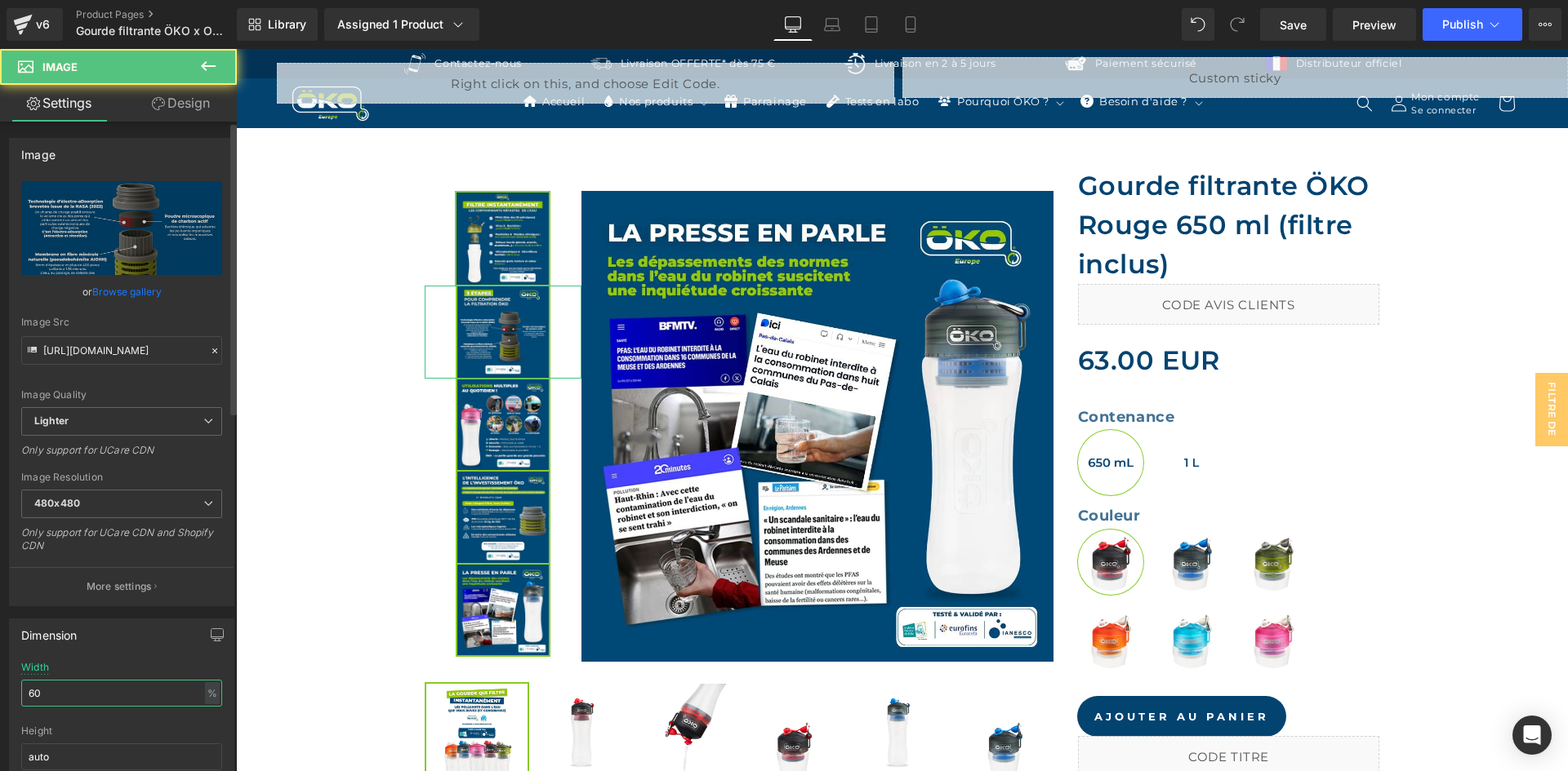
click at [83, 699] on input "60" at bounding box center [122, 693] width 201 height 27
type input "61"
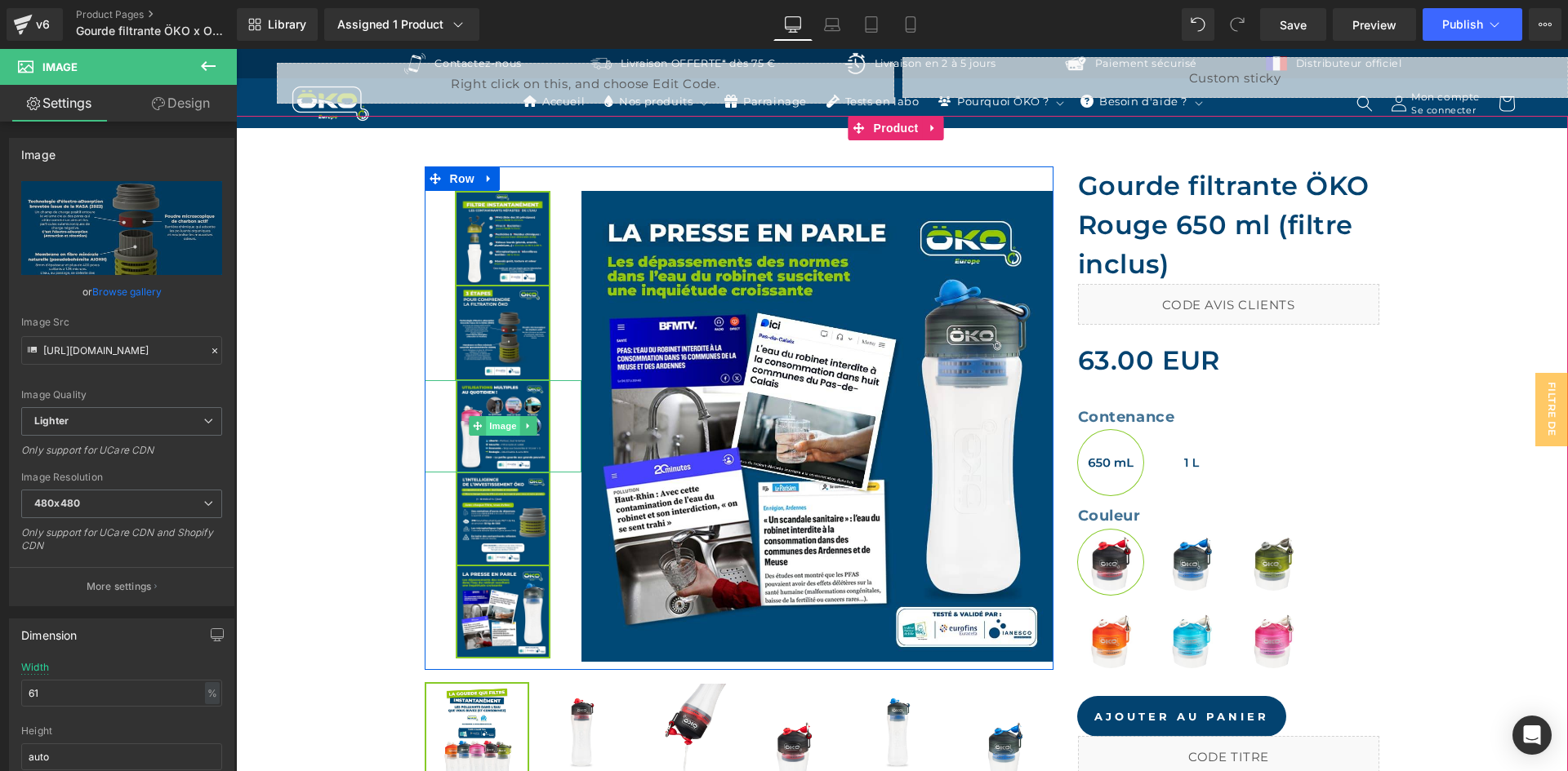
click at [501, 428] on span "Image" at bounding box center [503, 426] width 34 height 20
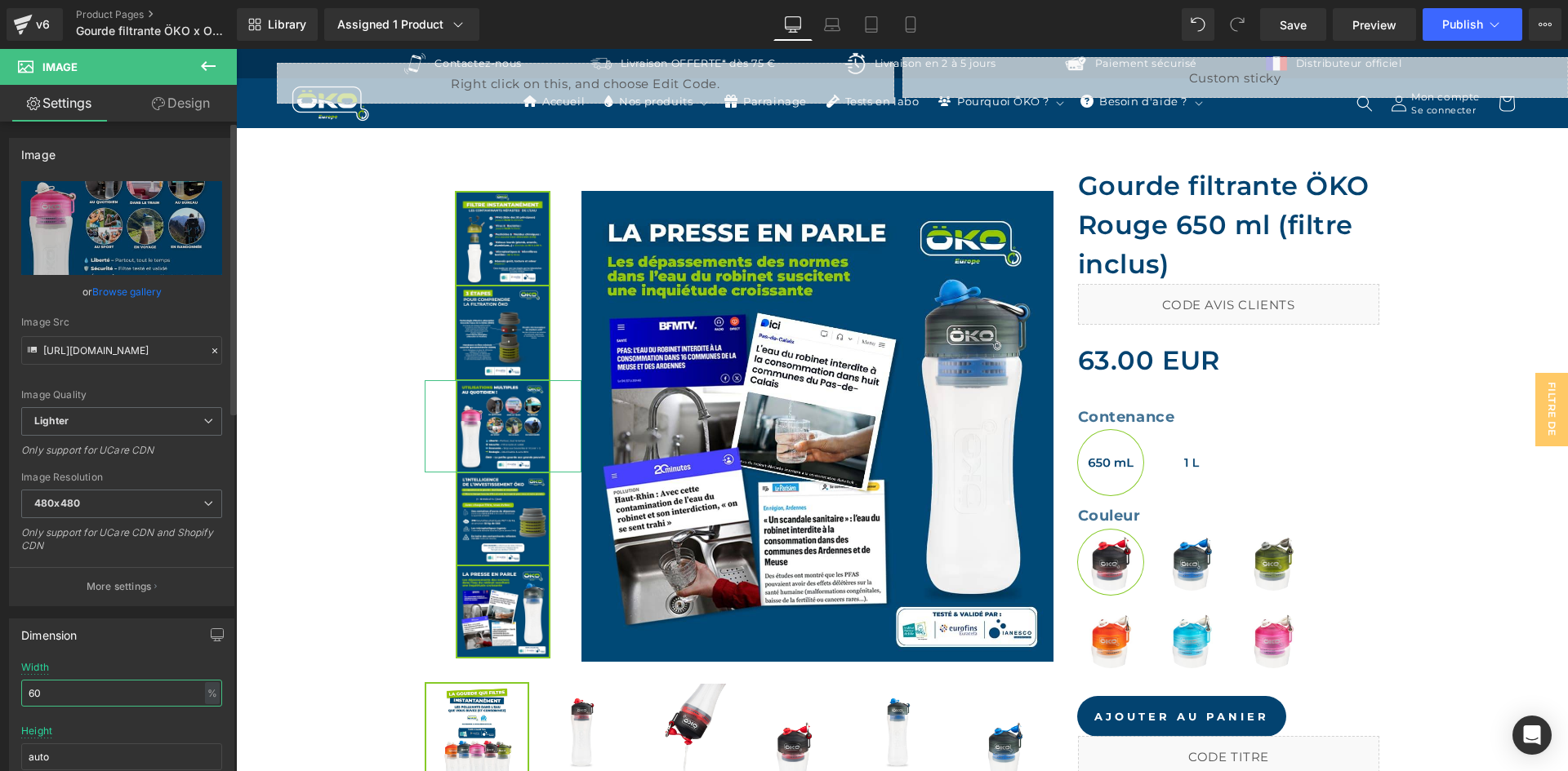
click at [81, 691] on input "60" at bounding box center [122, 693] width 201 height 27
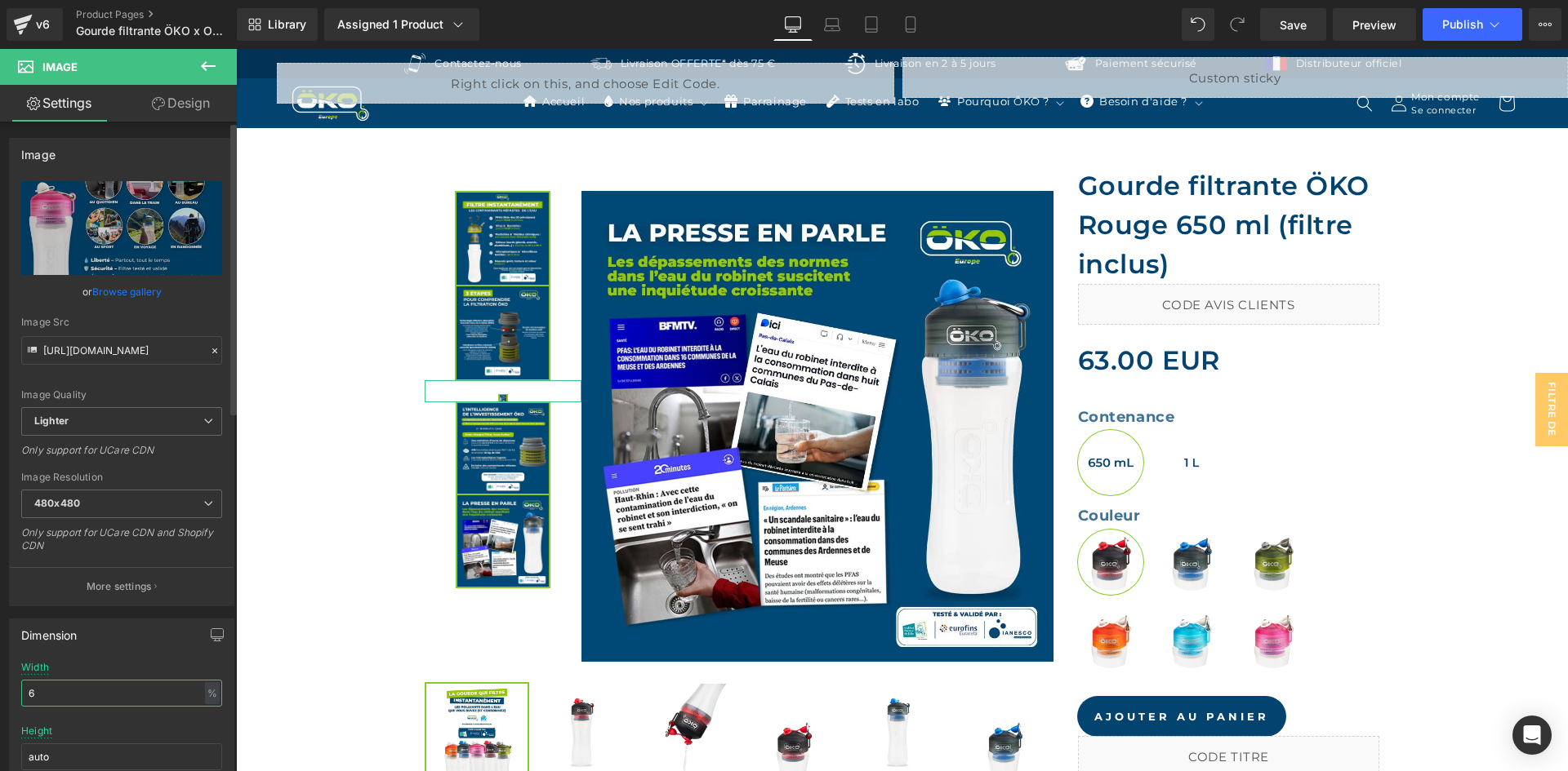
type input "61"
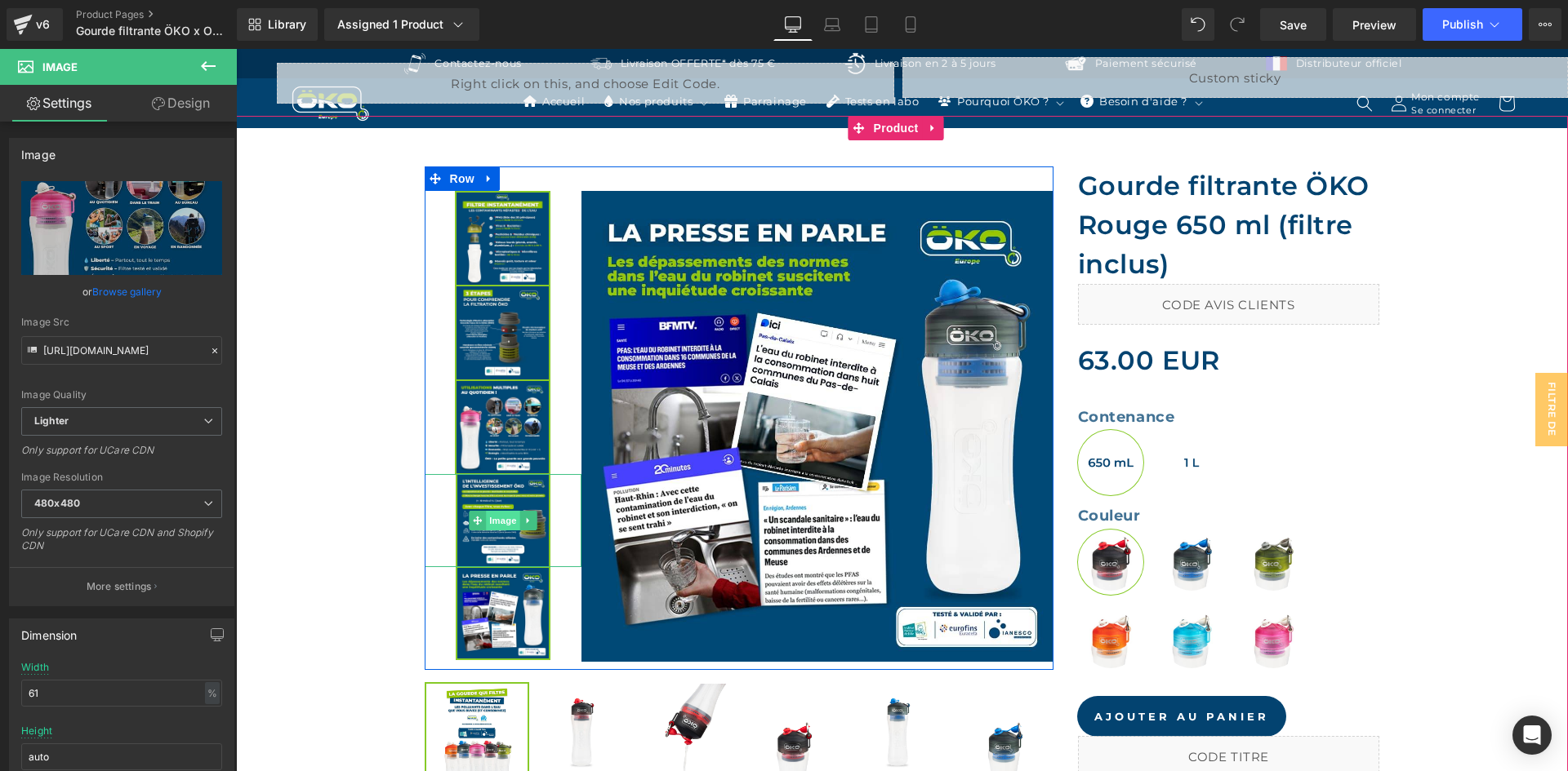
click at [499, 519] on span "Image" at bounding box center [503, 521] width 34 height 20
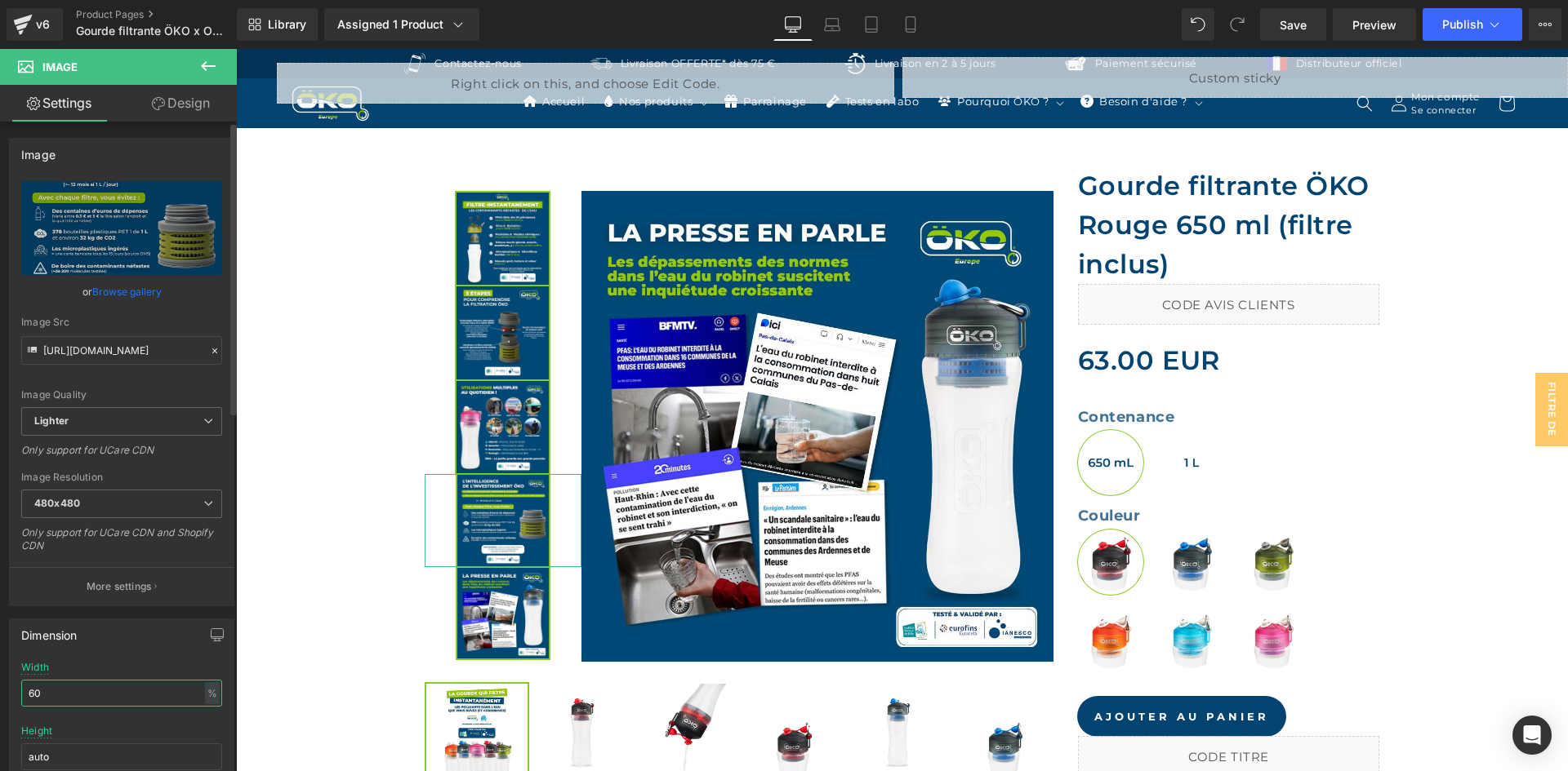
click at [49, 690] on input "60" at bounding box center [122, 693] width 201 height 27
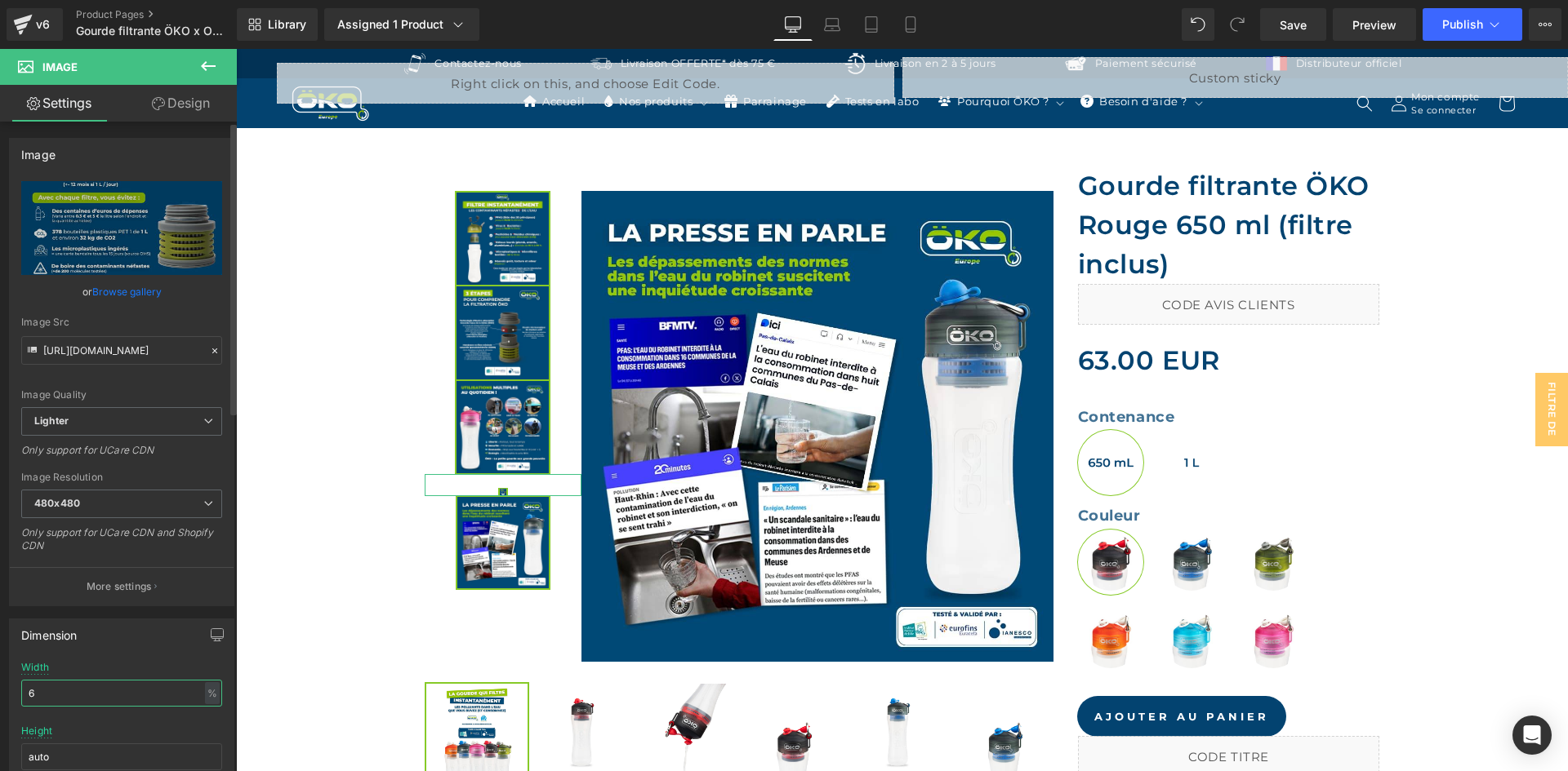
type input "61"
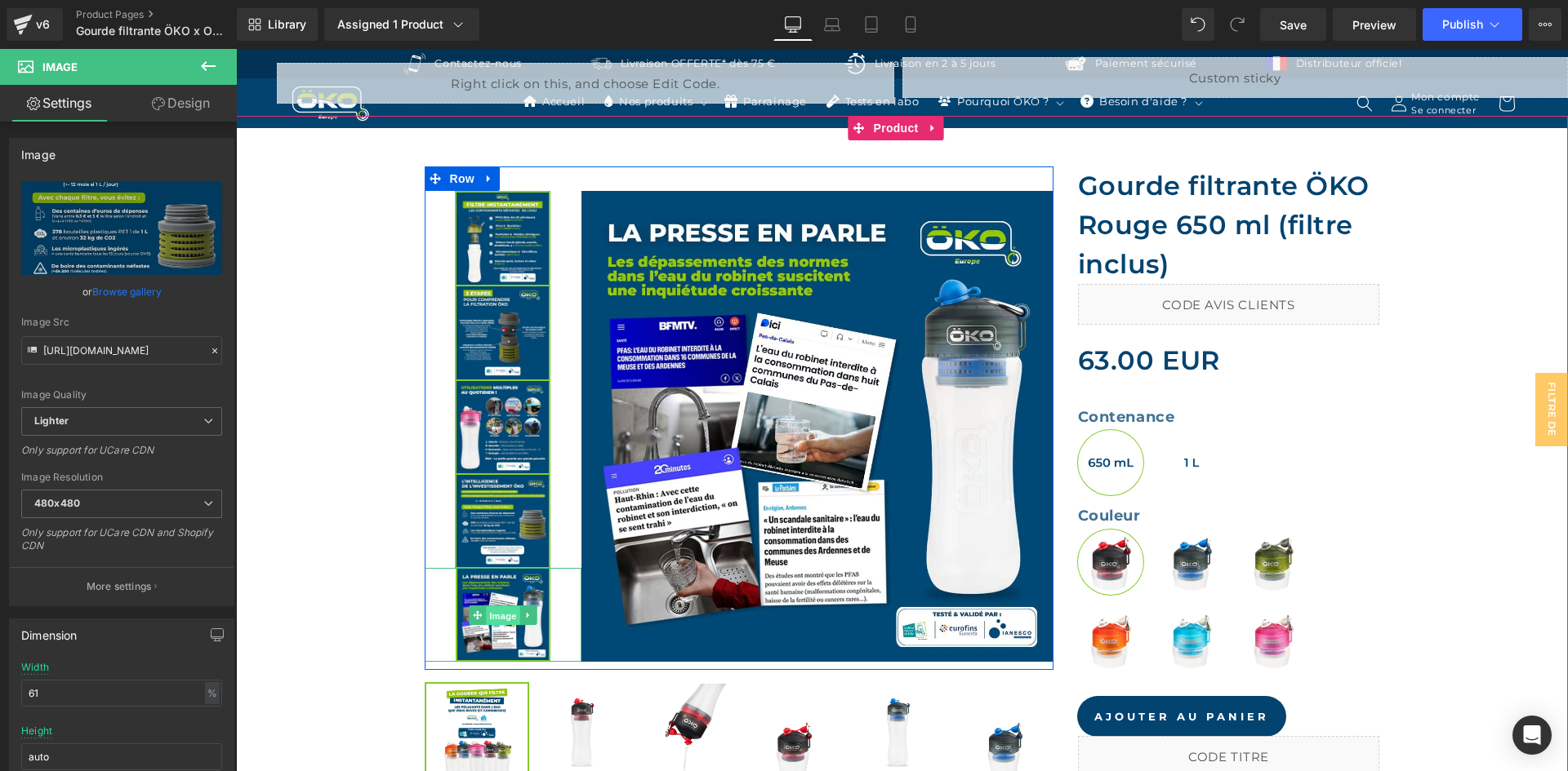
click at [505, 610] on span "Image" at bounding box center [503, 615] width 34 height 20
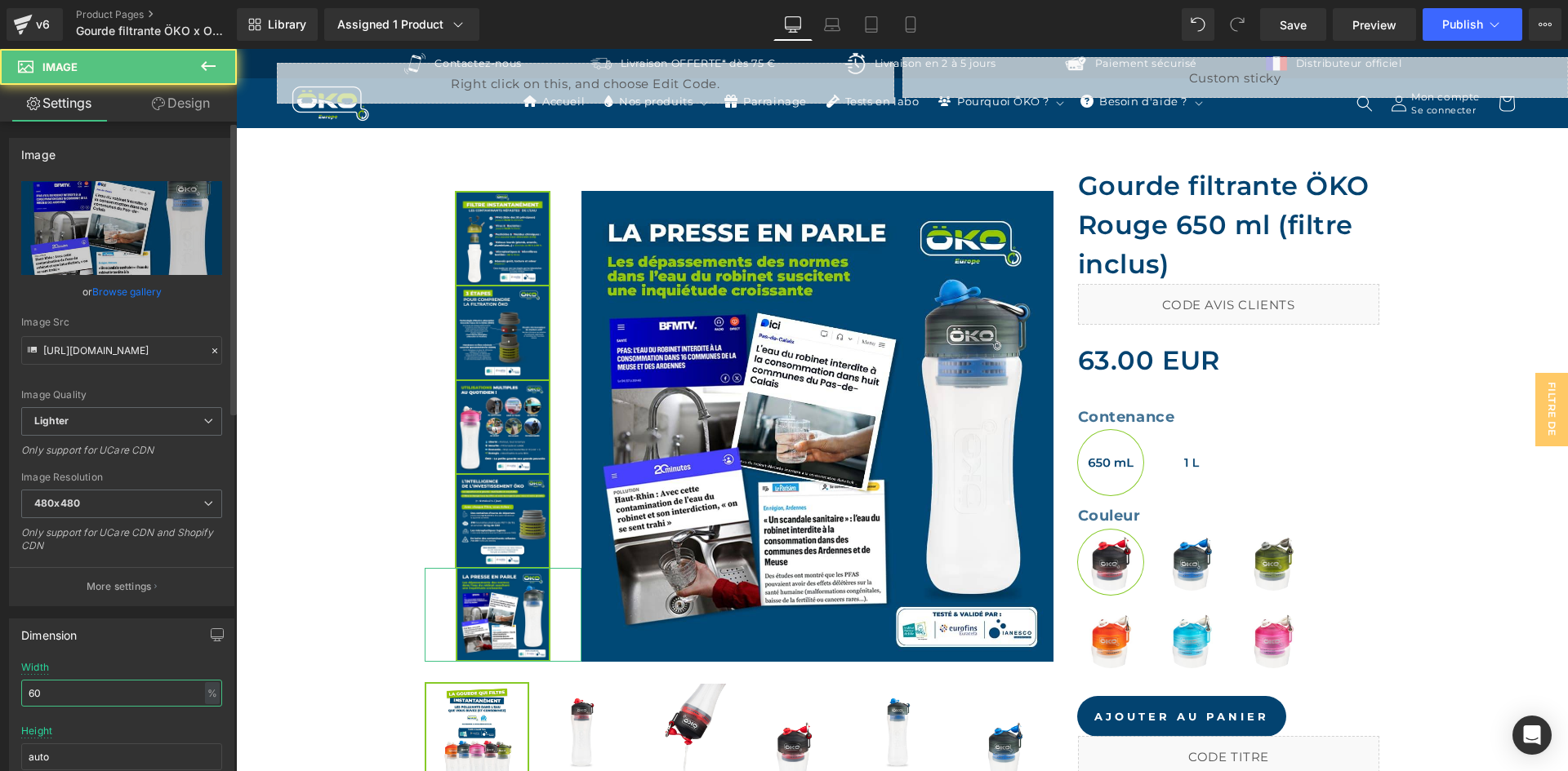
click at [68, 696] on input "60" at bounding box center [122, 693] width 201 height 27
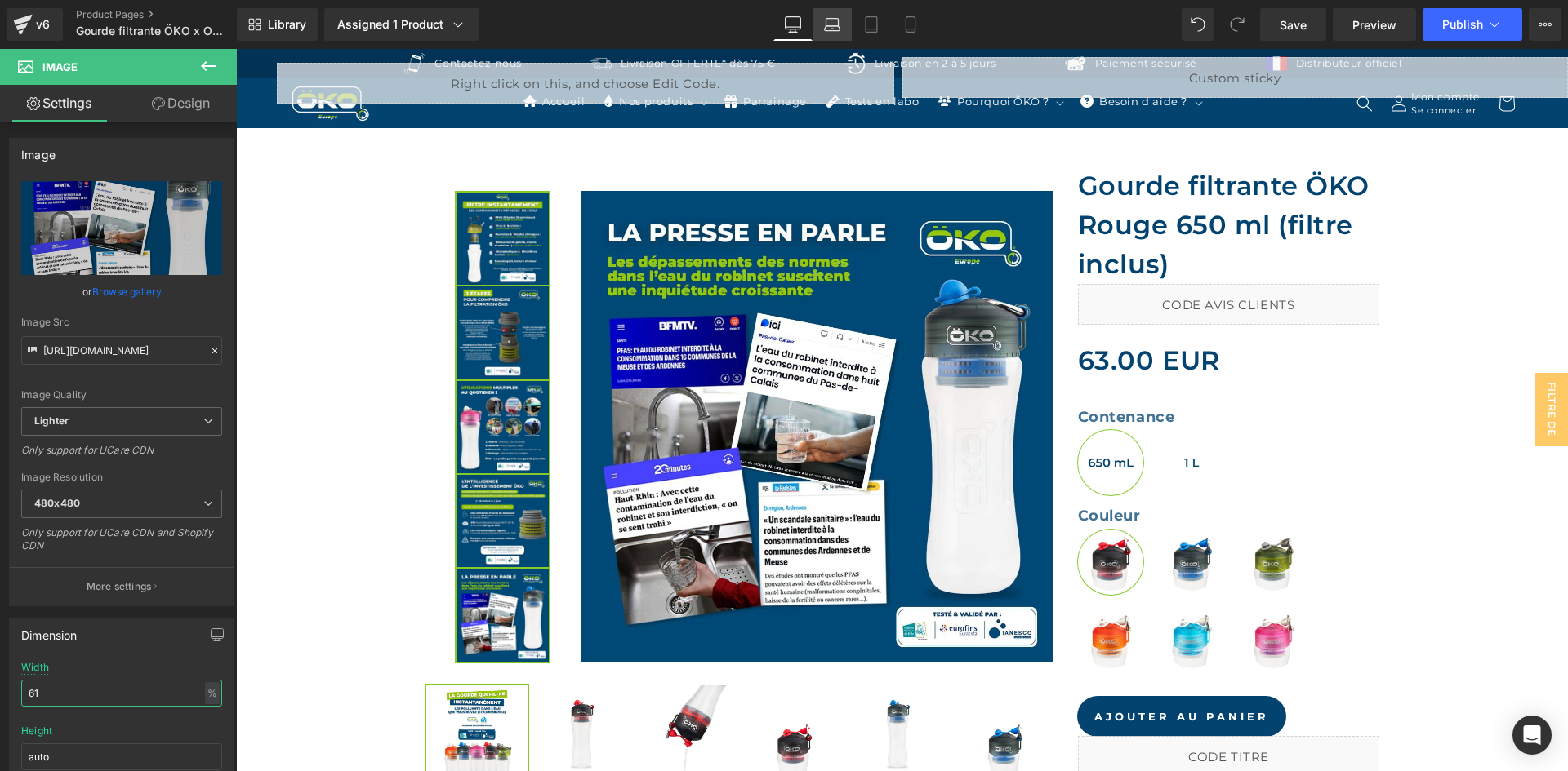
type input "61"
click at [828, 26] on icon at bounding box center [832, 28] width 16 height 5
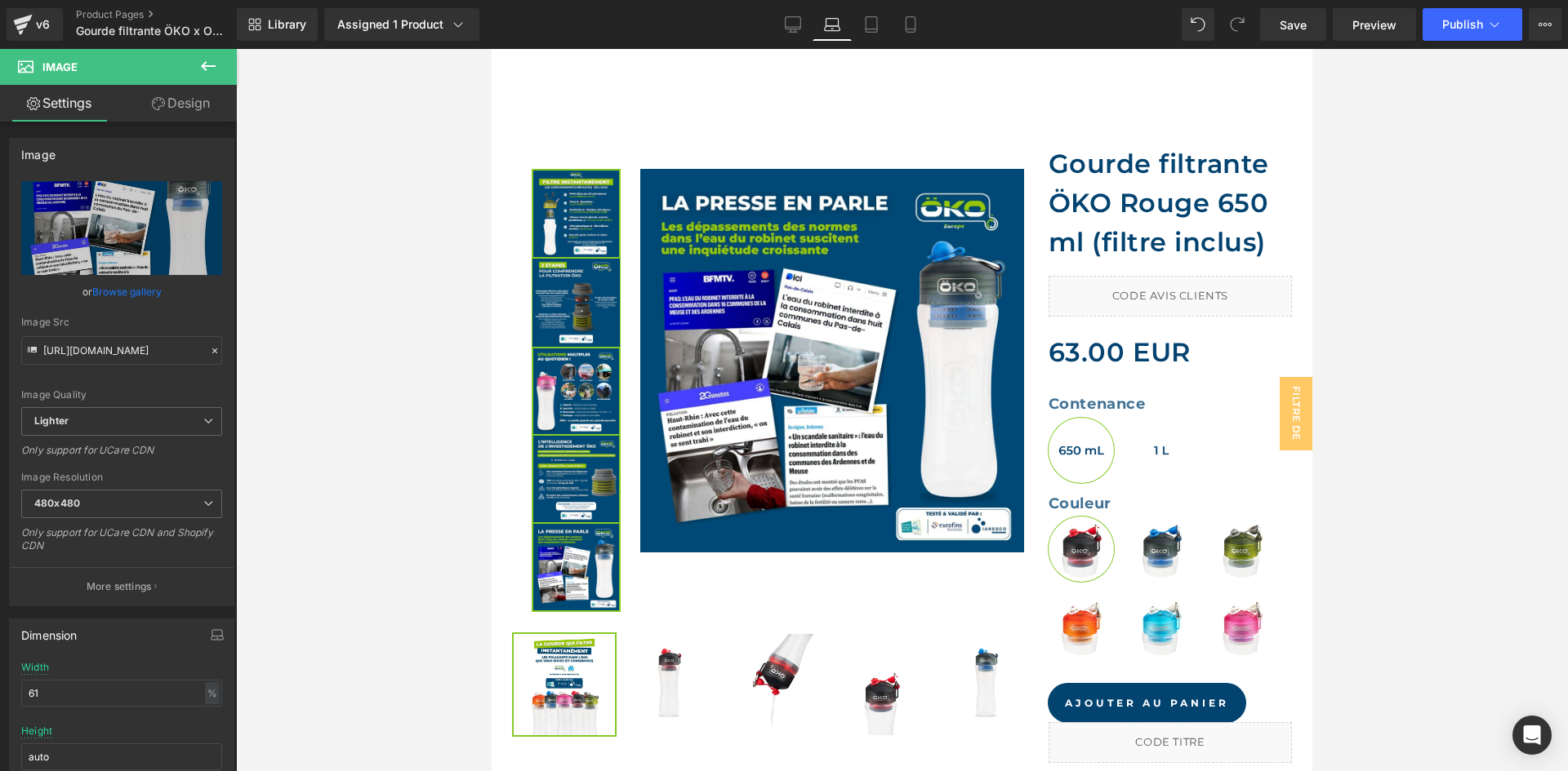
scroll to position [392, 0]
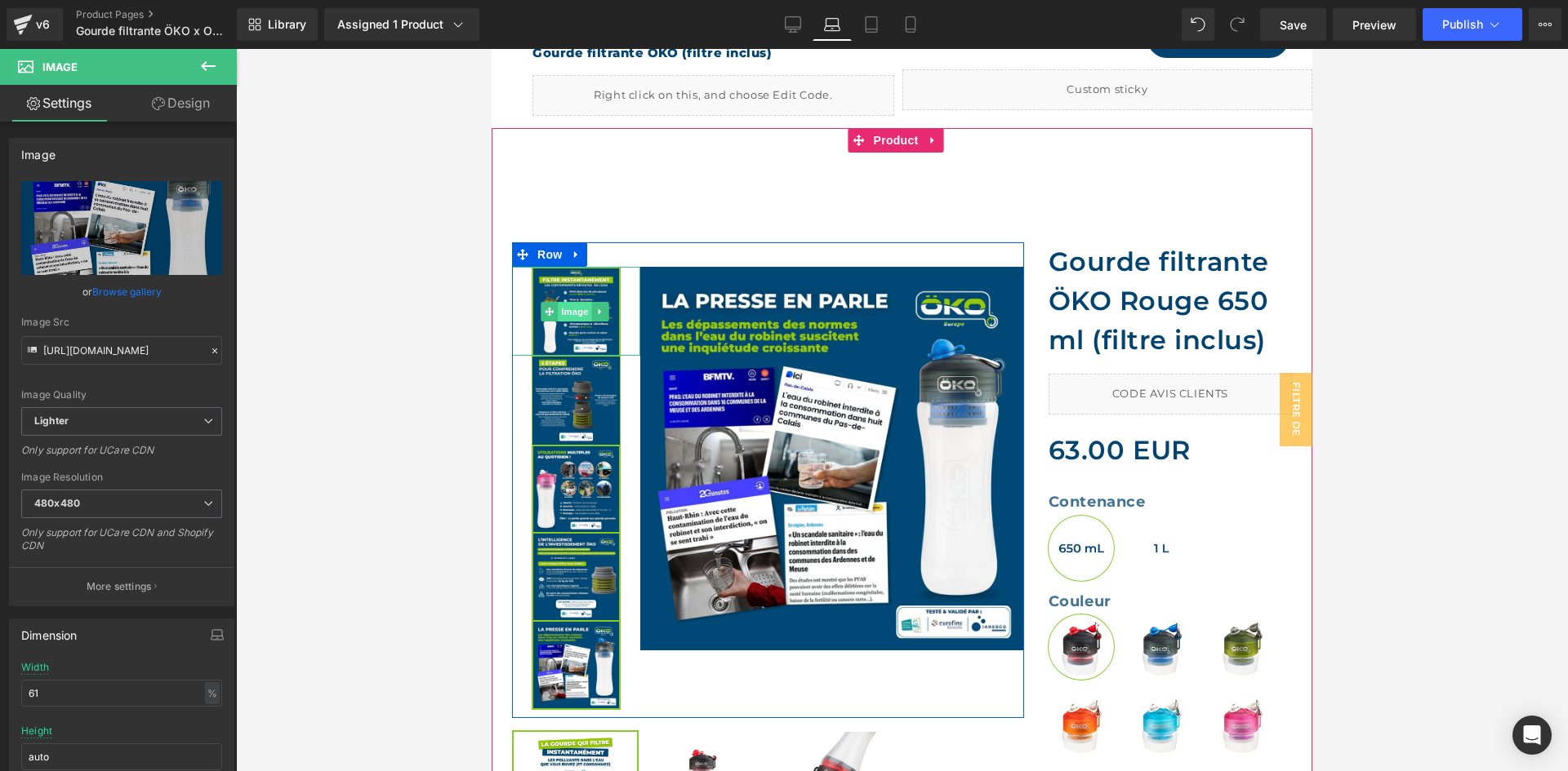
click at [579, 310] on span "Image" at bounding box center [575, 311] width 34 height 20
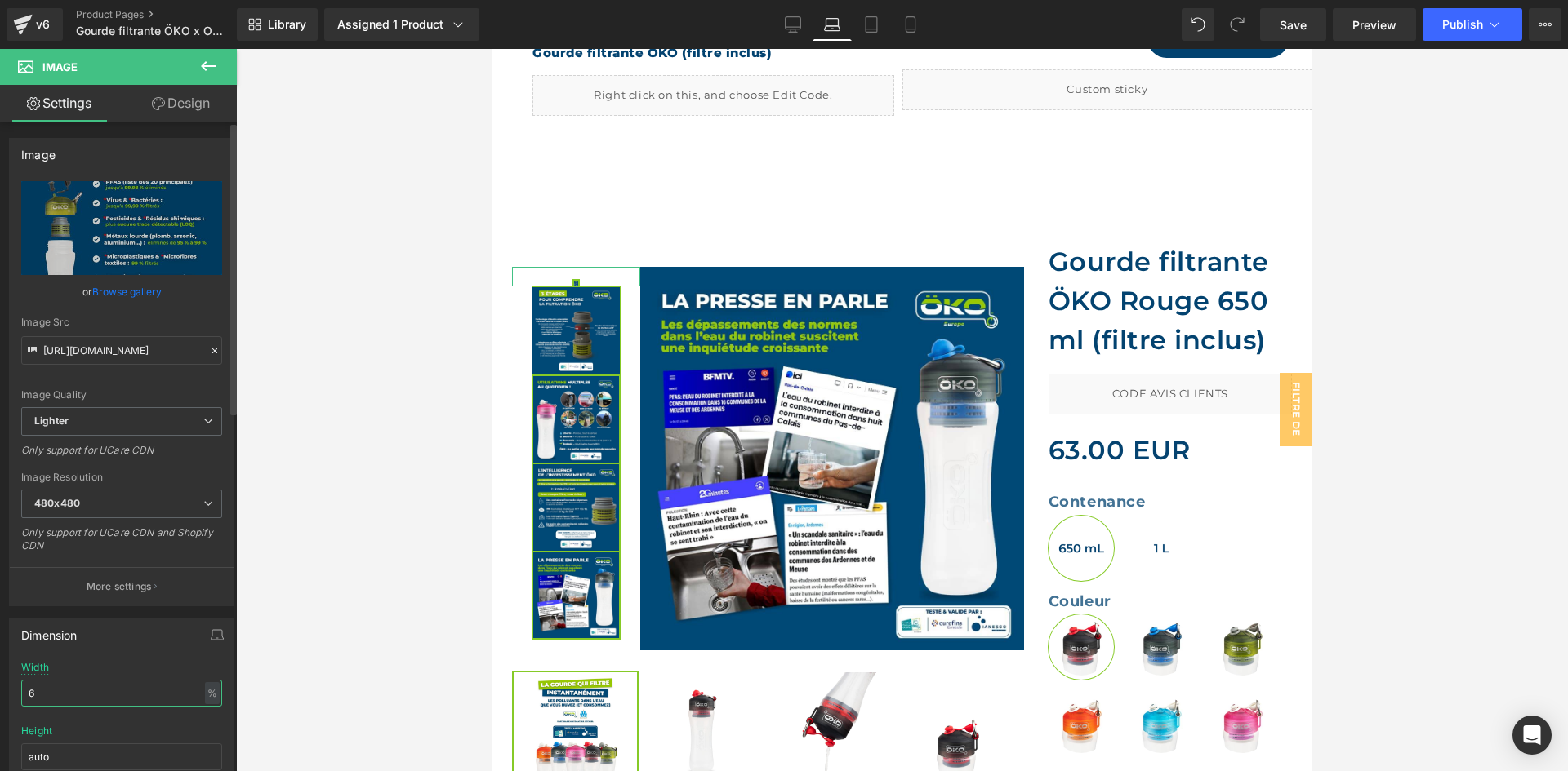
drag, startPoint x: 66, startPoint y: 689, endPoint x: 467, endPoint y: 445, distance: 469.4
click at [2, 664] on div "Dimension 70% Width 6 % % px auto Height auto 0 Circle Image" at bounding box center [122, 716] width 244 height 220
click at [120, 691] on input "6" at bounding box center [122, 693] width 201 height 27
type input "60"
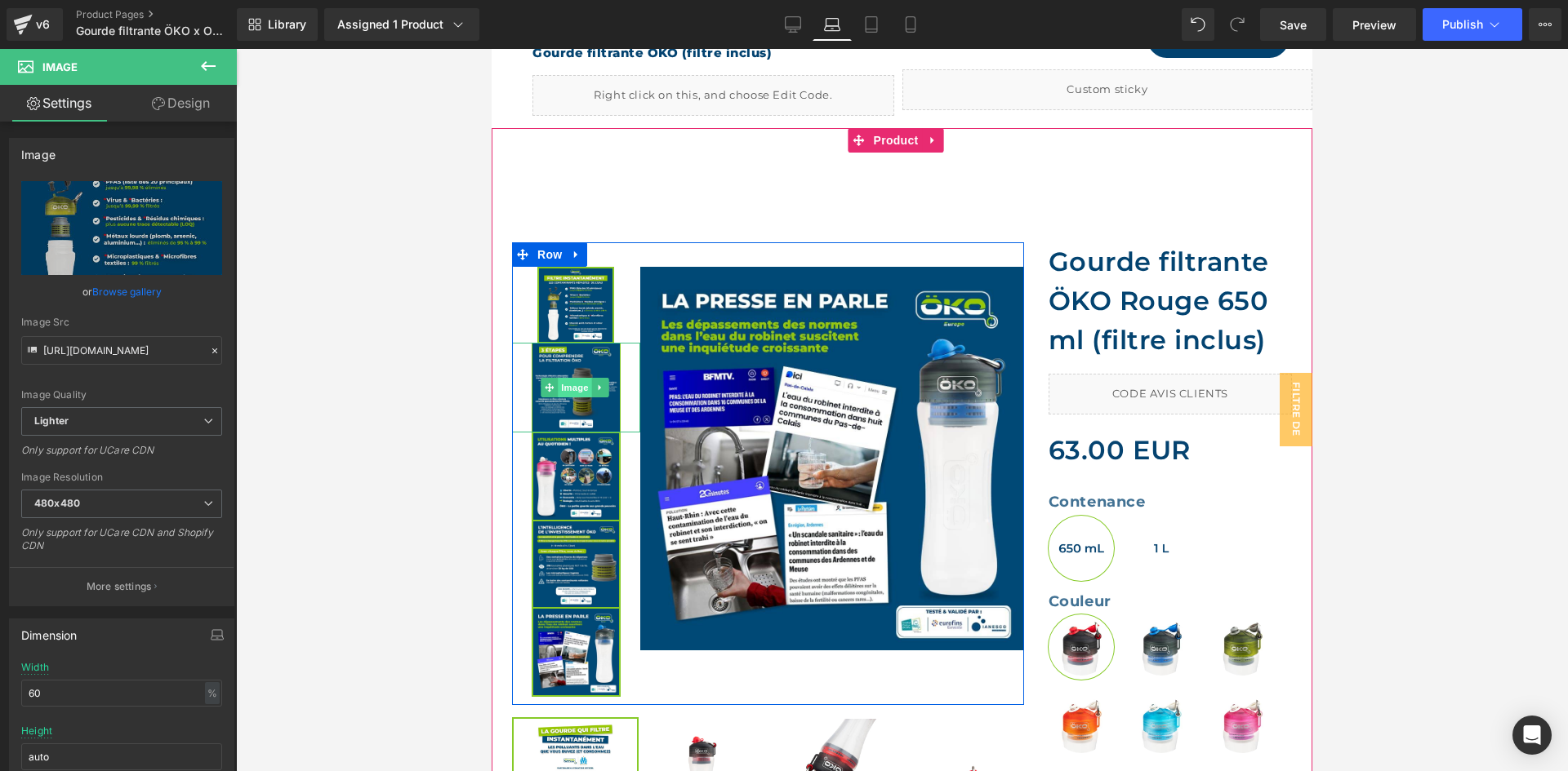
click at [570, 383] on span "Image" at bounding box center [575, 387] width 34 height 20
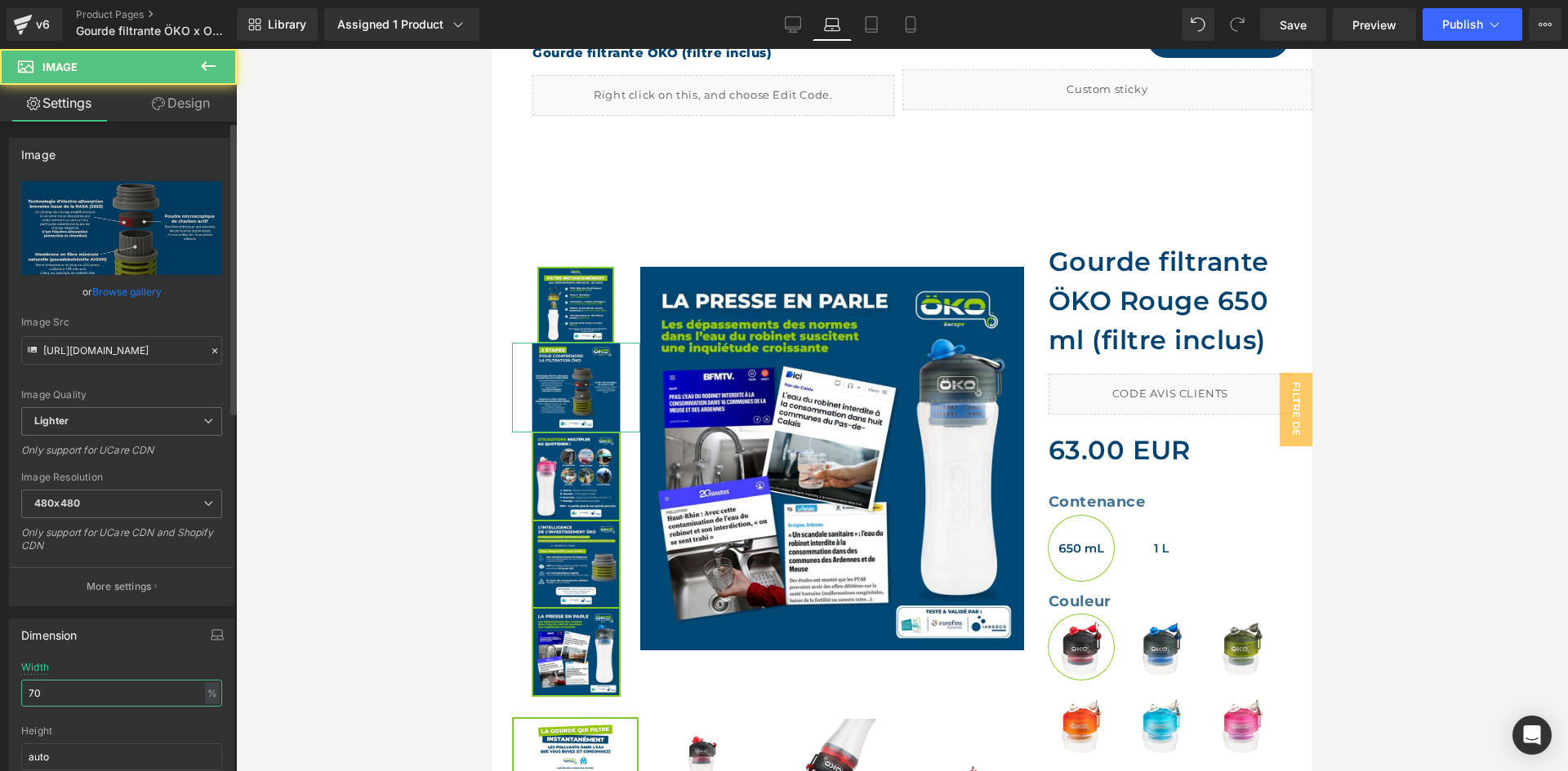
drag, startPoint x: 58, startPoint y: 694, endPoint x: 0, endPoint y: 671, distance: 62.4
click at [0, 671] on div "Dimension 70% Width 70 % % px auto Height auto 0 Circle Image" at bounding box center [122, 716] width 244 height 220
paste input "6"
type input "60"
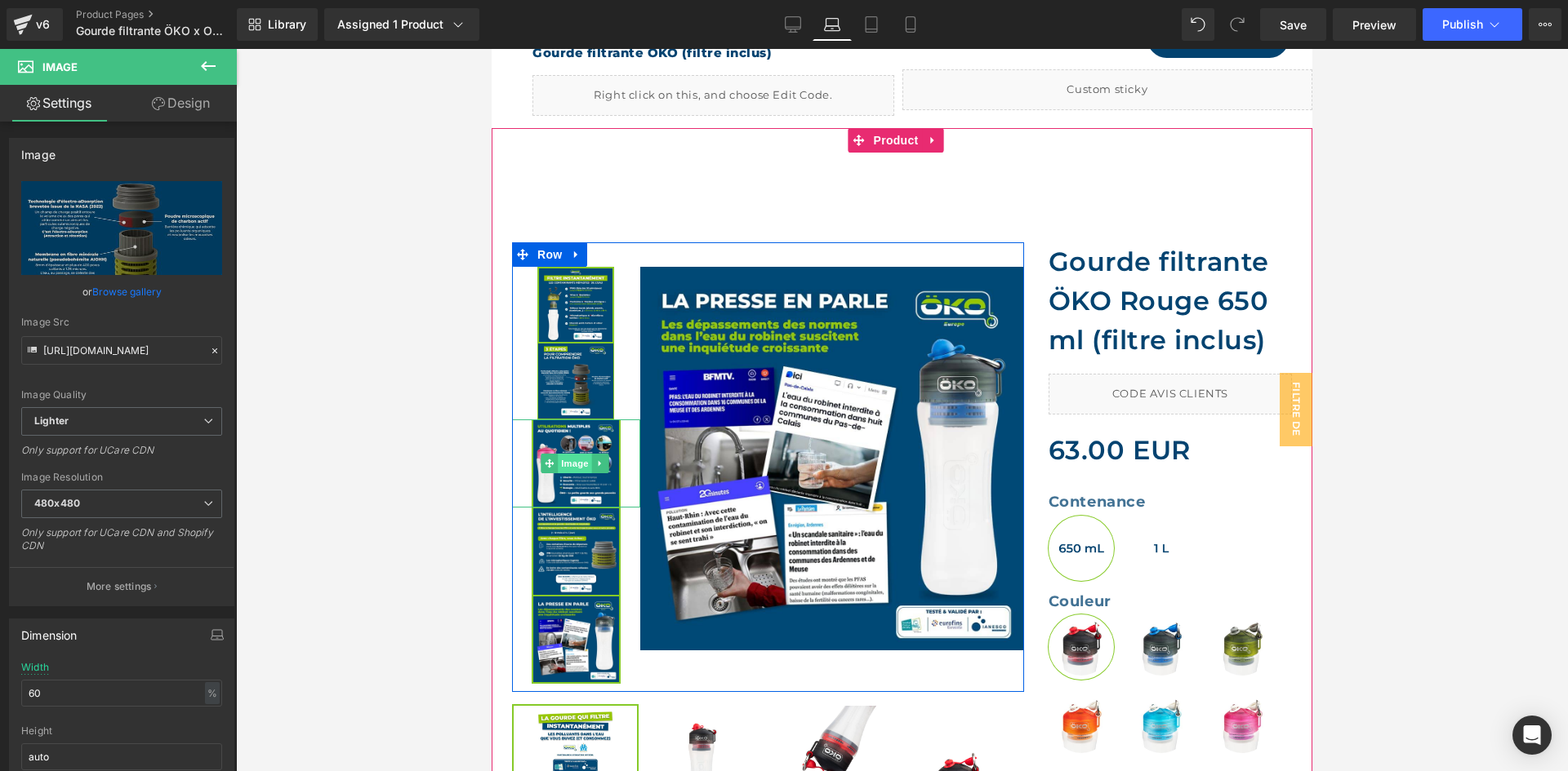
click at [583, 467] on span "Image" at bounding box center [575, 463] width 34 height 20
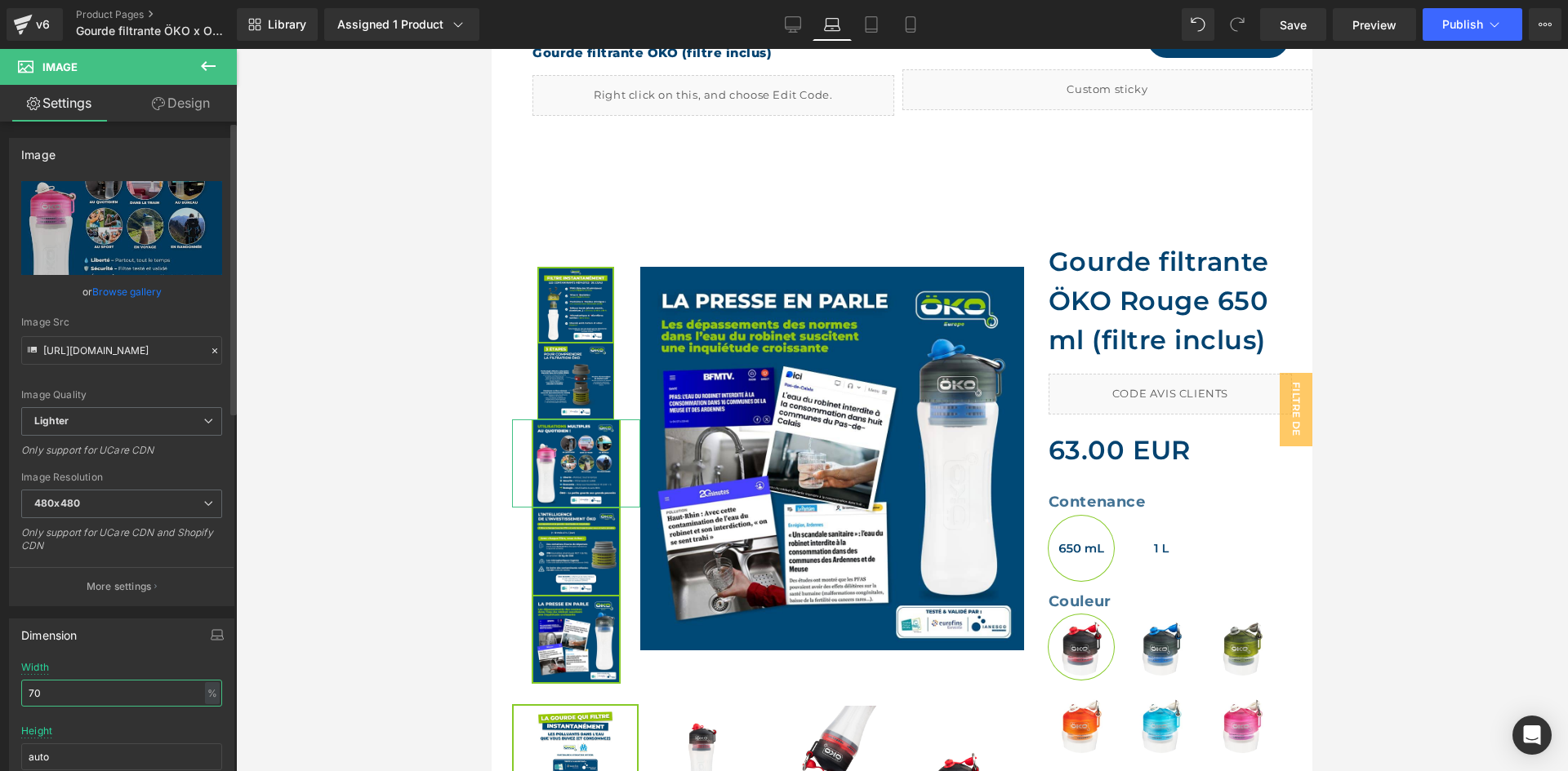
drag, startPoint x: 62, startPoint y: 694, endPoint x: 0, endPoint y: 671, distance: 66.1
click at [0, 671] on div "Dimension 70% Width 70 % % px auto Height auto 0 Circle Image" at bounding box center [122, 716] width 244 height 220
paste input "6"
type input "60"
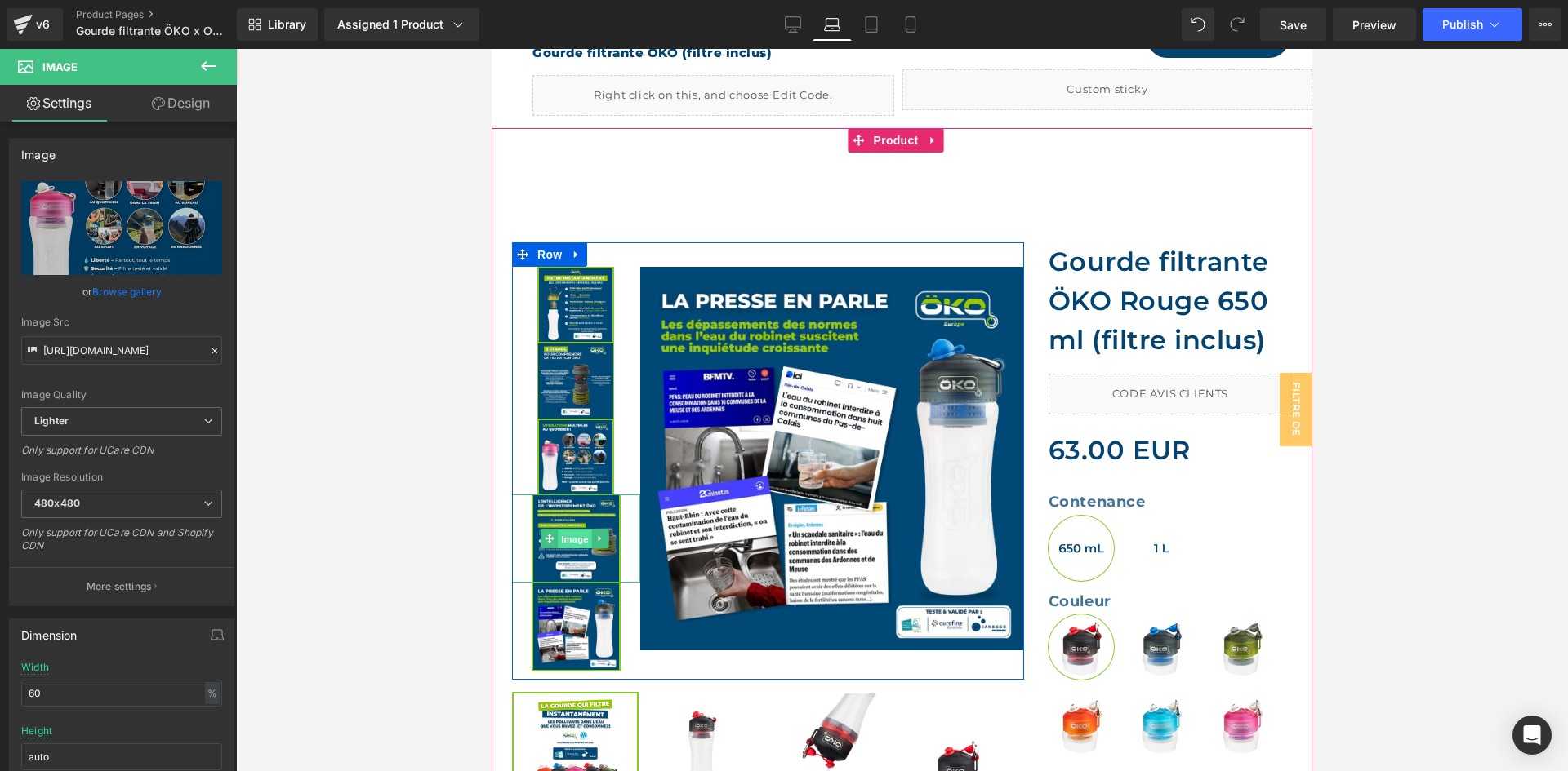
click at [578, 542] on span "Image" at bounding box center [575, 539] width 34 height 20
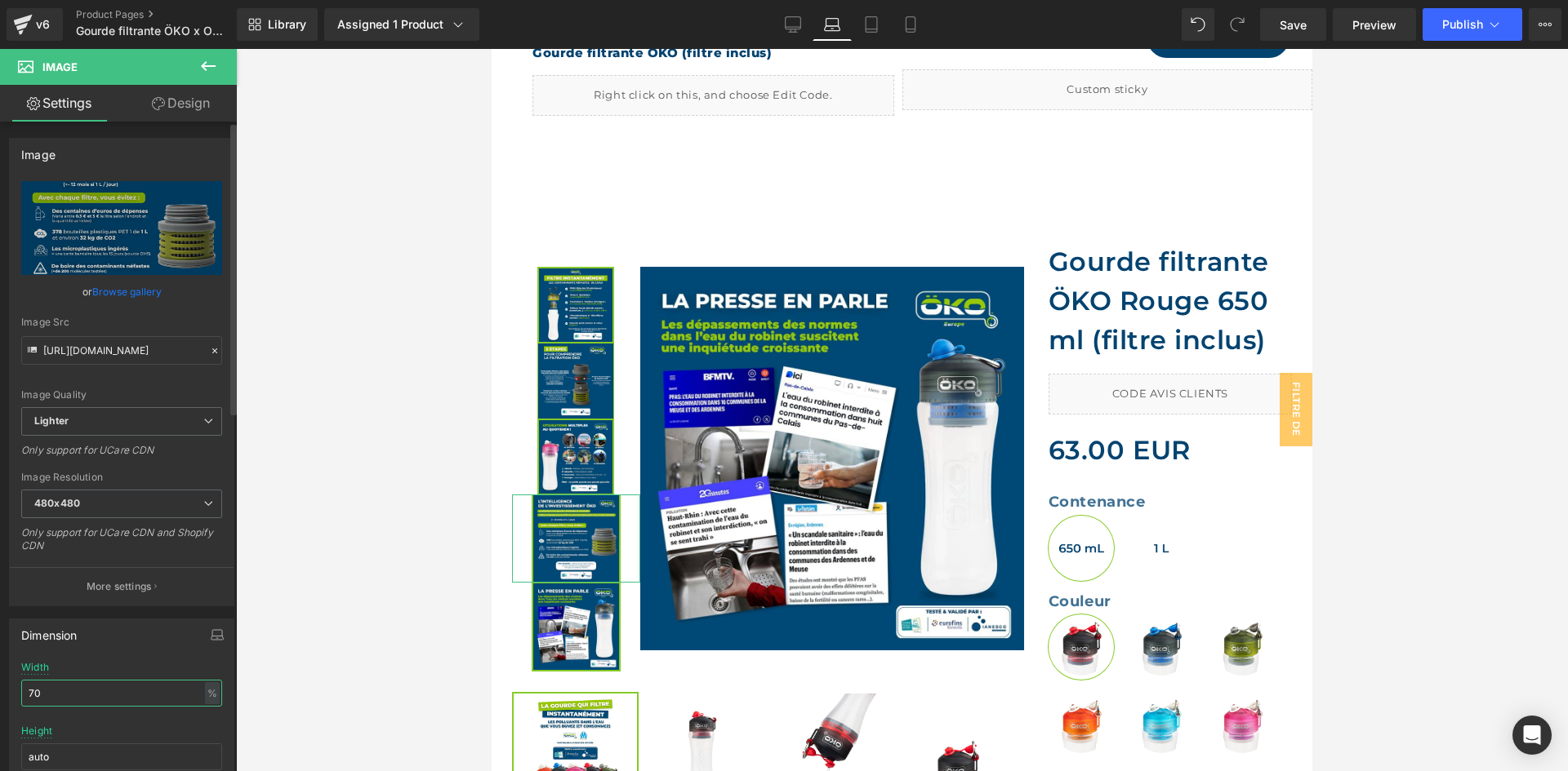
drag, startPoint x: 70, startPoint y: 692, endPoint x: 0, endPoint y: 675, distance: 72.0
click at [0, 675] on div "Dimension 70% Width 70 % % px auto Height auto 0 Circle Image" at bounding box center [122, 716] width 244 height 220
paste input "6"
type input "60"
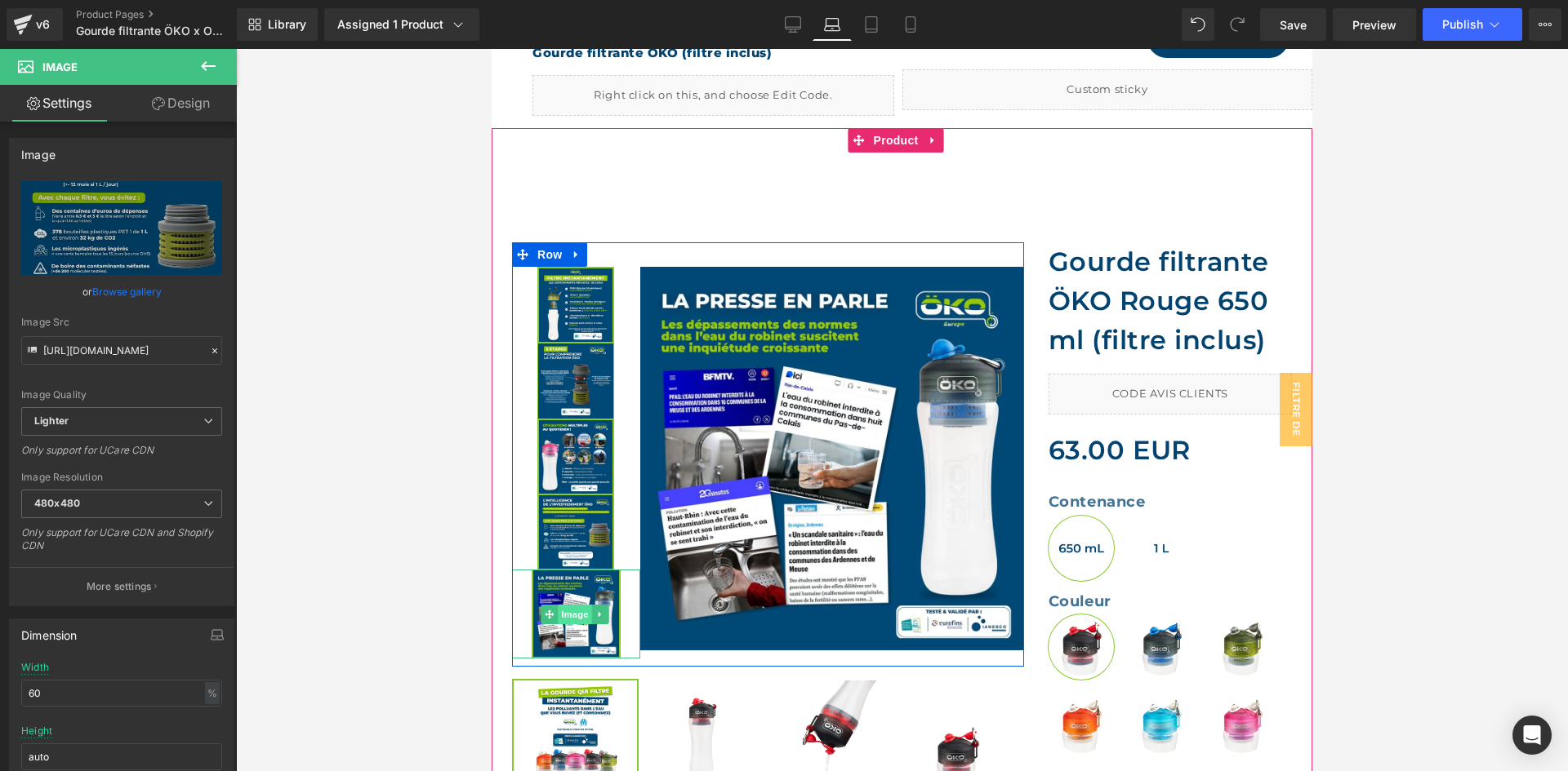
click at [566, 615] on span "Image" at bounding box center [575, 614] width 34 height 20
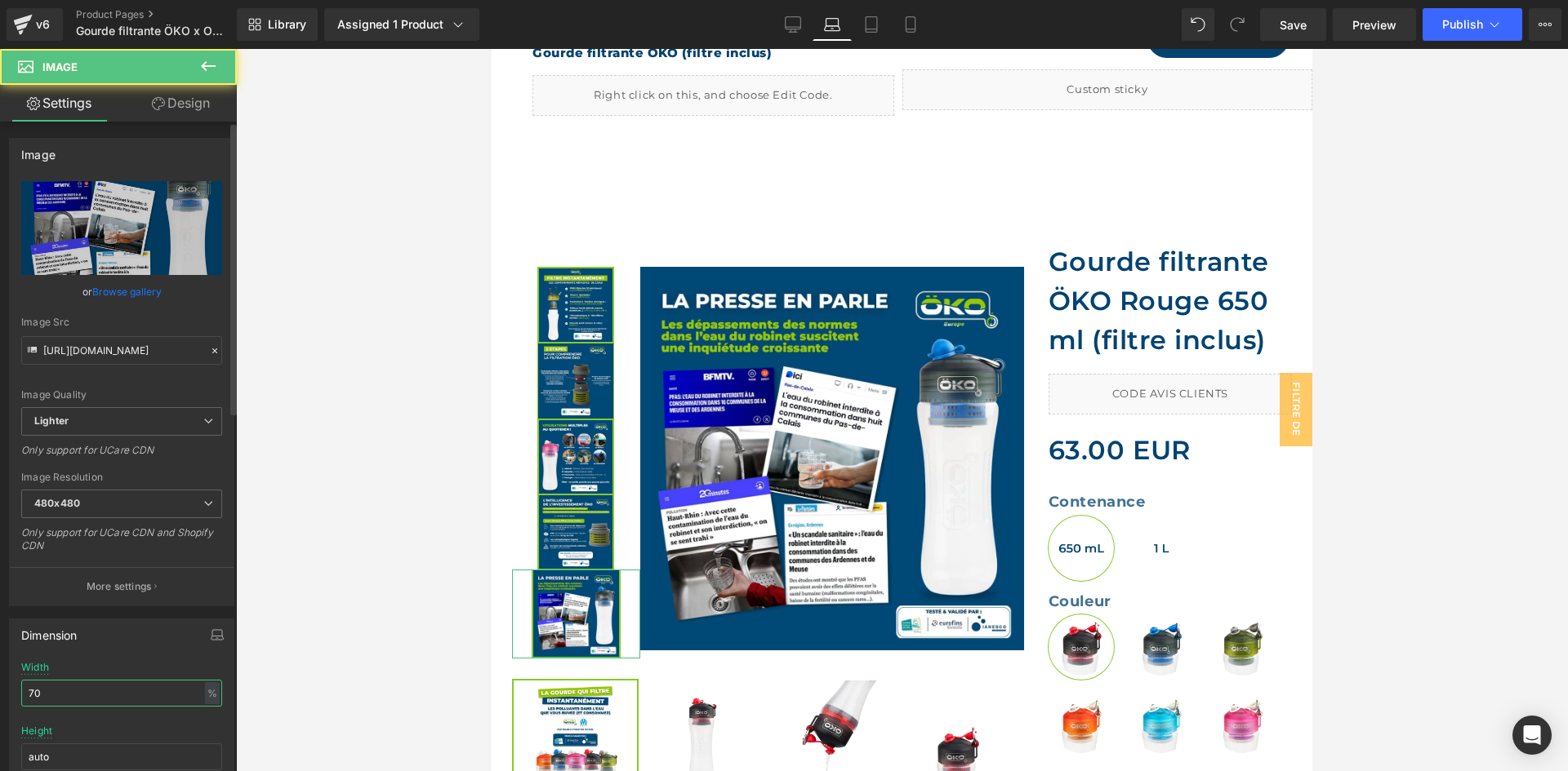
drag, startPoint x: 75, startPoint y: 697, endPoint x: 5, endPoint y: 696, distance: 70.0
click at [5, 696] on div "Dimension 70% Width 70 % % px auto Height auto 0 Circle Image" at bounding box center [122, 716] width 244 height 220
paste input "6"
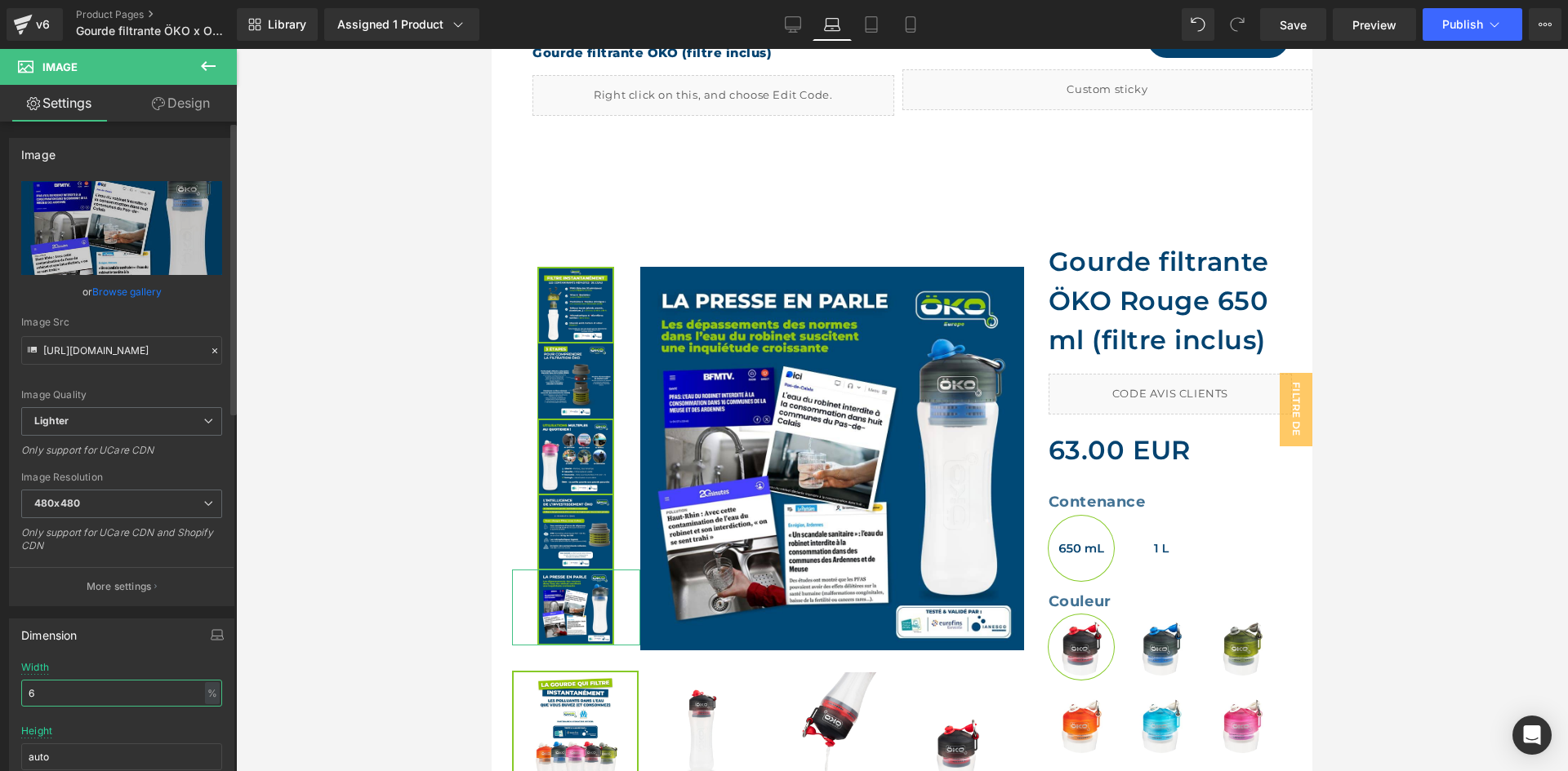
type input "61"
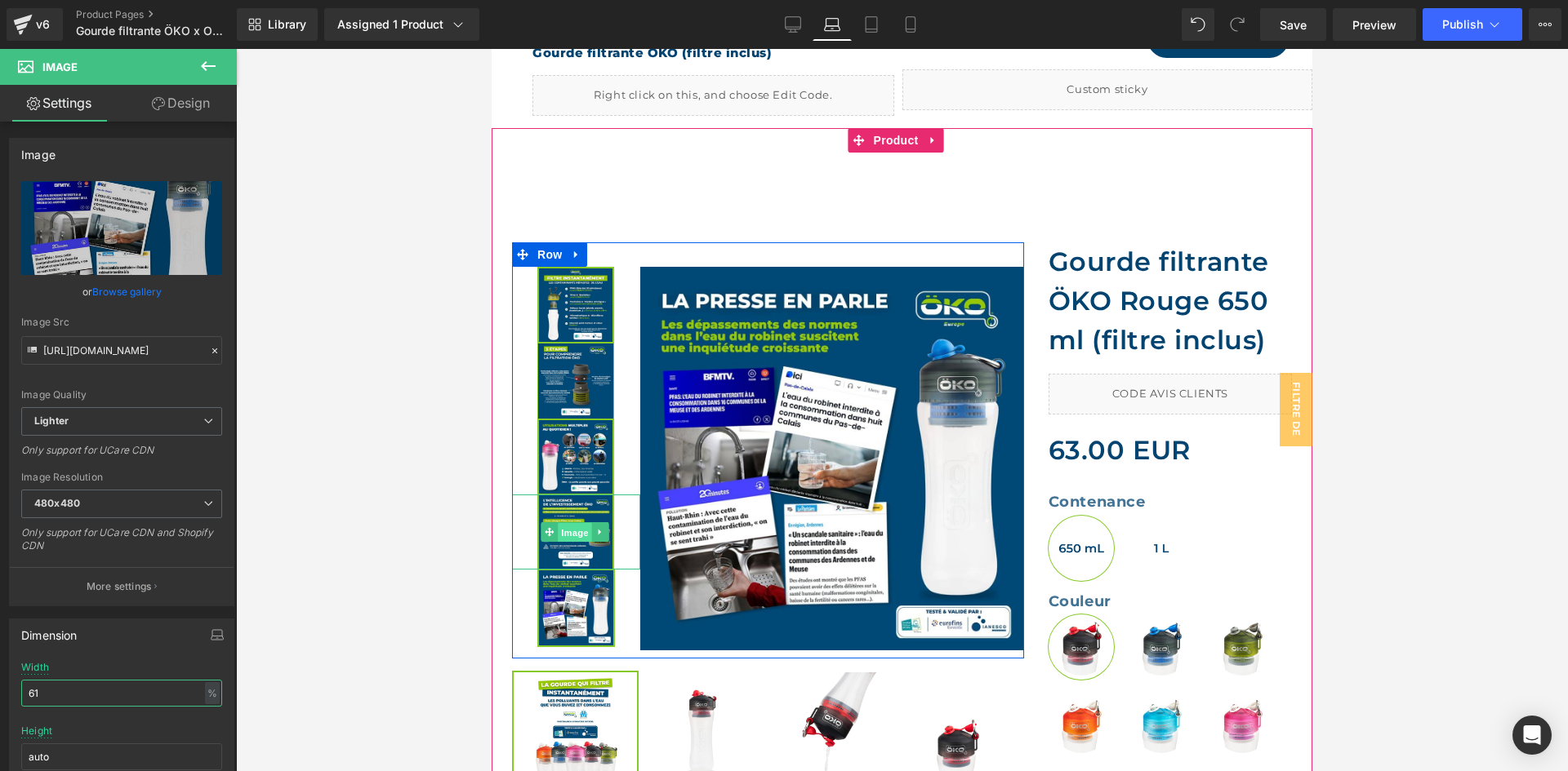
drag, startPoint x: 566, startPoint y: 521, endPoint x: 956, endPoint y: 573, distance: 393.5
click at [566, 523] on span "Image" at bounding box center [575, 533] width 34 height 20
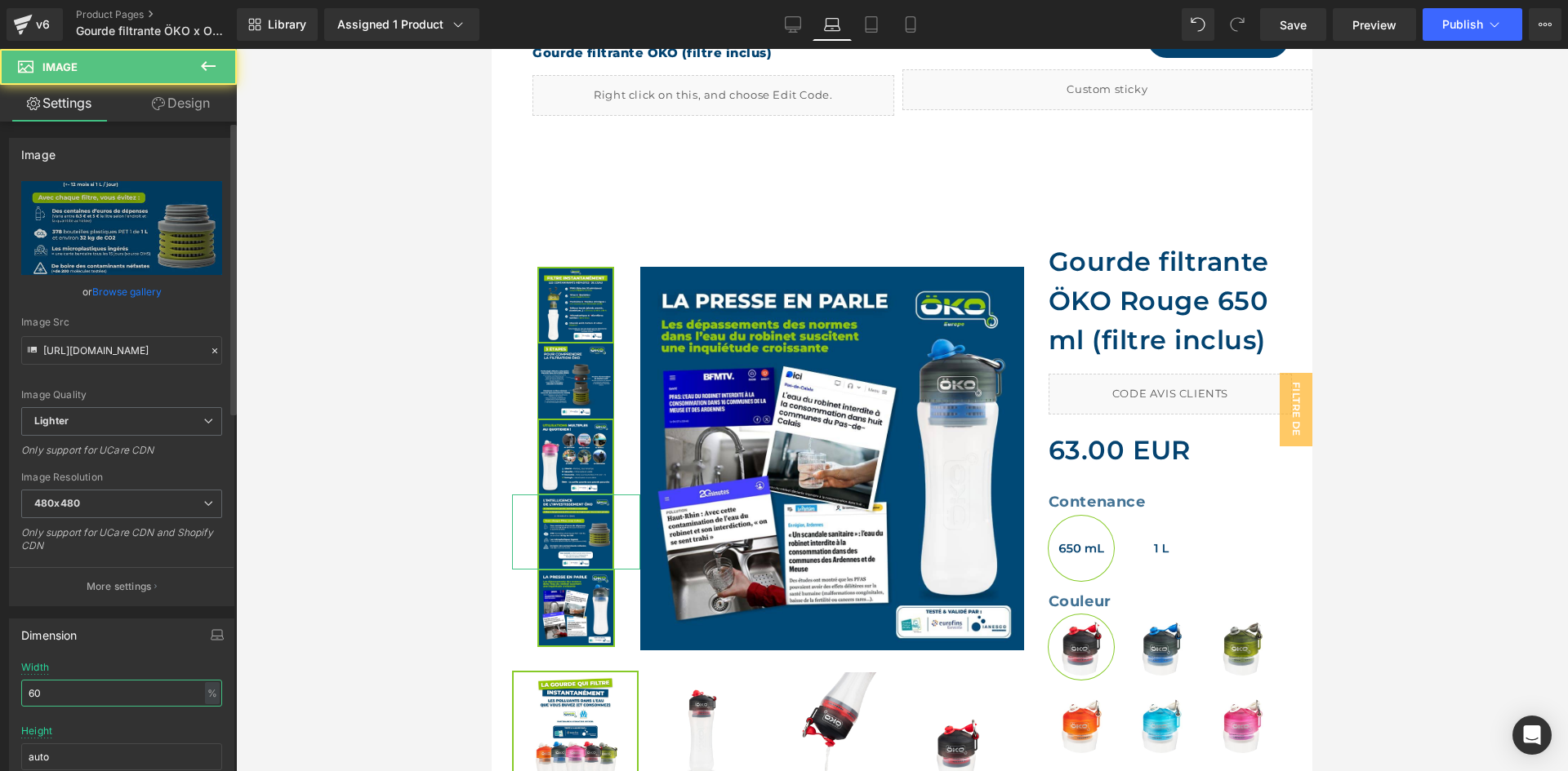
click at [0, 678] on div "Dimension 60% Width 60 % % px auto Height auto 0 Circle Image" at bounding box center [122, 716] width 244 height 220
paste input "1"
type input "61"
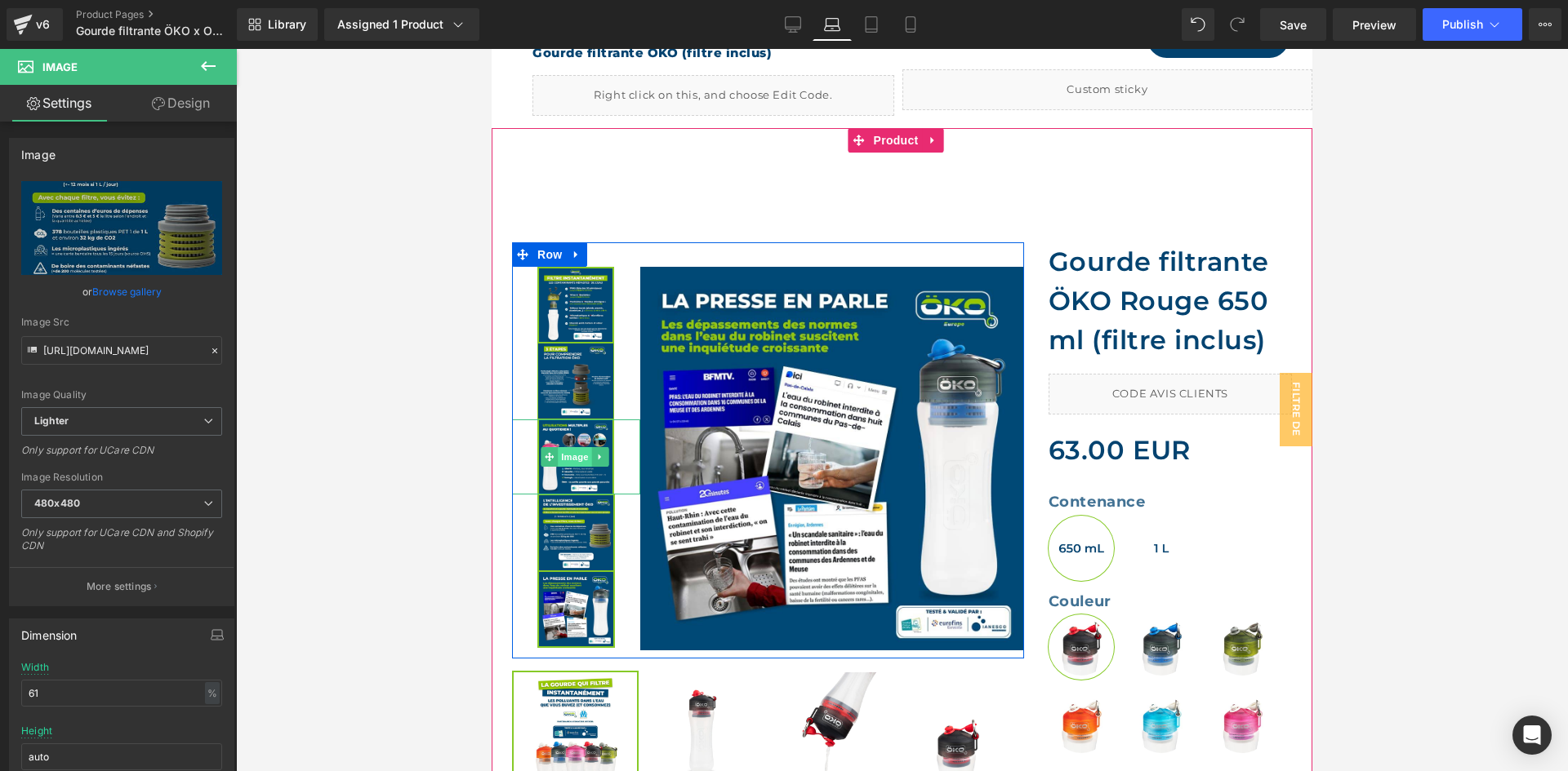
click at [581, 447] on span "Image" at bounding box center [575, 456] width 34 height 20
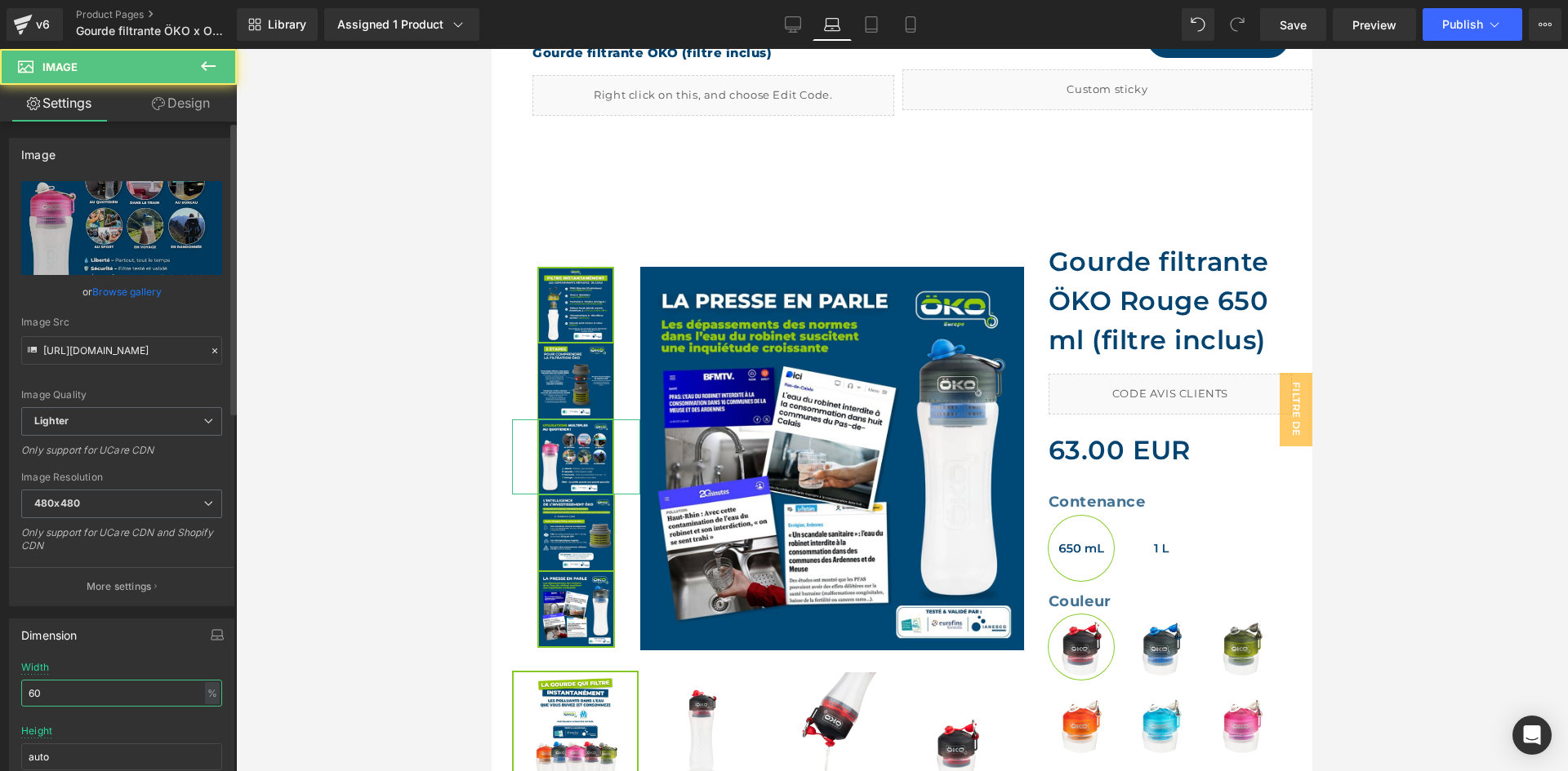
drag, startPoint x: 41, startPoint y: 700, endPoint x: 1, endPoint y: 680, distance: 44.7
click at [0, 680] on div "Dimension 60% Width 60 % % px auto Height auto 0 Circle Image" at bounding box center [122, 716] width 244 height 220
paste input "1"
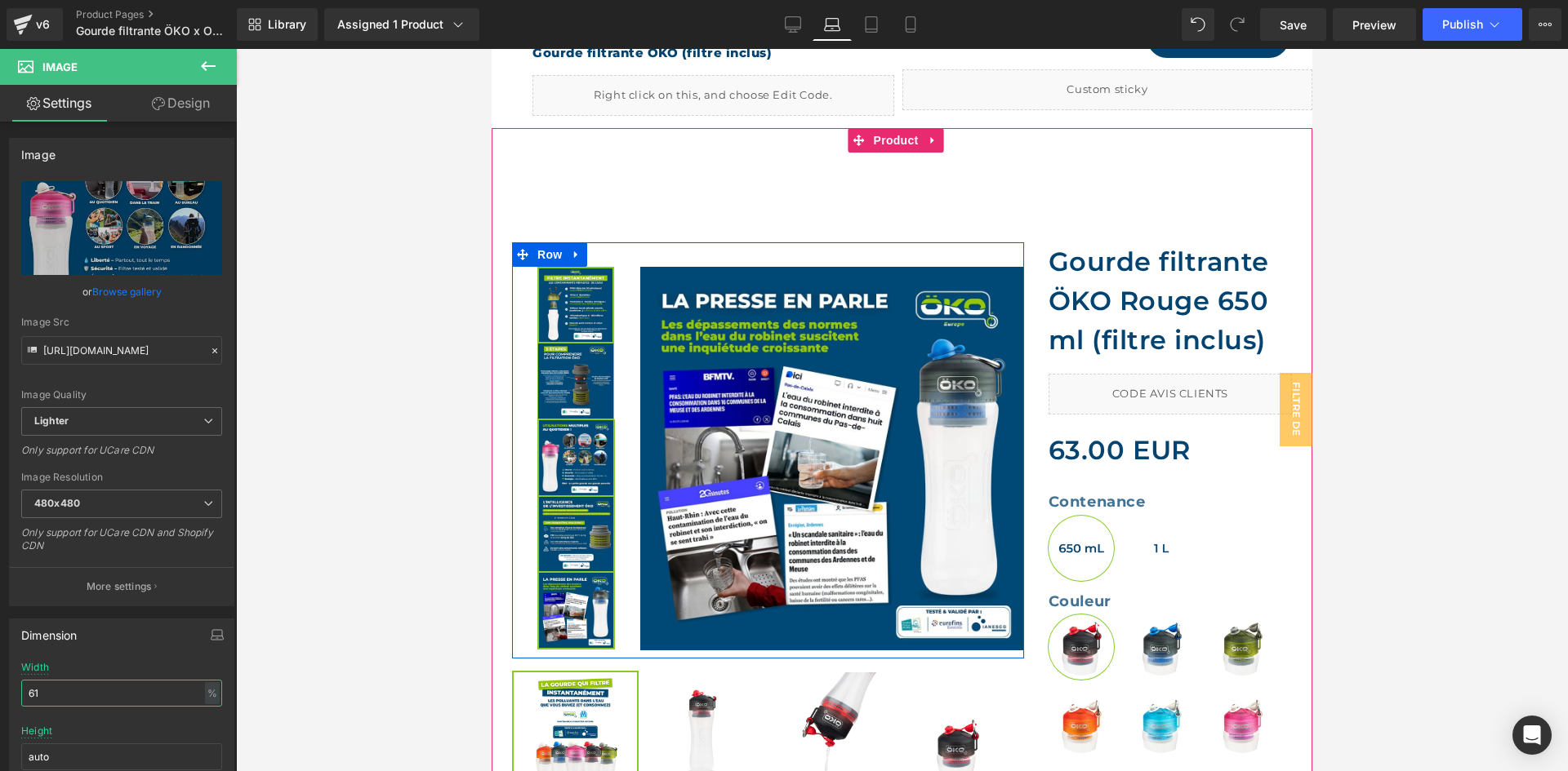
type input "61"
click at [599, 372] on link at bounding box center [600, 381] width 17 height 20
click at [583, 348] on img at bounding box center [576, 381] width 76 height 76
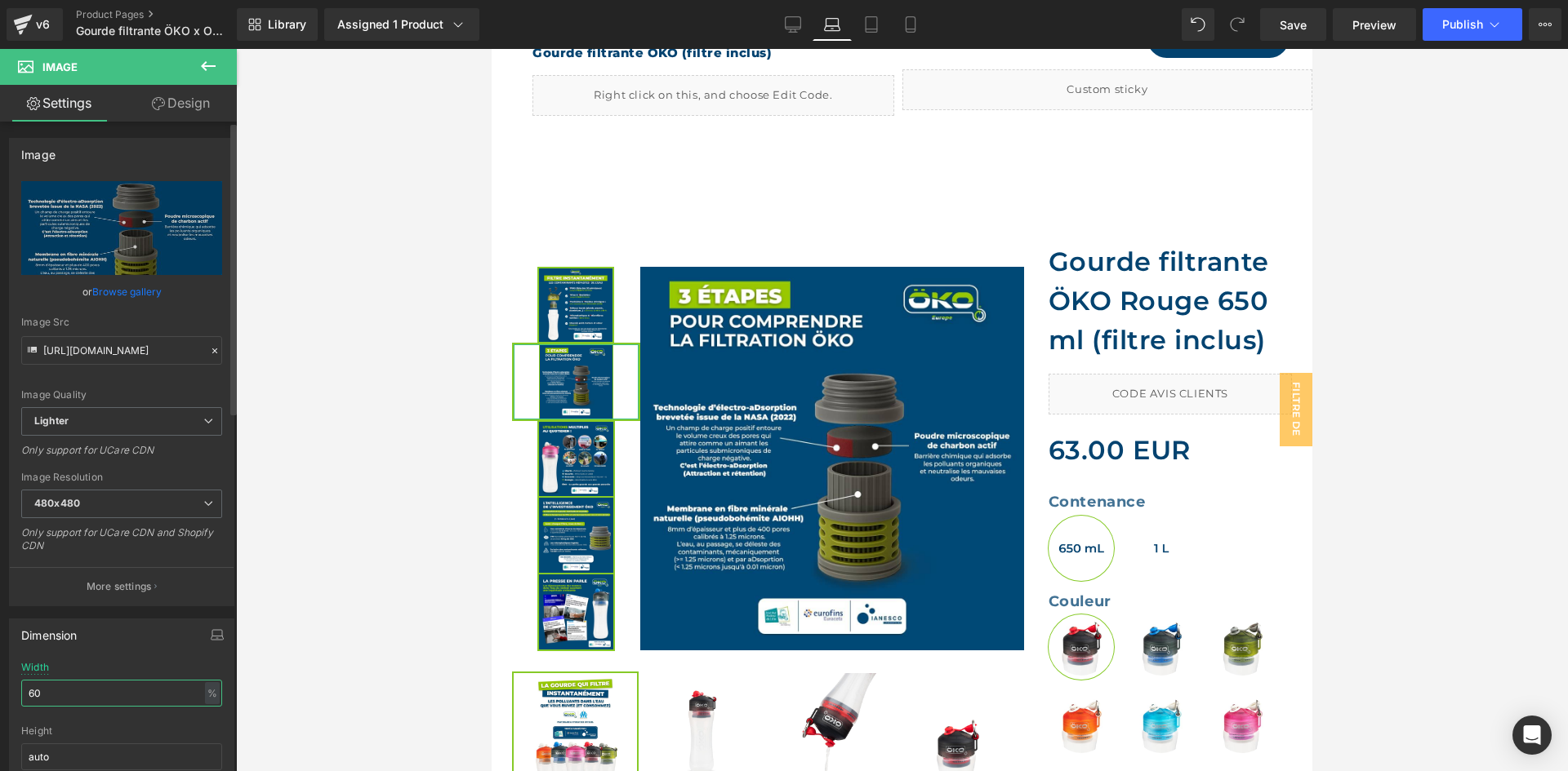
drag, startPoint x: 49, startPoint y: 685, endPoint x: 0, endPoint y: 670, distance: 51.2
click at [0, 670] on div "Dimension 60% Width 60 % % px auto Height auto 0 Circle Image" at bounding box center [122, 716] width 244 height 220
type input "61"
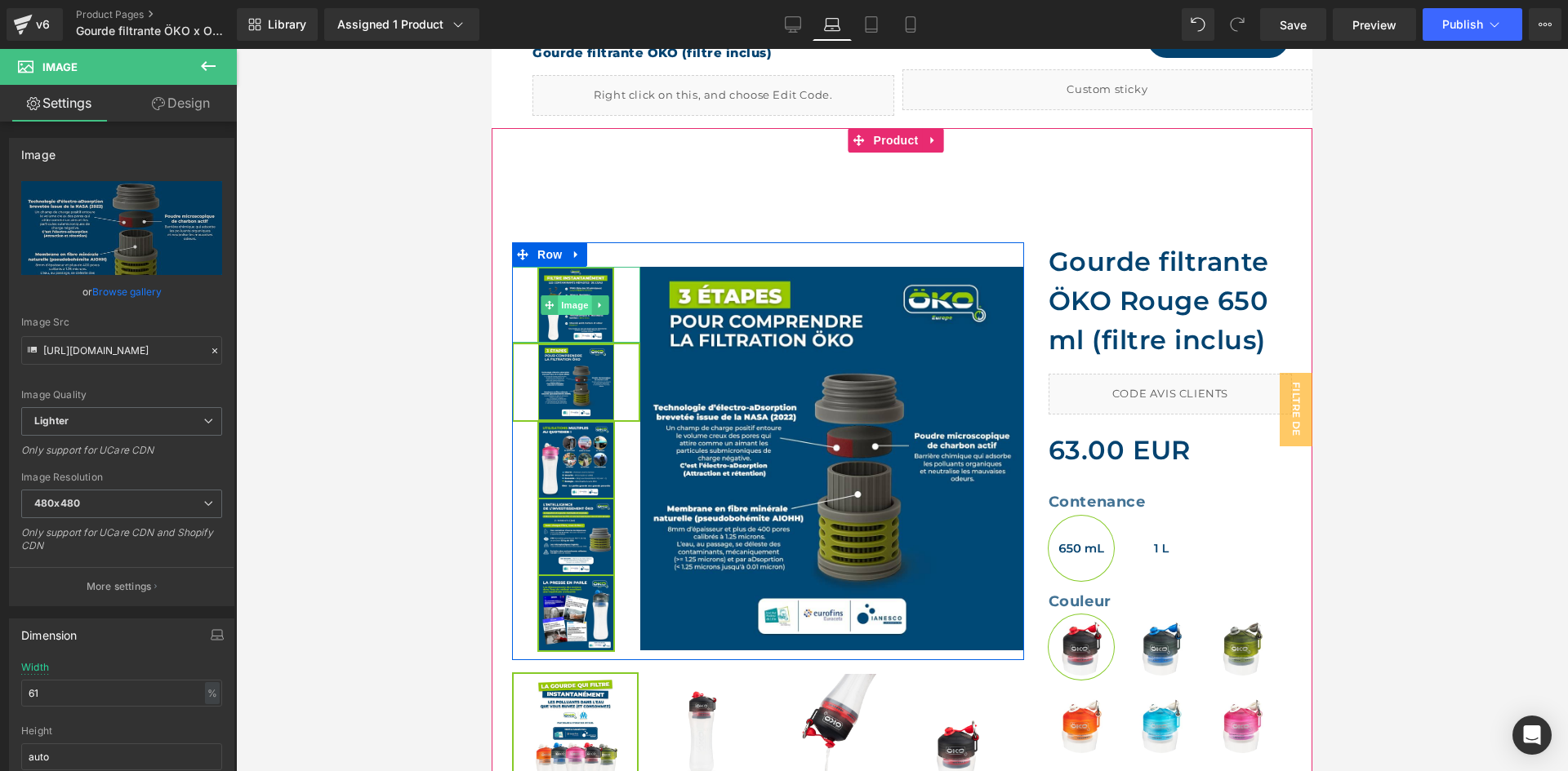
click at [581, 306] on span "Image" at bounding box center [575, 304] width 34 height 20
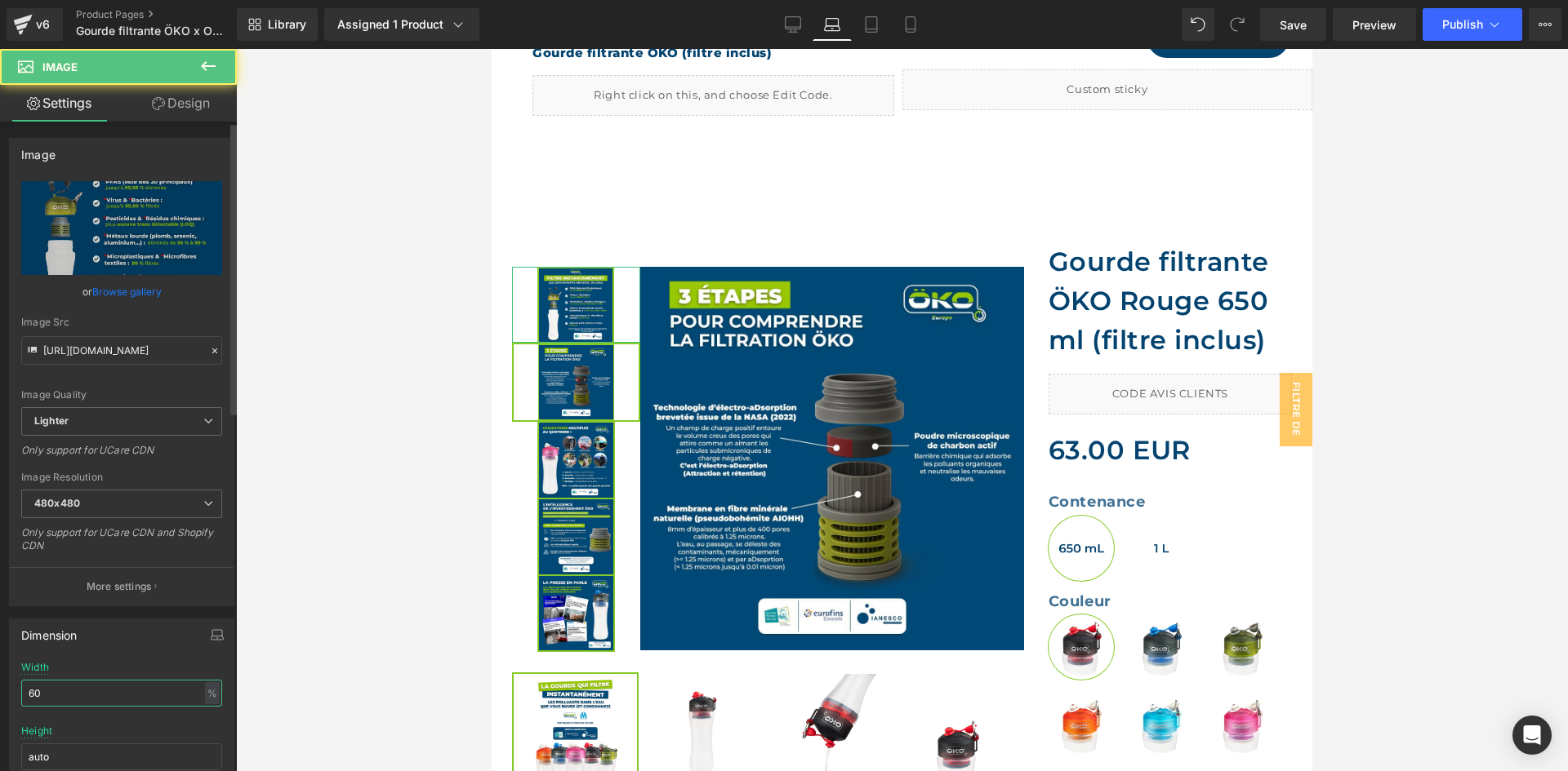
drag, startPoint x: 50, startPoint y: 697, endPoint x: 0, endPoint y: 670, distance: 56.8
click at [0, 670] on div "Dimension 60% Width 60 % % px auto Height auto 0 Circle Image" at bounding box center [122, 716] width 244 height 220
paste input "1"
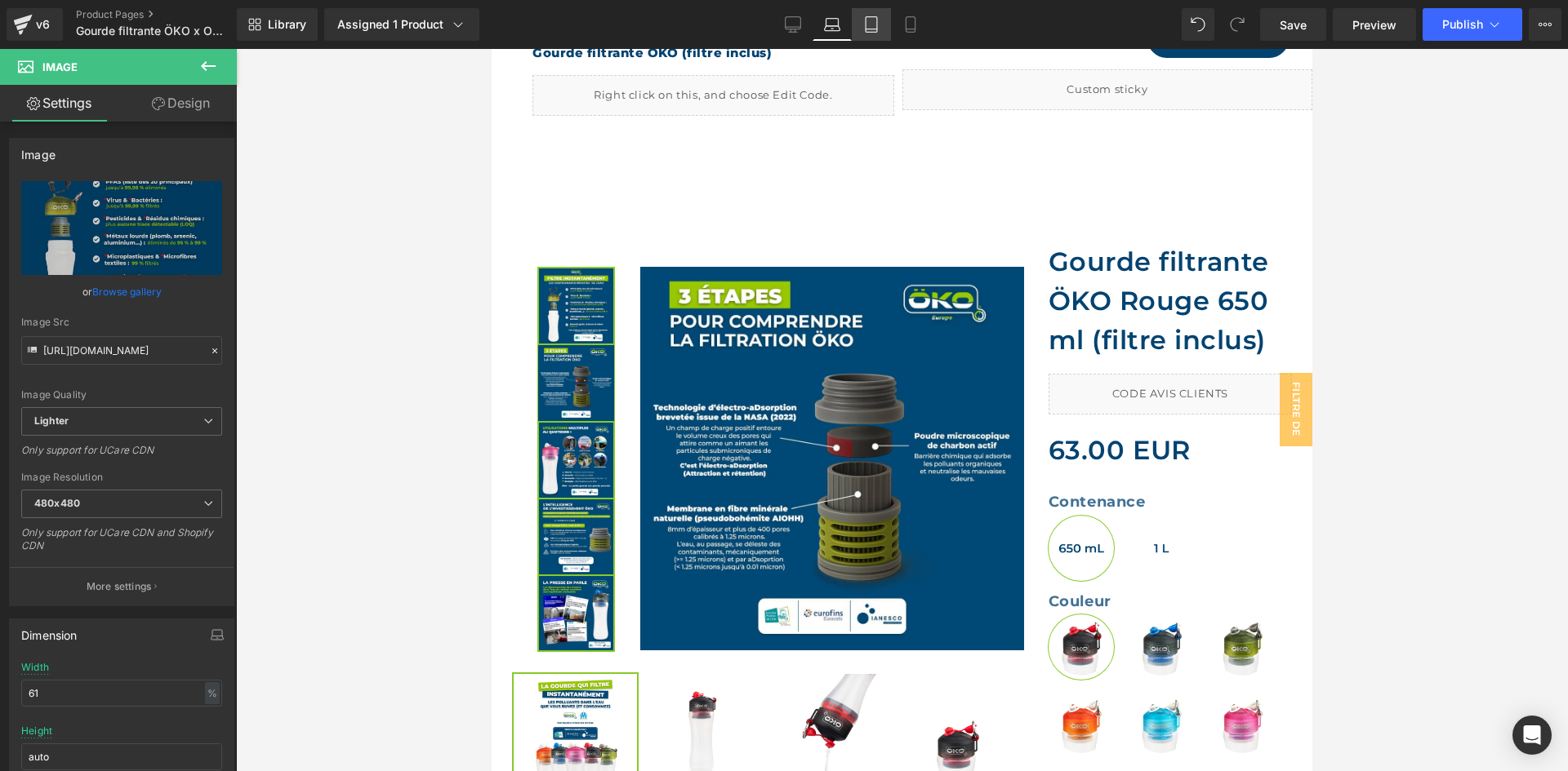
click at [871, 23] on icon at bounding box center [871, 25] width 17 height 17
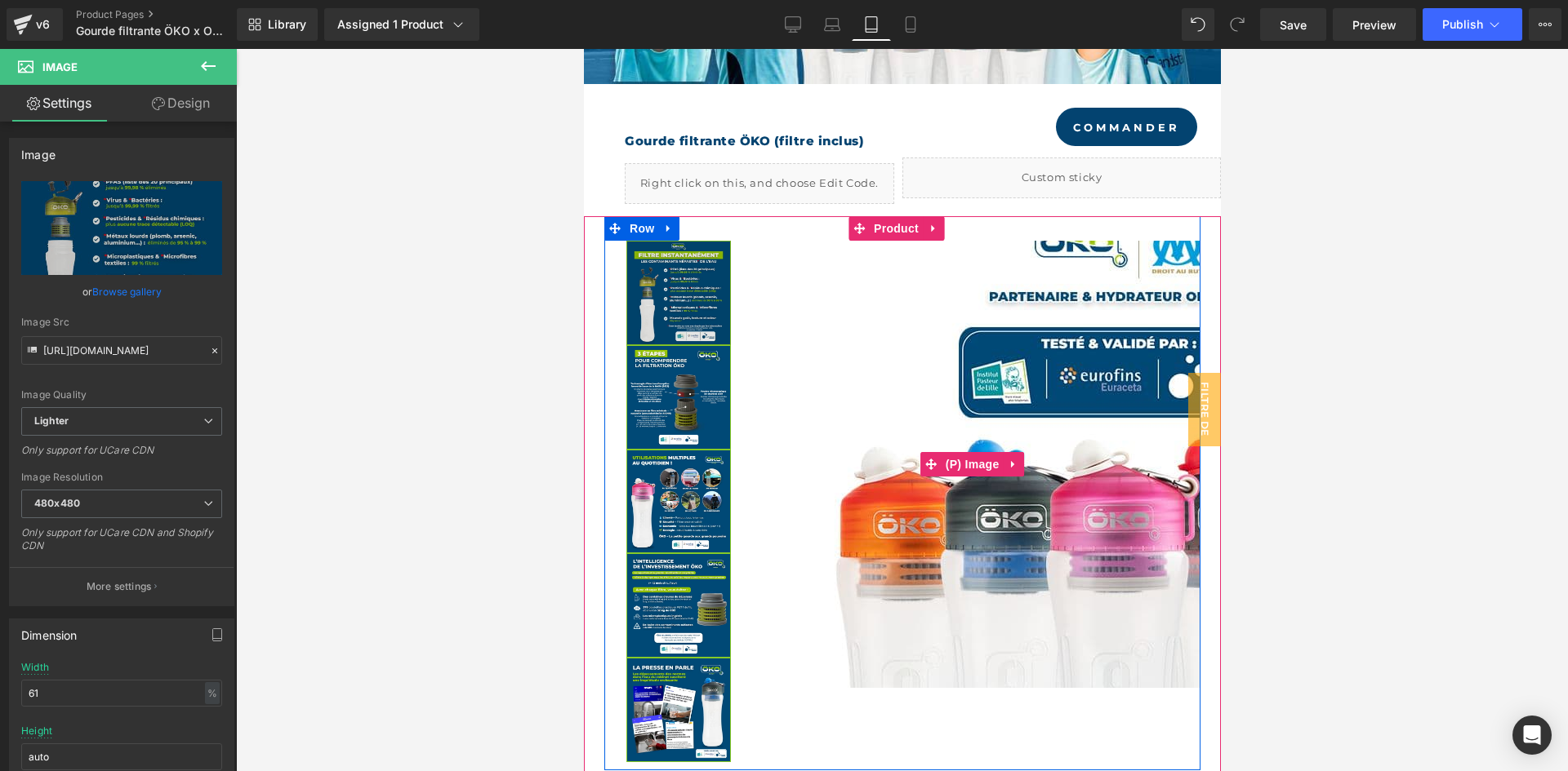
scroll to position [527, 0]
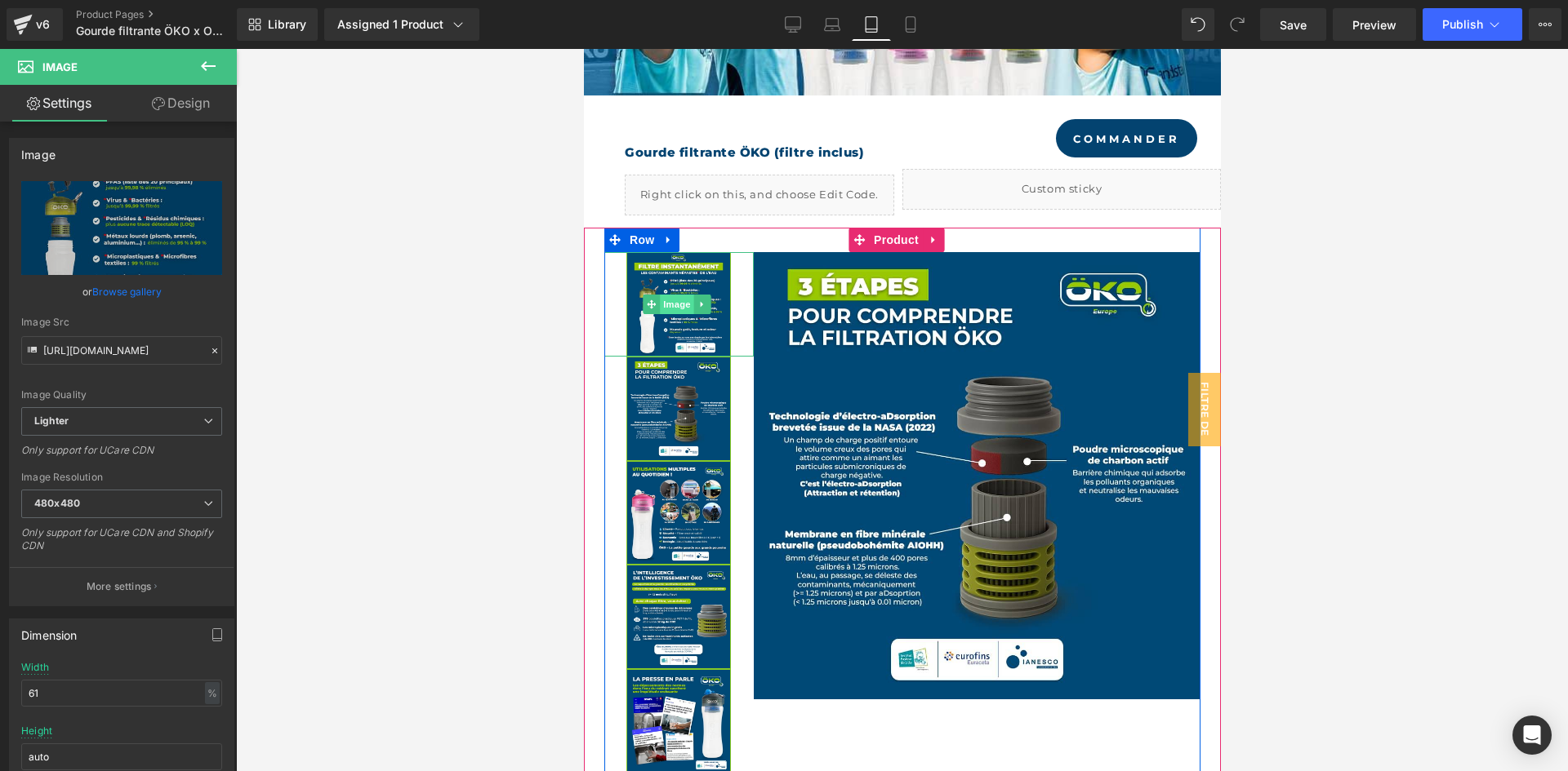
click at [671, 312] on span "Image" at bounding box center [676, 304] width 34 height 20
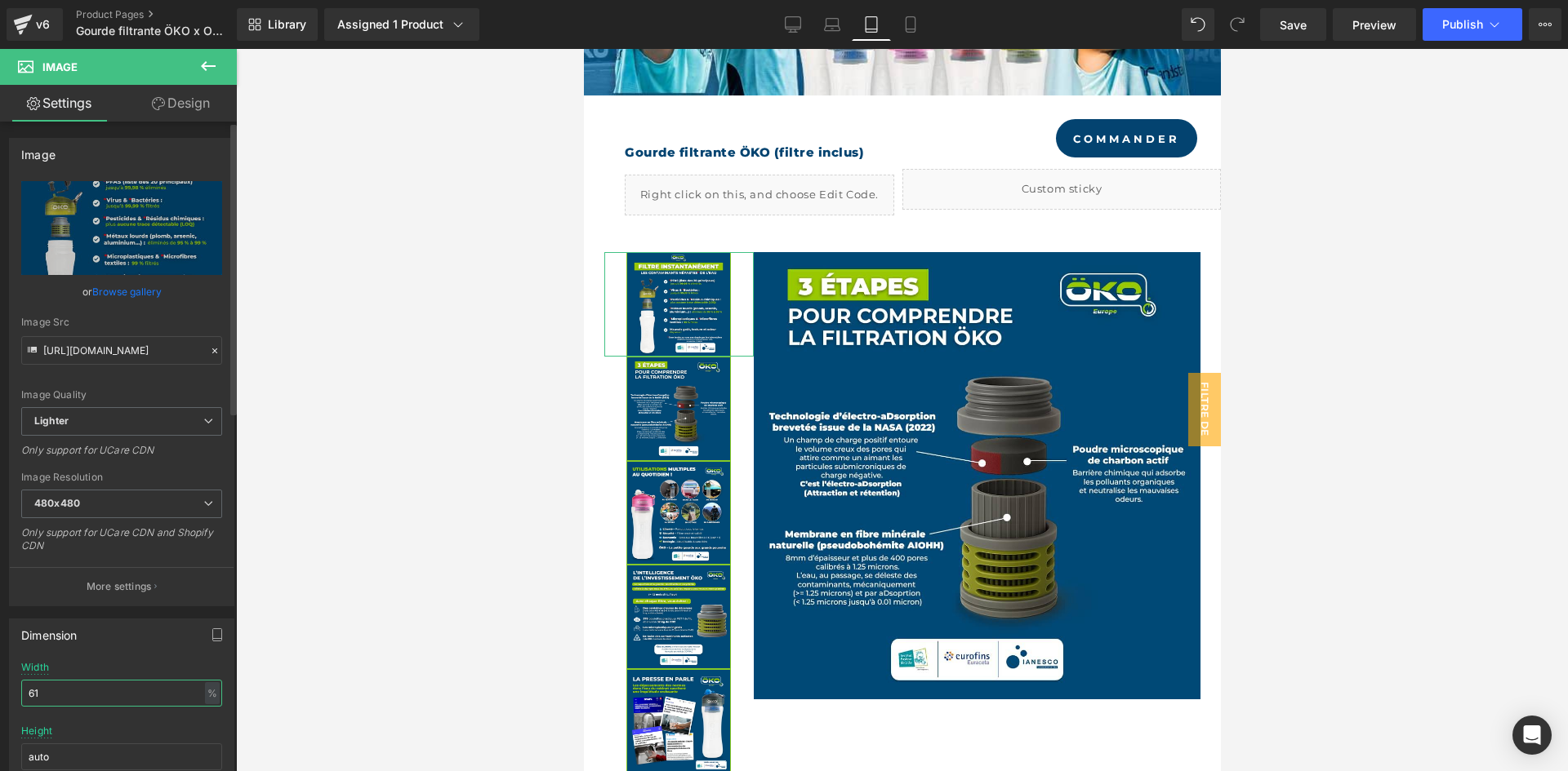
drag, startPoint x: 102, startPoint y: 686, endPoint x: 0, endPoint y: 658, distance: 105.8
click at [0, 658] on div "Dimension 60% Width 61 % % px auto Height auto 0 Circle Image" at bounding box center [122, 716] width 244 height 220
paste input "61"
type input "61"
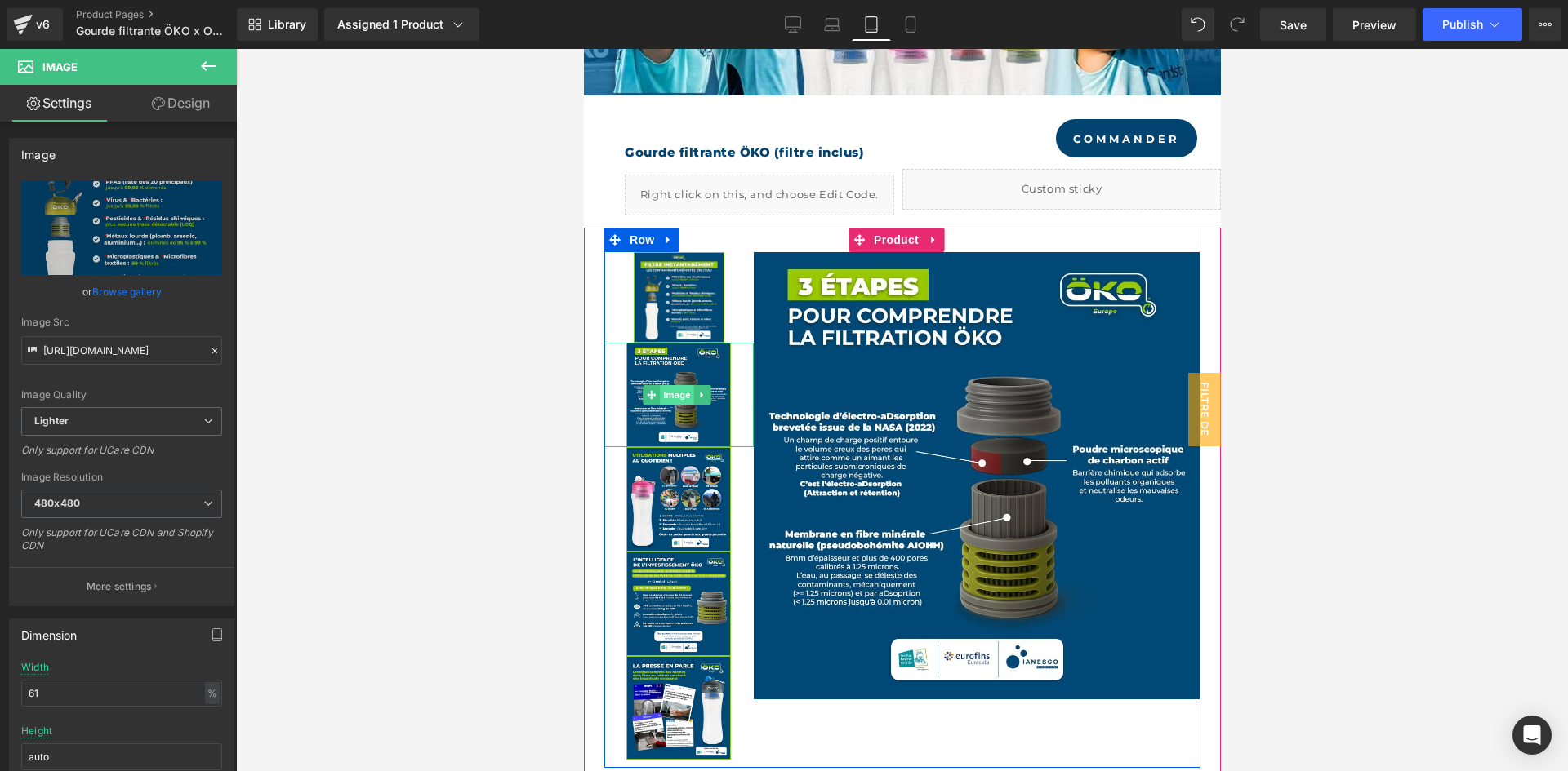
click at [662, 390] on span "Image" at bounding box center [676, 395] width 34 height 20
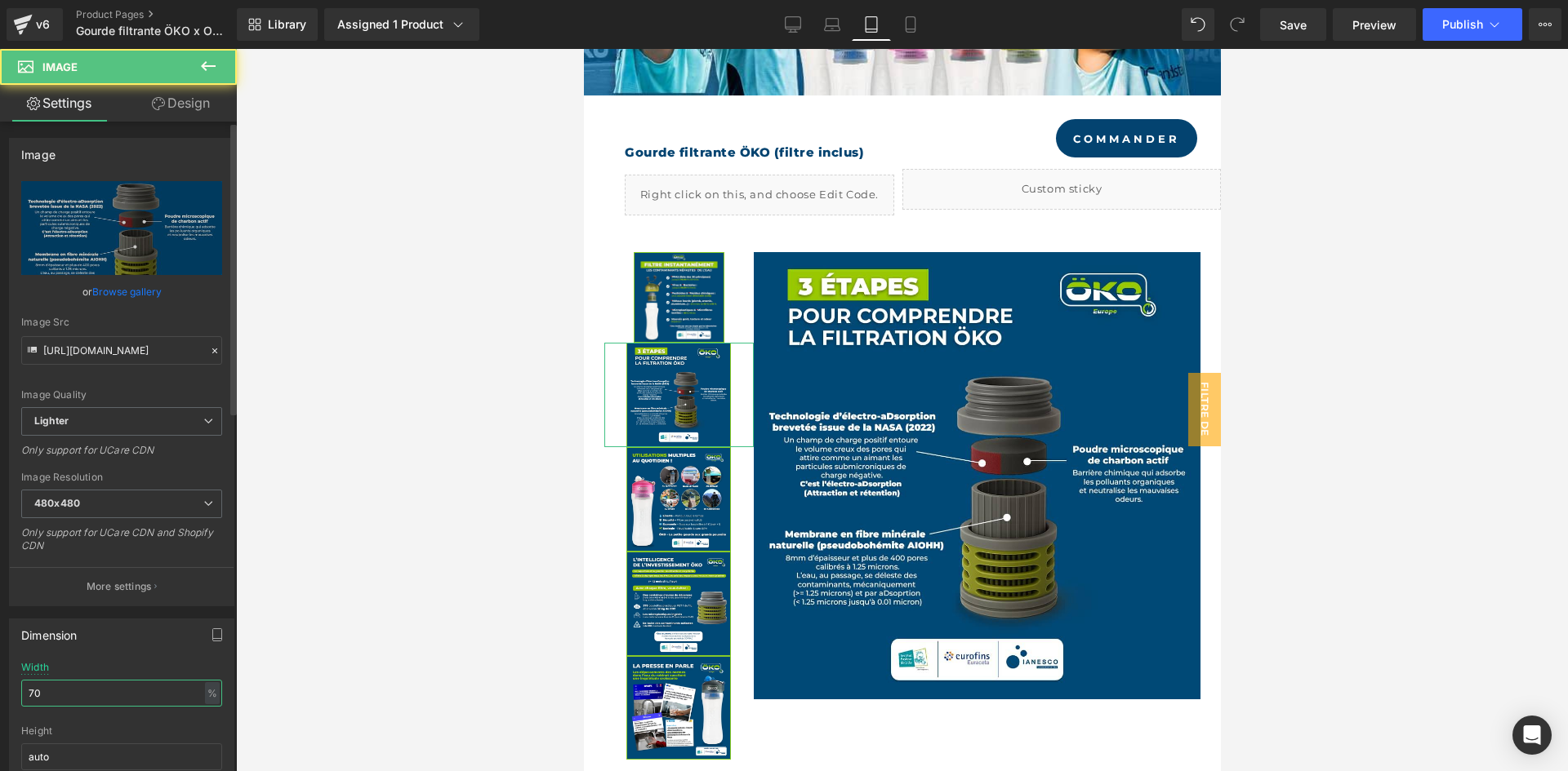
drag, startPoint x: 82, startPoint y: 700, endPoint x: 0, endPoint y: 667, distance: 88.4
click at [0, 667] on div "Dimension 70% Width 70 % % px auto Height auto 0 Circle Image" at bounding box center [122, 716] width 244 height 220
paste input "61"
type input "61"
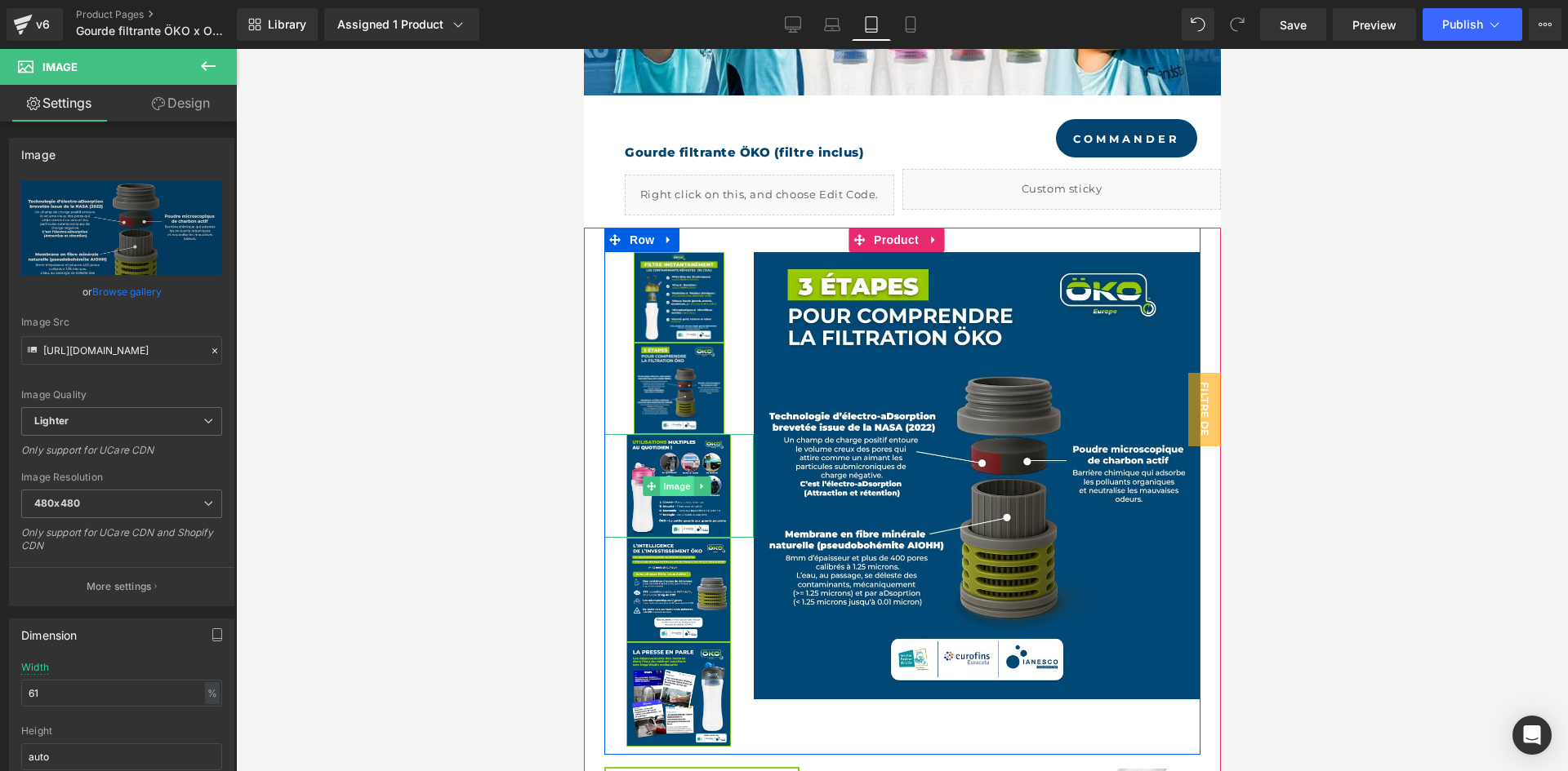
click at [680, 483] on span "Image" at bounding box center [676, 486] width 34 height 20
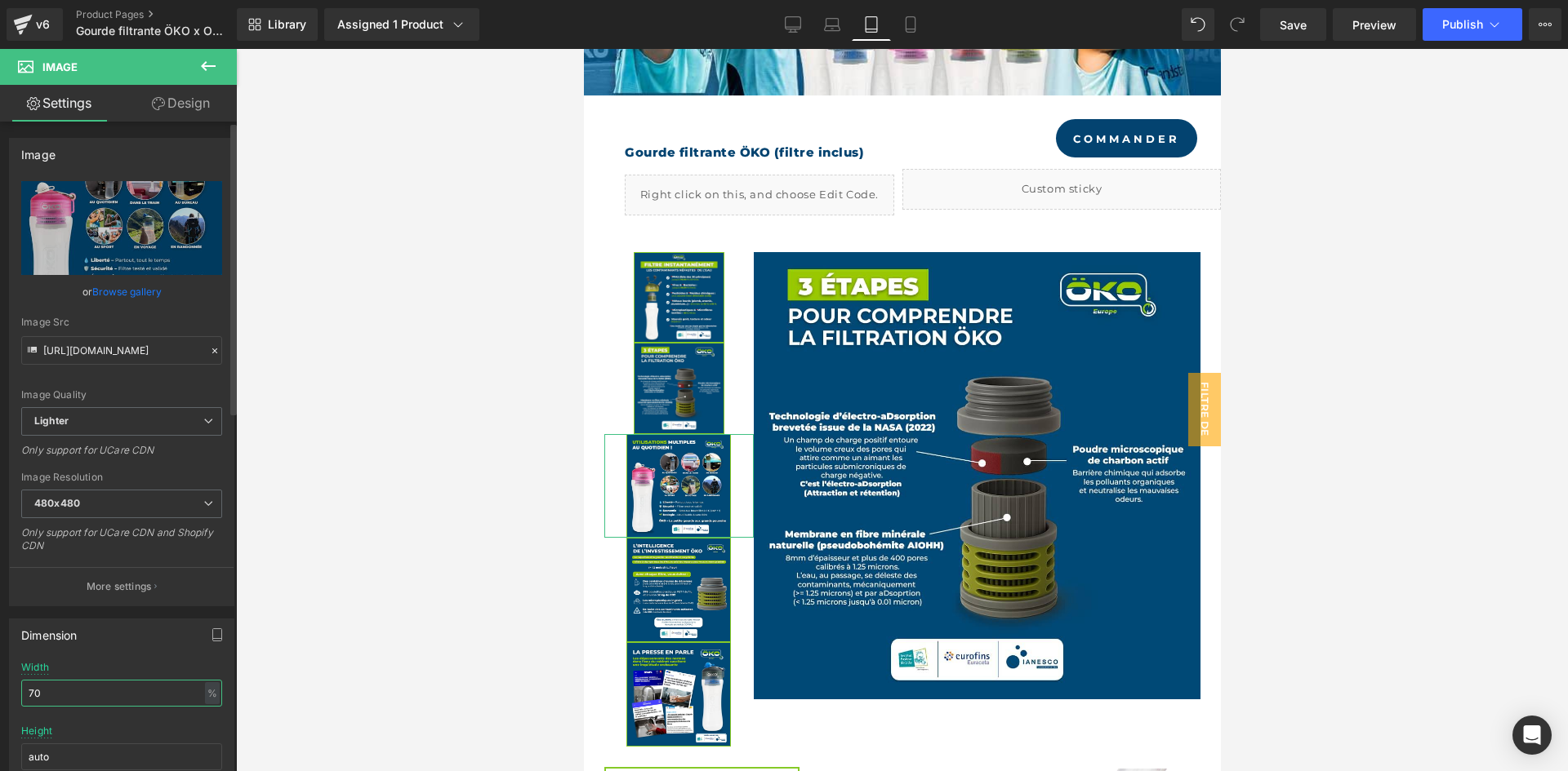
drag, startPoint x: 85, startPoint y: 686, endPoint x: 0, endPoint y: 661, distance: 88.6
click at [0, 661] on div "Dimension 70% Width 70 % % px auto Height auto 0 Circle Image" at bounding box center [122, 716] width 244 height 220
paste input "61"
type input "61"
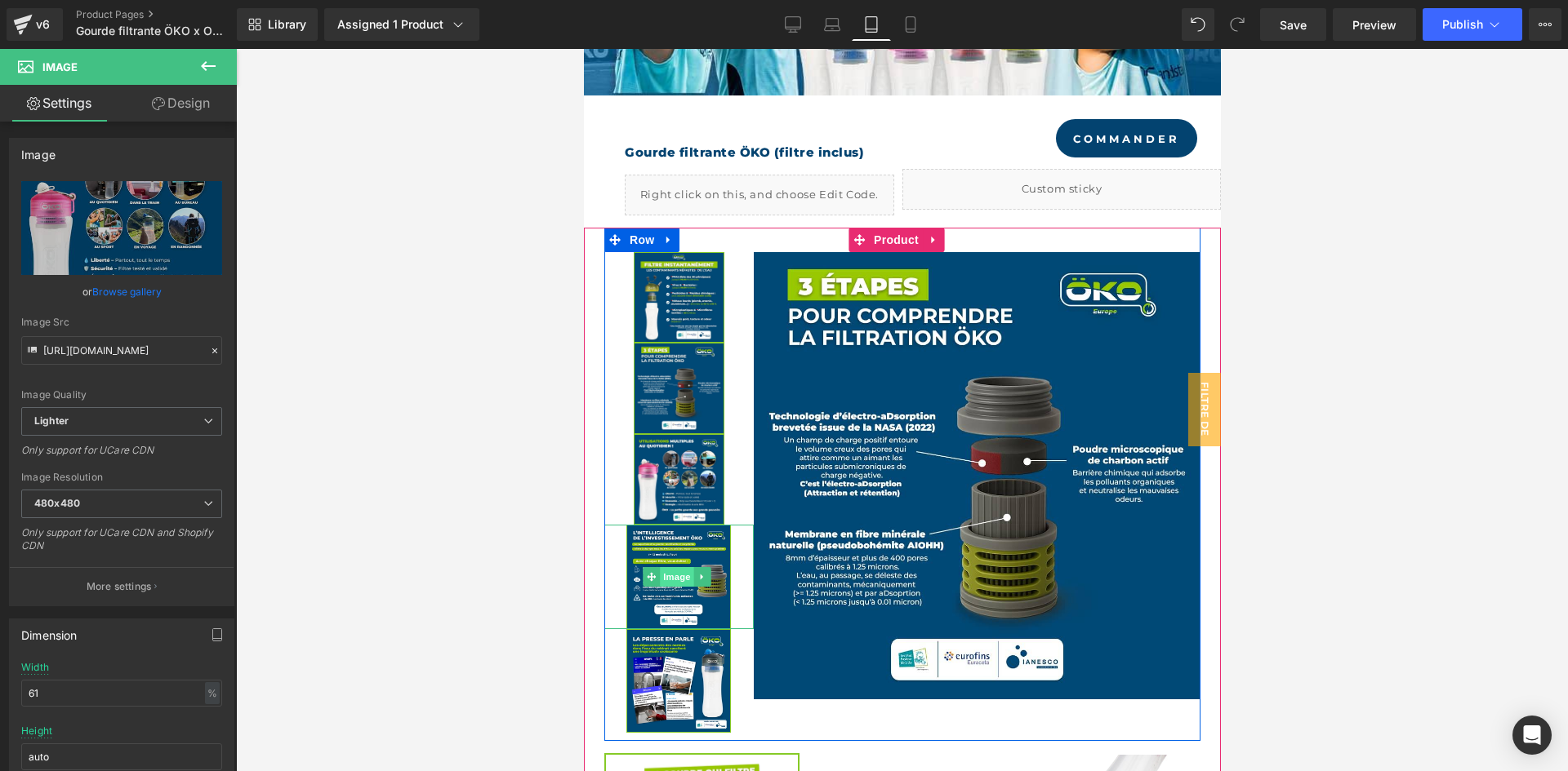
click at [673, 568] on span "Image" at bounding box center [676, 576] width 34 height 20
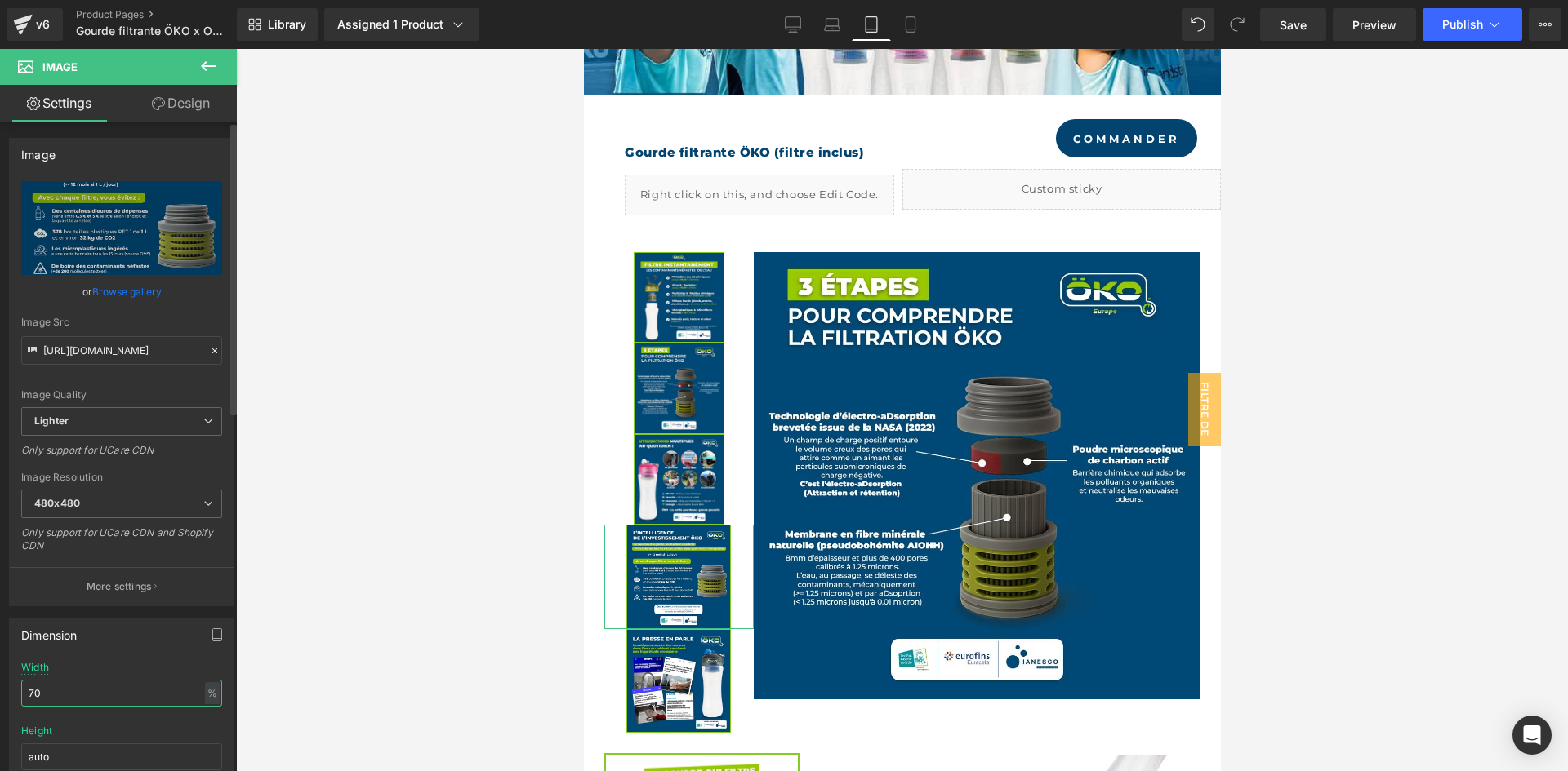
drag, startPoint x: 39, startPoint y: 696, endPoint x: 0, endPoint y: 670, distance: 46.9
click at [0, 670] on div "Dimension 70% Width 70 % % px auto Height auto 0 Circle Image" at bounding box center [122, 716] width 244 height 220
paste input "61"
type input "61"
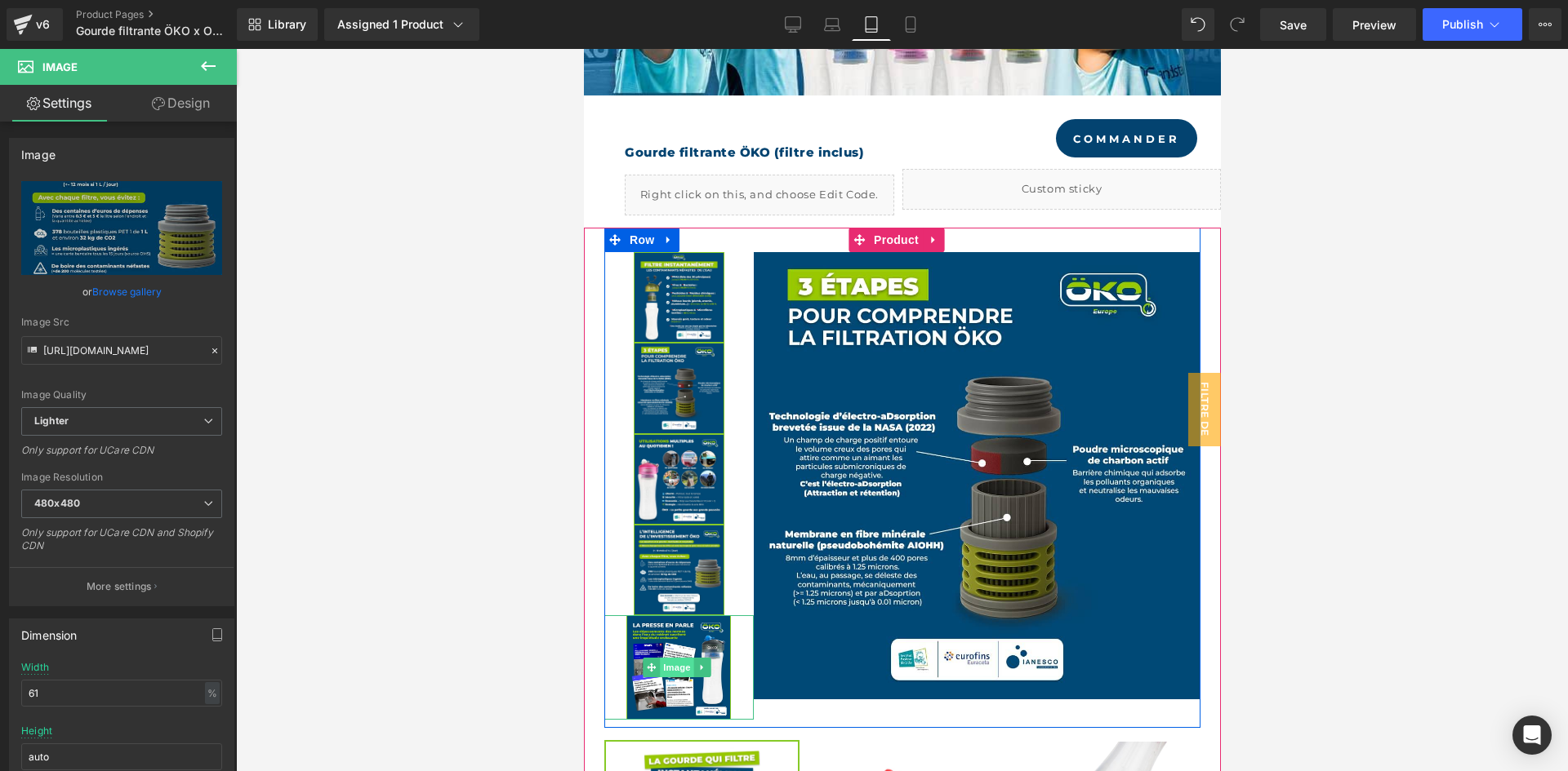
click at [675, 657] on span "Image" at bounding box center [676, 667] width 34 height 20
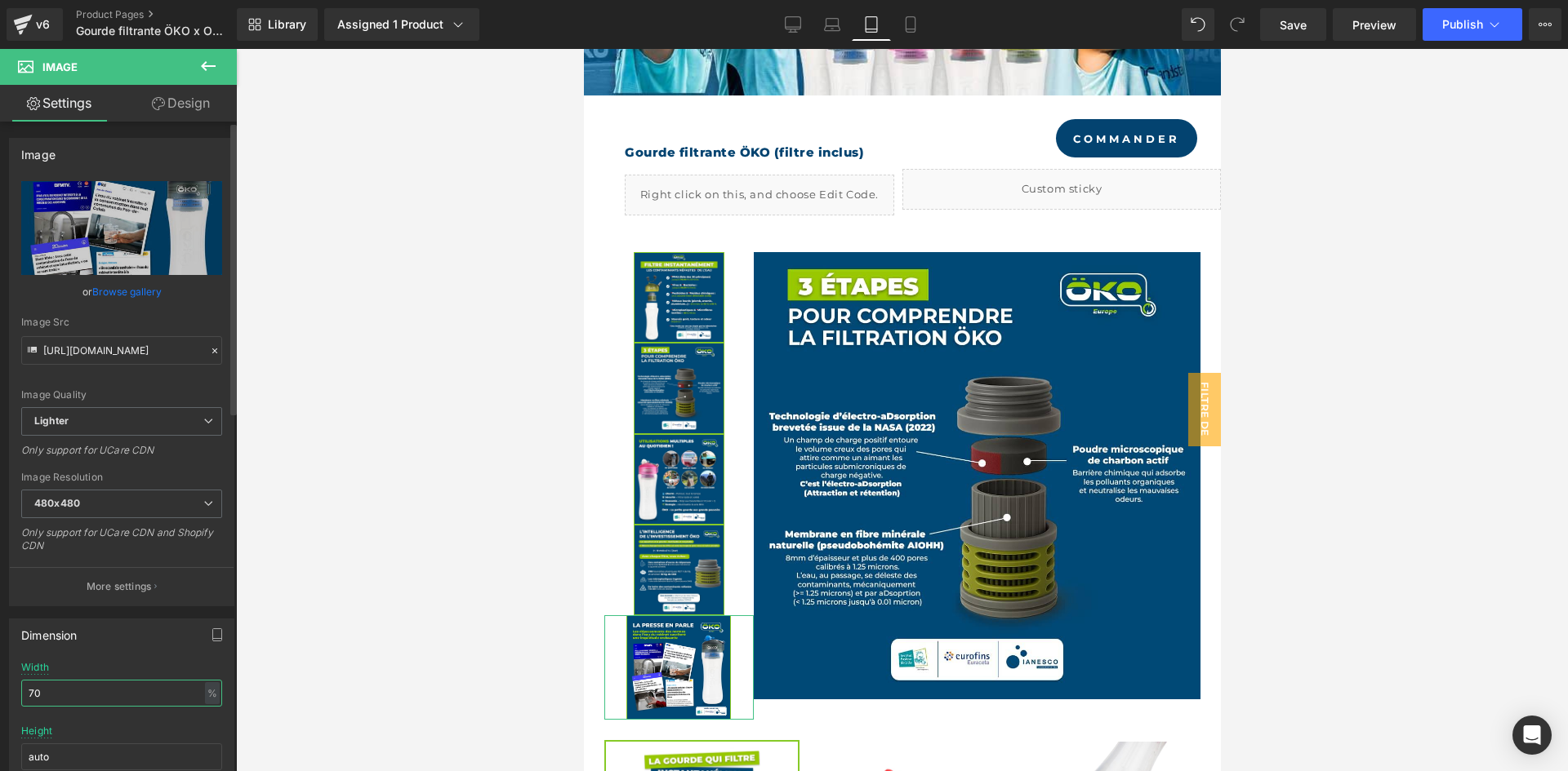
drag, startPoint x: 54, startPoint y: 689, endPoint x: 15, endPoint y: 680, distance: 40.0
click at [15, 680] on div "70% Width 70 % % px auto Height auto 0 Circle Image" at bounding box center [122, 743] width 224 height 163
paste input "61"
type input "61"
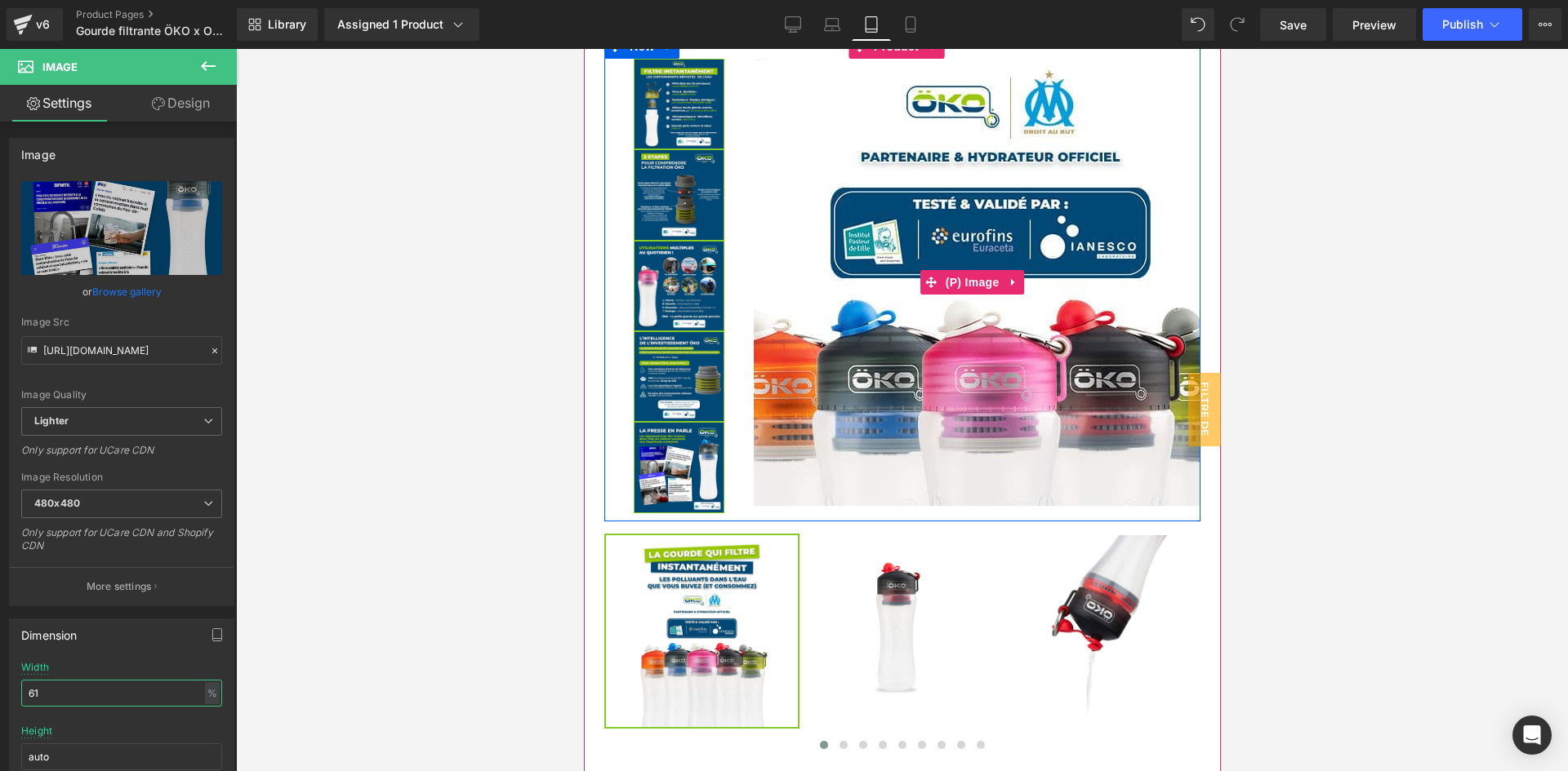
scroll to position [772, 0]
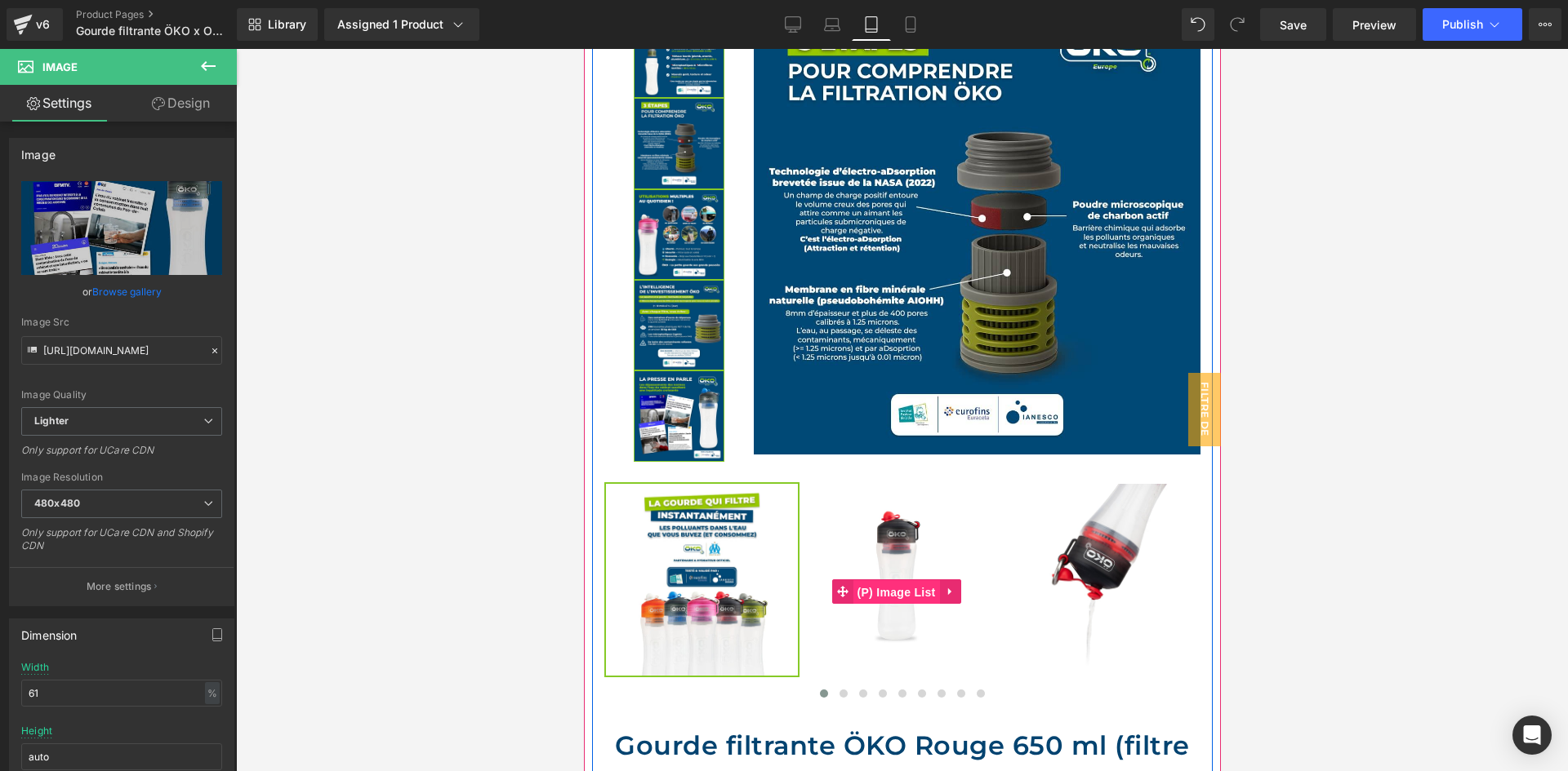
click at [874, 580] on span "(P) Image List" at bounding box center [895, 592] width 87 height 24
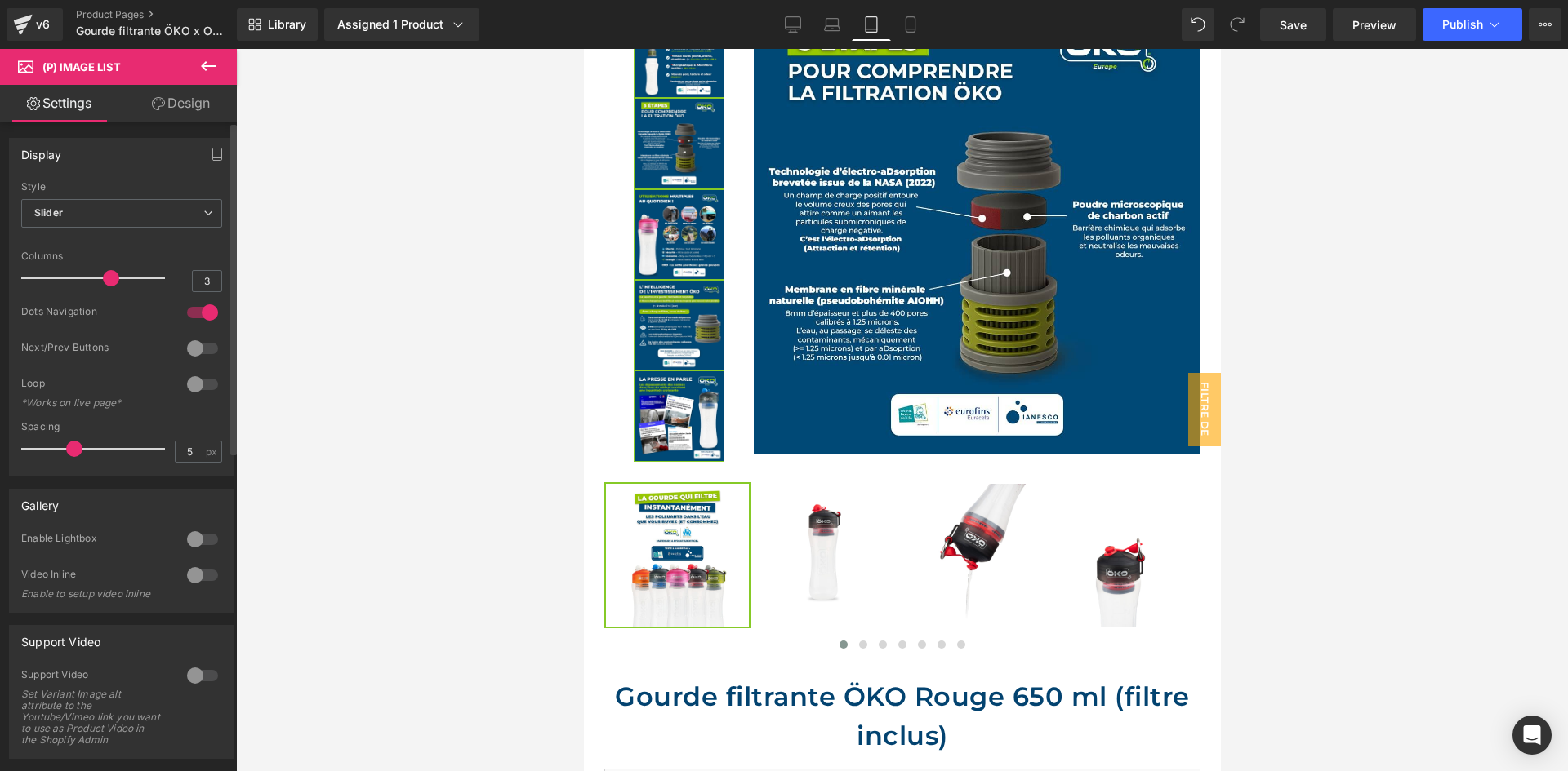
drag, startPoint x: 77, startPoint y: 278, endPoint x: 93, endPoint y: 278, distance: 16.0
click at [93, 278] on div at bounding box center [98, 277] width 136 height 33
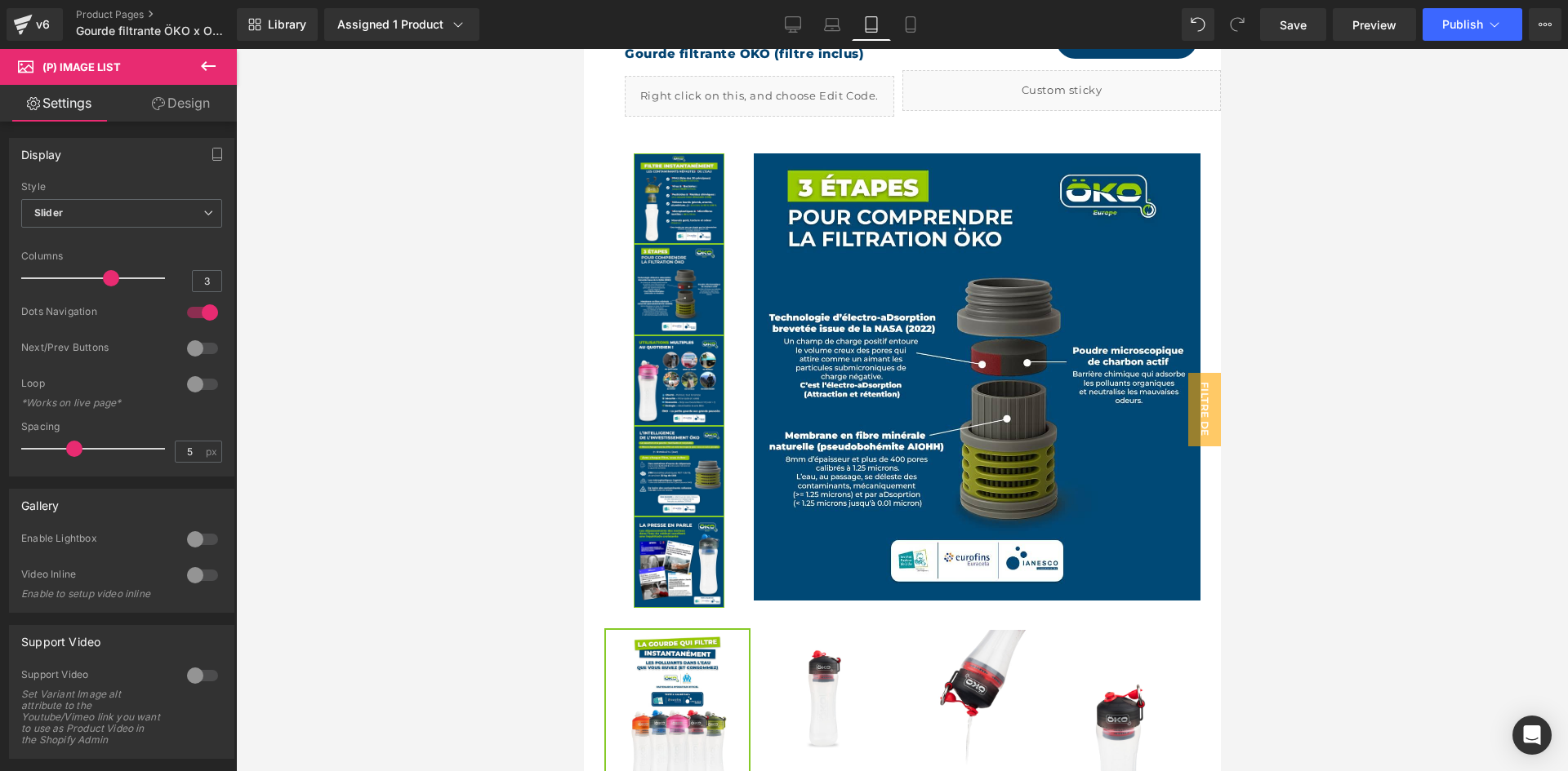
scroll to position [609, 0]
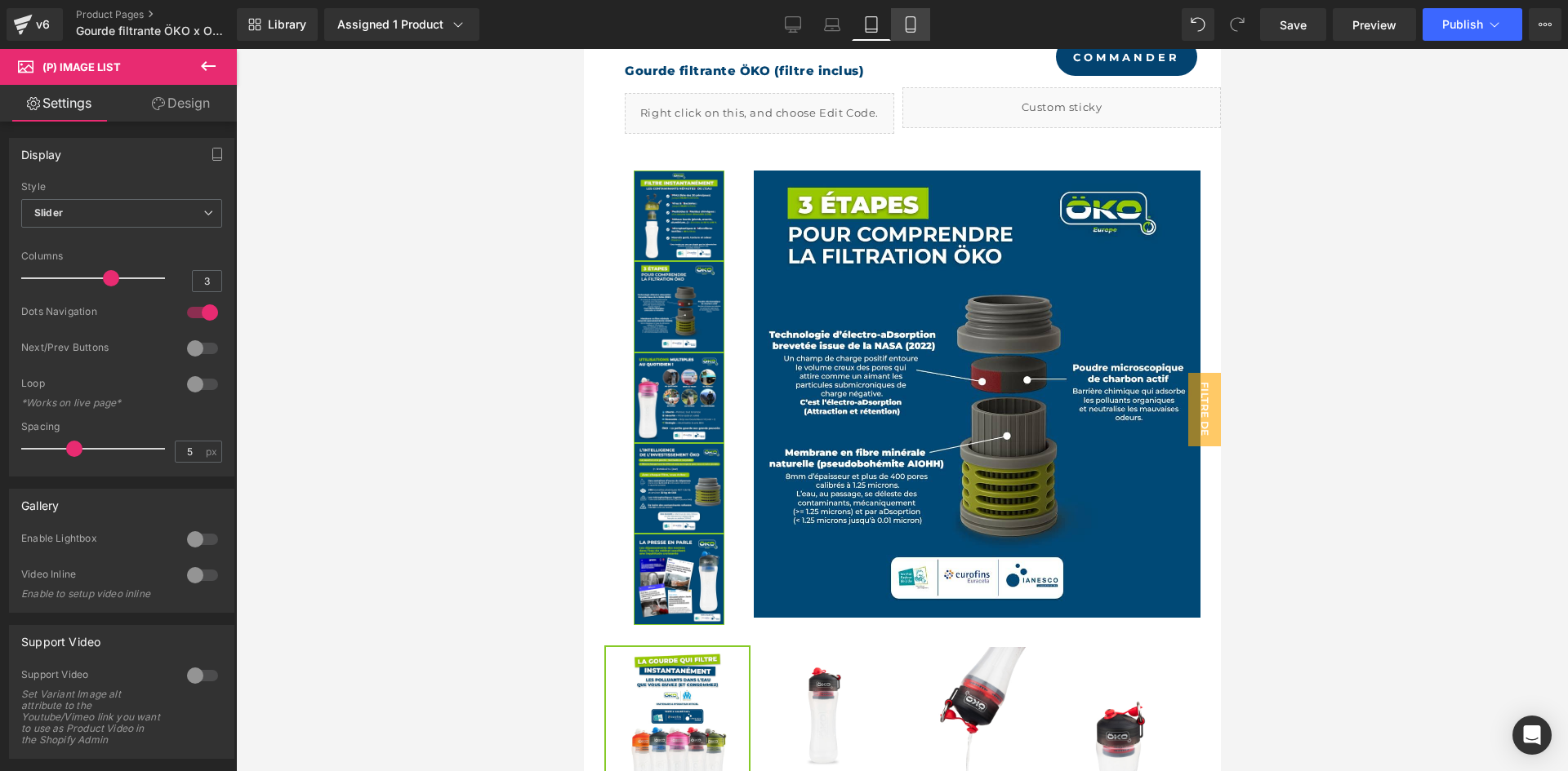
click at [903, 12] on link "Mobile" at bounding box center [910, 24] width 39 height 33
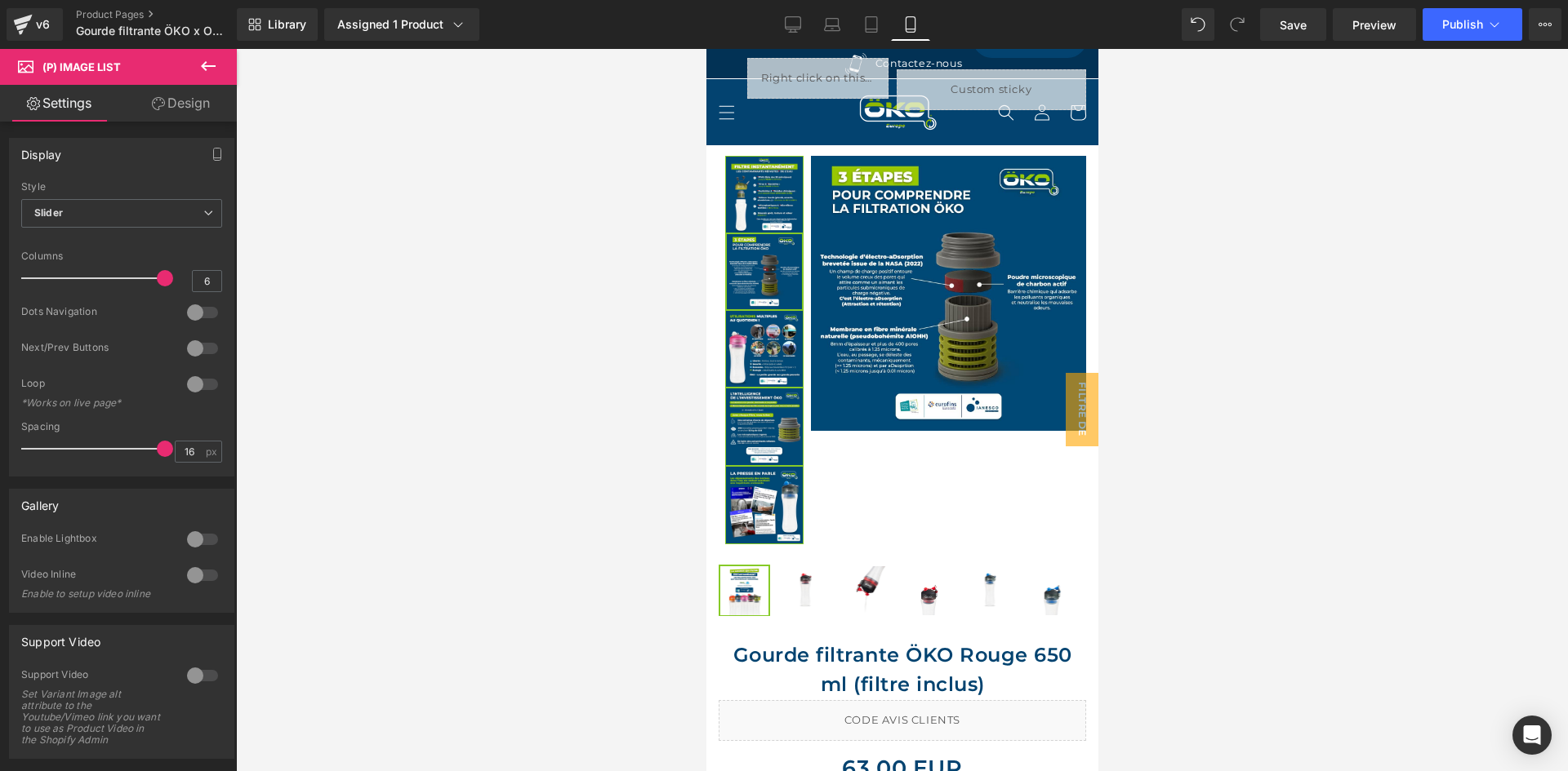
scroll to position [499, 0]
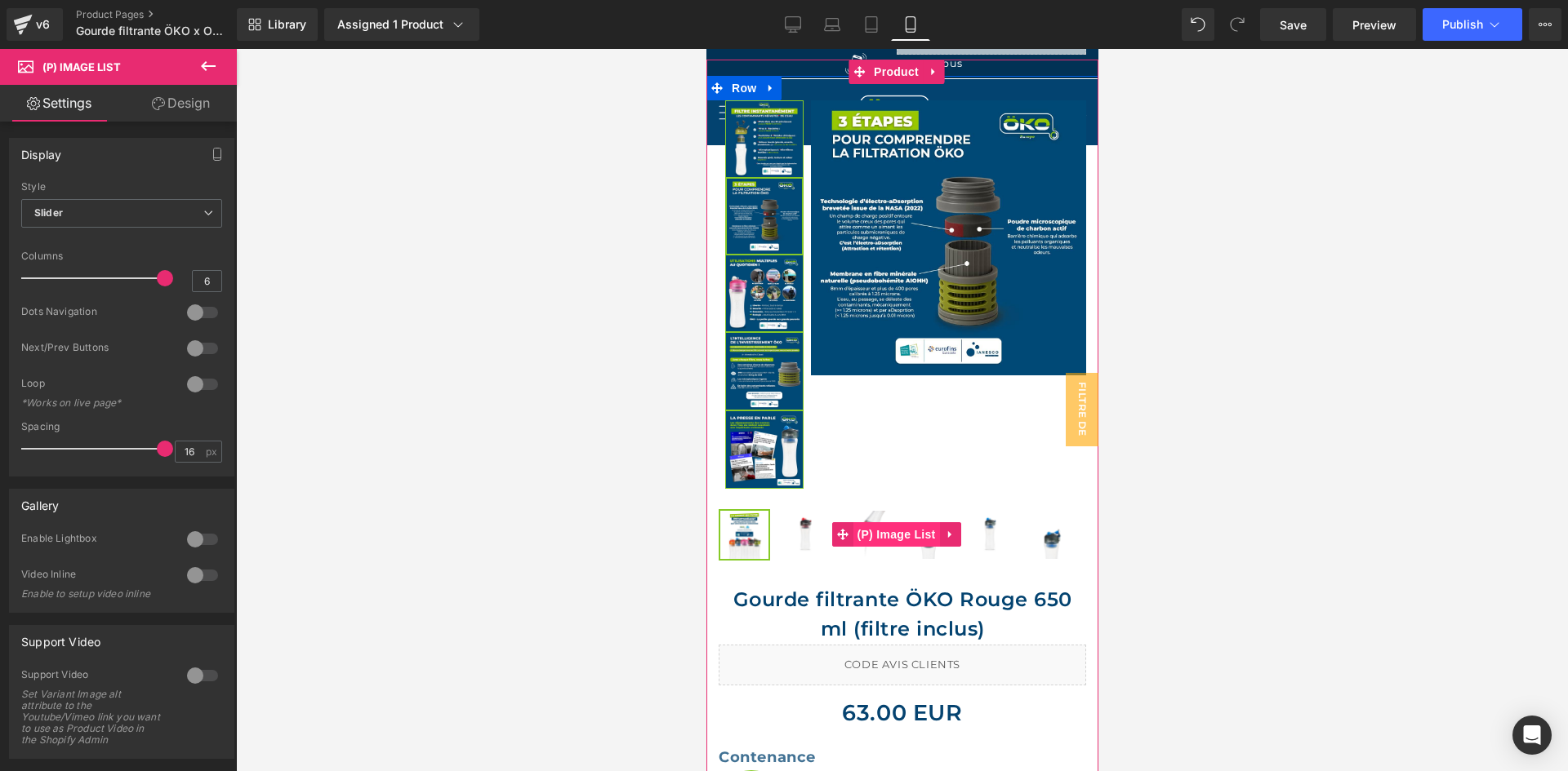
click at [890, 522] on span "(P) Image List" at bounding box center [895, 534] width 87 height 24
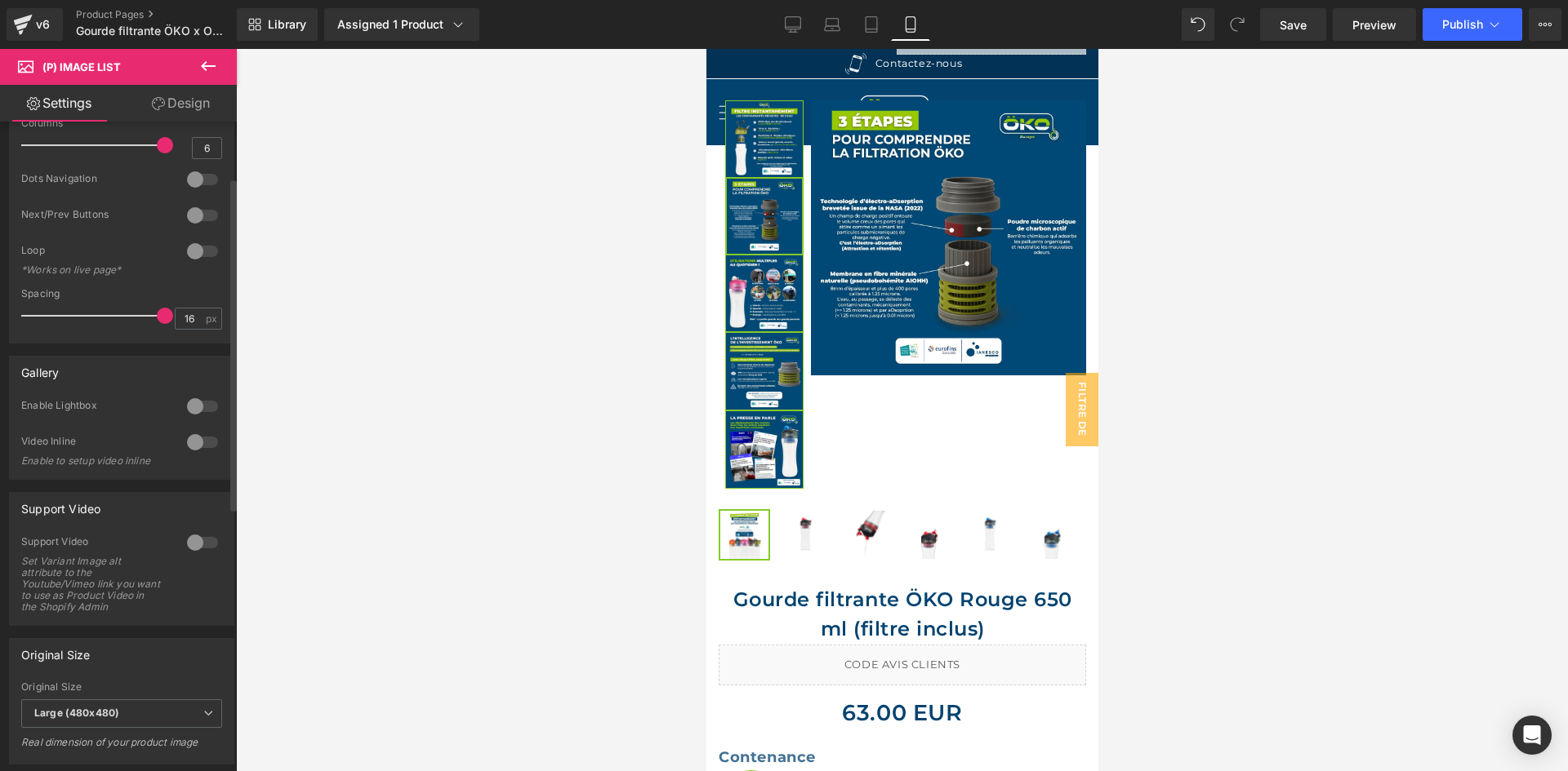
scroll to position [0, 0]
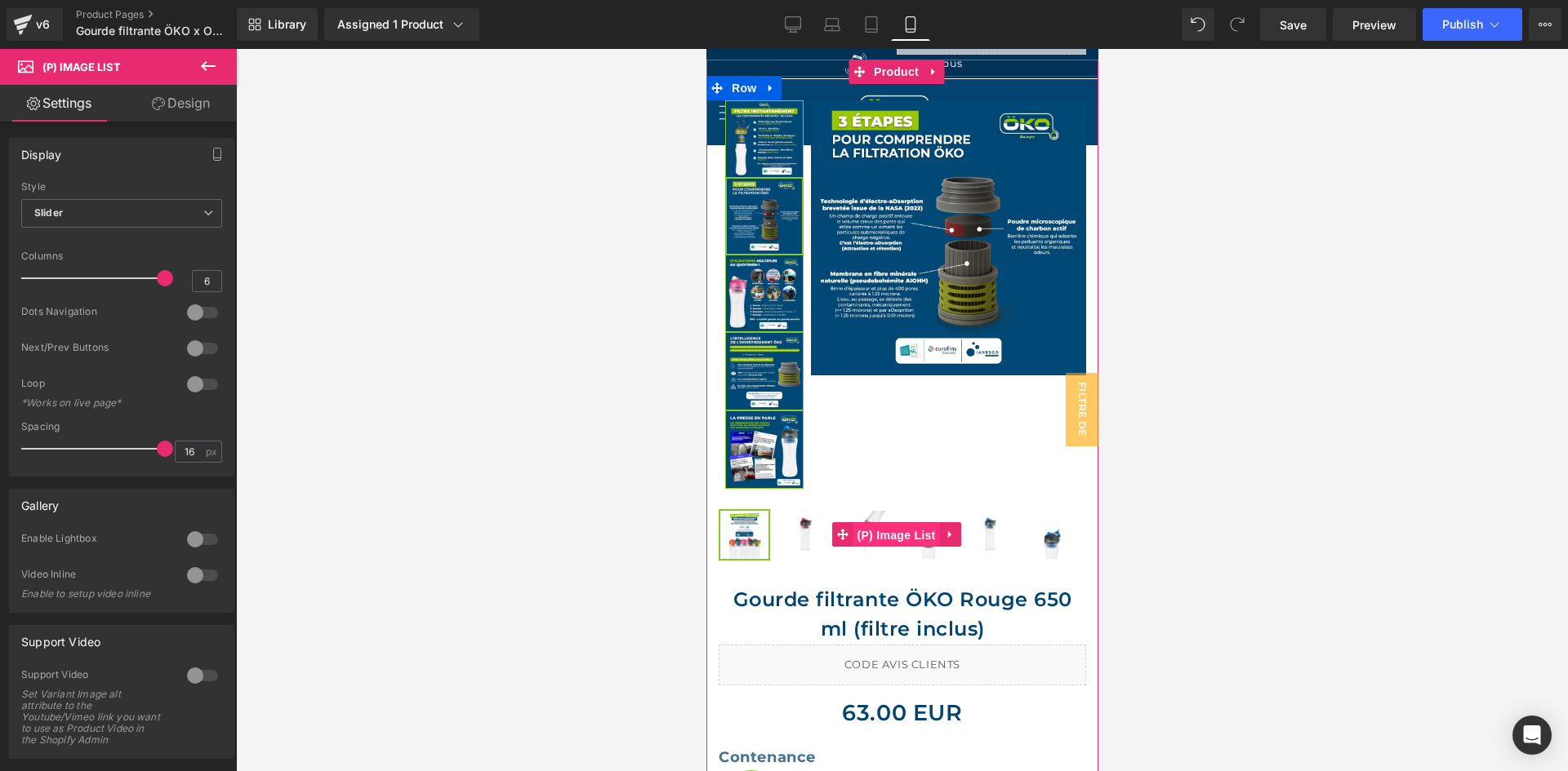
click at [880, 523] on span "(P) Image List" at bounding box center [895, 535] width 87 height 24
click at [881, 522] on span "(P) Image List" at bounding box center [895, 534] width 87 height 24
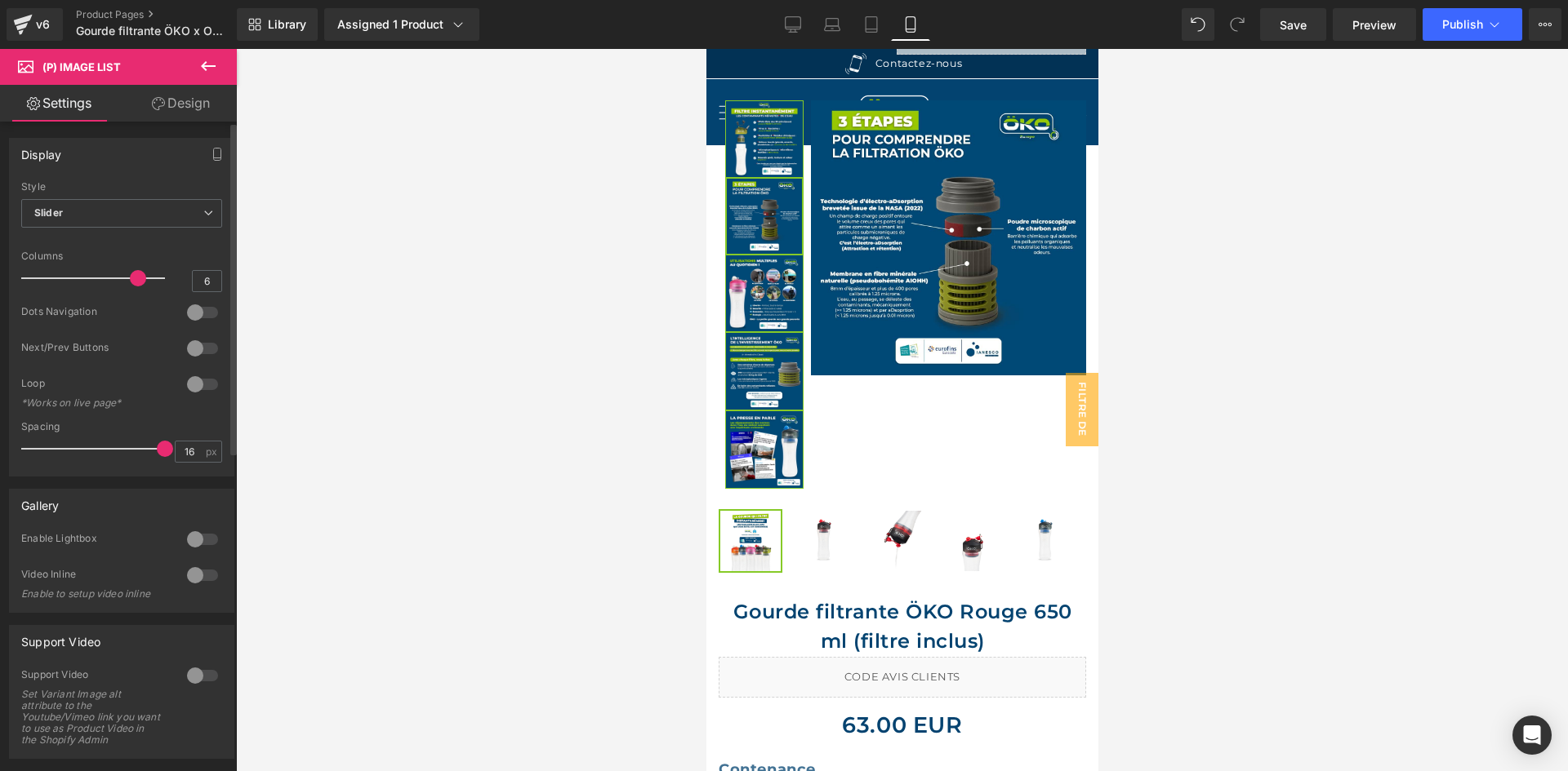
drag, startPoint x: 160, startPoint y: 272, endPoint x: 146, endPoint y: 277, distance: 14.9
click at [146, 277] on div at bounding box center [98, 277] width 136 height 33
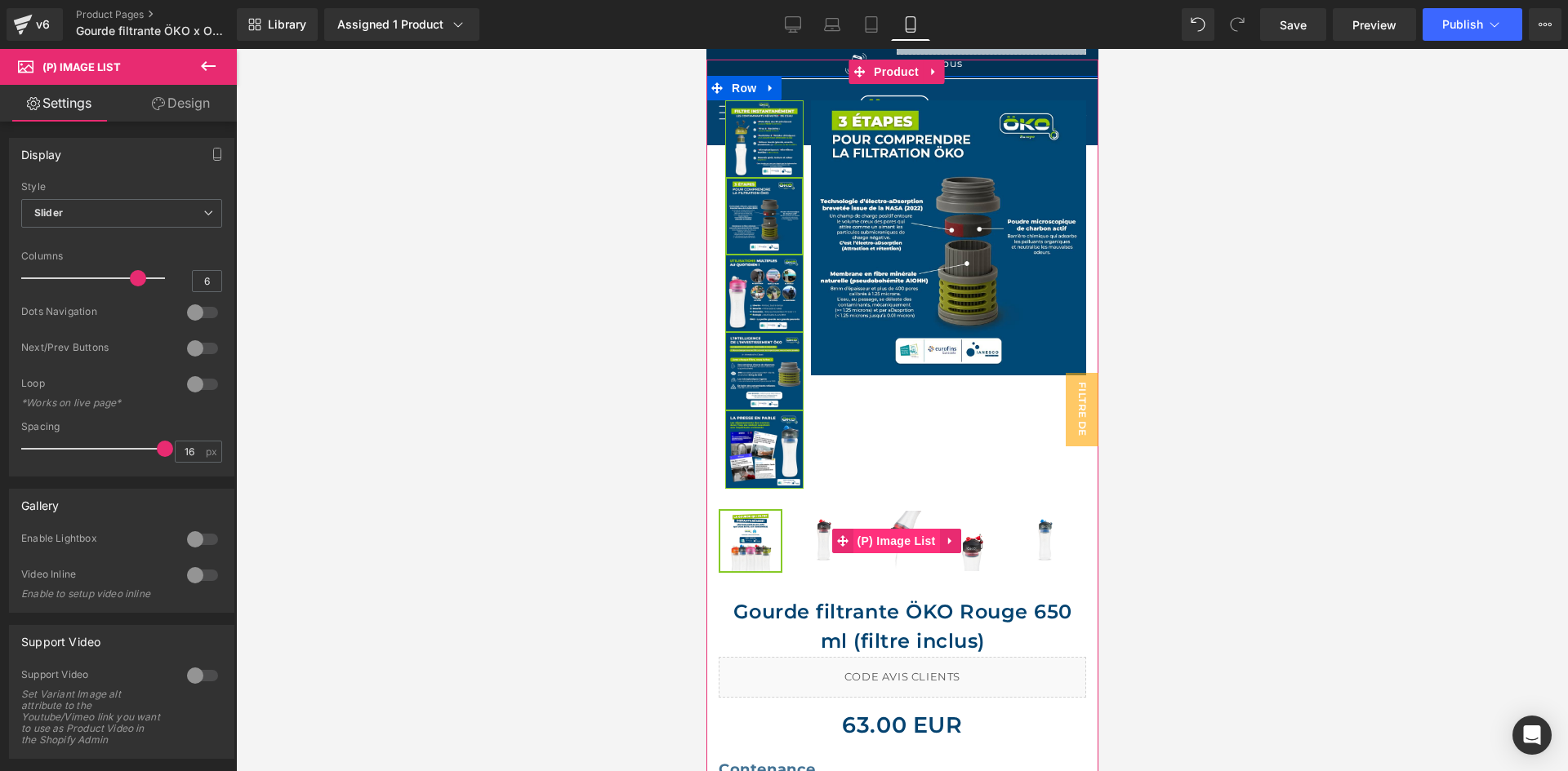
click at [909, 529] on span "(P) Image List" at bounding box center [895, 541] width 87 height 24
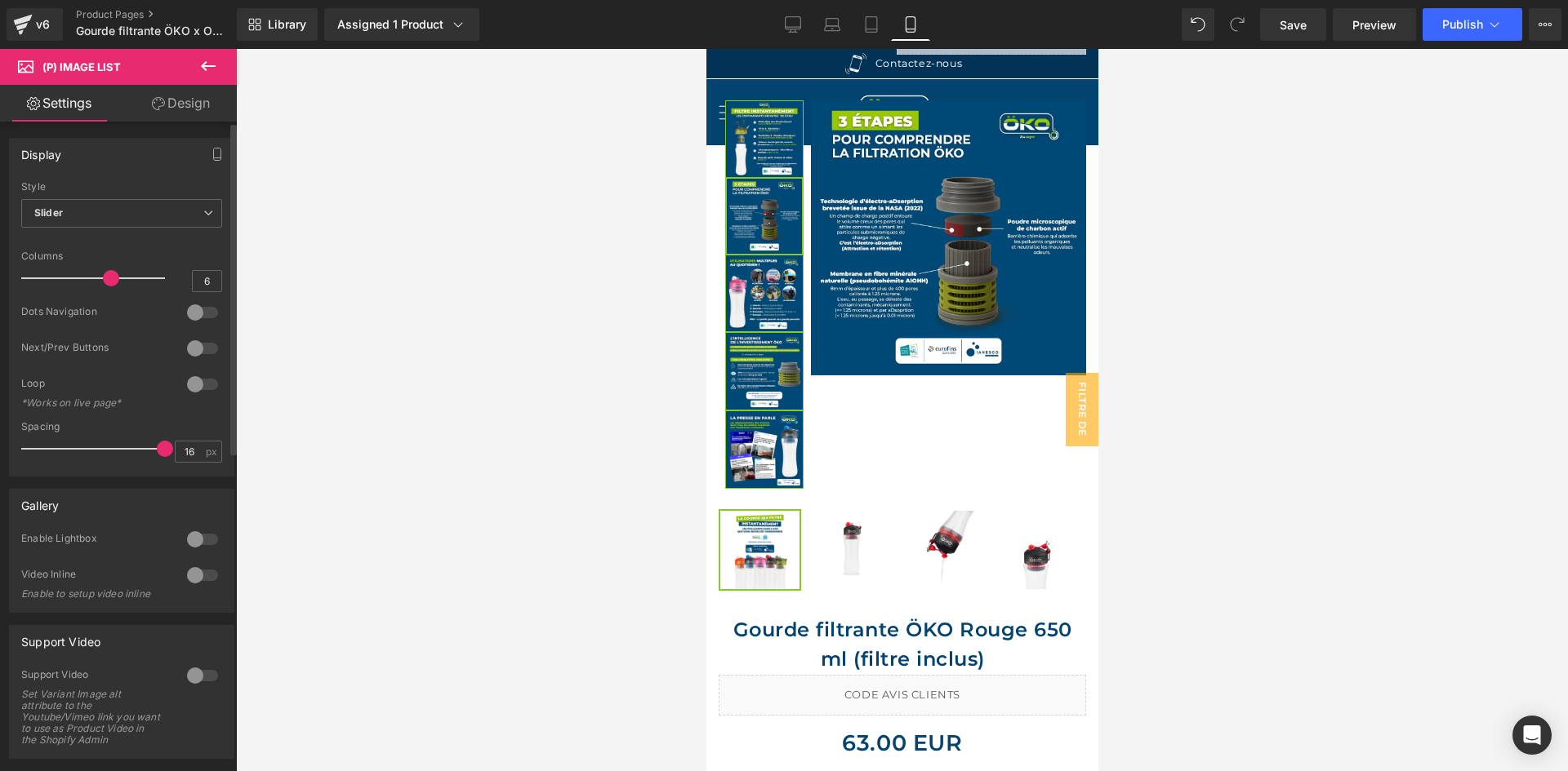
drag, startPoint x: 127, startPoint y: 275, endPoint x: 100, endPoint y: 272, distance: 27.2
click at [100, 272] on div at bounding box center [98, 277] width 136 height 33
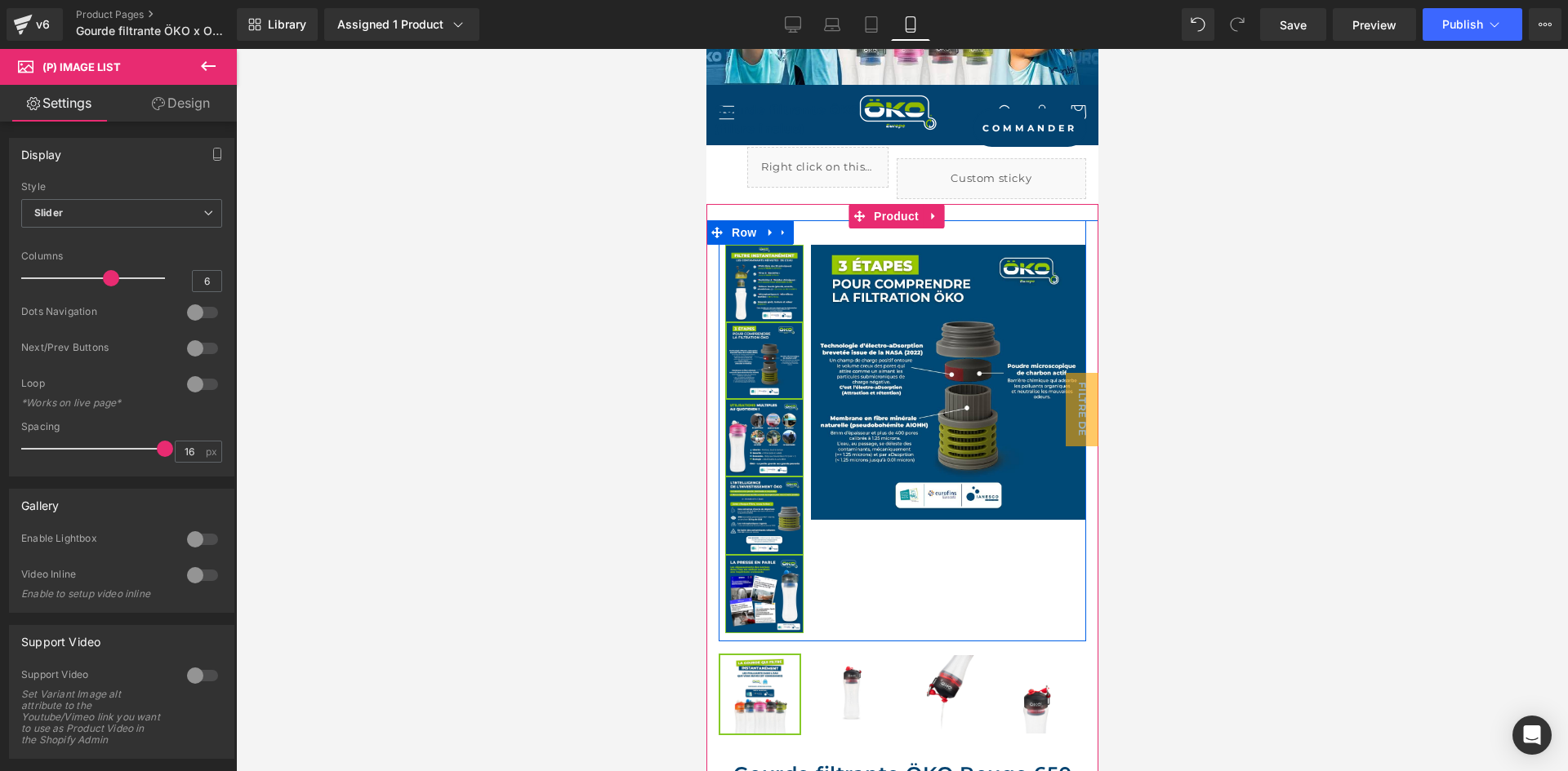
scroll to position [335, 0]
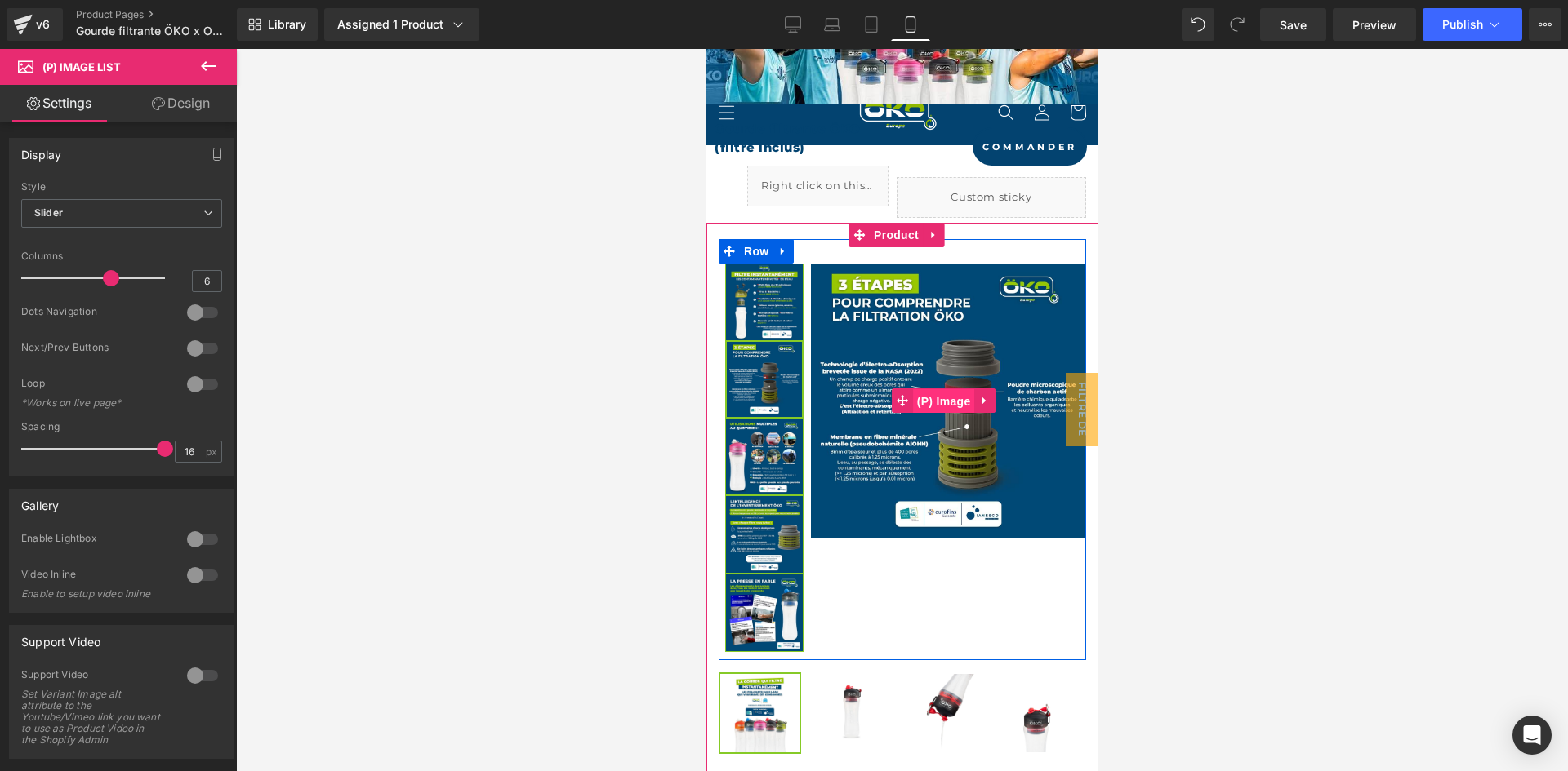
click at [942, 392] on span "(P) Image" at bounding box center [943, 401] width 62 height 24
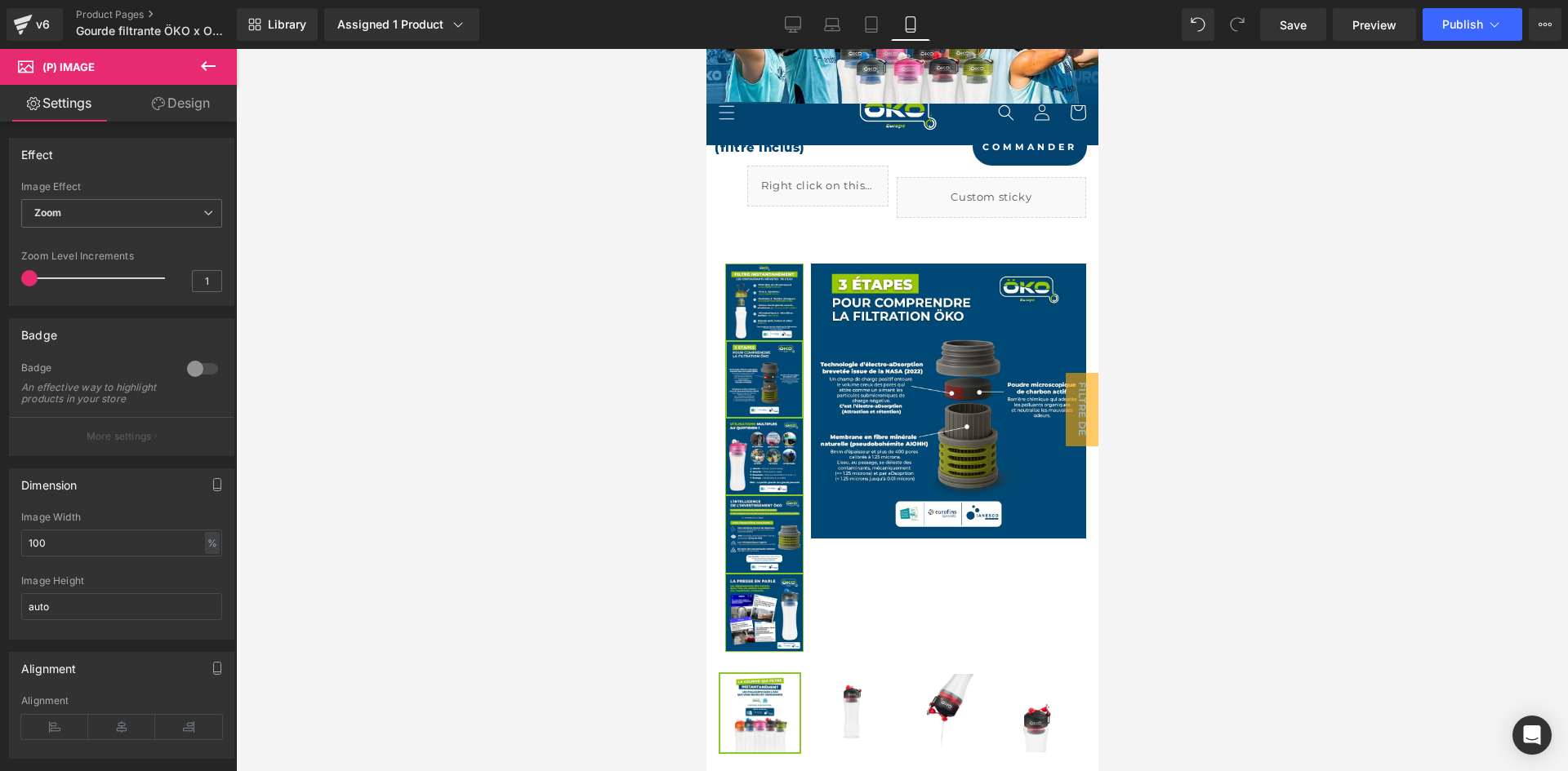
click at [203, 103] on link "Design" at bounding box center [181, 102] width 118 height 36
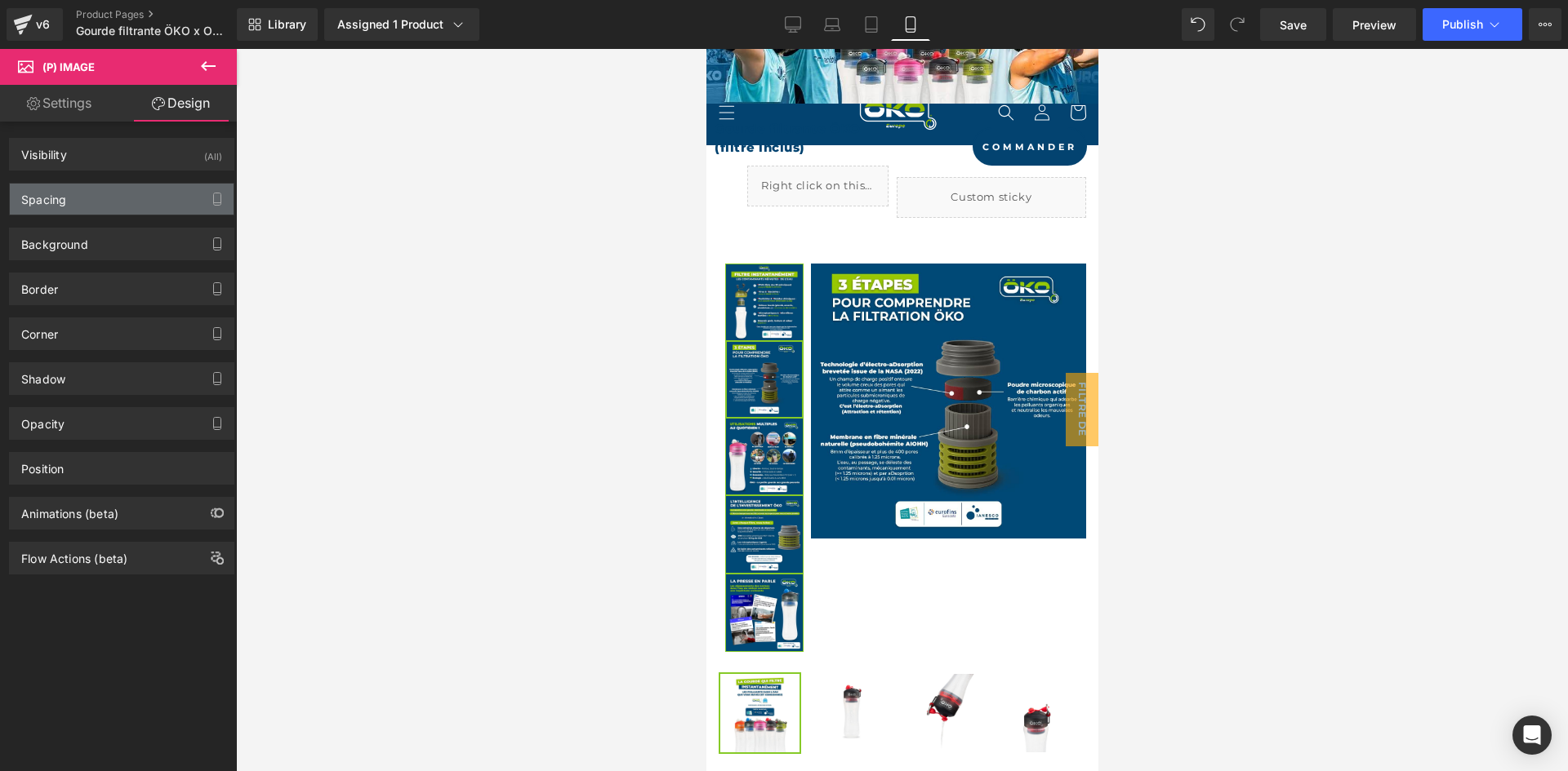
click at [141, 188] on div "Spacing" at bounding box center [122, 198] width 224 height 31
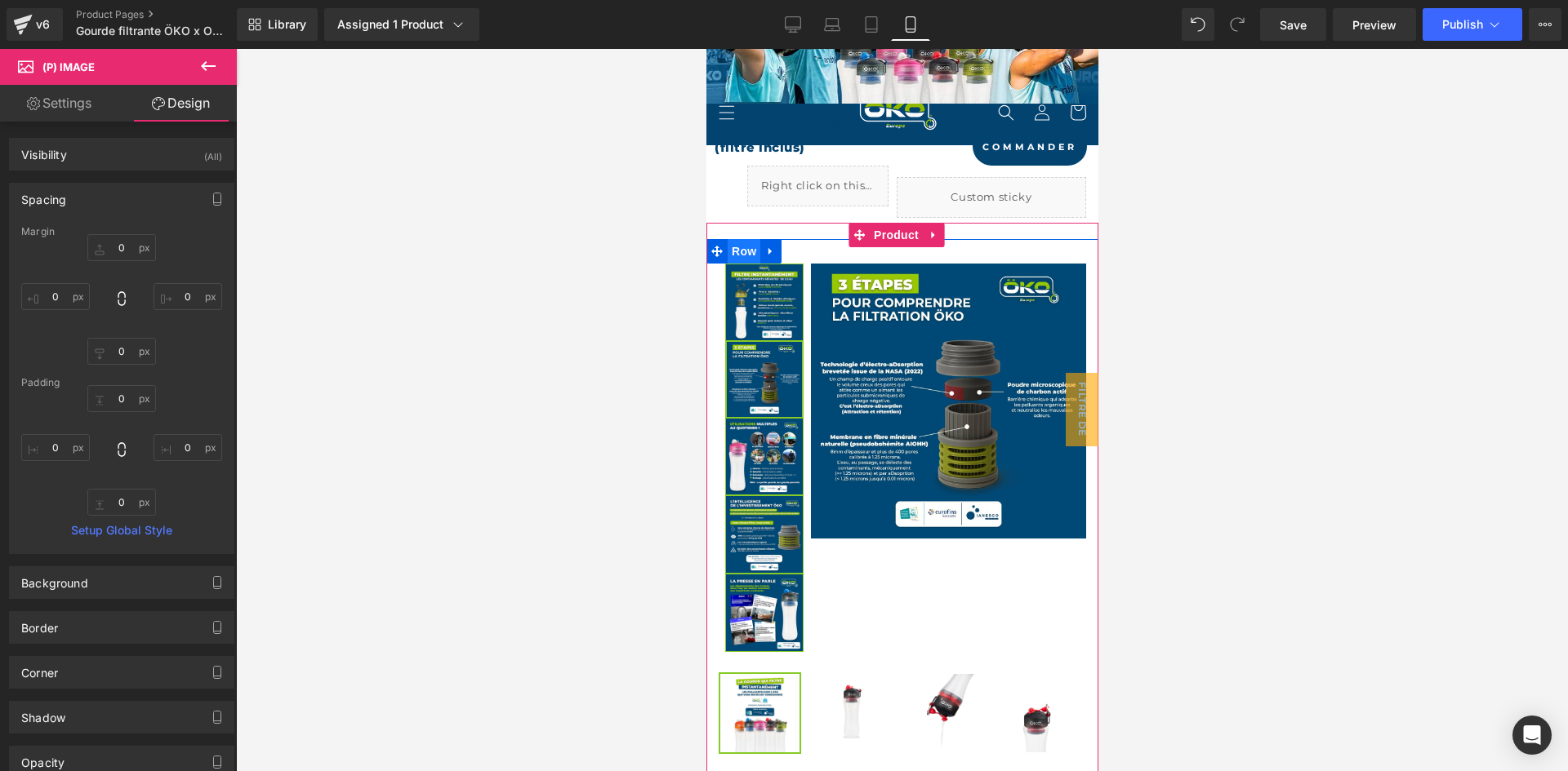
click at [740, 250] on span "Row" at bounding box center [743, 251] width 33 height 24
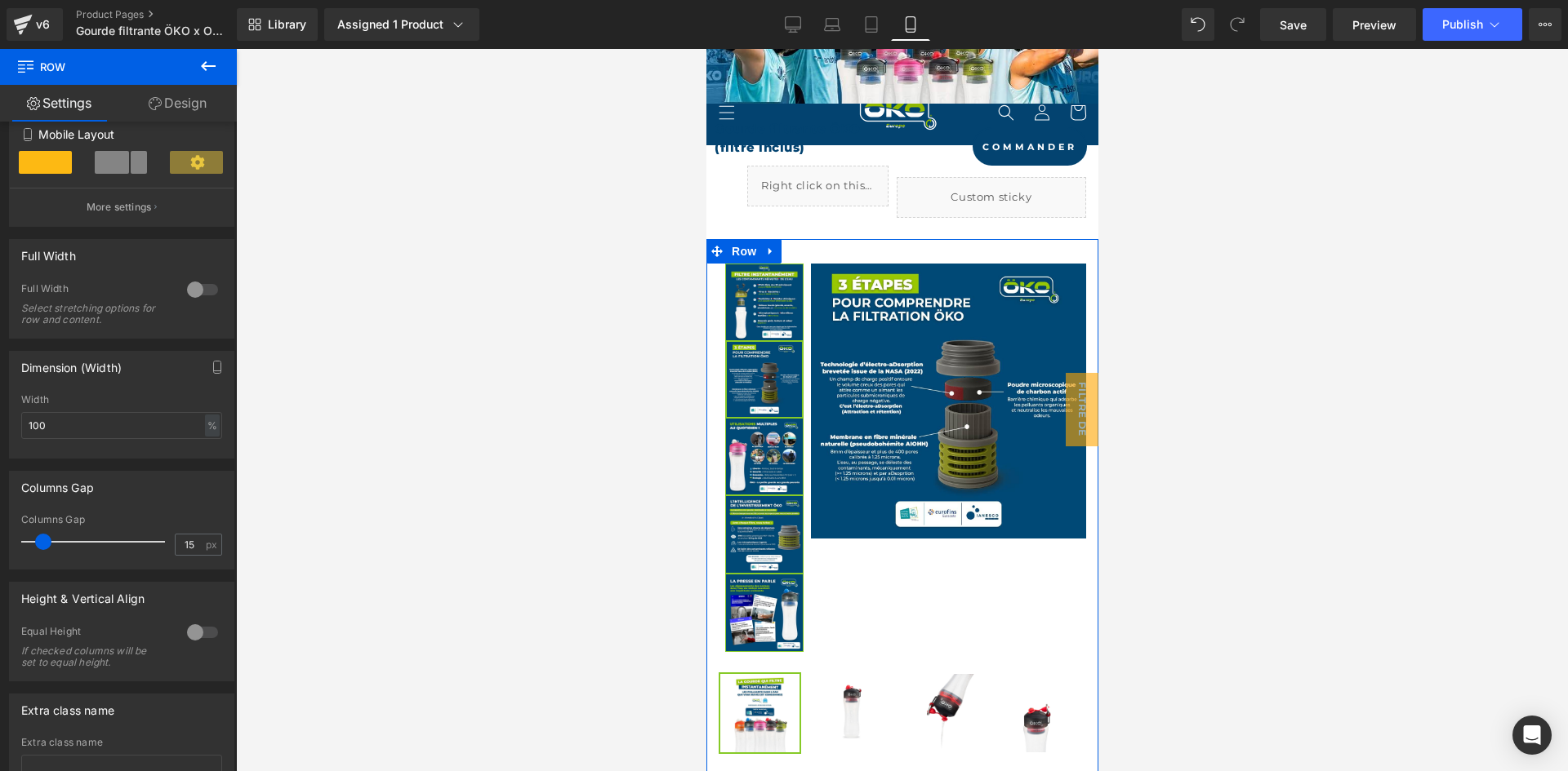
scroll to position [327, 0]
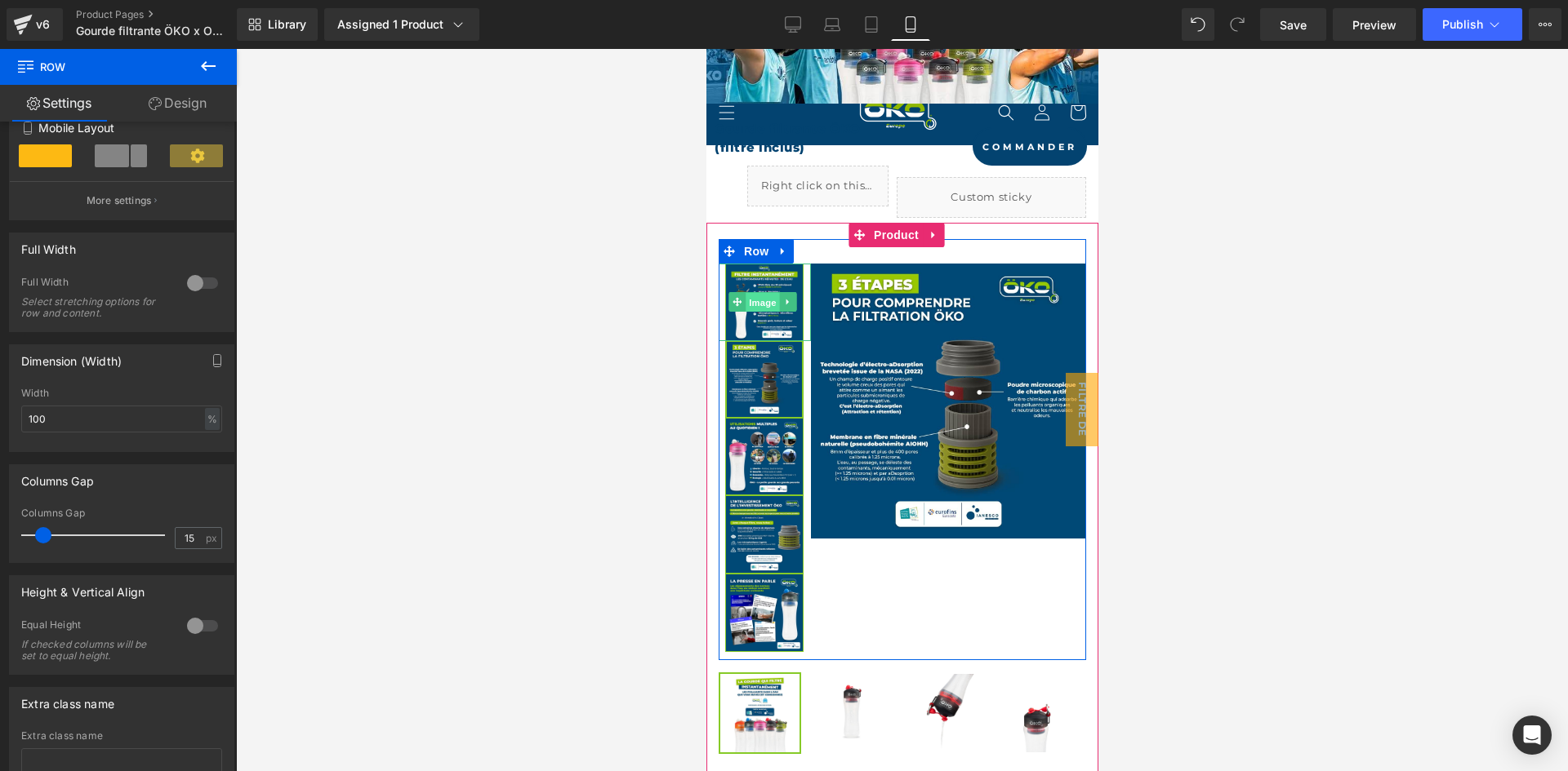
click at [758, 294] on span "Image" at bounding box center [762, 303] width 34 height 20
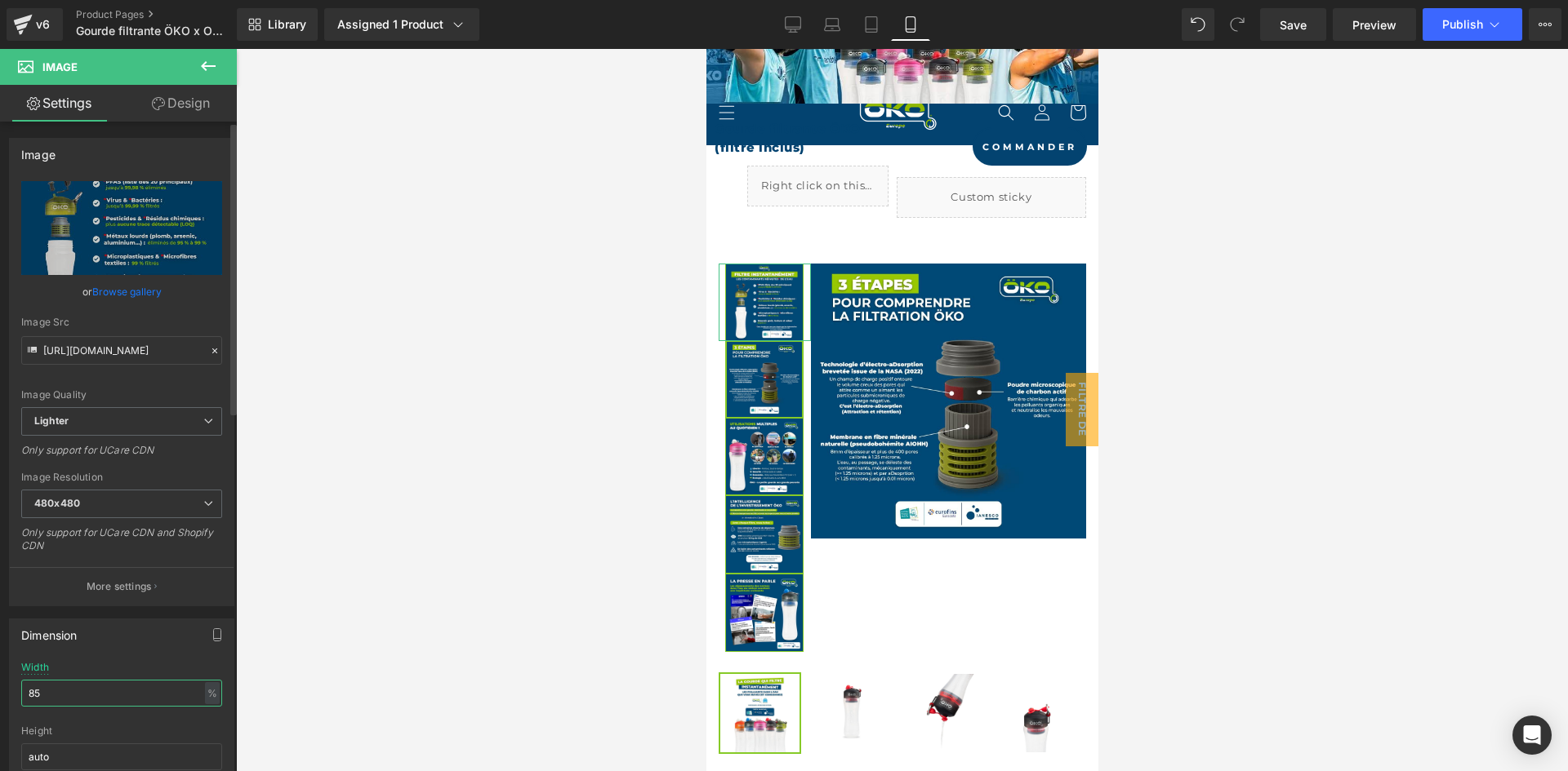
drag, startPoint x: 64, startPoint y: 686, endPoint x: 0, endPoint y: 670, distance: 66.0
click at [0, 670] on div "Dimension 85% Width 85 % % px auto Height auto 0 Circle Image" at bounding box center [122, 716] width 244 height 220
type input "70"
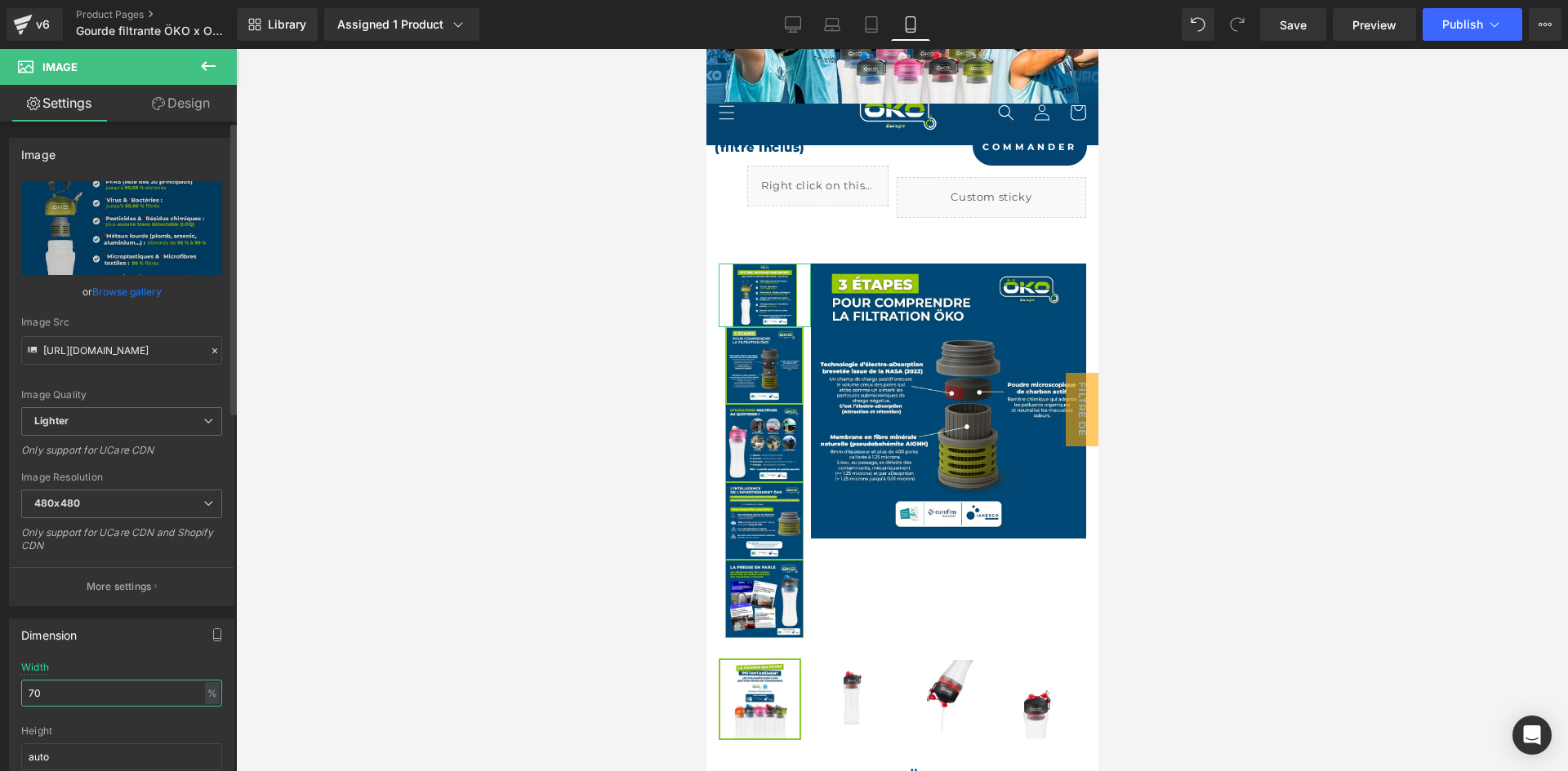
drag, startPoint x: 61, startPoint y: 694, endPoint x: 0, endPoint y: 678, distance: 63.1
click at [0, 678] on div "Dimension 85% Width 70 % % px auto Height auto 0 Circle Image" at bounding box center [122, 716] width 244 height 220
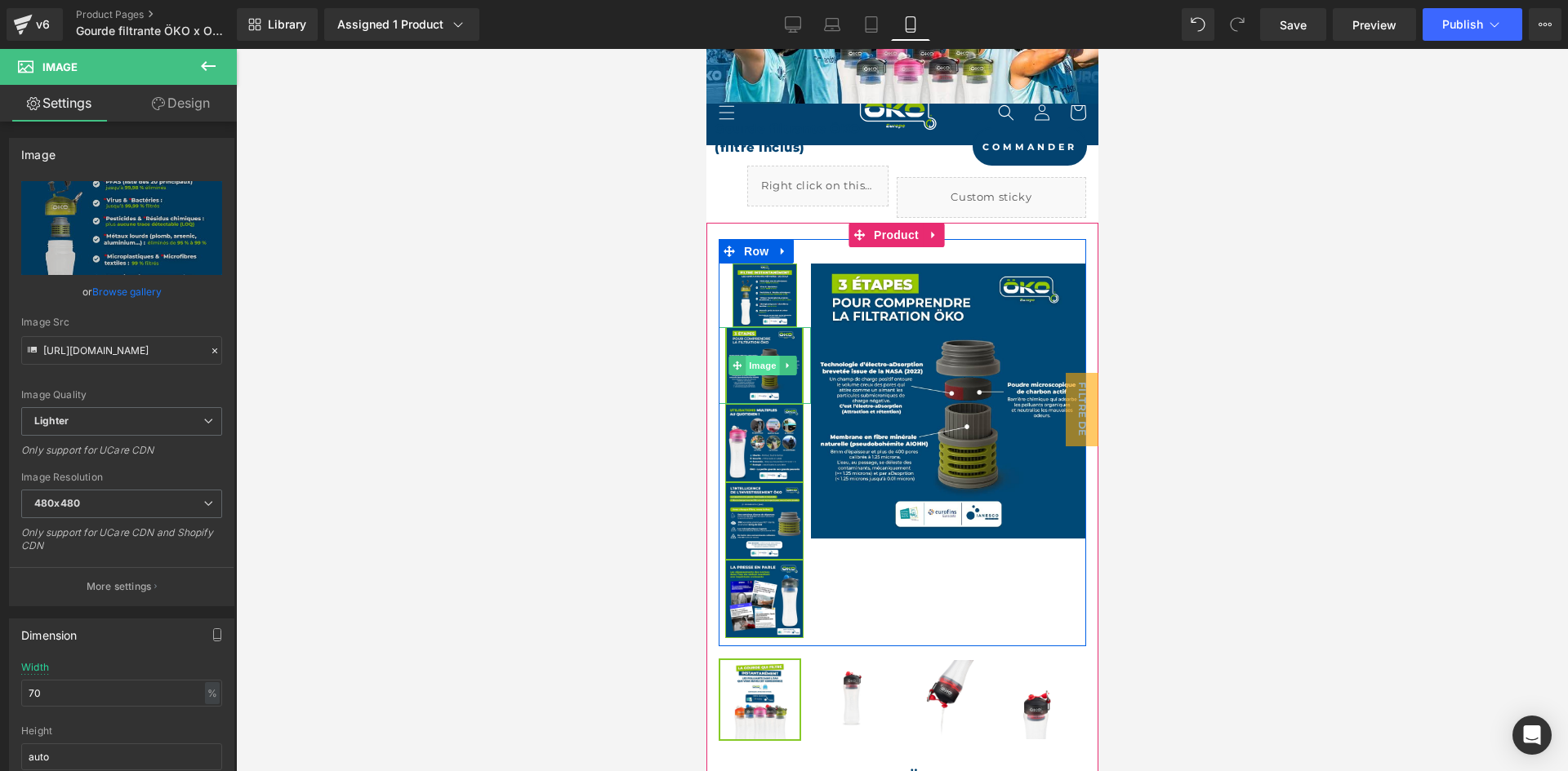
click at [764, 361] on span "Image" at bounding box center [762, 365] width 34 height 20
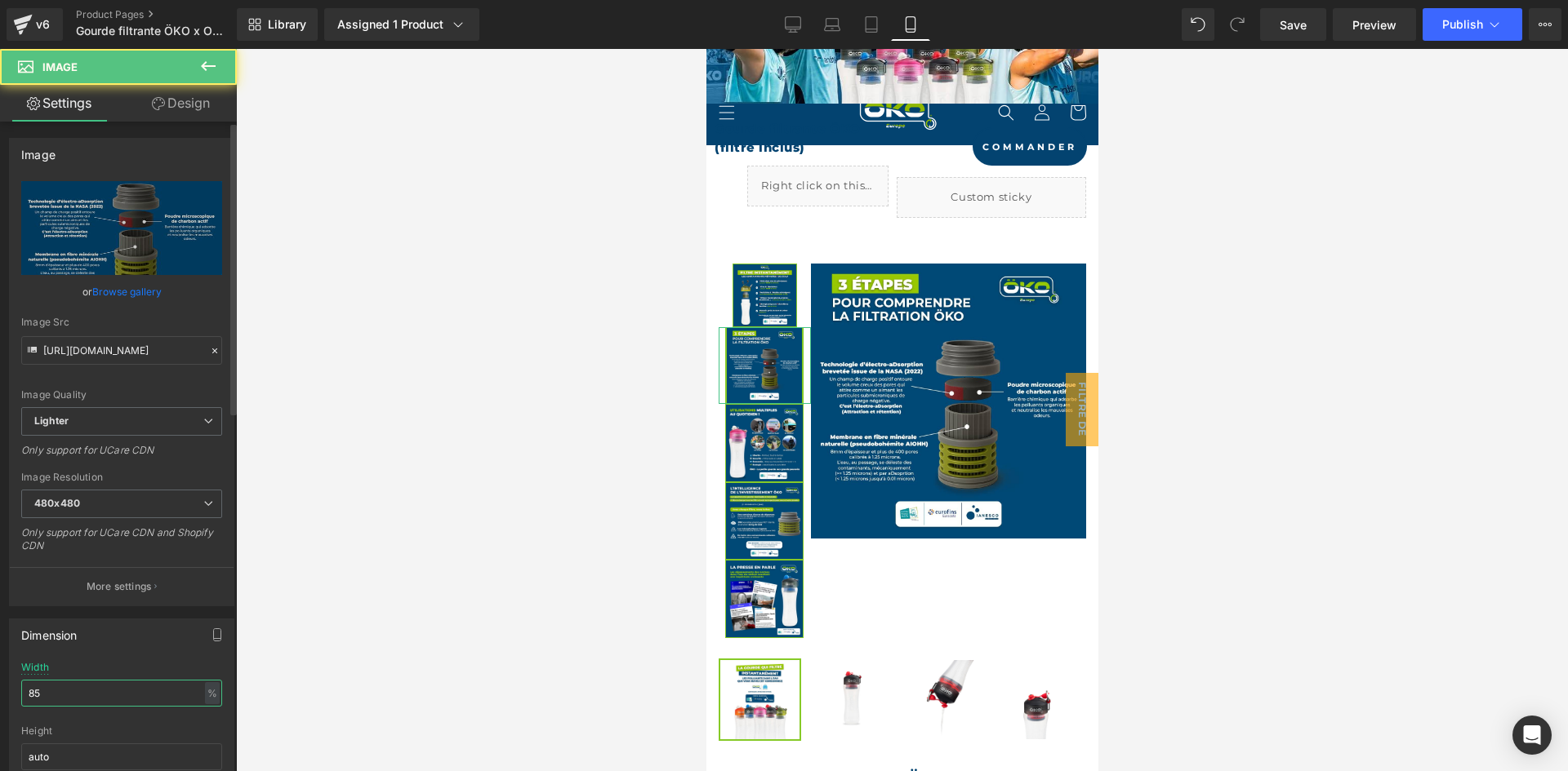
drag, startPoint x: 52, startPoint y: 696, endPoint x: 0, endPoint y: 691, distance: 52.2
click at [0, 691] on div "Dimension 85% Width 85 % % px auto Height auto 0 Circle Image" at bounding box center [122, 716] width 244 height 220
paste input "70"
type input "70"
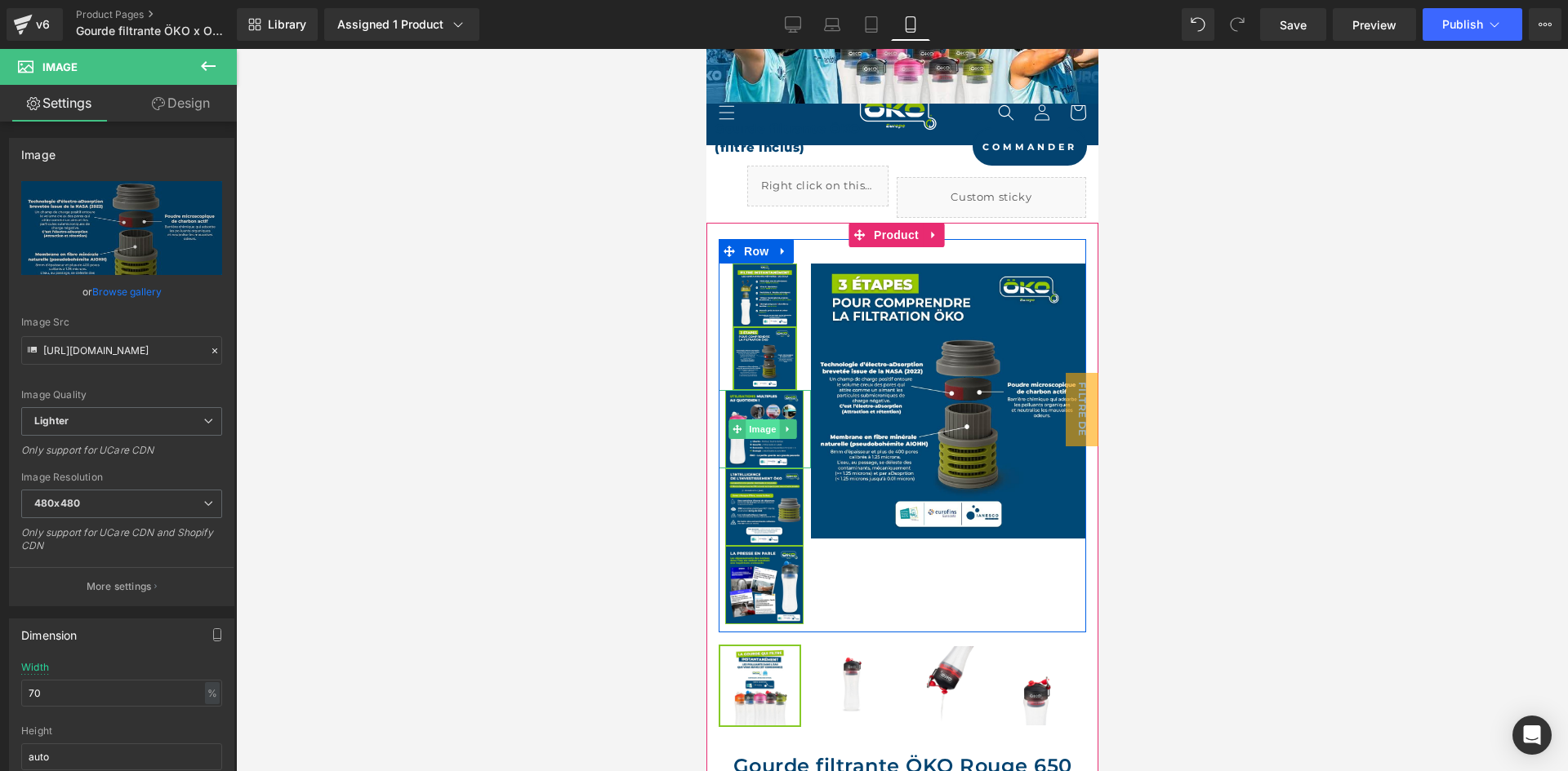
click at [765, 420] on span "Image" at bounding box center [762, 429] width 34 height 20
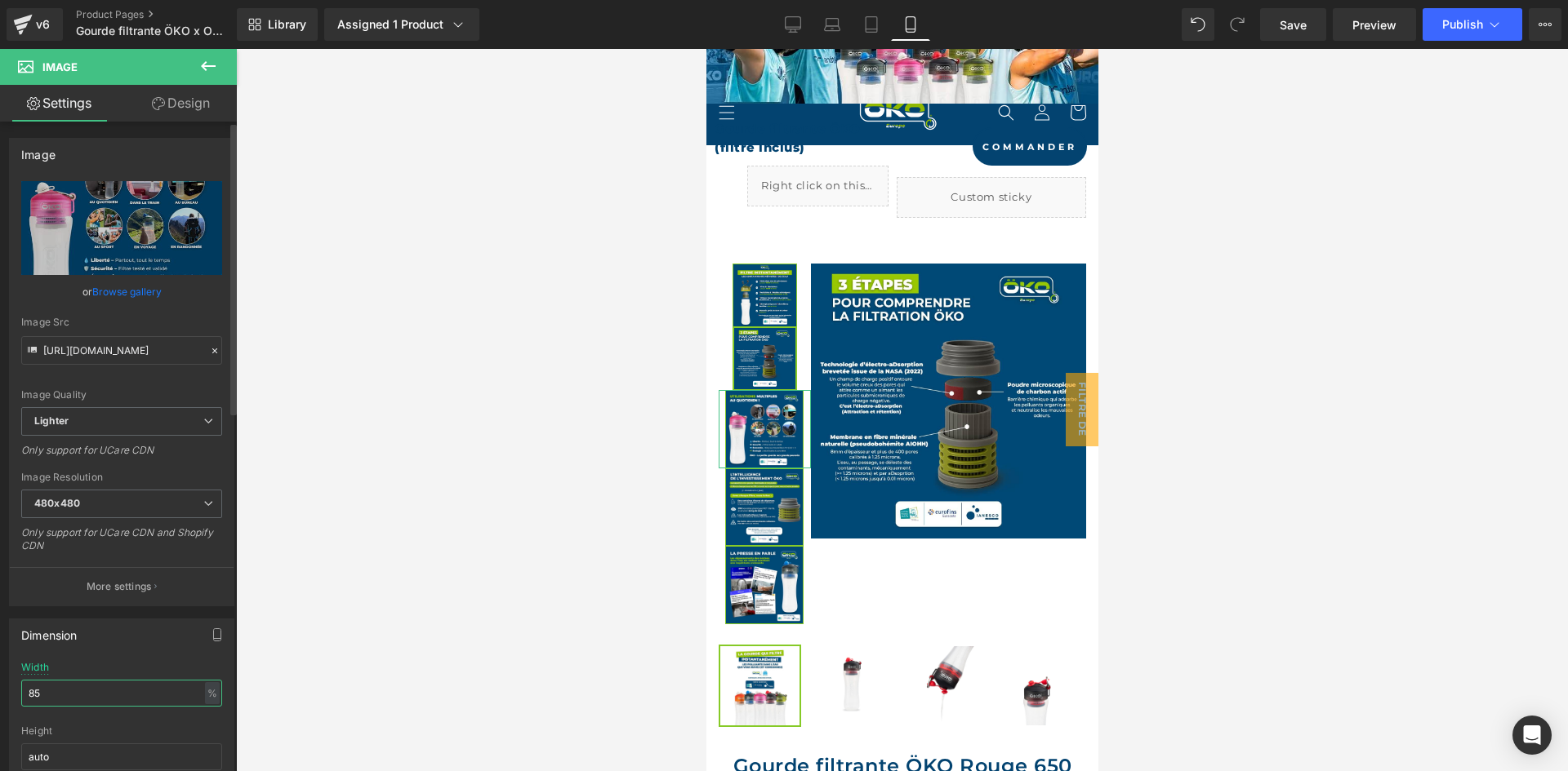
drag, startPoint x: 86, startPoint y: 684, endPoint x: 0, endPoint y: 672, distance: 86.8
click at [0, 672] on div "Dimension 85% Width 85 % % px auto Height auto 0 Circle Image" at bounding box center [122, 716] width 244 height 220
paste input "70"
type input "70"
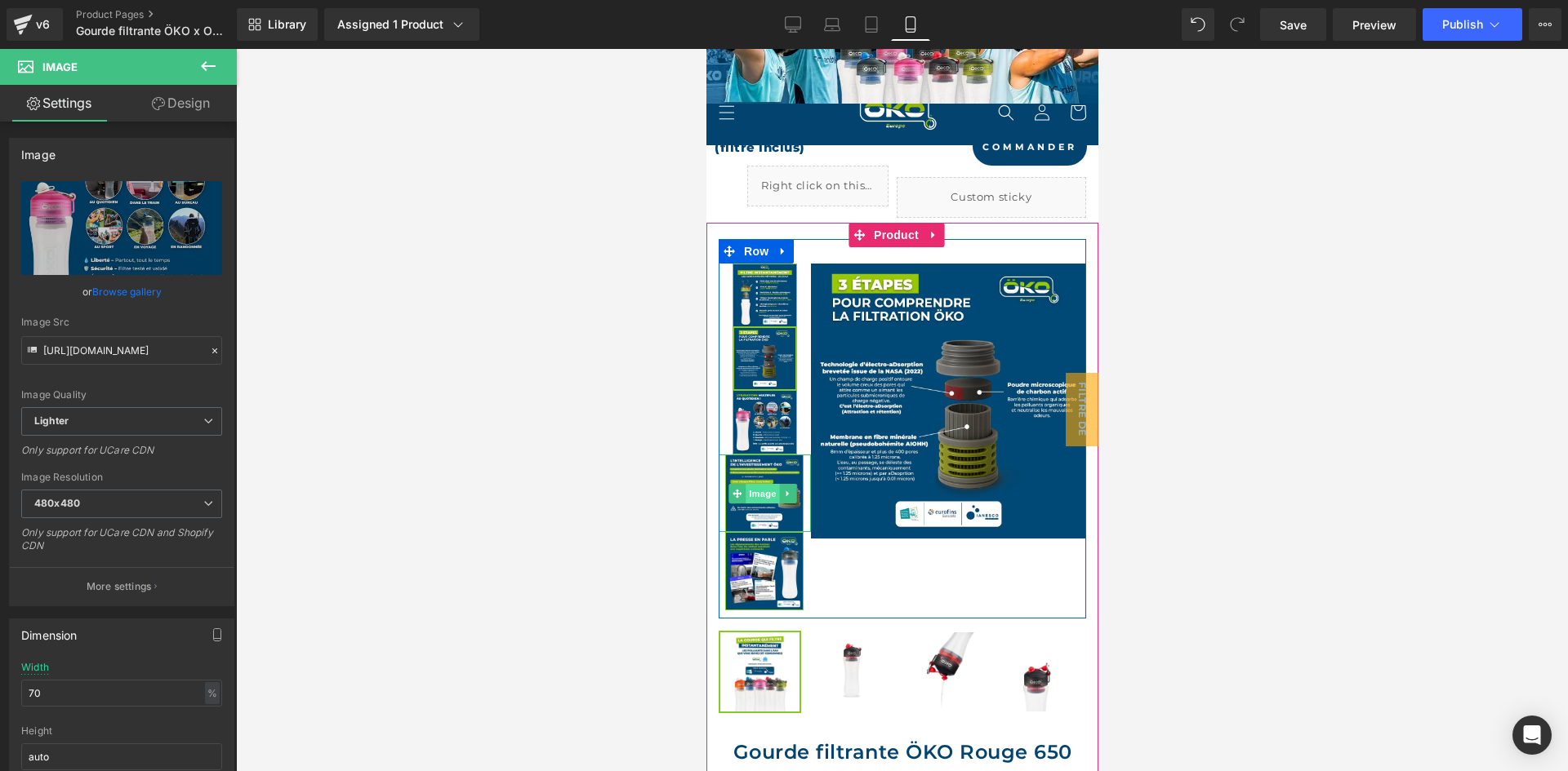
click at [753, 490] on span "Image" at bounding box center [762, 494] width 34 height 20
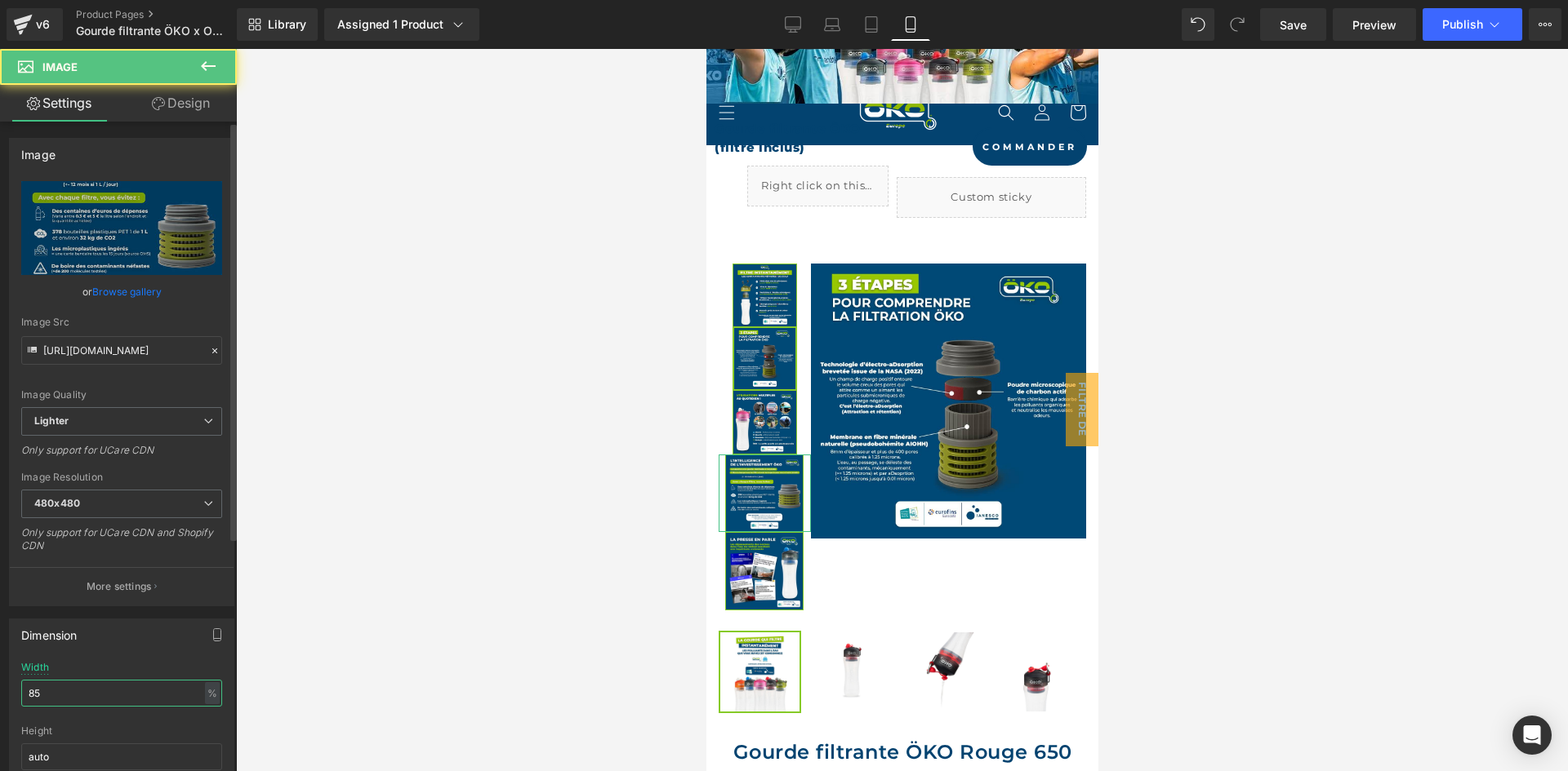
drag, startPoint x: 78, startPoint y: 697, endPoint x: 0, endPoint y: 664, distance: 84.7
click at [0, 664] on div "Dimension 85% Width 85 % % px auto Height auto 0 Circle Image" at bounding box center [122, 716] width 244 height 220
paste input "70"
type input "70"
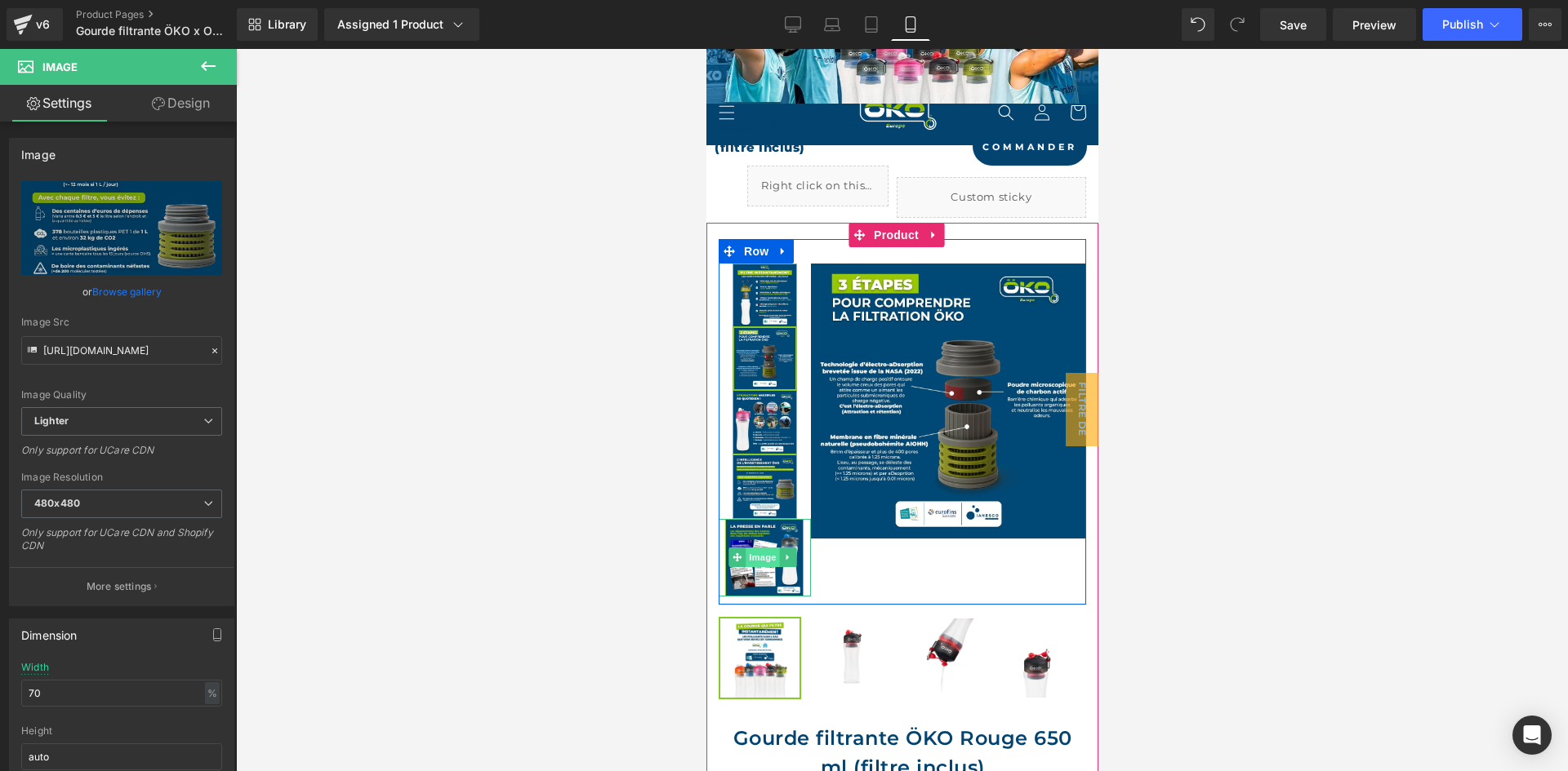
click at [756, 550] on span "Image" at bounding box center [762, 557] width 34 height 20
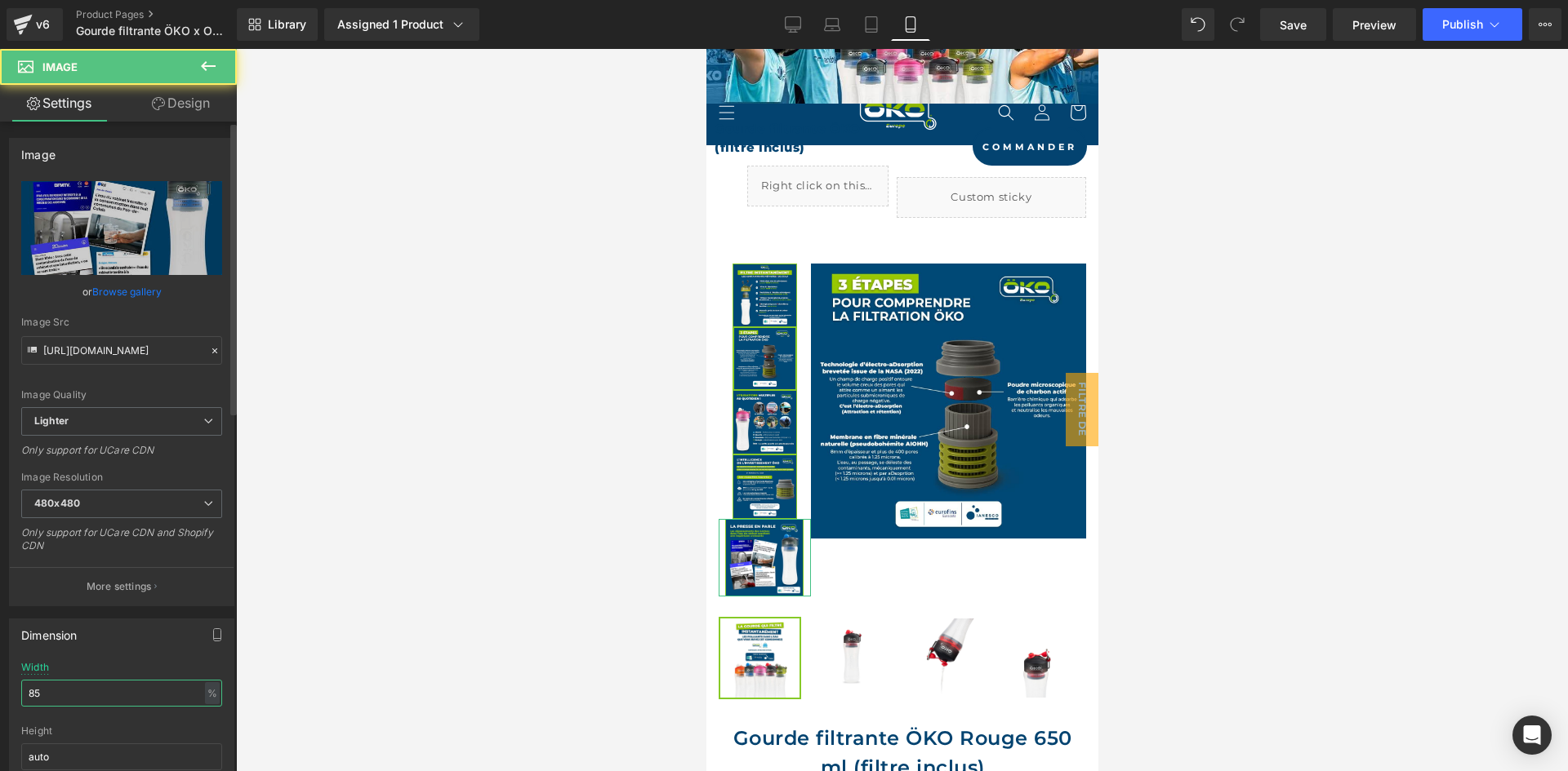
drag, startPoint x: 73, startPoint y: 697, endPoint x: 0, endPoint y: 674, distance: 76.5
click at [0, 674] on div "Dimension 85% Width 85 % % px auto Height auto 0 Circle Image" at bounding box center [122, 716] width 244 height 220
paste input "70"
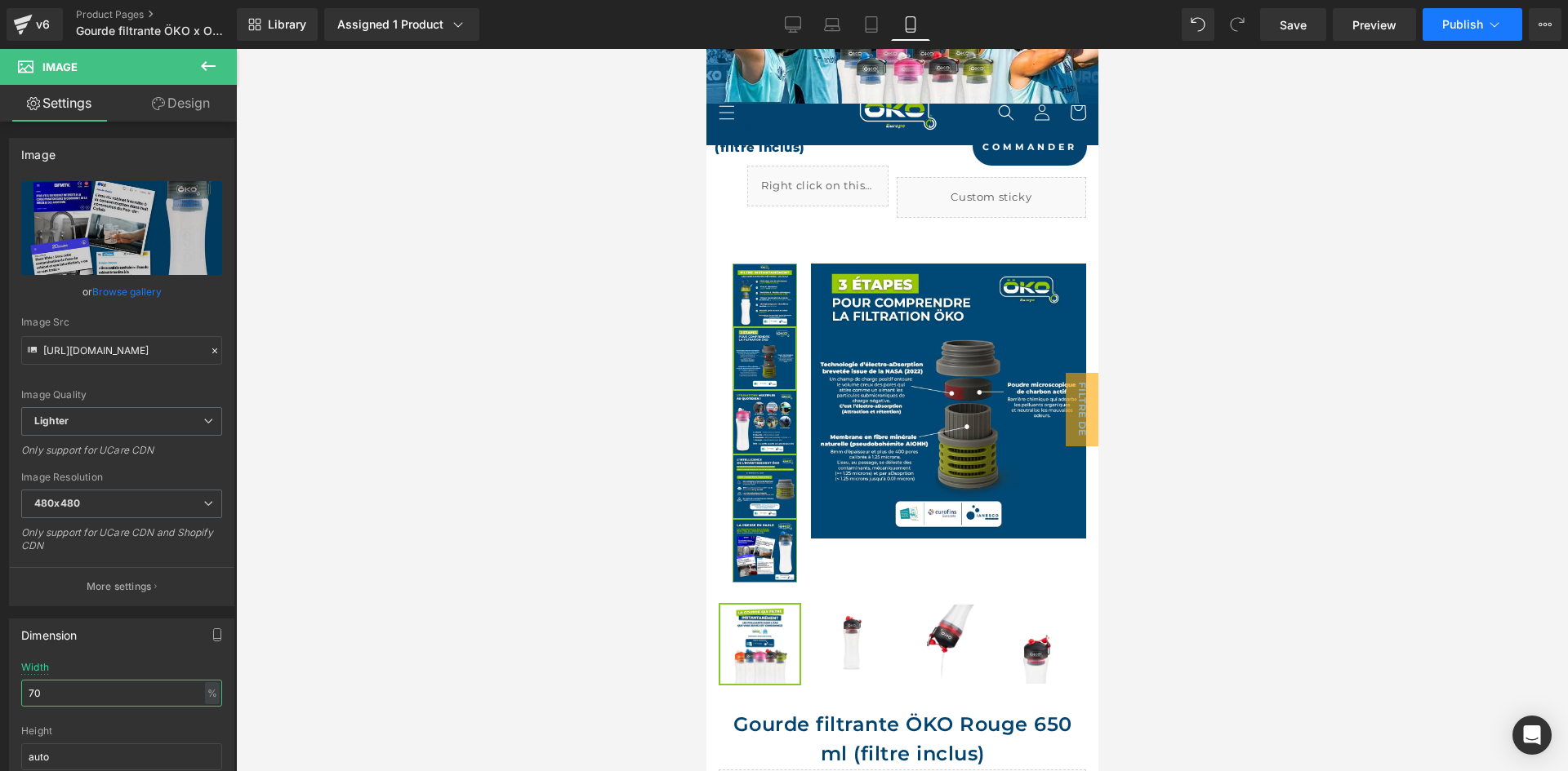
type input "70"
click at [1439, 30] on button "Publish" at bounding box center [1472, 24] width 100 height 33
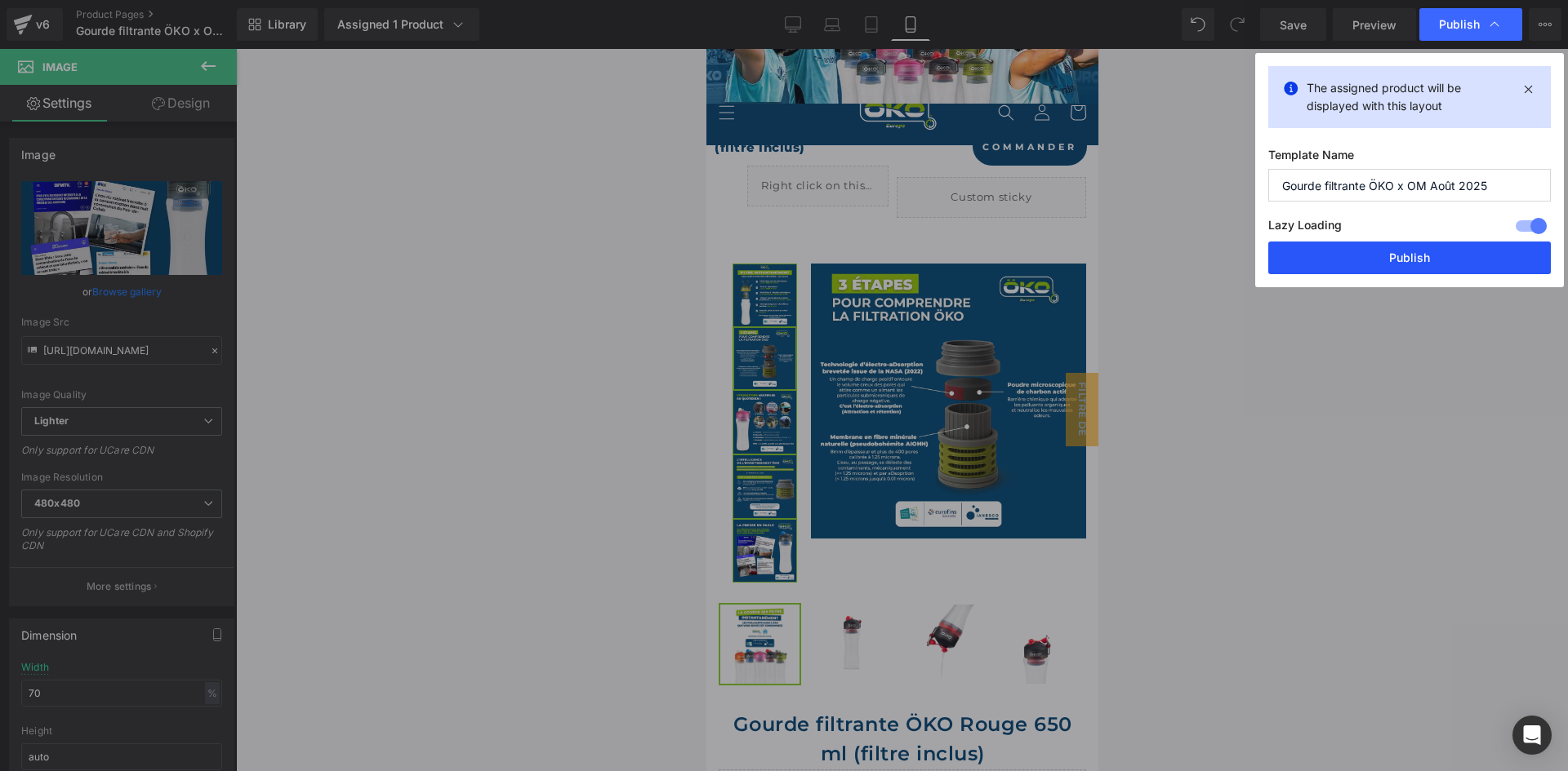
click at [1341, 254] on button "Publish" at bounding box center [1409, 257] width 282 height 33
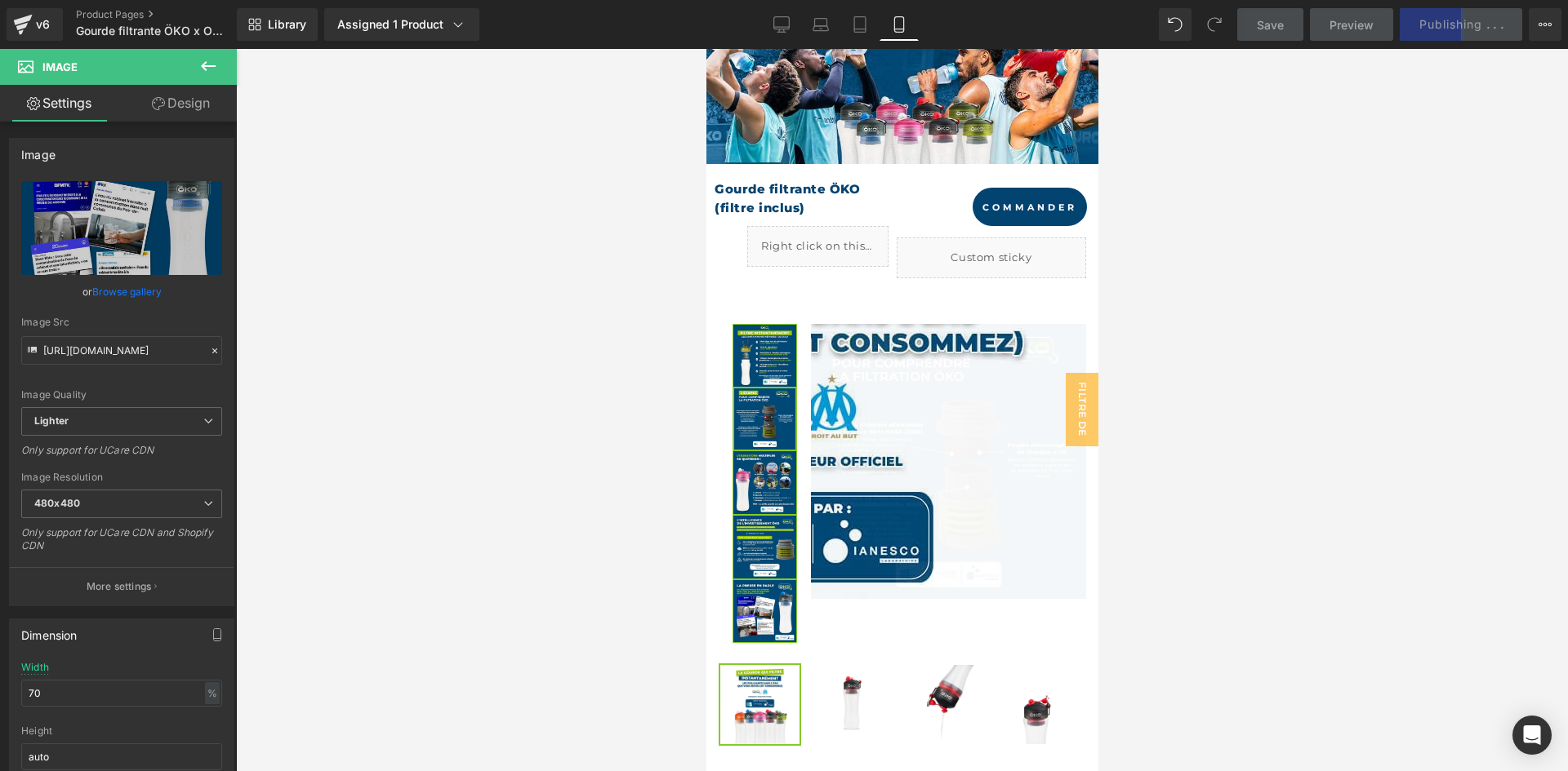
scroll to position [254, 0]
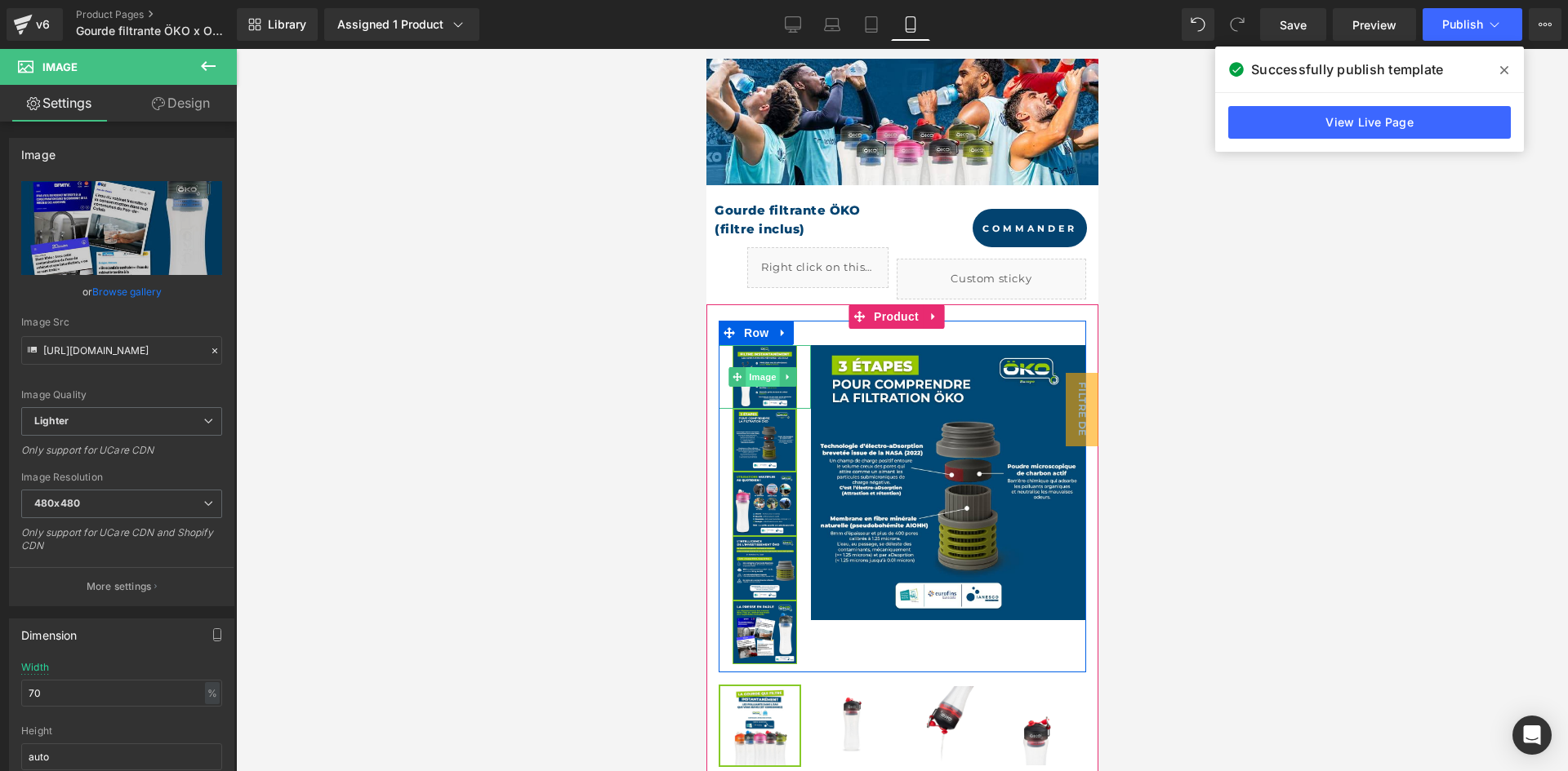
click at [759, 373] on span "Image" at bounding box center [762, 376] width 34 height 20
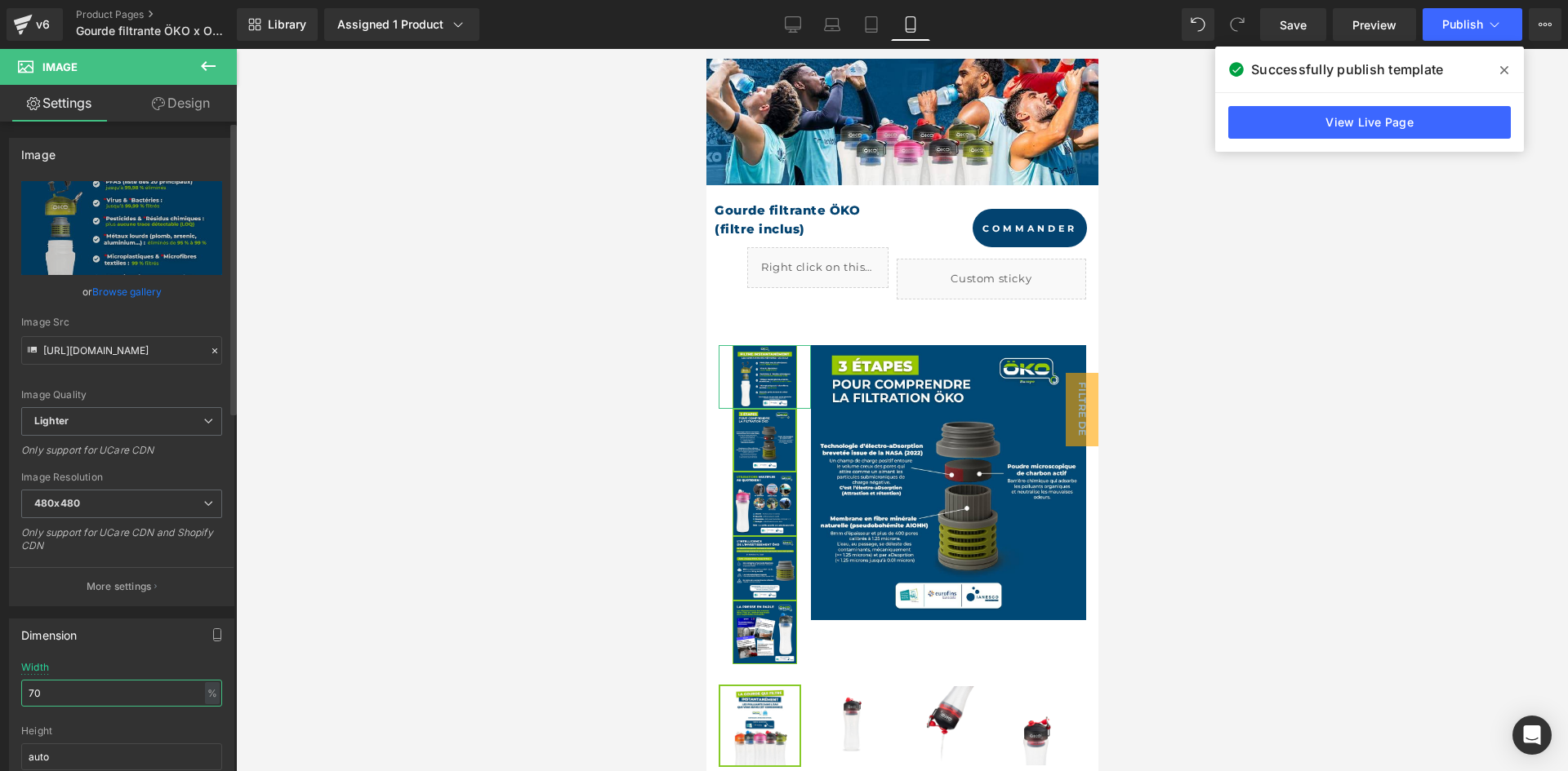
click at [87, 691] on input "70" at bounding box center [122, 693] width 201 height 27
type input "7"
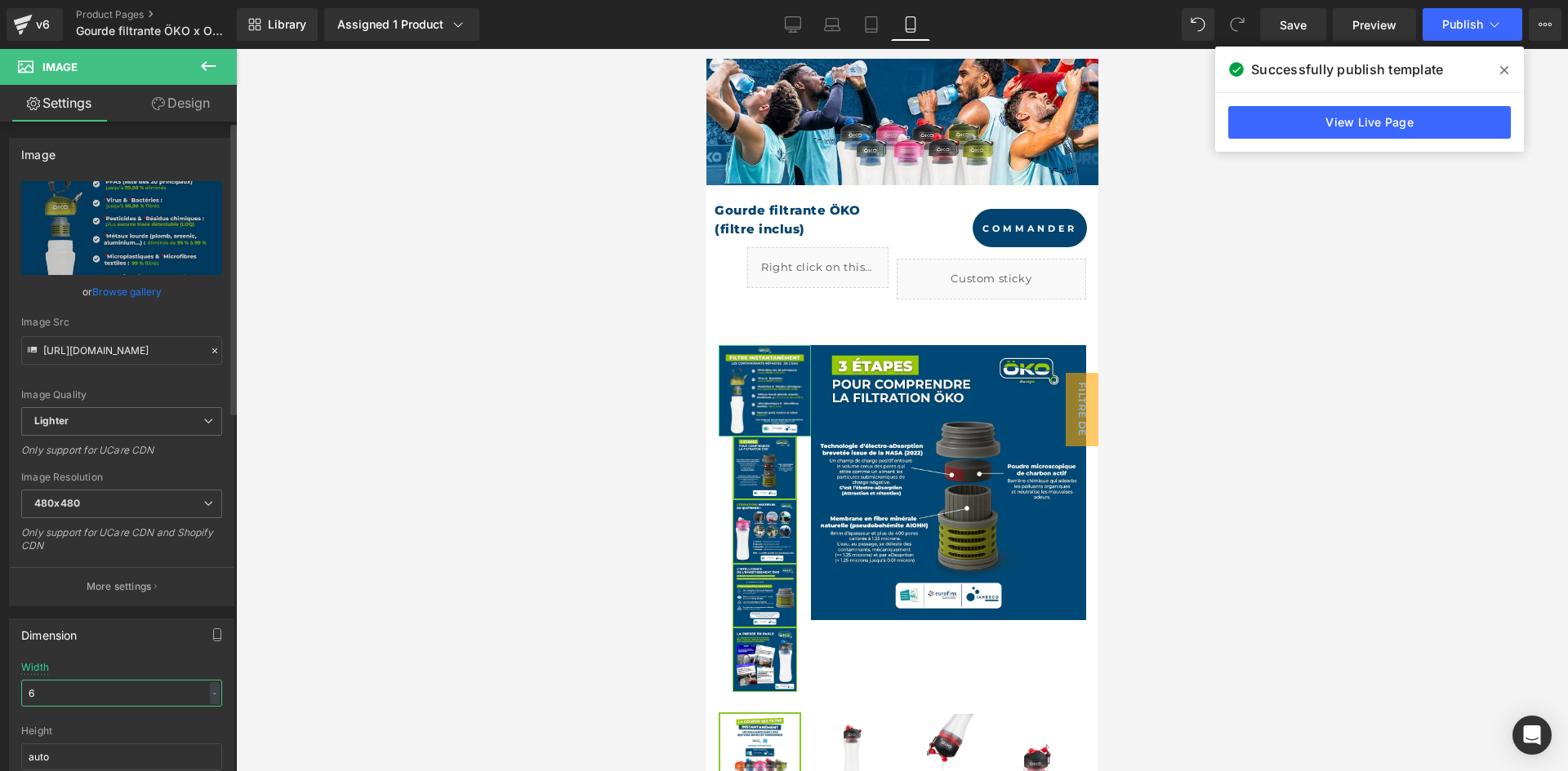
type input "68"
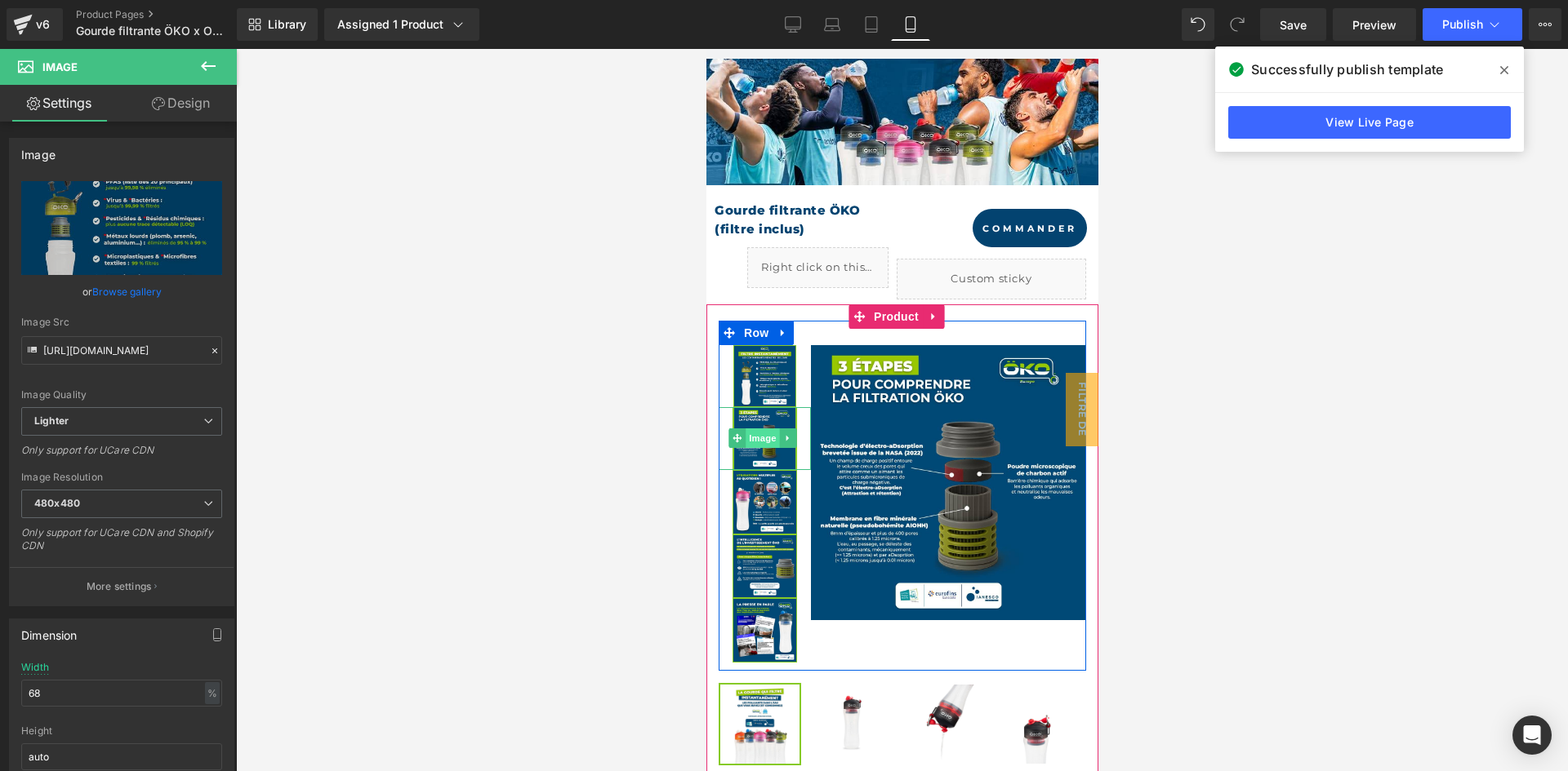
click at [763, 428] on span "Image" at bounding box center [762, 438] width 34 height 20
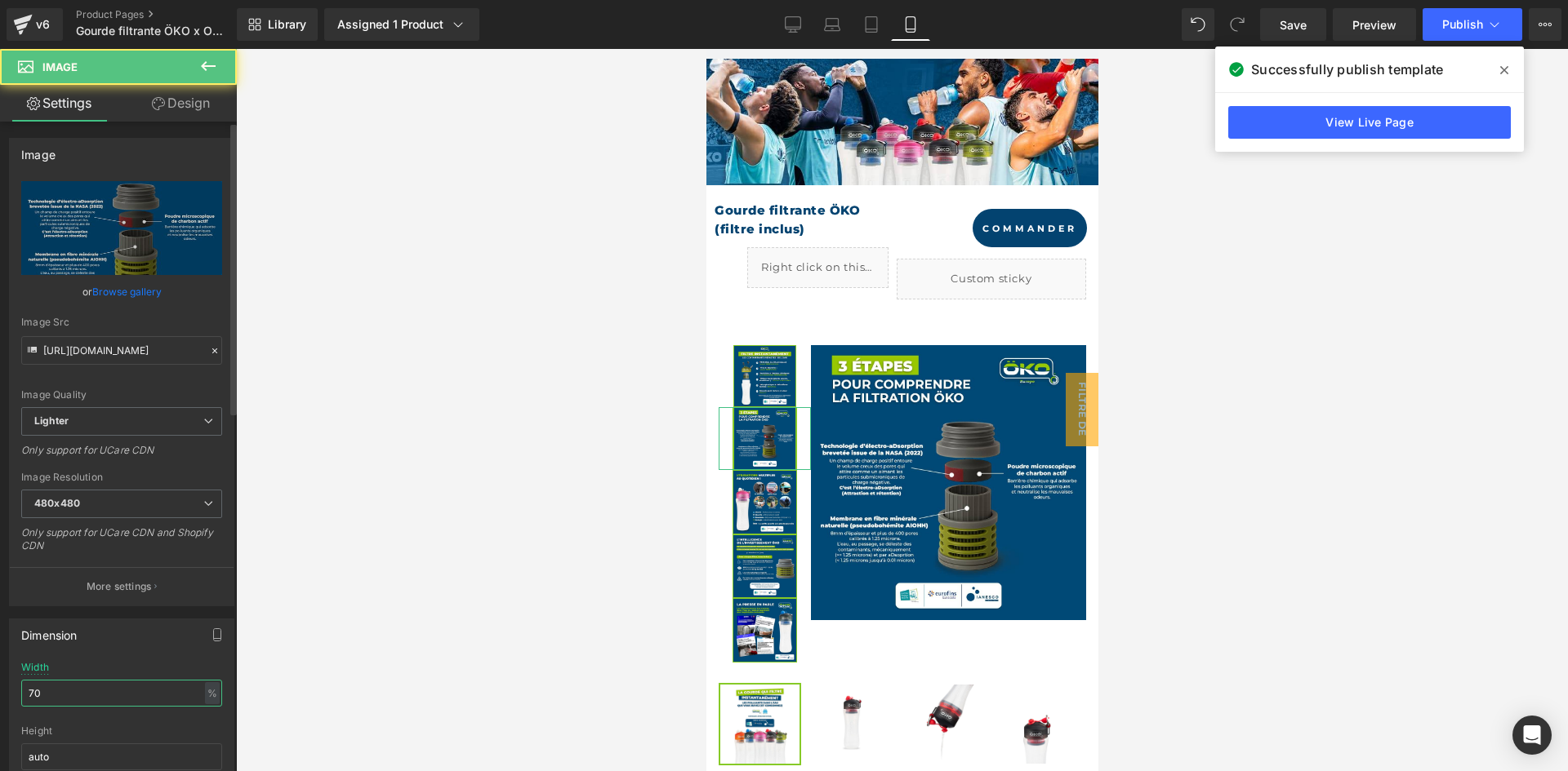
click at [0, 685] on div "Dimension 70% Width 70 % % px auto Height auto 0 Circle Image" at bounding box center [122, 716] width 244 height 220
paste input "68"
type input "68"
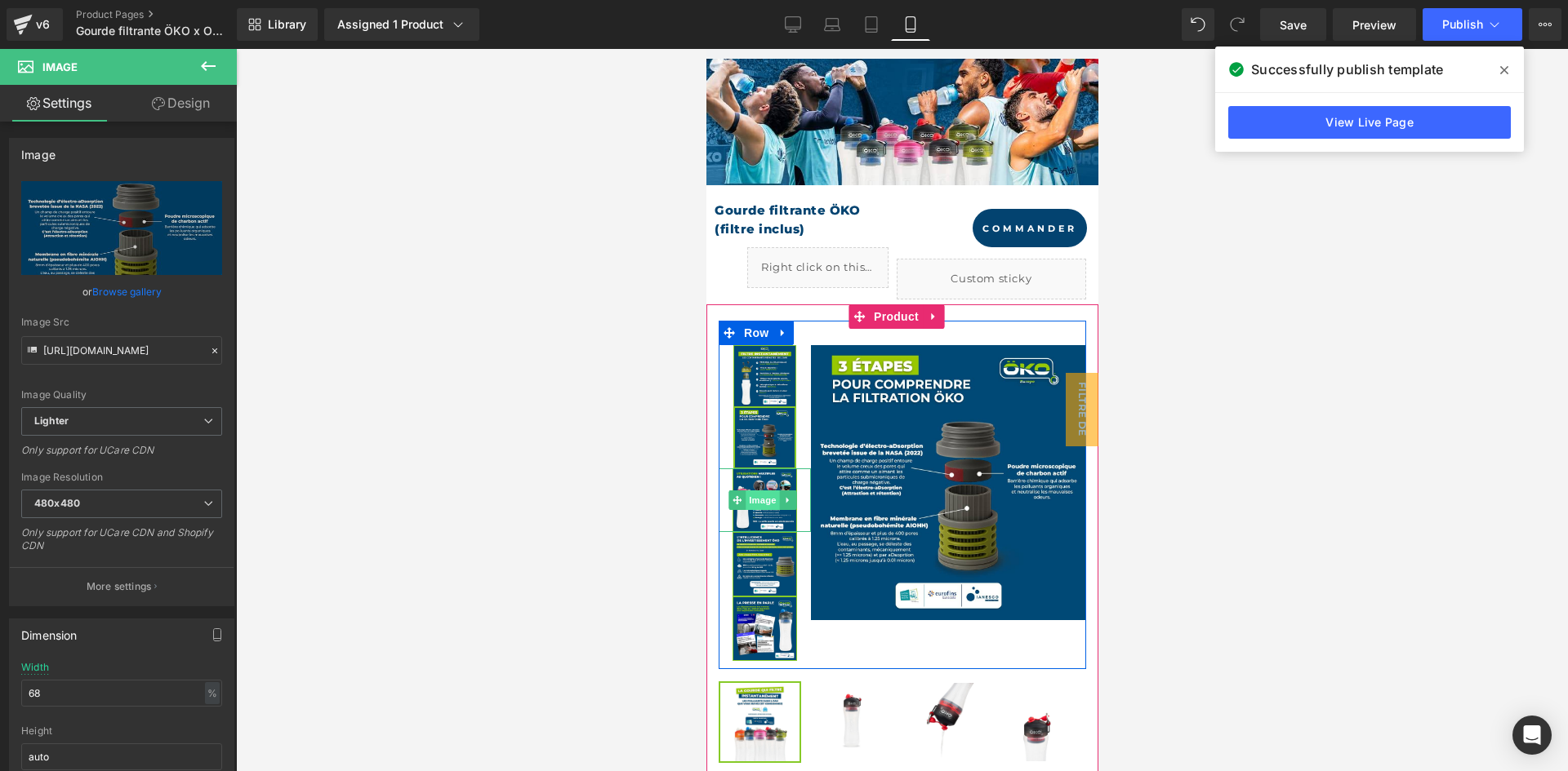
click at [753, 494] on span "Image" at bounding box center [762, 500] width 34 height 20
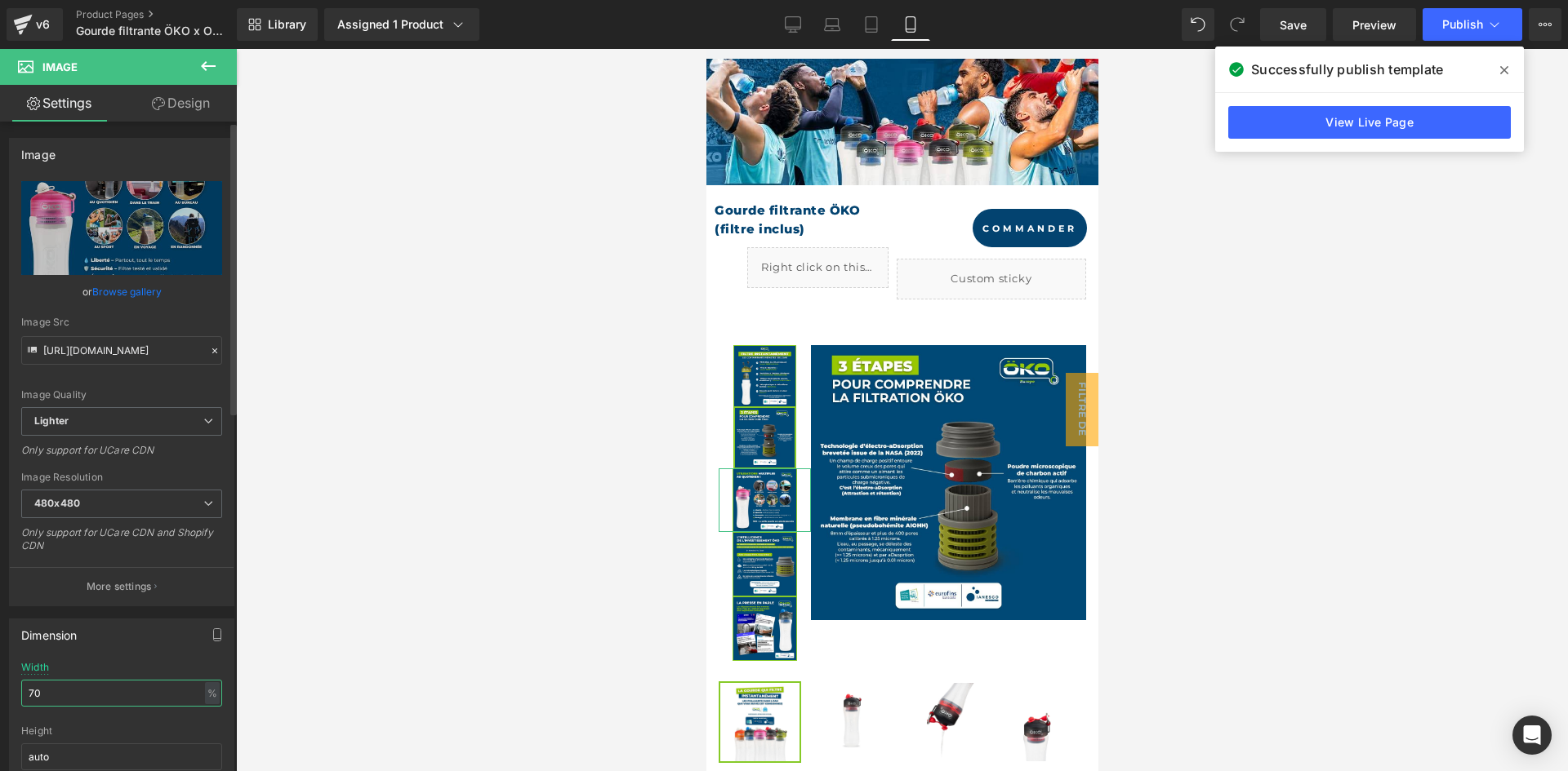
drag, startPoint x: 77, startPoint y: 692, endPoint x: 0, endPoint y: 678, distance: 78.3
click at [0, 678] on div "Dimension 70% Width 70 % % px auto Height auto 0 Circle Image" at bounding box center [122, 716] width 244 height 220
paste input "68"
type input "68"
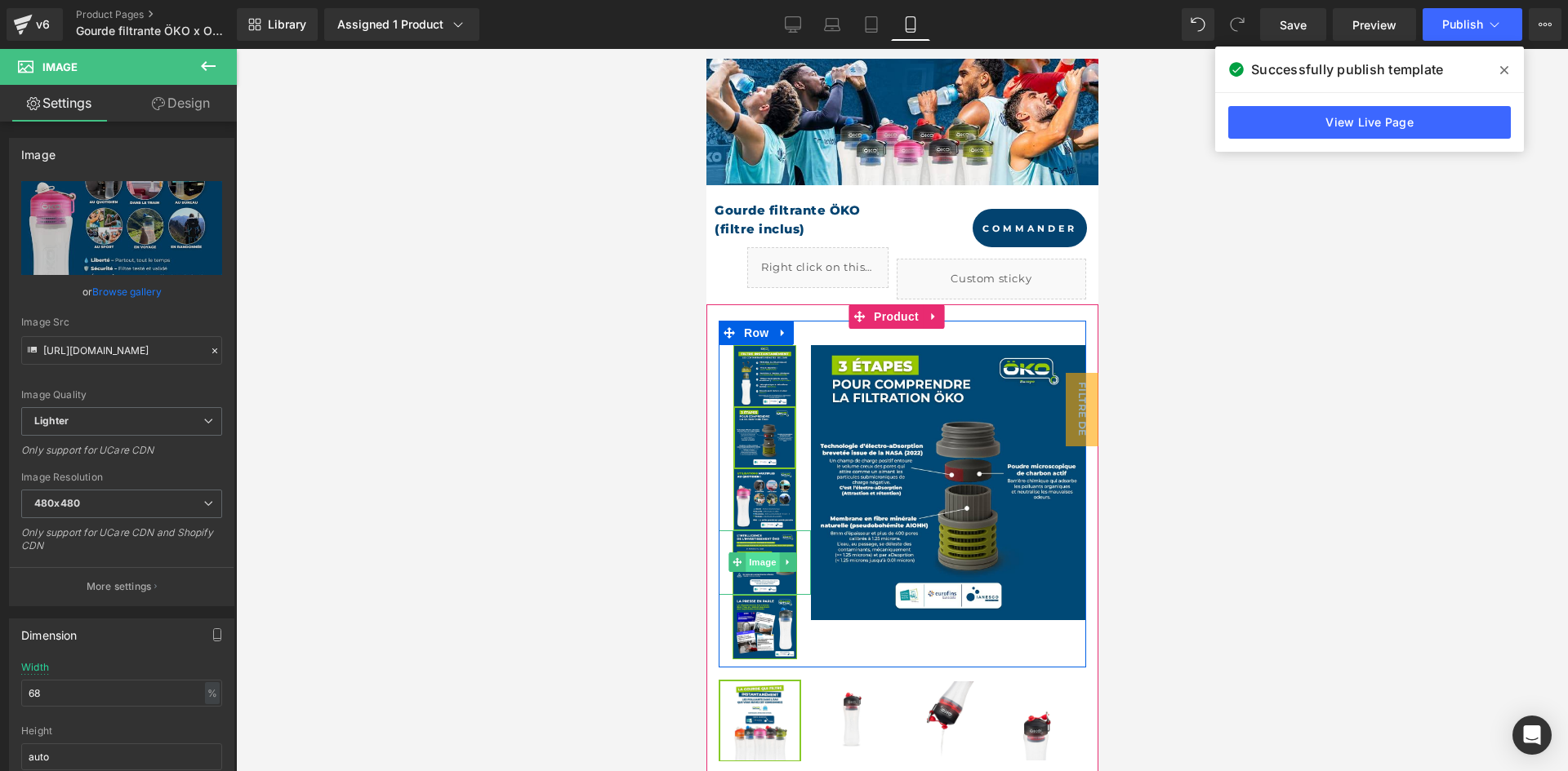
click at [758, 552] on span "Image" at bounding box center [762, 561] width 34 height 20
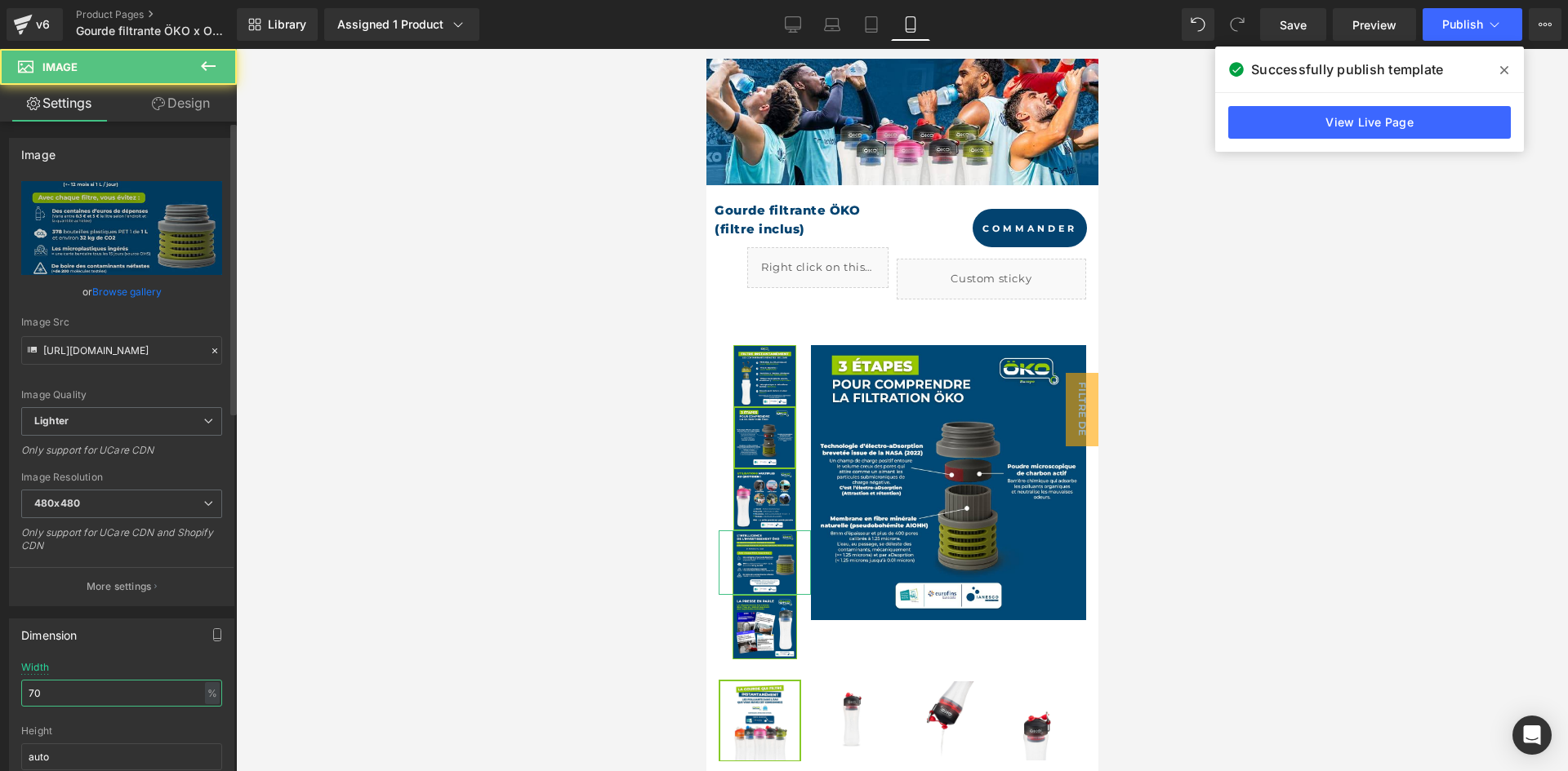
drag, startPoint x: 140, startPoint y: 689, endPoint x: 0, endPoint y: 676, distance: 140.6
click at [0, 676] on div "Dimension 70% Width 70 % % px auto Height auto 0 Circle Image" at bounding box center [122, 716] width 244 height 220
paste input "68"
type input "68"
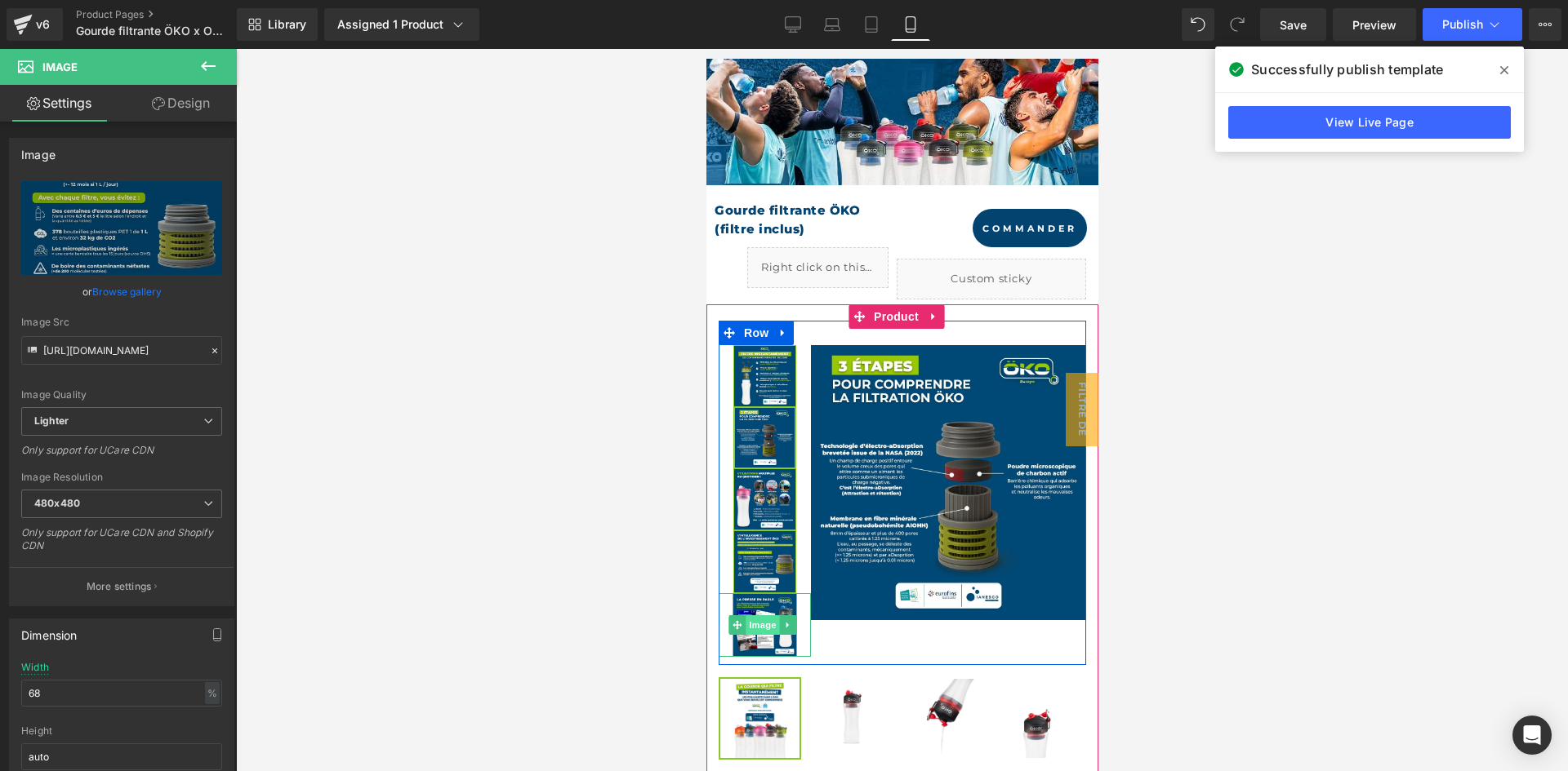
click at [764, 615] on span "Image" at bounding box center [762, 625] width 34 height 20
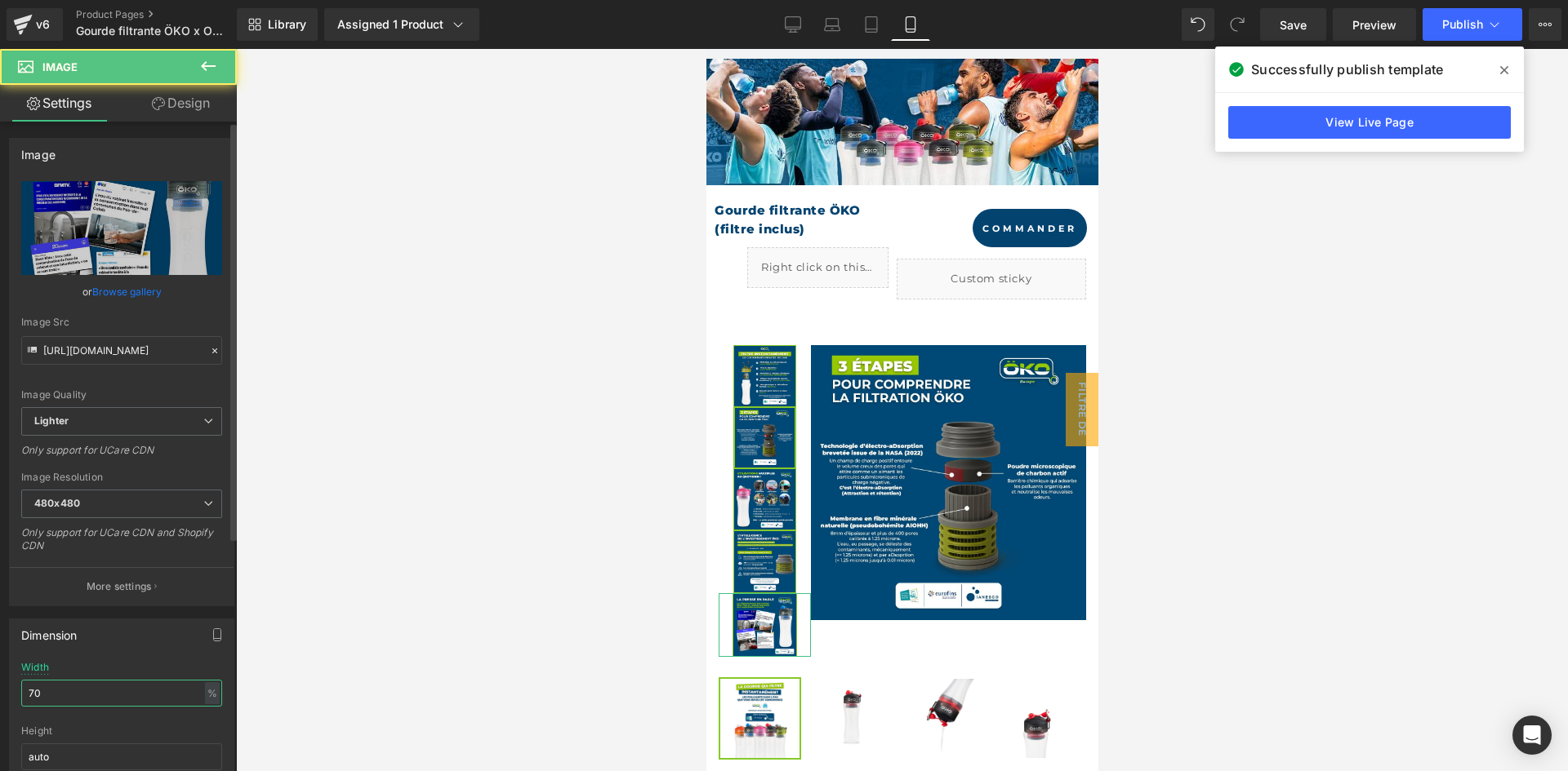
drag, startPoint x: 108, startPoint y: 688, endPoint x: 0, endPoint y: 649, distance: 114.8
click at [0, 649] on div "Dimension 70% Width 70 % % px auto Height auto 0 Circle Image" at bounding box center [122, 716] width 244 height 220
paste input "68"
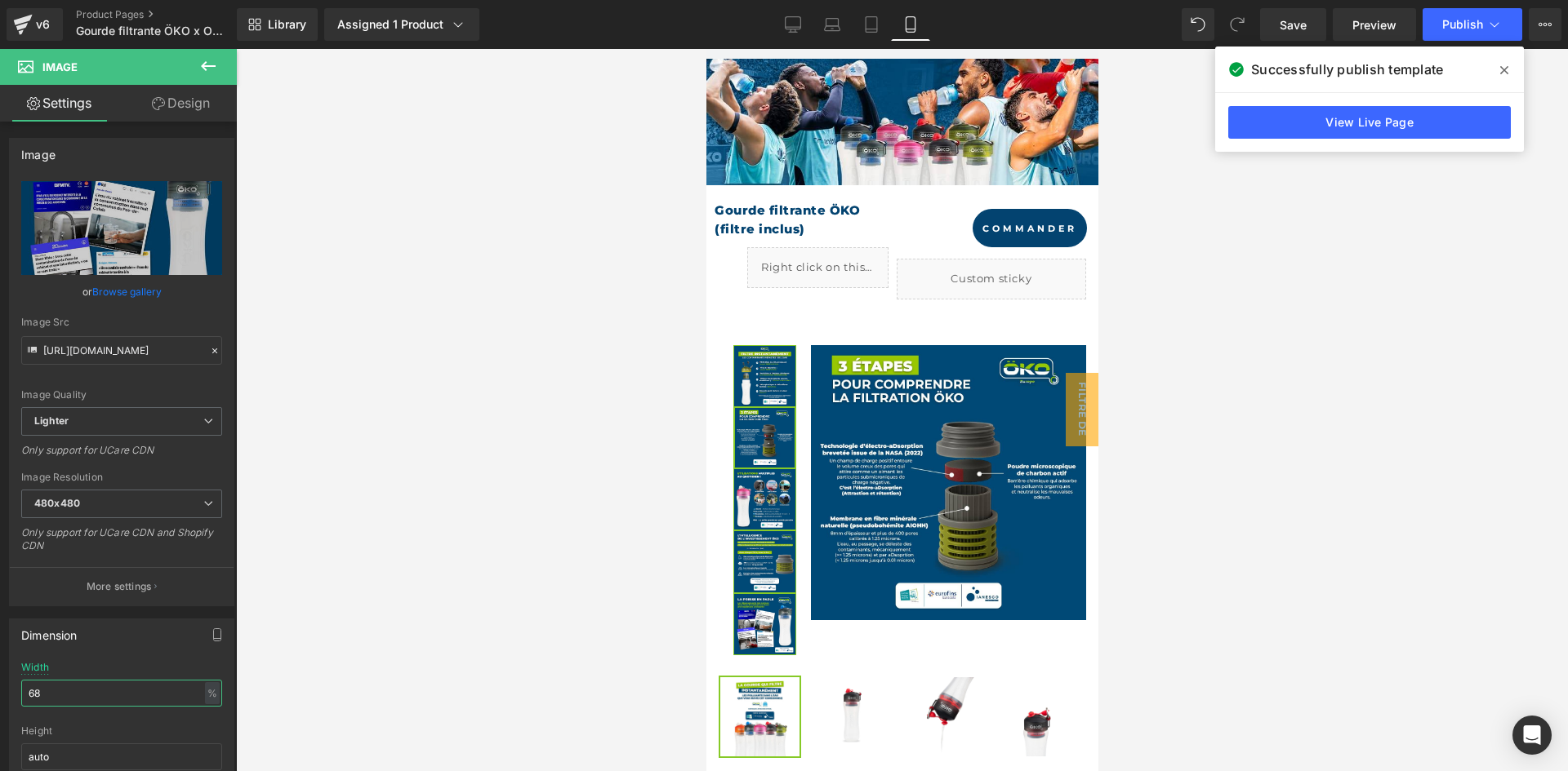
type input "68"
click at [1499, 74] on span at bounding box center [1505, 70] width 26 height 26
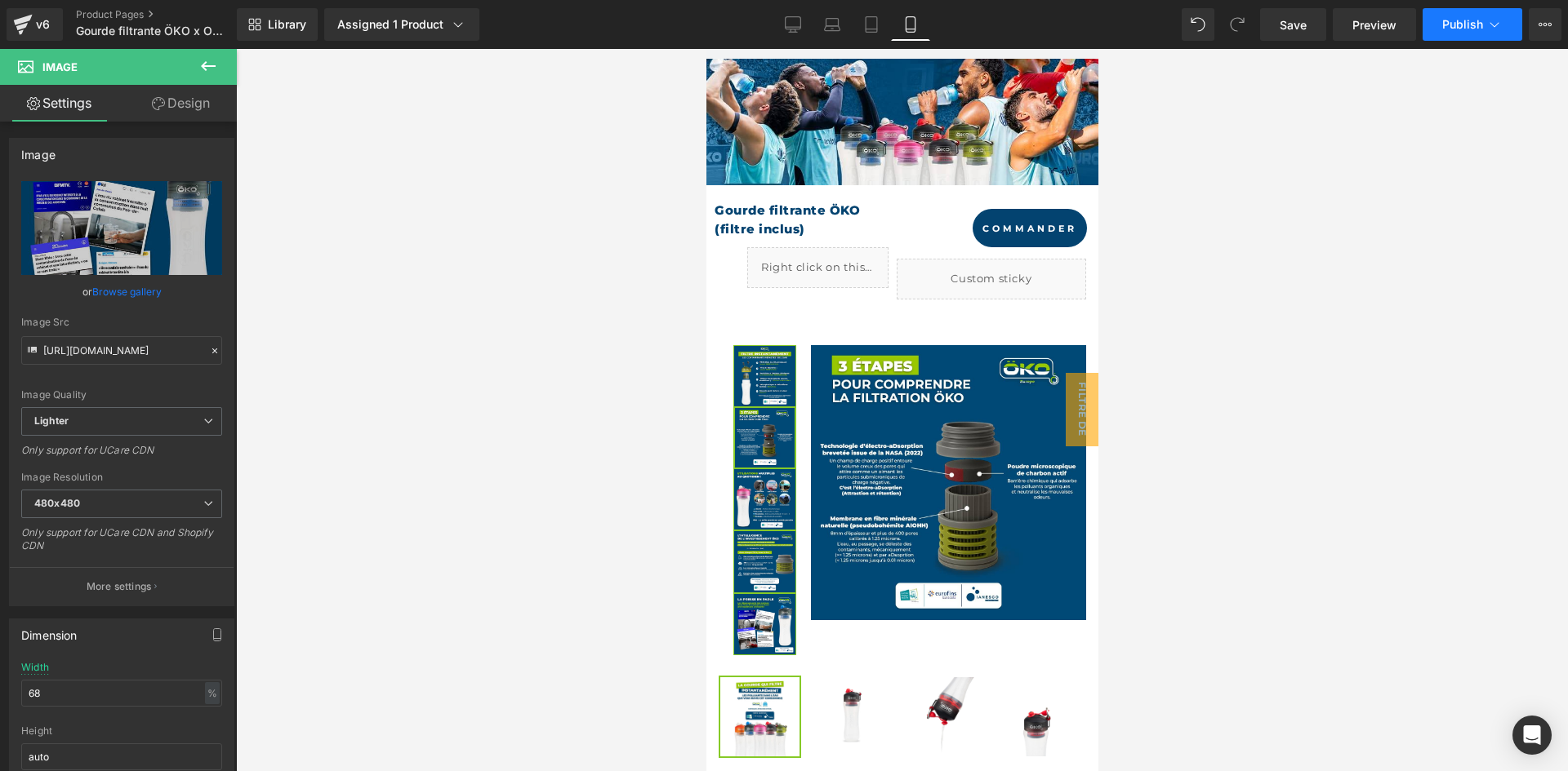
click at [1435, 28] on button "Publish" at bounding box center [1472, 24] width 100 height 33
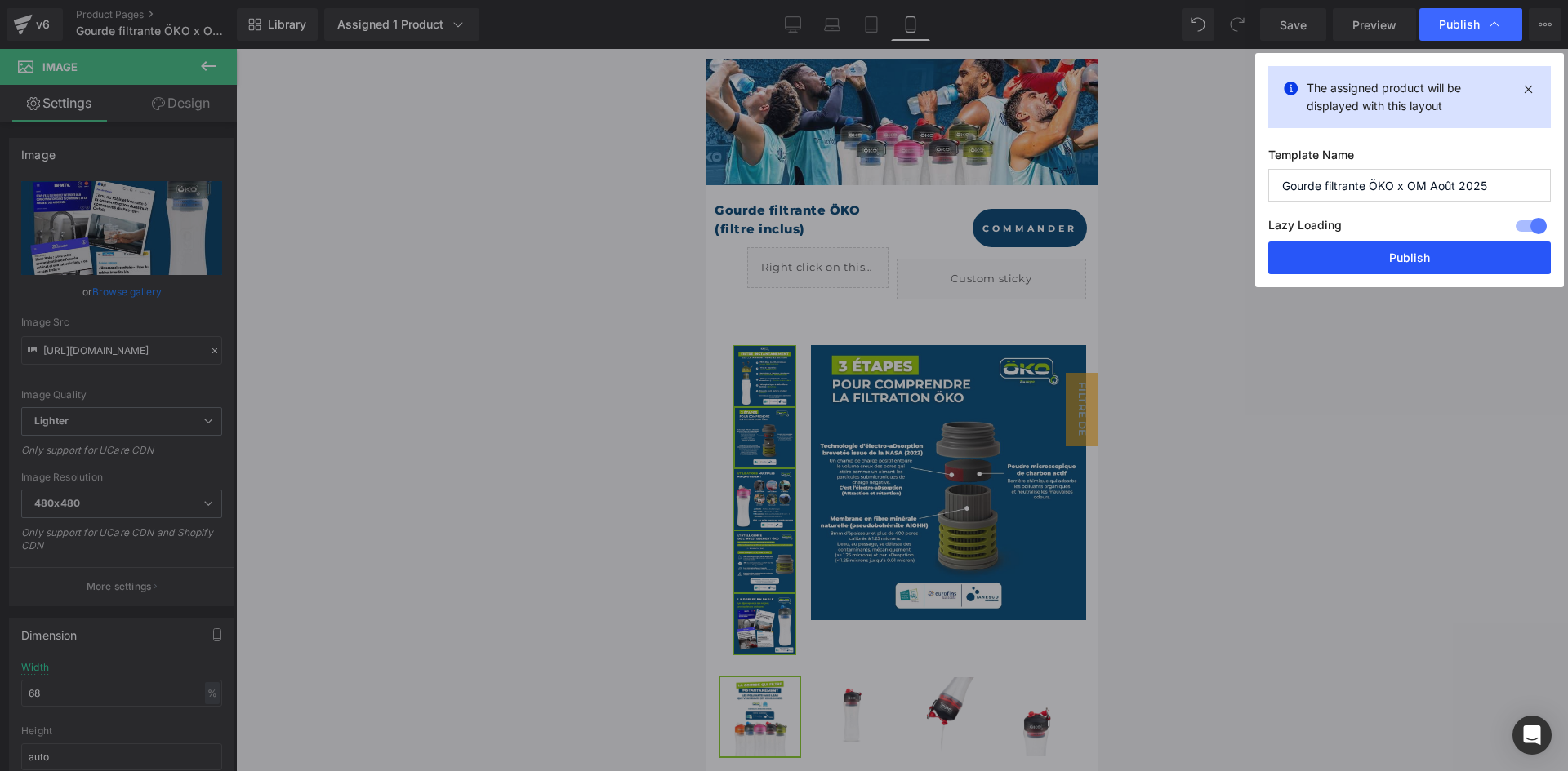
click at [1346, 258] on button "Publish" at bounding box center [1409, 257] width 282 height 33
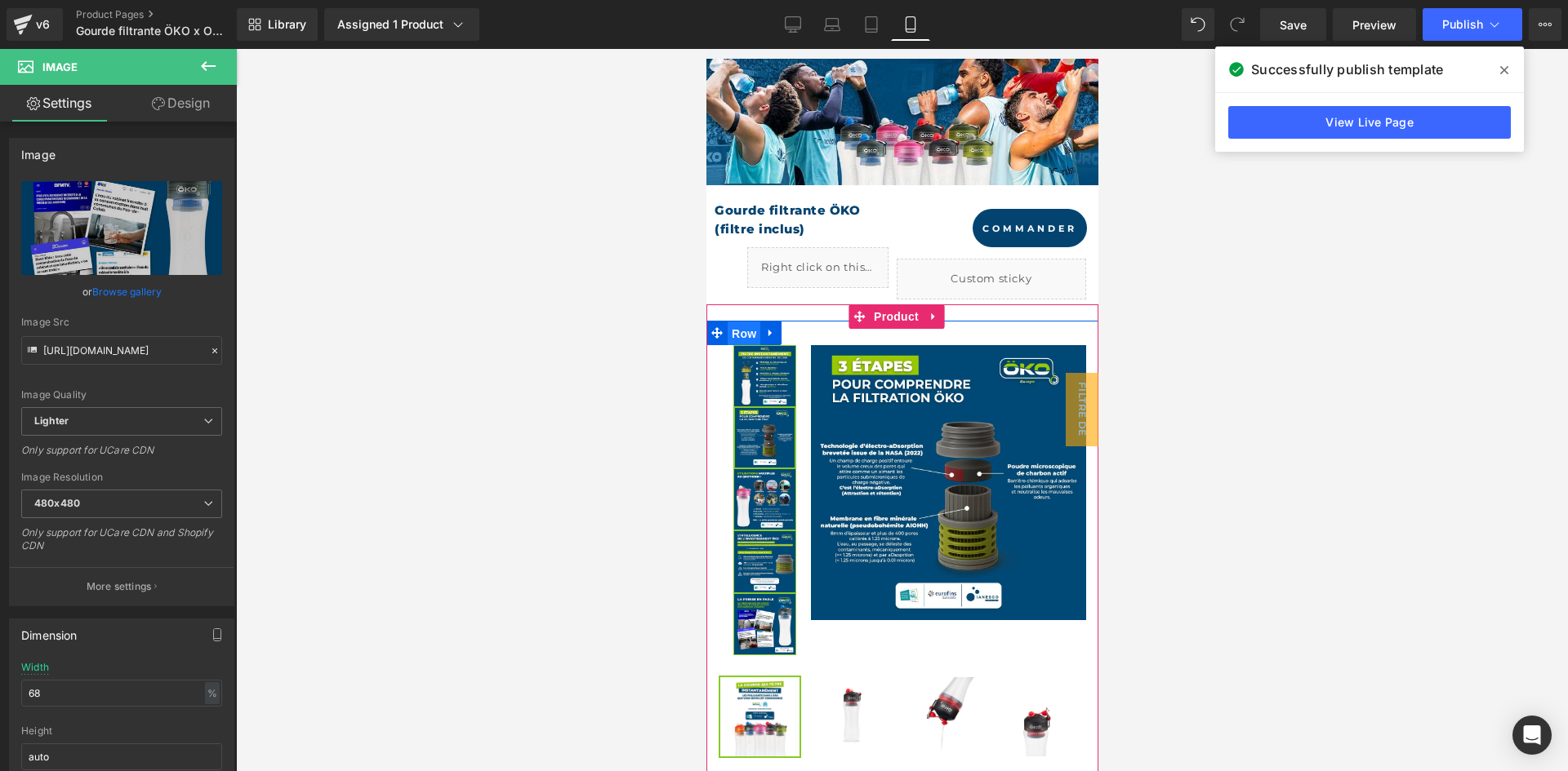
click at [743, 333] on span "Row" at bounding box center [743, 333] width 33 height 24
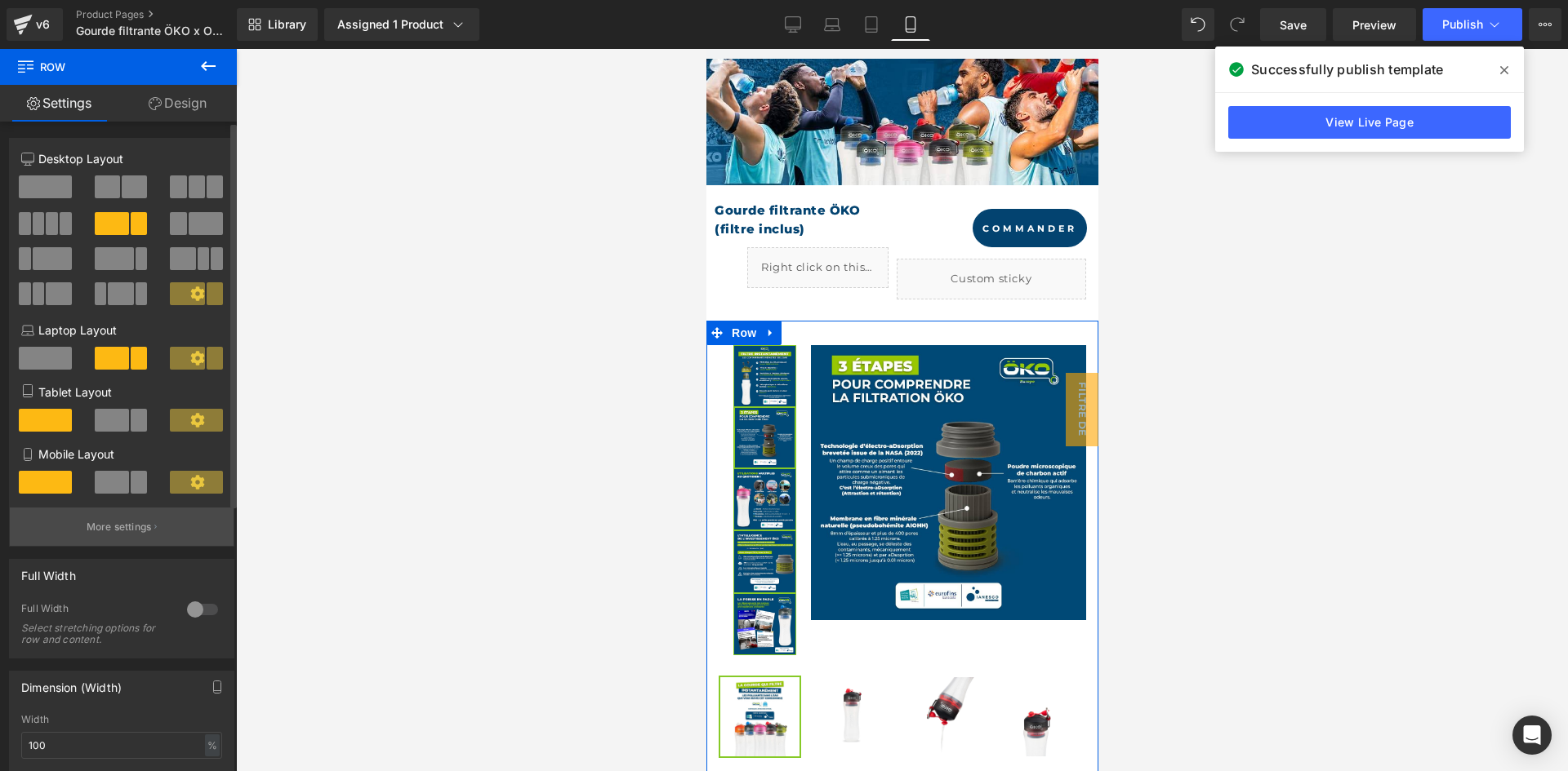
click at [136, 517] on button "More settings" at bounding box center [122, 526] width 224 height 38
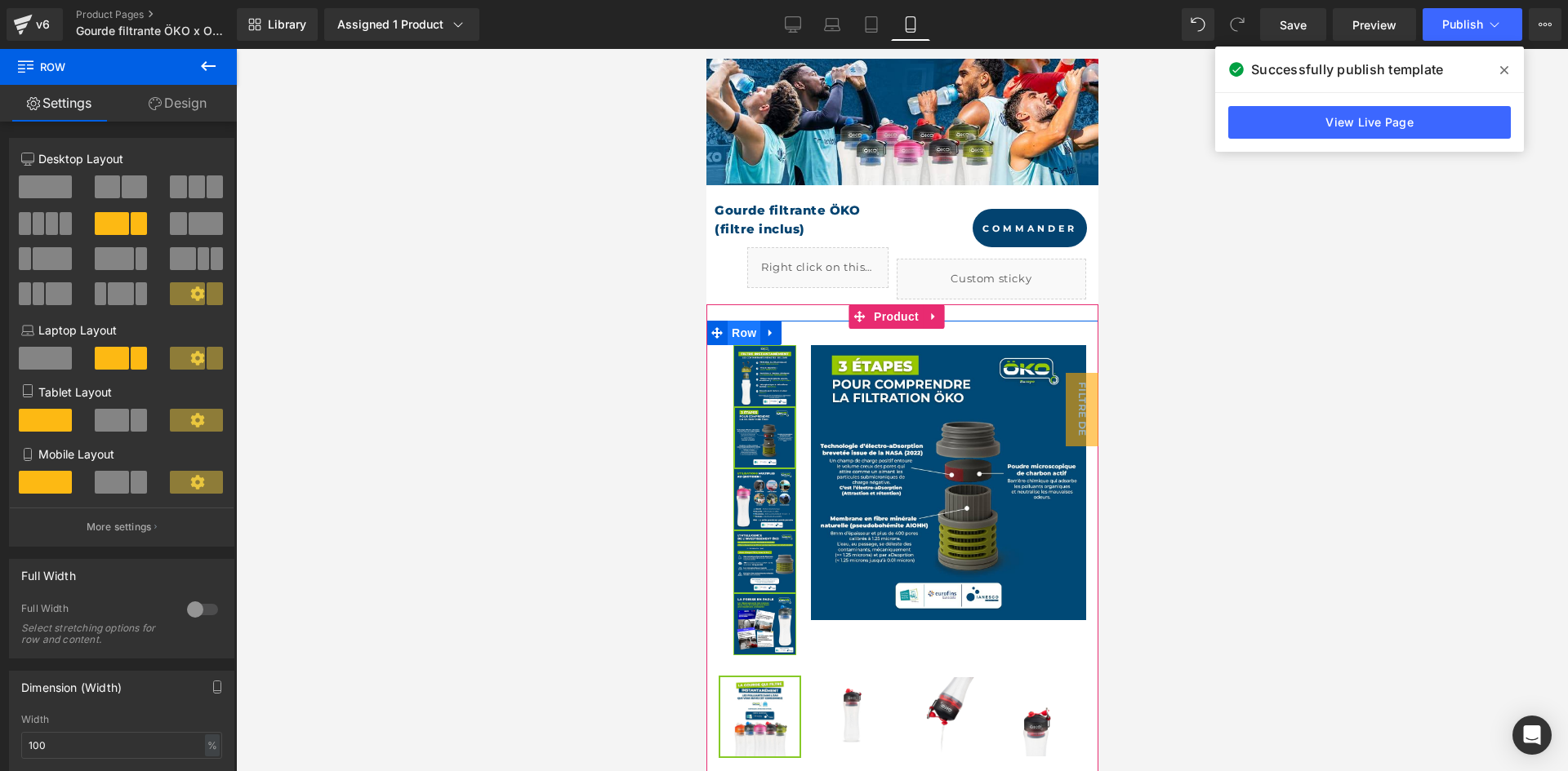
click at [751, 330] on span "Row" at bounding box center [743, 332] width 33 height 24
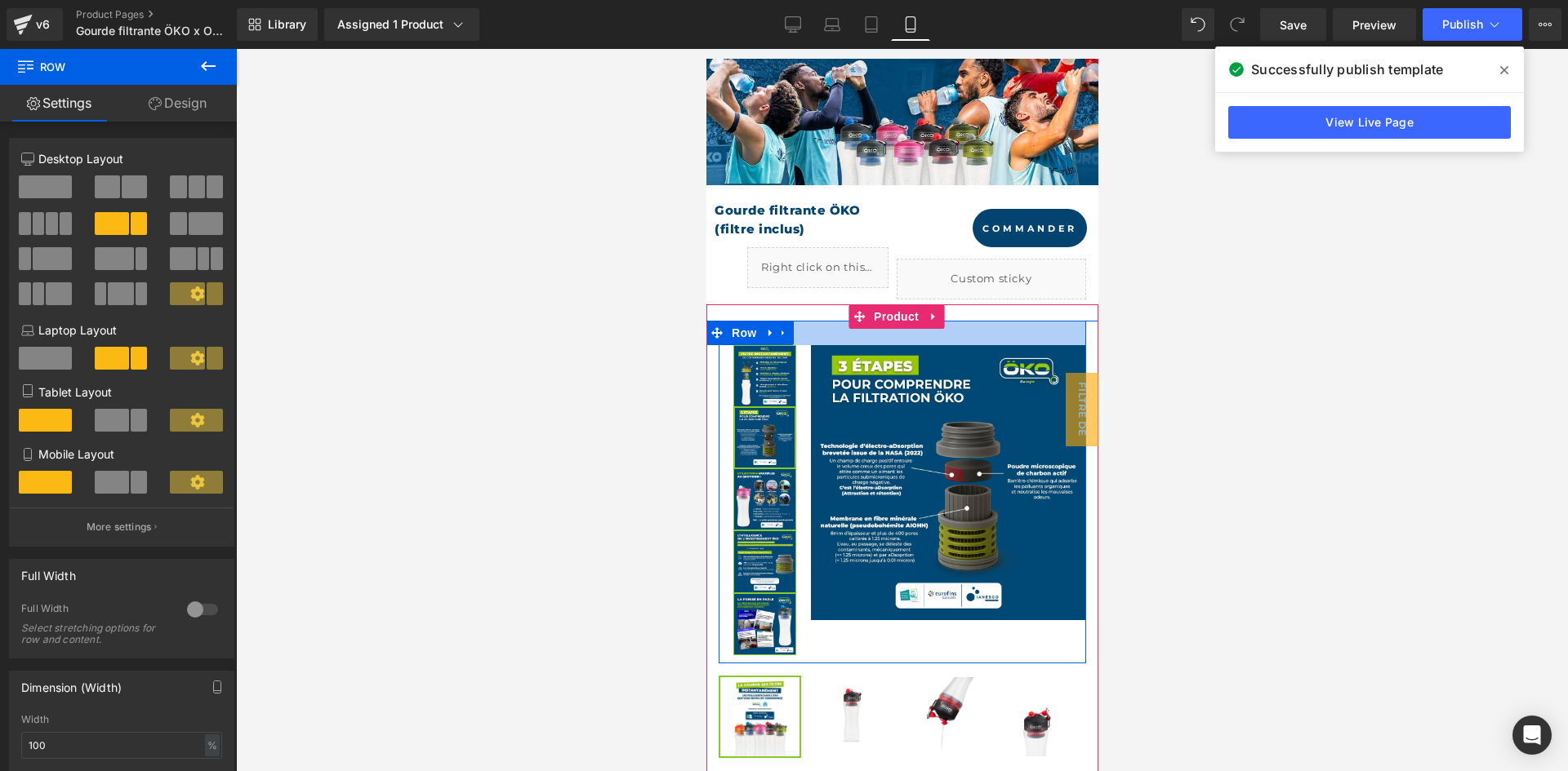
click at [799, 339] on div at bounding box center [901, 332] width 367 height 24
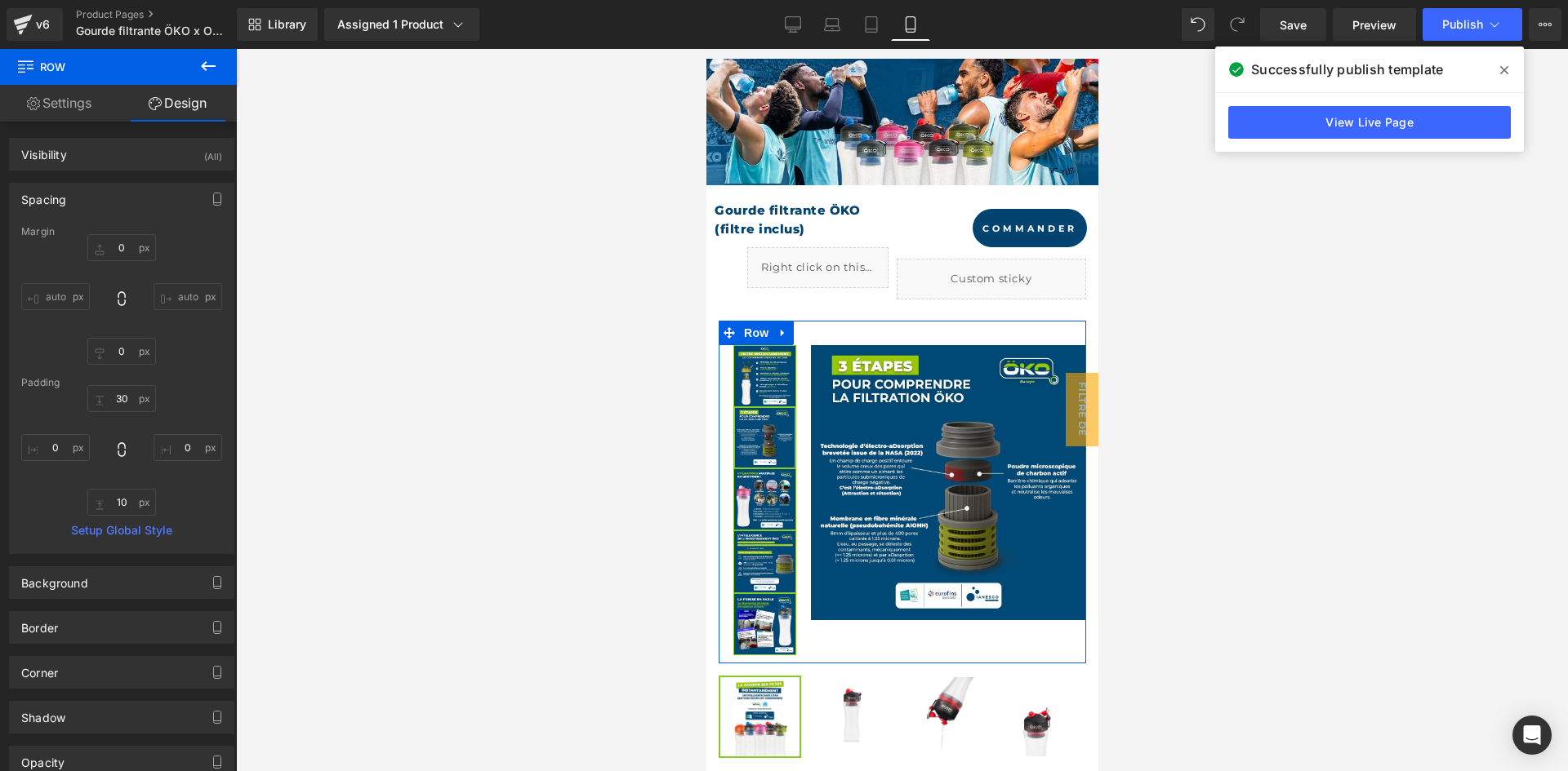
click at [105, 96] on link "Settings" at bounding box center [59, 102] width 118 height 36
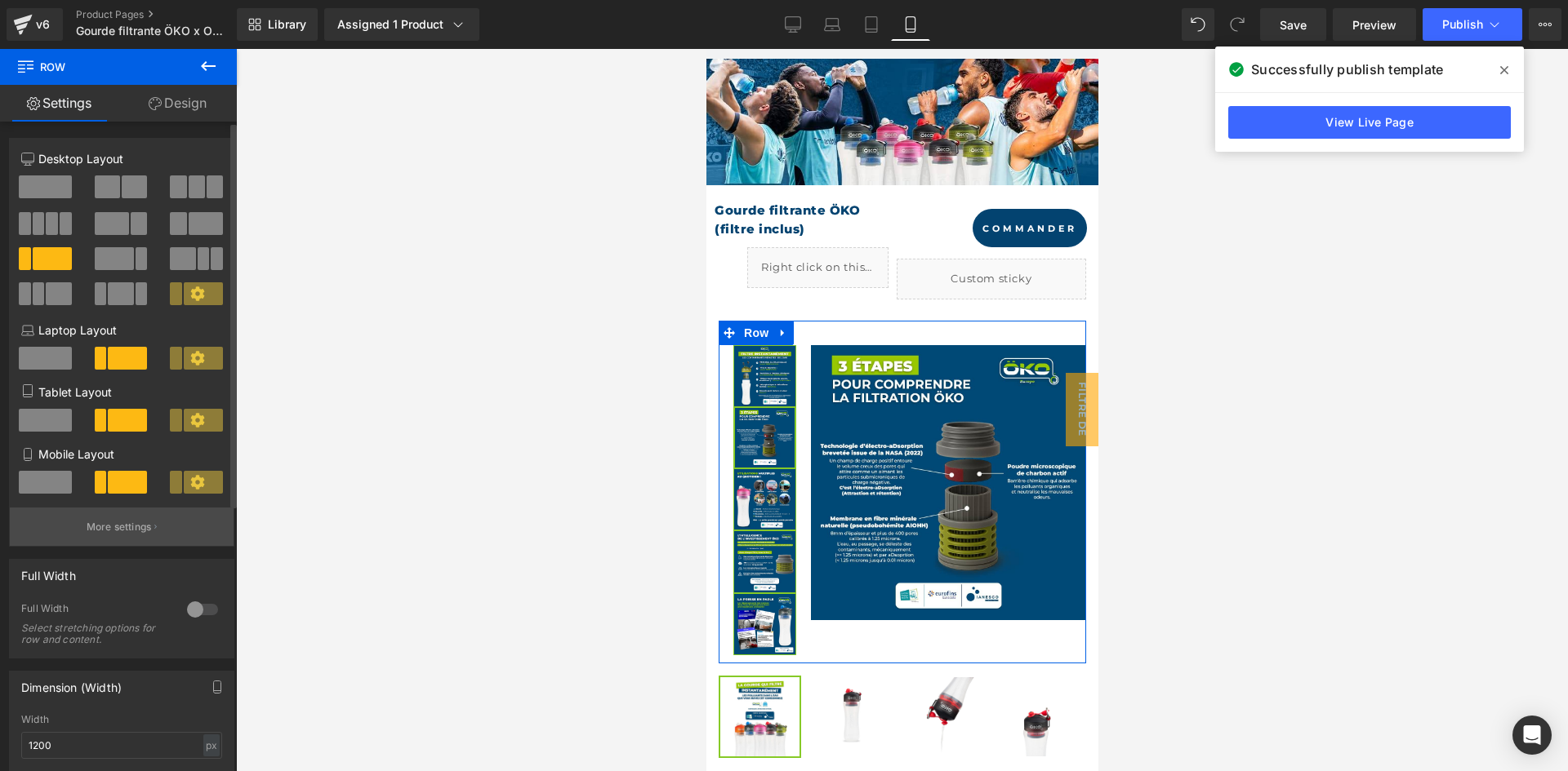
click at [146, 516] on button "More settings" at bounding box center [122, 526] width 224 height 38
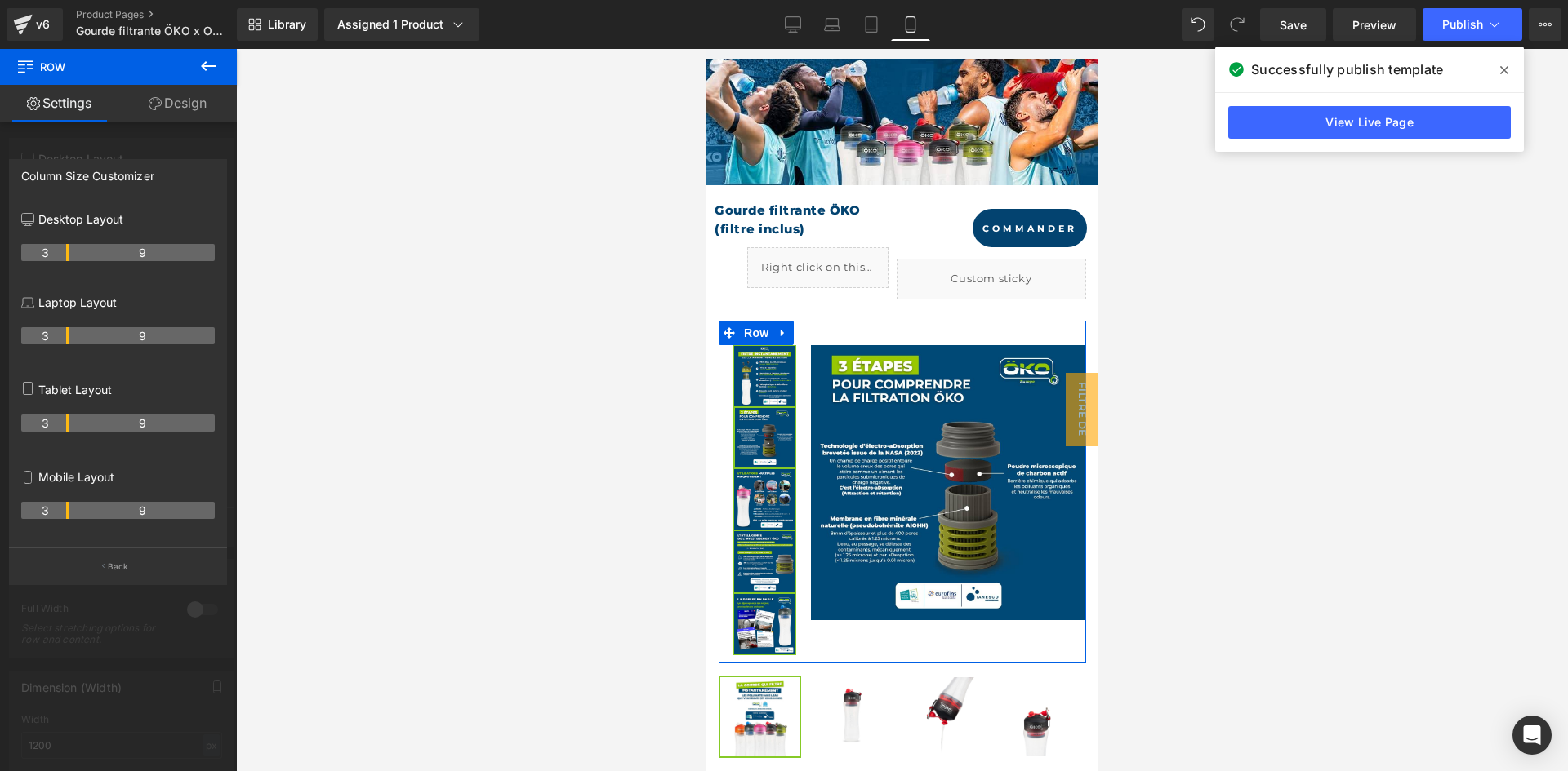
click at [72, 505] on tr "3 9" at bounding box center [118, 510] width 194 height 17
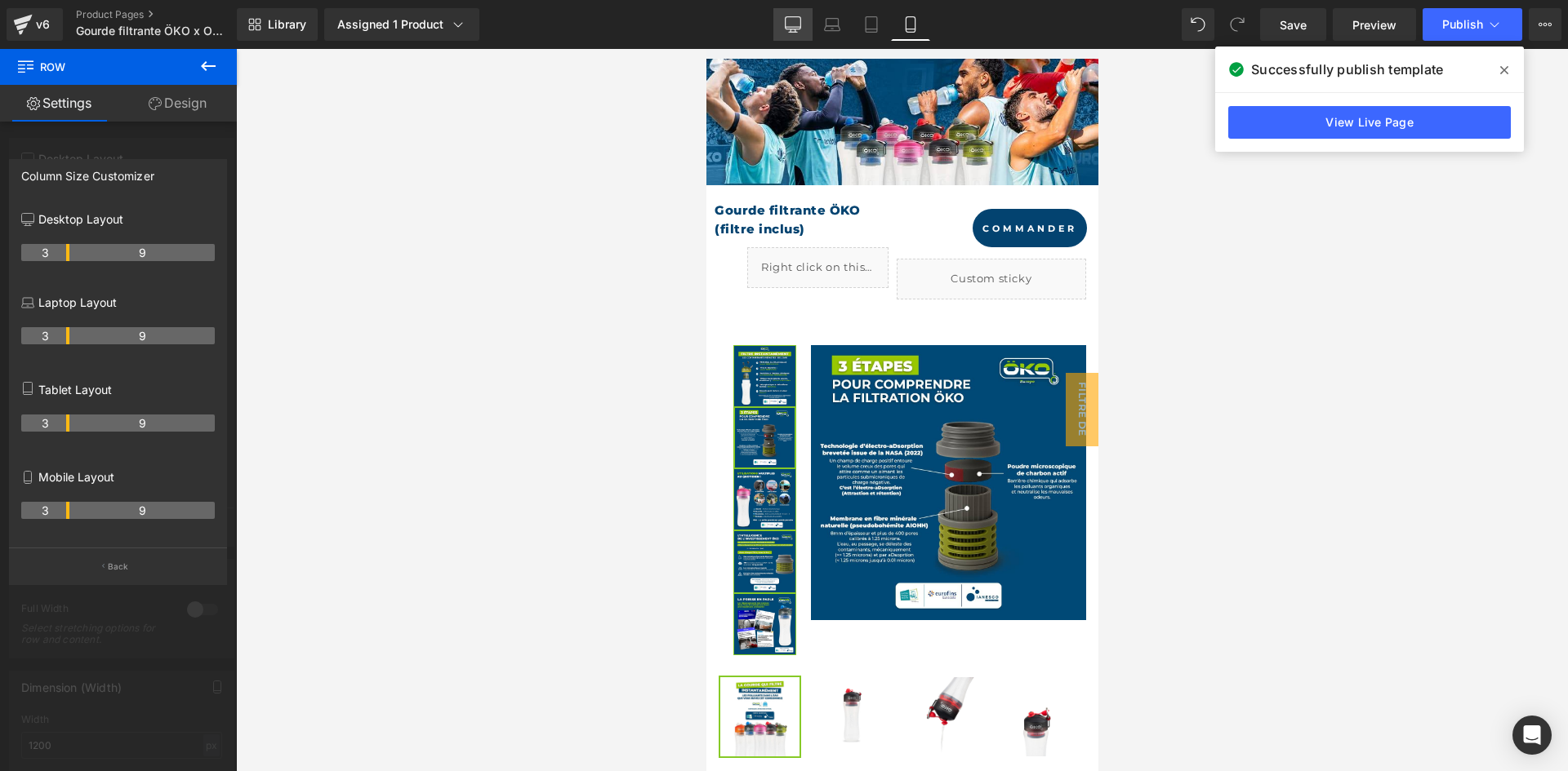
click at [795, 35] on link "Desktop" at bounding box center [793, 24] width 39 height 33
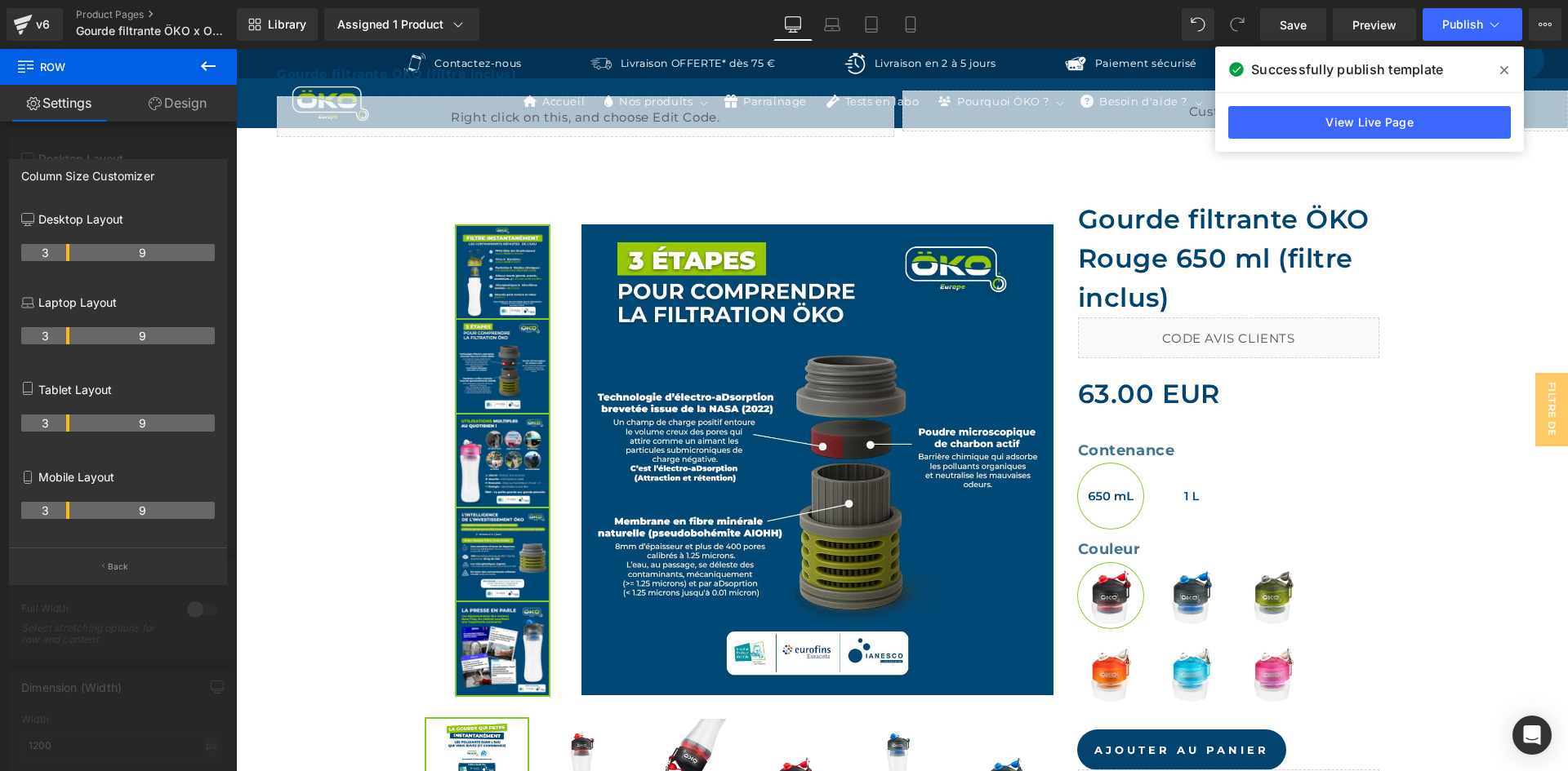
scroll to position [416, 0]
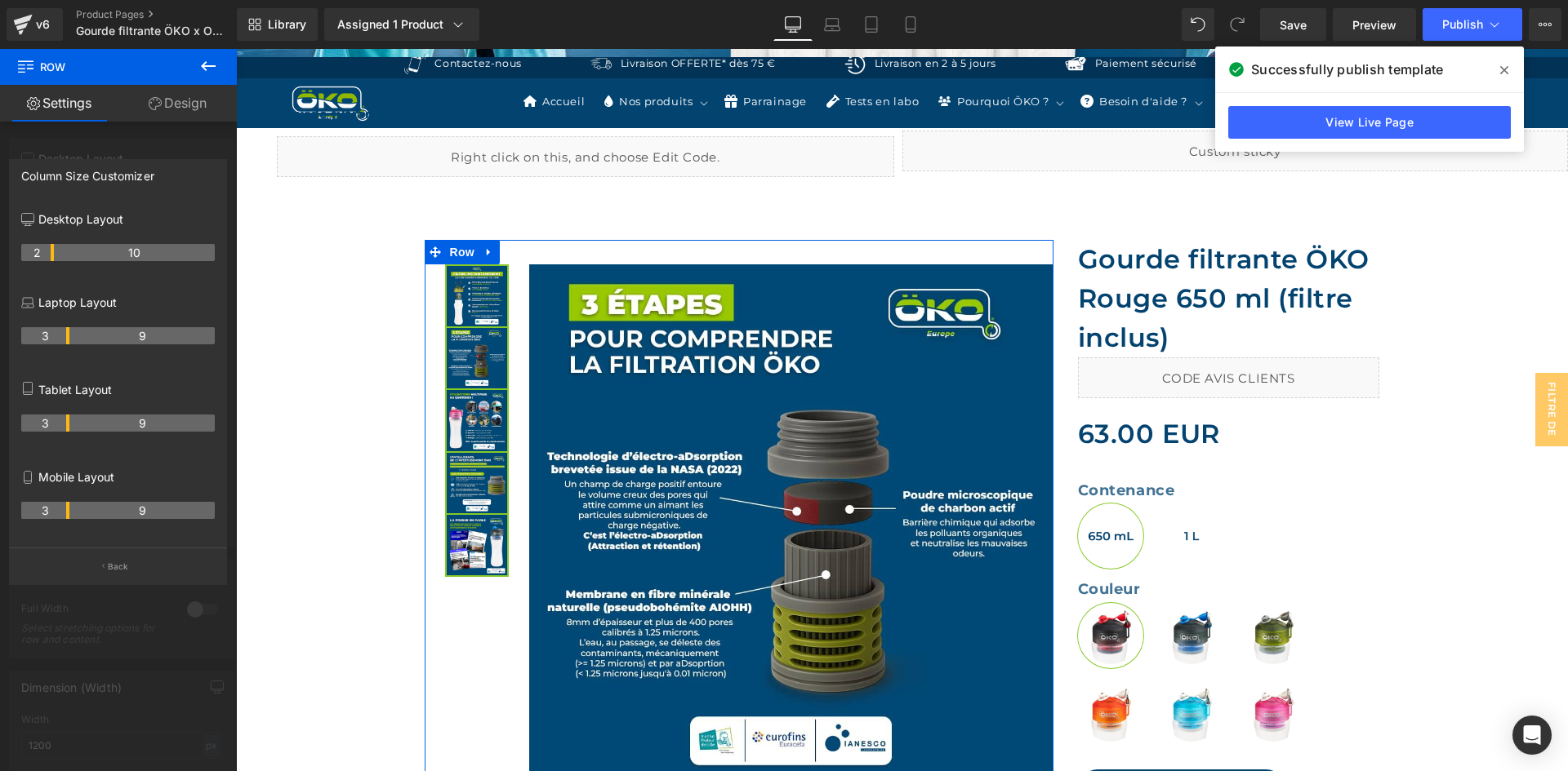
drag, startPoint x: 66, startPoint y: 252, endPoint x: 54, endPoint y: 251, distance: 12.0
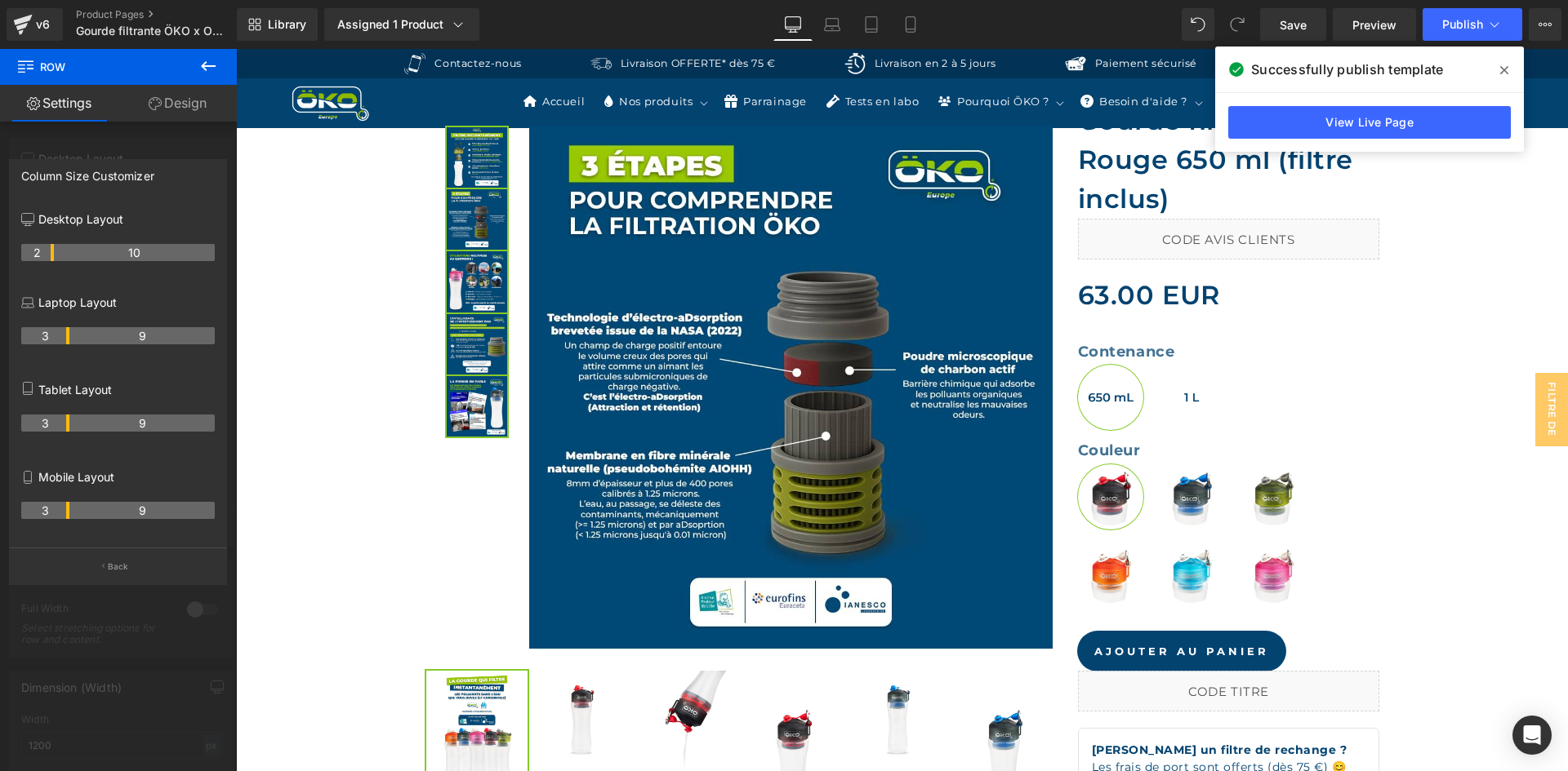
scroll to position [498, 0]
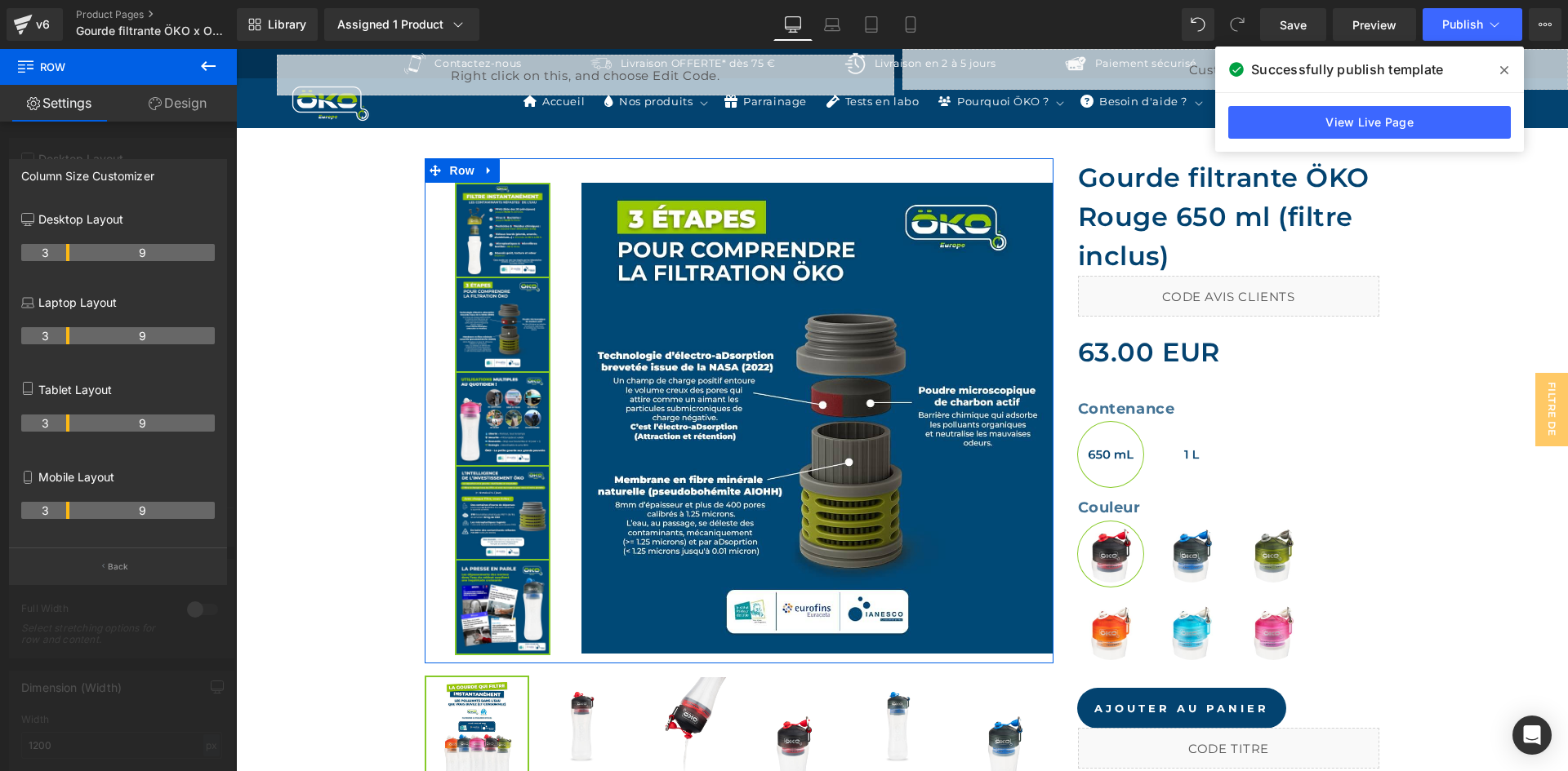
drag, startPoint x: 52, startPoint y: 250, endPoint x: 61, endPoint y: 250, distance: 9.0
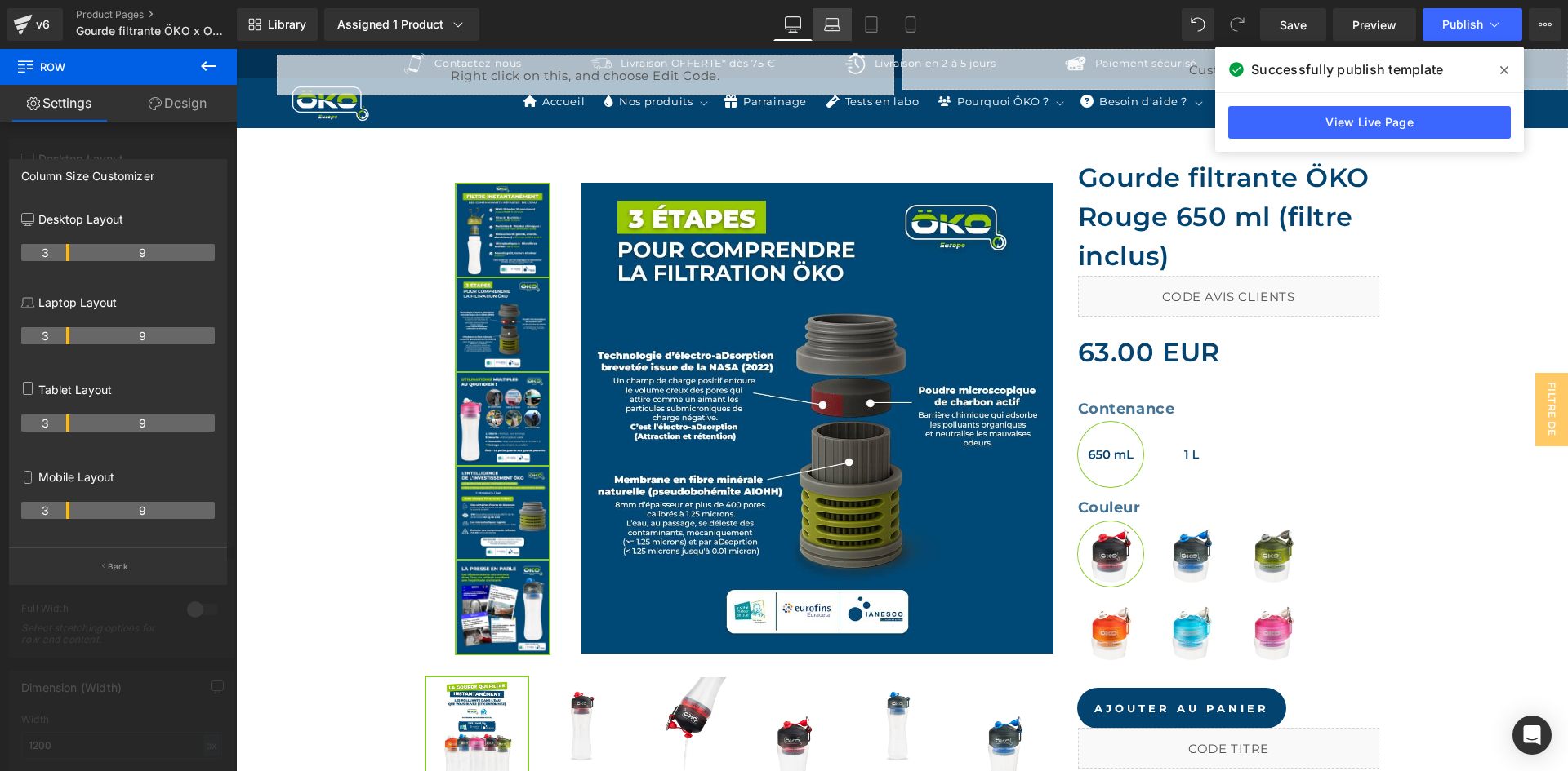
click at [824, 17] on icon at bounding box center [832, 25] width 17 height 17
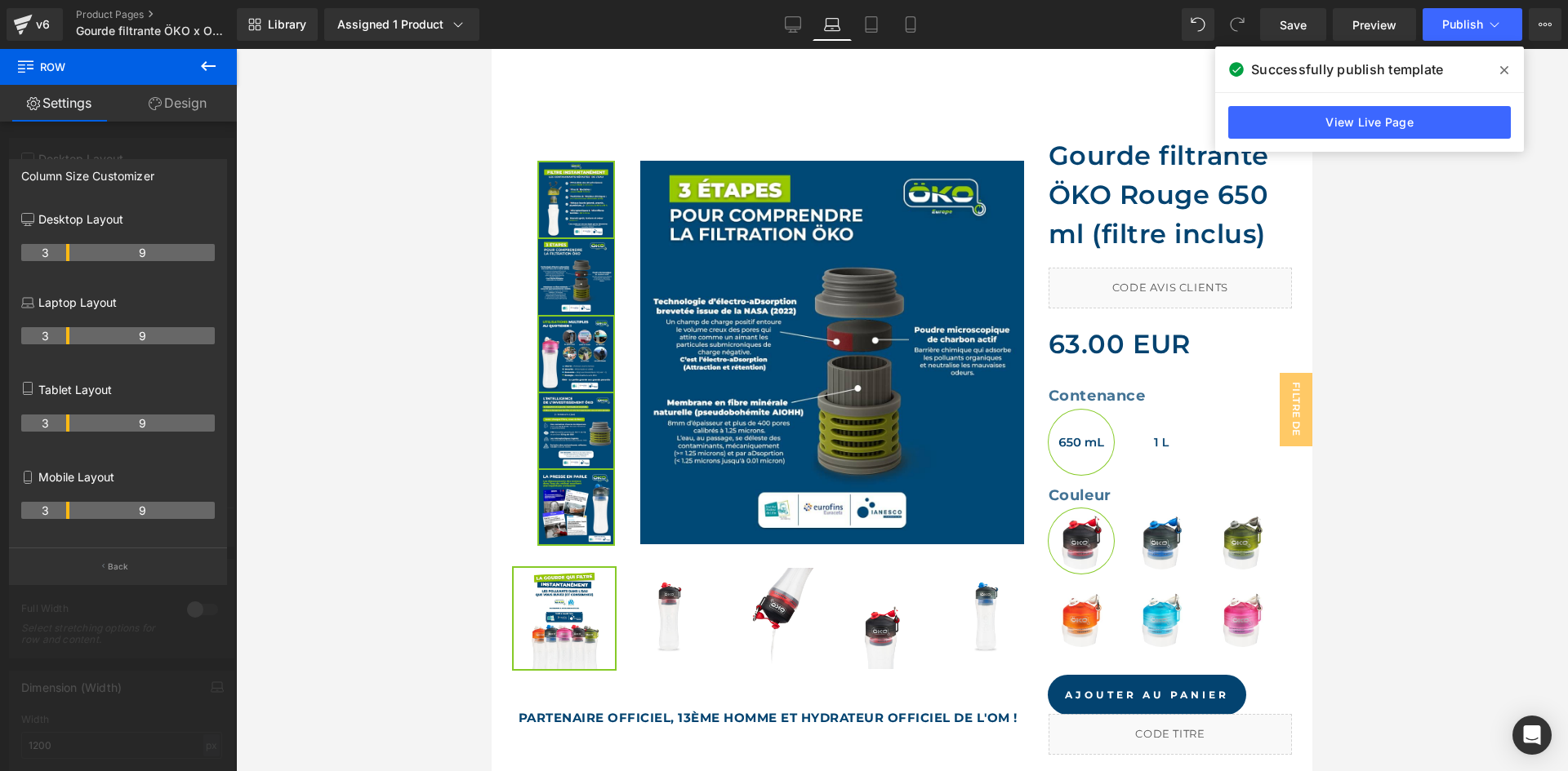
scroll to position [477, 0]
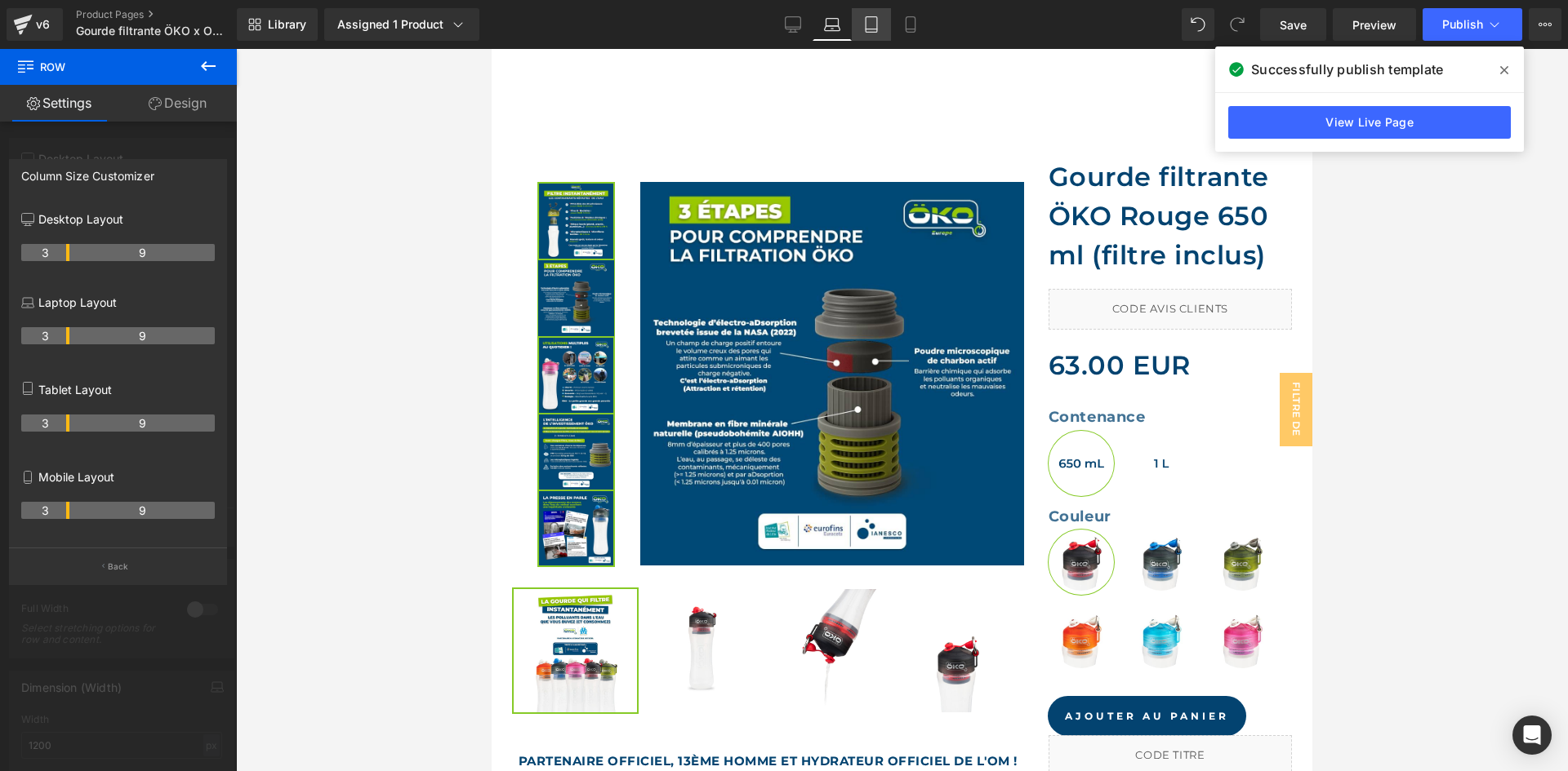
click at [855, 22] on link "Tablet" at bounding box center [871, 24] width 39 height 33
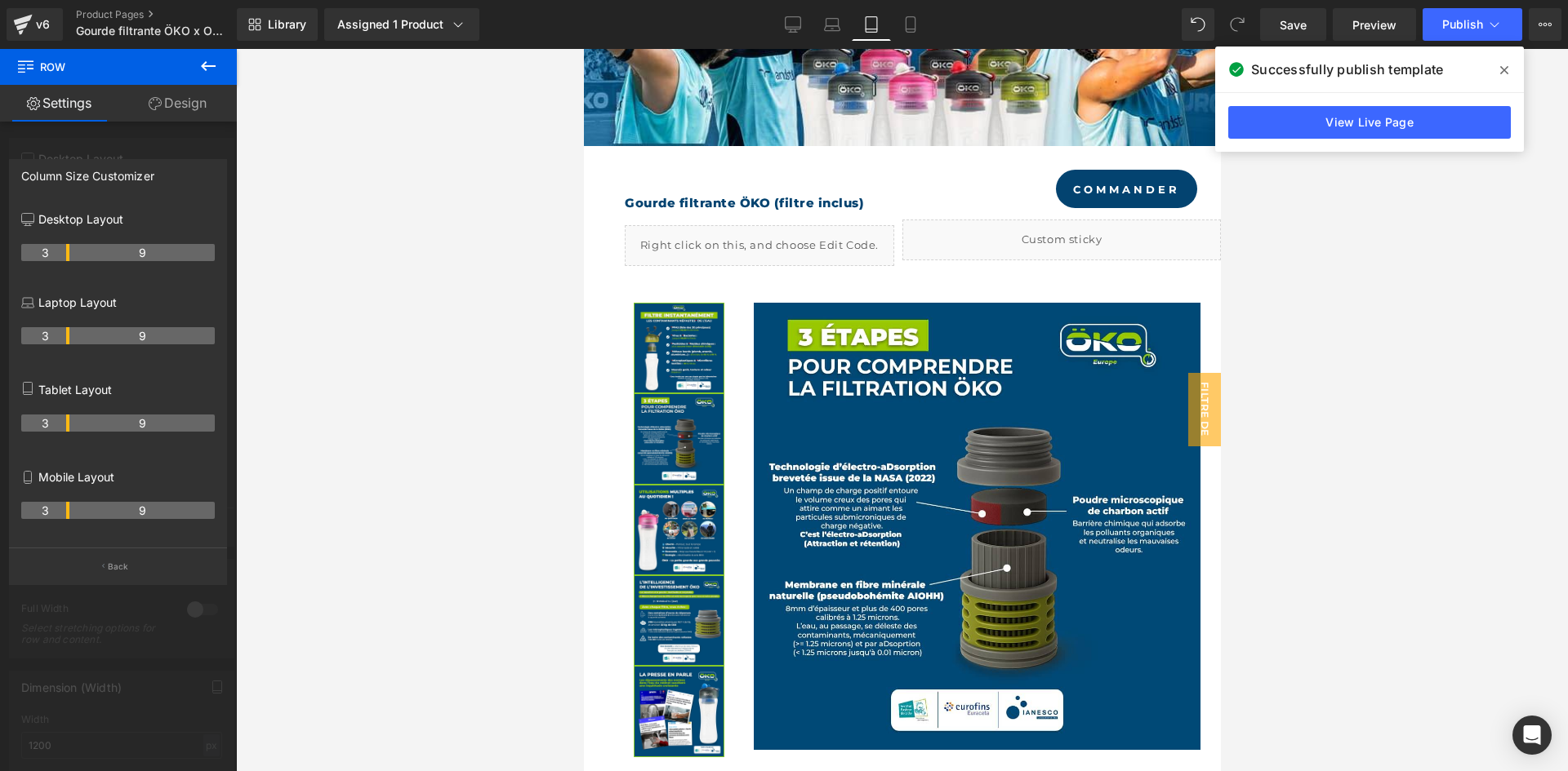
scroll to position [598, 0]
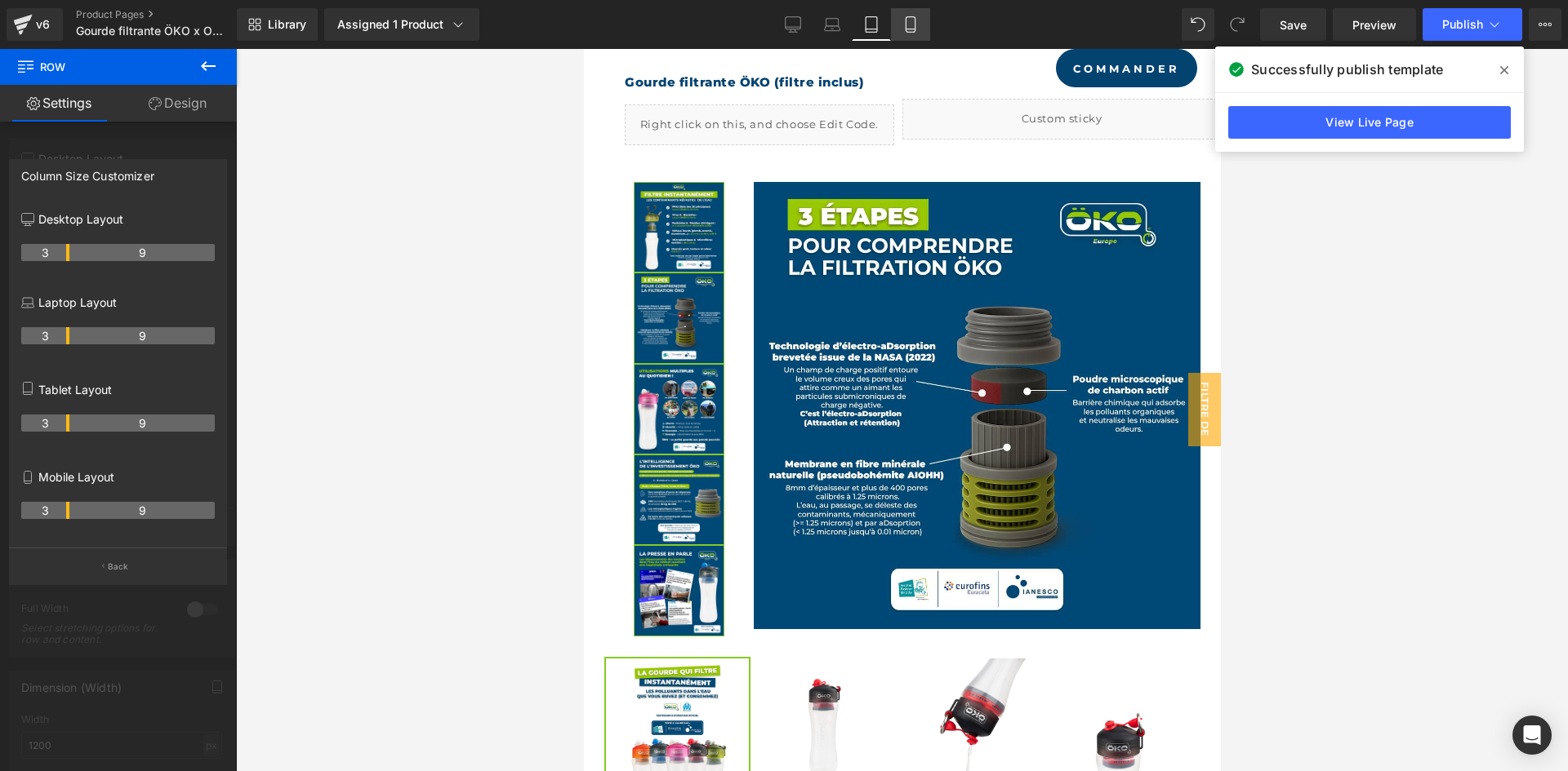
click at [909, 21] on icon at bounding box center [911, 25] width 17 height 17
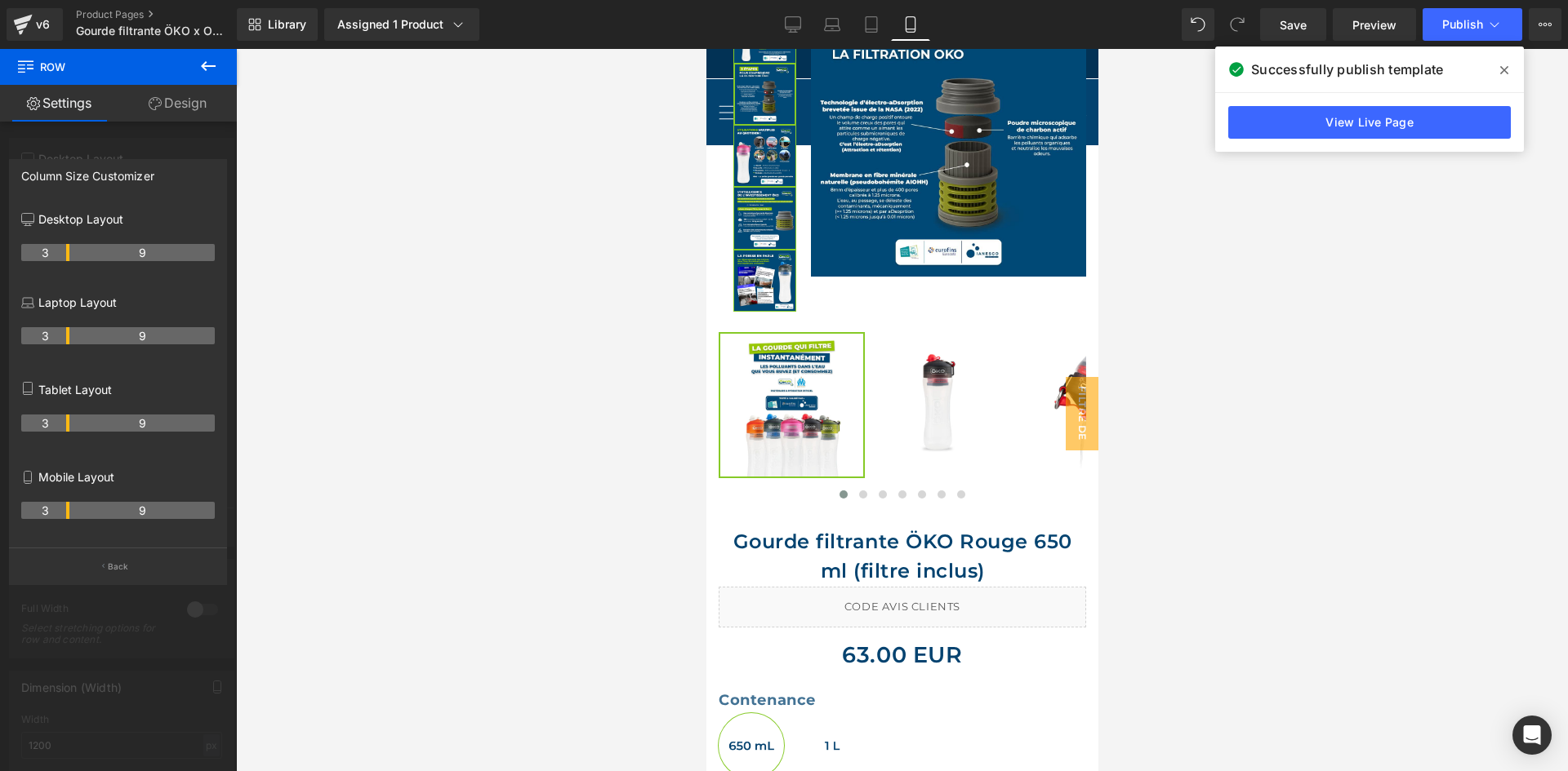
scroll to position [417, 0]
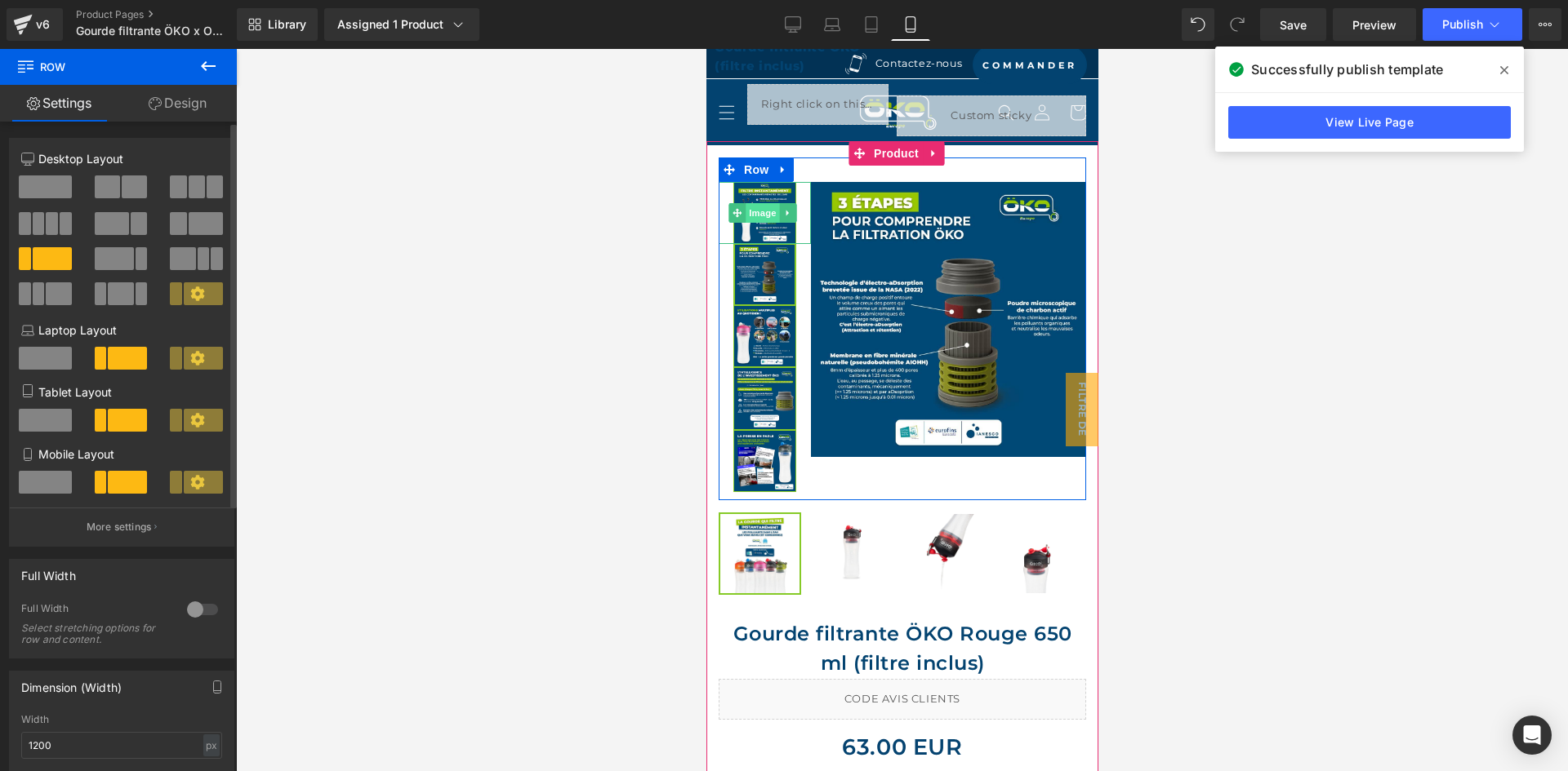
click at [757, 204] on span "Image" at bounding box center [762, 212] width 34 height 20
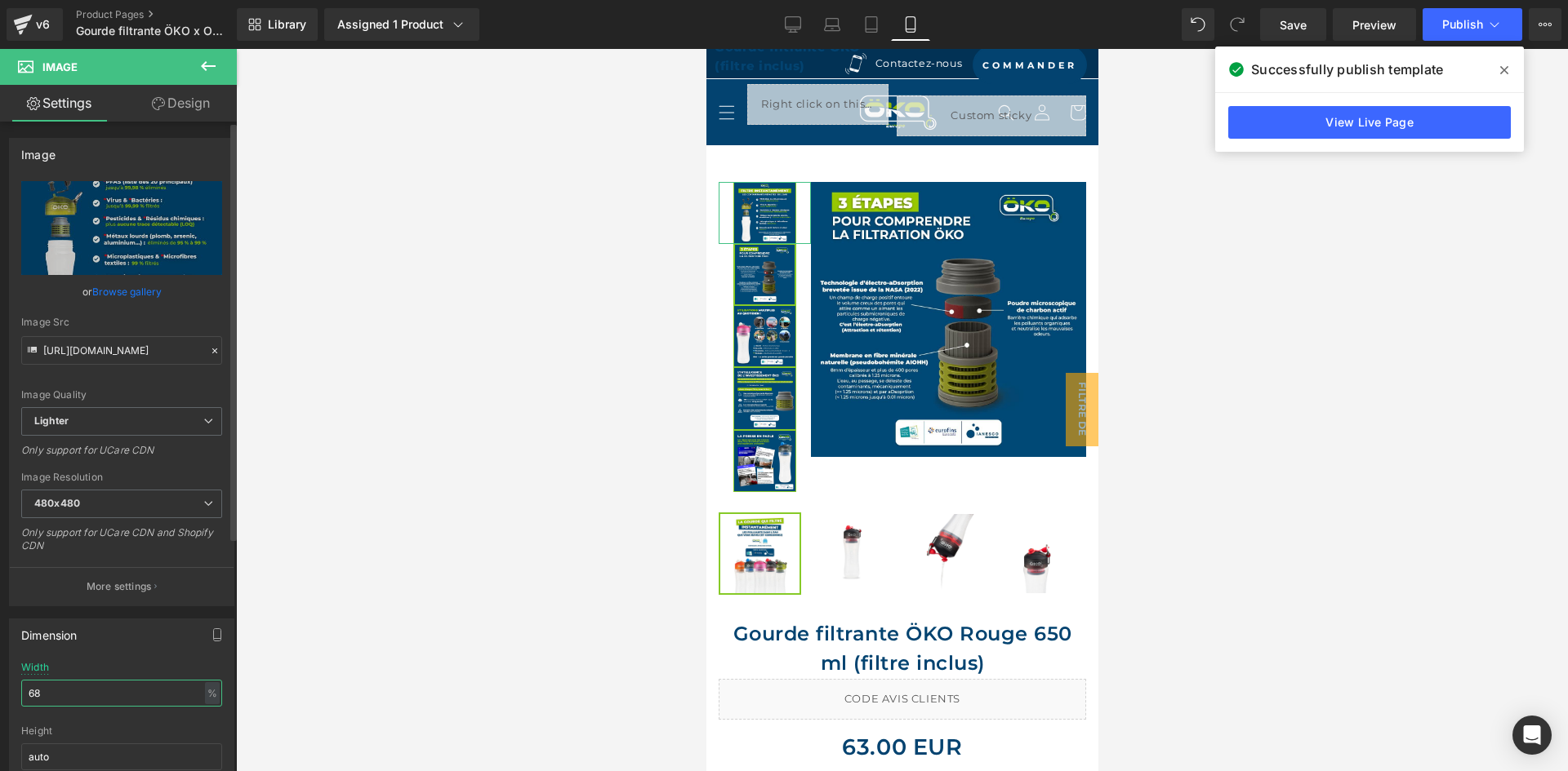
drag, startPoint x: 58, startPoint y: 696, endPoint x: 37, endPoint y: 690, distance: 21.8
click at [37, 690] on input "68" at bounding box center [122, 693] width 201 height 27
type input "65"
drag, startPoint x: 116, startPoint y: 672, endPoint x: 65, endPoint y: 684, distance: 52.4
click at [61, 680] on div "Width 65 % % px" at bounding box center [122, 694] width 201 height 63
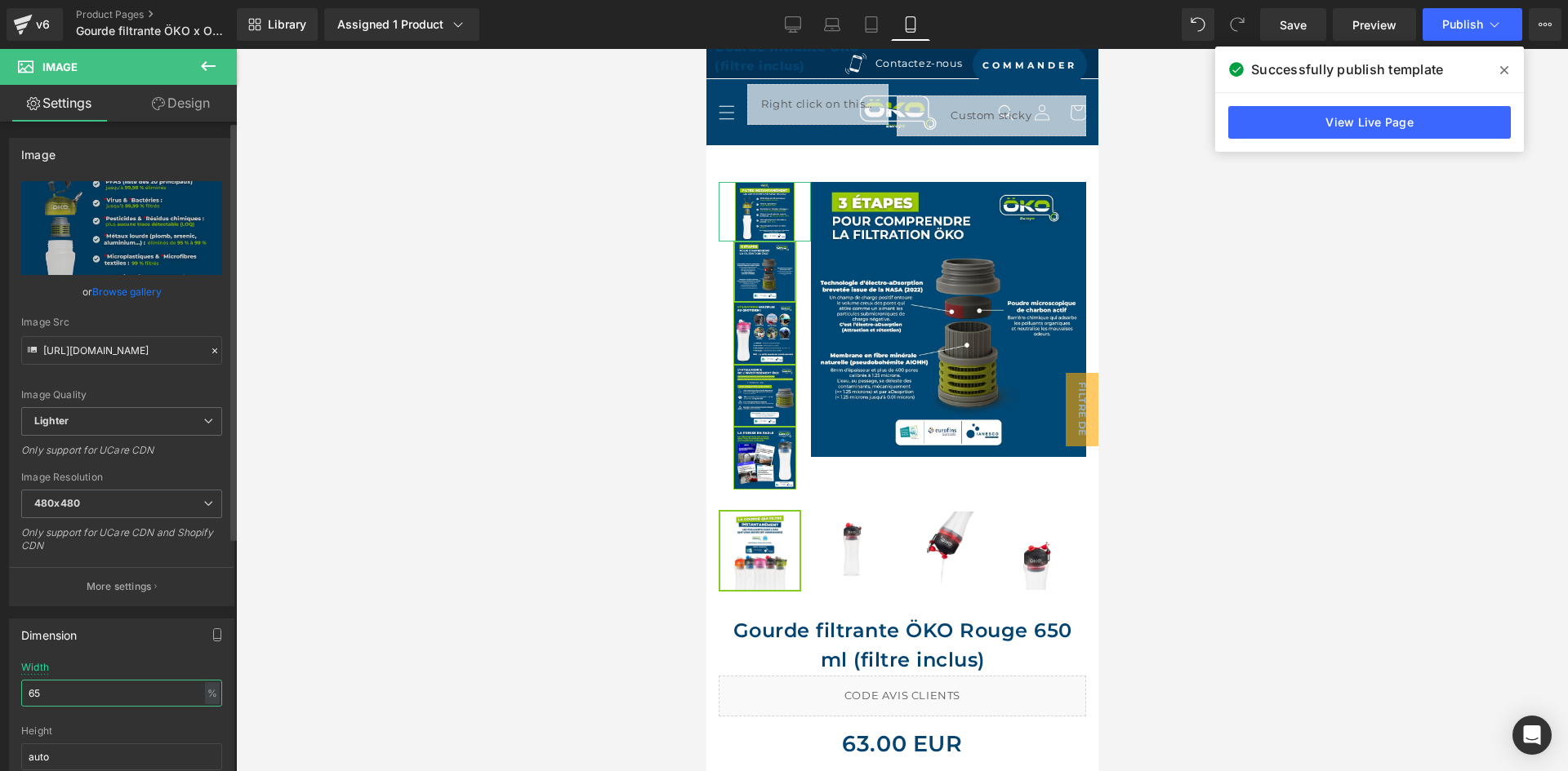
click at [67, 692] on input "65" at bounding box center [122, 693] width 201 height 27
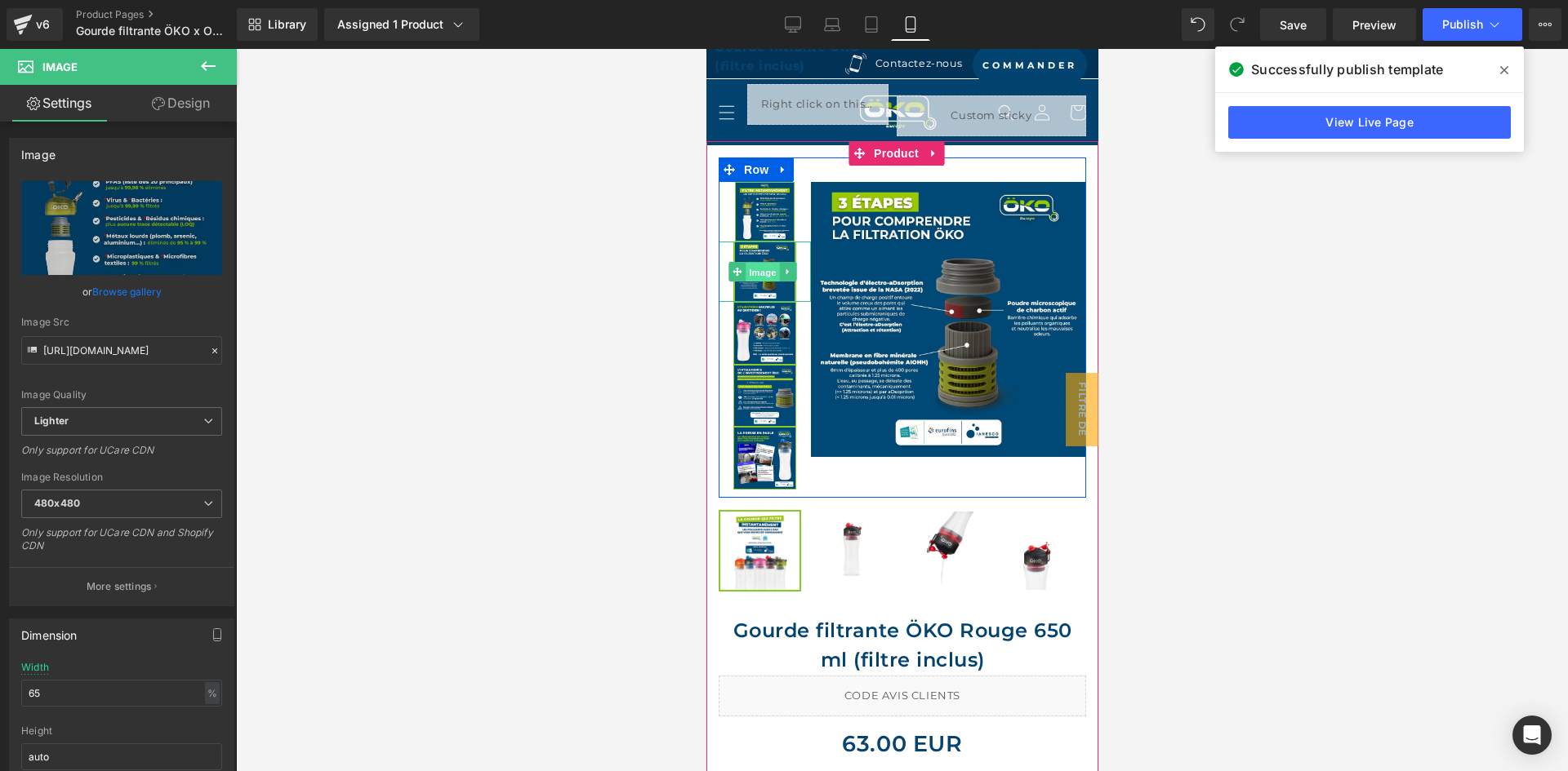
click at [764, 267] on span "Image" at bounding box center [762, 272] width 34 height 20
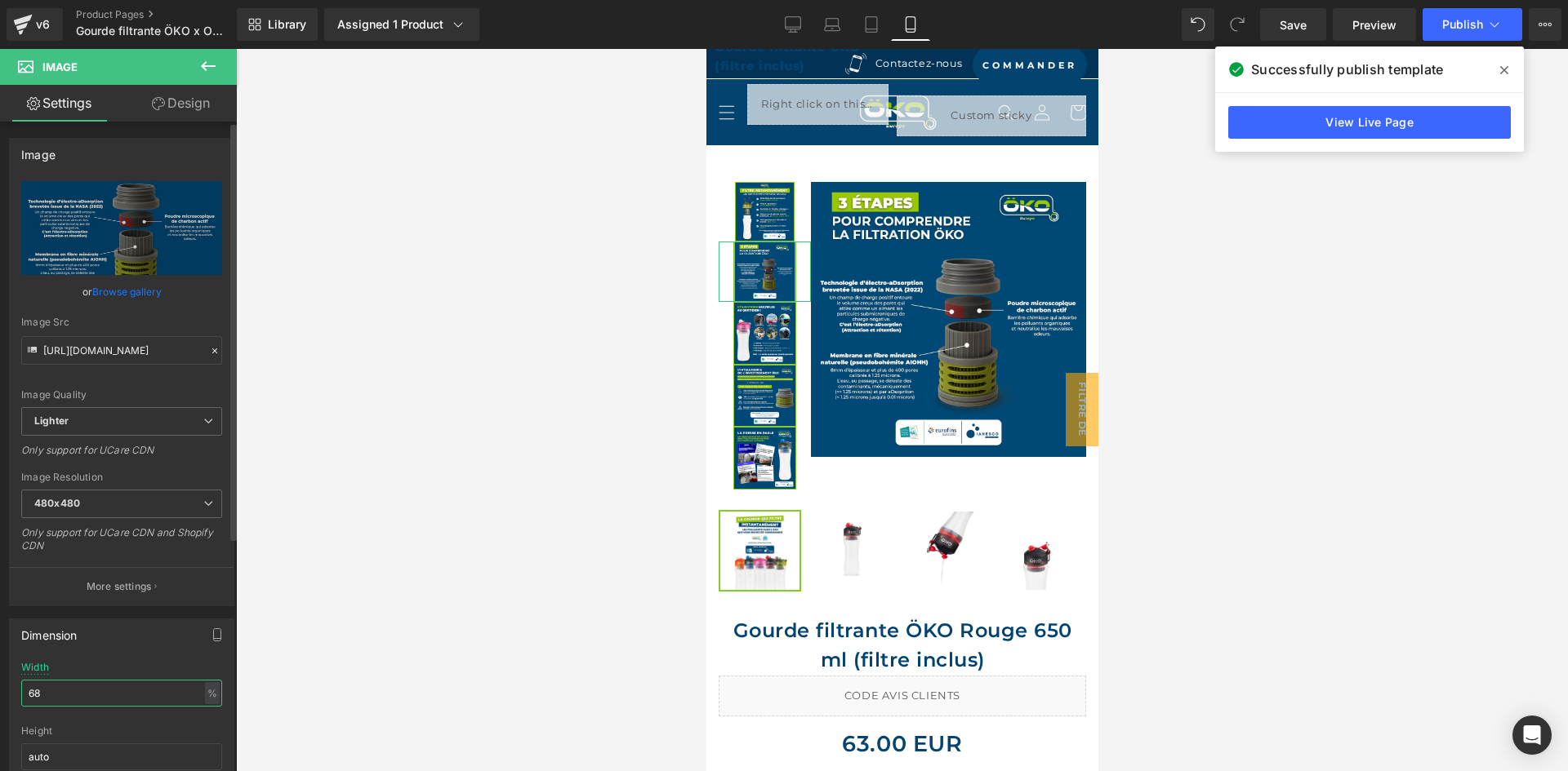
drag, startPoint x: 49, startPoint y: 686, endPoint x: 0, endPoint y: 670, distance: 51.5
click at [0, 670] on div "Dimension 68% Width 68 % % px auto Height auto 0 Circle Image" at bounding box center [122, 716] width 244 height 220
paste input "5"
type input "65"
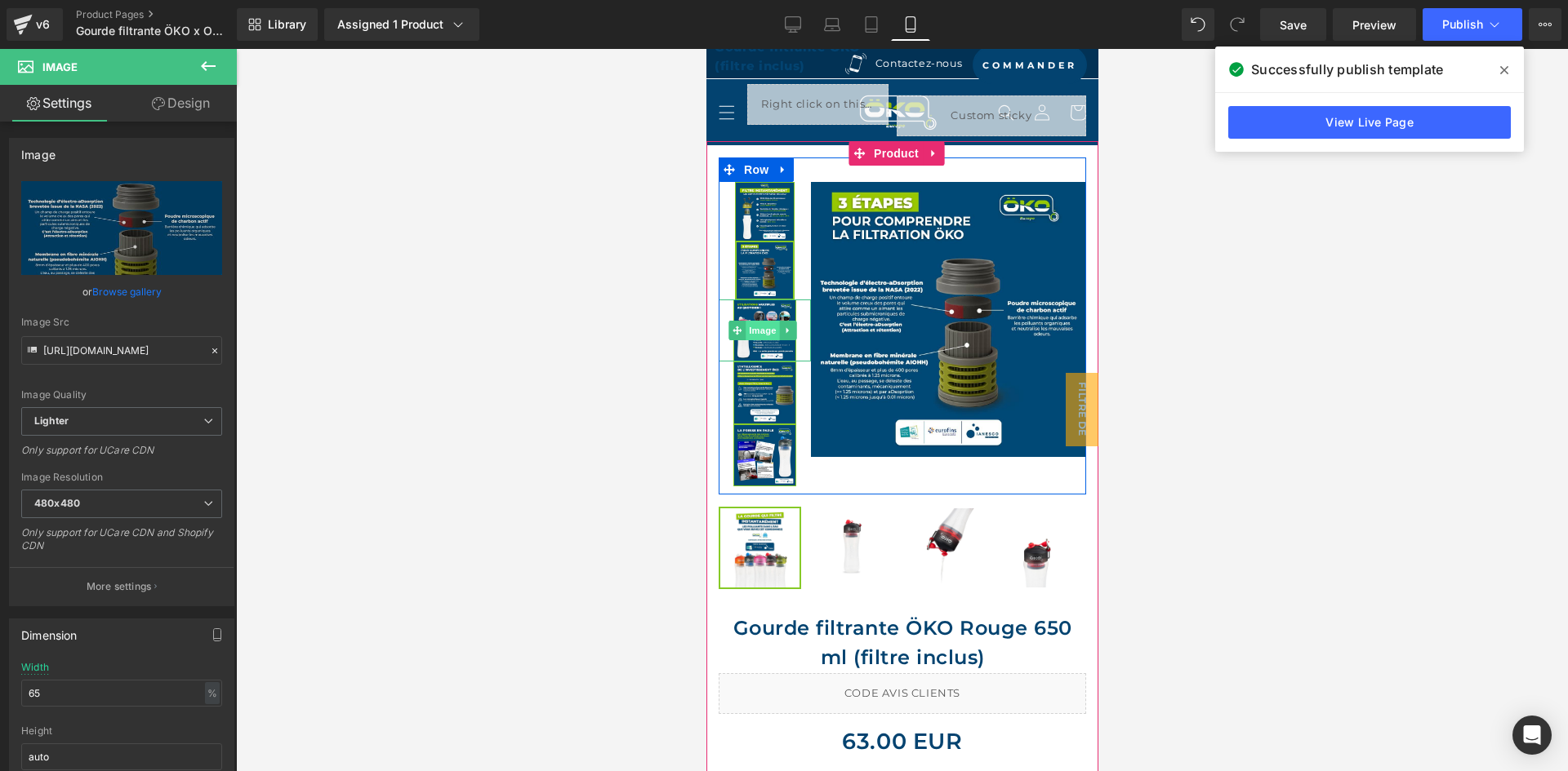
click at [758, 326] on span "Image" at bounding box center [762, 330] width 34 height 20
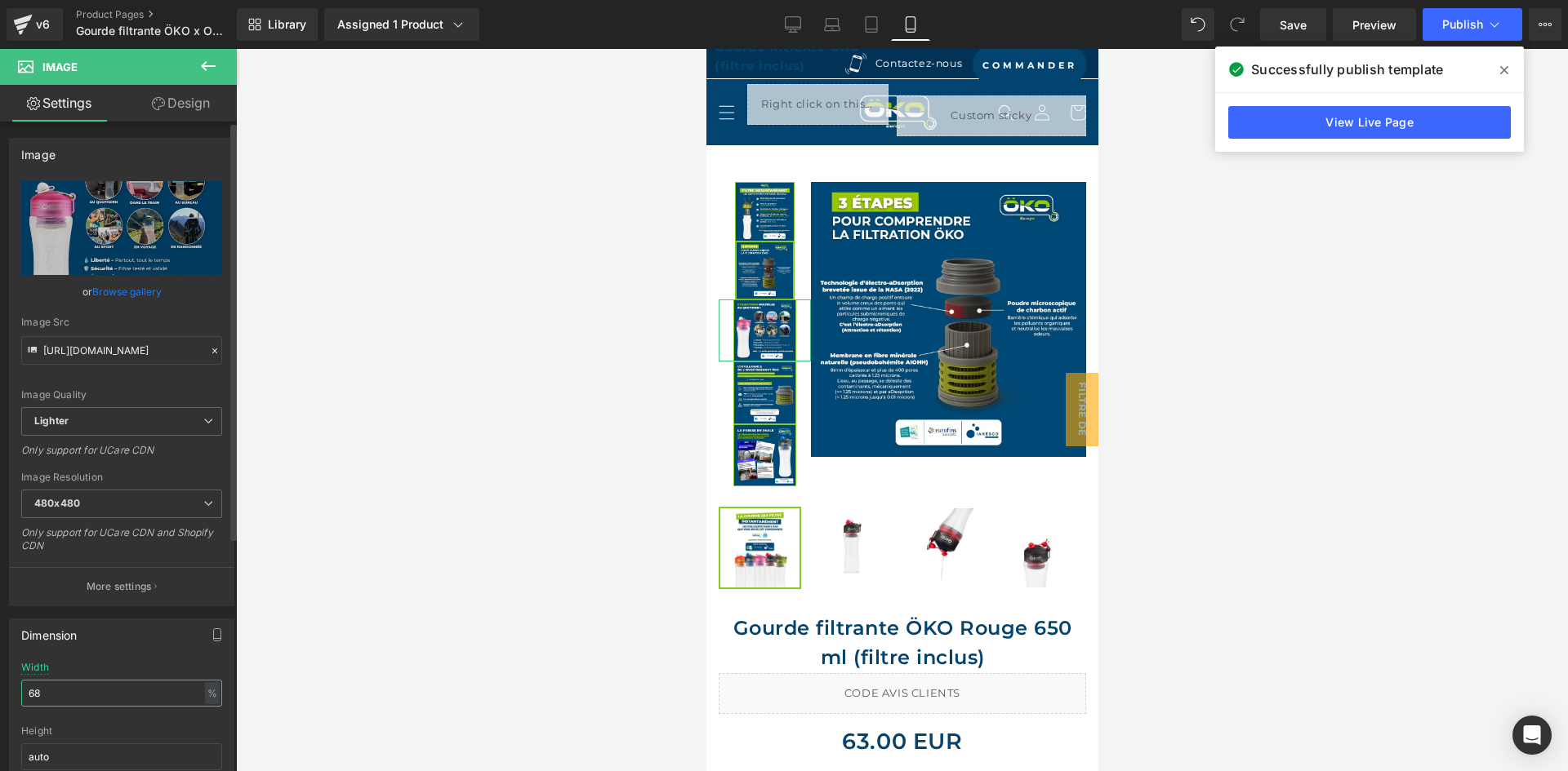
drag, startPoint x: 55, startPoint y: 694, endPoint x: 0, endPoint y: 667, distance: 61.3
click at [0, 667] on div "Dimension 68% Width 68 % % px auto Height auto 0 Circle Image" at bounding box center [122, 716] width 244 height 220
paste input "5"
type input "65"
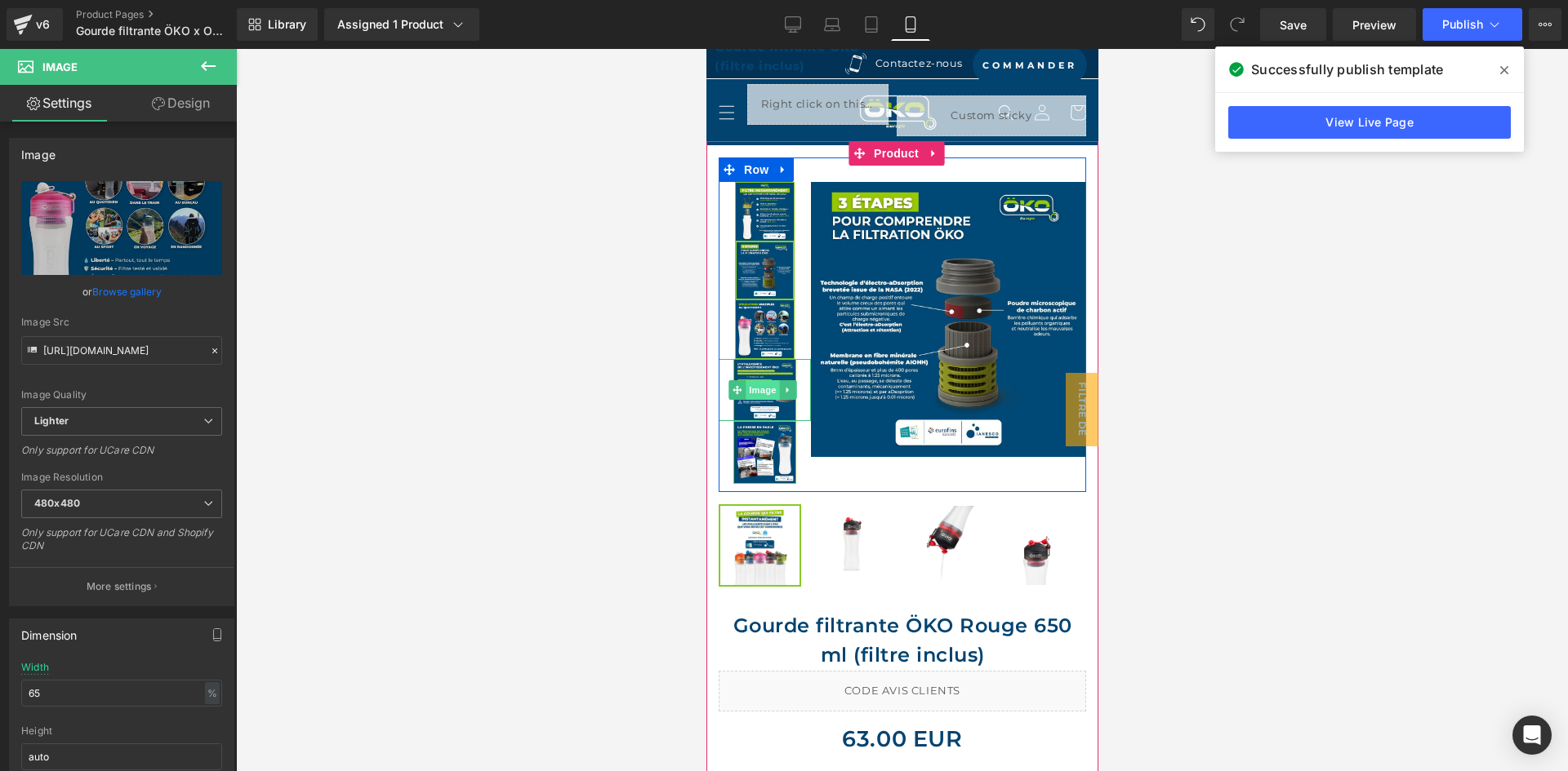
click at [747, 386] on span "Image" at bounding box center [762, 389] width 34 height 20
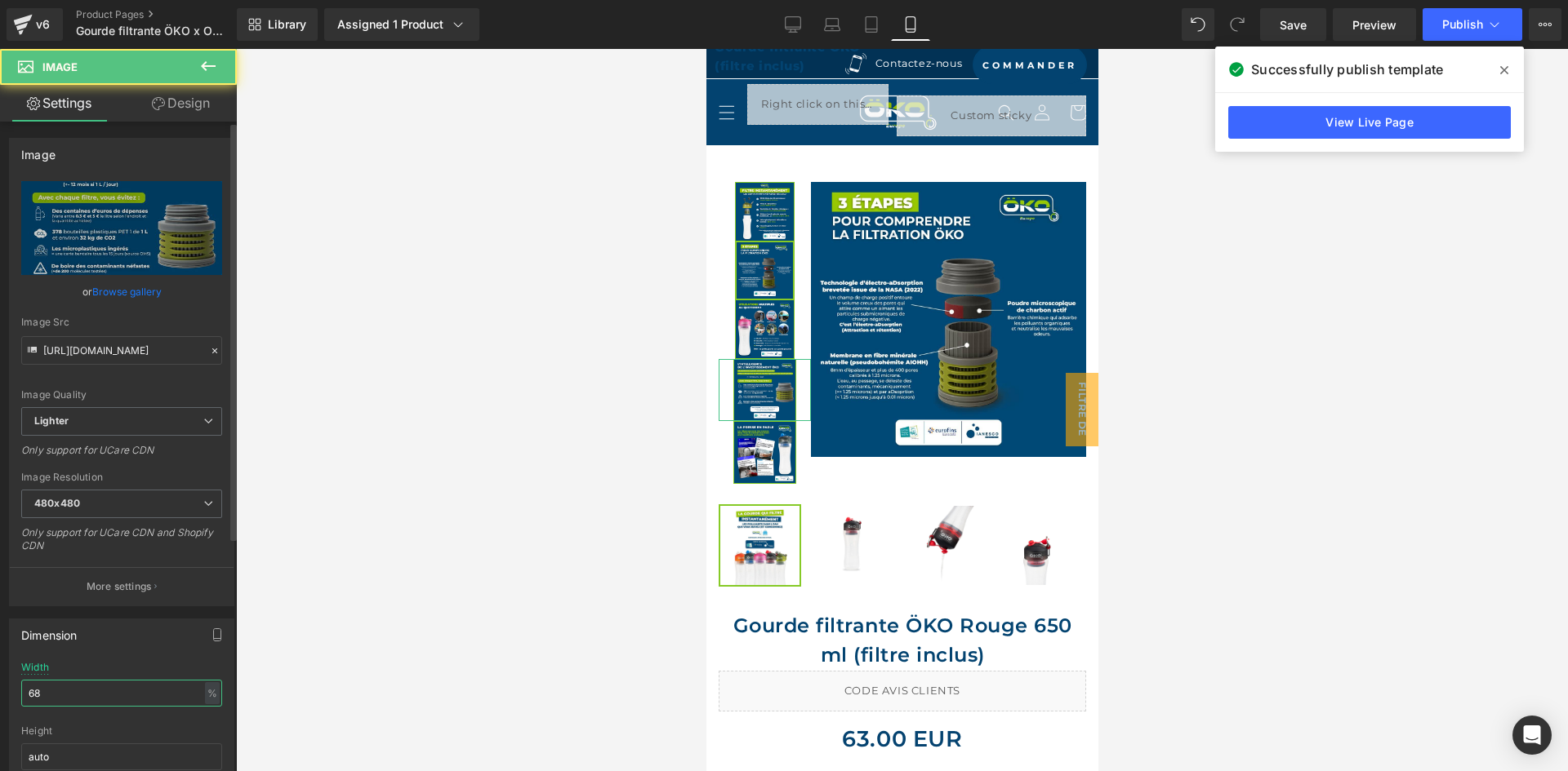
drag, startPoint x: 45, startPoint y: 687, endPoint x: 0, endPoint y: 677, distance: 46.1
click at [0, 677] on div "Dimension 68% Width 68 % % px auto Height auto 0 Circle Image" at bounding box center [122, 716] width 244 height 220
paste input "5"
type input "65"
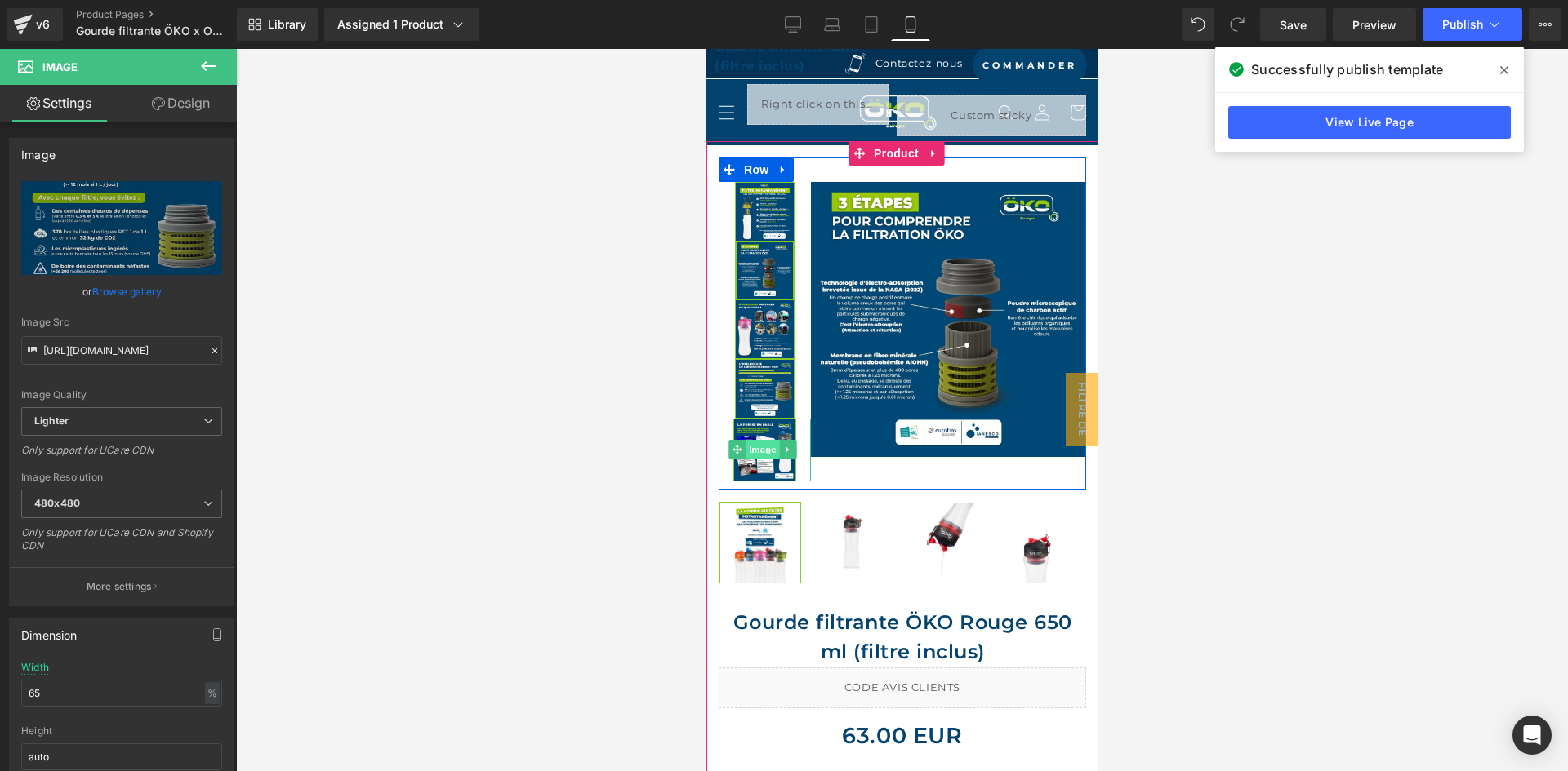
click at [757, 440] on span "Image" at bounding box center [762, 449] width 34 height 20
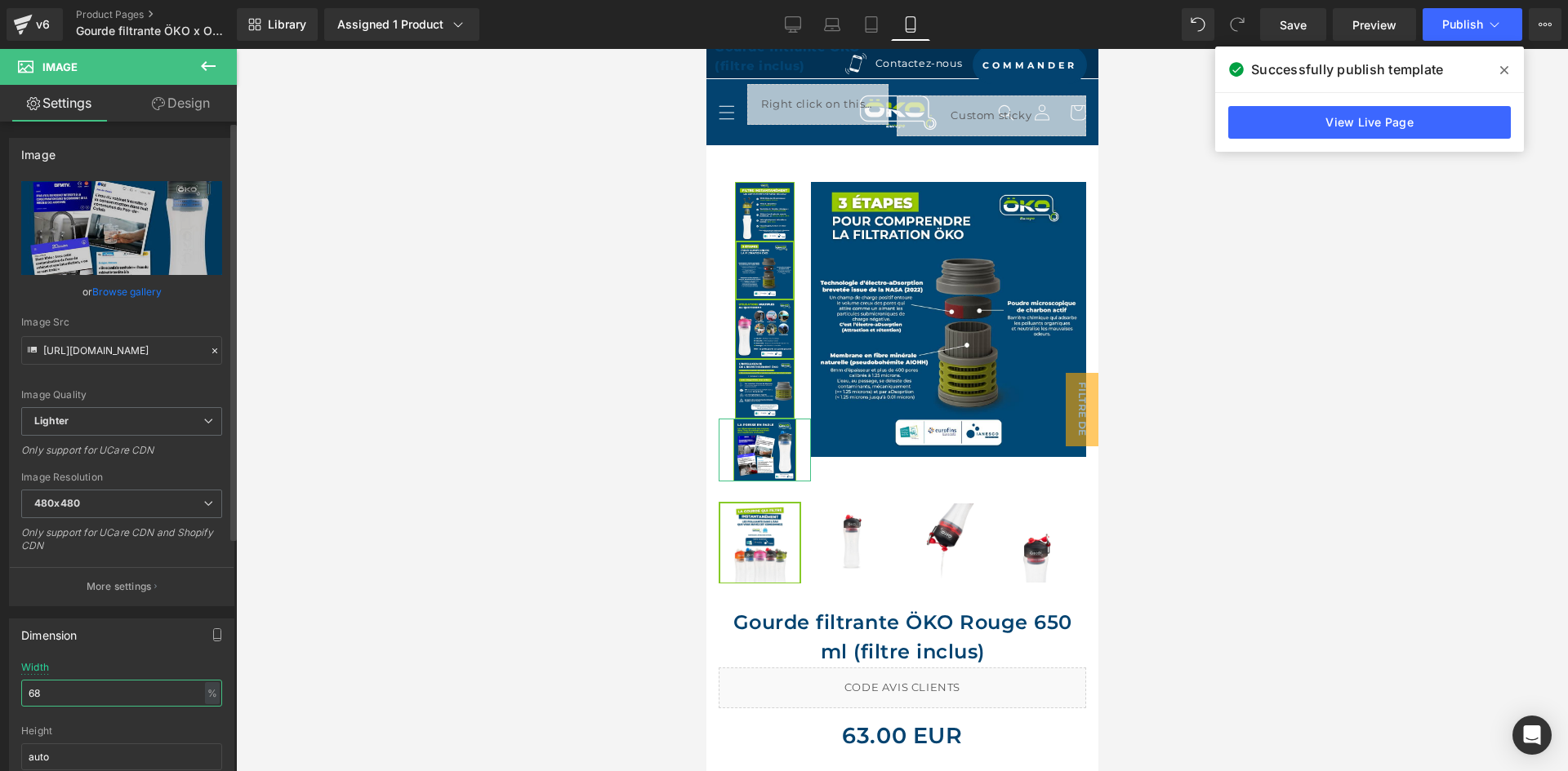
drag, startPoint x: 64, startPoint y: 690, endPoint x: 0, endPoint y: 670, distance: 67.1
click at [0, 670] on div "Dimension 68% Width 68 % % px auto Height auto 0 Circle Image" at bounding box center [122, 716] width 244 height 220
paste input "5"
type input "65"
click at [139, 658] on div "Dimension 68% Width 65 % % px auto Height auto 0 Circle Image" at bounding box center [122, 722] width 225 height 208
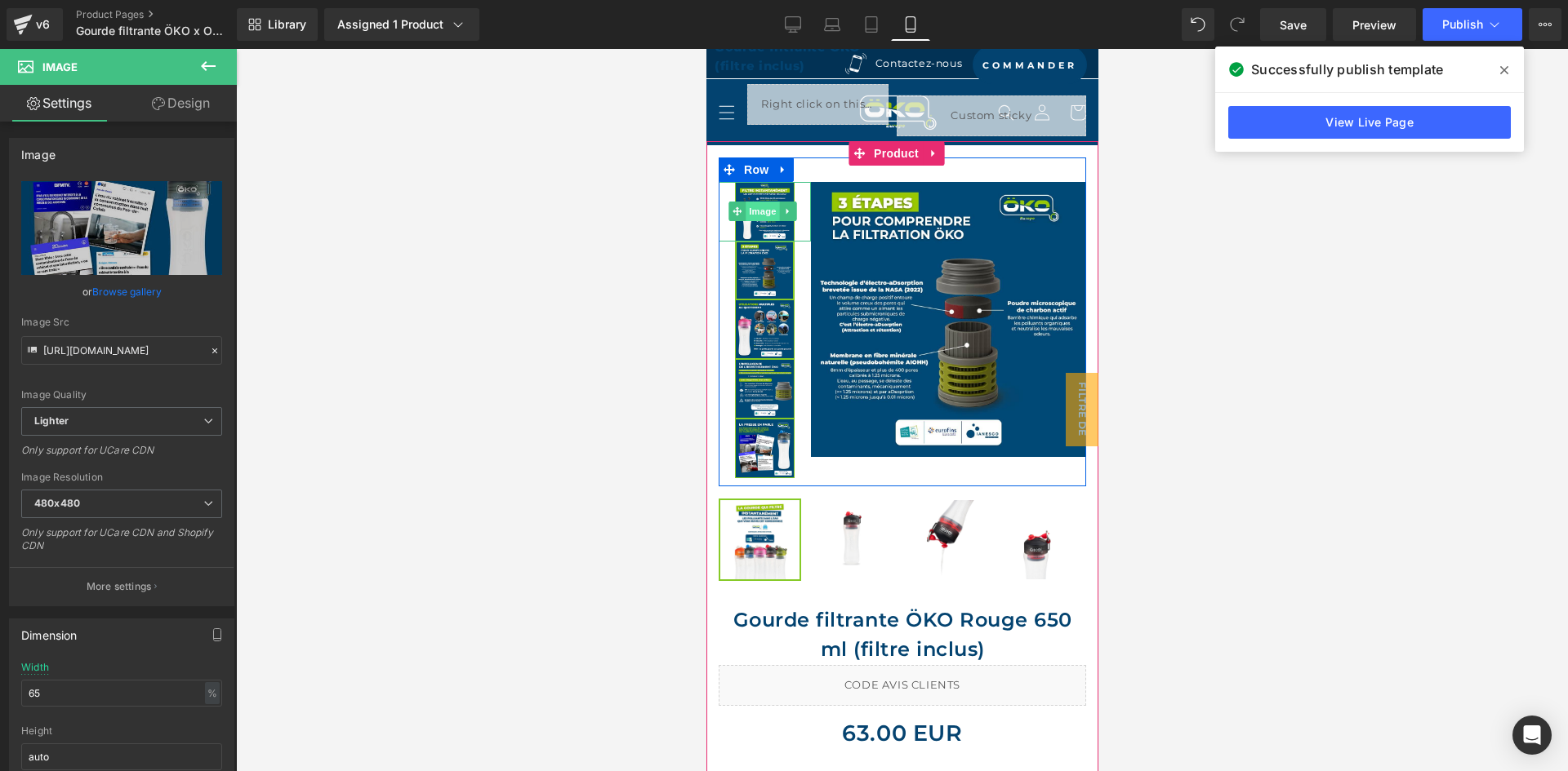
click at [759, 213] on span "Image" at bounding box center [762, 210] width 34 height 20
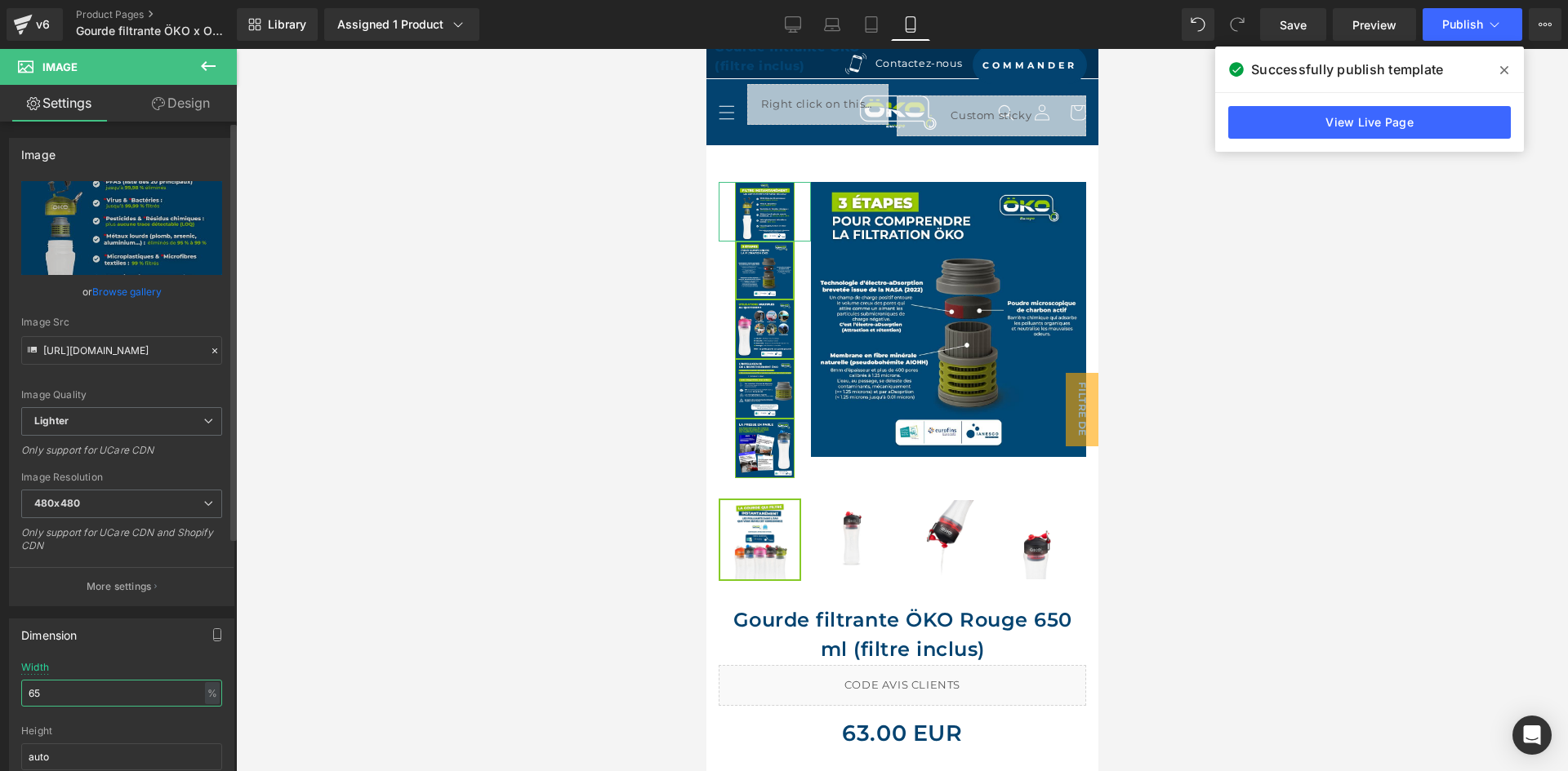
drag, startPoint x: 74, startPoint y: 687, endPoint x: 1, endPoint y: 666, distance: 76.0
click at [3, 668] on div "Dimension 65% Width 65 % % px auto Height auto 0 Circle Image" at bounding box center [122, 716] width 244 height 220
type input "60"
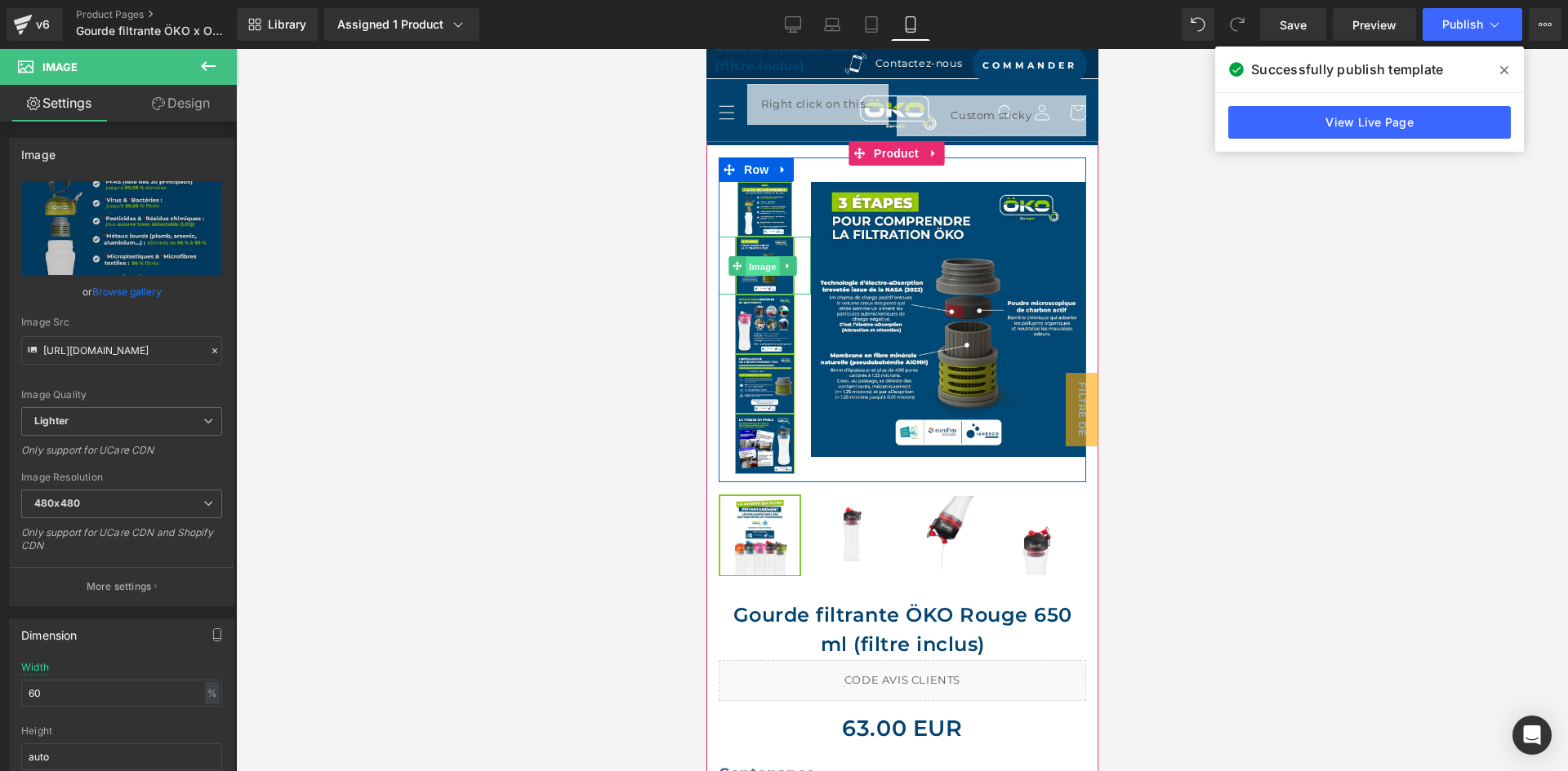
click at [765, 261] on span "Image" at bounding box center [762, 265] width 34 height 20
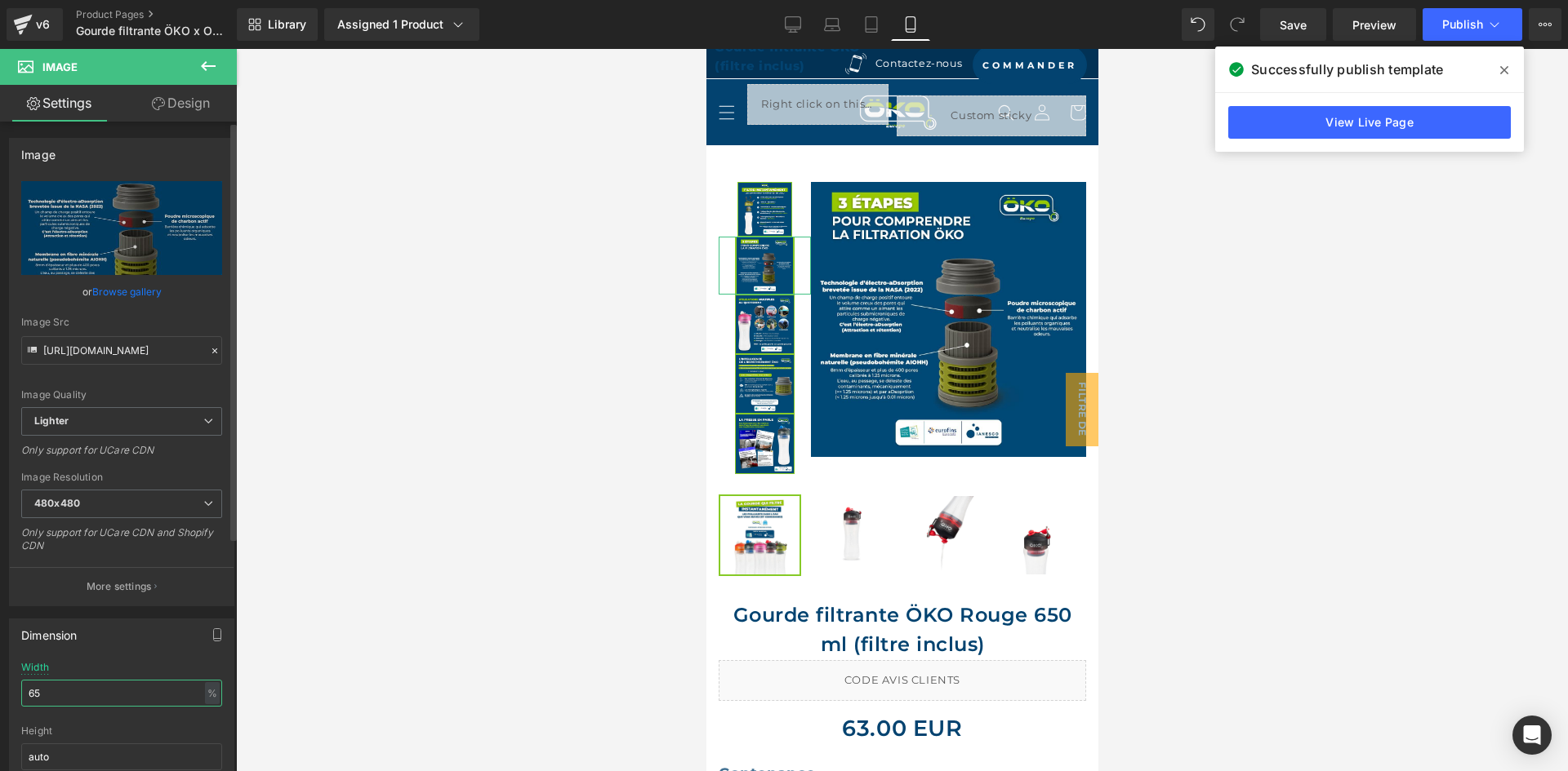
drag, startPoint x: 70, startPoint y: 689, endPoint x: 0, endPoint y: 669, distance: 72.8
click at [0, 669] on div "Dimension 65% Width 65 % % px auto Height auto 0 Circle Image" at bounding box center [122, 716] width 244 height 220
paste input "0"
type input "60"
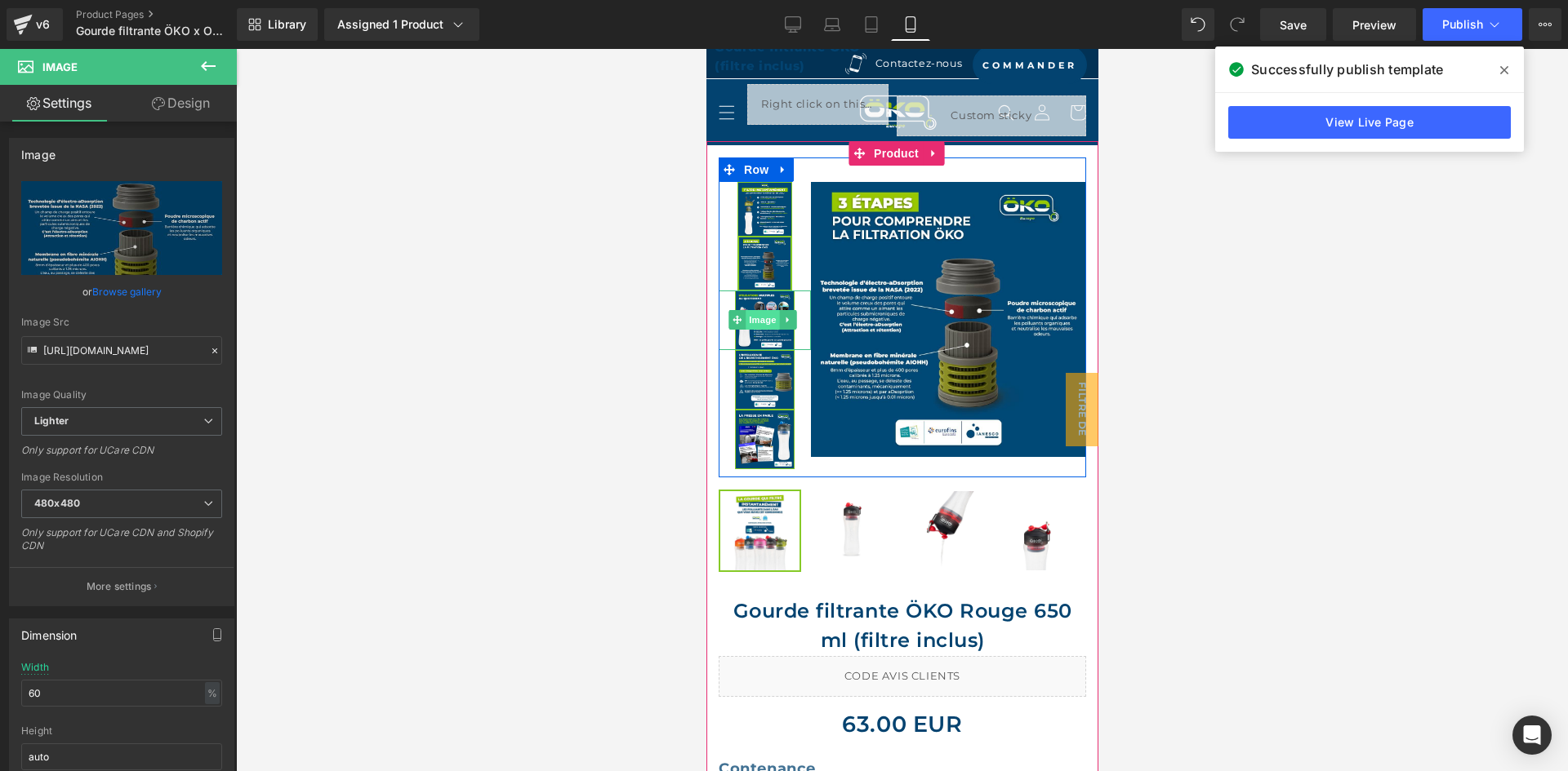
click at [756, 323] on span "Image" at bounding box center [762, 319] width 34 height 20
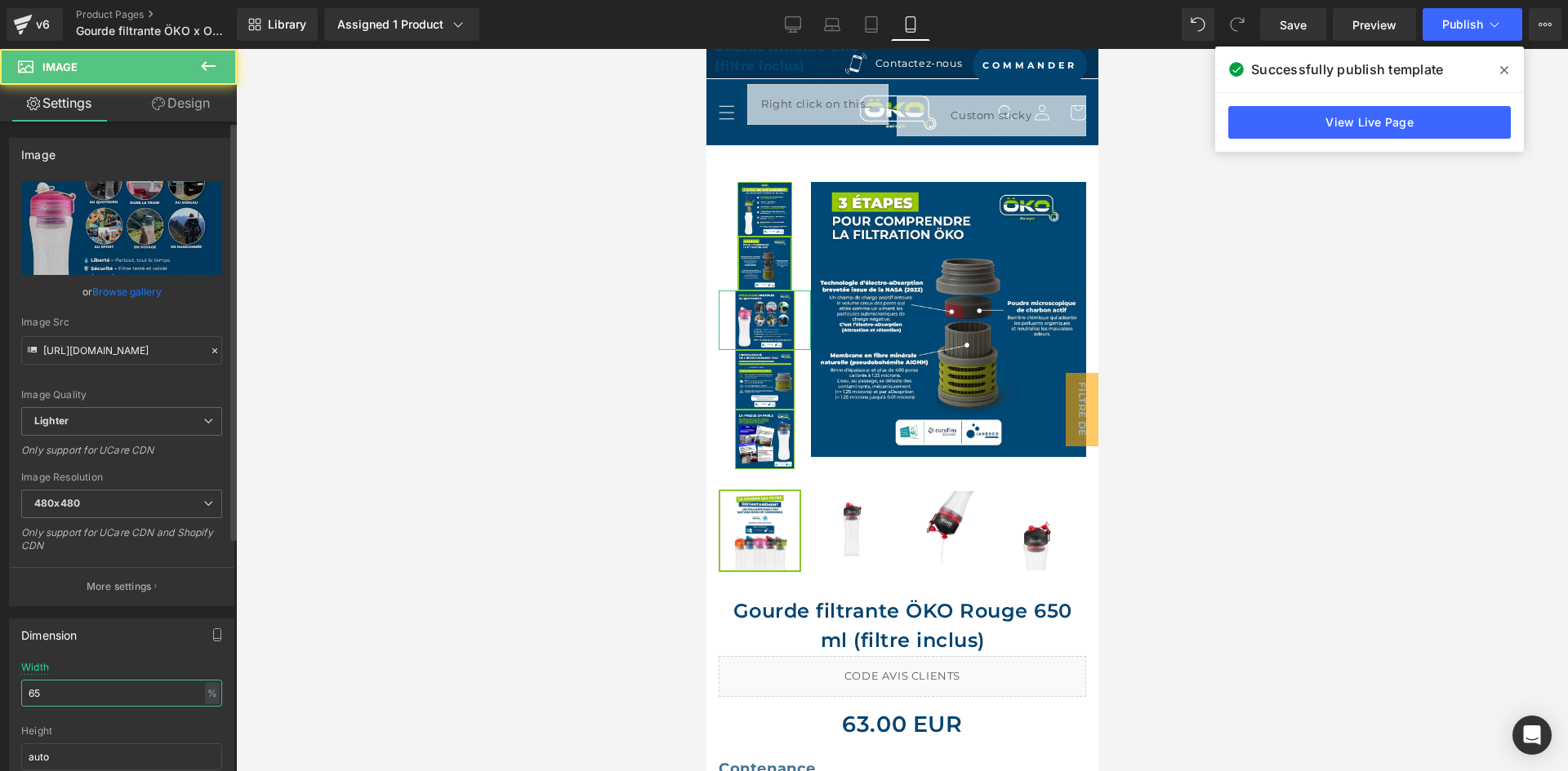
drag, startPoint x: 61, startPoint y: 691, endPoint x: 0, endPoint y: 668, distance: 65.2
click at [0, 668] on div "Dimension 65% Width 65 % % px auto Height auto 0 Circle Image" at bounding box center [122, 716] width 244 height 220
paste input "0"
type input "60"
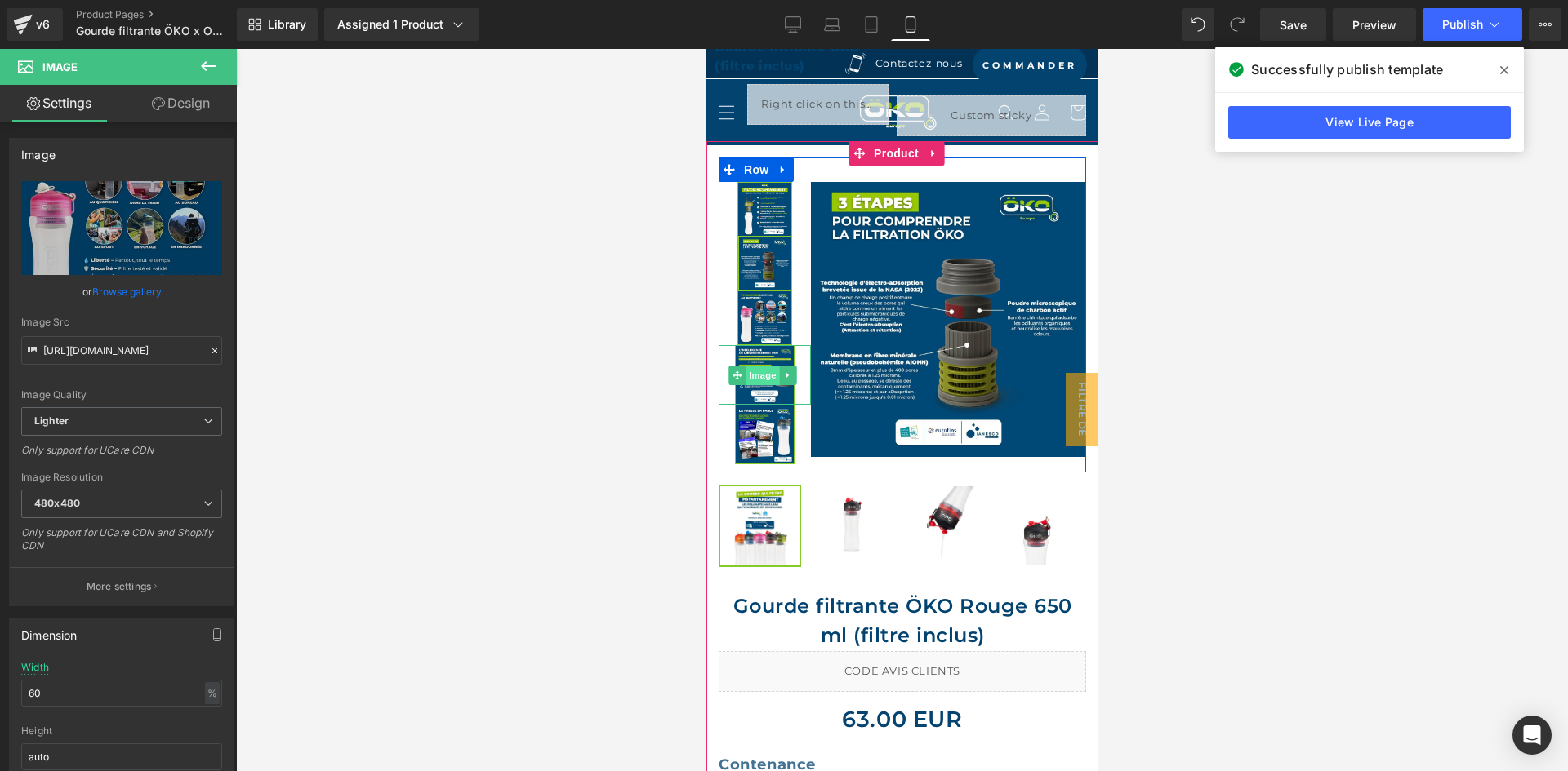
click at [753, 377] on span "Image" at bounding box center [762, 375] width 34 height 20
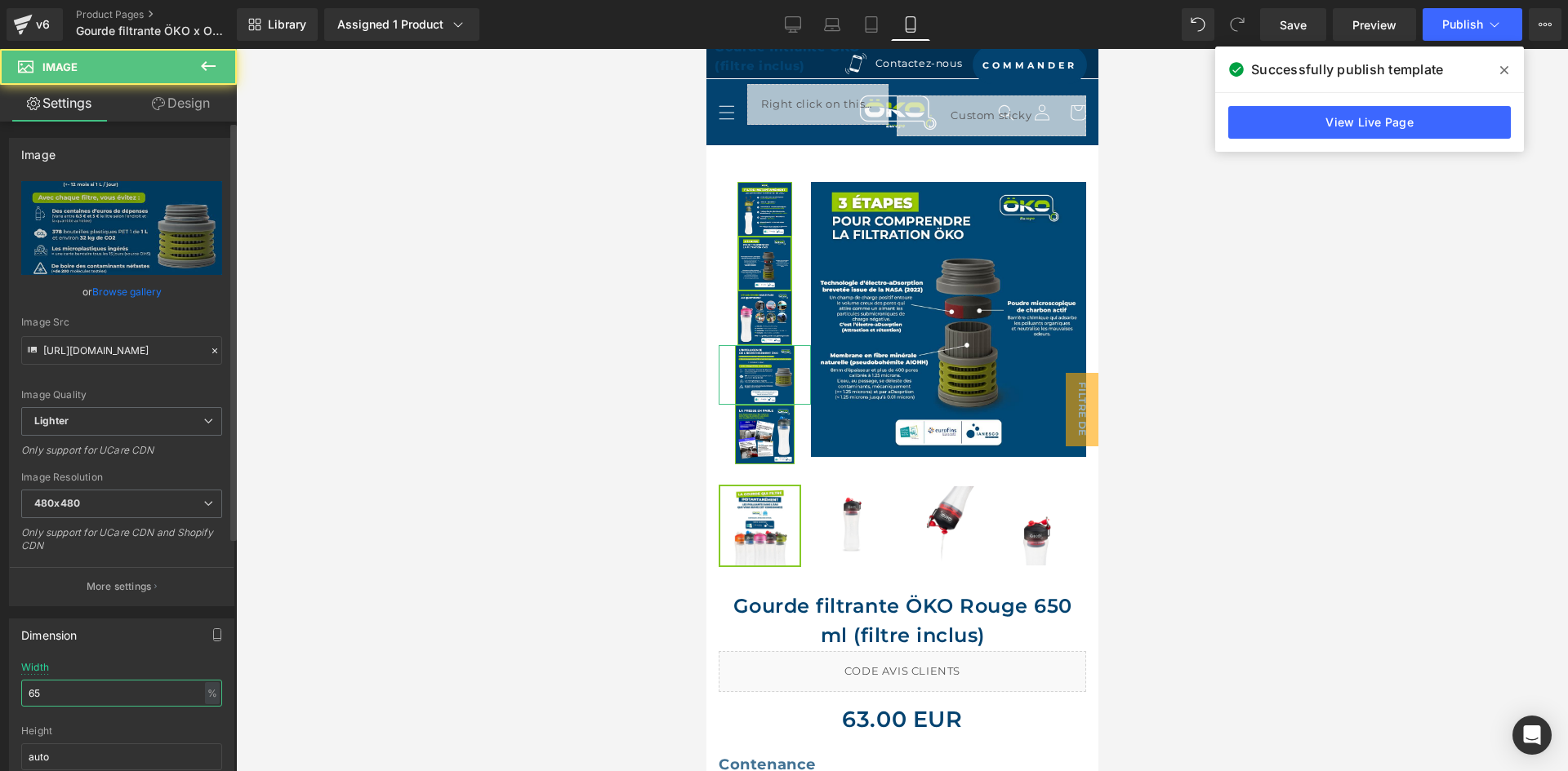
drag, startPoint x: 79, startPoint y: 698, endPoint x: 0, endPoint y: 678, distance: 81.5
click at [0, 678] on div "Dimension 65% Width 65 % % px auto Height auto 0 Circle Image" at bounding box center [122, 716] width 244 height 220
paste input "0"
type input "60"
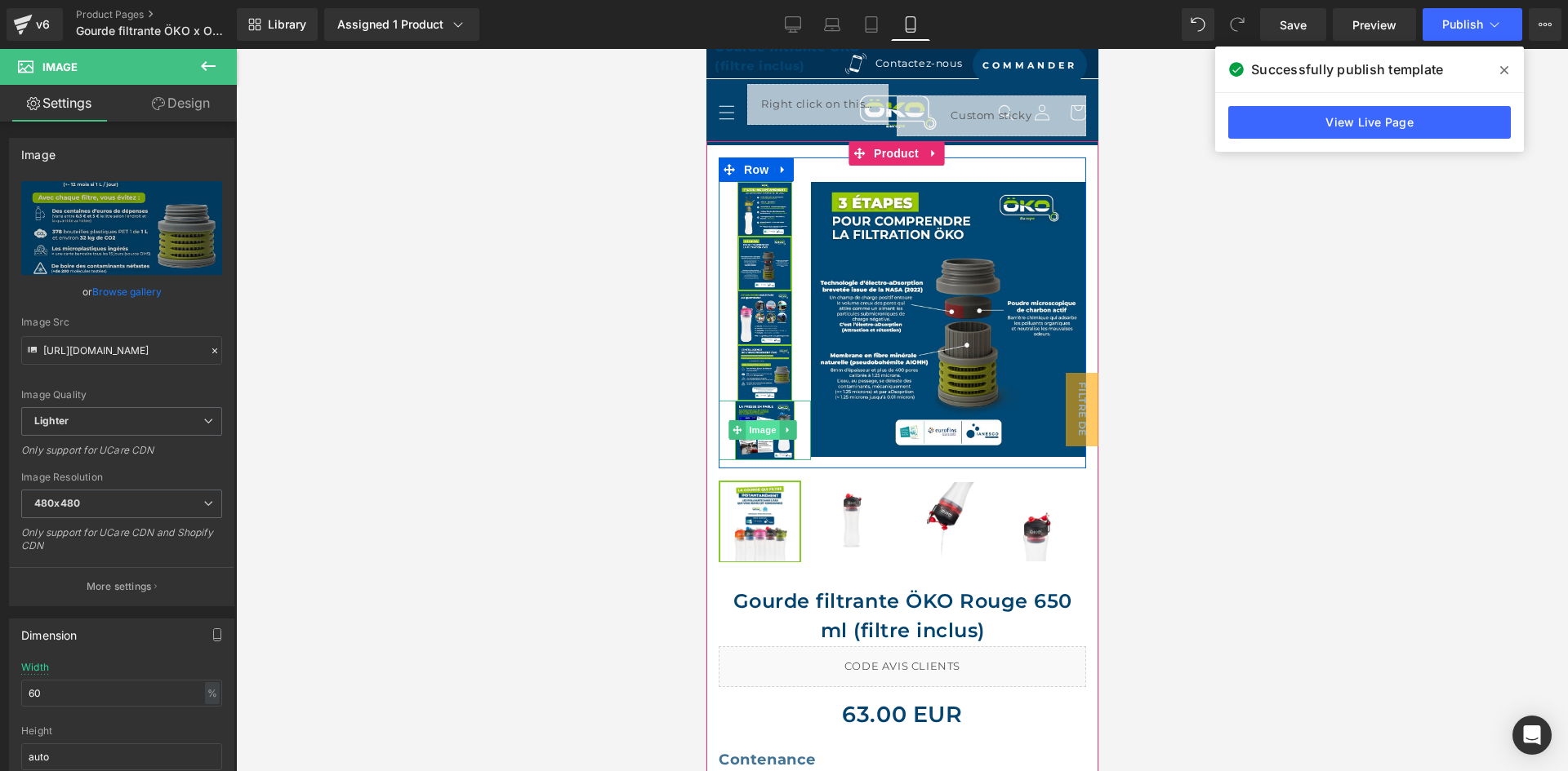
click at [759, 423] on span "Image" at bounding box center [762, 429] width 34 height 20
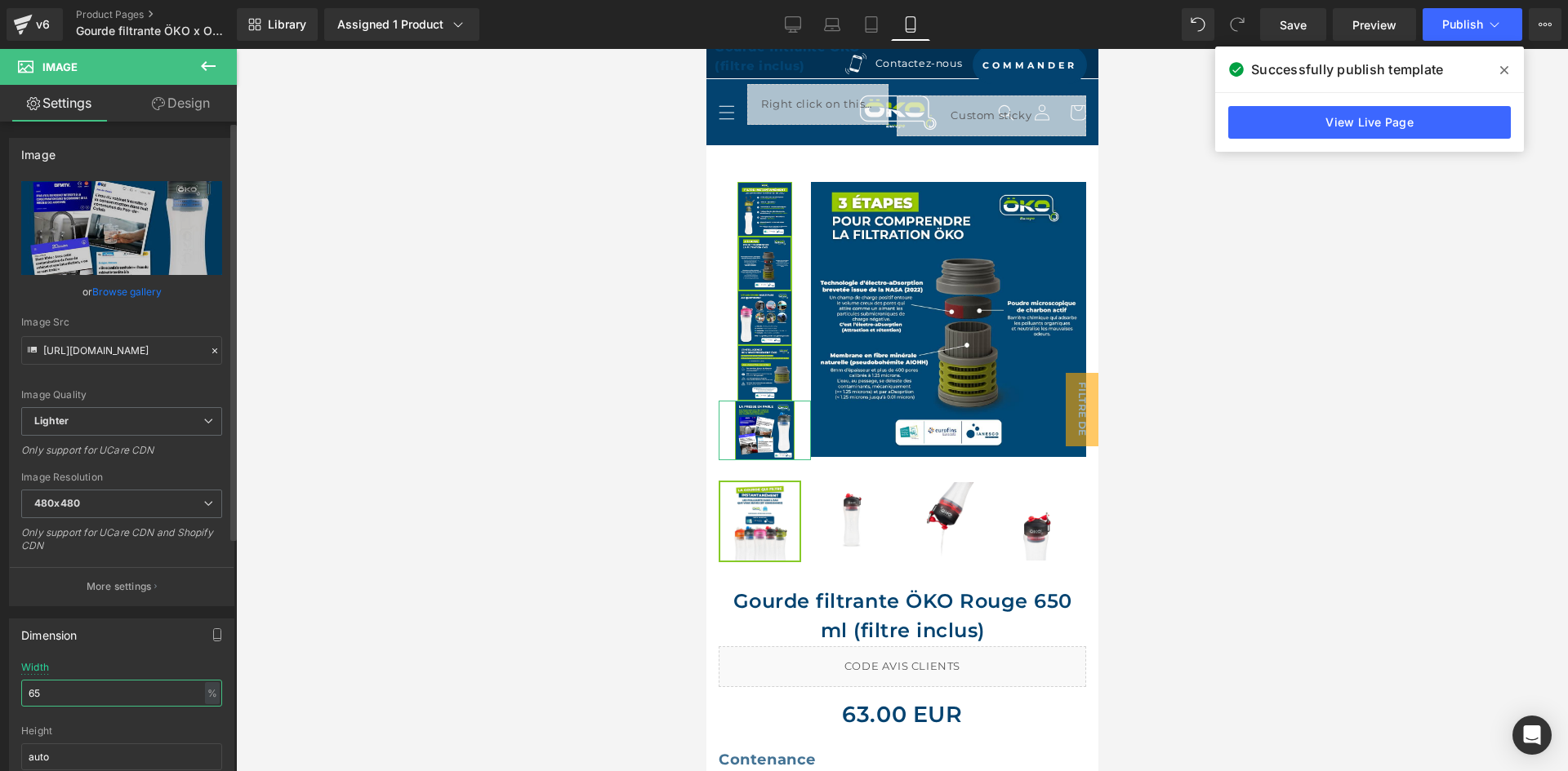
drag, startPoint x: 51, startPoint y: 691, endPoint x: 0, endPoint y: 675, distance: 53.5
click at [0, 675] on div "Dimension 65% Width 65 % % px auto Height auto 0 Circle Image" at bounding box center [122, 716] width 244 height 220
paste input "0"
type input "60"
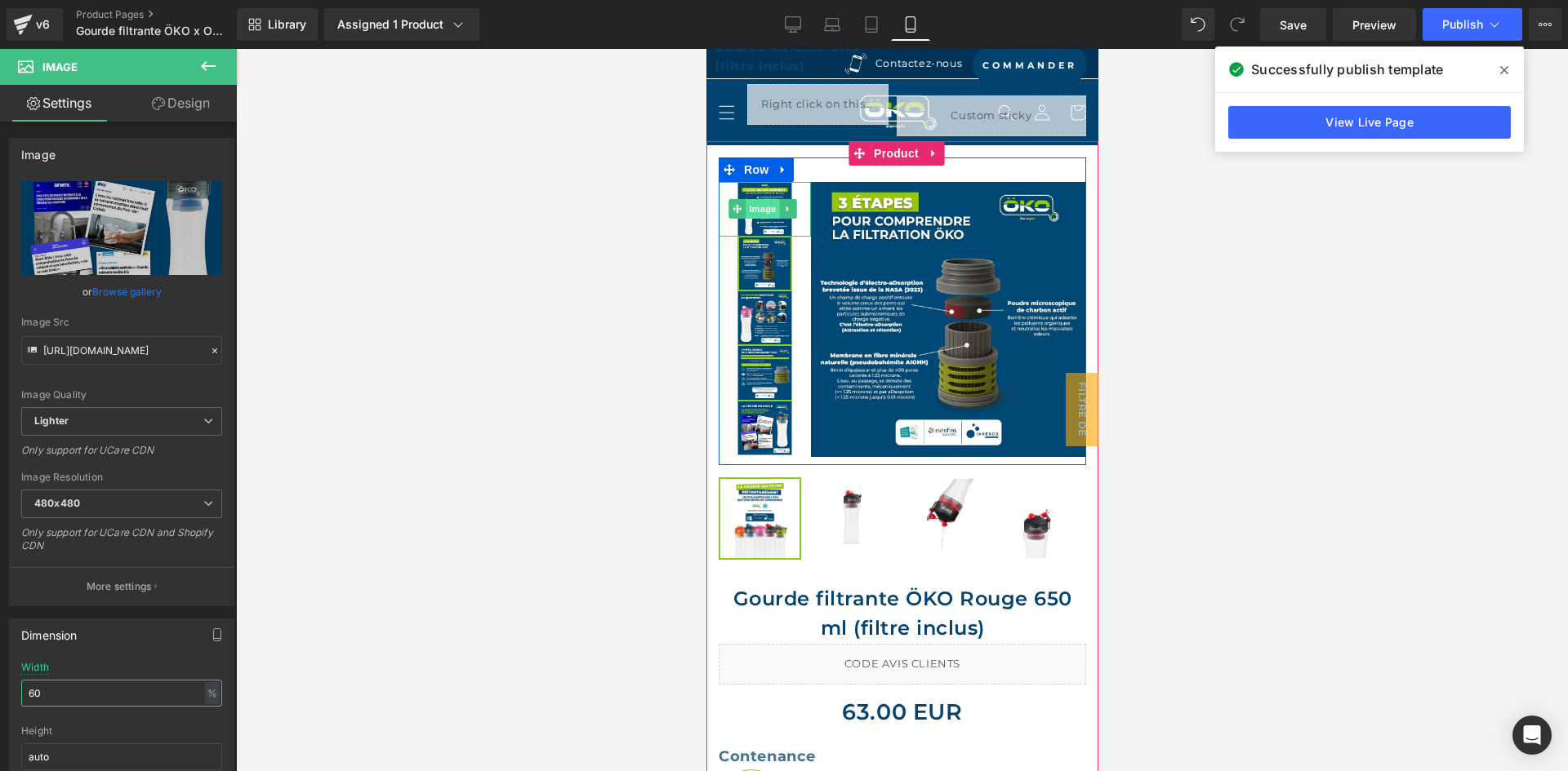
drag, startPoint x: 769, startPoint y: 202, endPoint x: 757, endPoint y: 206, distance: 12.6
click at [769, 202] on span "Image" at bounding box center [762, 209] width 34 height 20
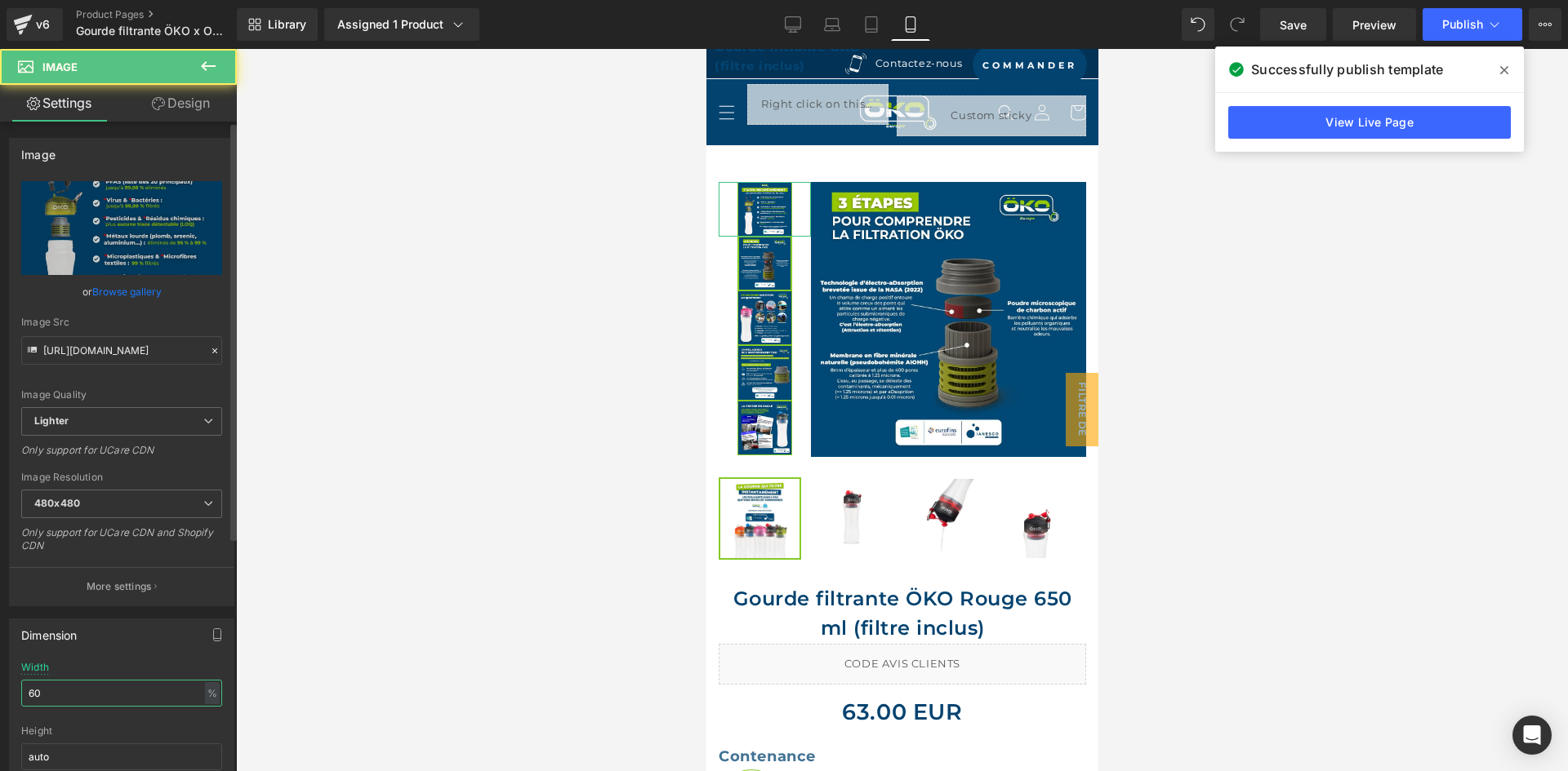
click at [68, 694] on input "60" at bounding box center [122, 693] width 201 height 27
type input "61"
drag, startPoint x: 73, startPoint y: 695, endPoint x: 0, endPoint y: 678, distance: 75.0
click at [0, 678] on div "Dimension 60% Width 61 % % px auto Height auto 0 Circle Image" at bounding box center [122, 716] width 244 height 220
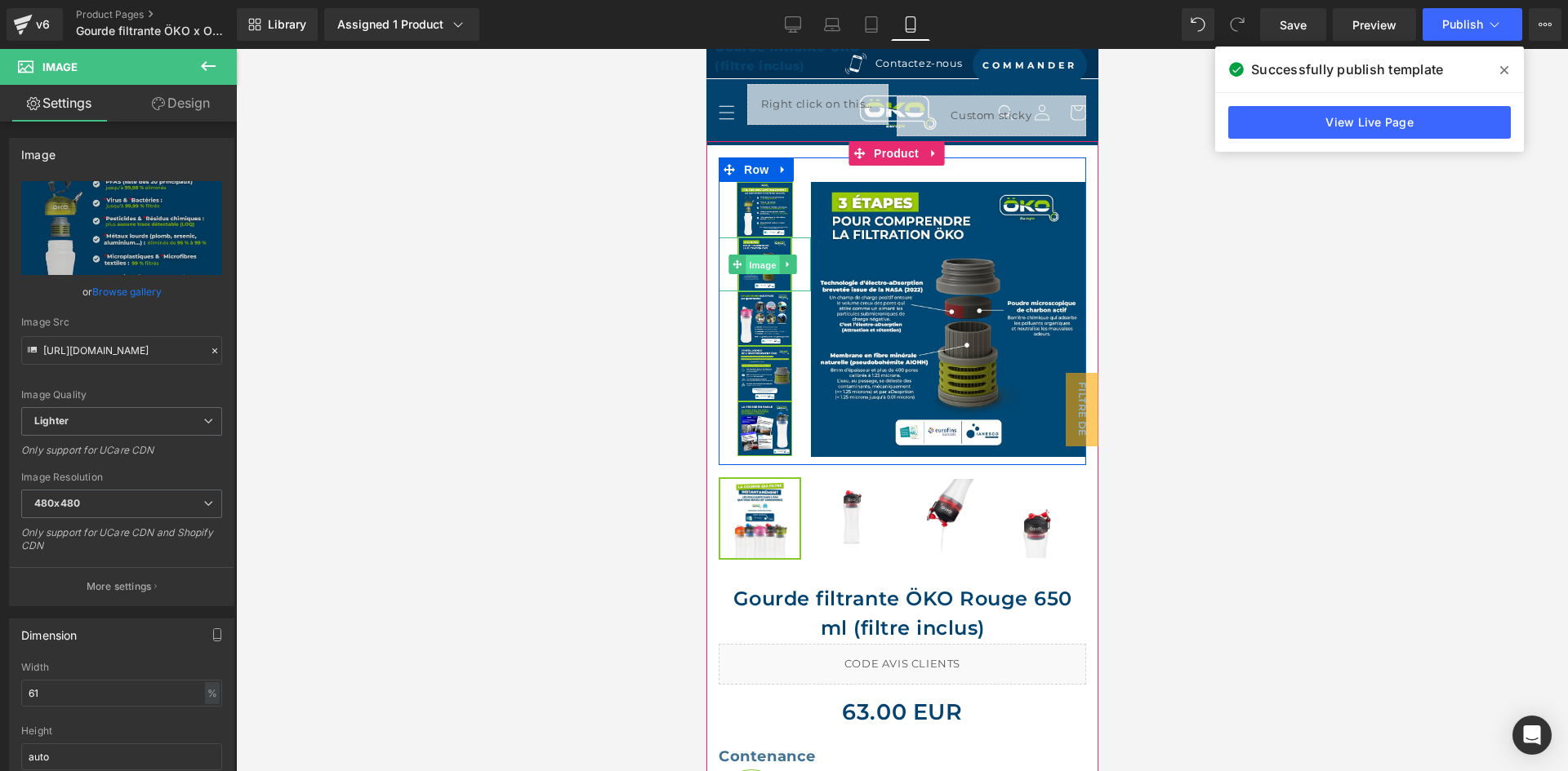
click at [769, 258] on span "Image" at bounding box center [762, 264] width 34 height 20
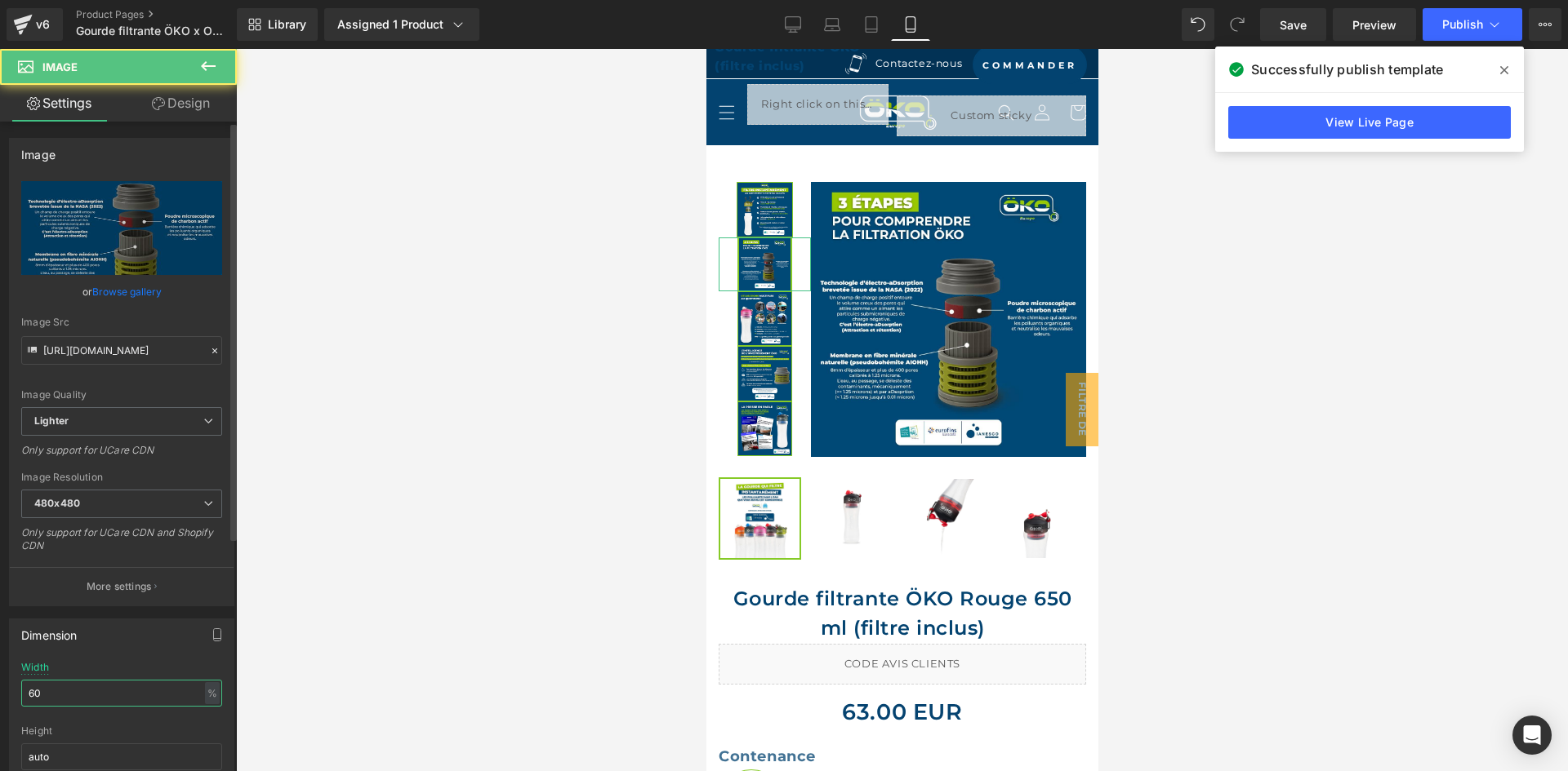
drag, startPoint x: 68, startPoint y: 700, endPoint x: 0, endPoint y: 671, distance: 73.9
click at [0, 671] on div "Dimension 60% Width 60 % % px auto Height auto 0 Circle Image" at bounding box center [122, 716] width 244 height 220
paste input "1"
type input "61"
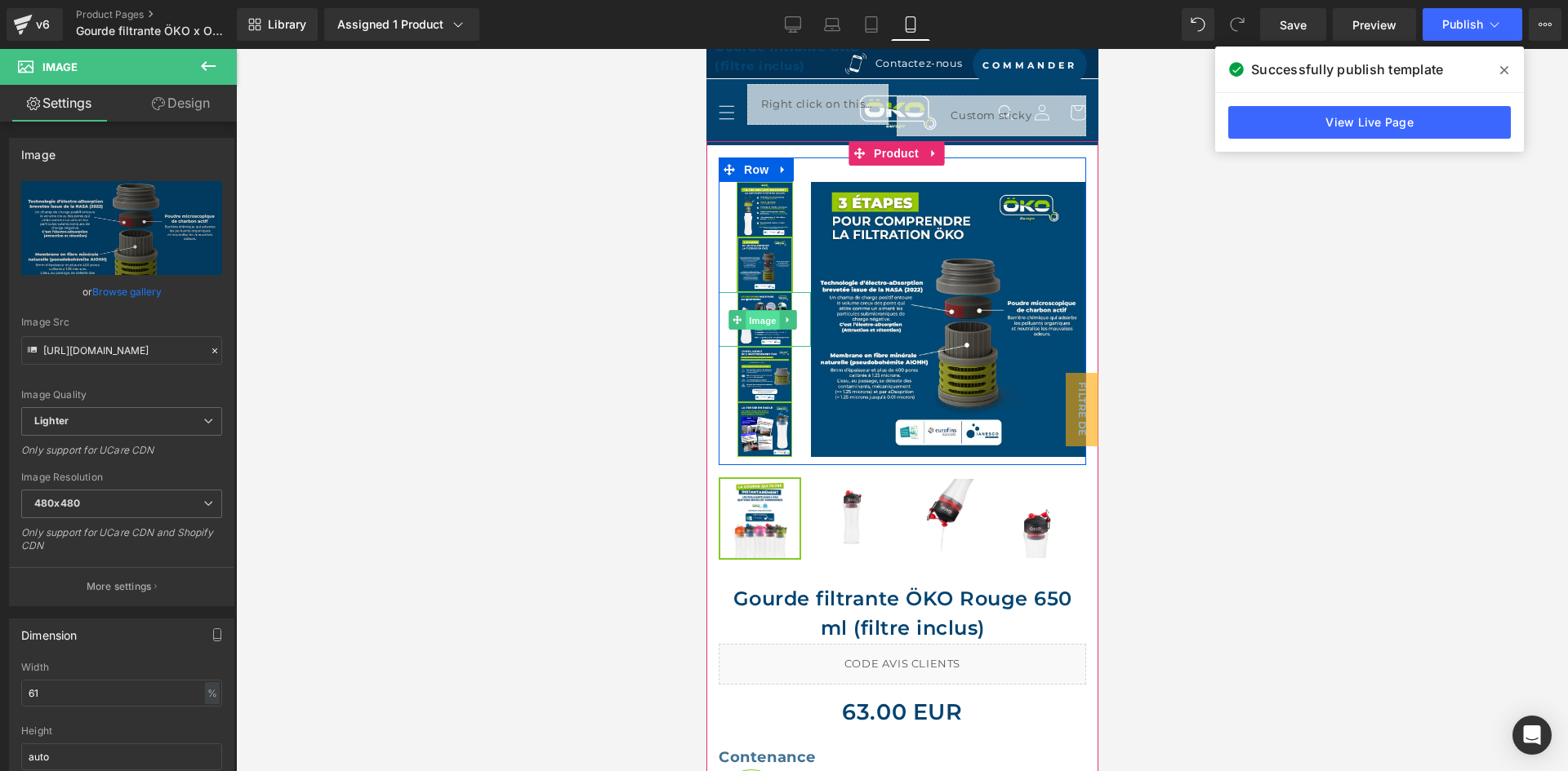
click at [751, 321] on span "Image" at bounding box center [762, 319] width 34 height 20
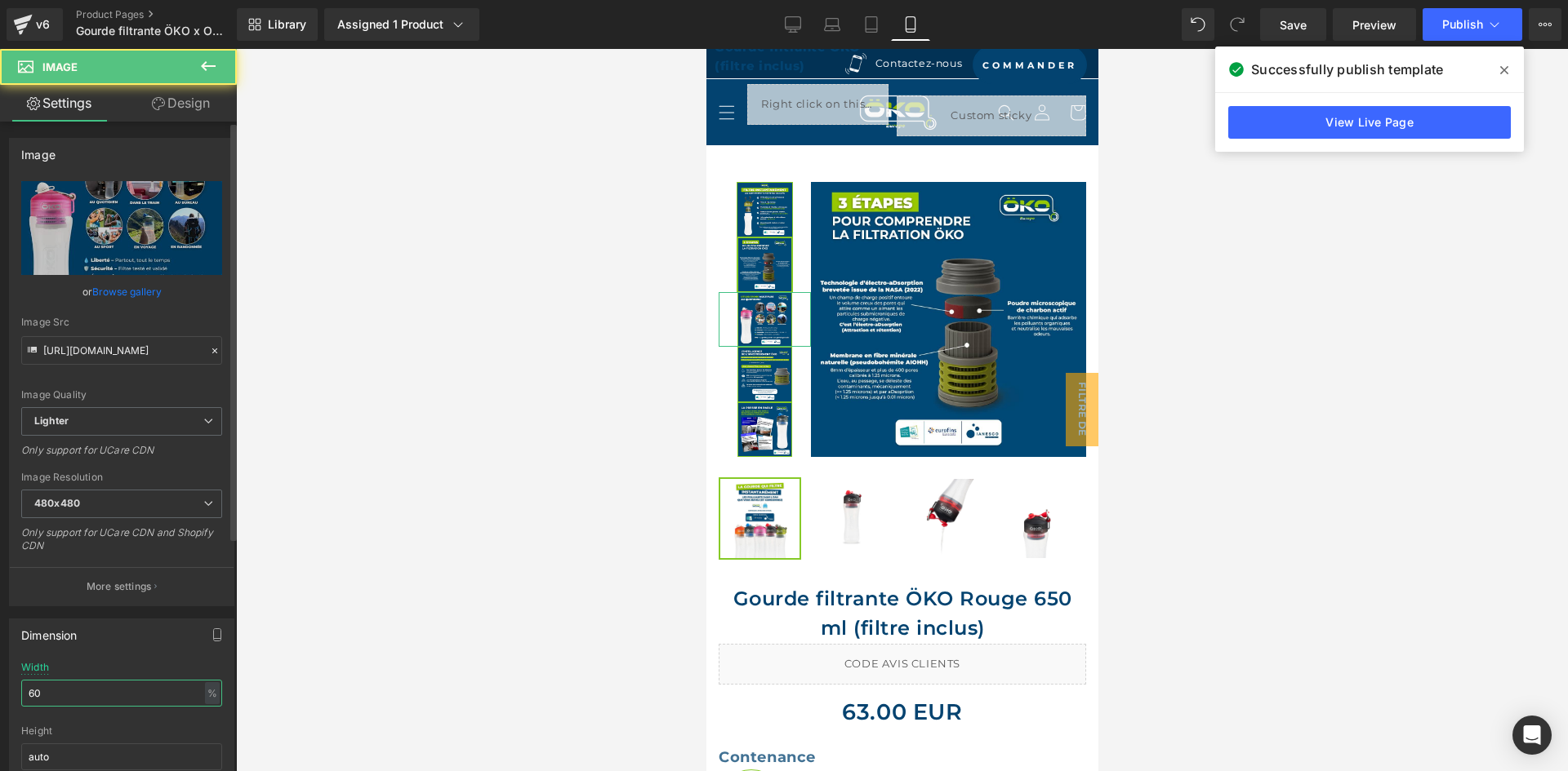
drag, startPoint x: 70, startPoint y: 701, endPoint x: 0, endPoint y: 686, distance: 71.6
click at [0, 686] on div "Dimension 60% Width 60 % % px auto Height auto 0 Circle Image" at bounding box center [122, 716] width 244 height 220
paste input "1"
type input "61"
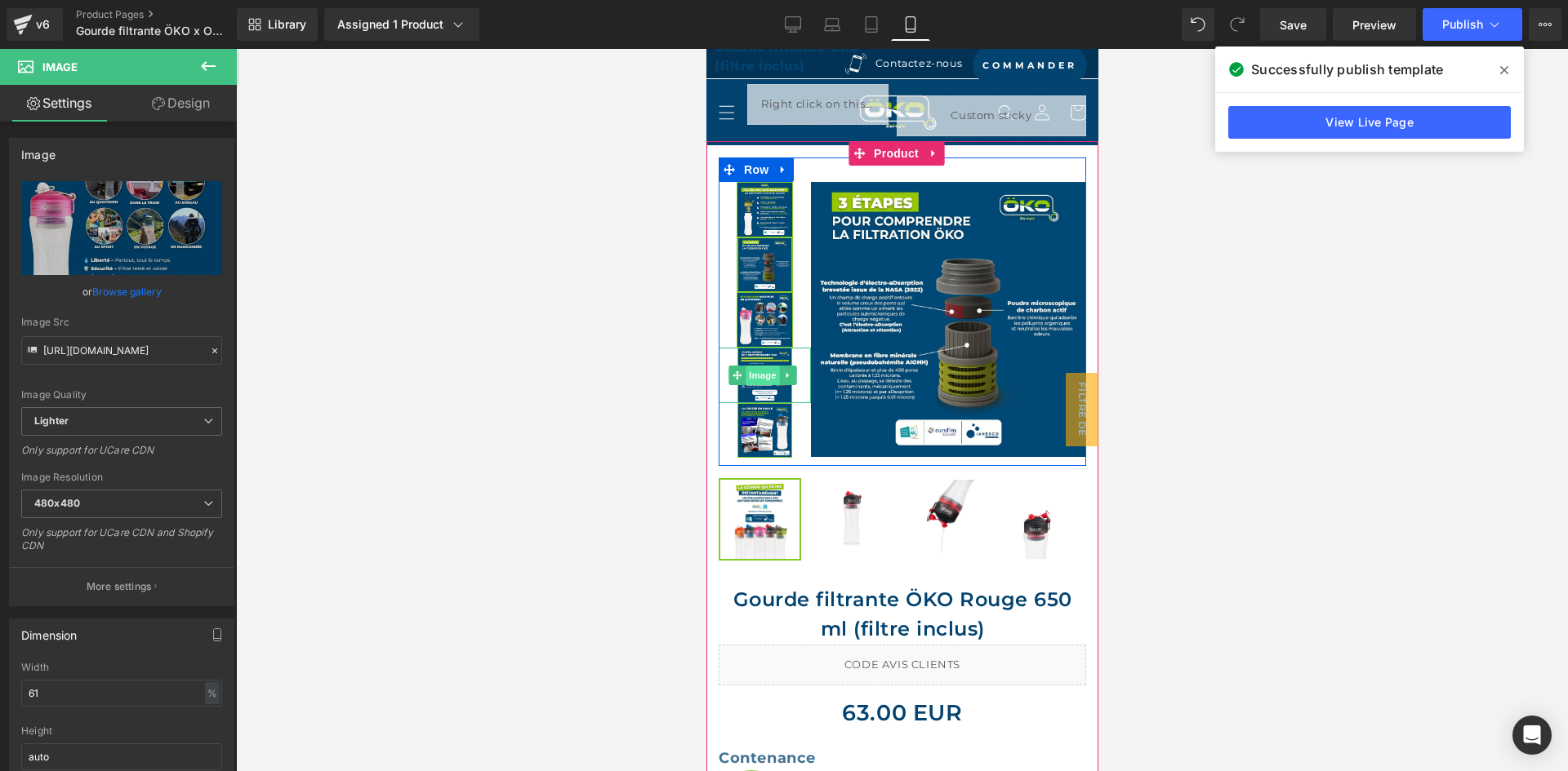
click at [745, 369] on span "Image" at bounding box center [762, 375] width 34 height 20
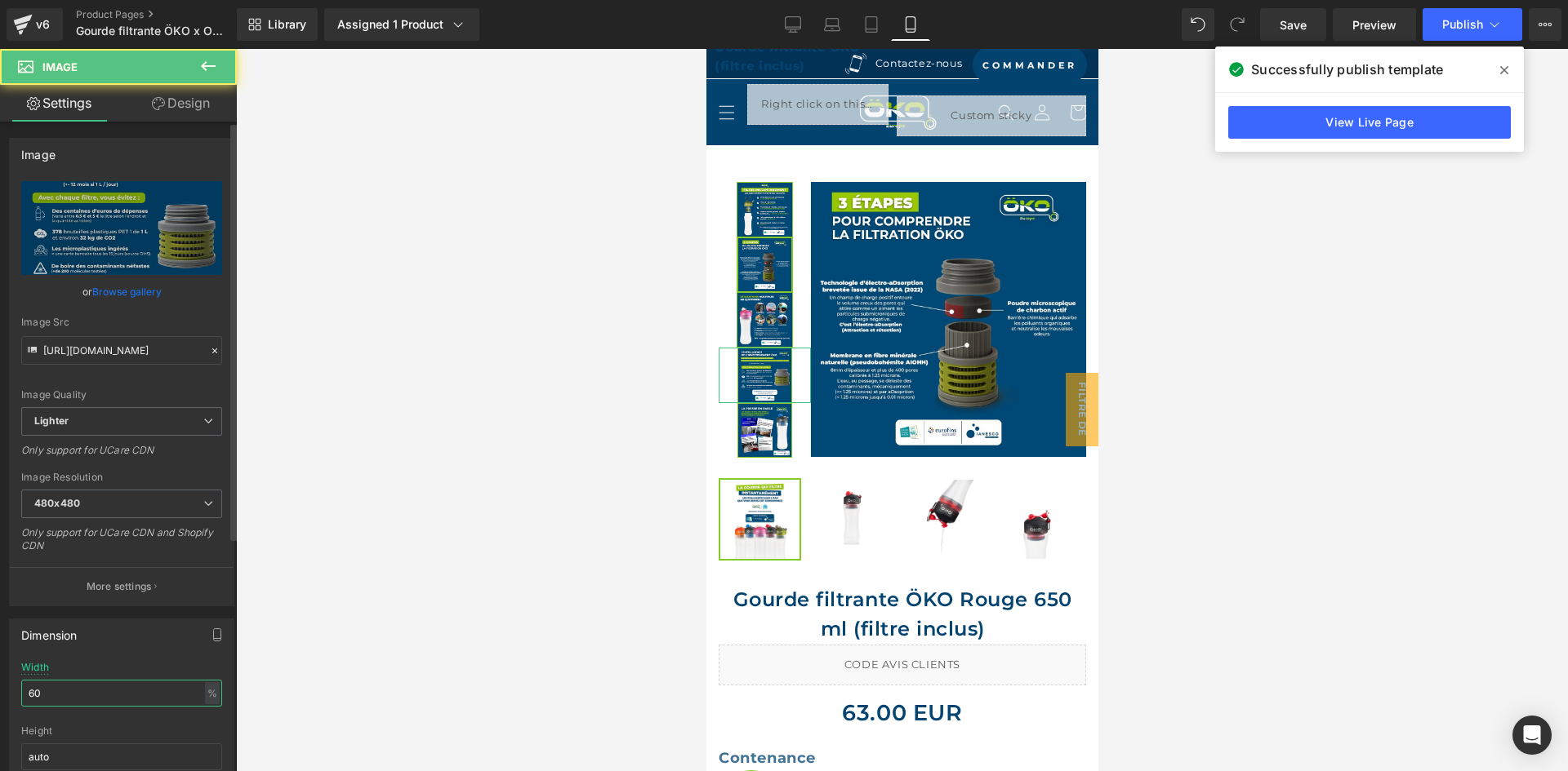
drag, startPoint x: 75, startPoint y: 691, endPoint x: 0, endPoint y: 683, distance: 75.4
click at [0, 683] on div "Dimension 60% Width 60 % % px auto Height auto 0 Circle Image" at bounding box center [122, 716] width 244 height 220
paste input "1"
type input "61"
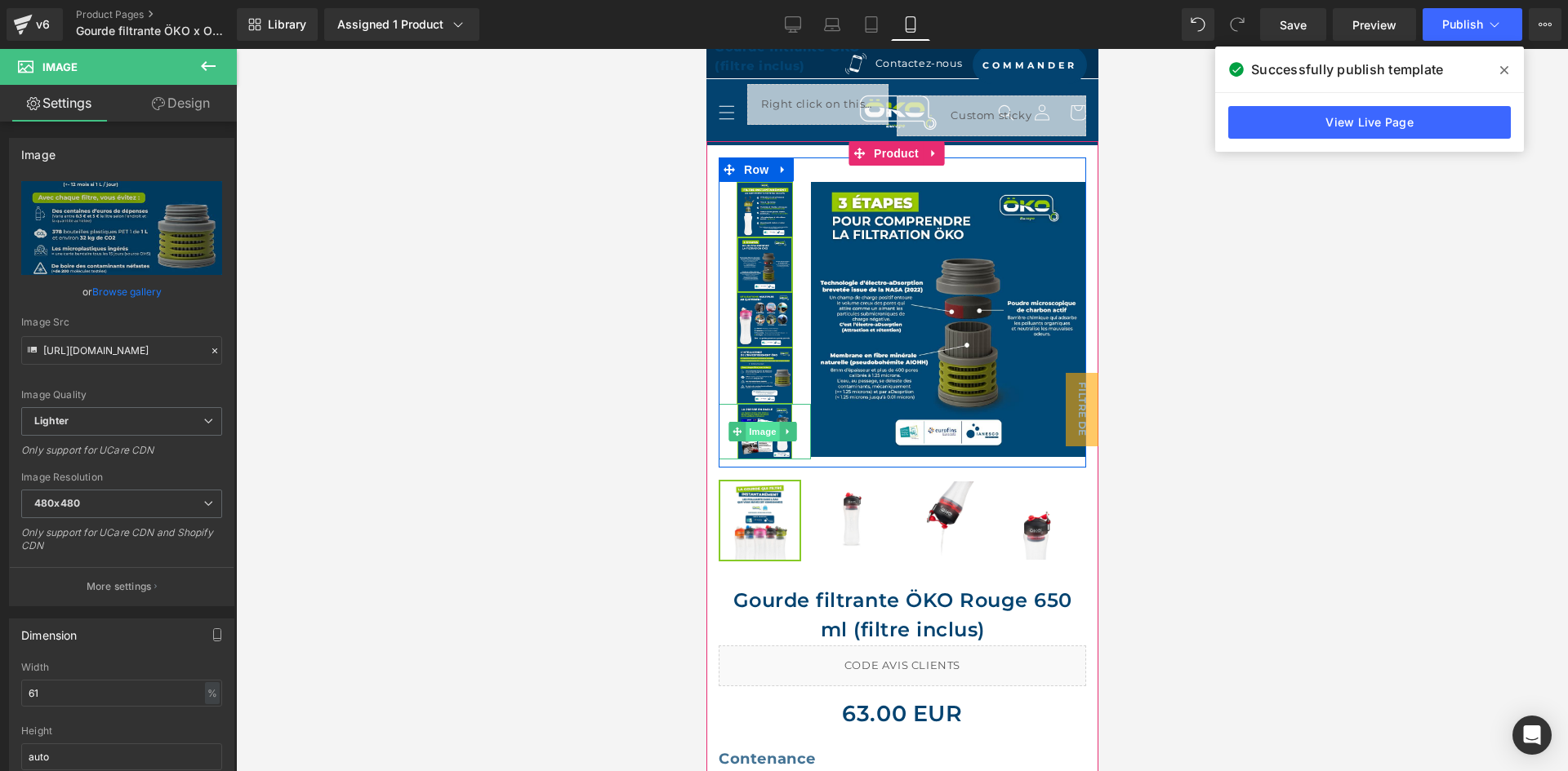
click at [762, 423] on span "Image" at bounding box center [762, 431] width 34 height 20
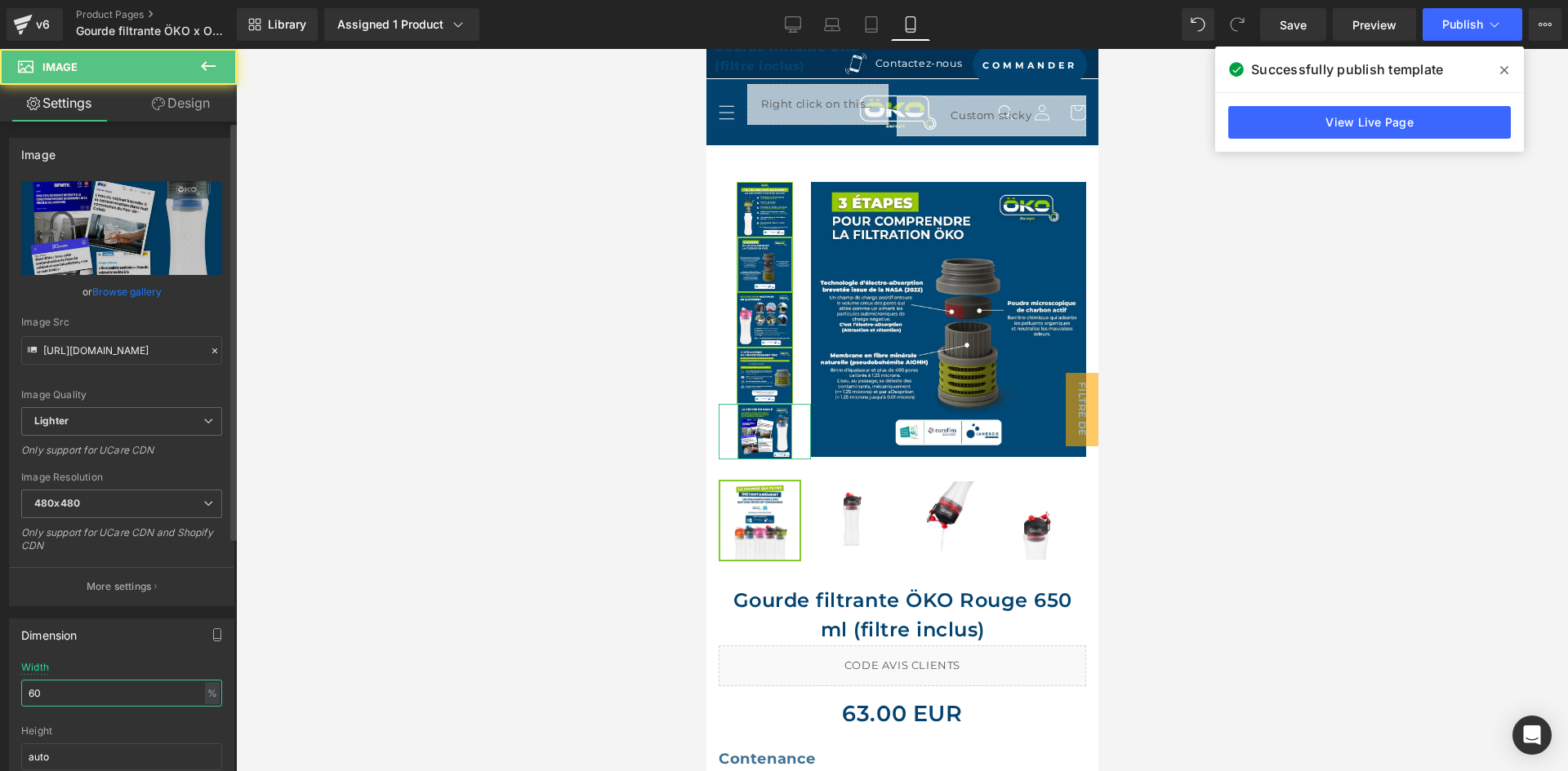
drag, startPoint x: 92, startPoint y: 694, endPoint x: 0, endPoint y: 684, distance: 92.5
click at [0, 684] on div "Dimension 60% Width 60 % % px auto Height auto 0 Circle Image" at bounding box center [122, 716] width 244 height 220
paste input "1"
type input "61"
click at [105, 669] on div "Width" at bounding box center [122, 668] width 201 height 11
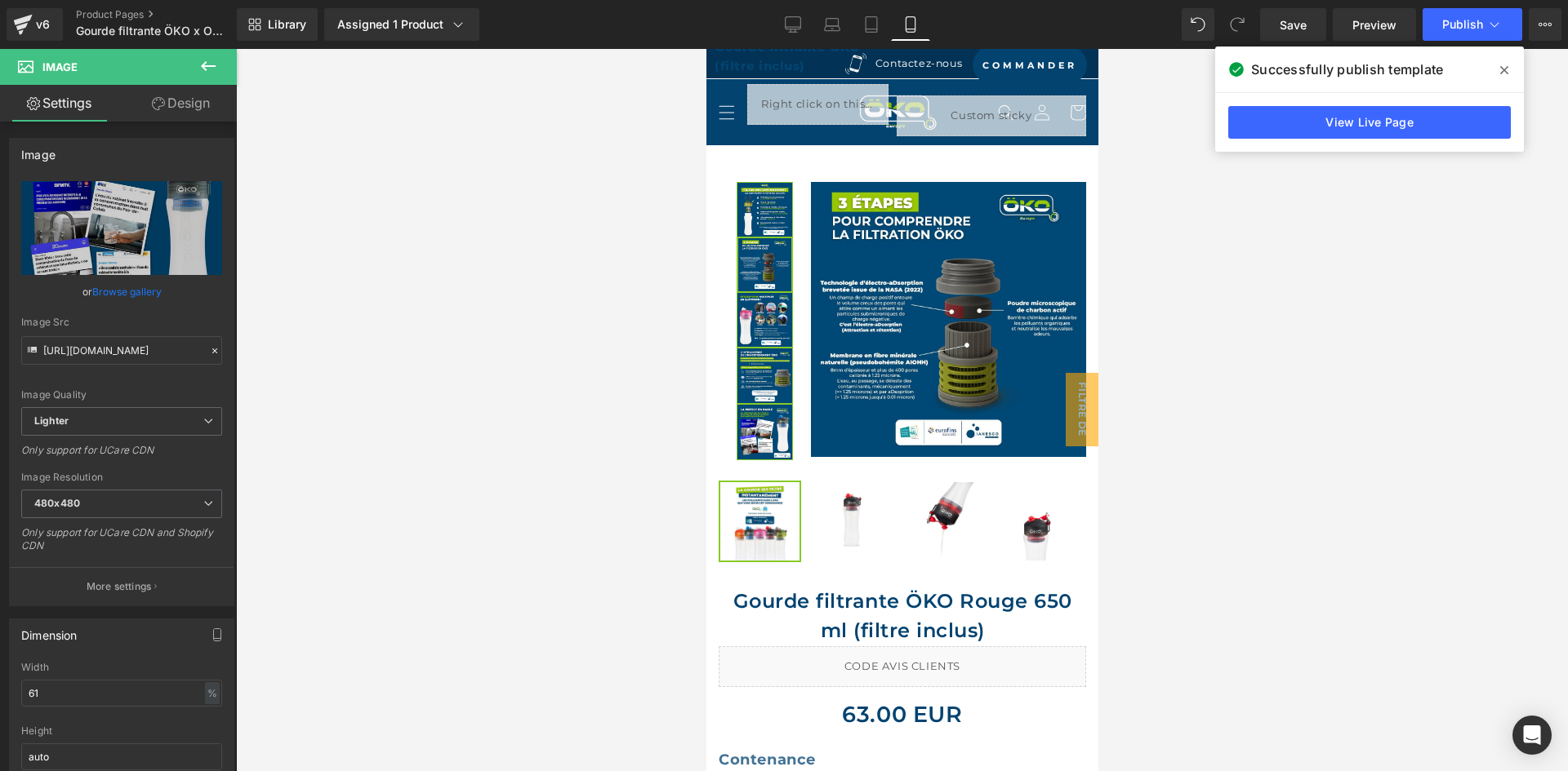
click at [1512, 65] on span at bounding box center [1505, 70] width 26 height 26
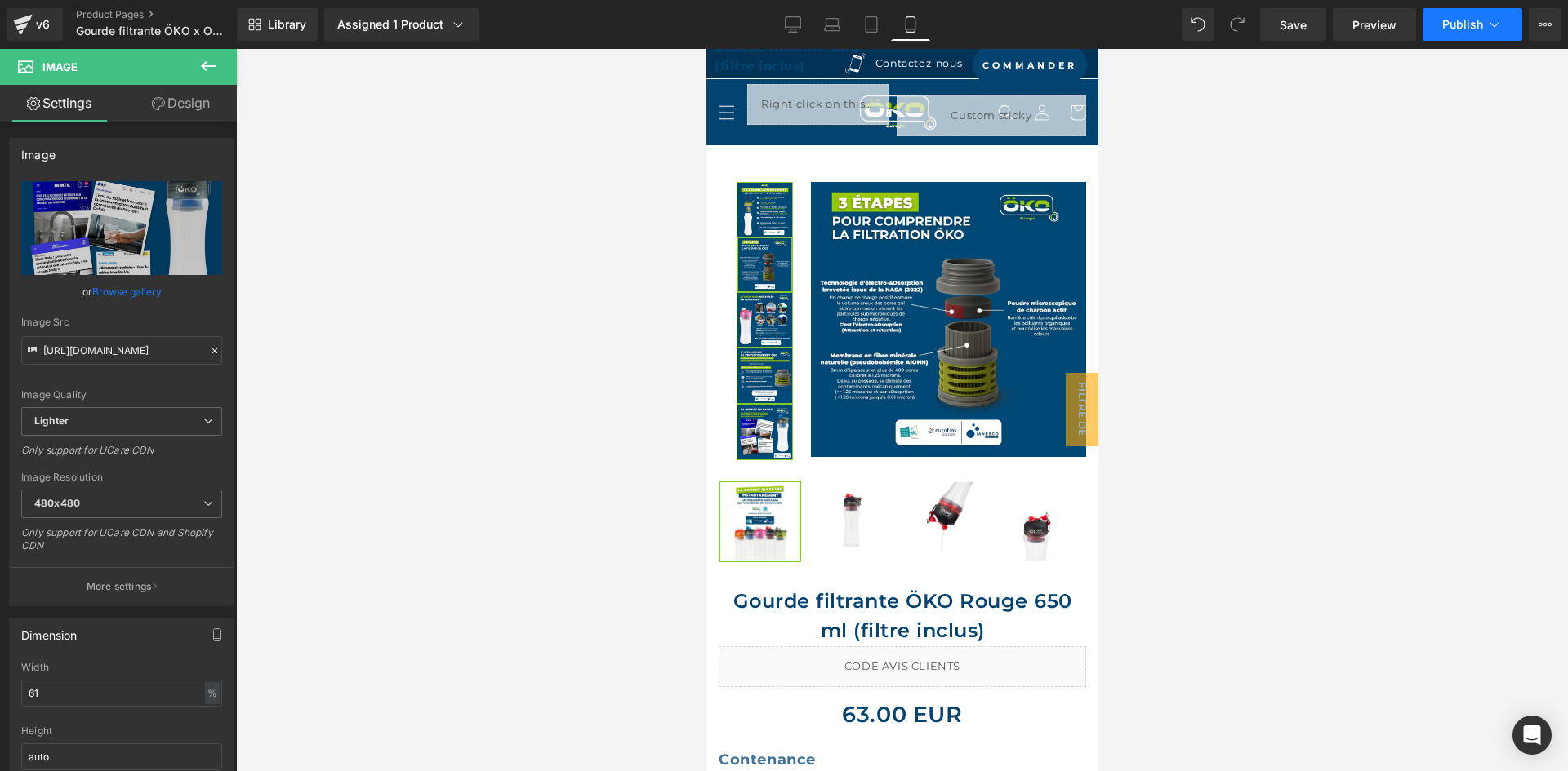
click at [1445, 24] on span "Publish" at bounding box center [1463, 24] width 41 height 13
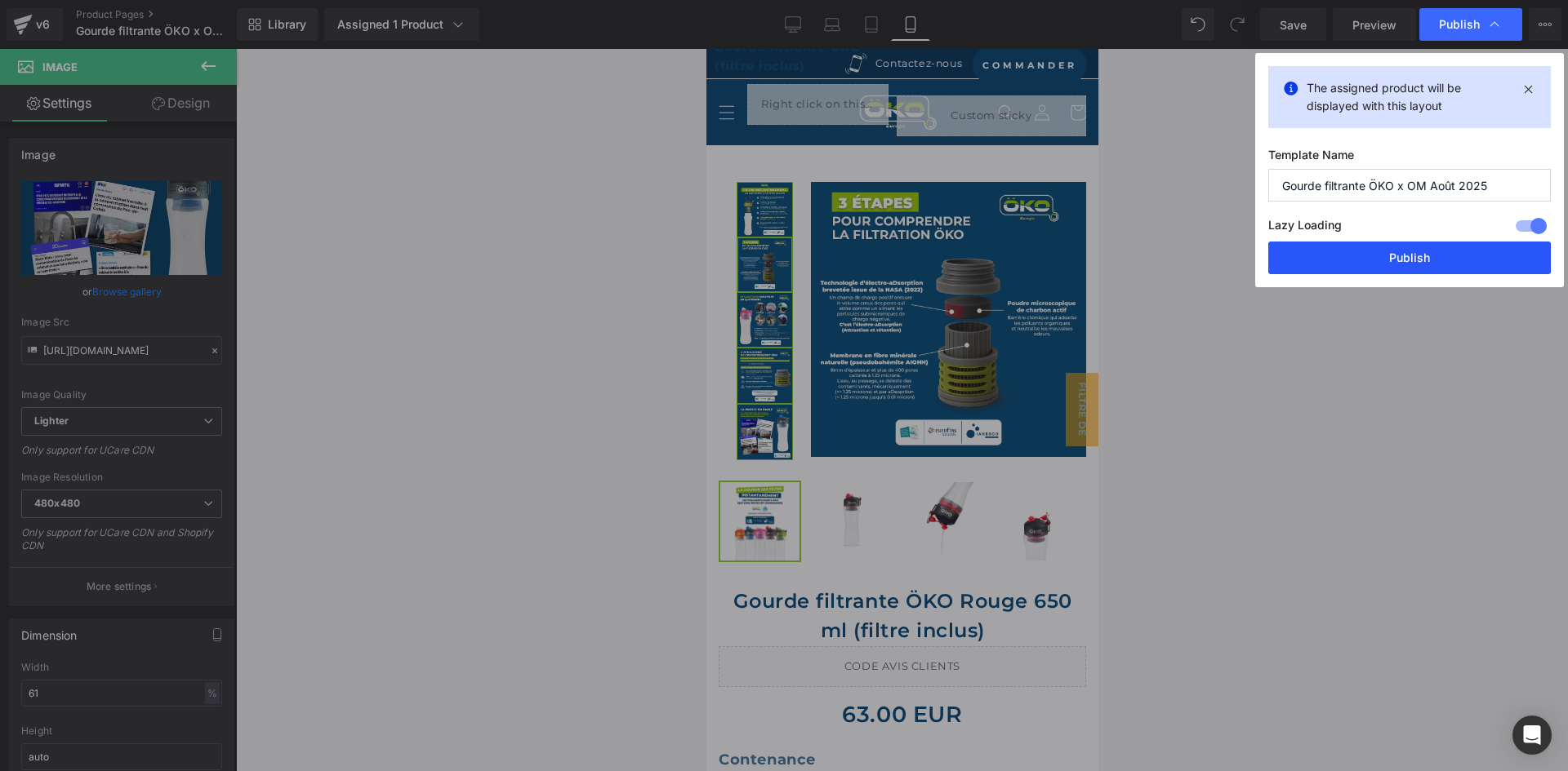
click at [1339, 258] on button "Publish" at bounding box center [1409, 257] width 282 height 33
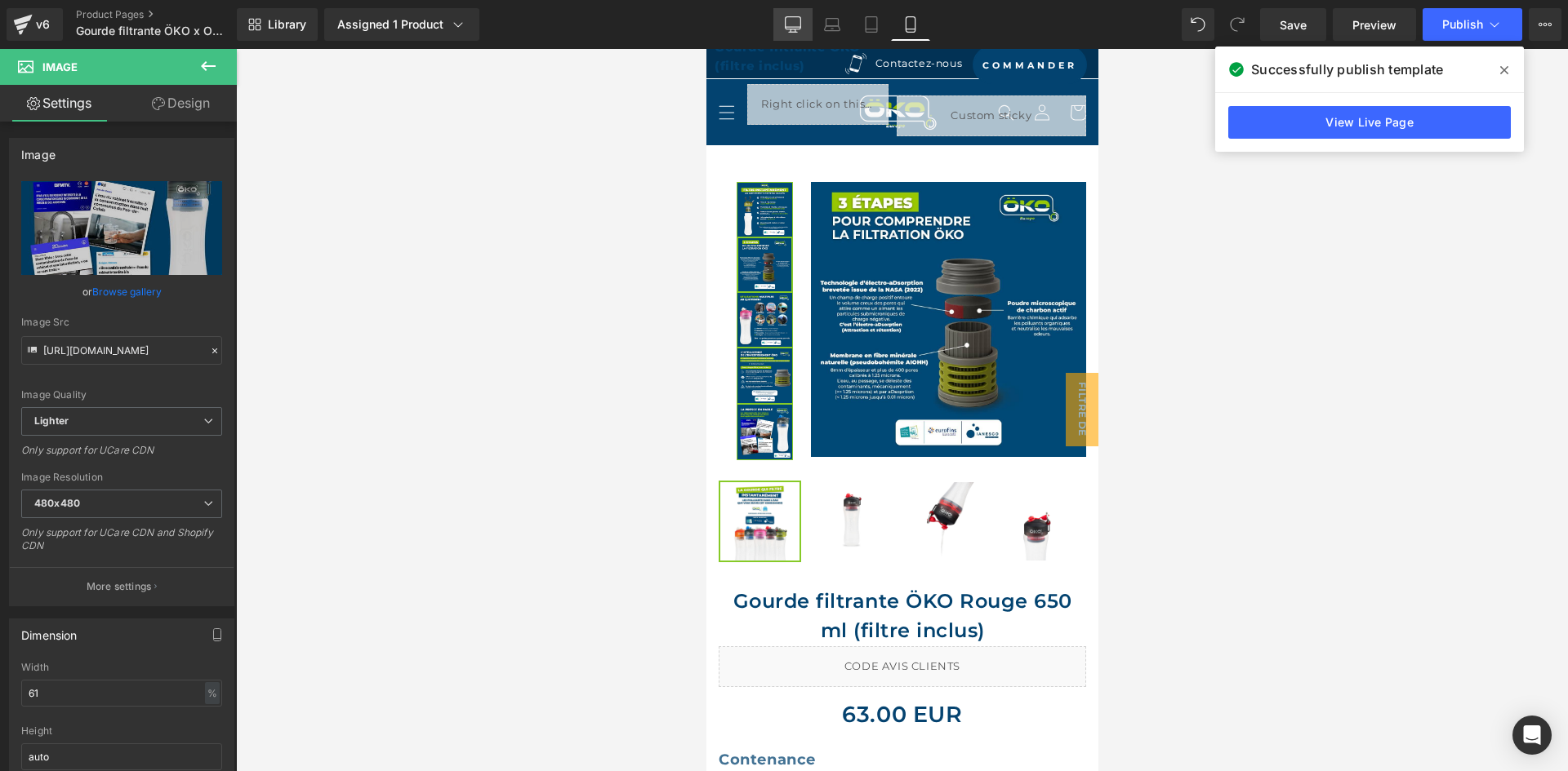
click at [791, 33] on link "Desktop" at bounding box center [793, 24] width 39 height 33
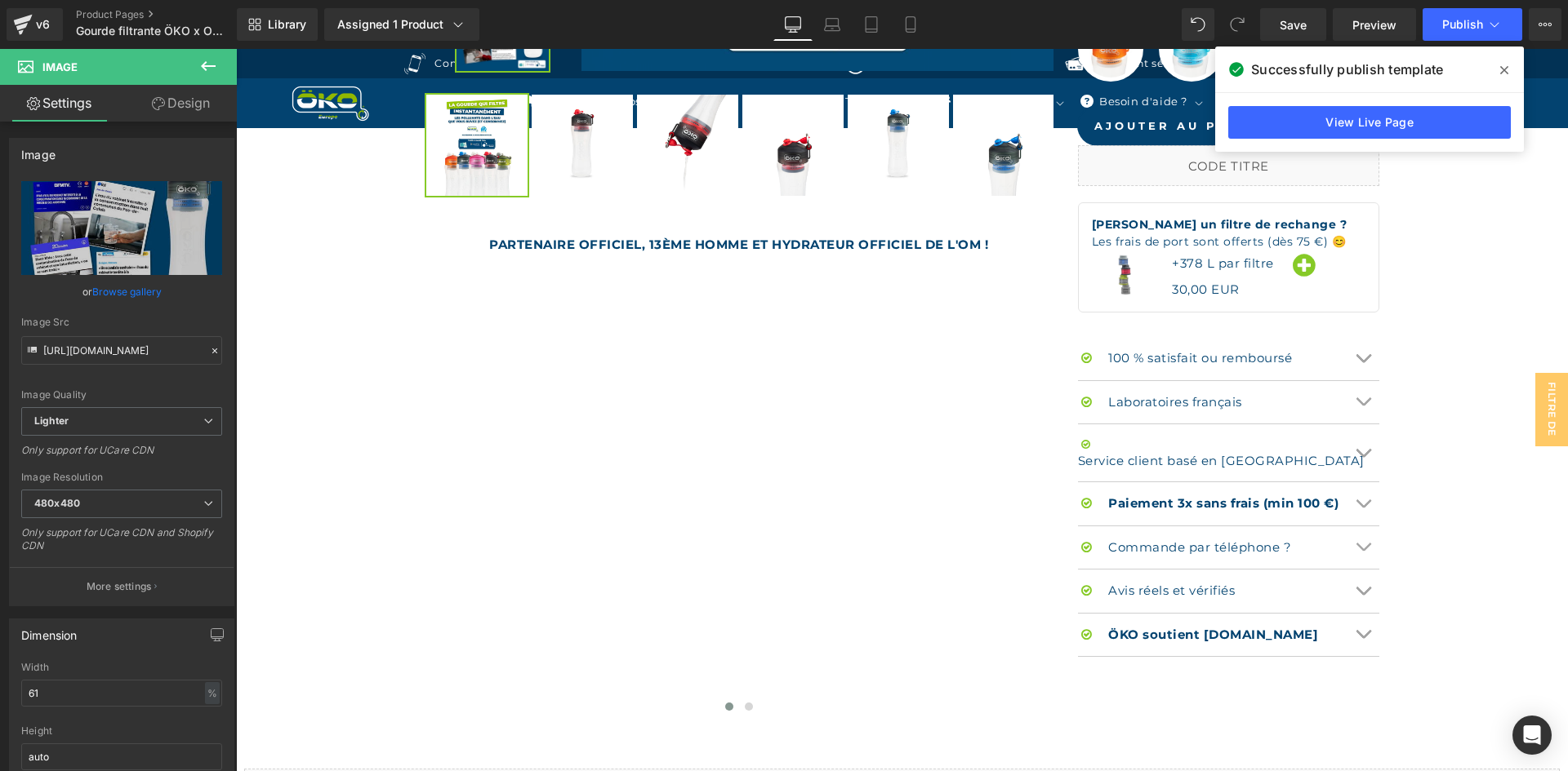
scroll to position [1238, 0]
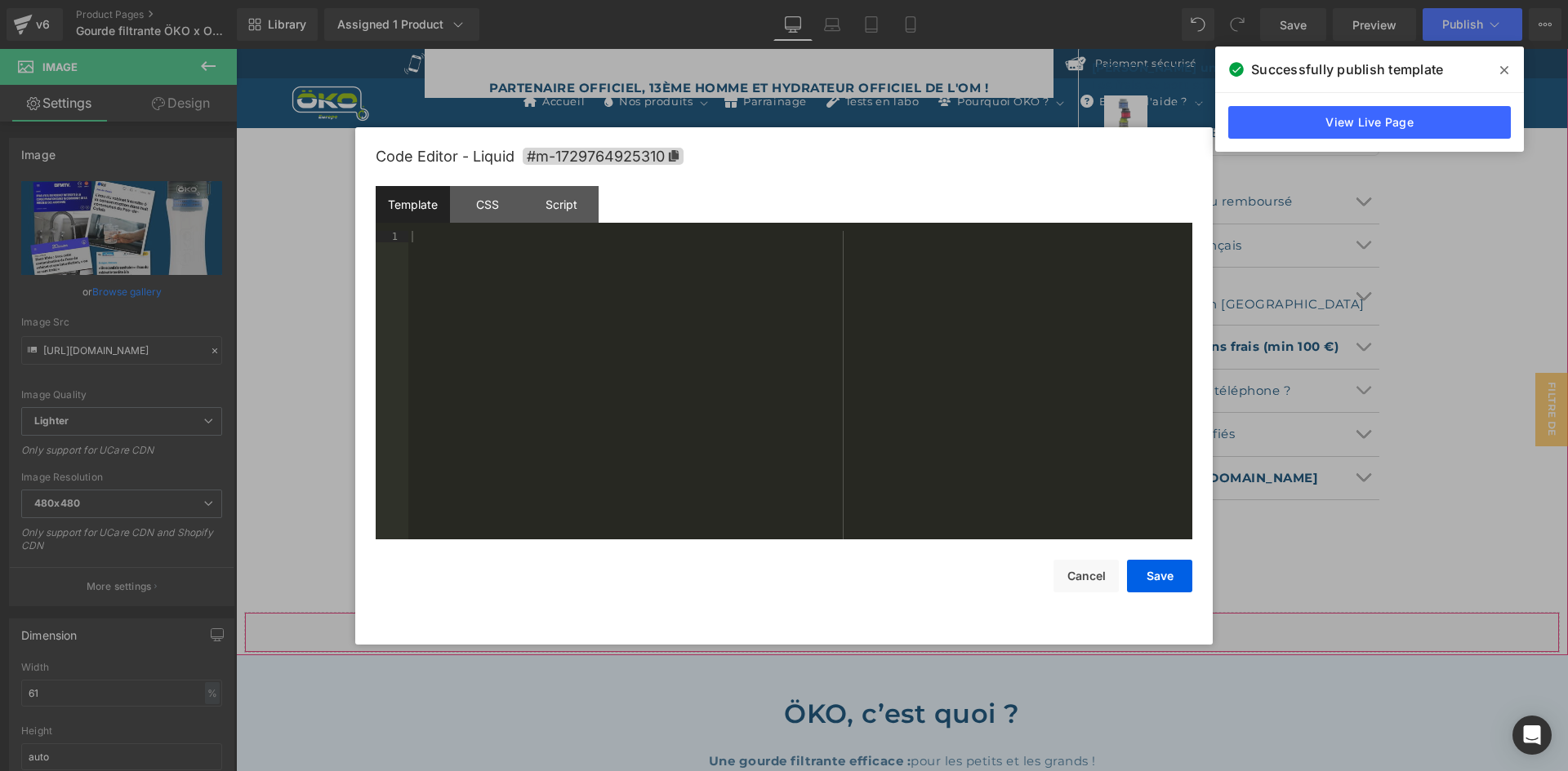
click at [910, 629] on div "Liquid" at bounding box center [902, 632] width 1316 height 41
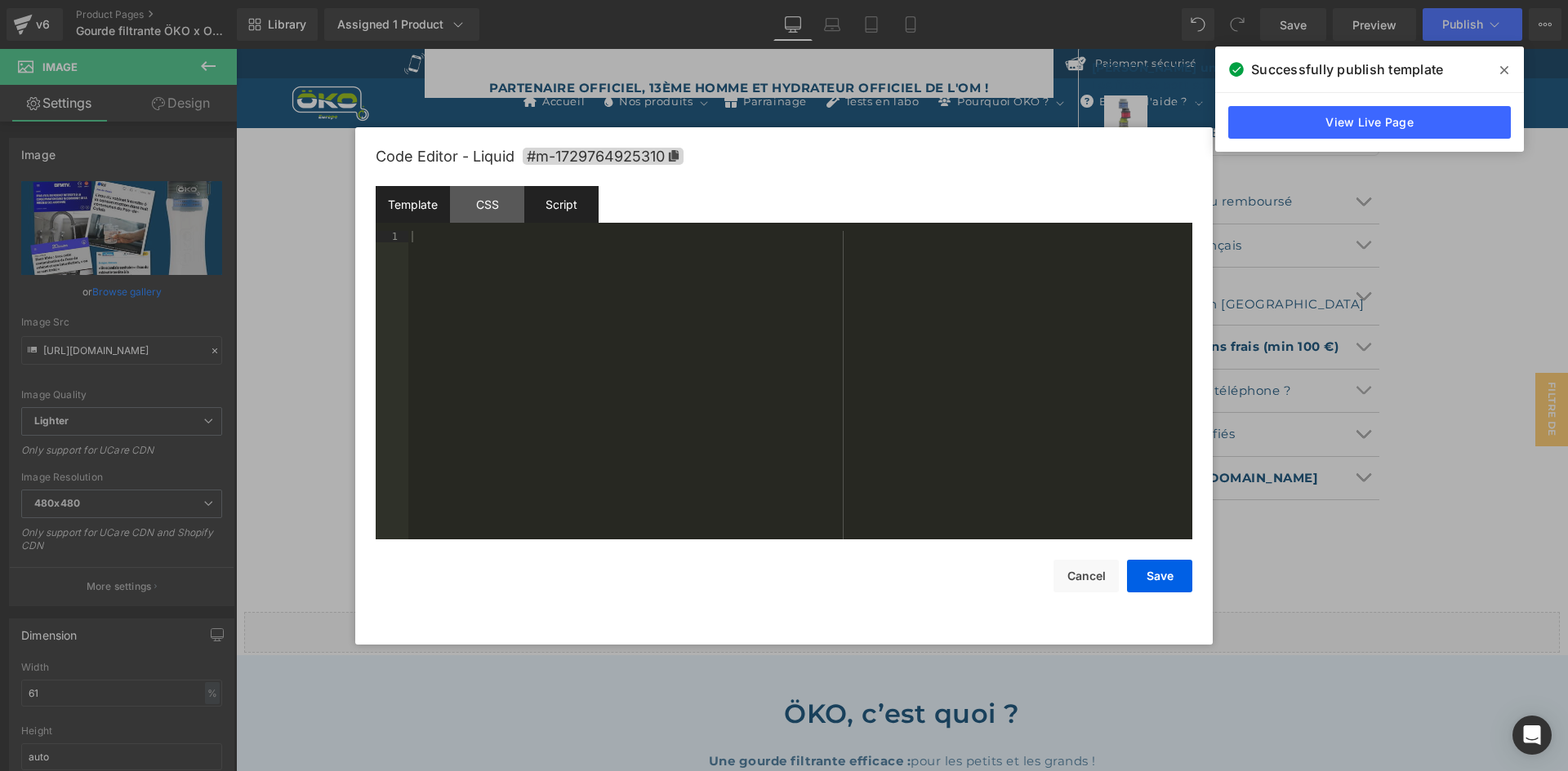
click at [561, 212] on div "Script" at bounding box center [562, 204] width 75 height 36
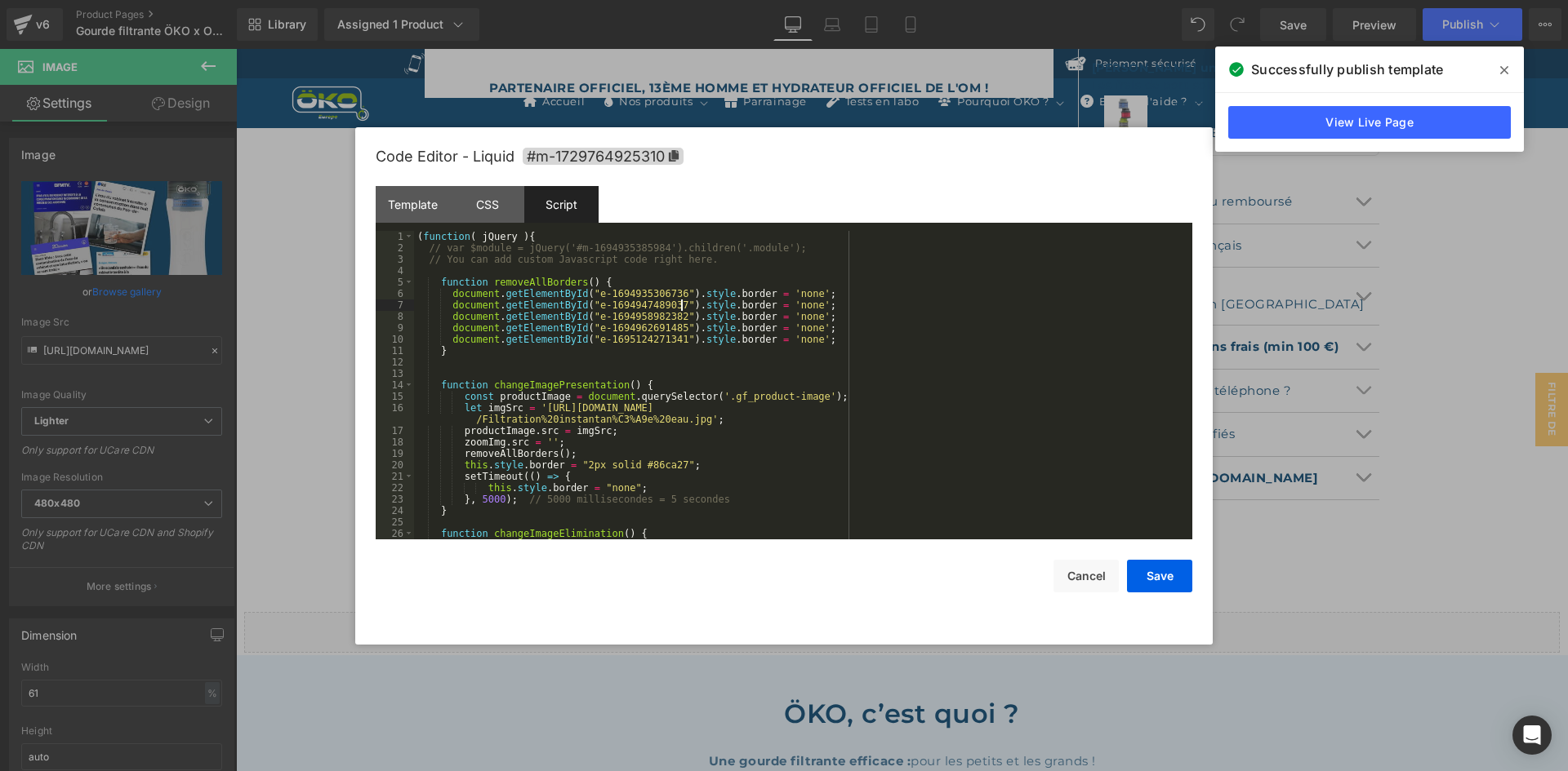
click at [683, 303] on div "( function ( jQuery ) { // var $module = jQuery('#m-1694935385984').children('.…" at bounding box center [799, 397] width 771 height 331
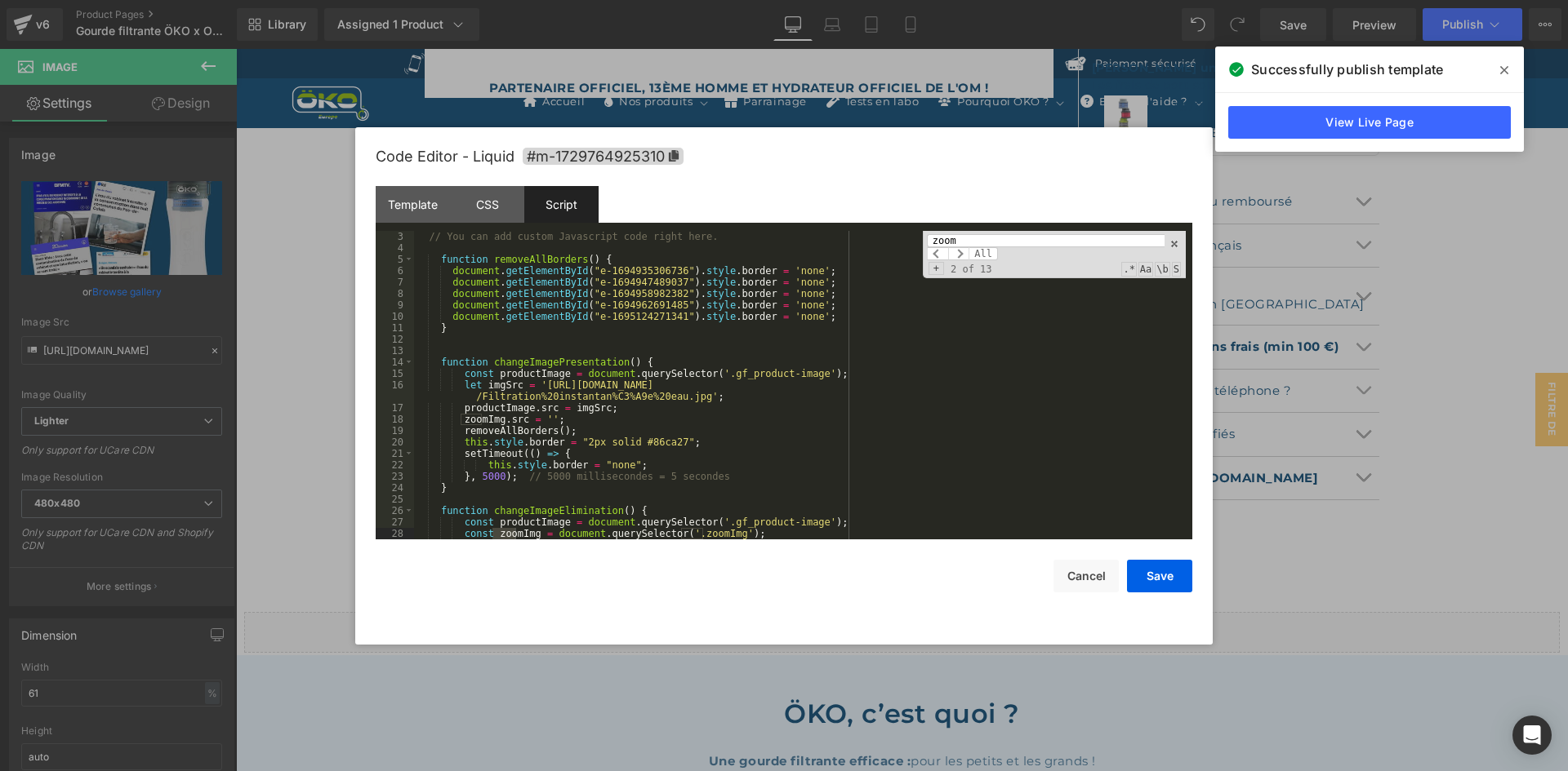
scroll to position [23, 0]
drag, startPoint x: 1010, startPoint y: 246, endPoint x: 792, endPoint y: 233, distance: 218.4
click at [792, 233] on div "// You can add custom Javascript code right here. function removeAllBorders ( )…" at bounding box center [799, 385] width 771 height 308
paste input "mg"
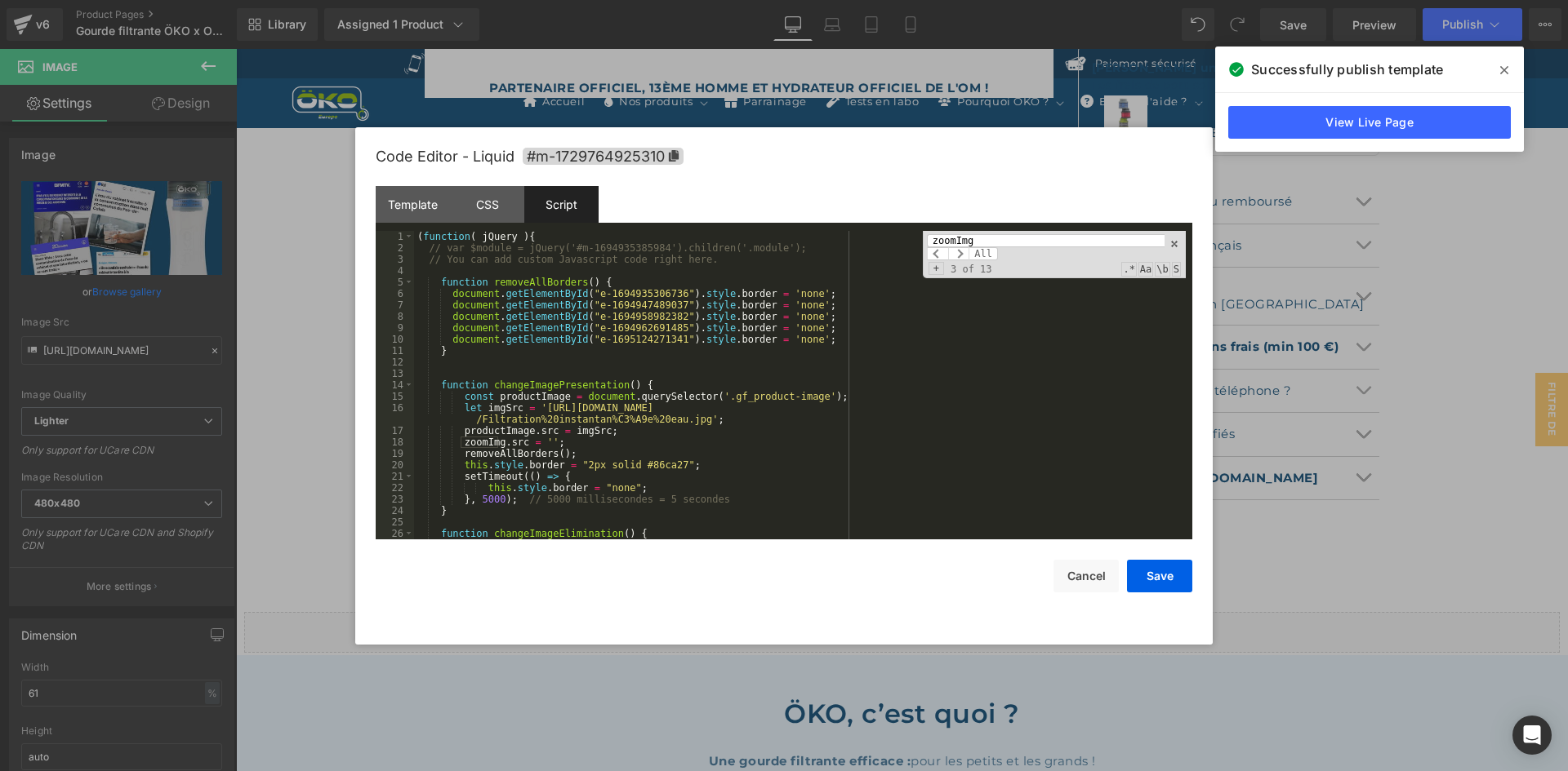
type input "zoomImg"
click at [700, 248] on div "( function ( jQuery ) { // var $module = jQuery('#m-1694935385984').children('.…" at bounding box center [799, 397] width 771 height 331
click at [934, 251] on span at bounding box center [937, 254] width 21 height 13
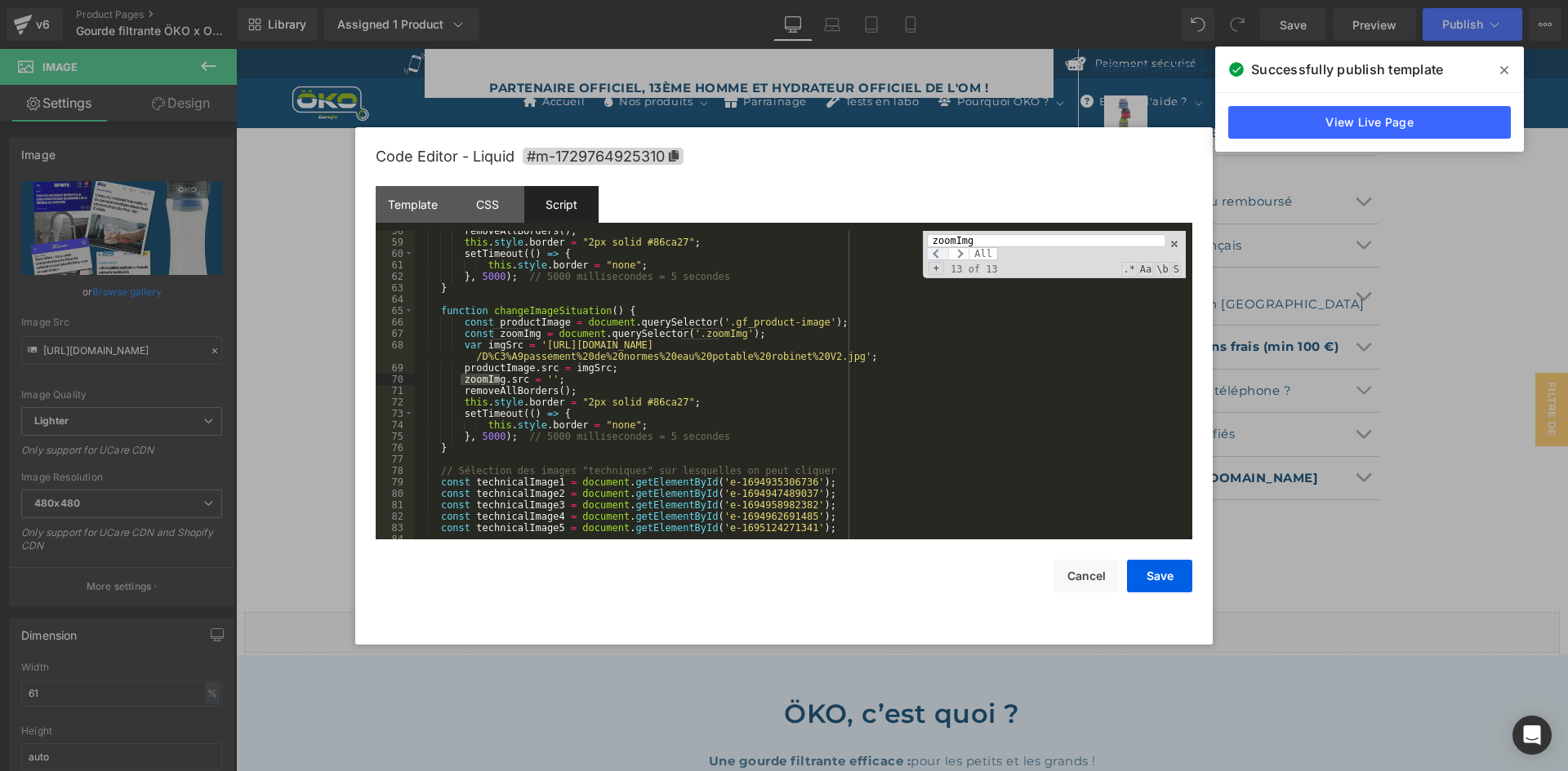
click at [934, 251] on span at bounding box center [937, 254] width 21 height 13
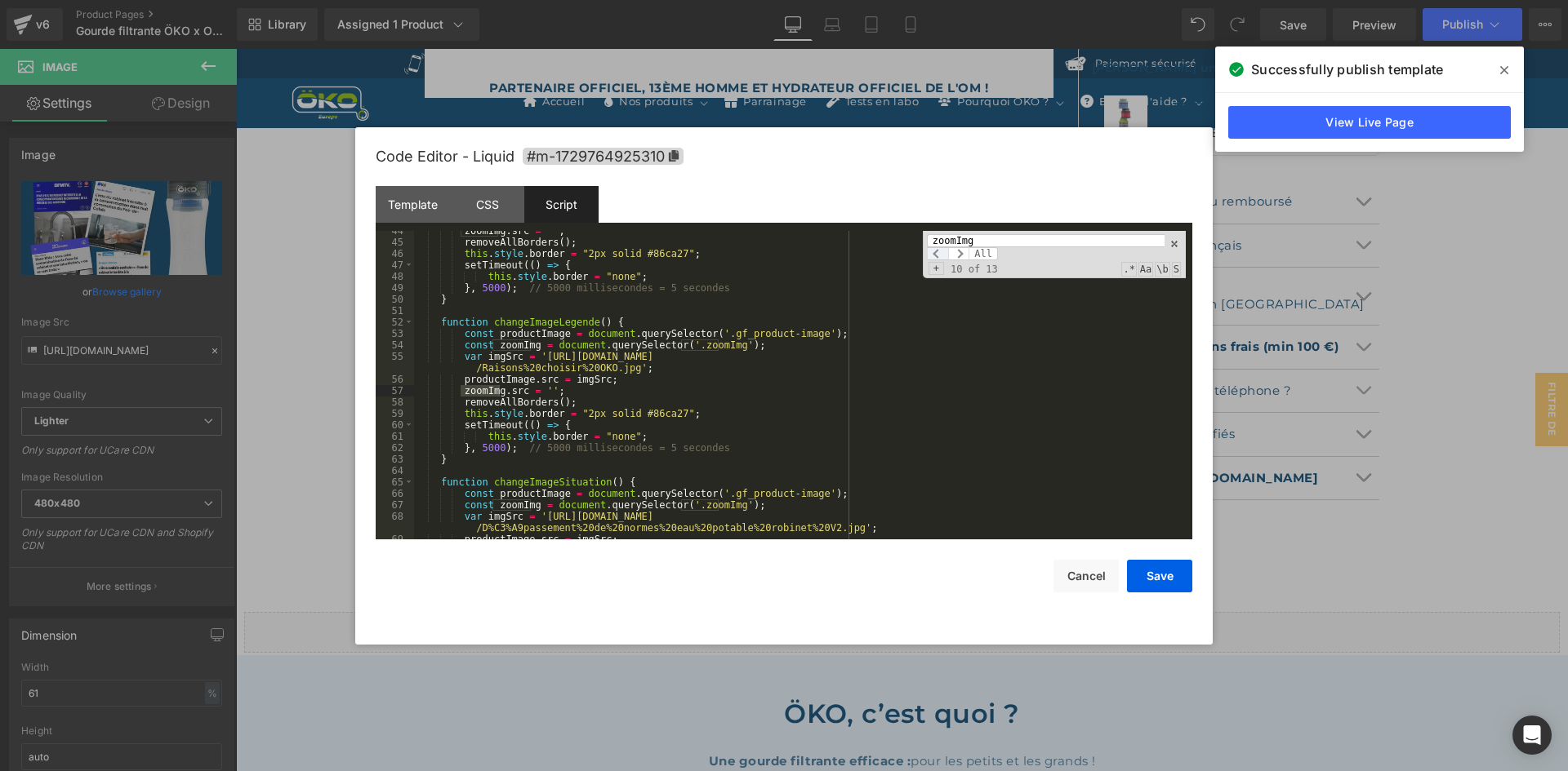
scroll to position [532, 0]
click at [934, 251] on span at bounding box center [937, 254] width 21 height 13
click at [959, 249] on span at bounding box center [959, 254] width 21 height 13
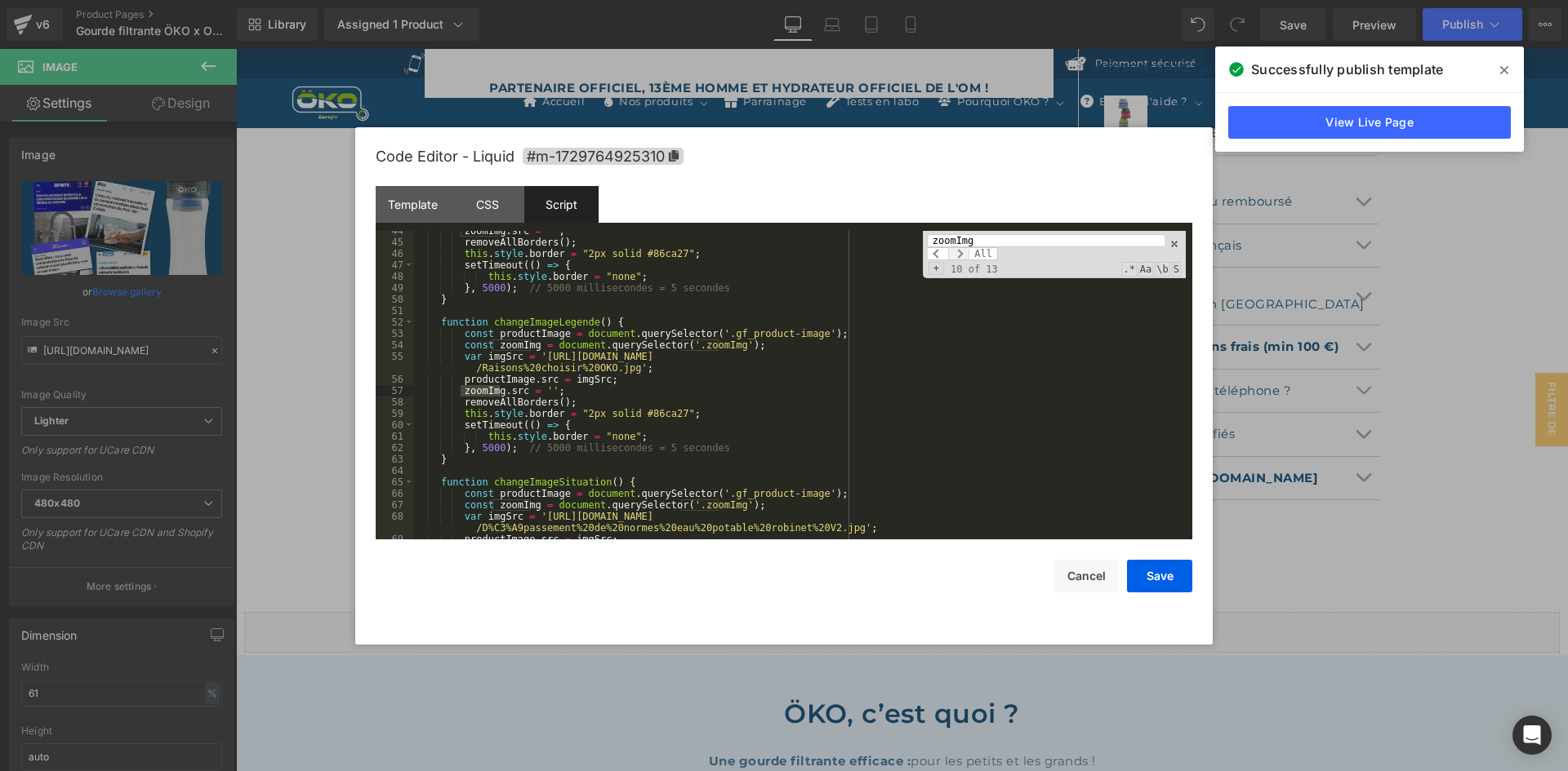
click at [959, 249] on span at bounding box center [959, 254] width 21 height 13
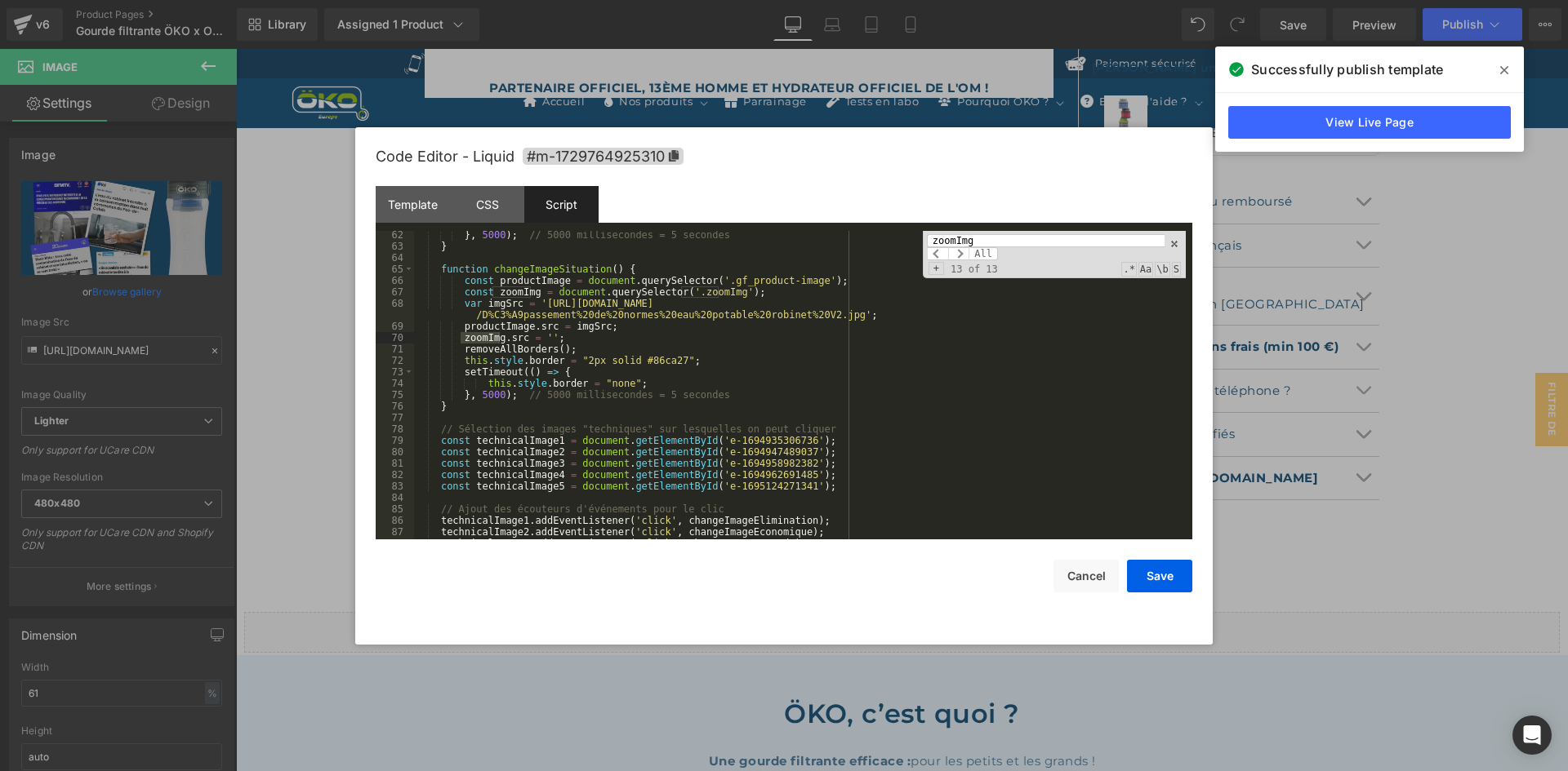
scroll to position [793, 0]
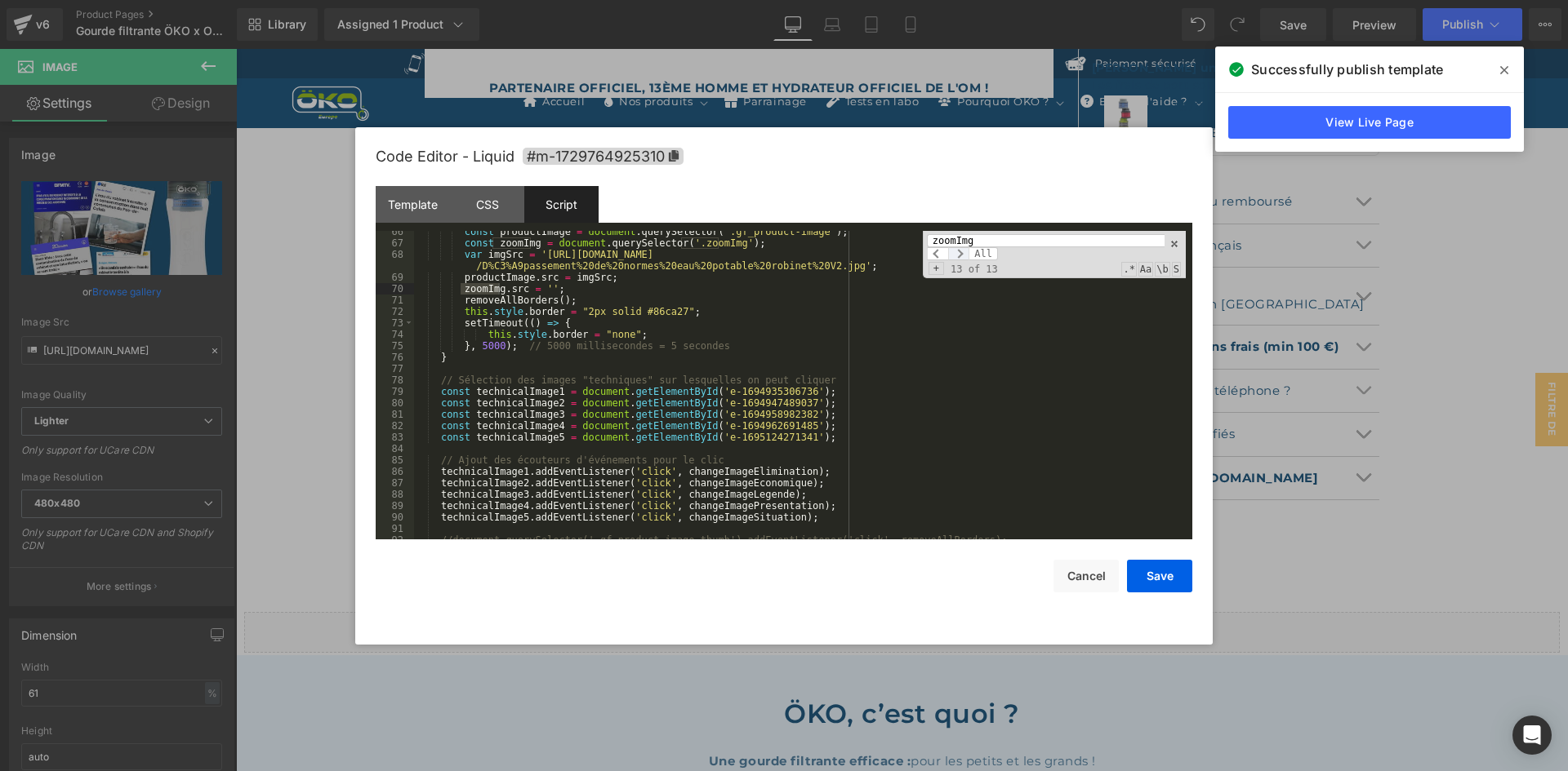
click at [966, 251] on span at bounding box center [959, 254] width 21 height 13
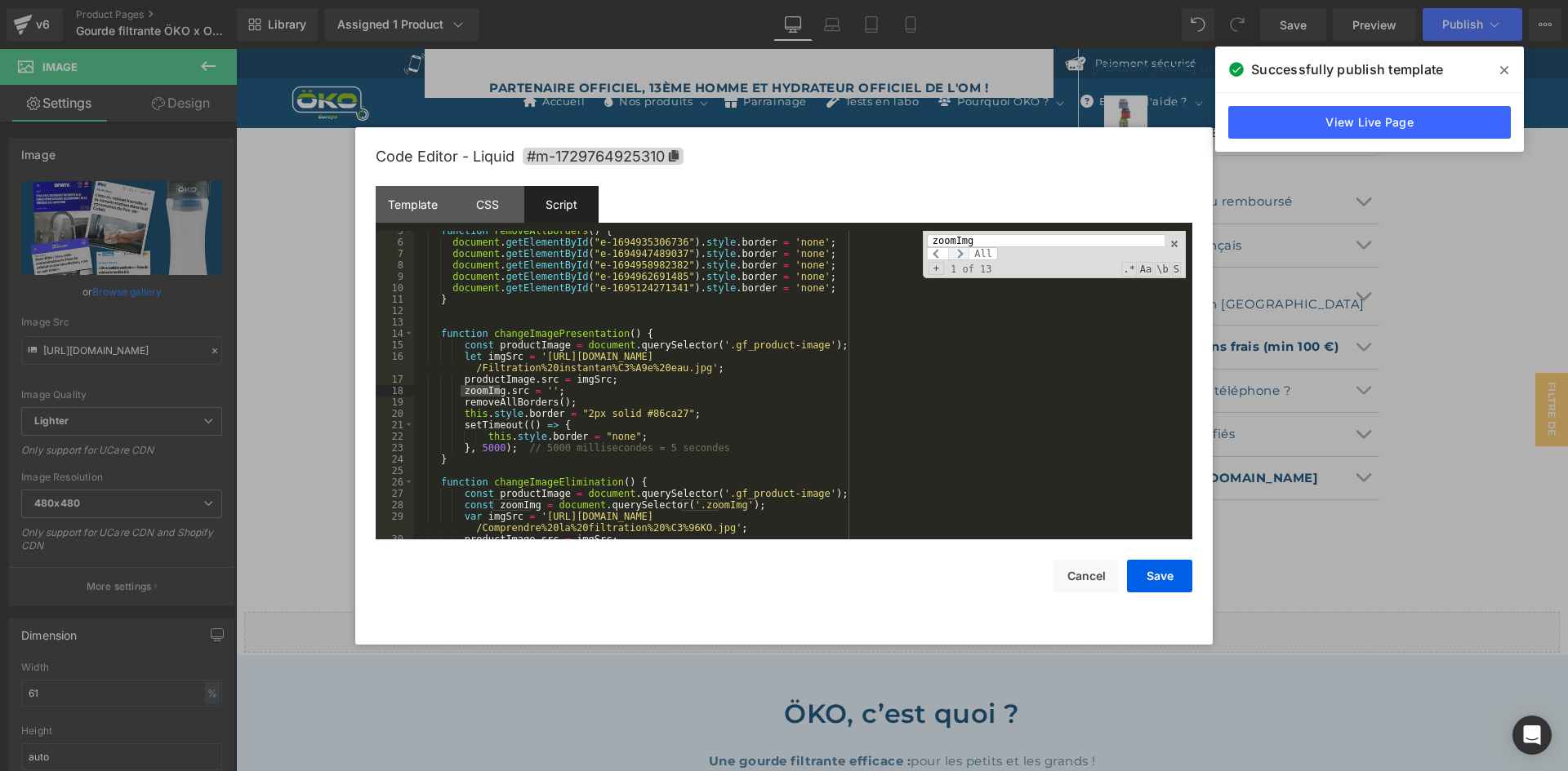
click at [966, 251] on span at bounding box center [959, 254] width 21 height 13
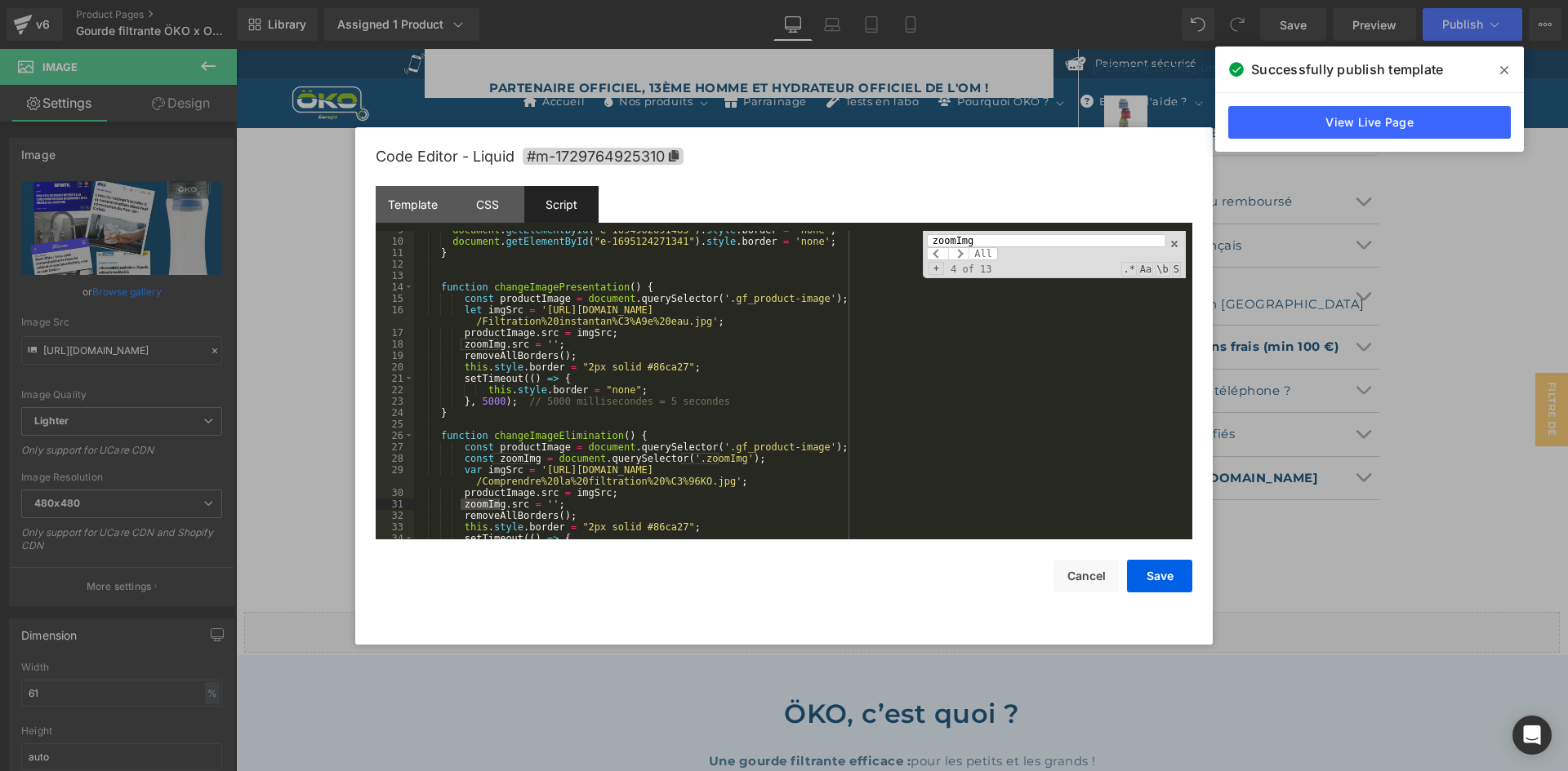
scroll to position [98, 0]
drag, startPoint x: 808, startPoint y: 459, endPoint x: 822, endPoint y: 453, distance: 15.2
click at [822, 453] on div "document . getElementById ( "e-1694962691485" ) . style . border = 'none' ; doc…" at bounding box center [799, 390] width 771 height 331
click at [833, 296] on div "document . getElementById ( "e-1694962691485" ) . style . border = 'none' ; doc…" at bounding box center [799, 390] width 771 height 331
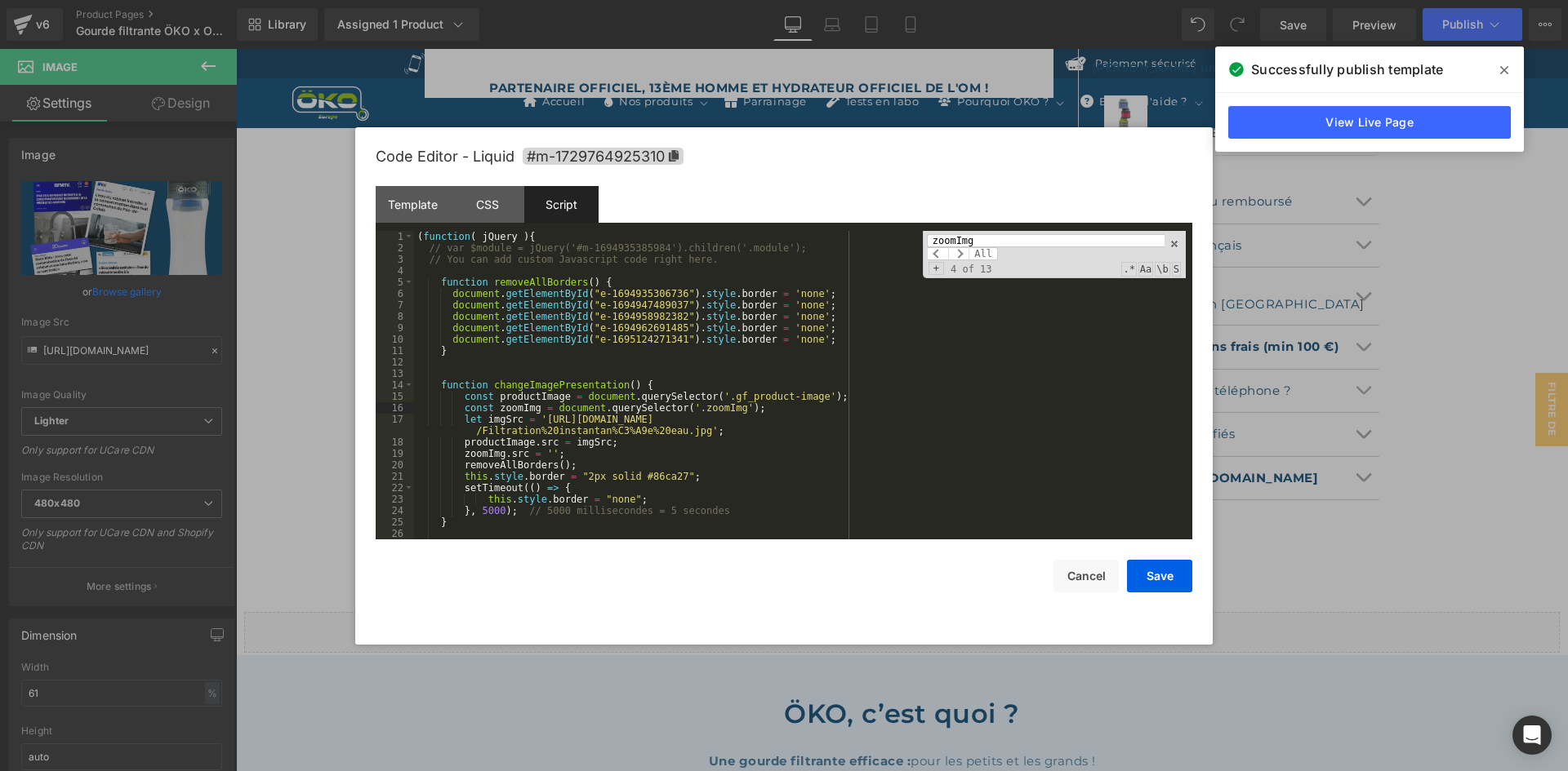
scroll to position [49, 0]
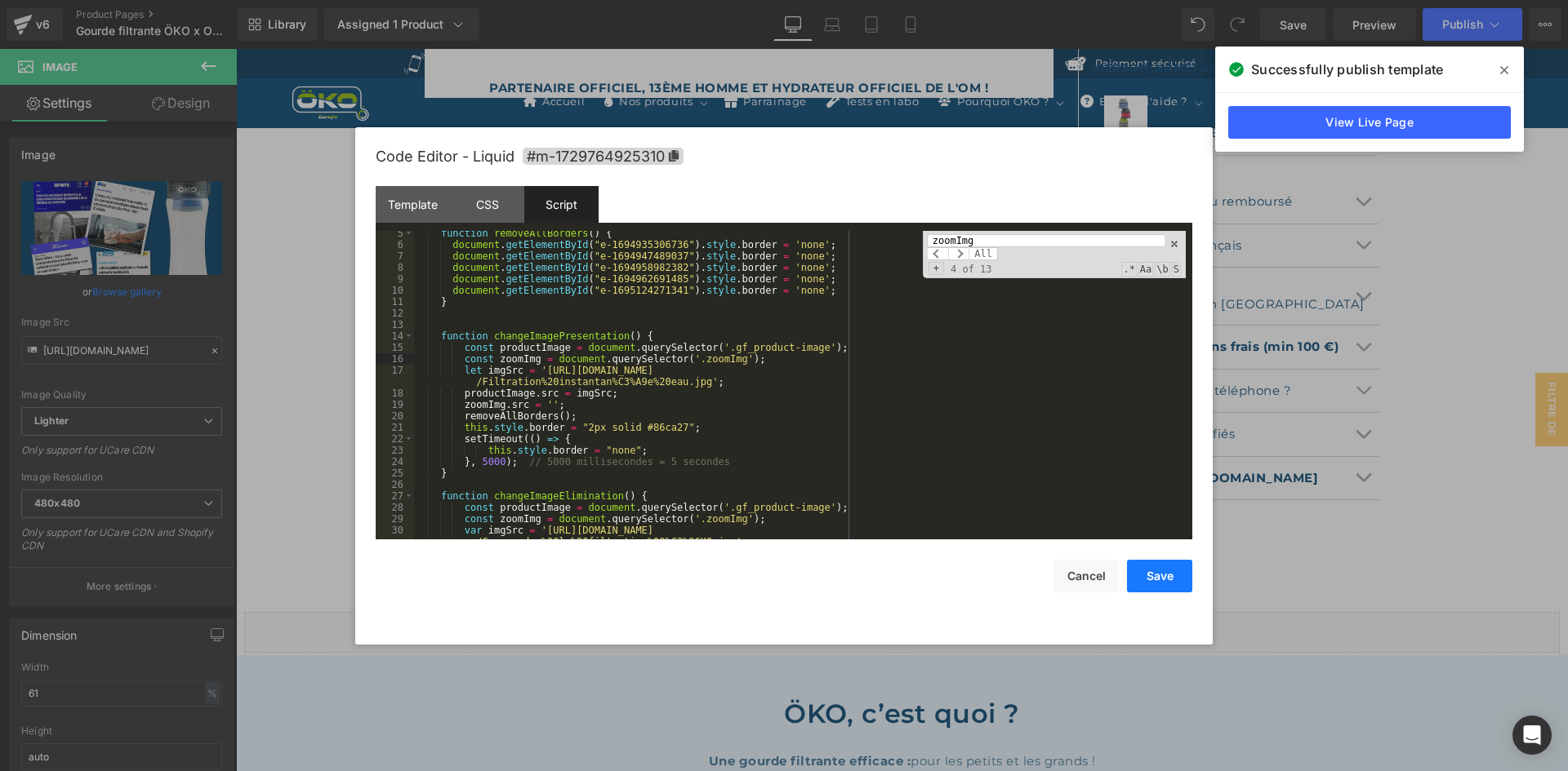
click at [1172, 581] on button "Save" at bounding box center [1160, 575] width 65 height 33
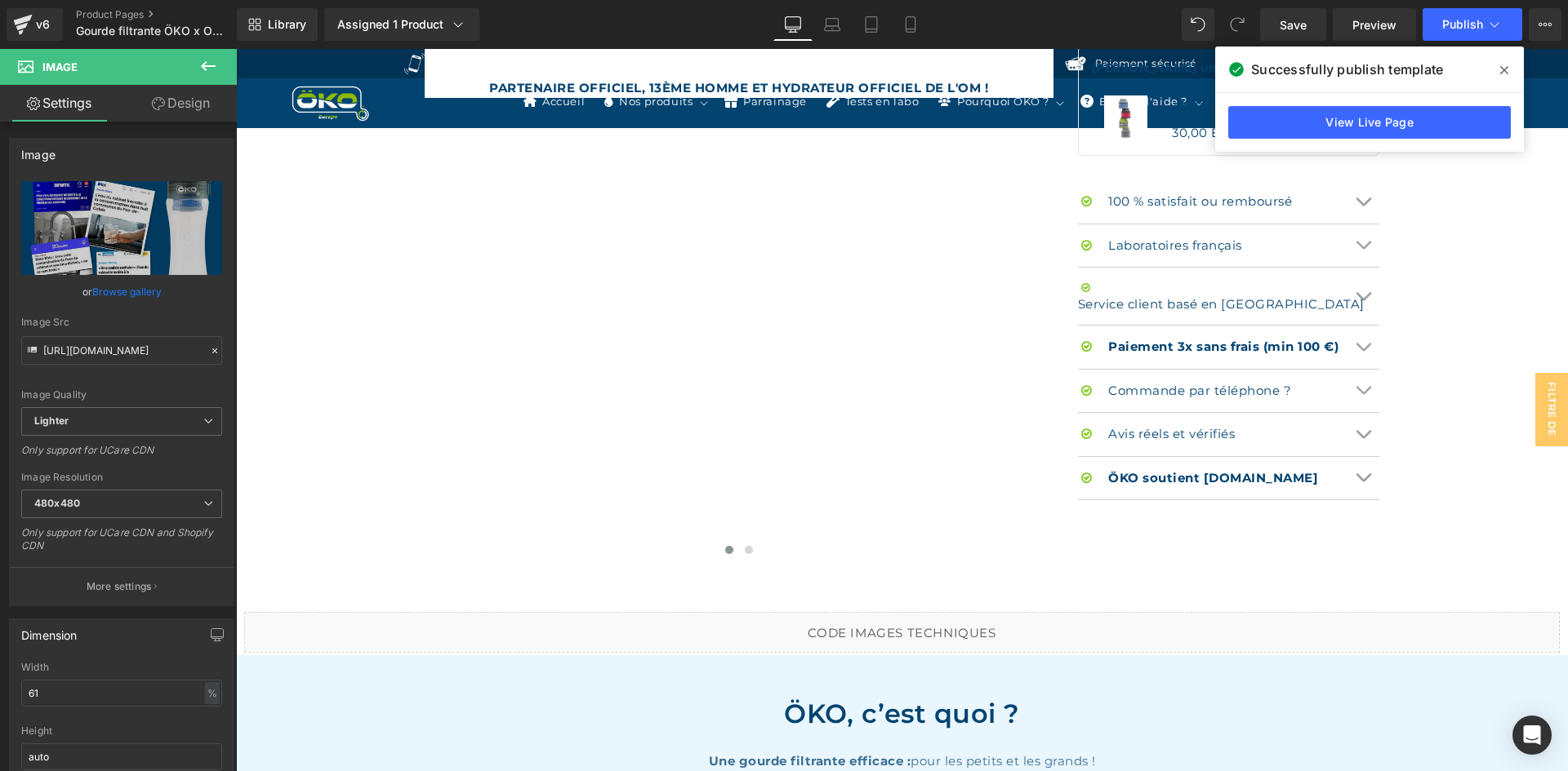
click at [1496, 72] on span at bounding box center [1505, 70] width 26 height 26
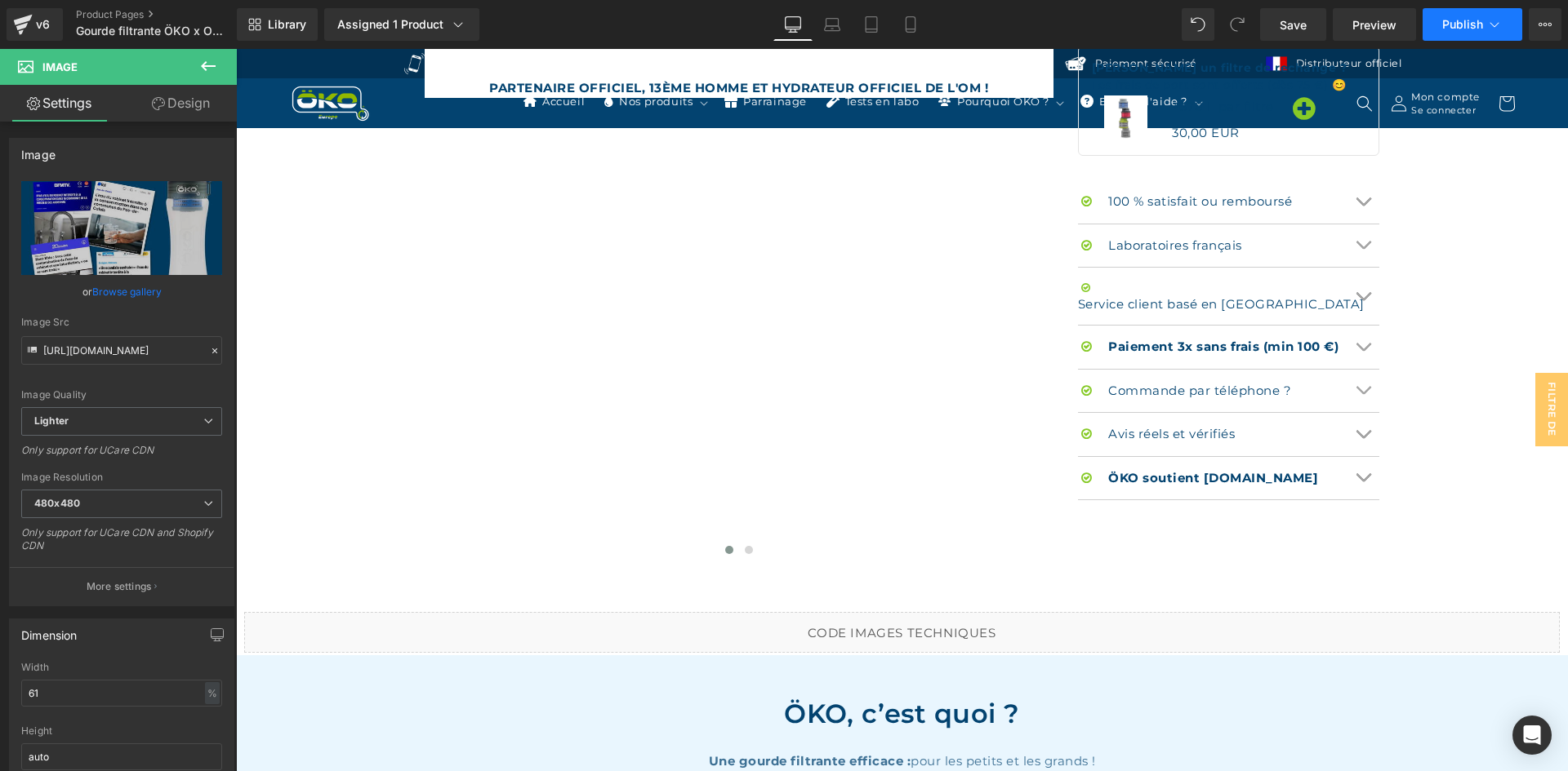
click at [1442, 29] on span "Publish" at bounding box center [1463, 24] width 41 height 13
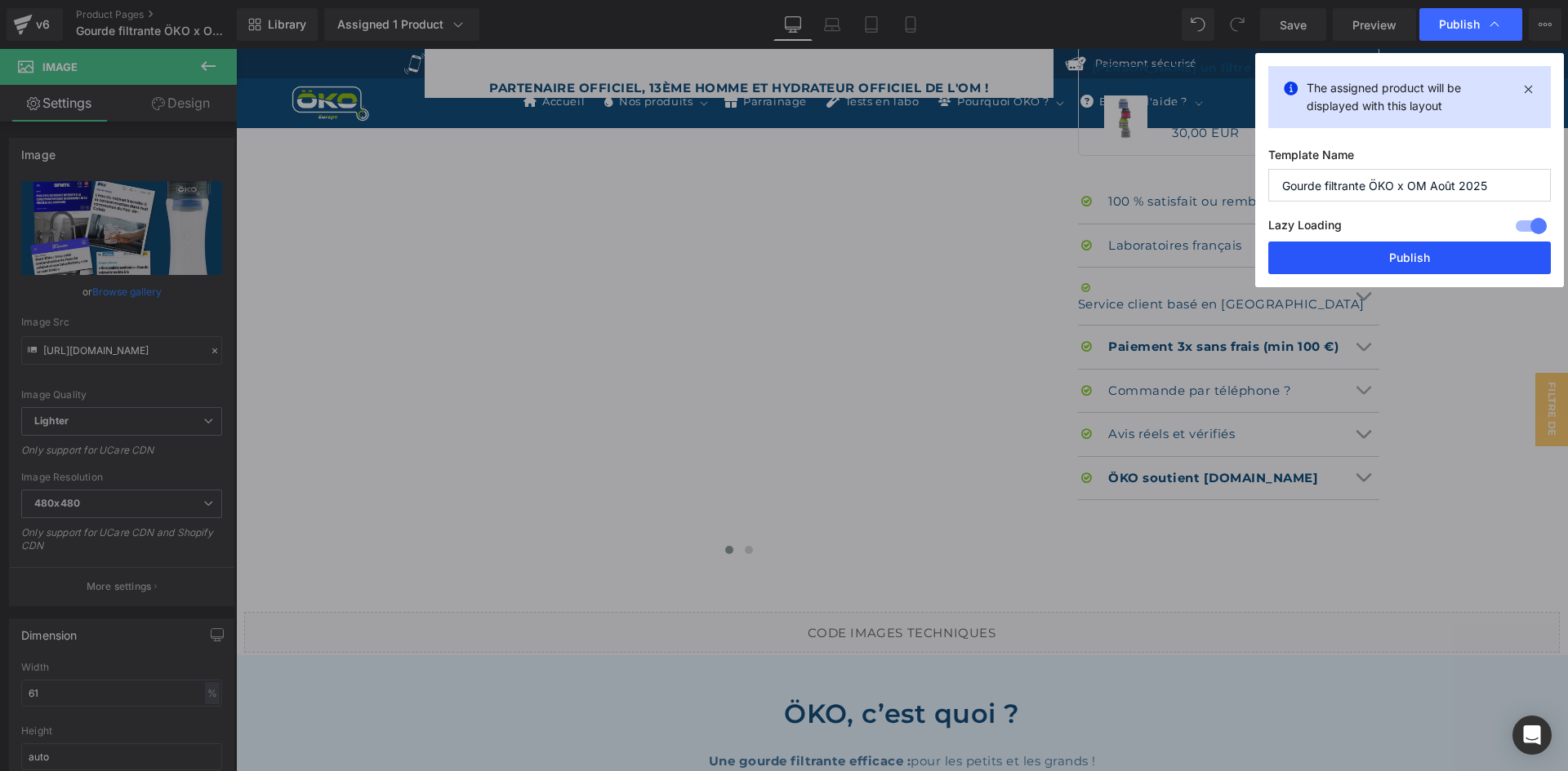
click at [1363, 261] on button "Publish" at bounding box center [1409, 257] width 282 height 33
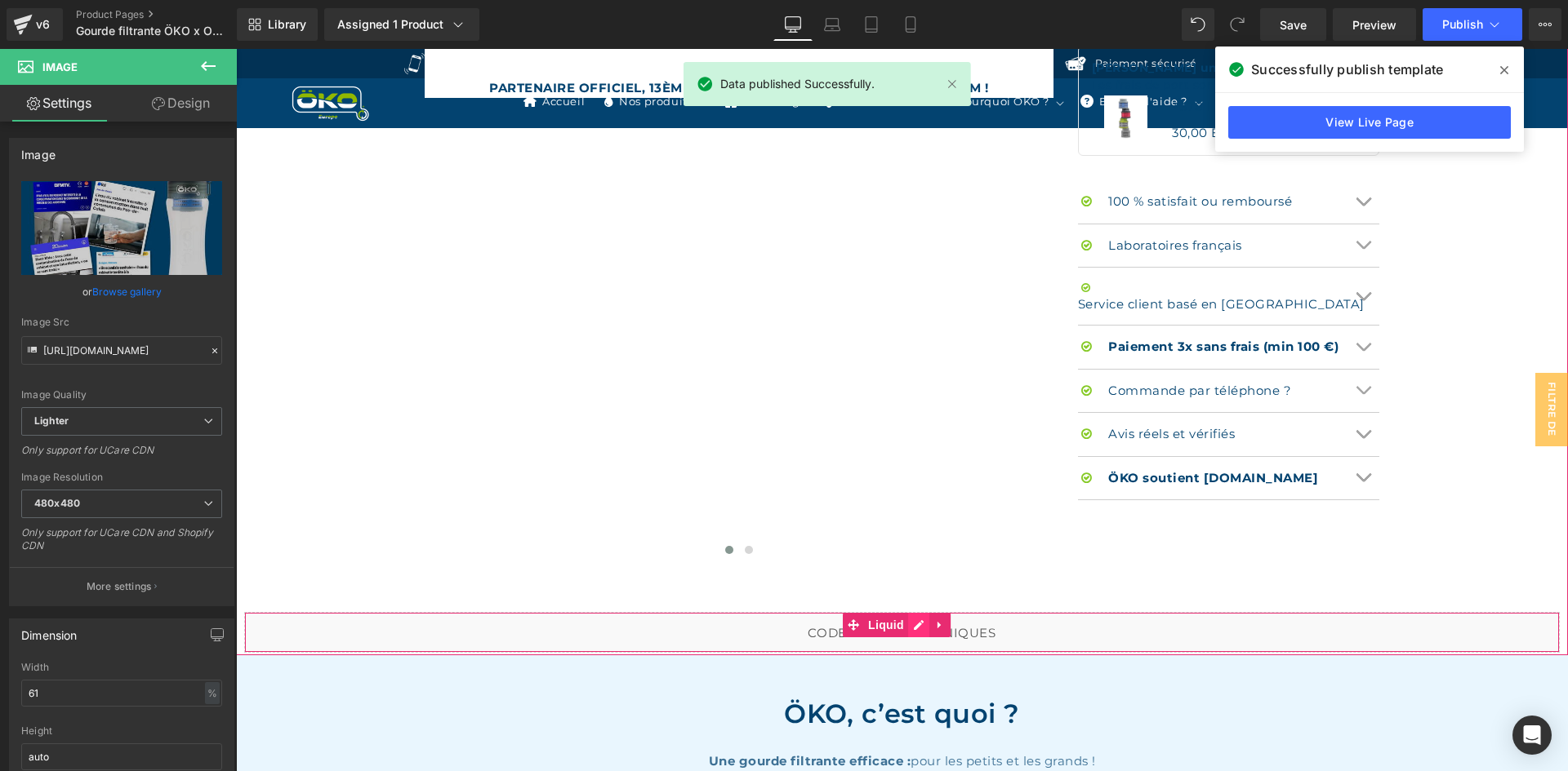
click at [922, 626] on div "Liquid" at bounding box center [902, 632] width 1316 height 41
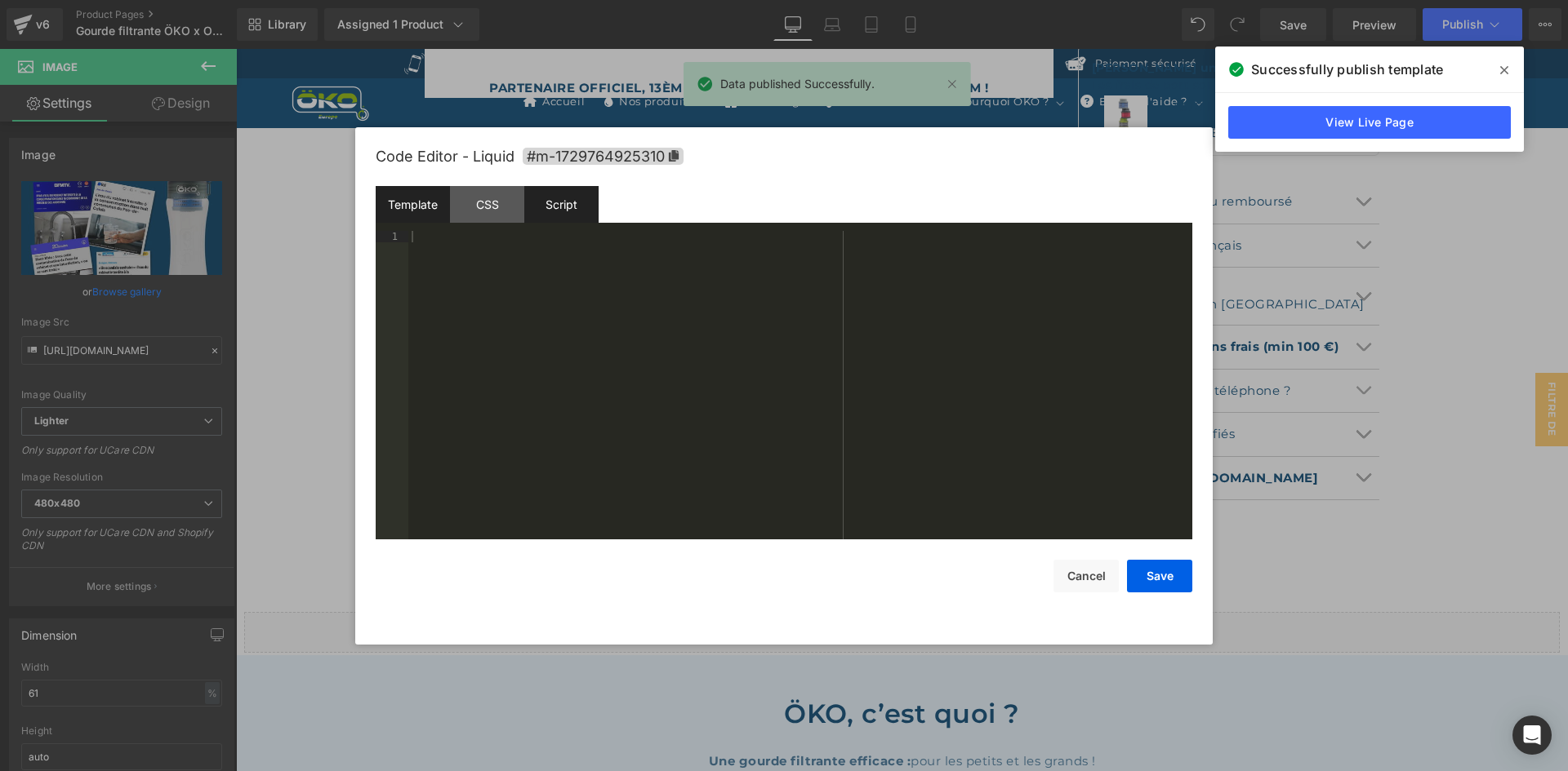
click at [572, 214] on div "Script" at bounding box center [562, 204] width 75 height 36
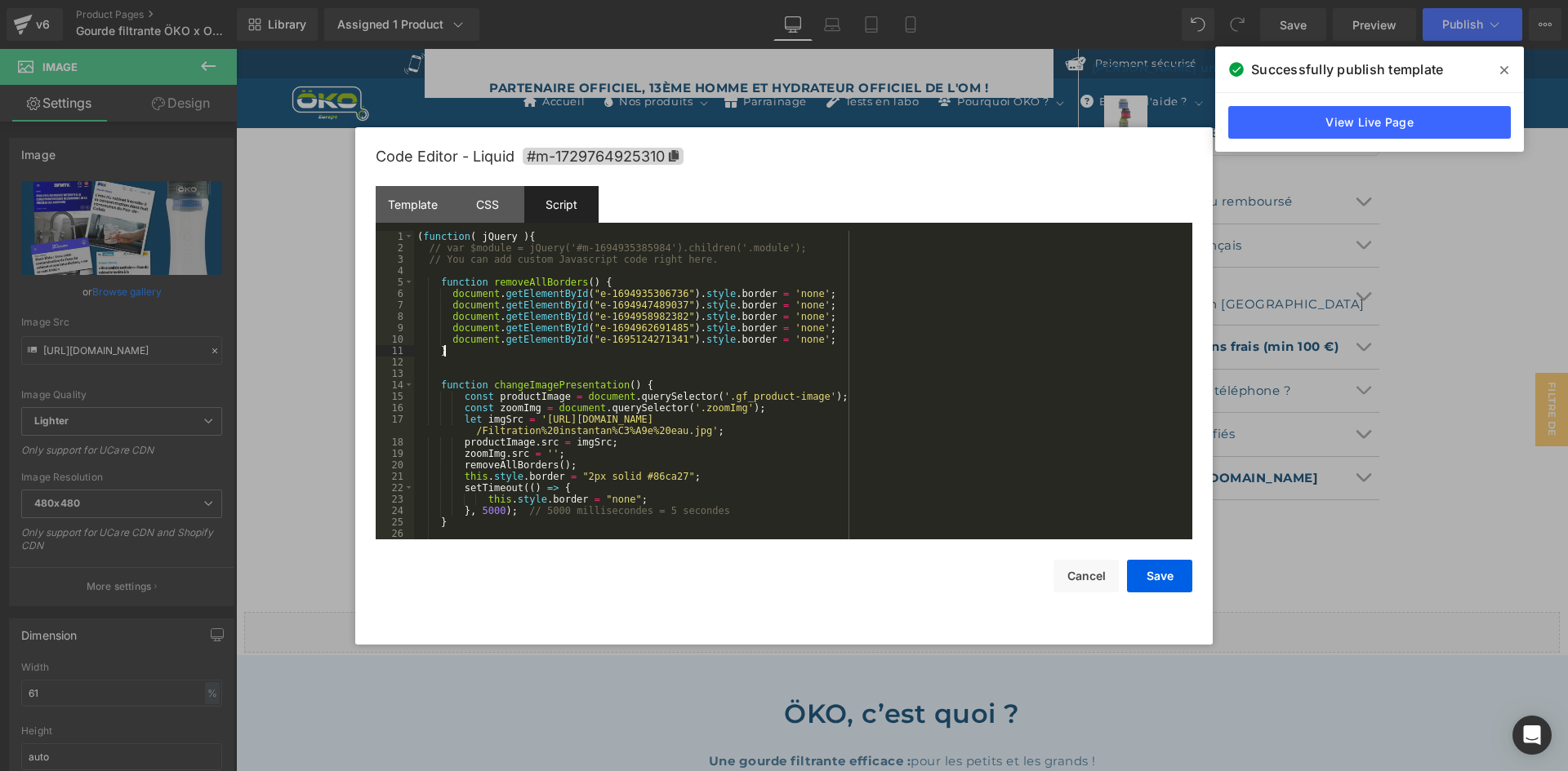
click at [607, 352] on div "( function ( jQuery ) { // var $module = jQuery('#m-1694935385984').children('.…" at bounding box center [799, 397] width 771 height 331
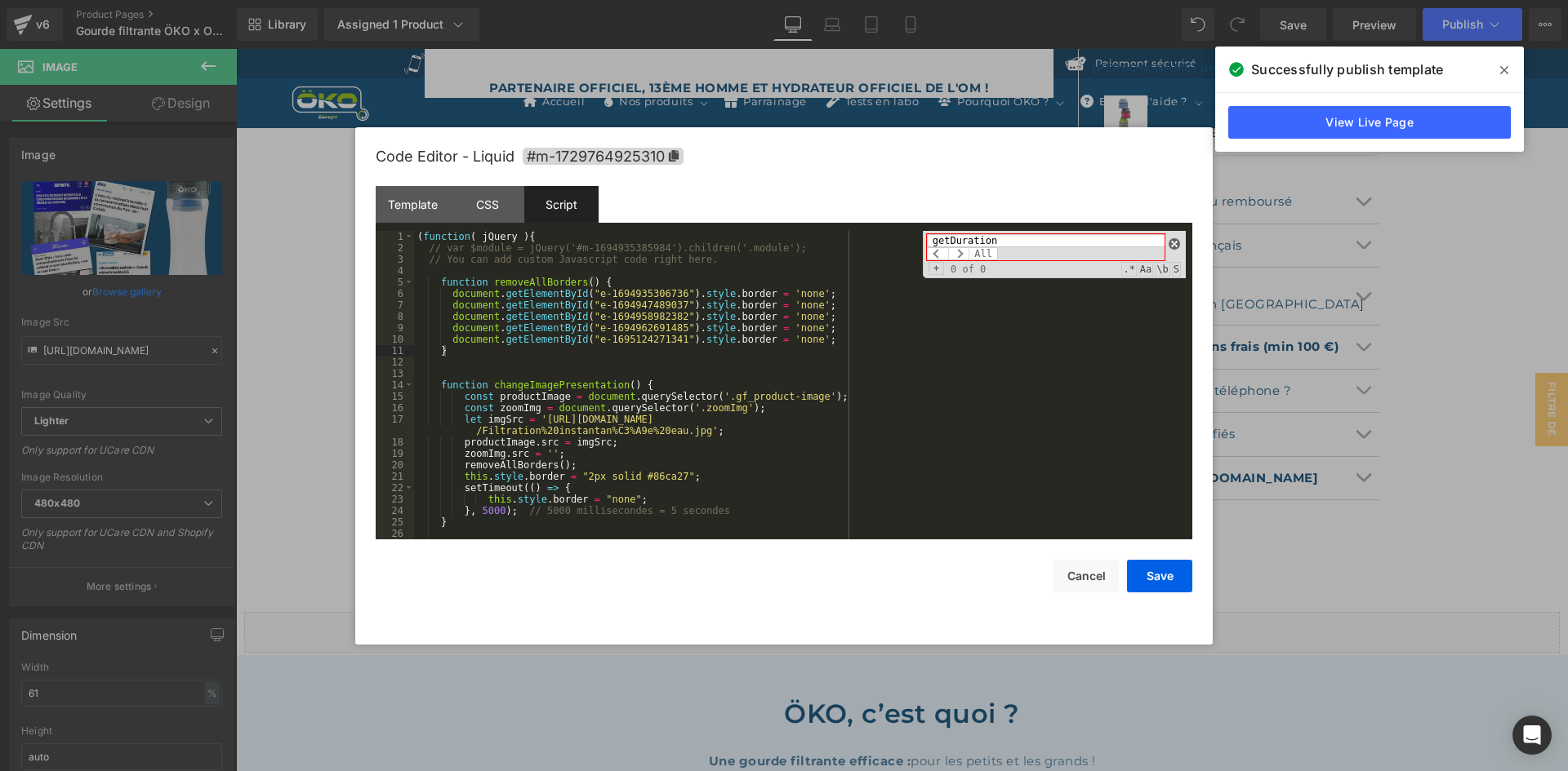
type input "getDuration"
click at [1177, 246] on span at bounding box center [1174, 244] width 11 height 11
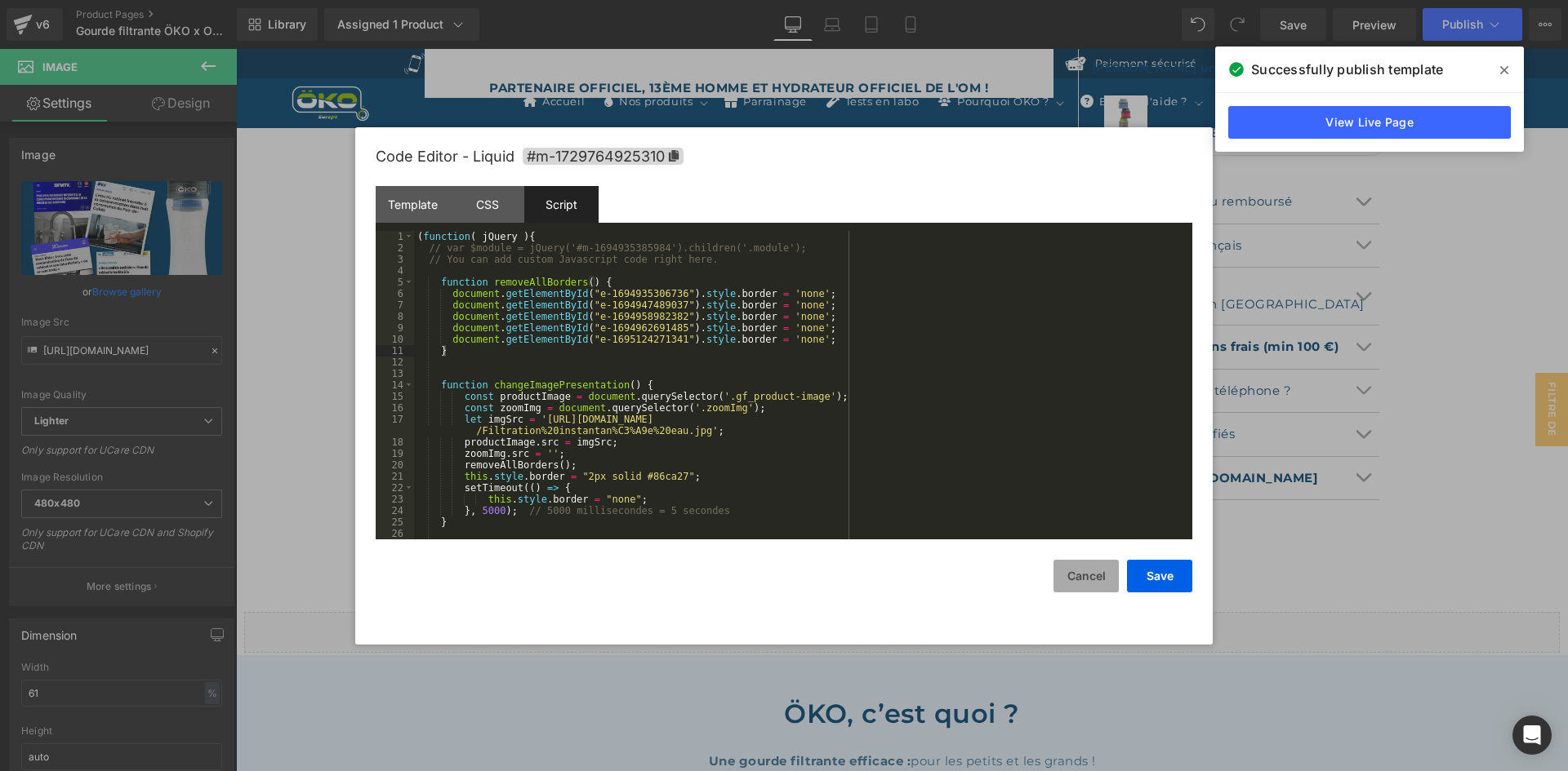
click at [1100, 575] on button "Cancel" at bounding box center [1086, 575] width 65 height 33
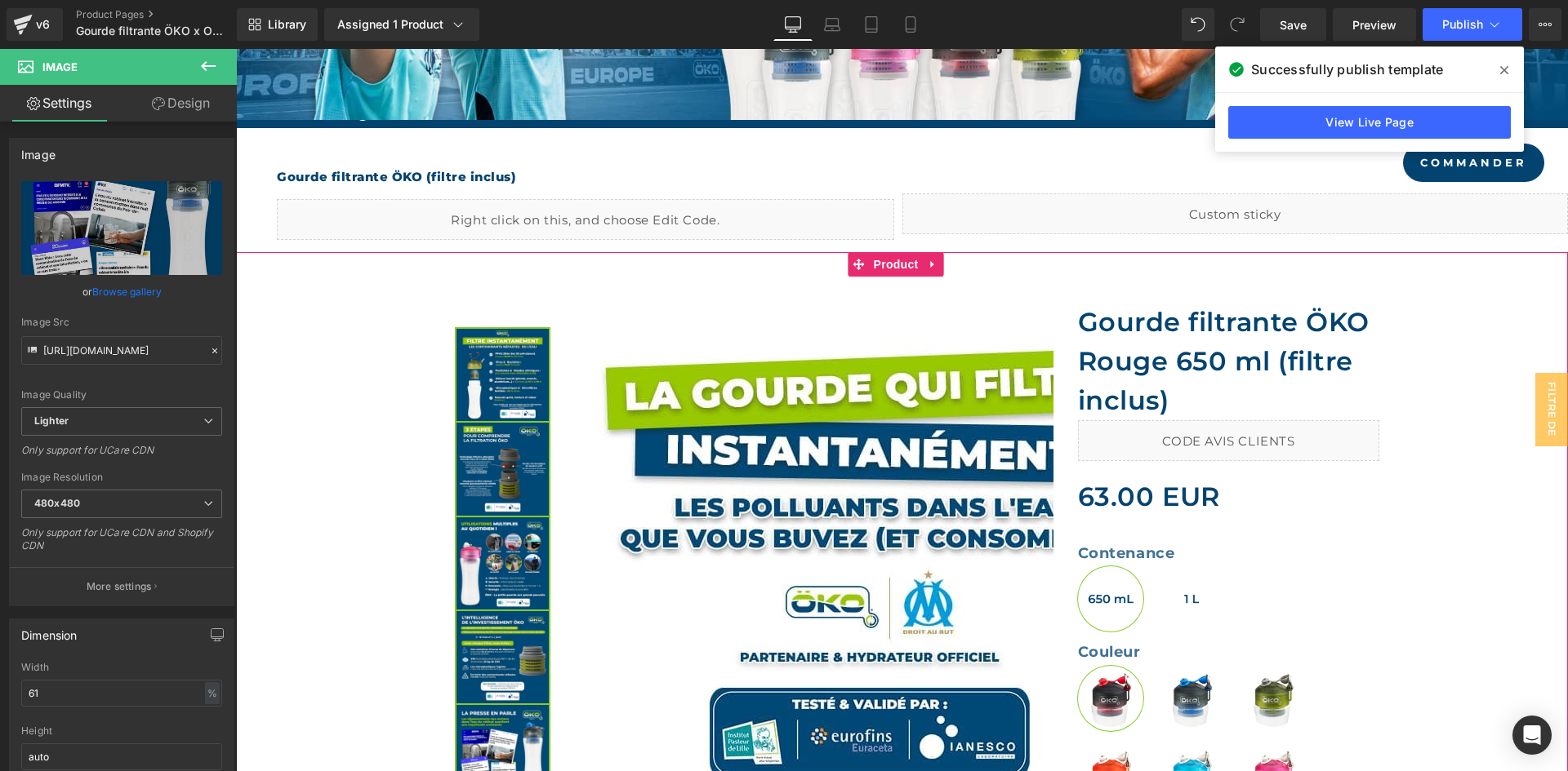
scroll to position [503, 0]
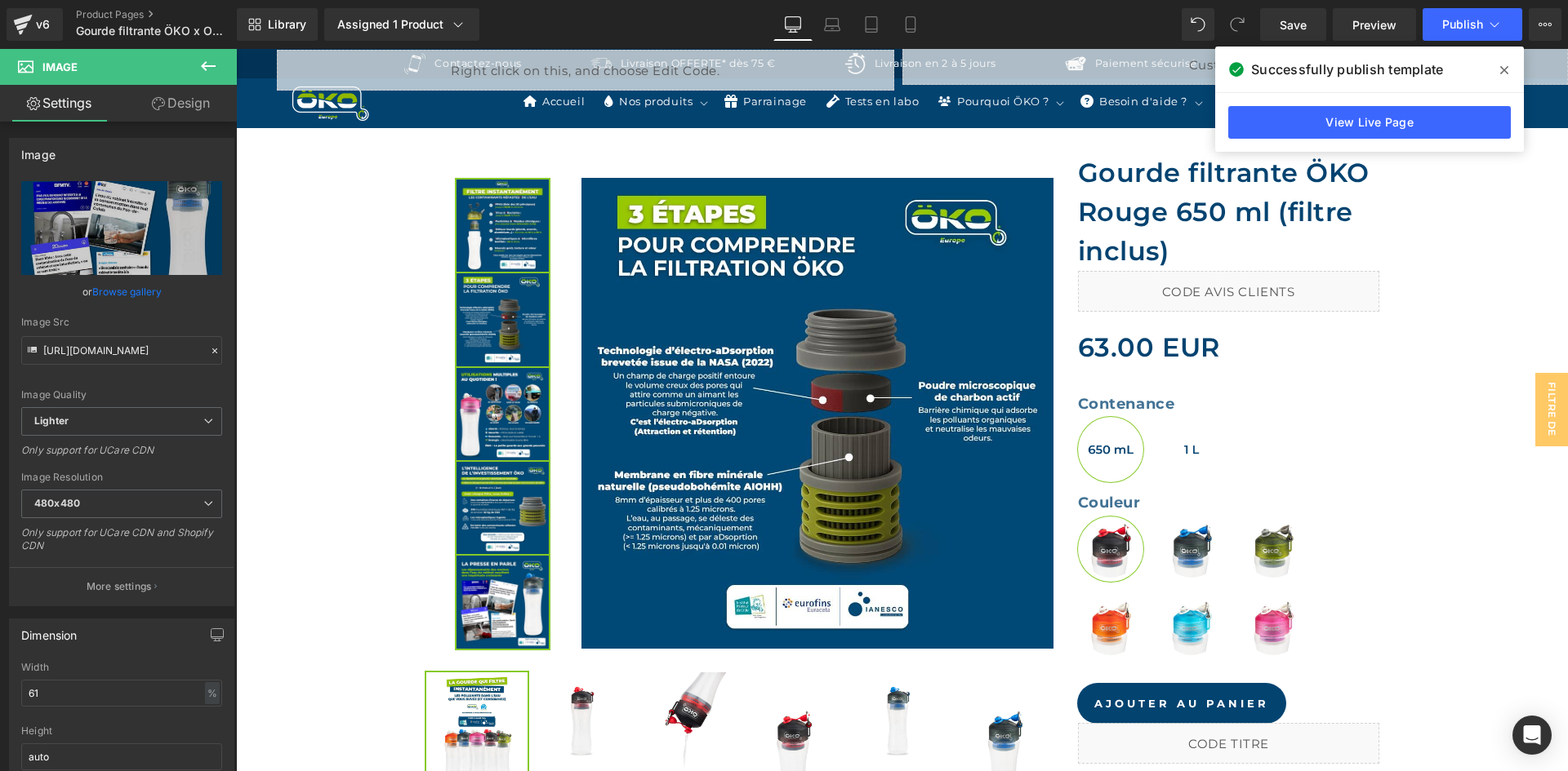
click at [1514, 63] on span at bounding box center [1505, 70] width 26 height 26
